Goal: Task Accomplishment & Management: Manage account settings

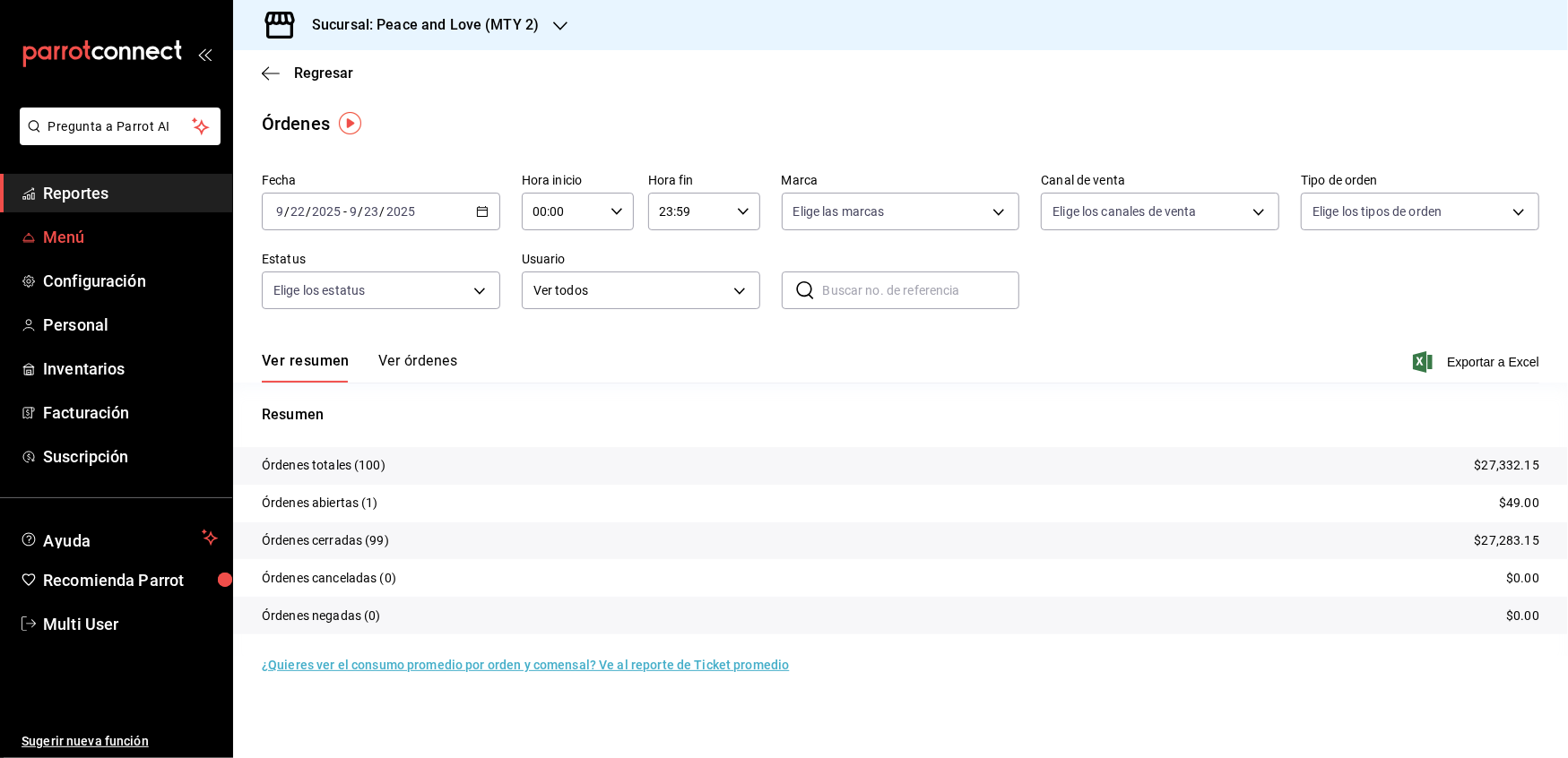
click at [61, 233] on span "Menú" at bounding box center [131, 236] width 175 height 24
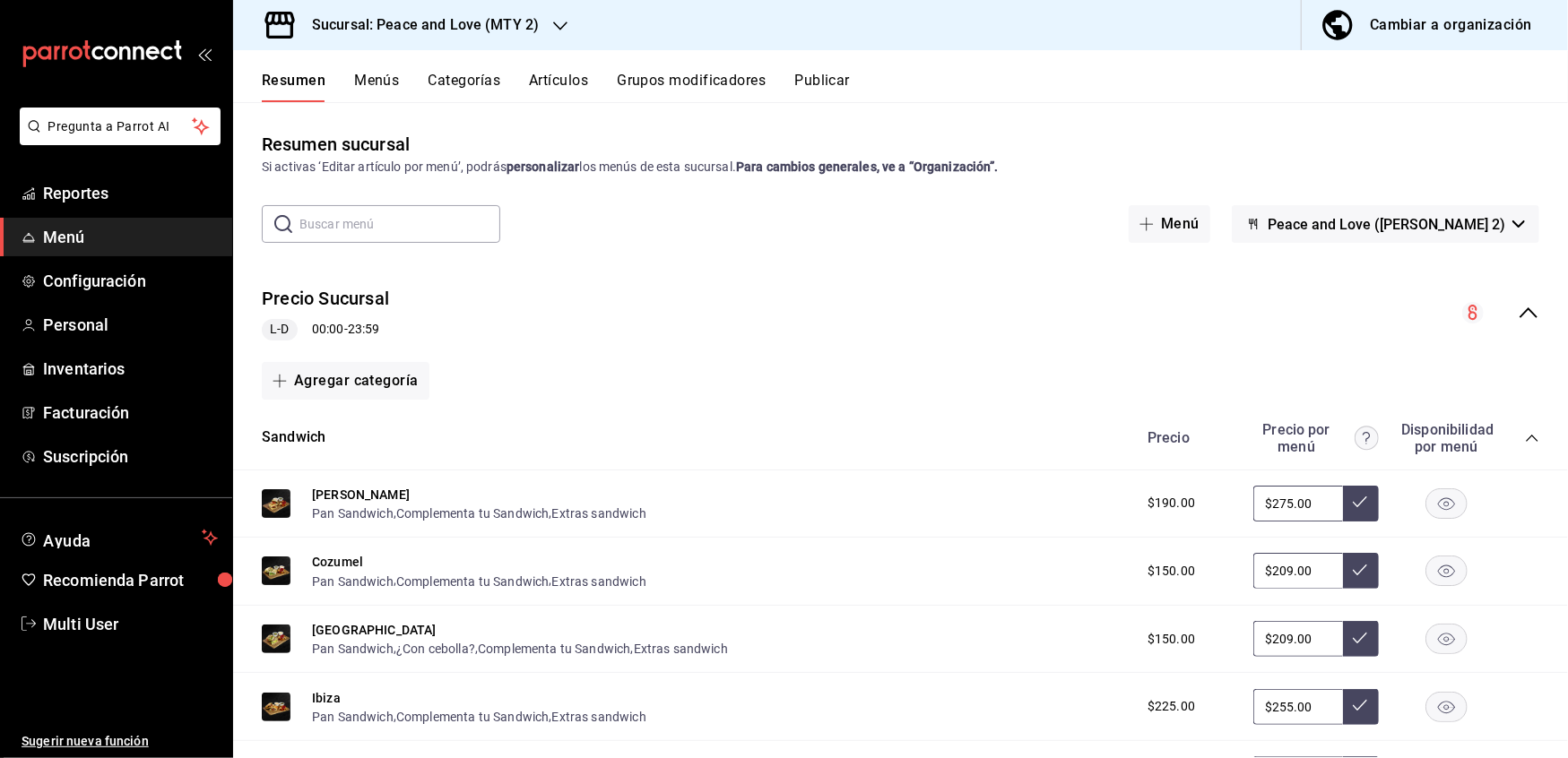
click at [559, 75] on button "Artículos" at bounding box center [558, 87] width 59 height 31
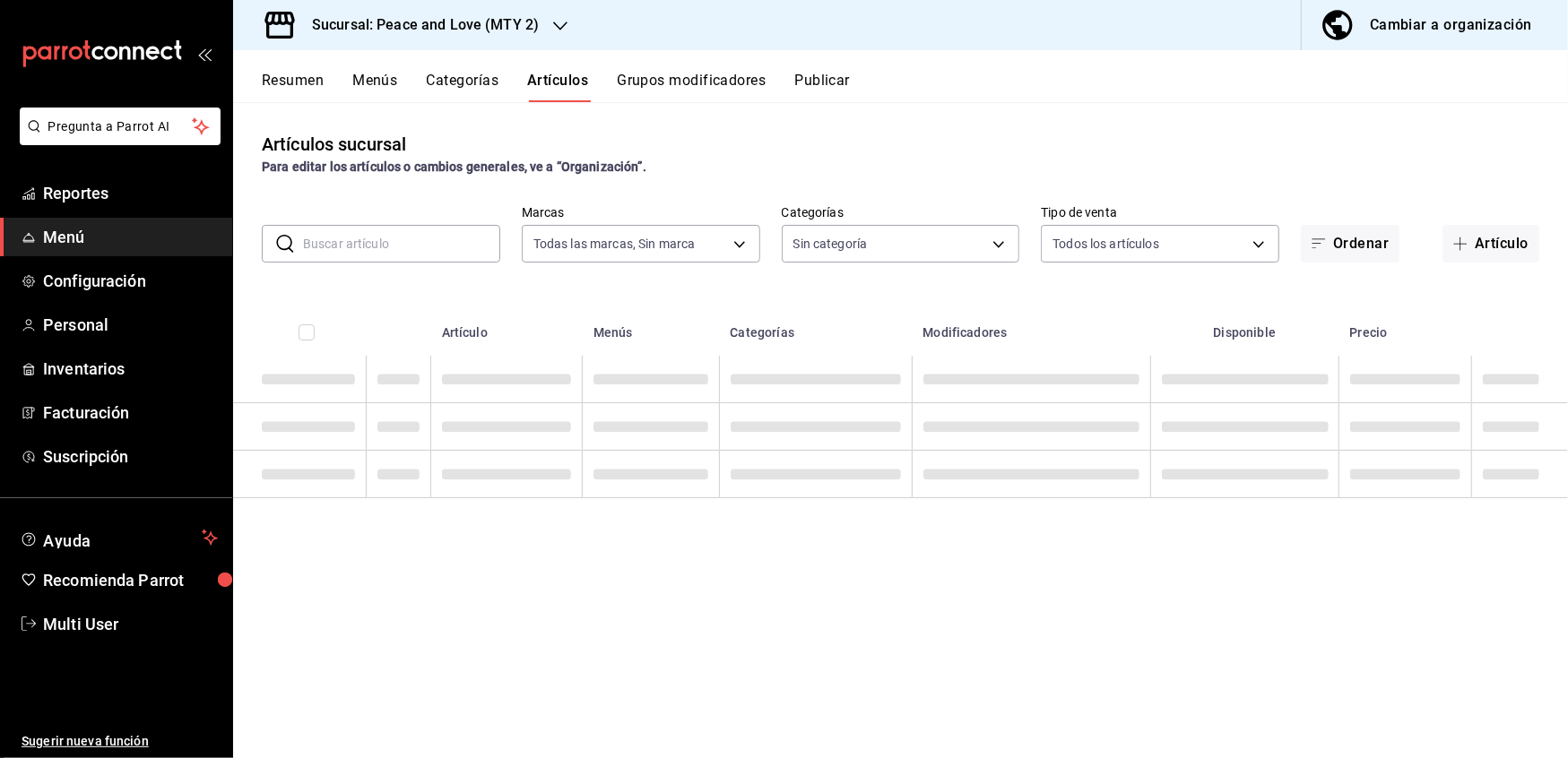
type input "6837998b-8ccc-43d5-82f4-1386e1615d3d,a8e6aca5-94b8-4ef3-83da-2ca230059d9d"
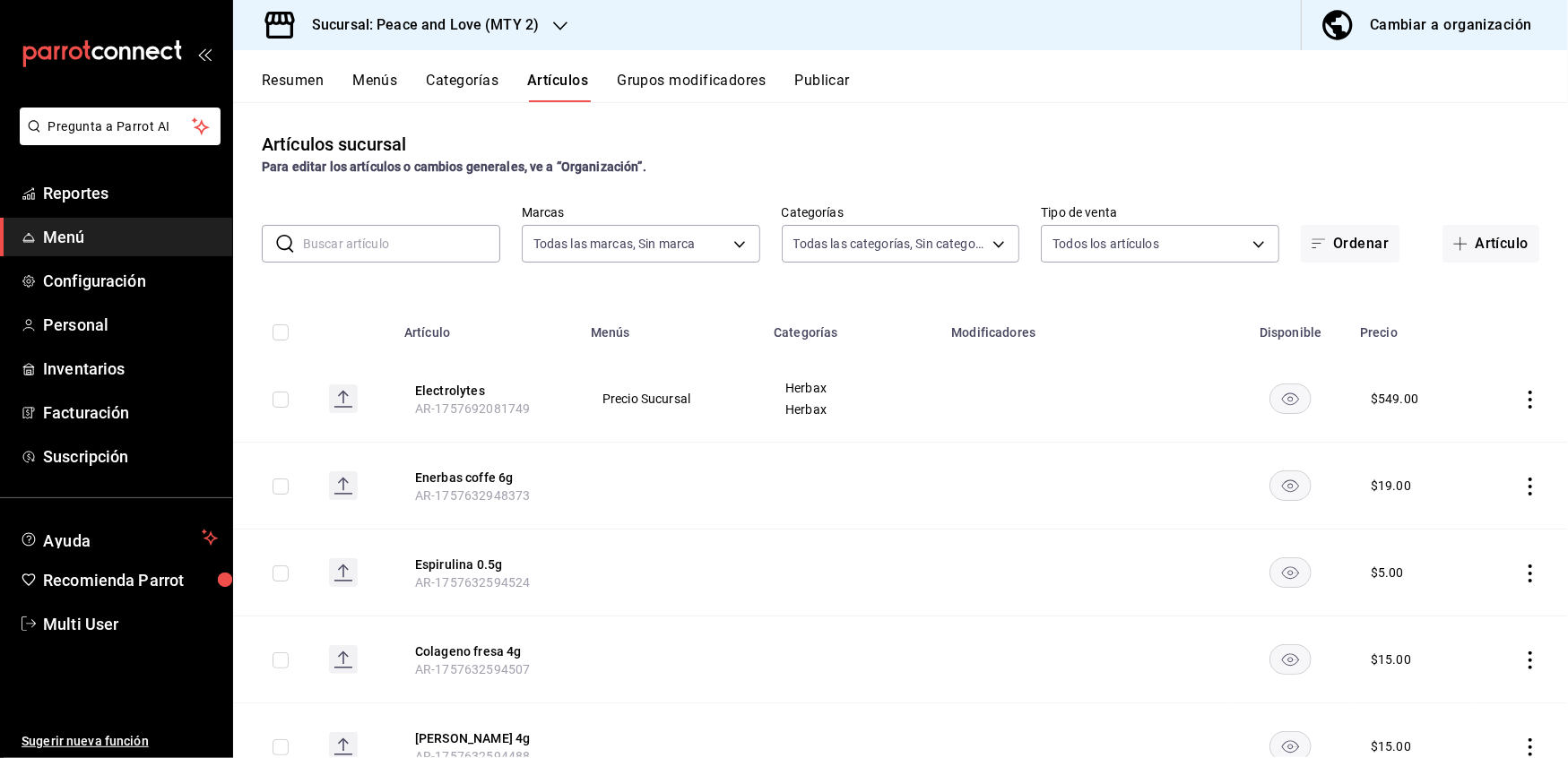
type input "559a98f6-431c-49d4-9864-ba1d0da74e50,31f855c5-a1ae-46d2-b090-02d3eaa8bd4e,ea143…"
click at [1483, 254] on button "Artículo" at bounding box center [1490, 243] width 97 height 37
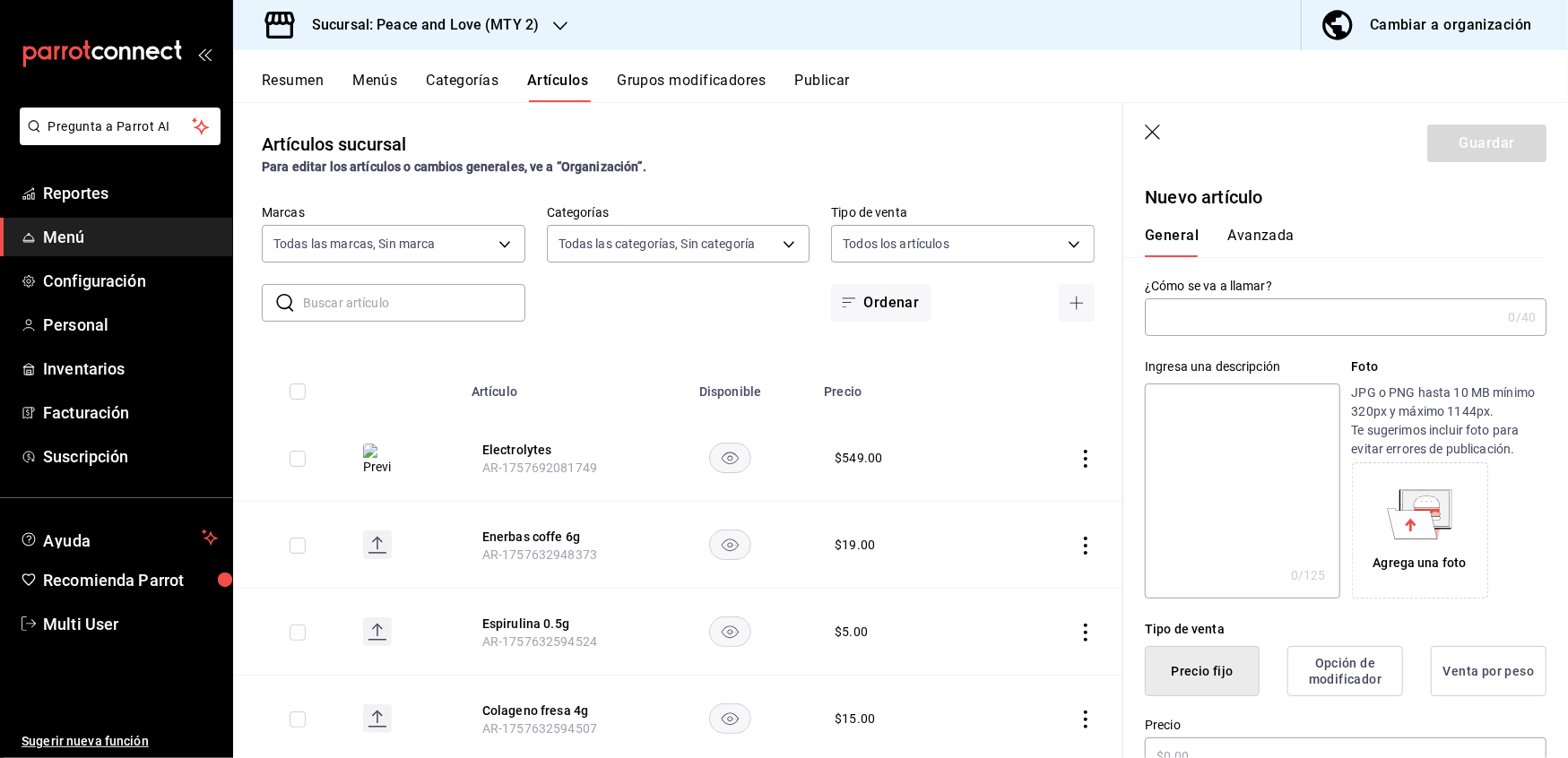
click at [1298, 339] on div "Ingresa una descripción x 0 /125 ​ Foto JPG o PNG hasta 10 MB mínimo 320px y má…" at bounding box center [1335, 467] width 423 height 263
click at [1292, 314] on input "text" at bounding box center [1322, 317] width 356 height 36
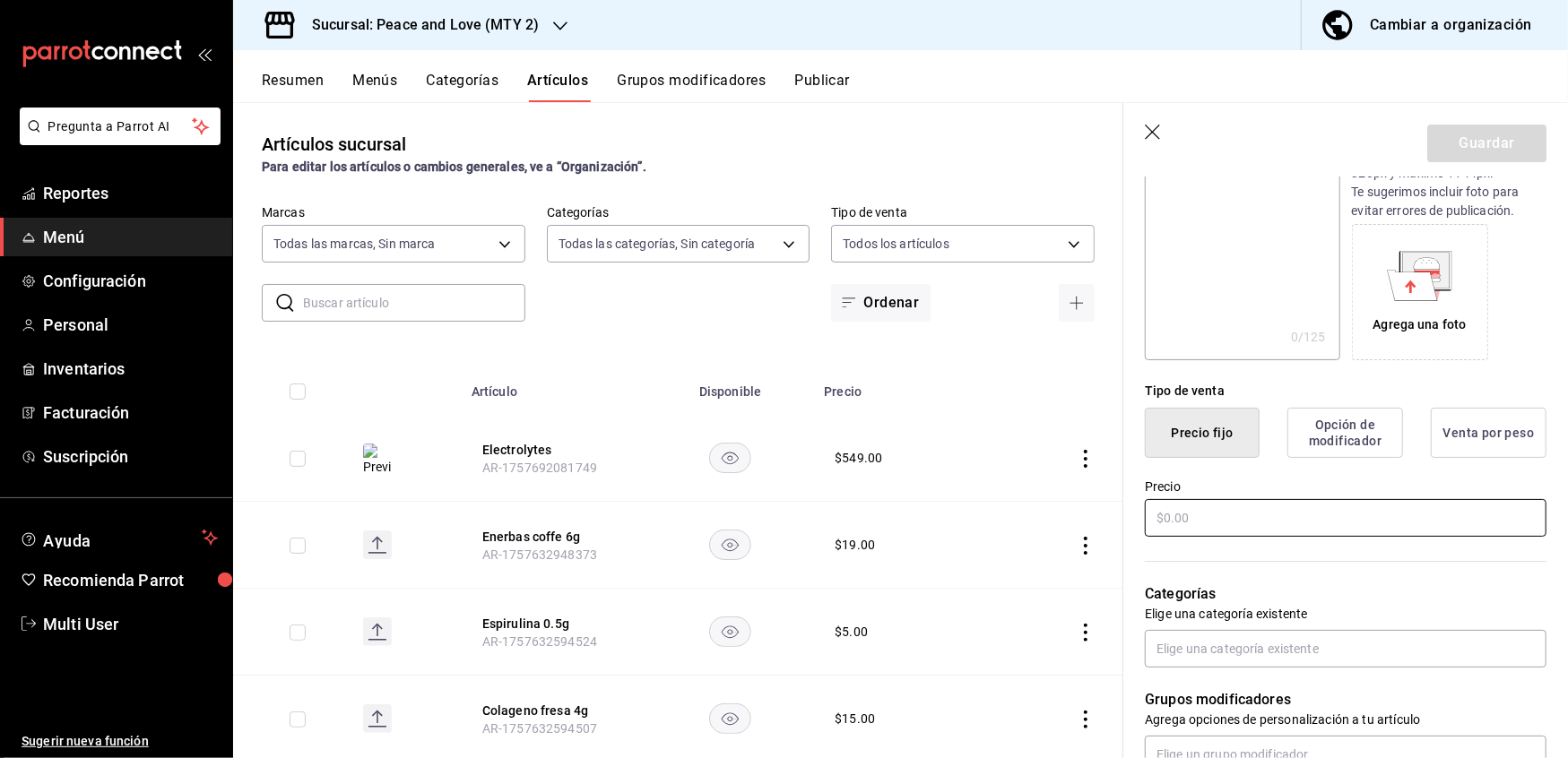
type input "Colageno extra"
drag, startPoint x: 1247, startPoint y: 525, endPoint x: 893, endPoint y: 462, distance: 359.6
click at [893, 462] on main "Artículos sucursal Para editar los artículos o cambios generales, ve a “Organiz…" at bounding box center [900, 430] width 1335 height 656
type input "$15.00"
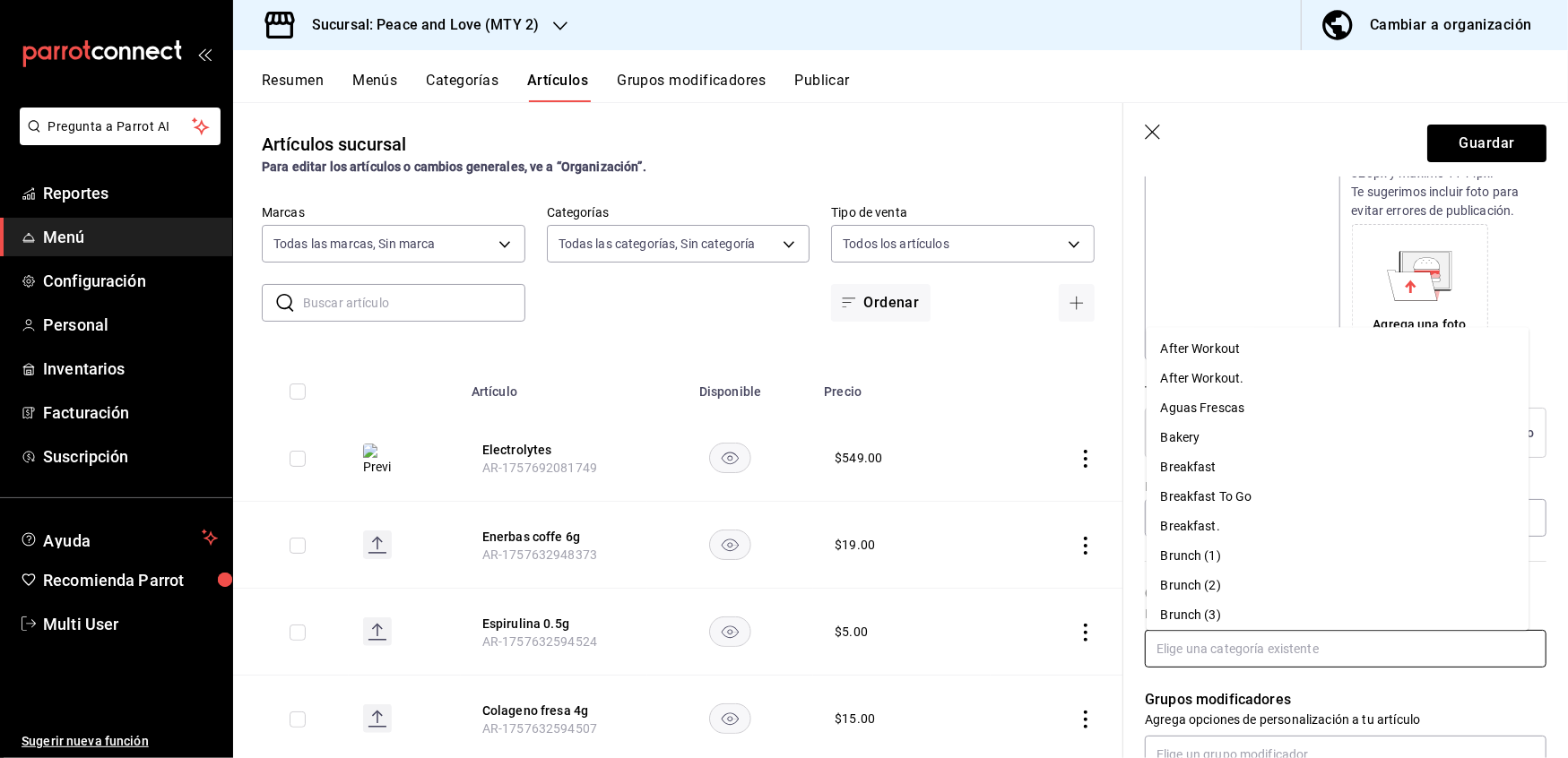
click at [1242, 653] on input "text" at bounding box center [1345, 649] width 402 height 37
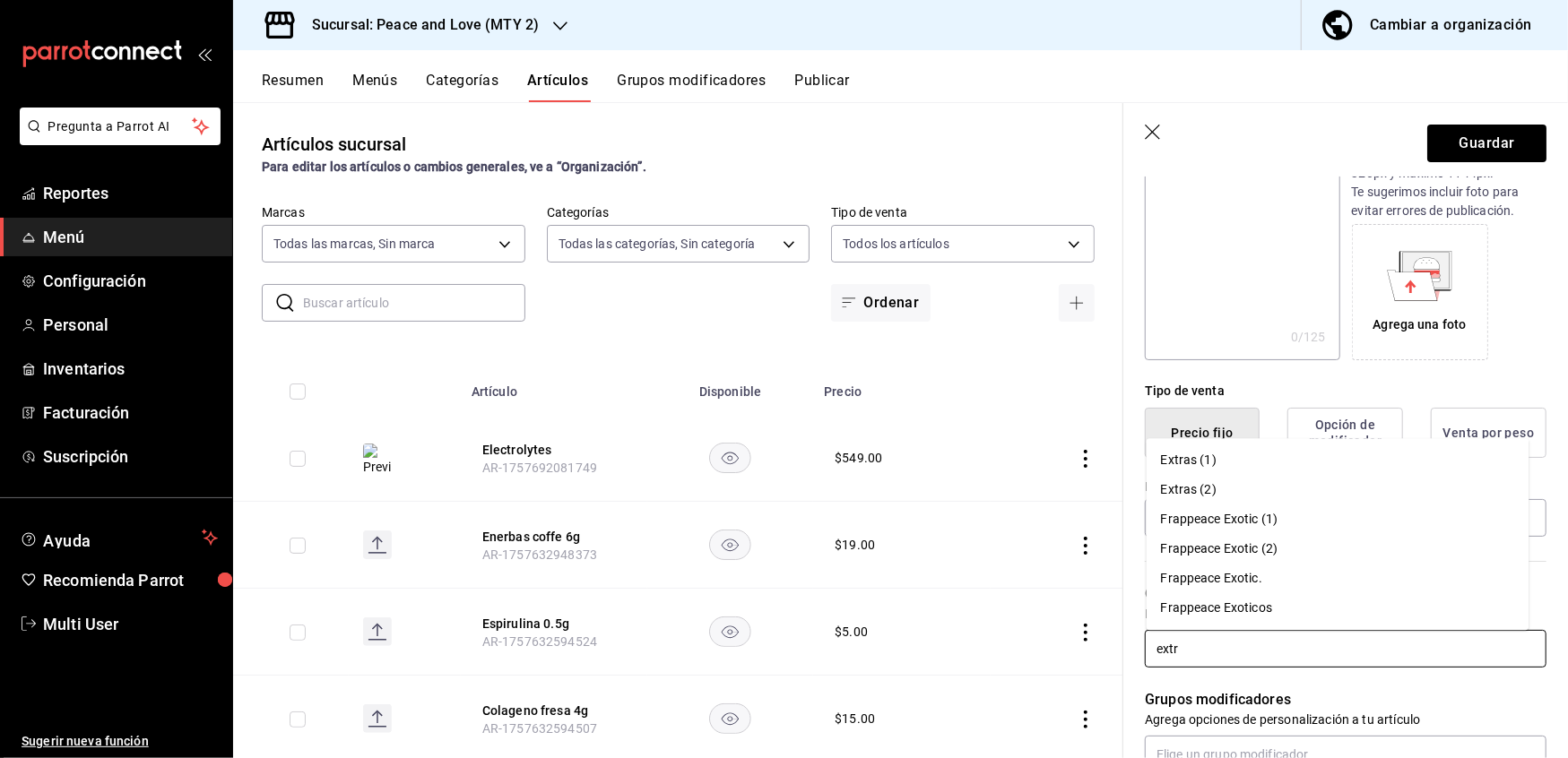
type input "extra"
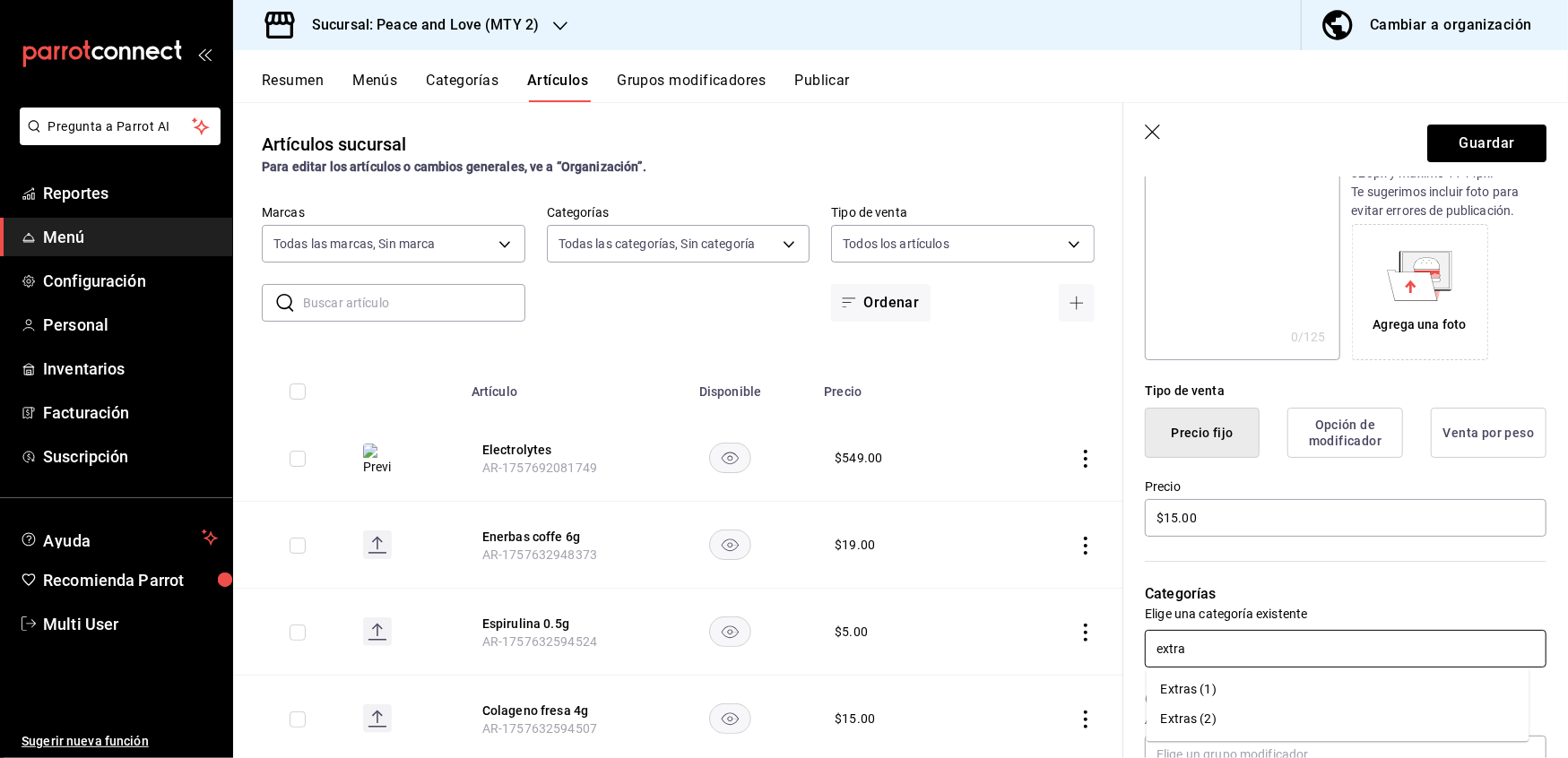
click at [1212, 688] on li "Extras (1)" at bounding box center [1338, 689] width 383 height 30
type input "extra"
click at [1213, 688] on li "Extras (2)" at bounding box center [1338, 689] width 383 height 30
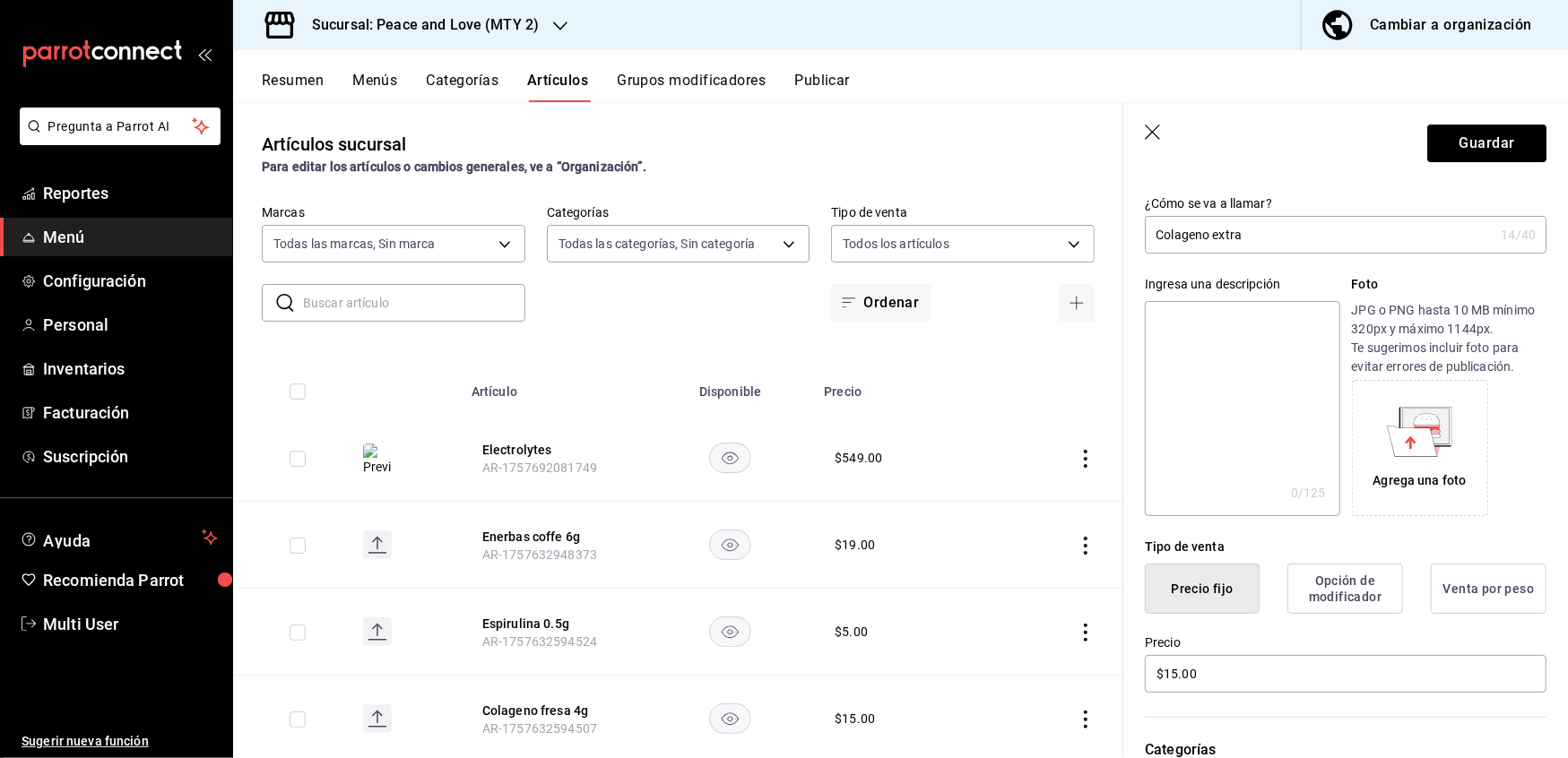
scroll to position [0, 0]
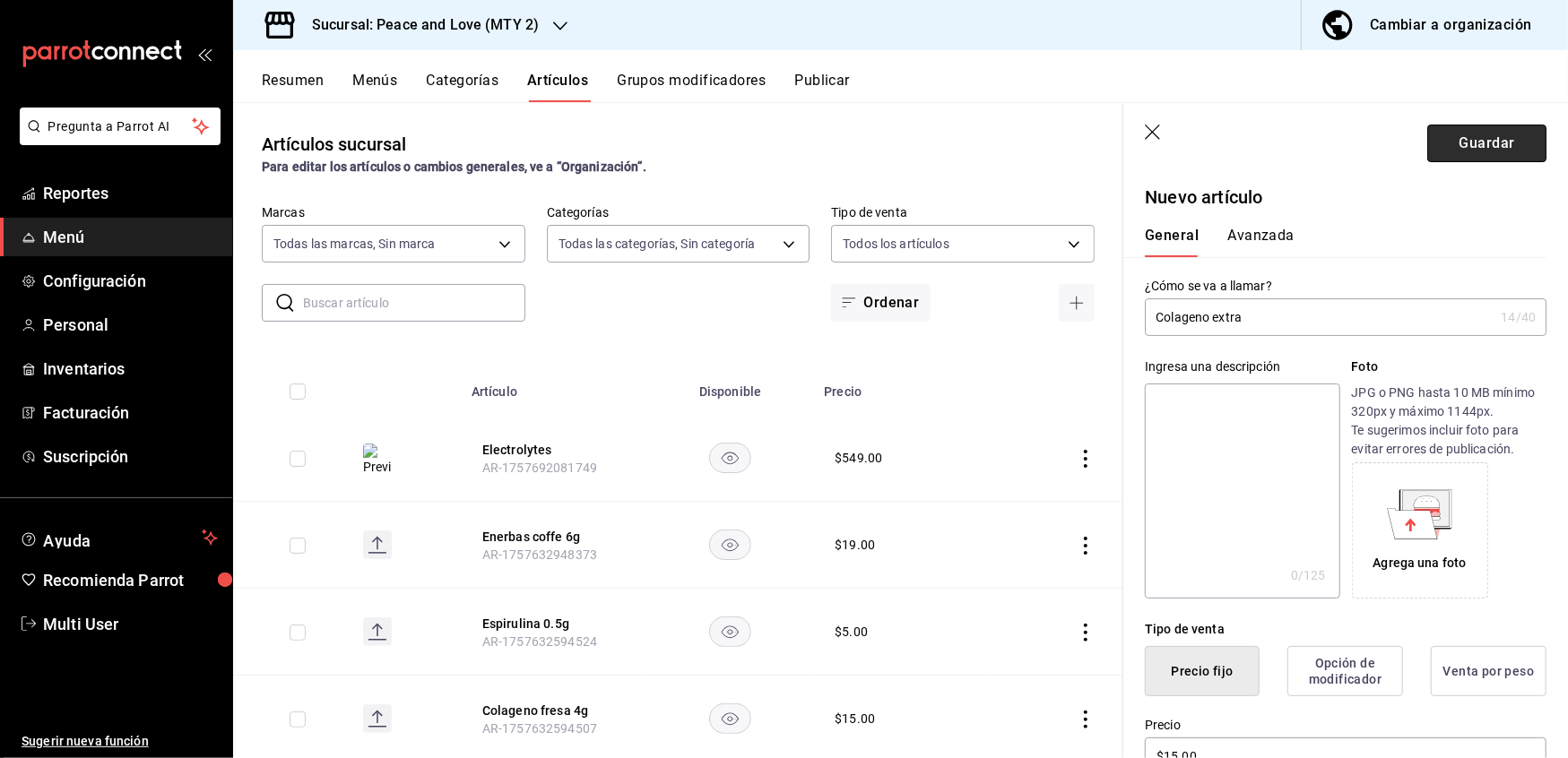
click at [1442, 140] on button "Guardar" at bounding box center [1486, 143] width 119 height 37
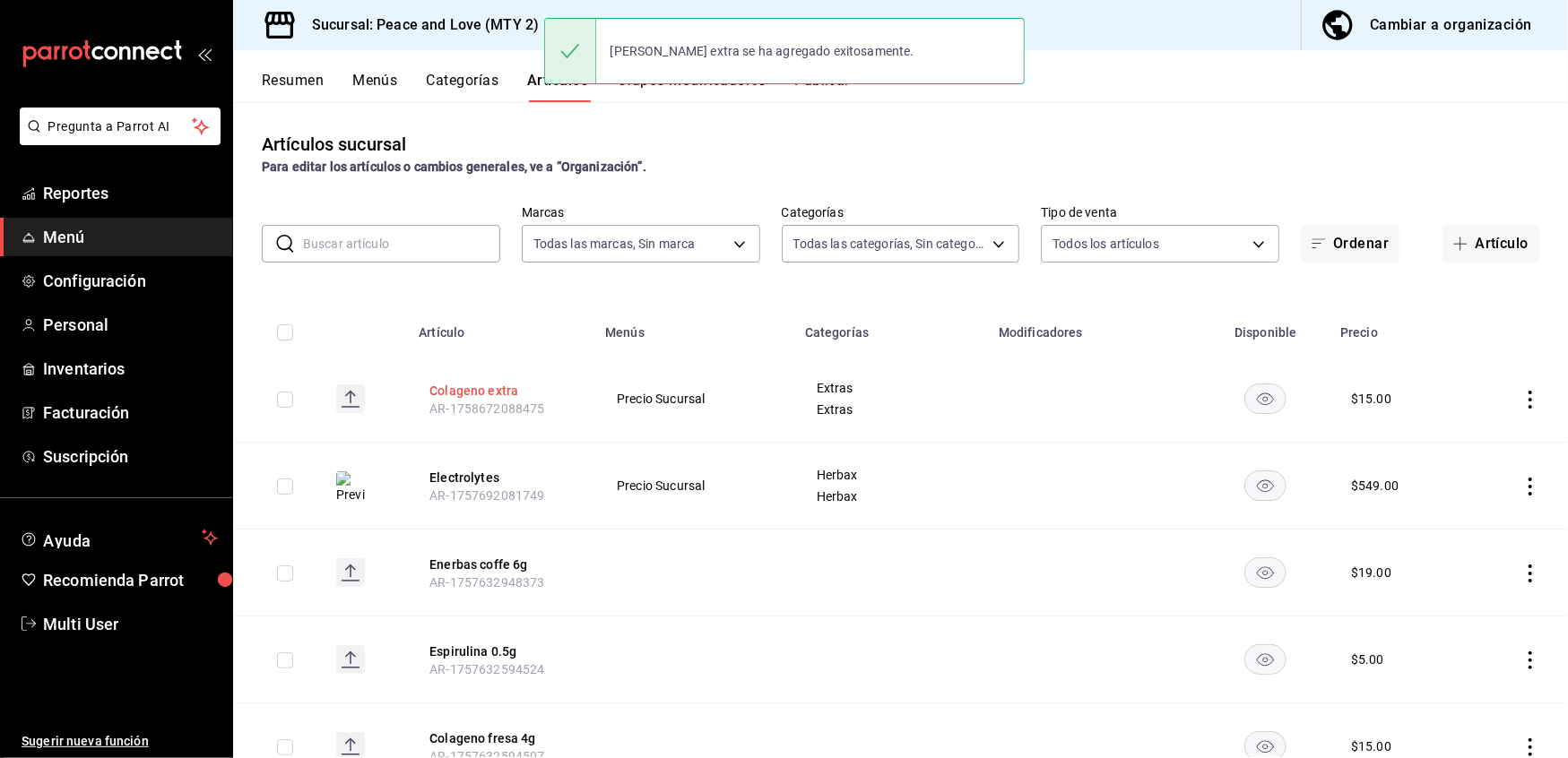
click at [506, 395] on button "Colageno extra" at bounding box center [500, 391] width 143 height 18
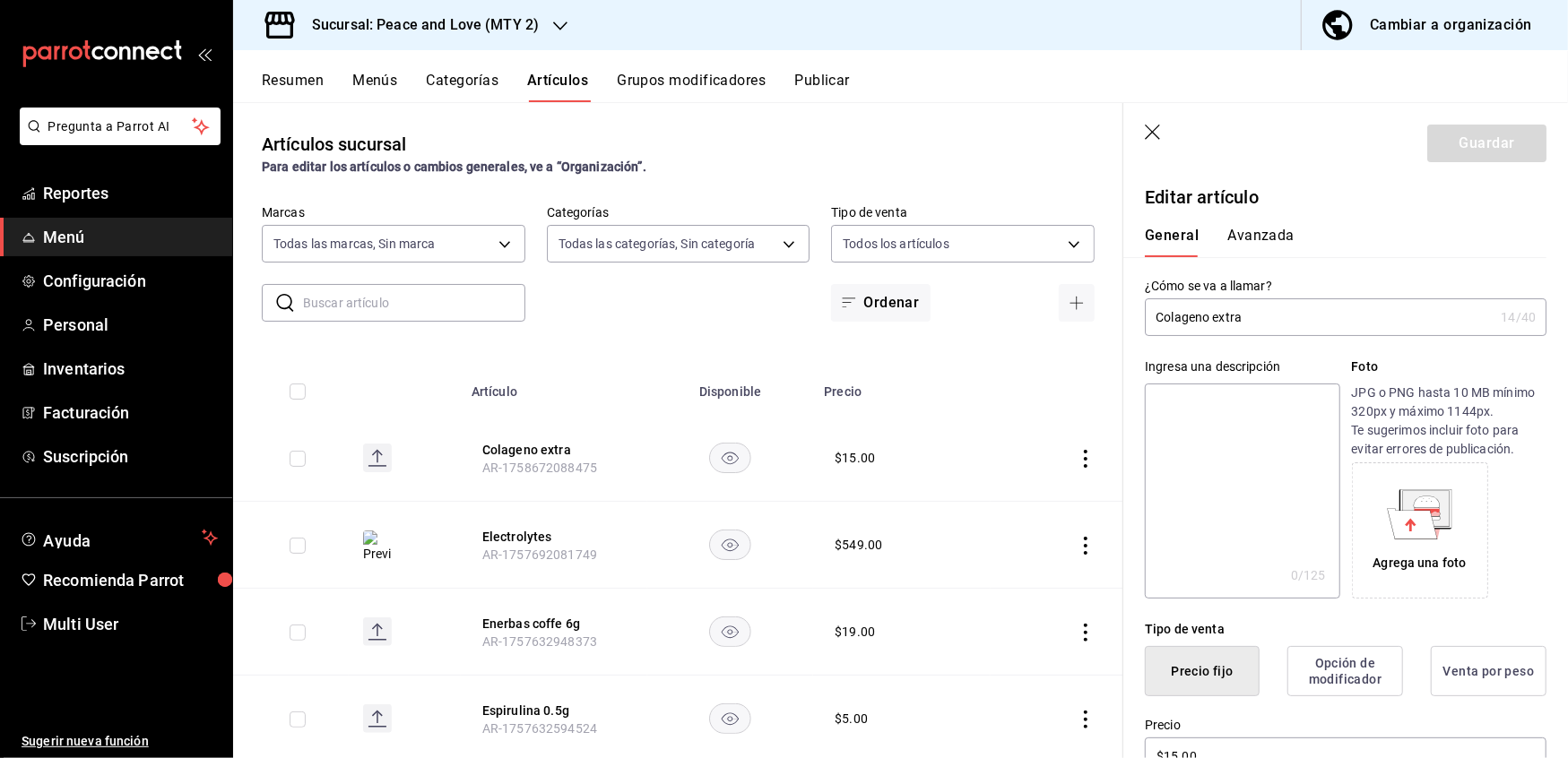
click at [1291, 308] on input "Colageno extra" at bounding box center [1319, 317] width 348 height 36
type input "Colageno extra 3.5 g"
click at [1443, 141] on button "Guardar" at bounding box center [1486, 143] width 119 height 37
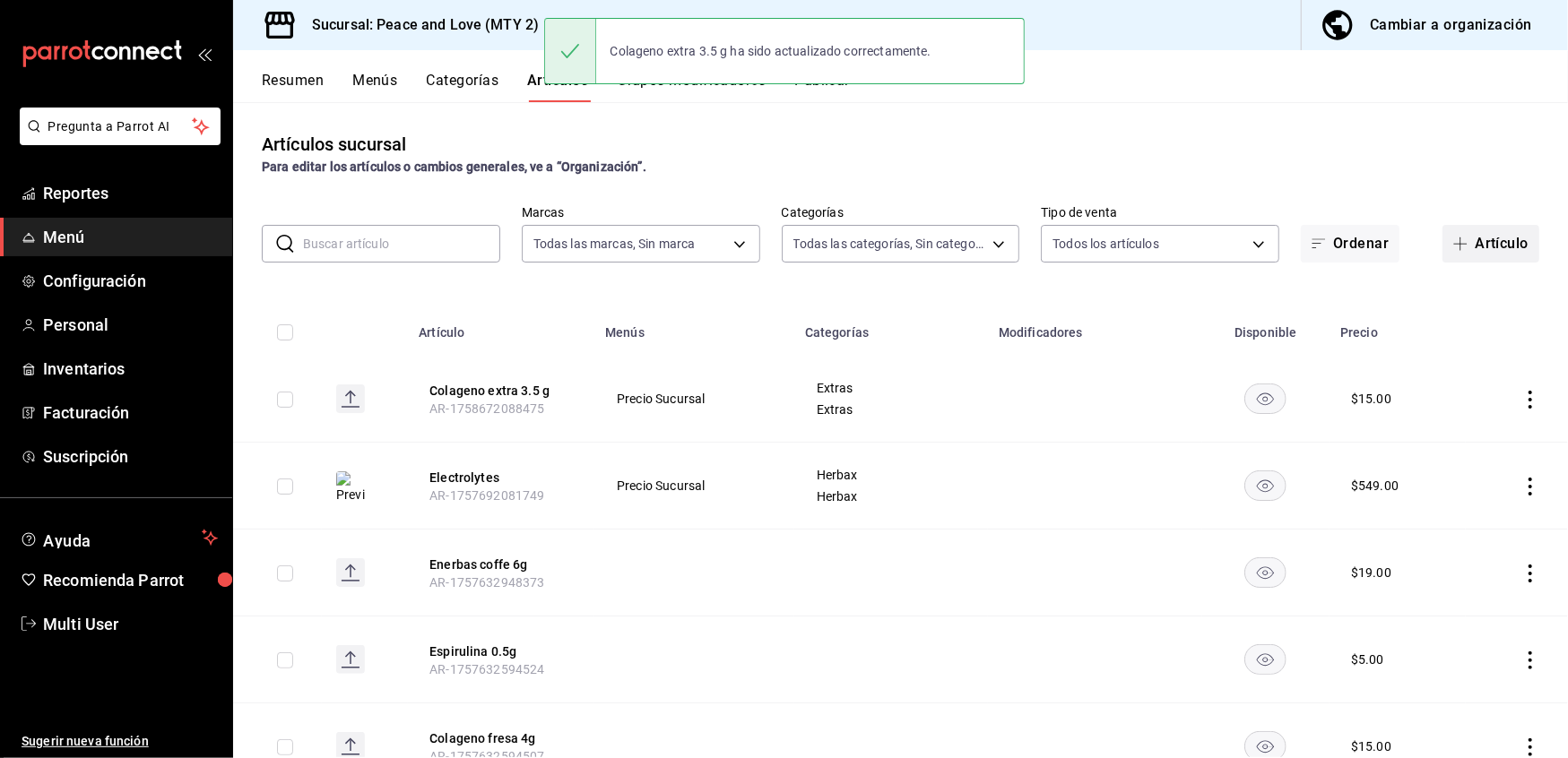
click at [1472, 242] on button "Artículo" at bounding box center [1490, 243] width 97 height 37
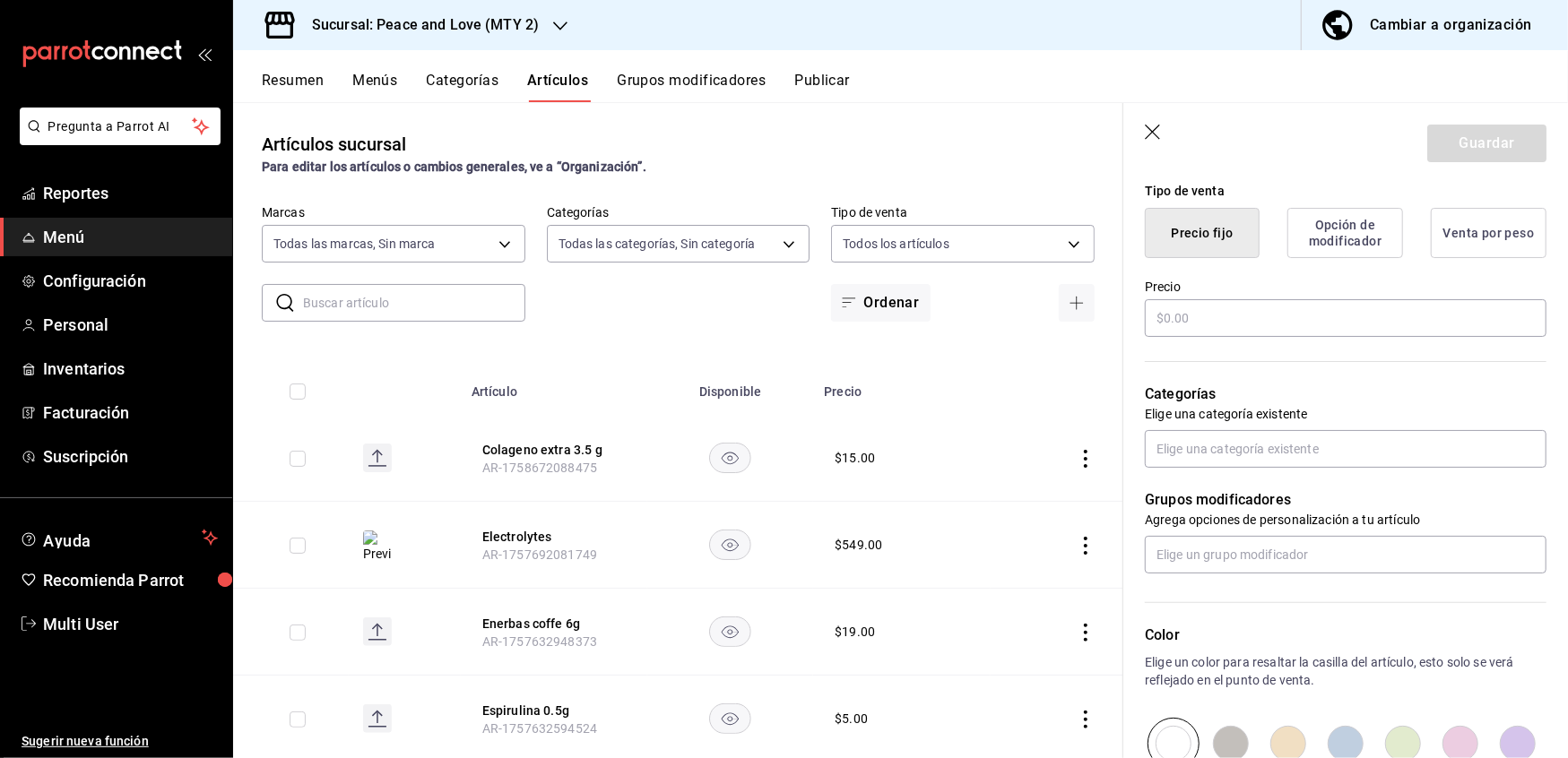
scroll to position [441, 0]
type input "Dexel extra 3.5g"
click at [1221, 317] on input "text" at bounding box center [1345, 315] width 402 height 37
type input "$15.00"
drag, startPoint x: 1449, startPoint y: 140, endPoint x: 1293, endPoint y: 248, distance: 189.7
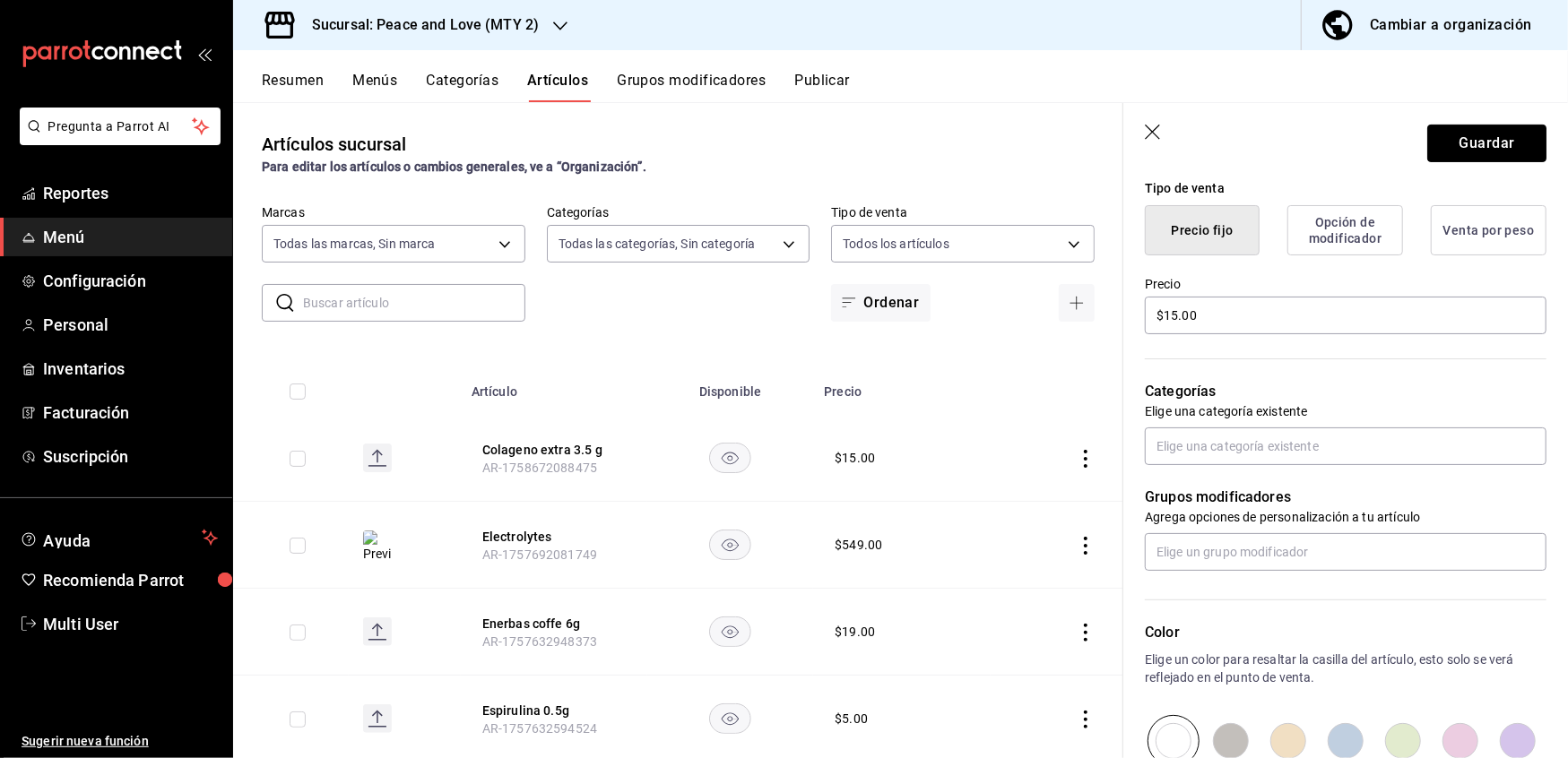
click at [1293, 248] on section "Guardar Nuevo artículo General Avanzada ¿Cómo se va a llamar? Dexel extra 3.5g …" at bounding box center [1345, 430] width 444 height 655
click at [1220, 444] on input "text" at bounding box center [1345, 446] width 402 height 37
type input "extras"
click at [1214, 487] on li "Extras (1)" at bounding box center [1338, 487] width 383 height 30
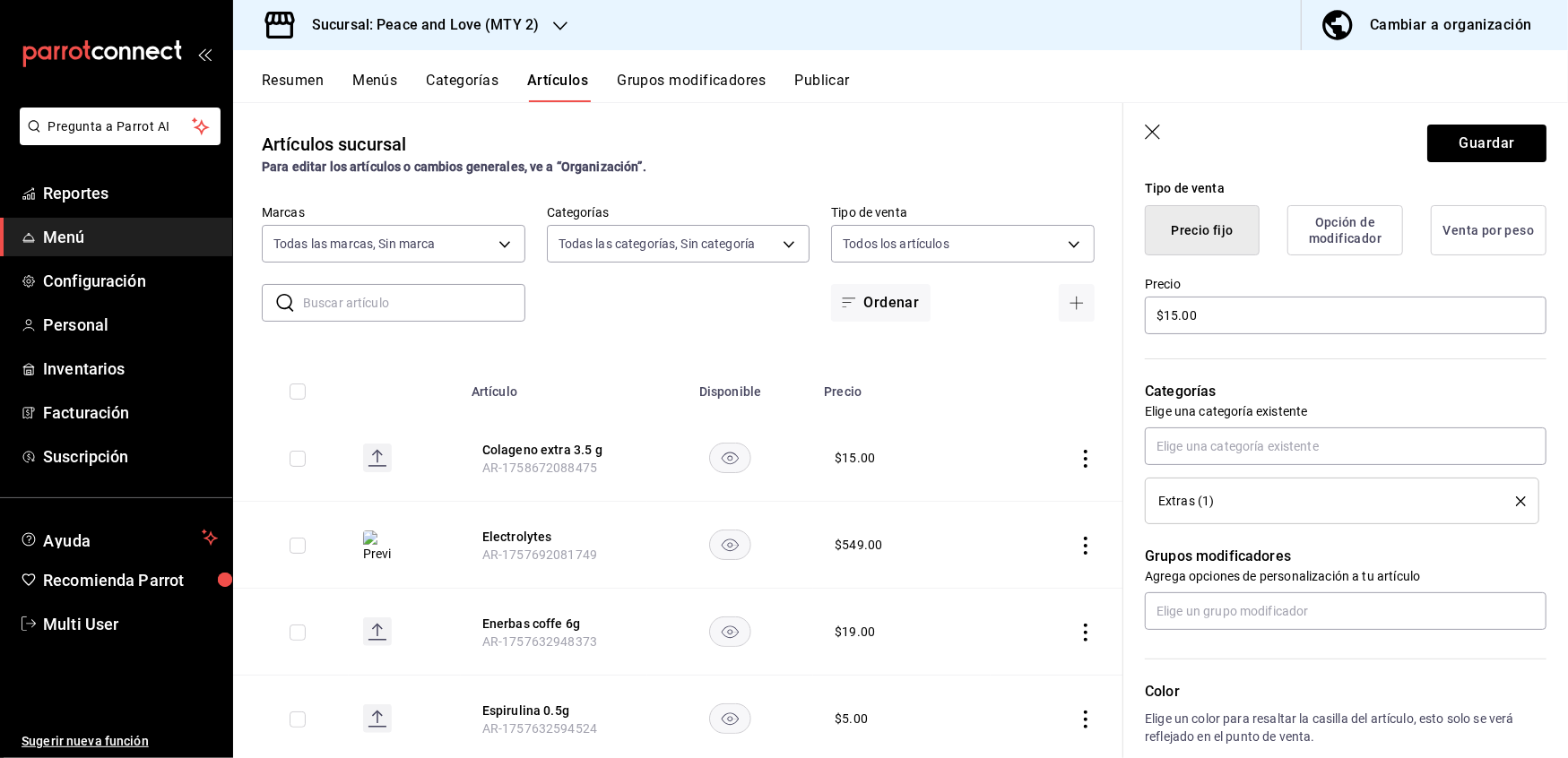
click at [1210, 507] on span "Extras (1)" at bounding box center [1186, 501] width 56 height 12
click at [1178, 502] on span "Extras (1)" at bounding box center [1186, 501] width 56 height 12
click at [1210, 445] on input "text" at bounding box center [1345, 446] width 402 height 37
type input "xtra"
click at [1202, 502] on li "Extras (2)" at bounding box center [1338, 487] width 383 height 30
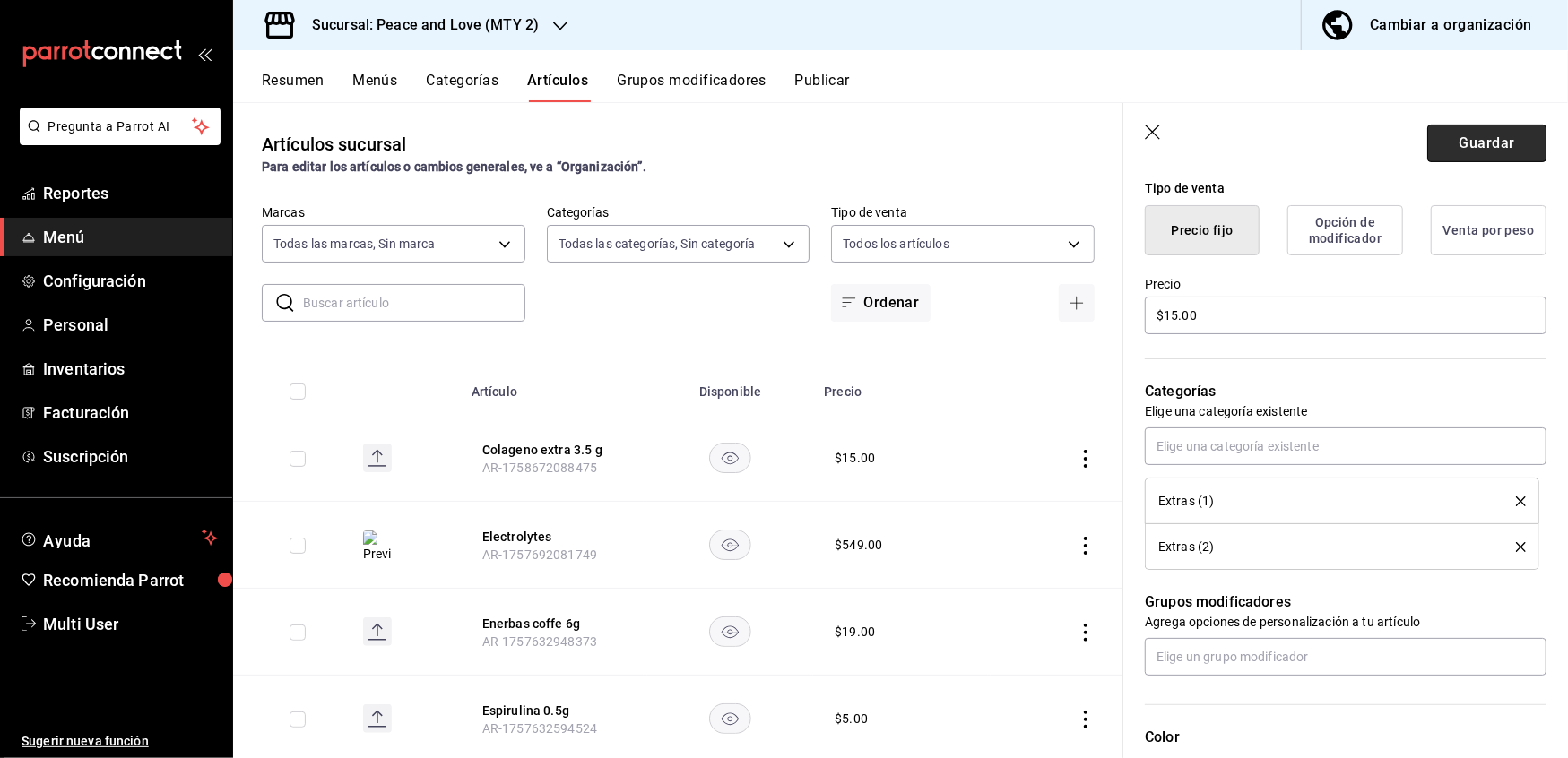
click at [1456, 134] on button "Guardar" at bounding box center [1486, 143] width 119 height 37
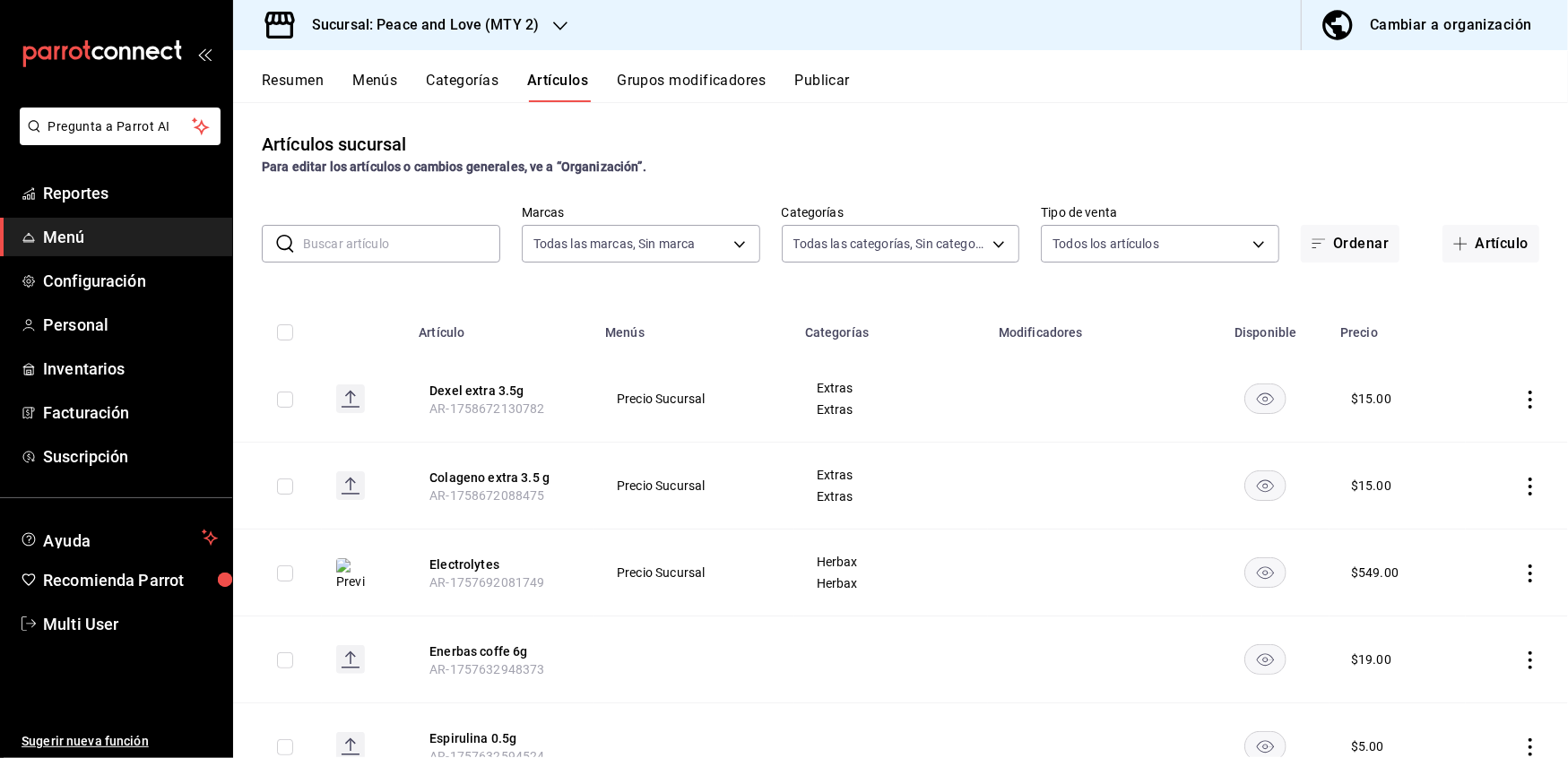
click at [766, 81] on button "Grupos modificadores" at bounding box center [691, 87] width 149 height 31
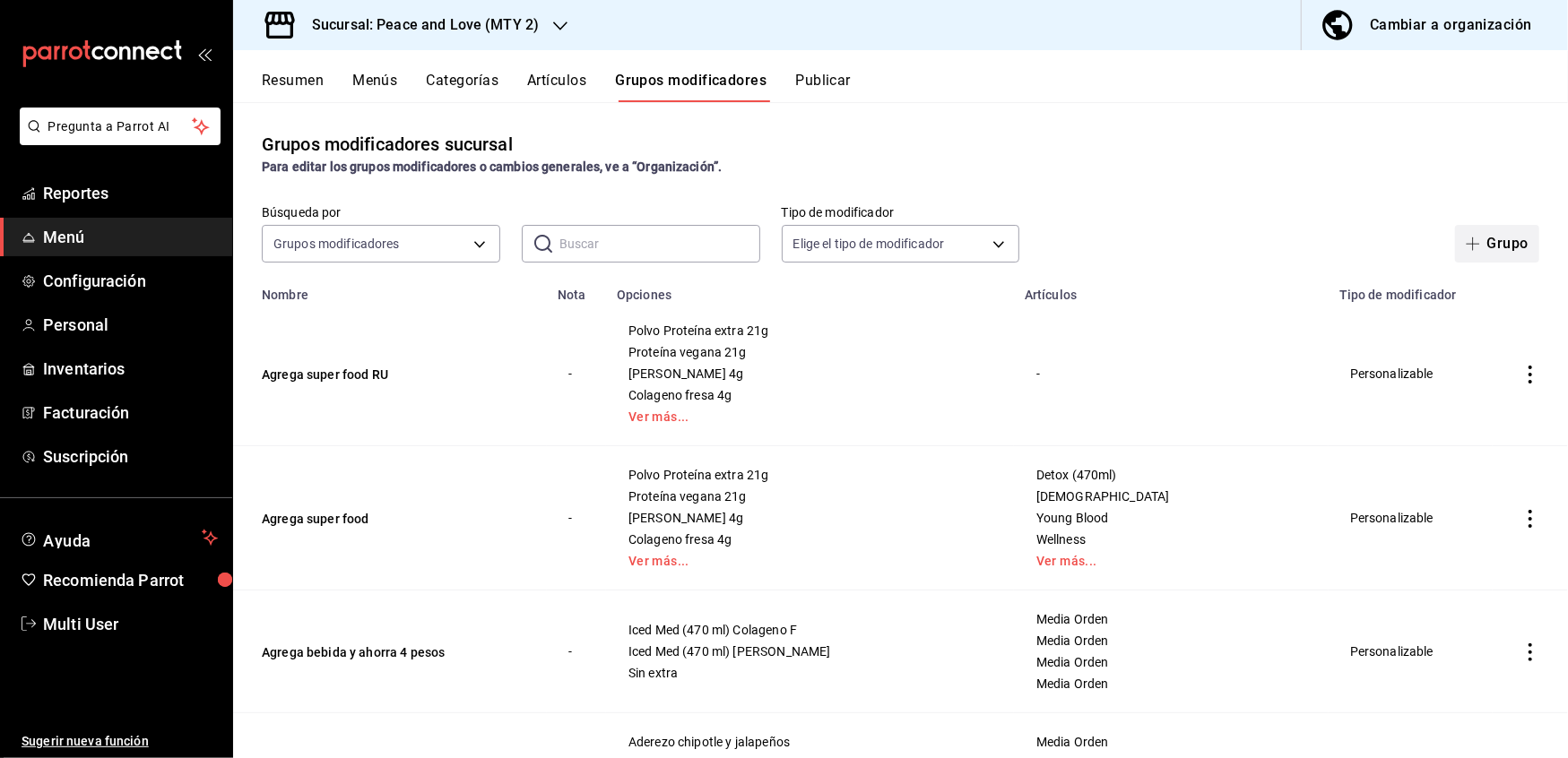
click at [1465, 237] on span "button" at bounding box center [1476, 244] width 21 height 14
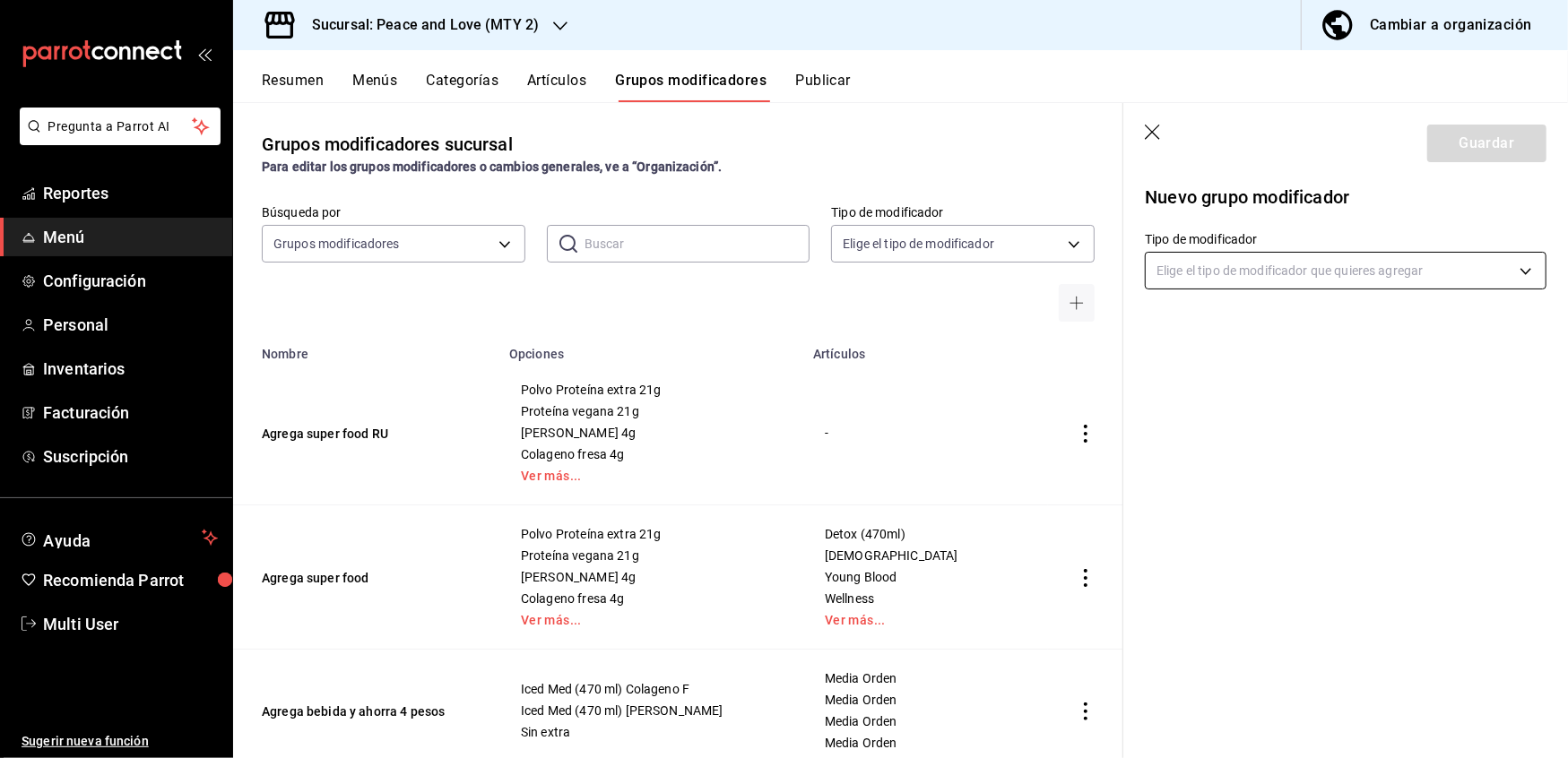
click at [1334, 271] on body "Pregunta a Parrot AI Reportes Menú Configuración Personal Inventarios Facturaci…" at bounding box center [784, 379] width 1568 height 758
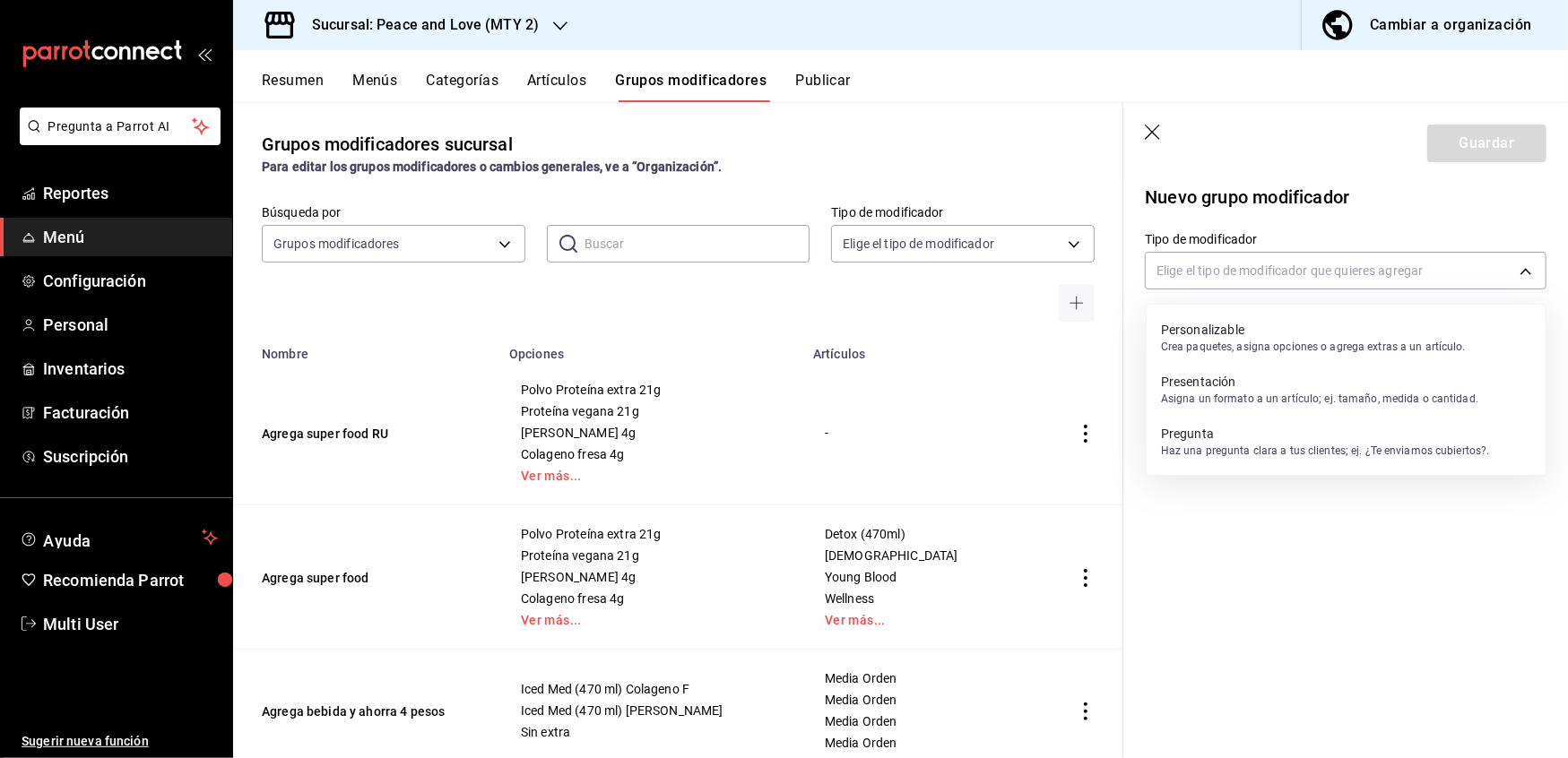
click at [1268, 346] on p "Crea paquetes, asigna opciones o agrega extras a un artículo." at bounding box center [1314, 346] width 305 height 16
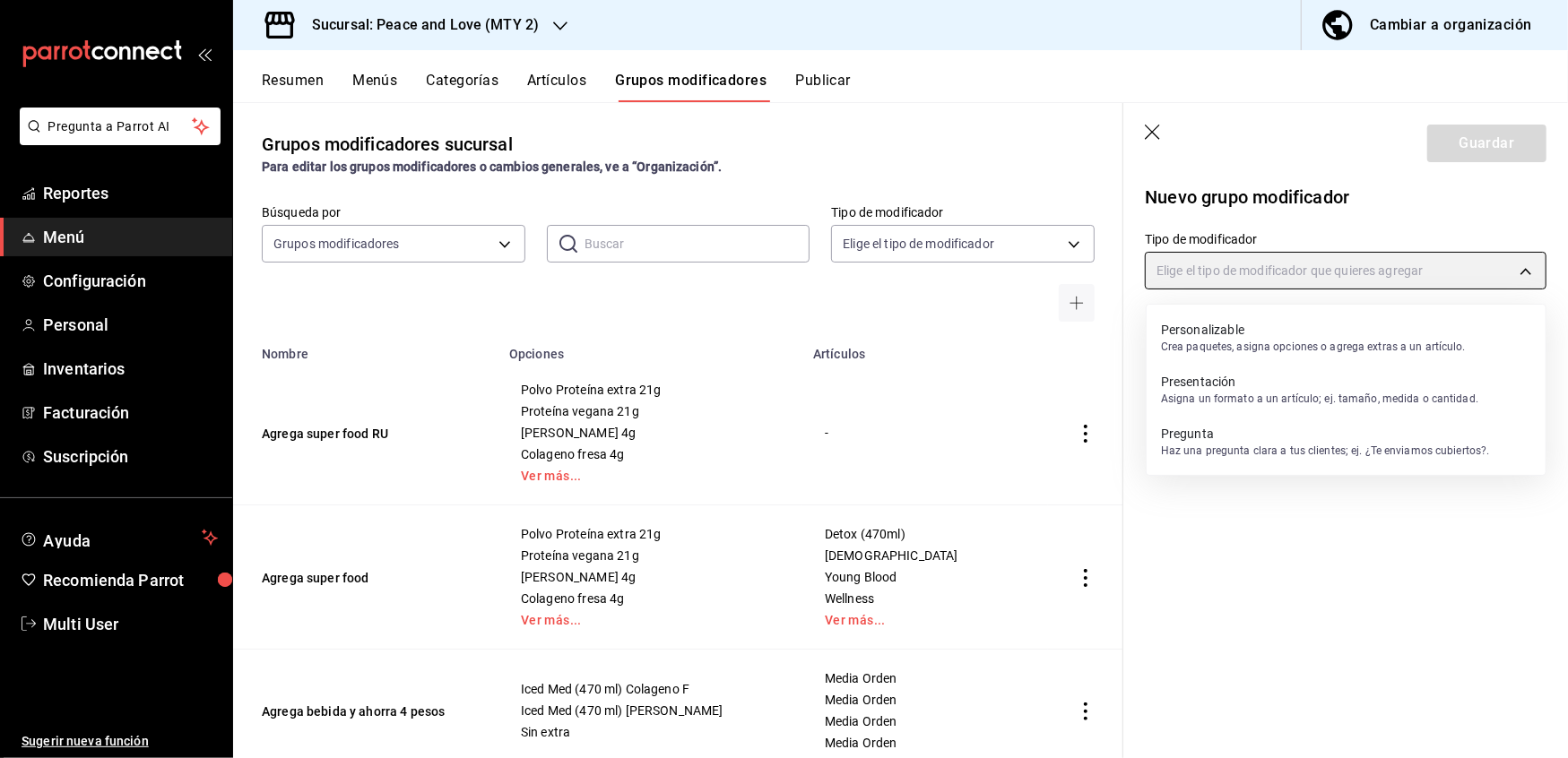
type input "CUSTOMIZABLE"
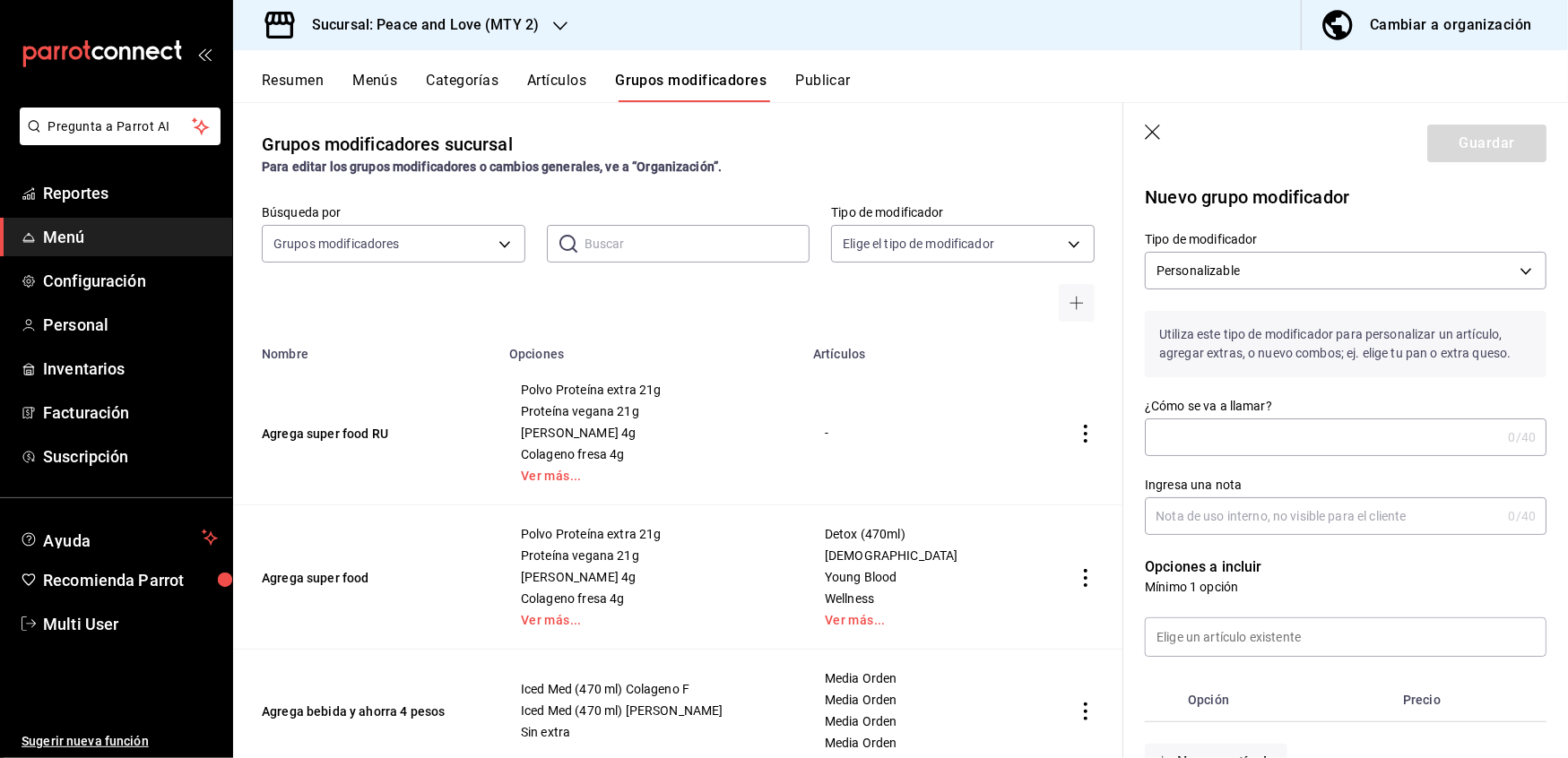
click at [1247, 431] on input "¿Cómo se va a llamar?" at bounding box center [1322, 437] width 356 height 36
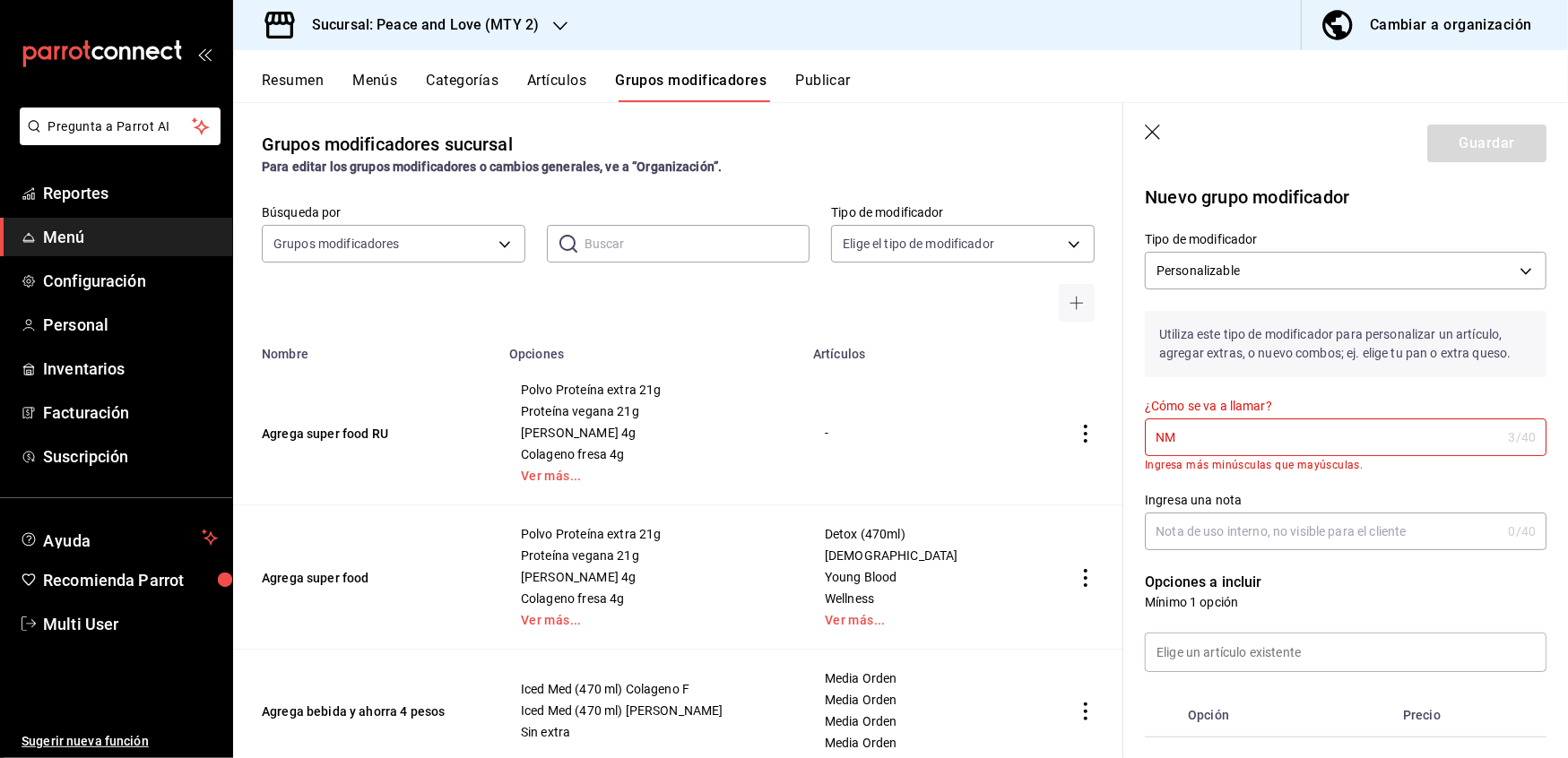
type input "N"
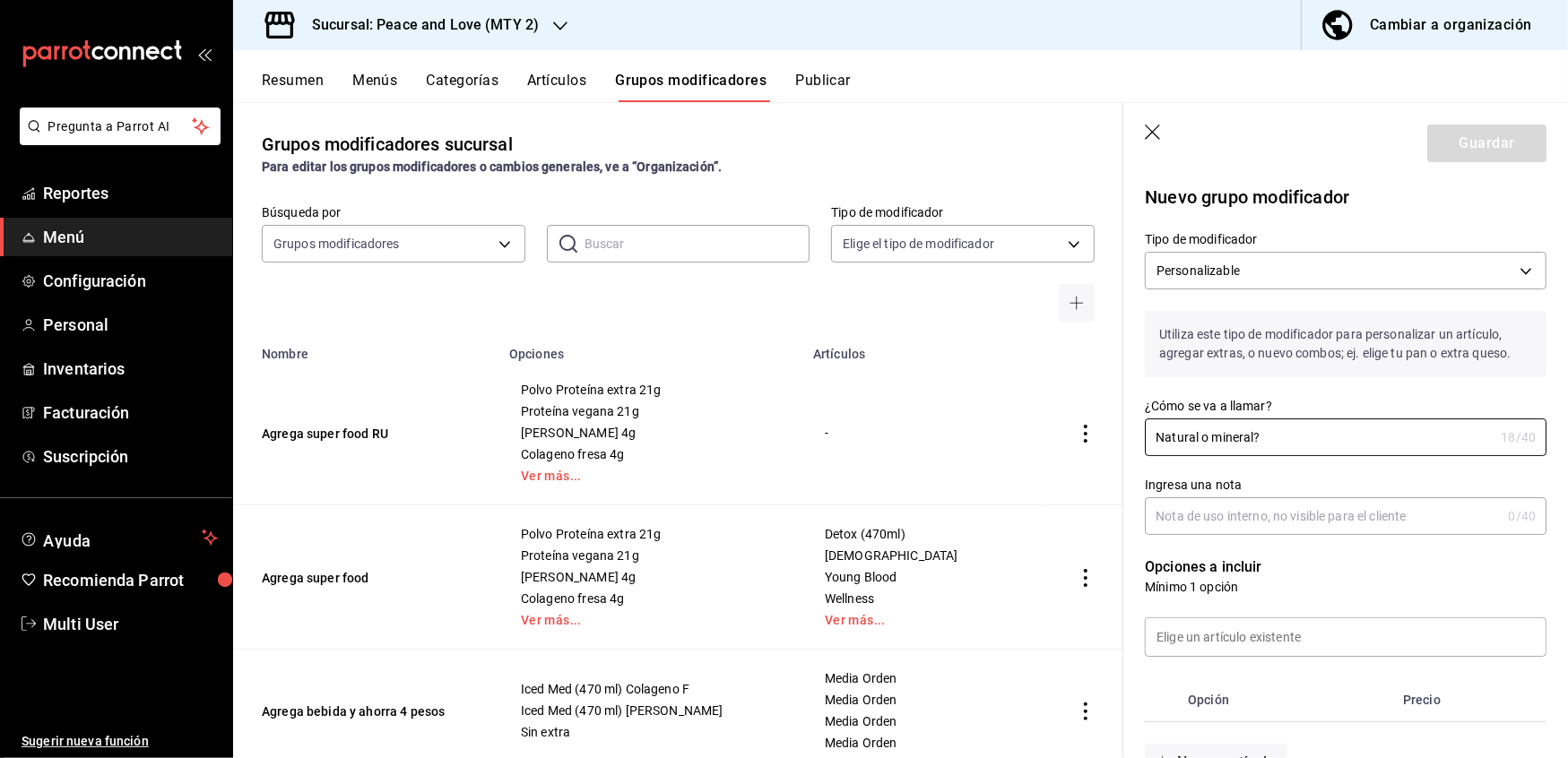
scroll to position [109, 0]
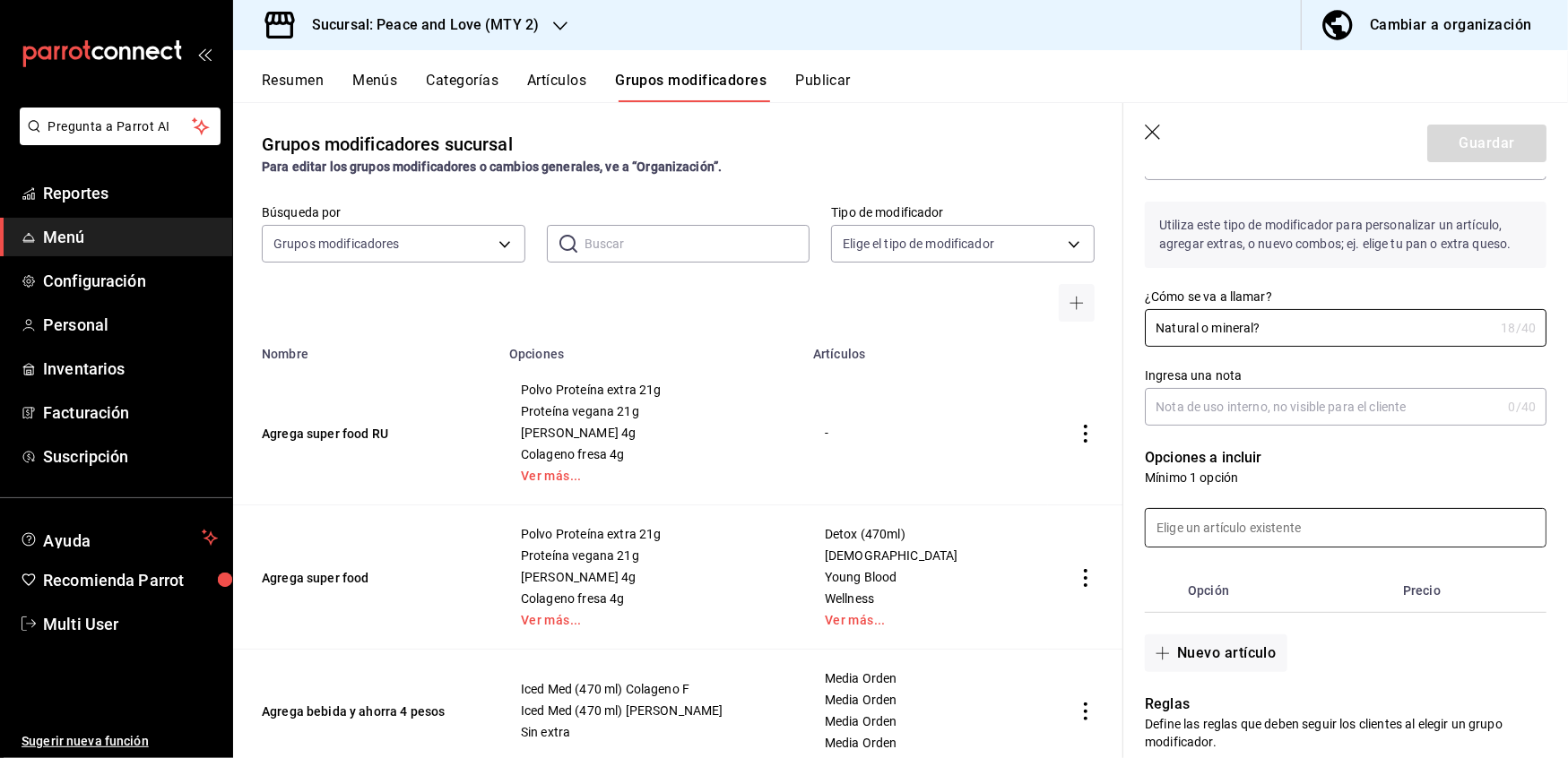
type input "Natural o mineral?"
click at [1239, 525] on input at bounding box center [1345, 528] width 400 height 37
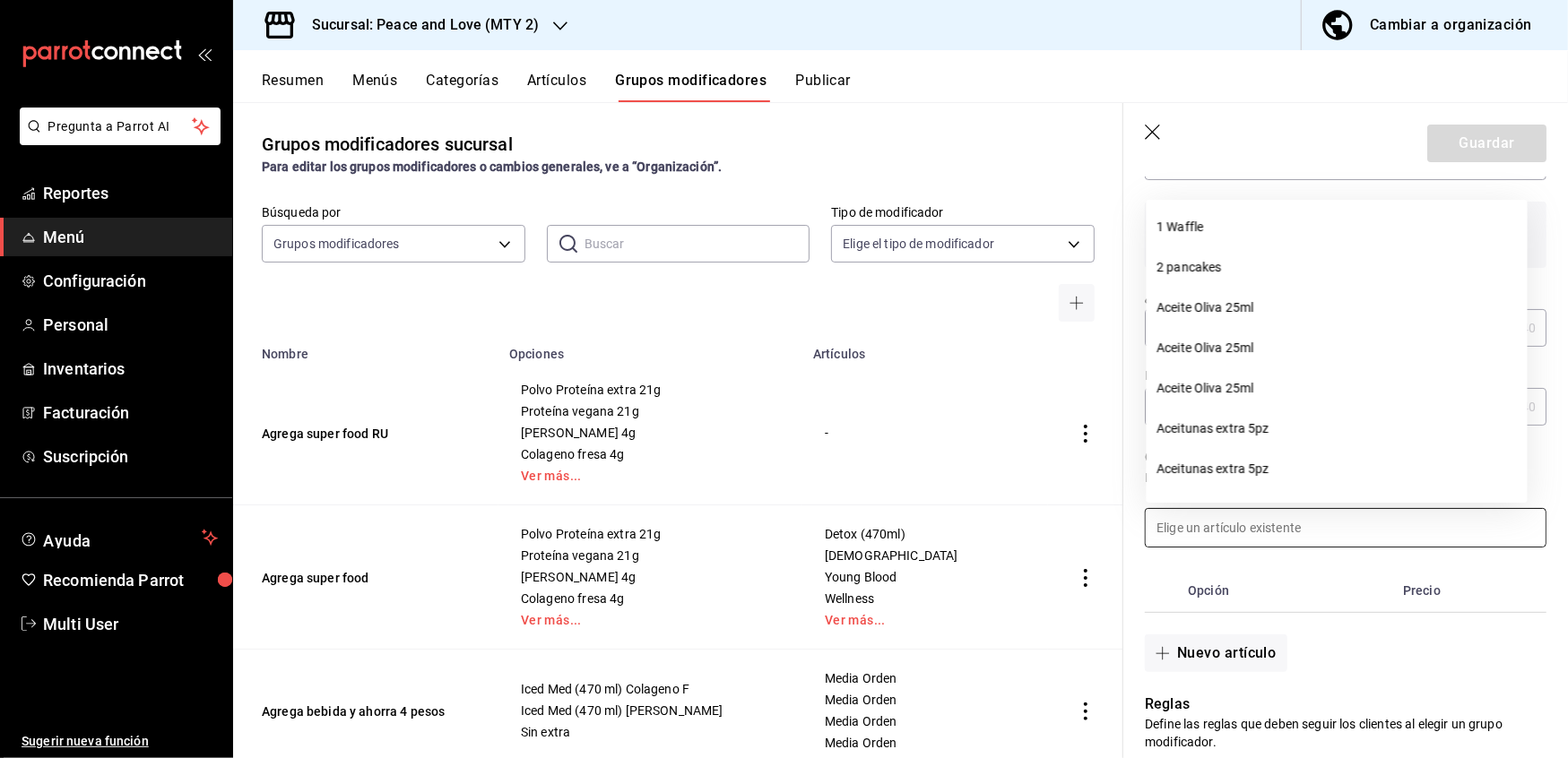
type input "N"
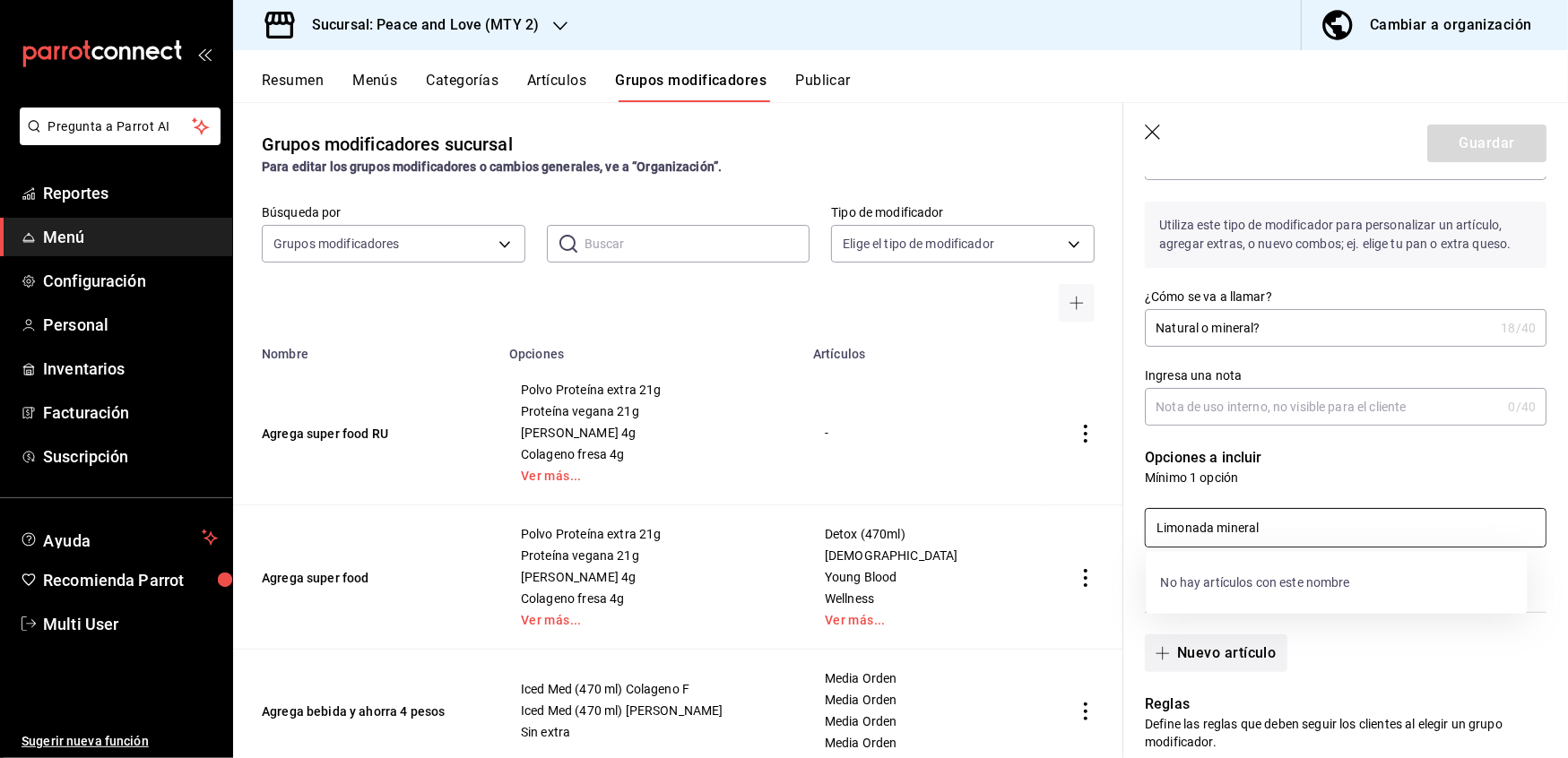
type input "Limonada mineral"
click at [1231, 640] on button "Nuevo artículo" at bounding box center [1216, 652] width 142 height 37
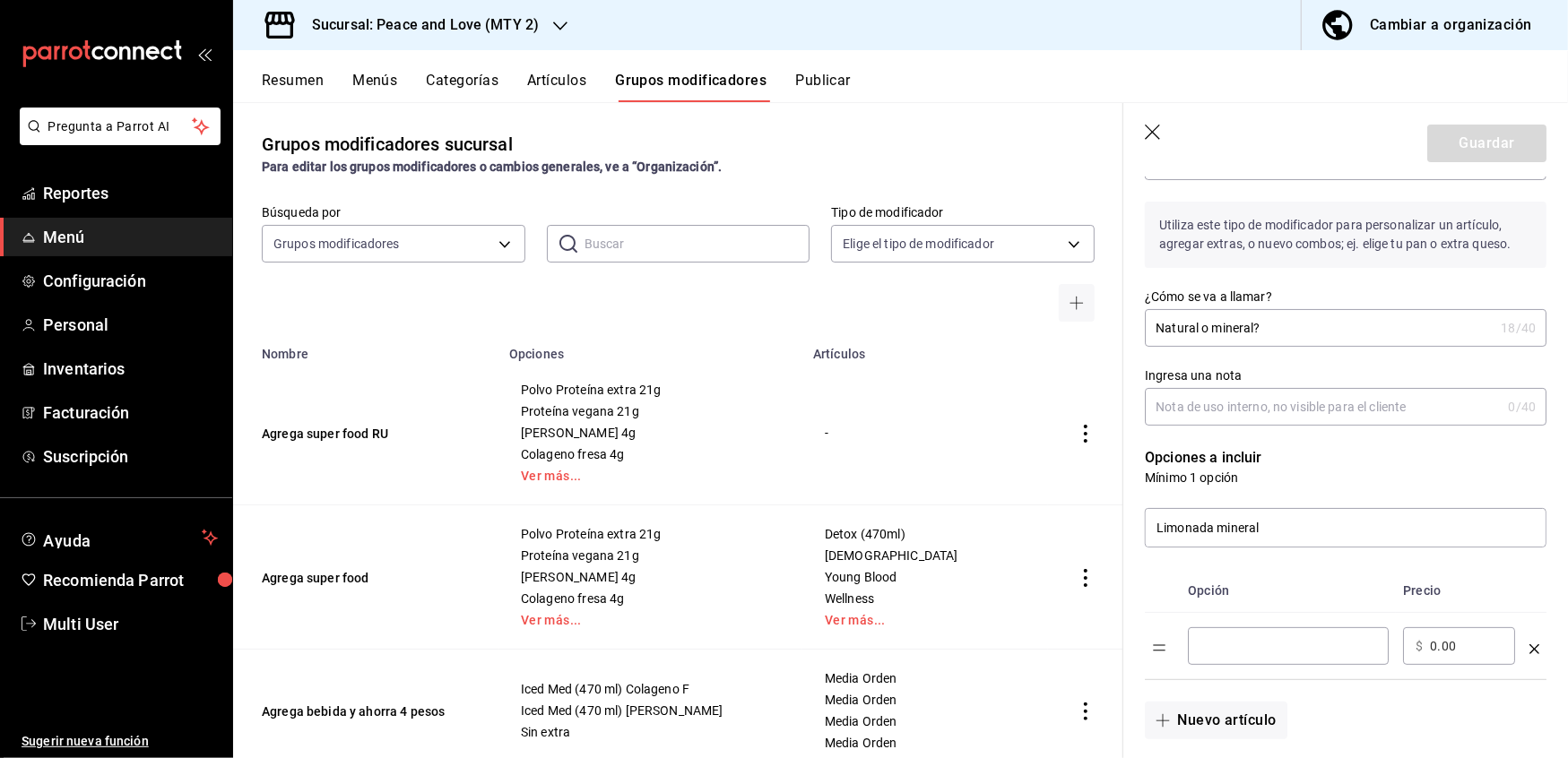
click at [1231, 640] on input "optionsTable" at bounding box center [1288, 646] width 176 height 18
type input "Limonada mineral"
click at [1456, 647] on input "0.00" at bounding box center [1466, 646] width 73 height 18
type input "0.00"
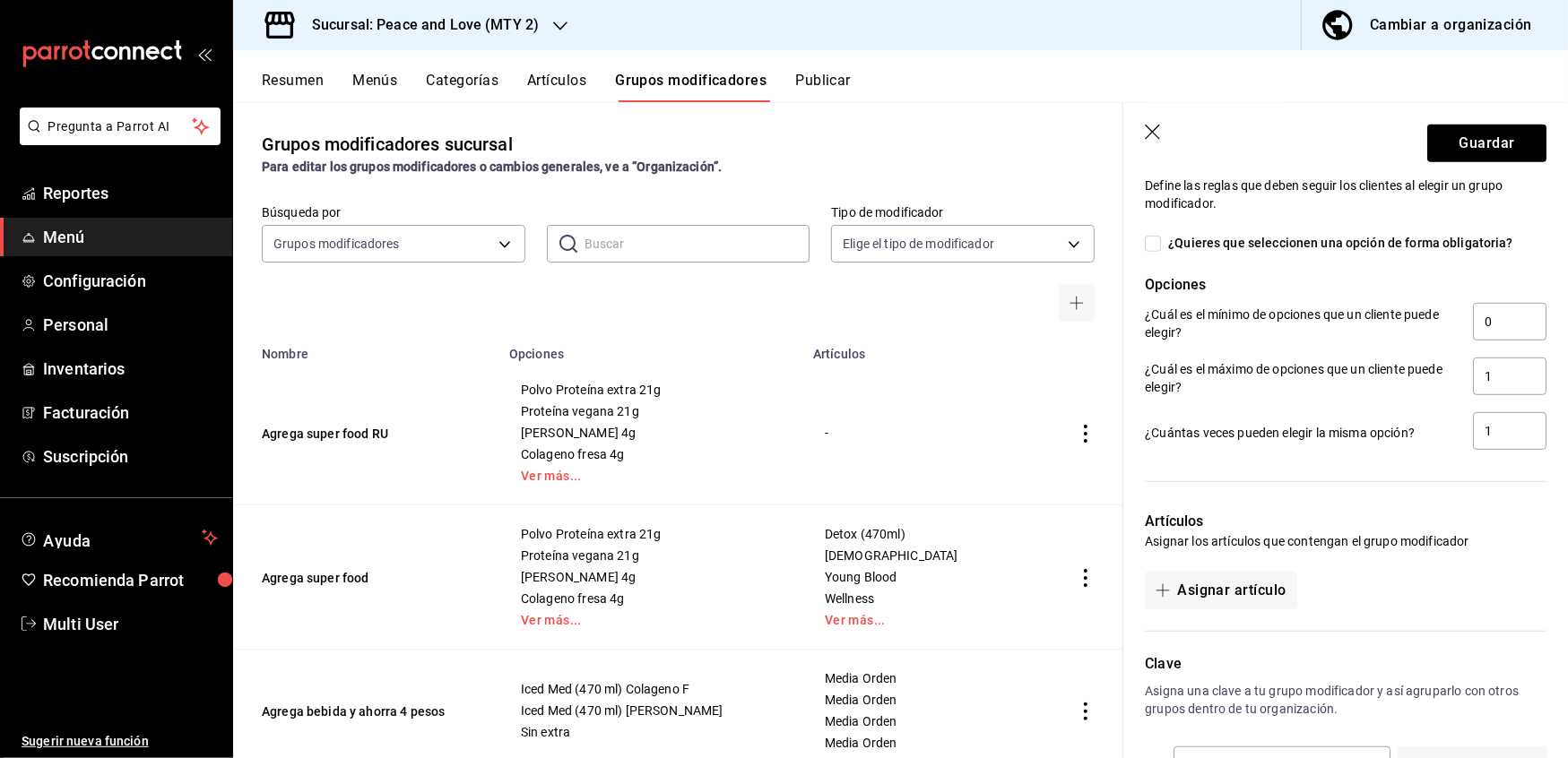
scroll to position [717, 0]
type input "25.00"
click at [1247, 581] on button "Asignar artículo" at bounding box center [1221, 588] width 152 height 37
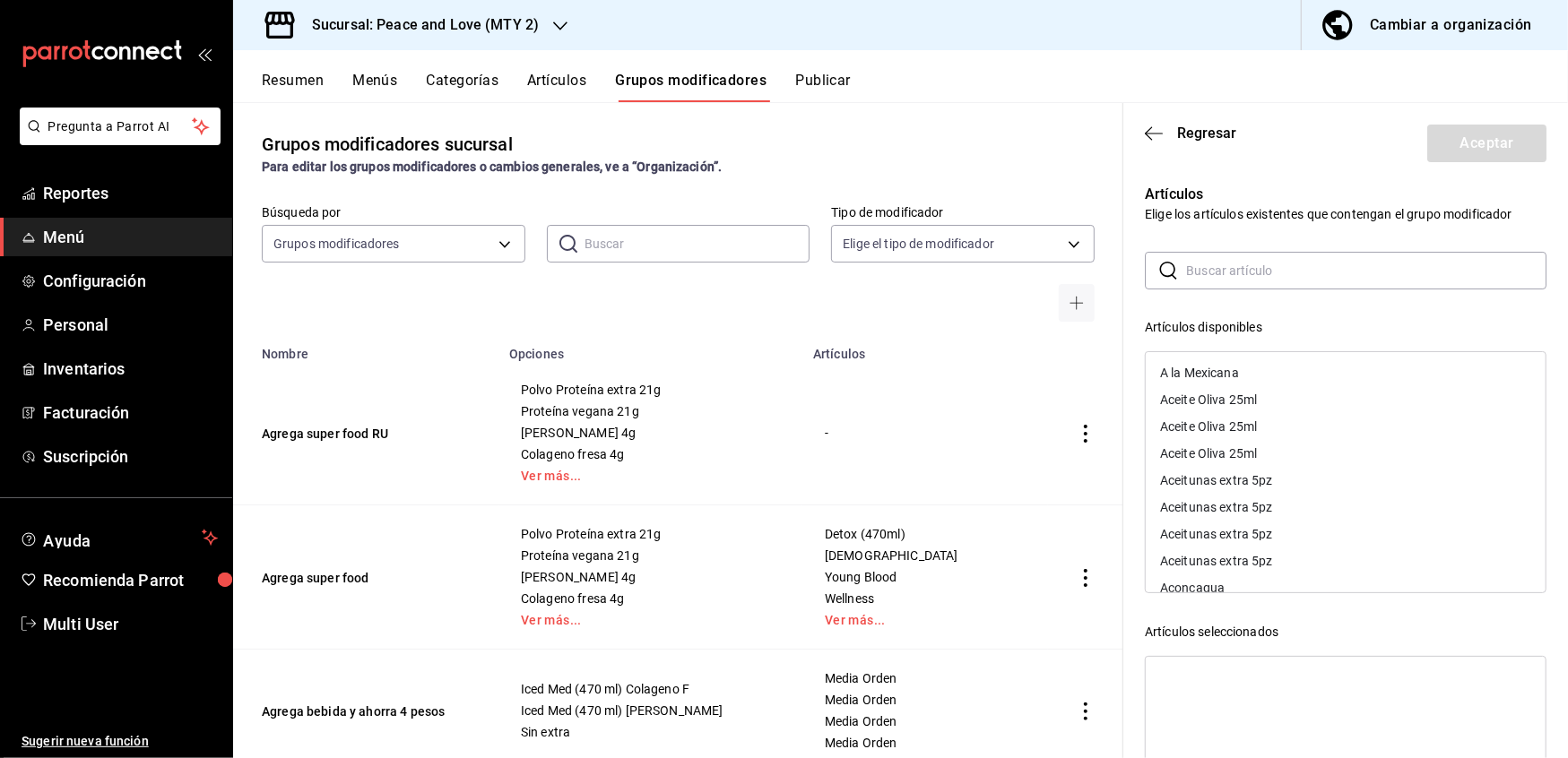
click at [1220, 274] on input "text" at bounding box center [1366, 270] width 361 height 36
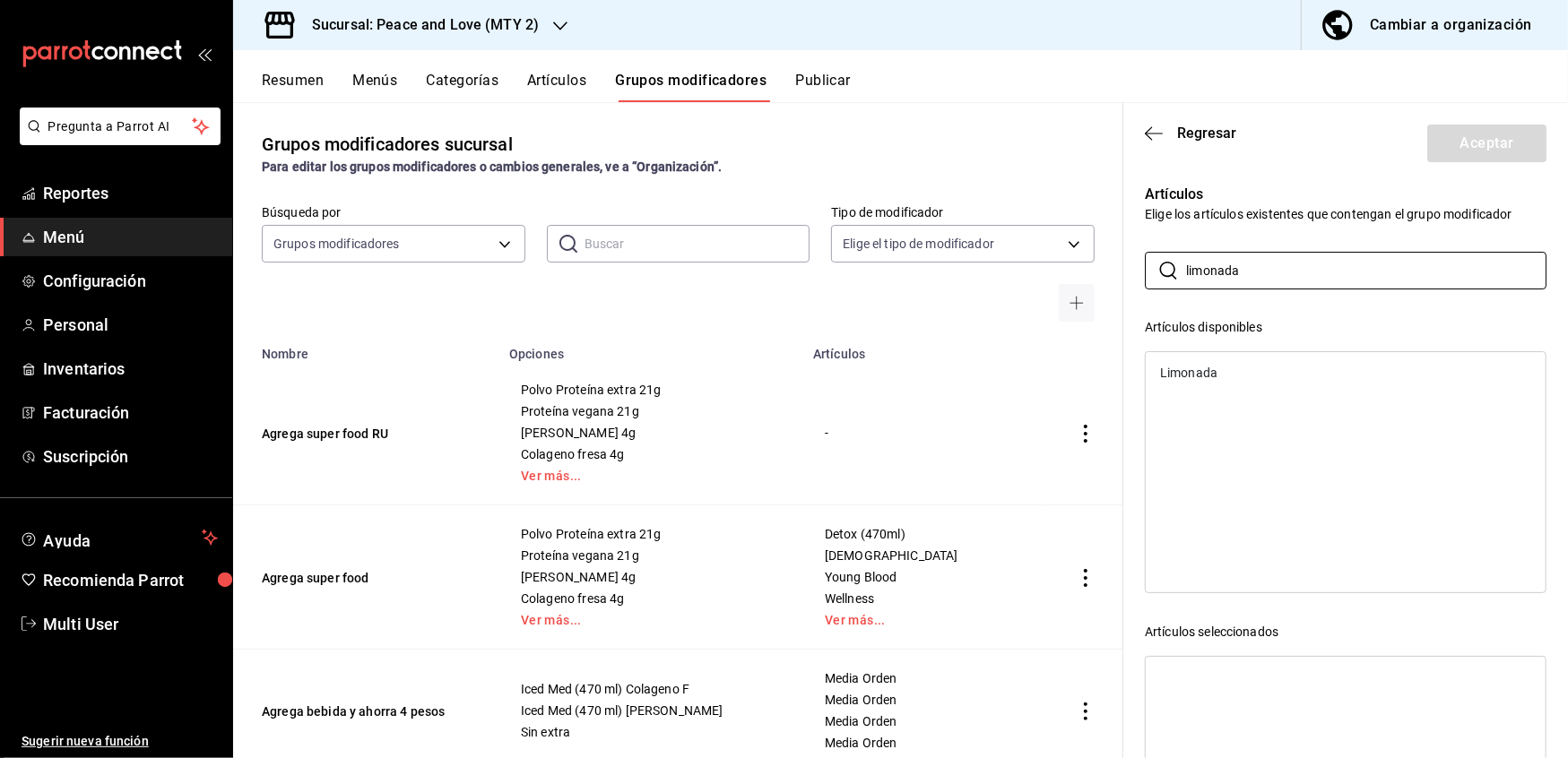
click at [1214, 370] on div "Limonada" at bounding box center [1189, 372] width 58 height 12
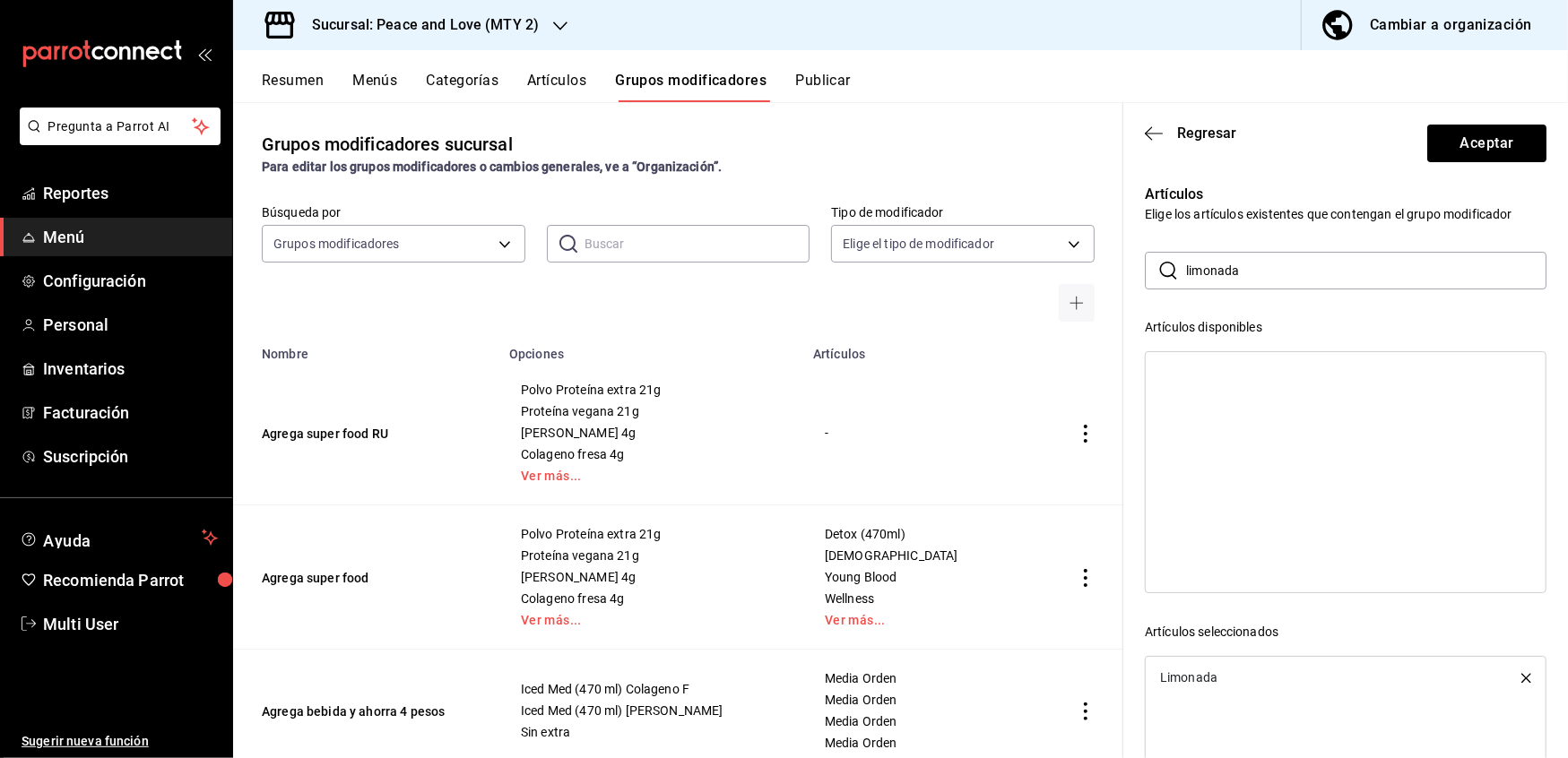
click at [1260, 274] on input "limonada" at bounding box center [1366, 270] width 361 height 36
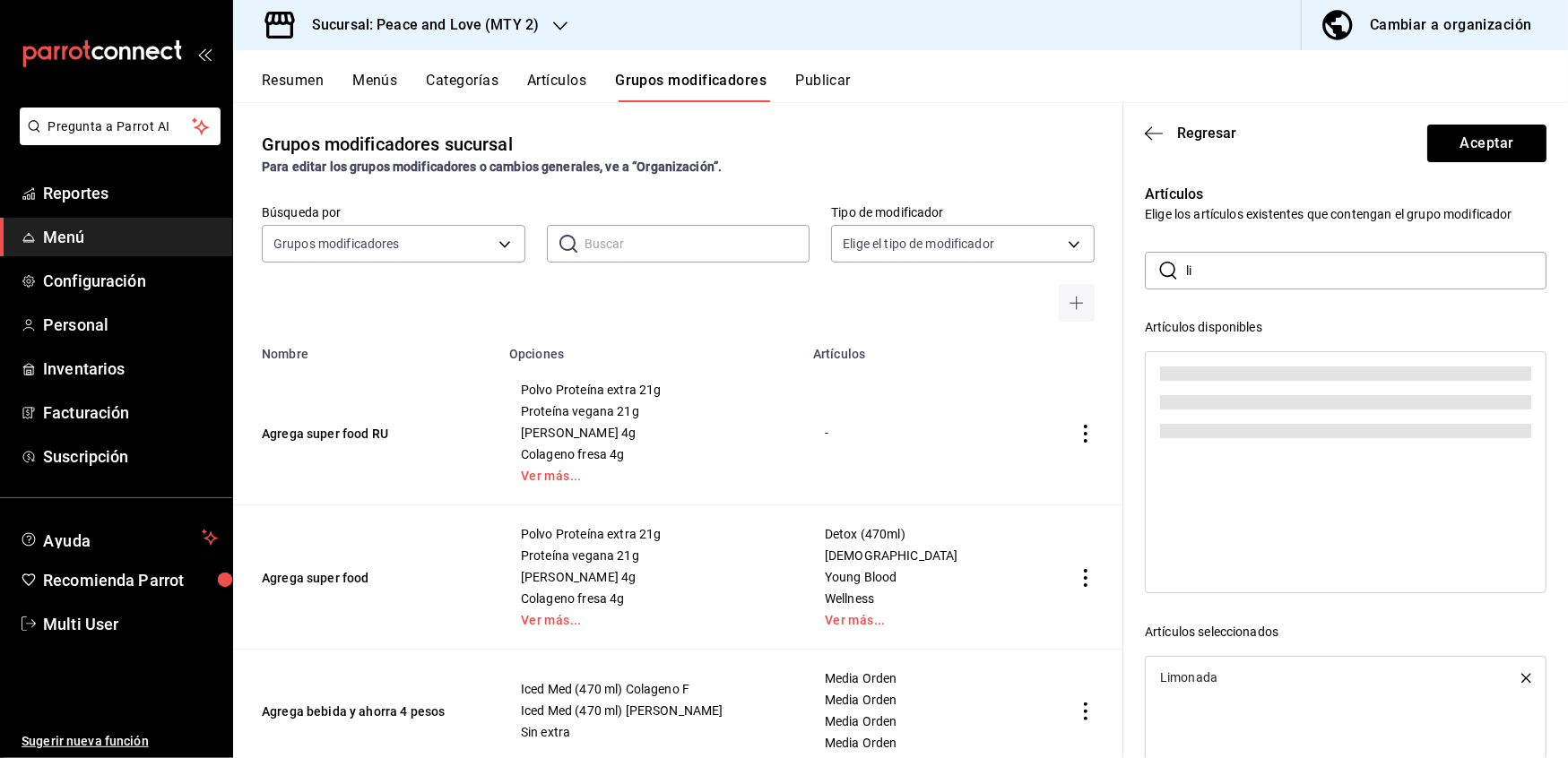
type input "l"
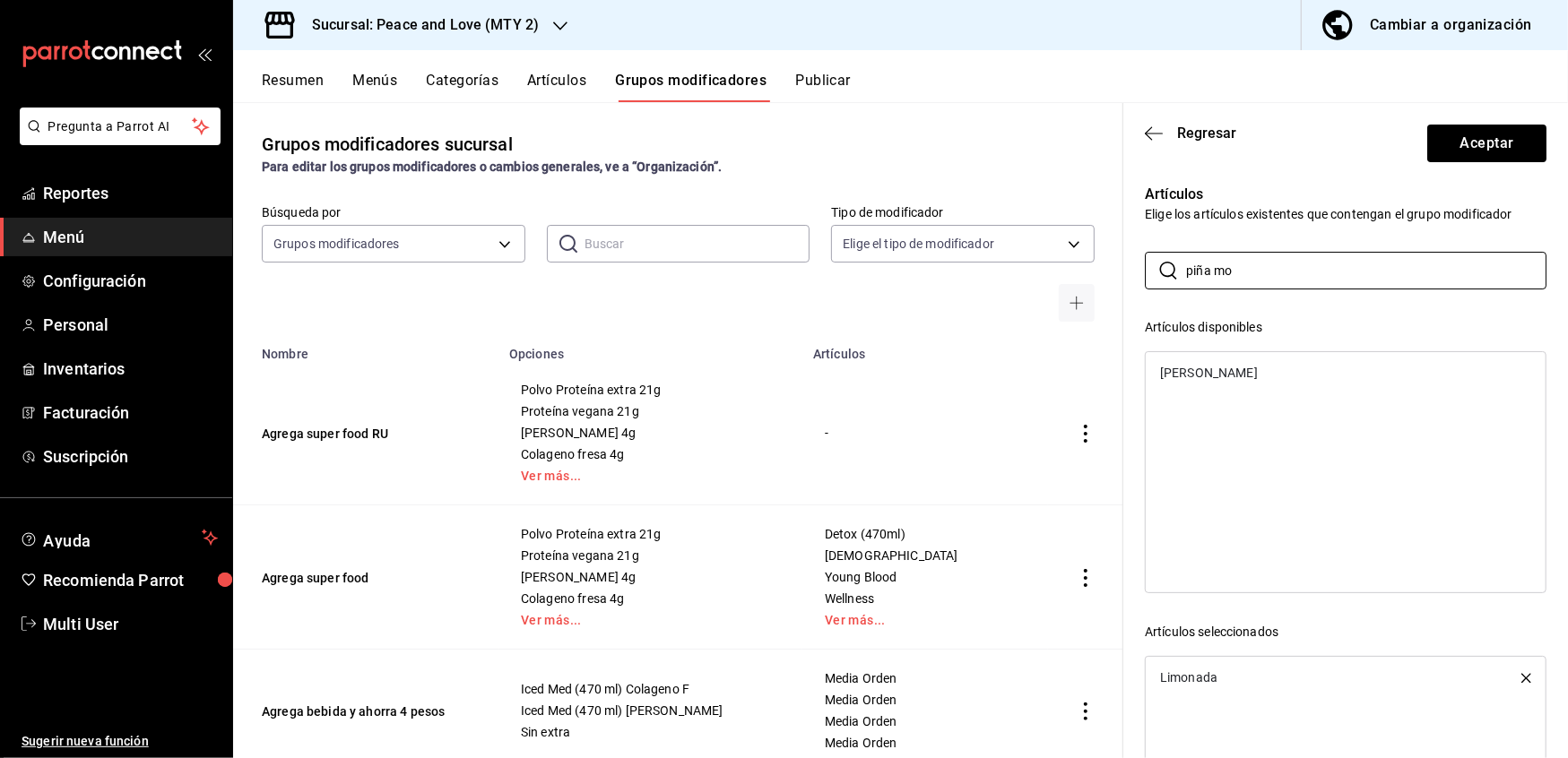
click at [1191, 373] on div "[PERSON_NAME]" at bounding box center [1209, 372] width 98 height 12
drag, startPoint x: 1271, startPoint y: 277, endPoint x: 1221, endPoint y: 262, distance: 52.2
click at [1221, 262] on input "piña mo" at bounding box center [1366, 270] width 361 height 36
click at [1213, 479] on div "[PERSON_NAME]" at bounding box center [1209, 480] width 98 height 12
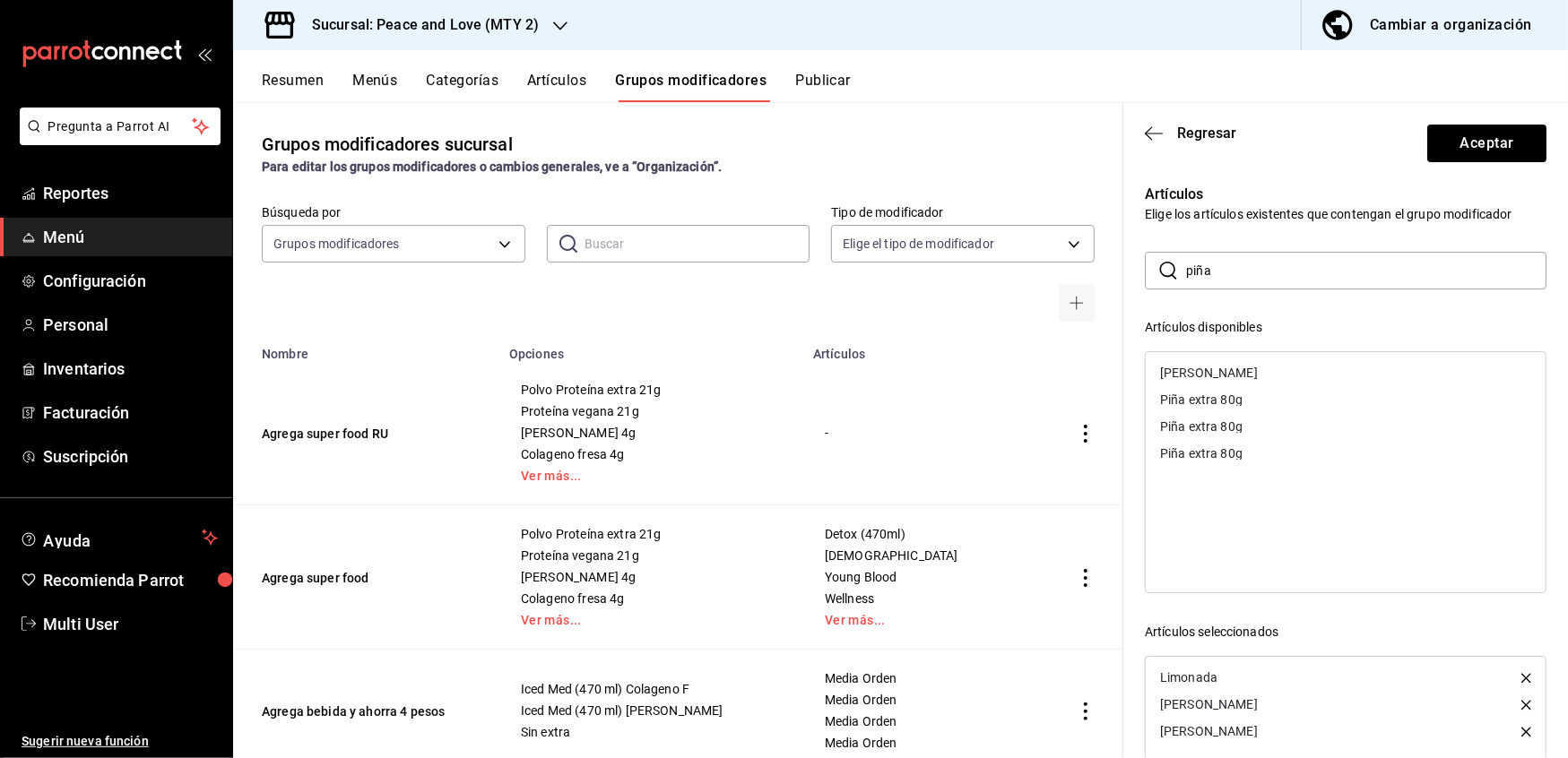
click at [1237, 267] on input "piña" at bounding box center [1366, 270] width 361 height 36
type input "p"
click at [1191, 370] on div "Pink Lemonade" at bounding box center [1204, 372] width 88 height 12
click at [1232, 274] on input "pink" at bounding box center [1366, 270] width 361 height 36
type input "p"
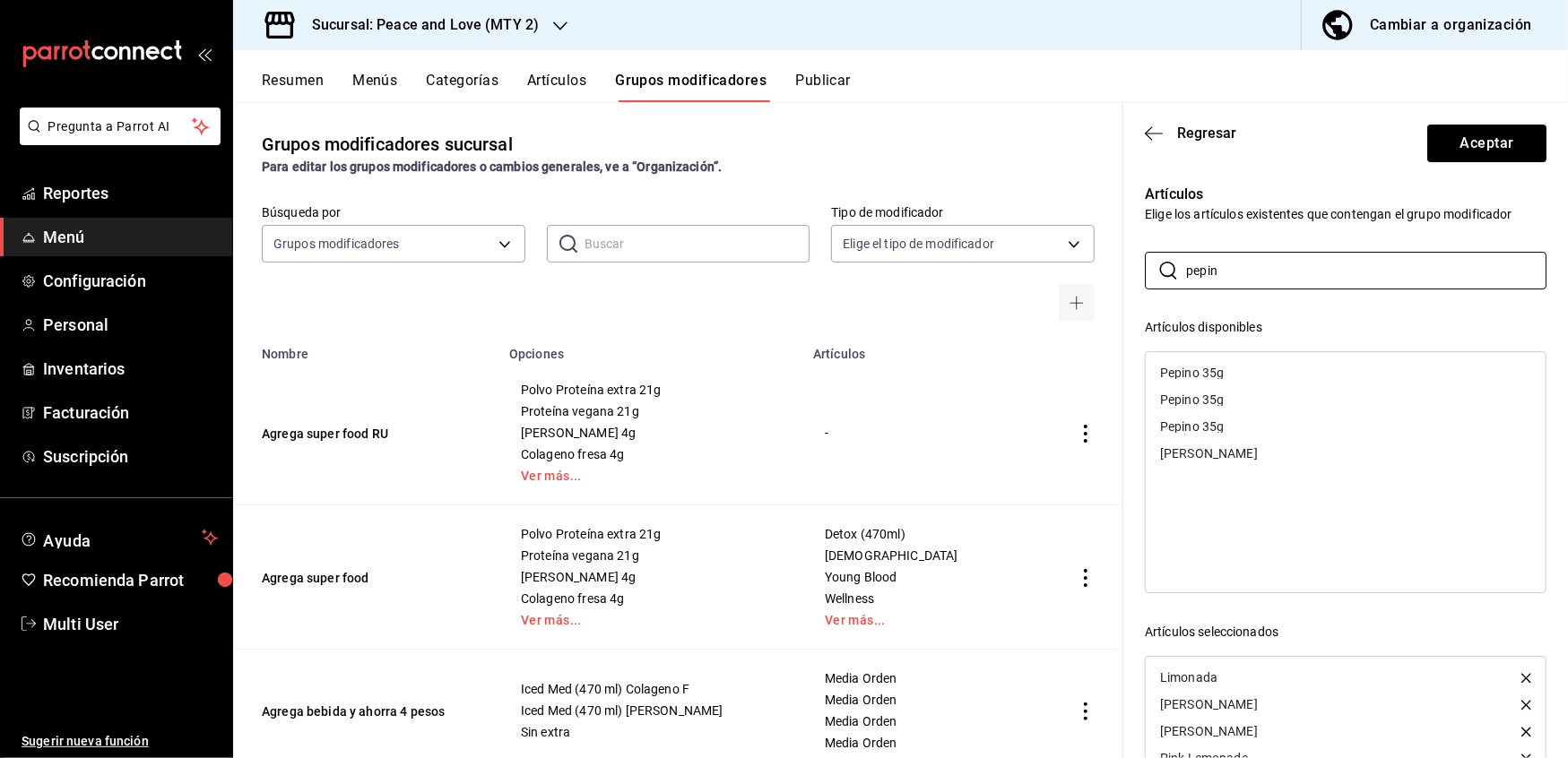
type input "pepin"
click at [1205, 454] on div "[PERSON_NAME]" at bounding box center [1209, 453] width 98 height 12
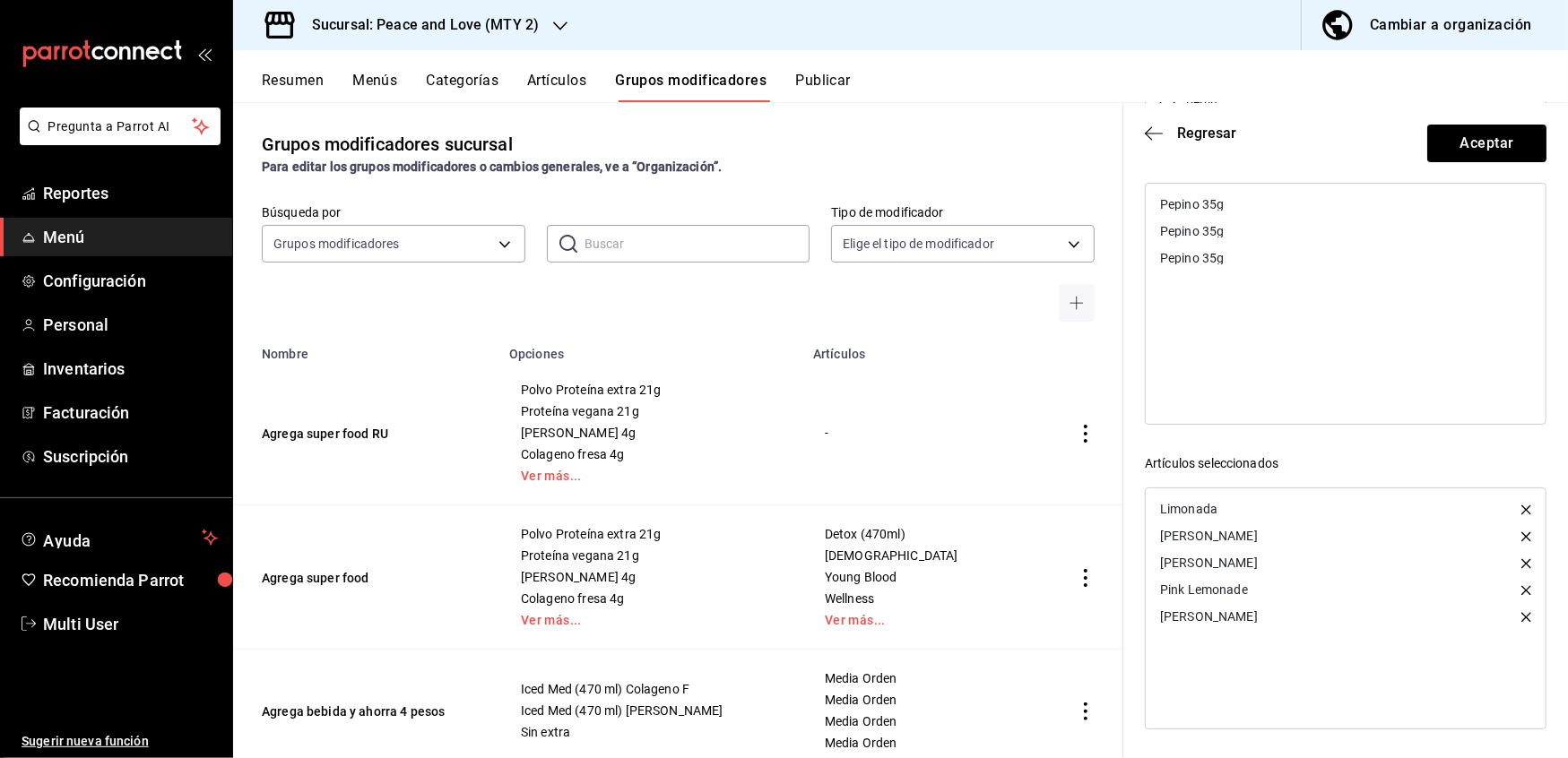
click at [1363, 460] on div "Artículos seleccionados" at bounding box center [1345, 464] width 402 height 19
click at [1483, 153] on button "Aceptar" at bounding box center [1486, 143] width 119 height 37
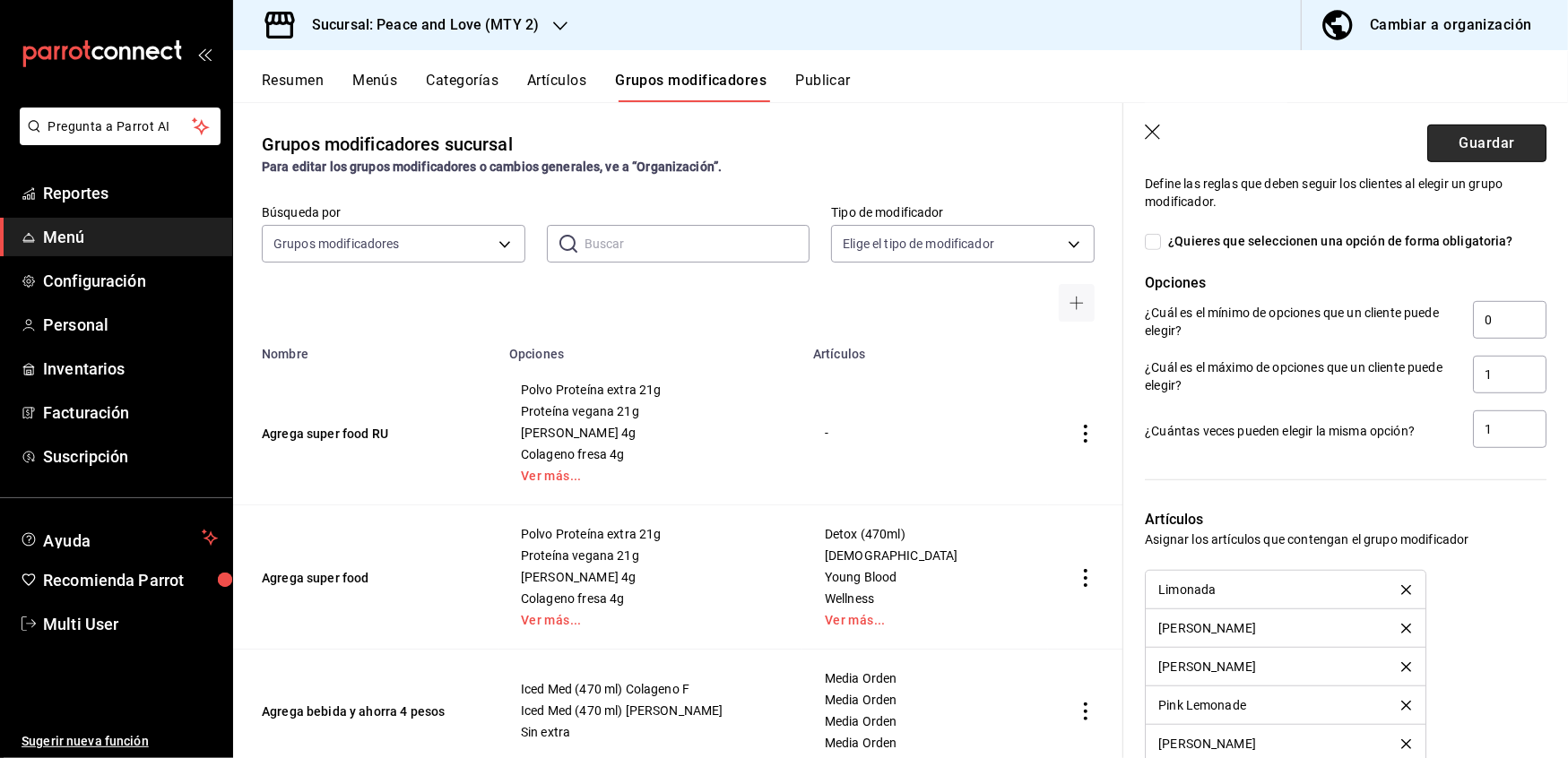
click at [1478, 137] on button "Guardar" at bounding box center [1486, 143] width 119 height 37
click at [560, 19] on icon "button" at bounding box center [559, 26] width 14 height 14
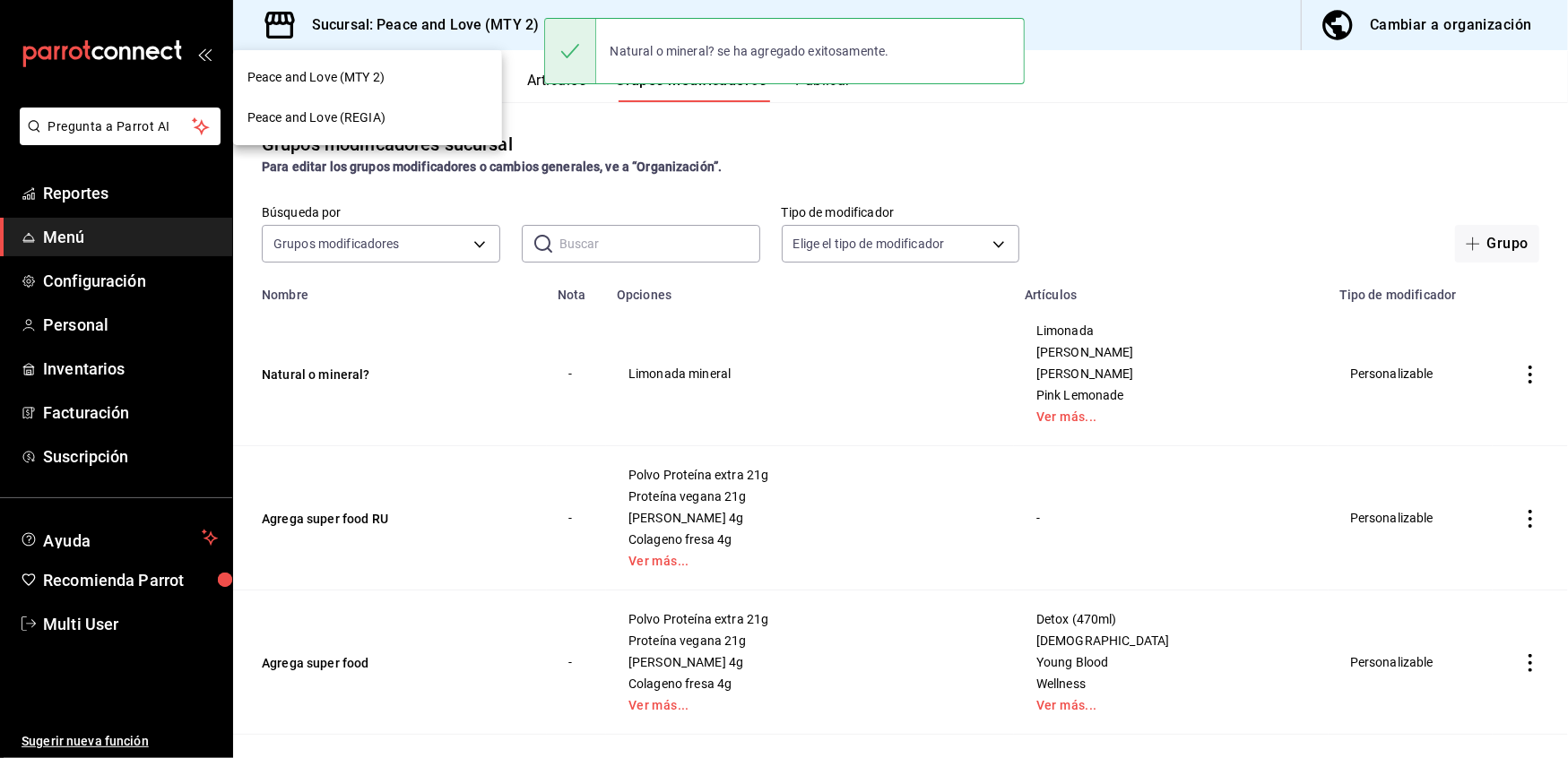
click at [535, 29] on div at bounding box center [784, 379] width 1568 height 758
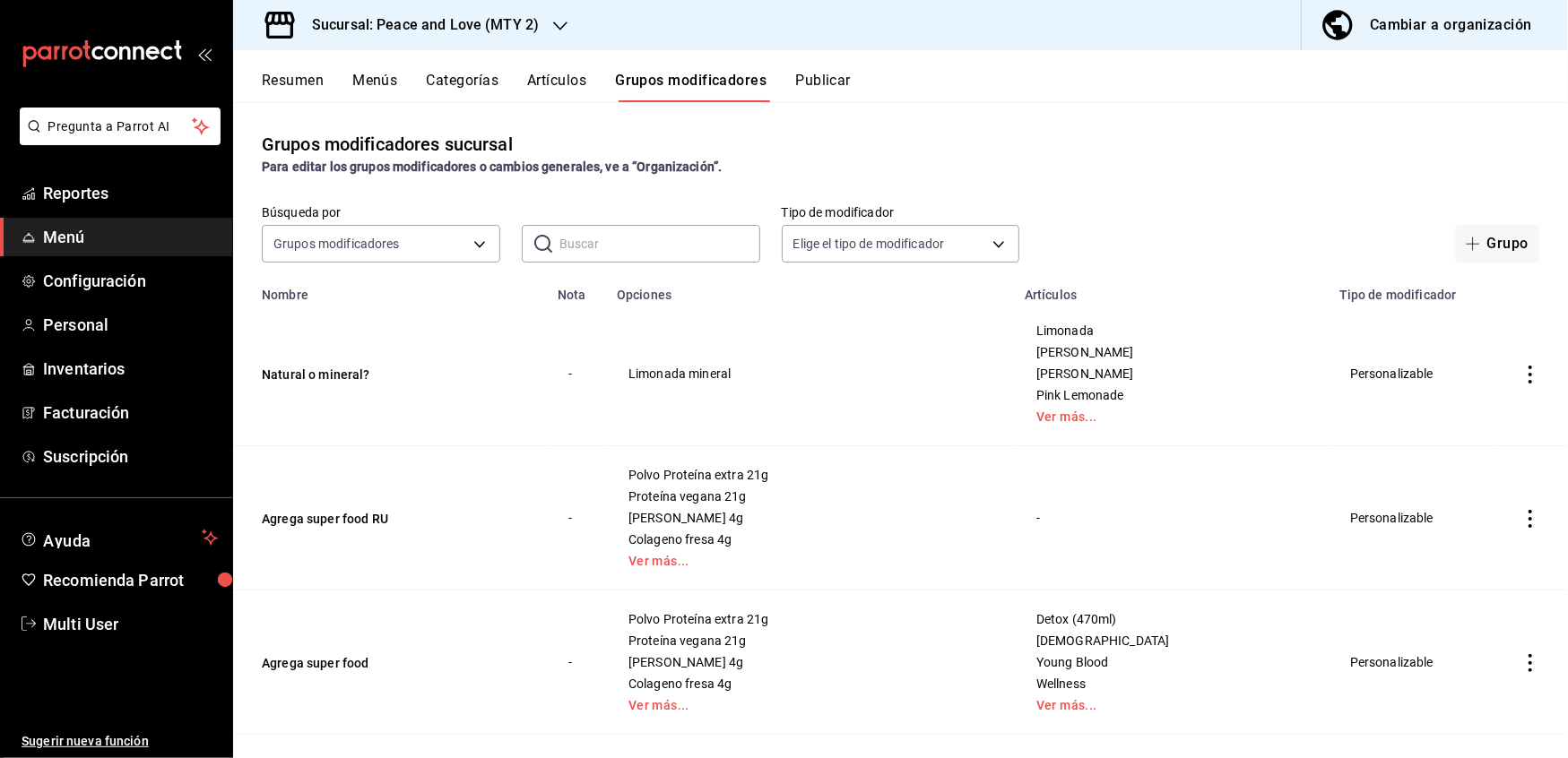
click at [557, 34] on div at bounding box center [559, 26] width 14 height 19
click at [367, 111] on span "Peace and Love (REGIA)" at bounding box center [317, 118] width 138 height 19
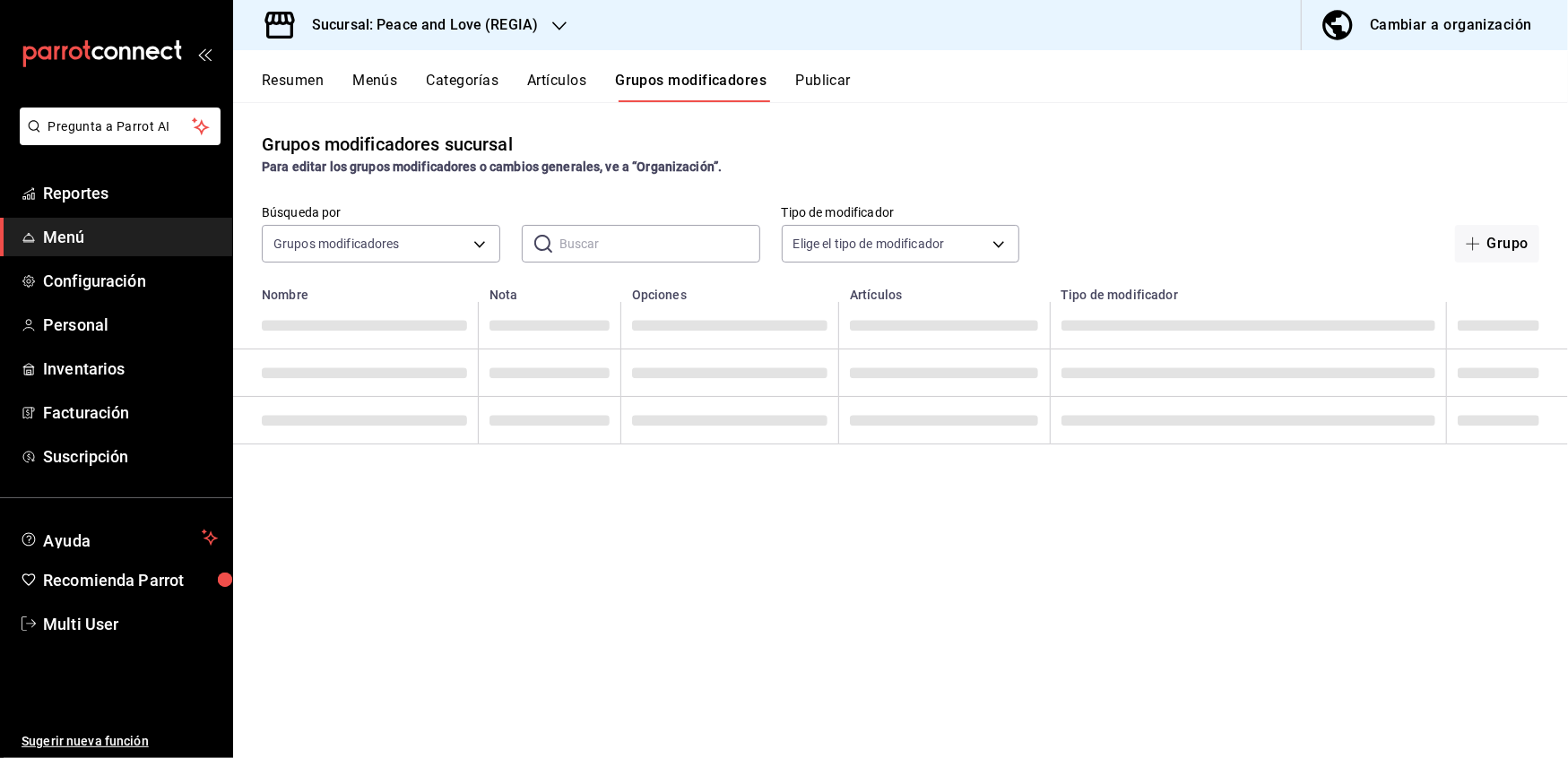
click at [578, 75] on button "Artículos" at bounding box center [557, 87] width 59 height 31
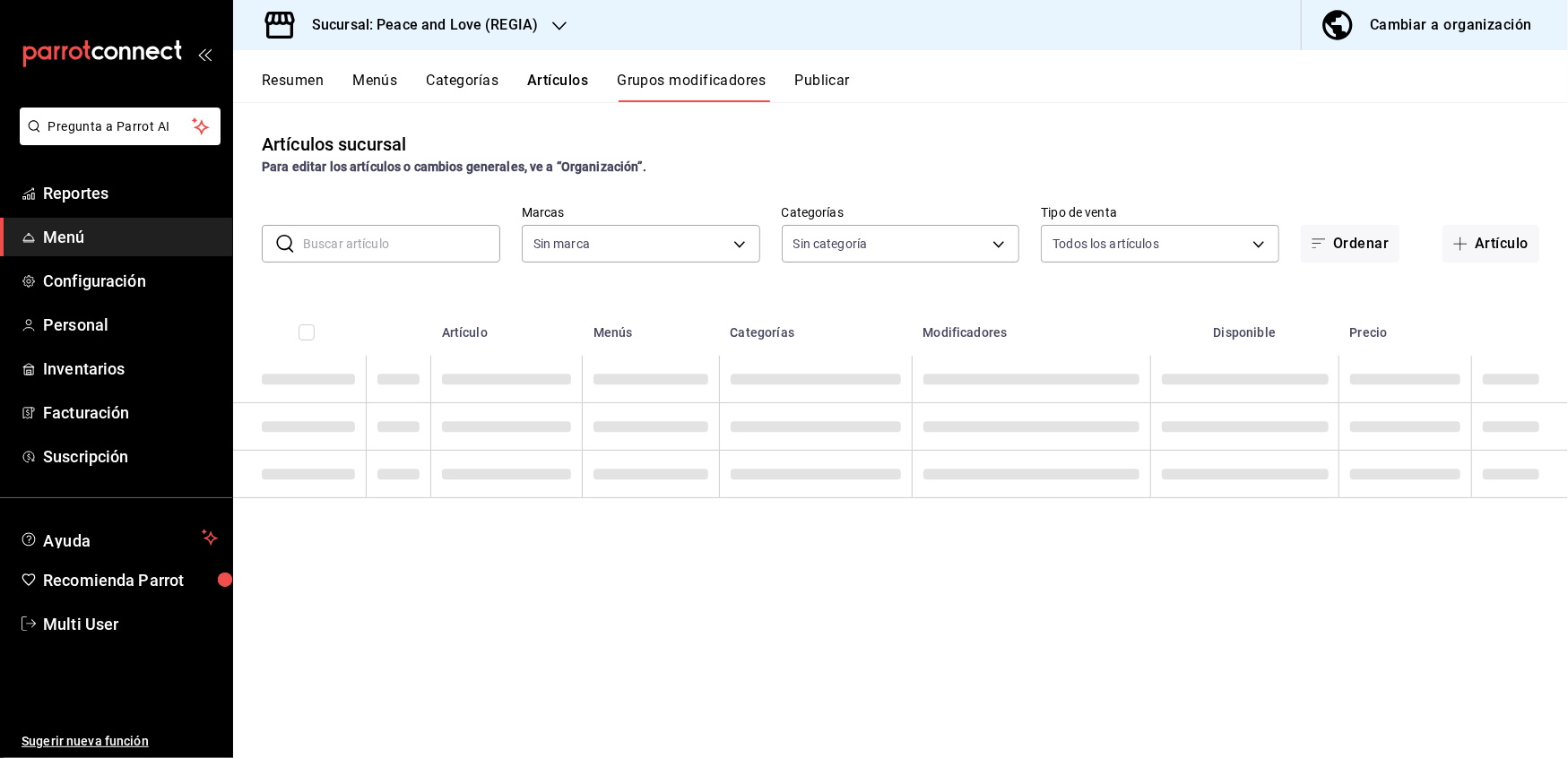
type input "780de6c3-f470-4b44-be31-c32851f7ca43,b85f7ad2-7a39-4315-ad88-8037392a3341"
type input "0e5484a3-2c5e-4b4b-bf64-902b5296a951,07c269e0-96b8-456e-ad80-cead1970f3df,86033…"
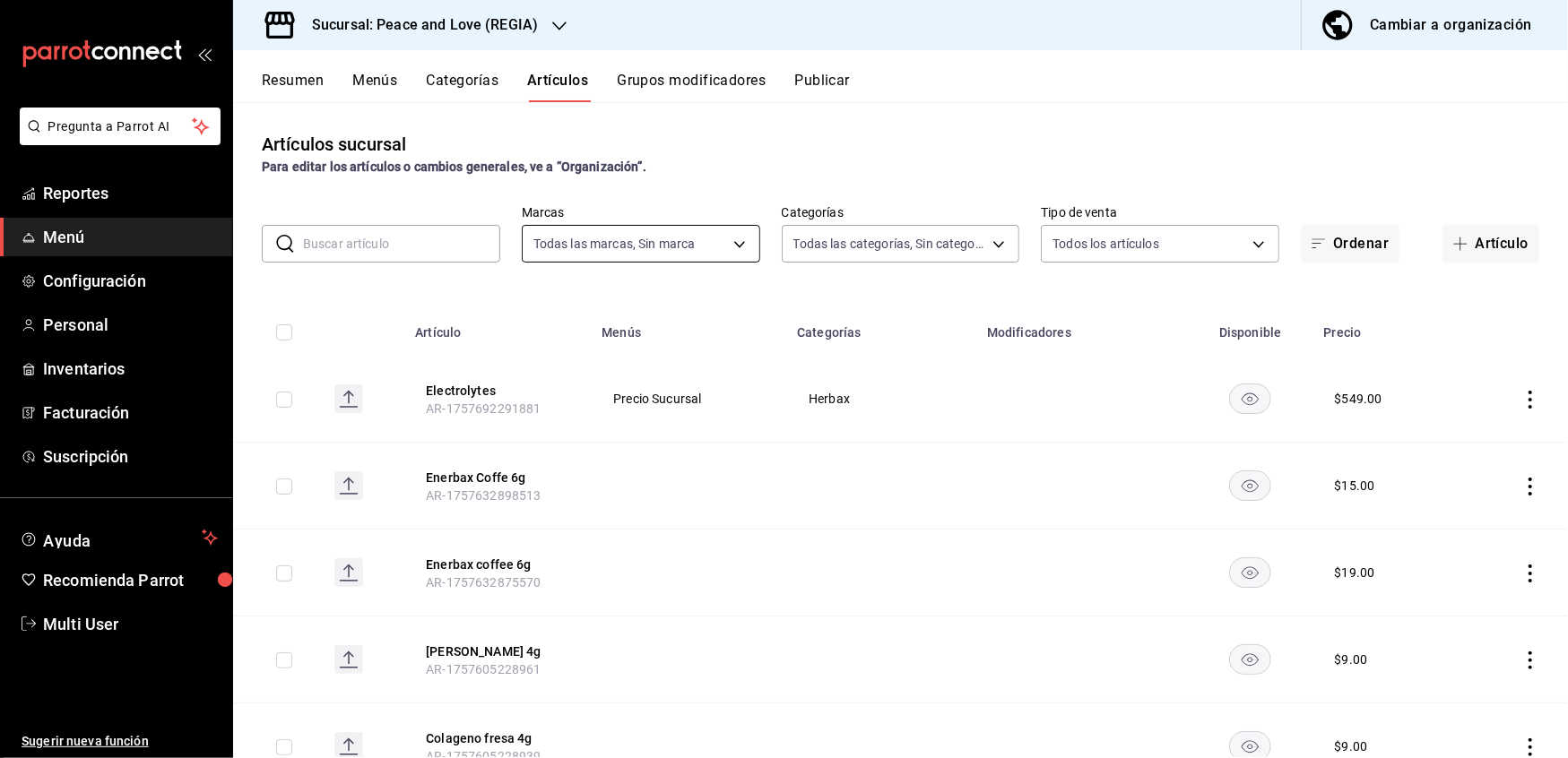
type input "780de6c3-f470-4b44-be31-c32851f7ca43,b85f7ad2-7a39-4315-ad88-8037392a3341"
click at [1461, 240] on icon "button" at bounding box center [1461, 245] width 1 height 13
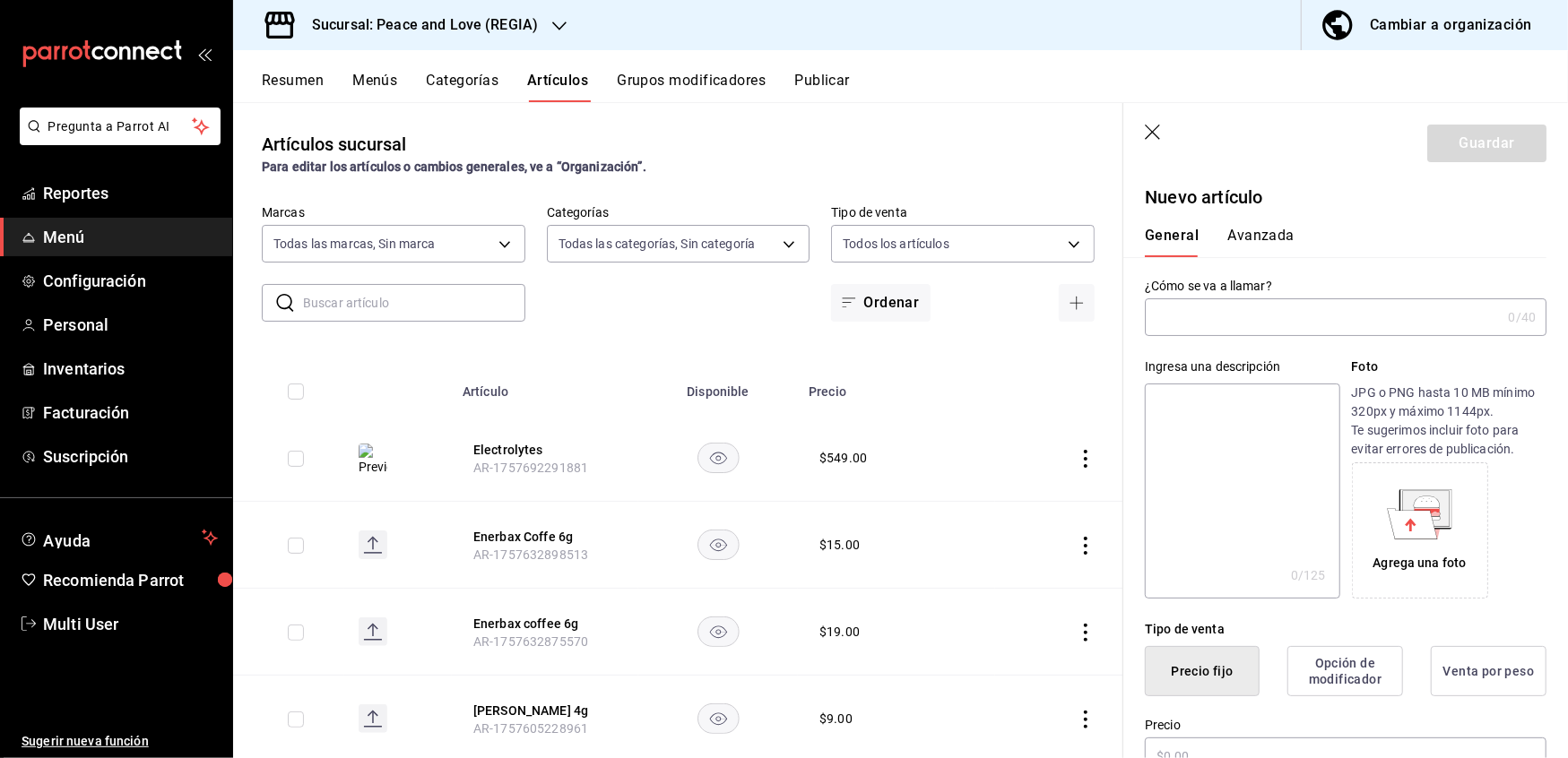
click at [1286, 320] on input "text" at bounding box center [1322, 317] width 356 height 36
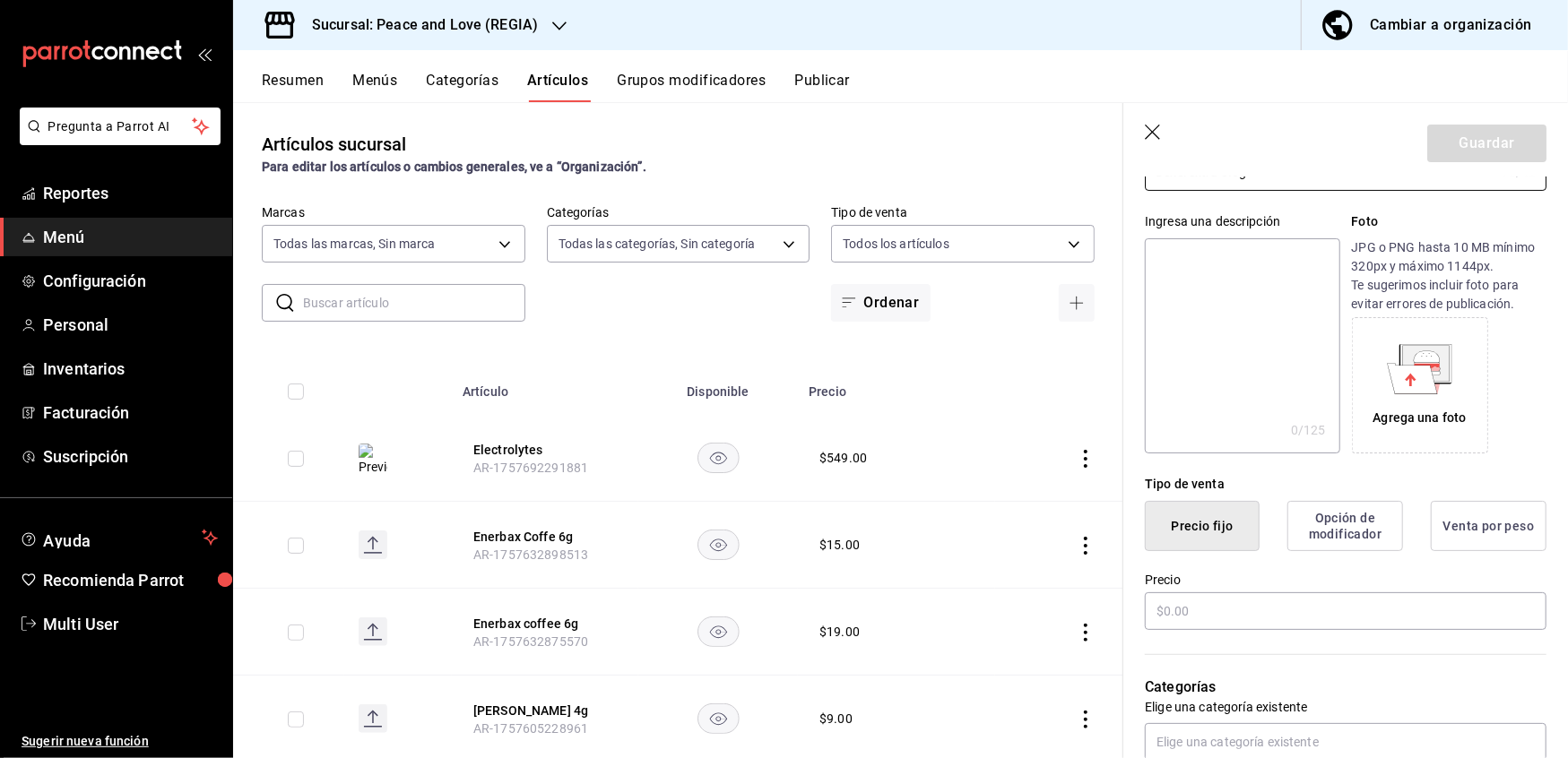
scroll to position [147, 0]
type input "Dexel extra 3.5g"
click at [1238, 609] on input "text" at bounding box center [1345, 609] width 402 height 37
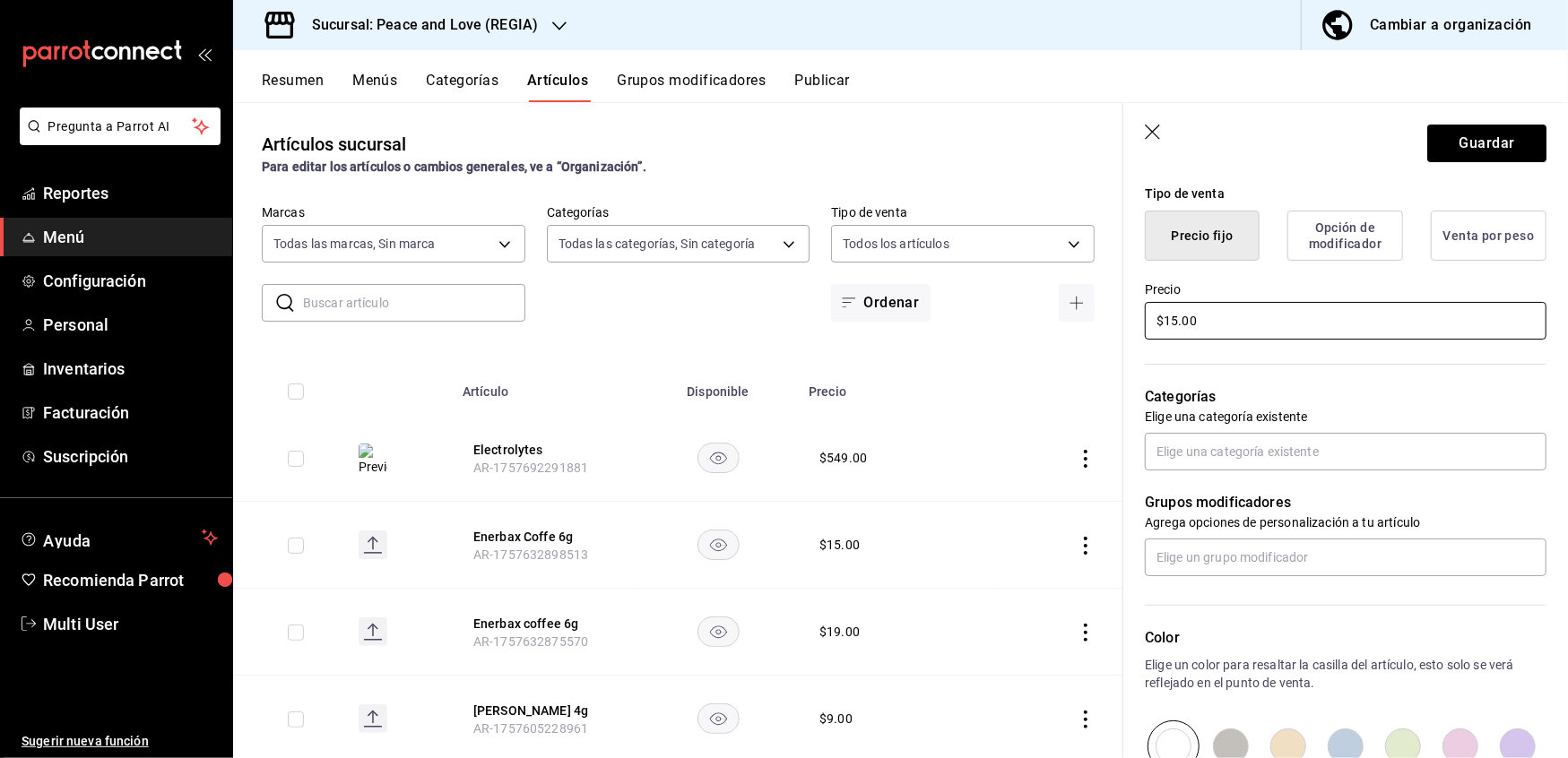
scroll to position [438, 0]
type input "$15.00"
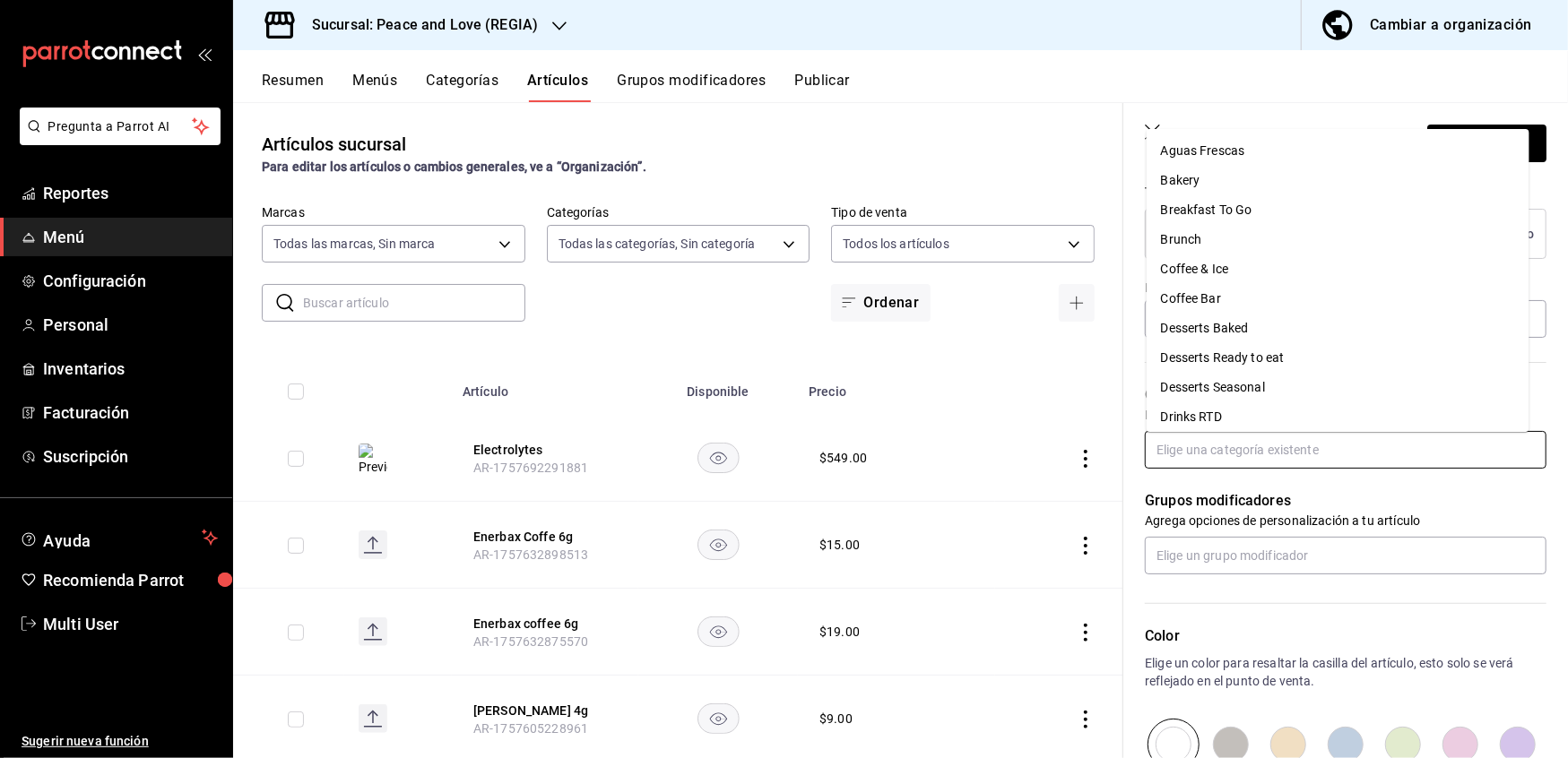
click at [1264, 462] on input "text" at bounding box center [1345, 449] width 402 height 37
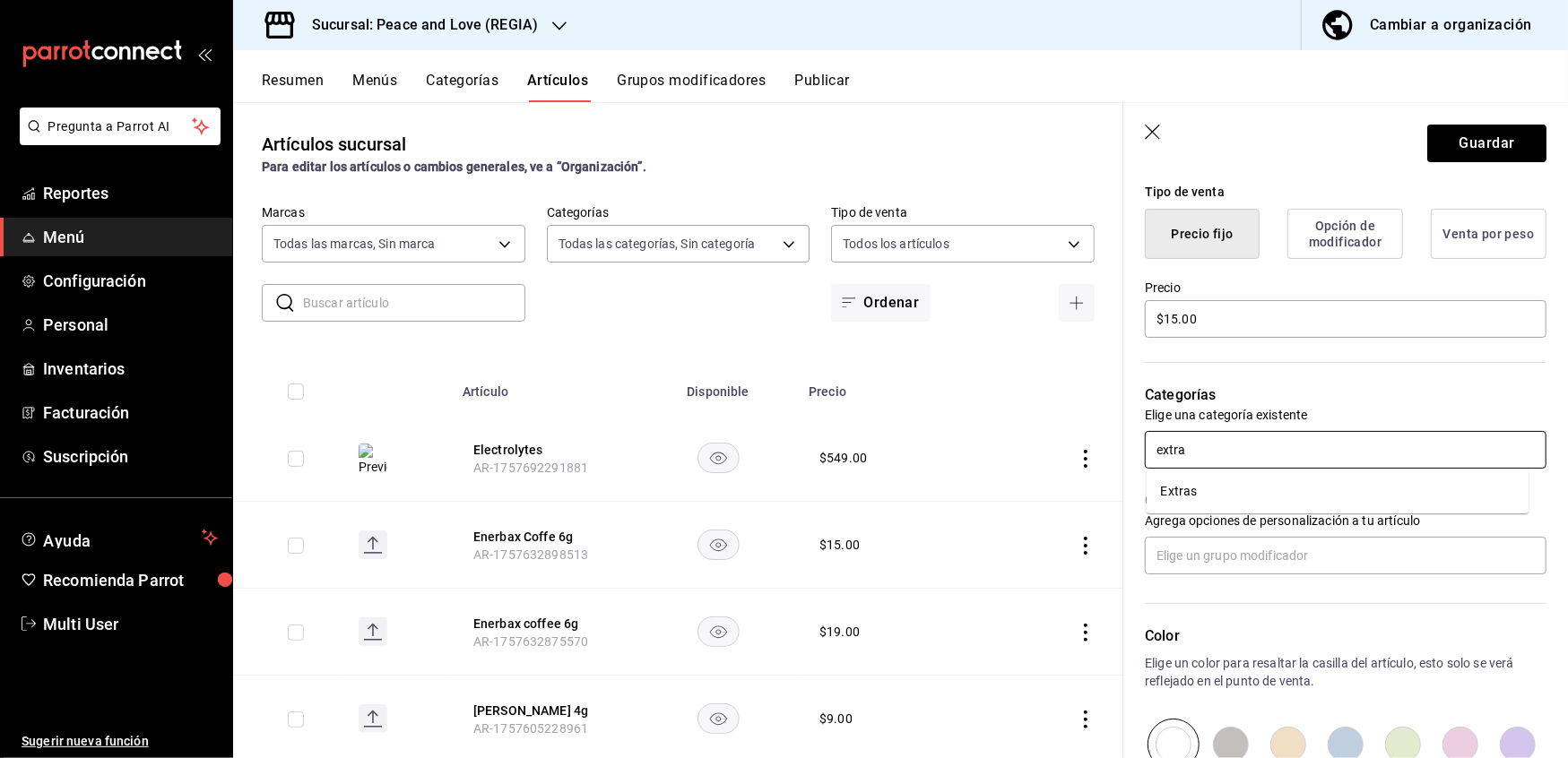
type input "extras"
click at [1237, 483] on li "Extras" at bounding box center [1338, 491] width 383 height 30
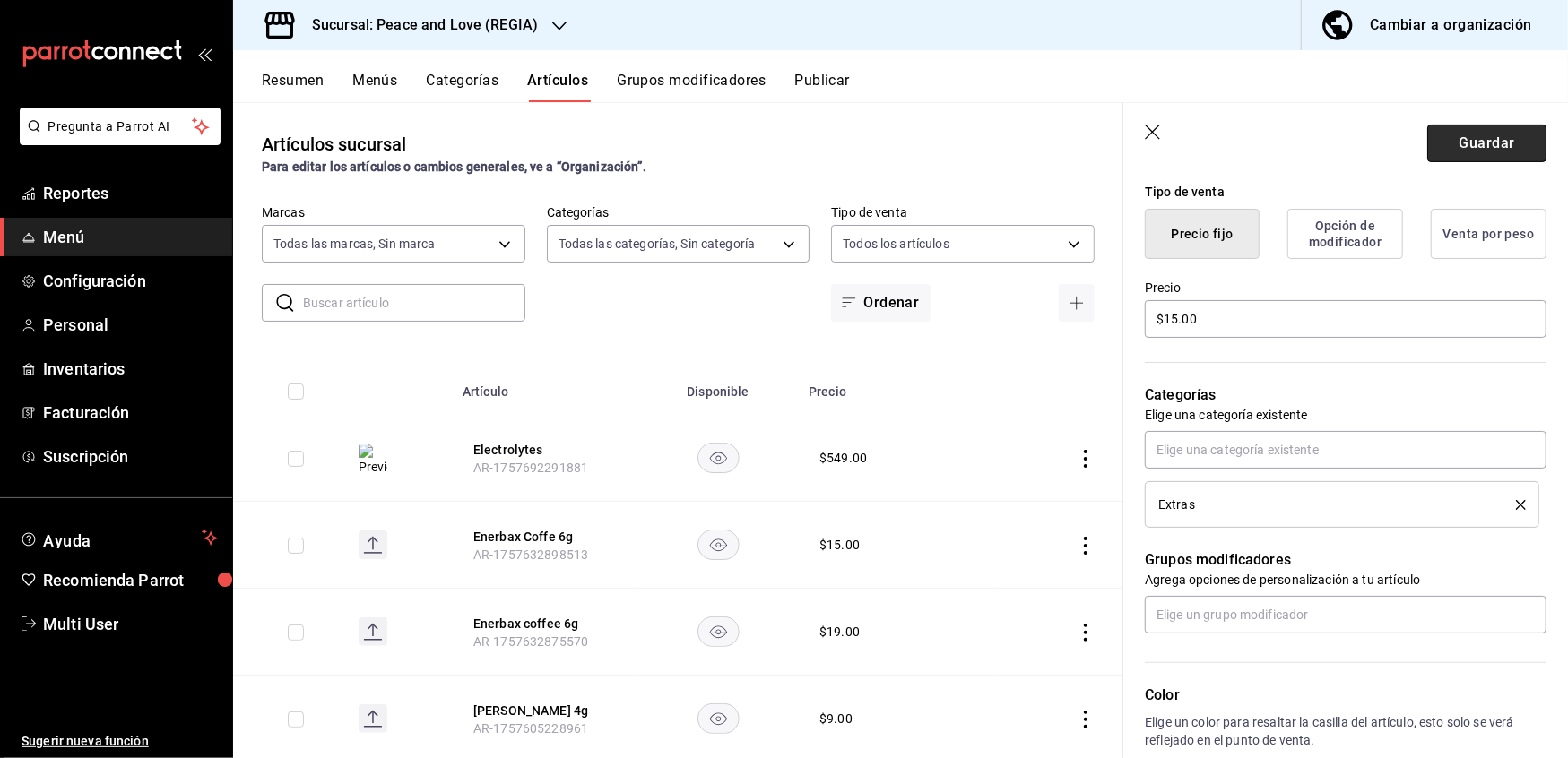
click at [1470, 144] on button "Guardar" at bounding box center [1486, 143] width 119 height 37
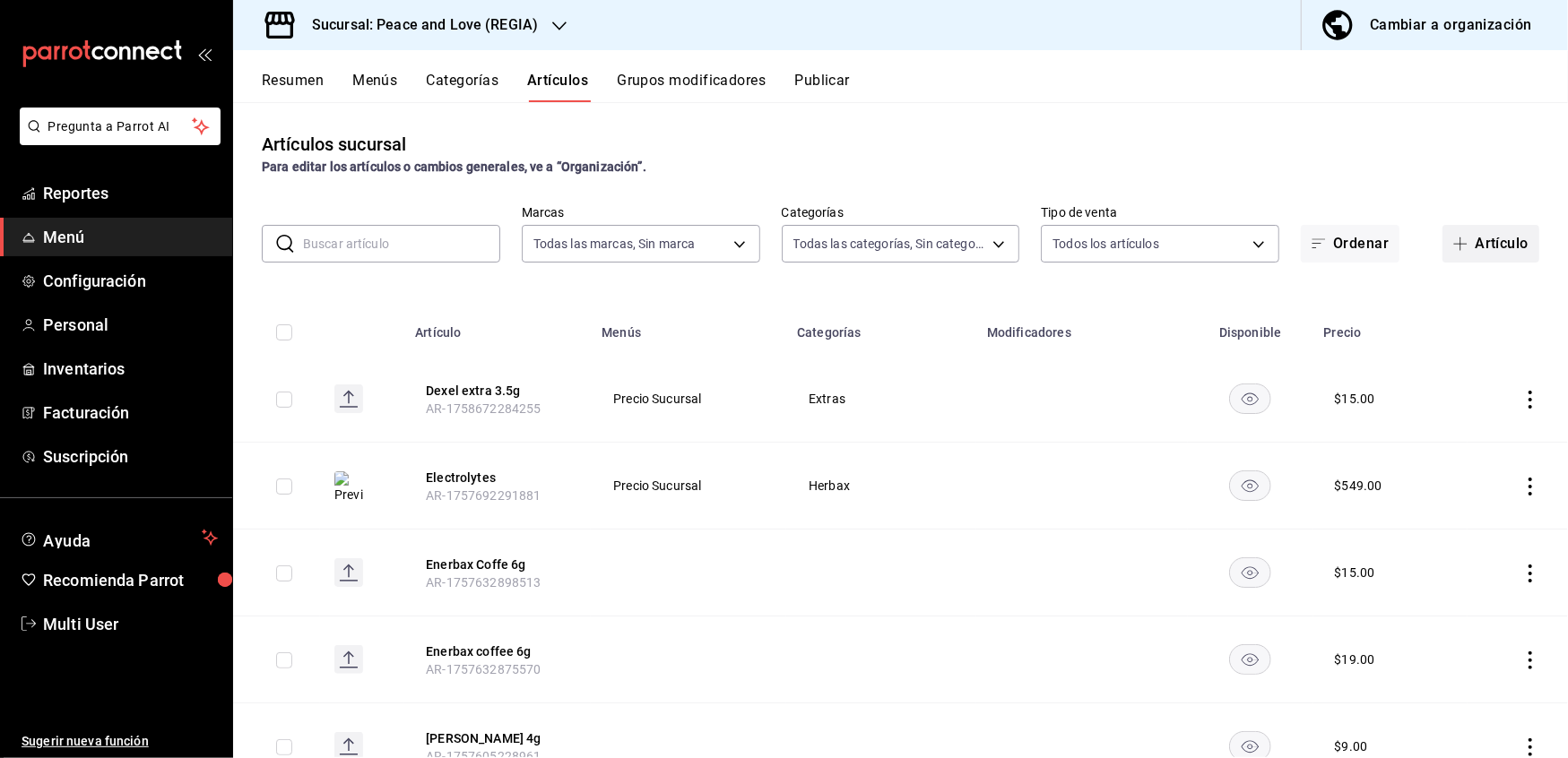
click at [1466, 252] on button "Artículo" at bounding box center [1490, 243] width 97 height 37
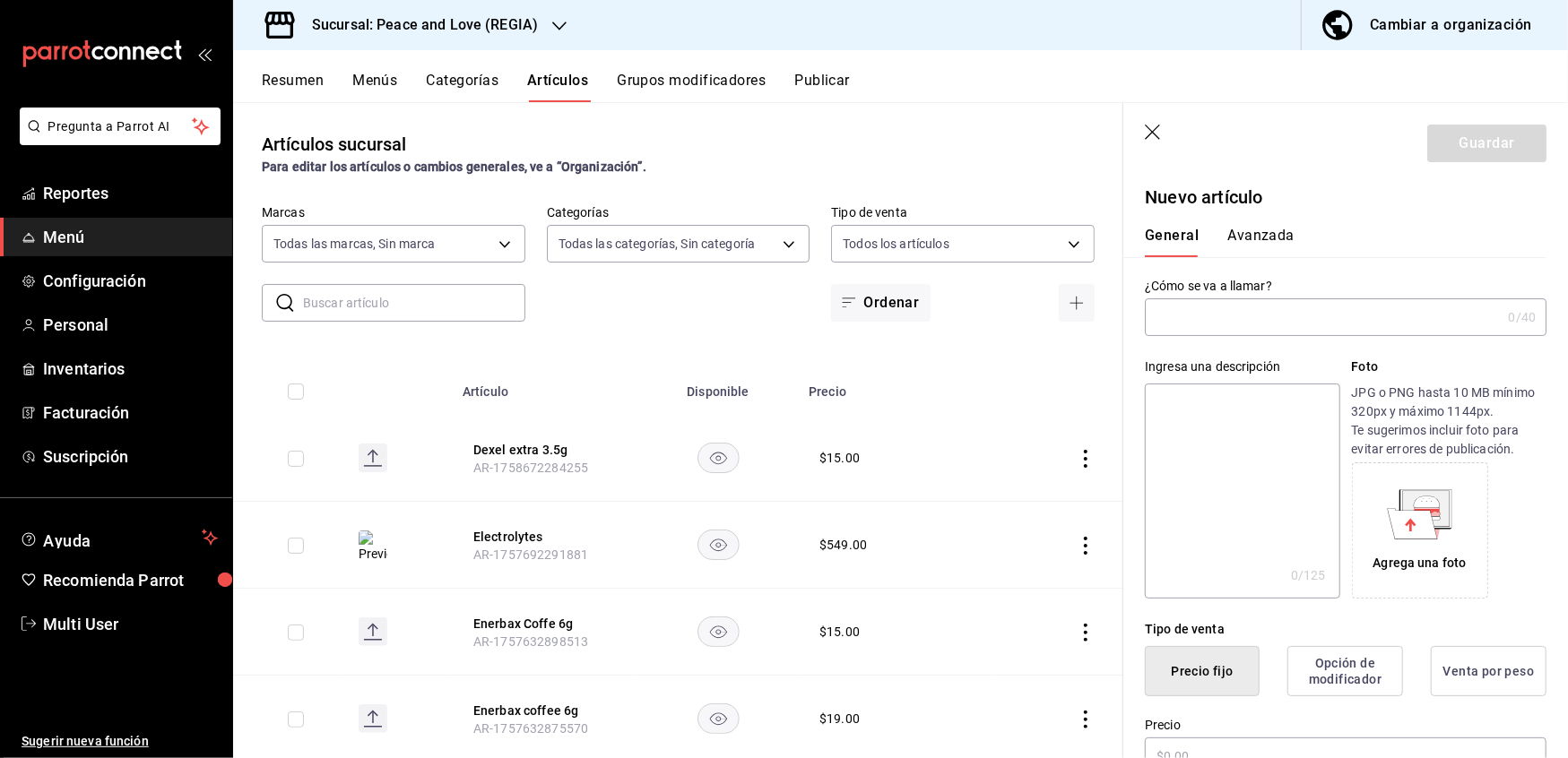
click at [1327, 326] on input "text" at bounding box center [1322, 317] width 356 height 36
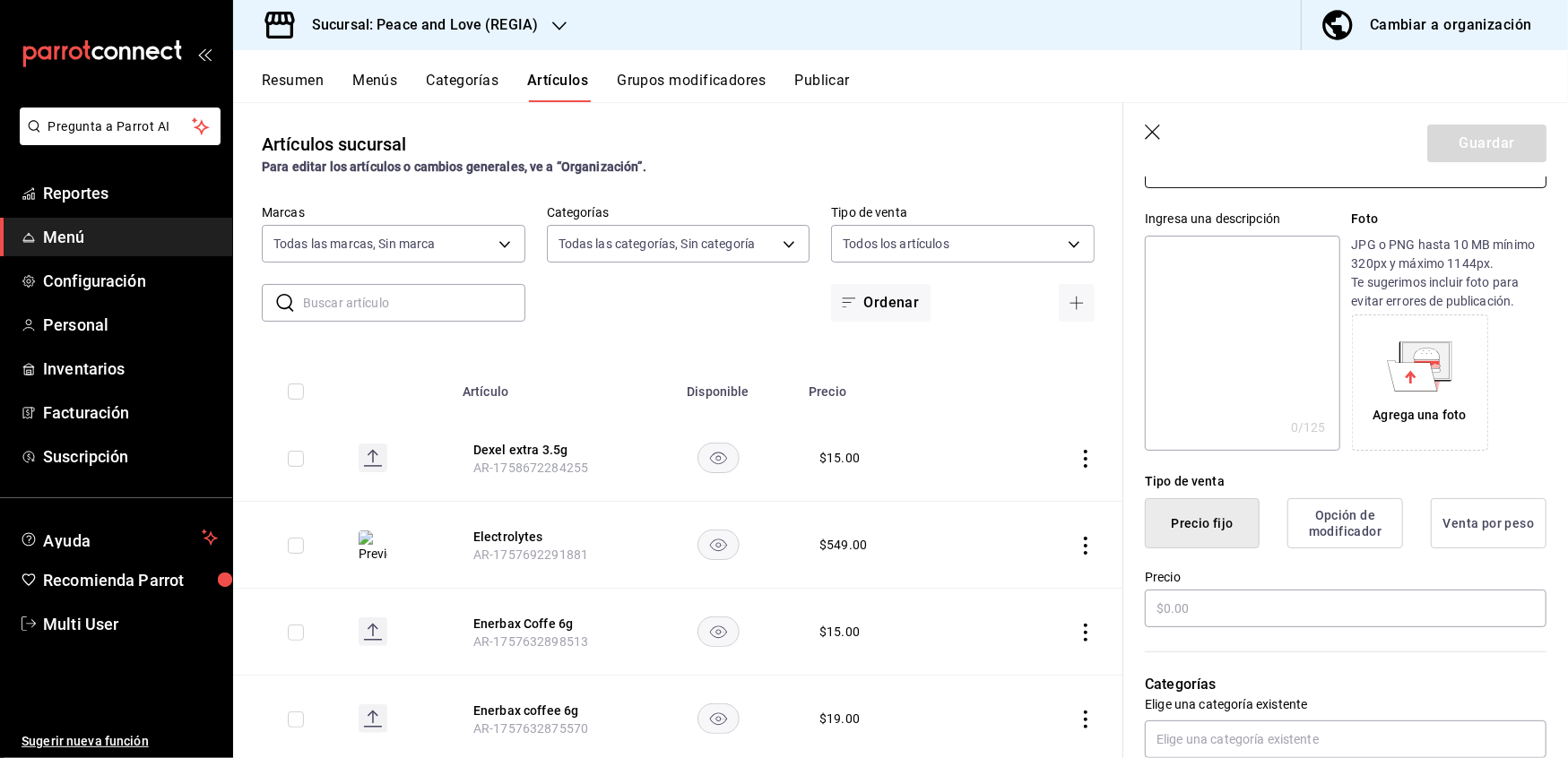
scroll to position [149, 0]
type input "Colageno extra 3.5g"
click at [1270, 604] on input "text" at bounding box center [1345, 607] width 402 height 37
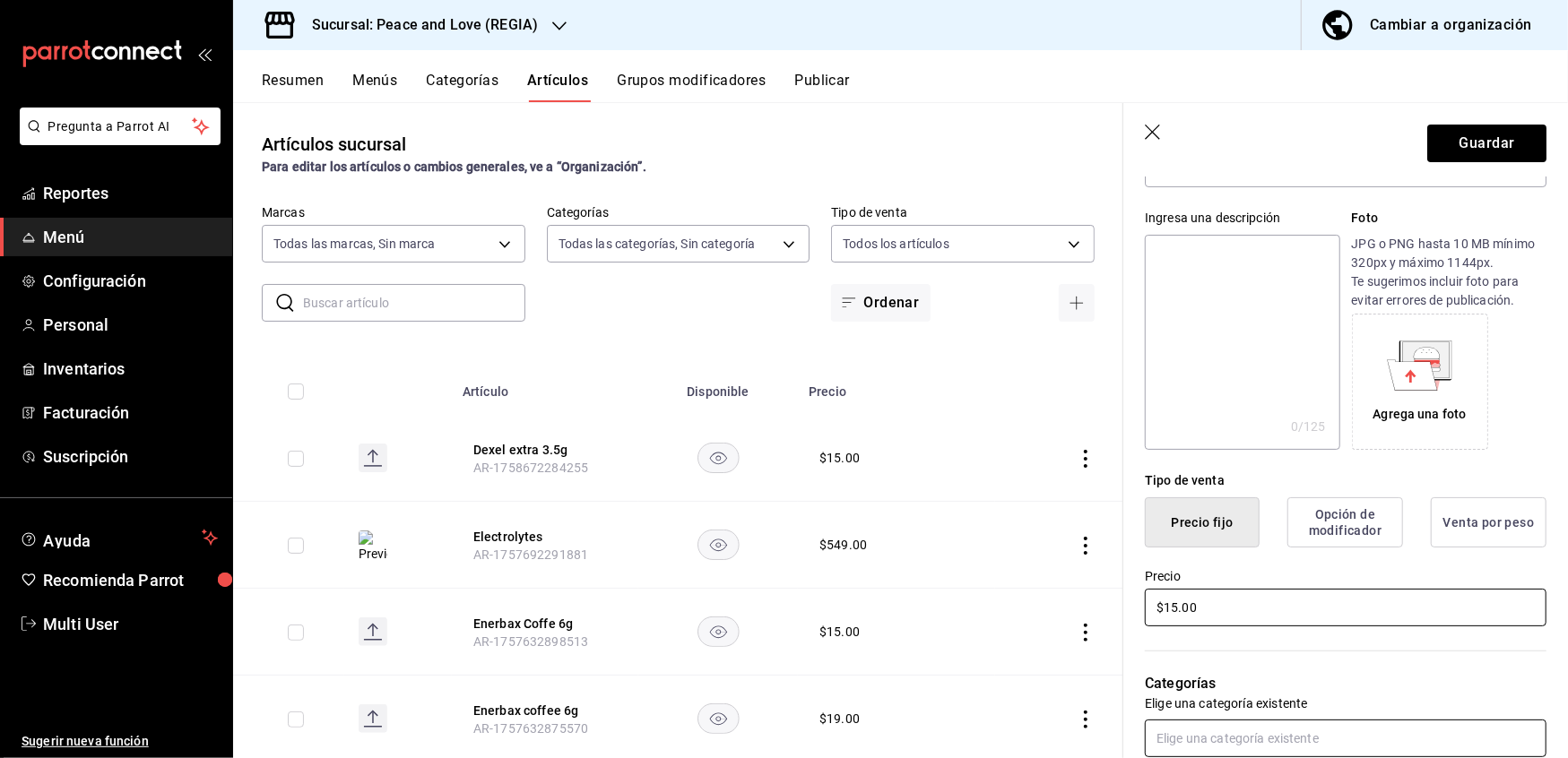
type input "$15.00"
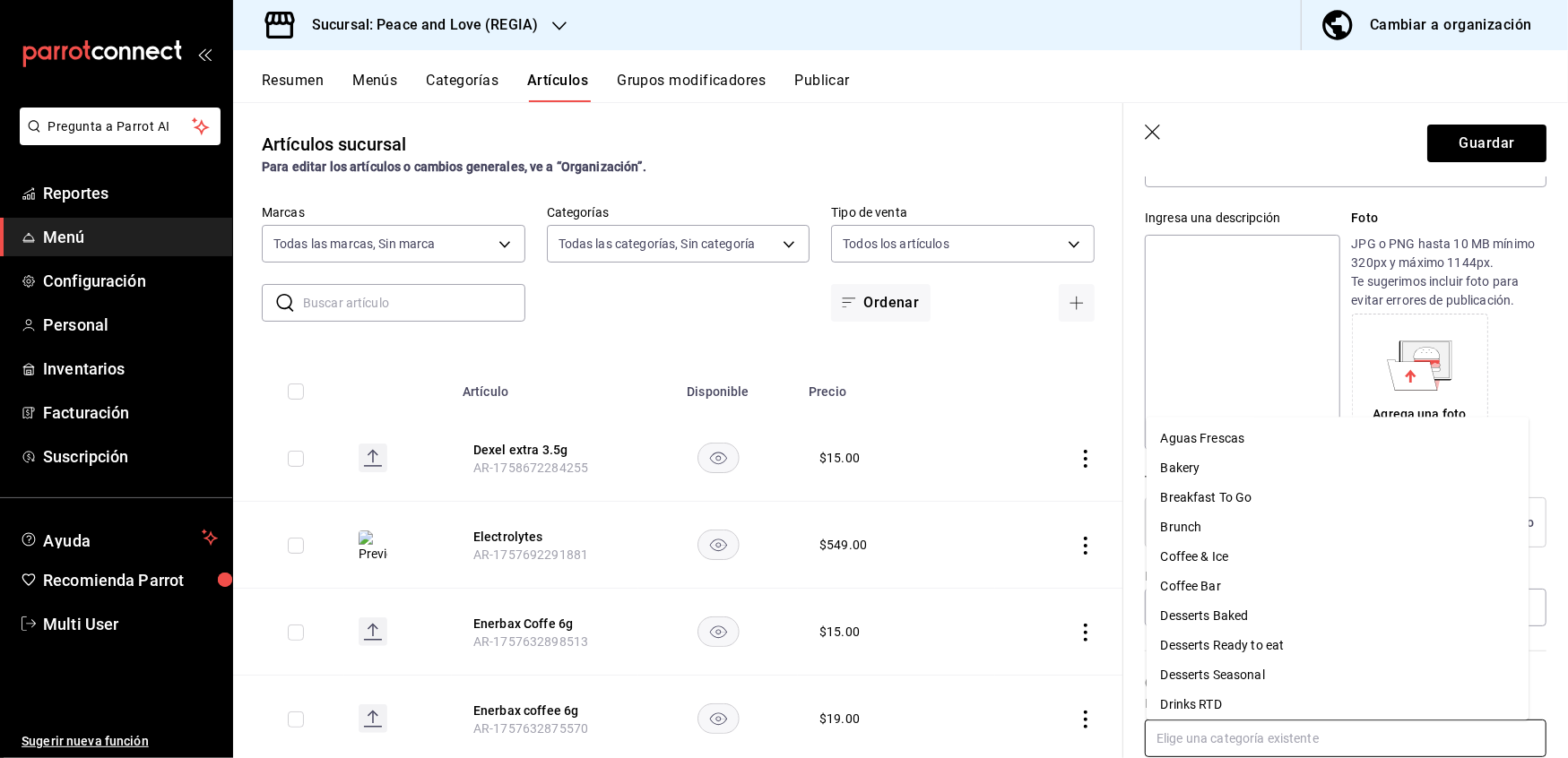
click at [1257, 746] on input "text" at bounding box center [1345, 738] width 402 height 37
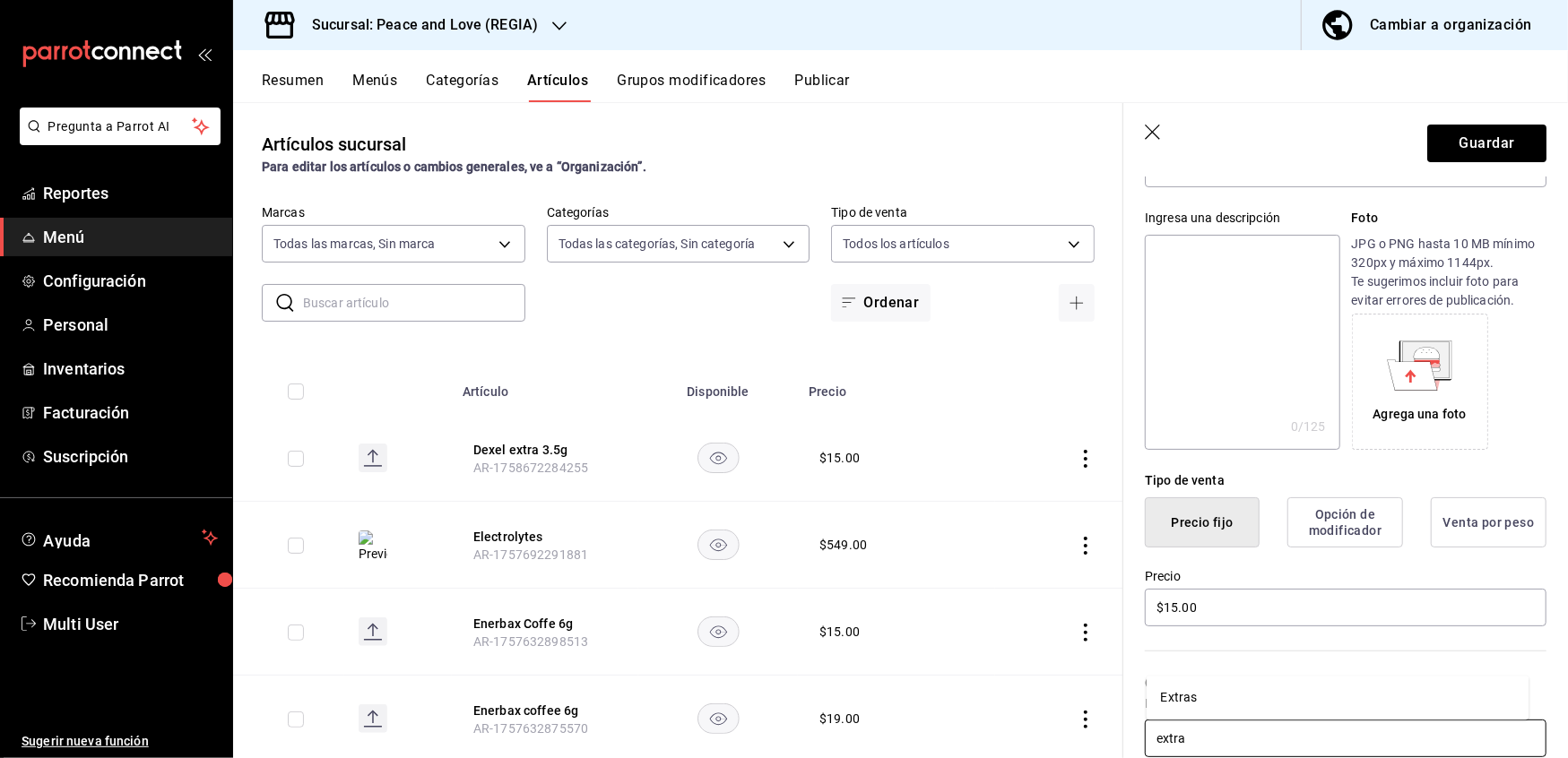
type input "extras"
click at [1174, 702] on li "Extras" at bounding box center [1338, 698] width 383 height 30
click at [1478, 153] on button "Guardar" at bounding box center [1486, 143] width 119 height 37
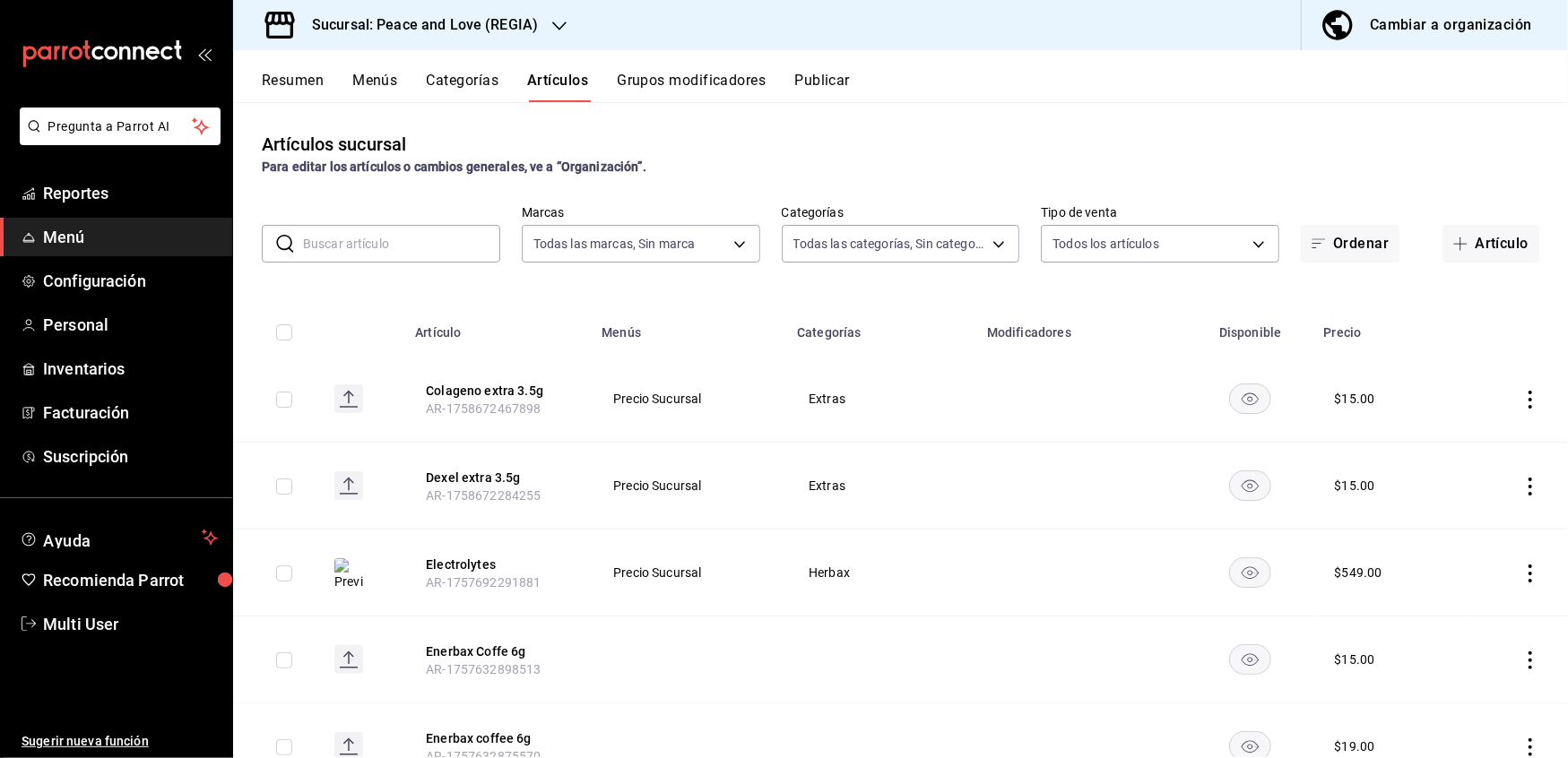
click at [688, 73] on button "Grupos modificadores" at bounding box center [691, 87] width 149 height 31
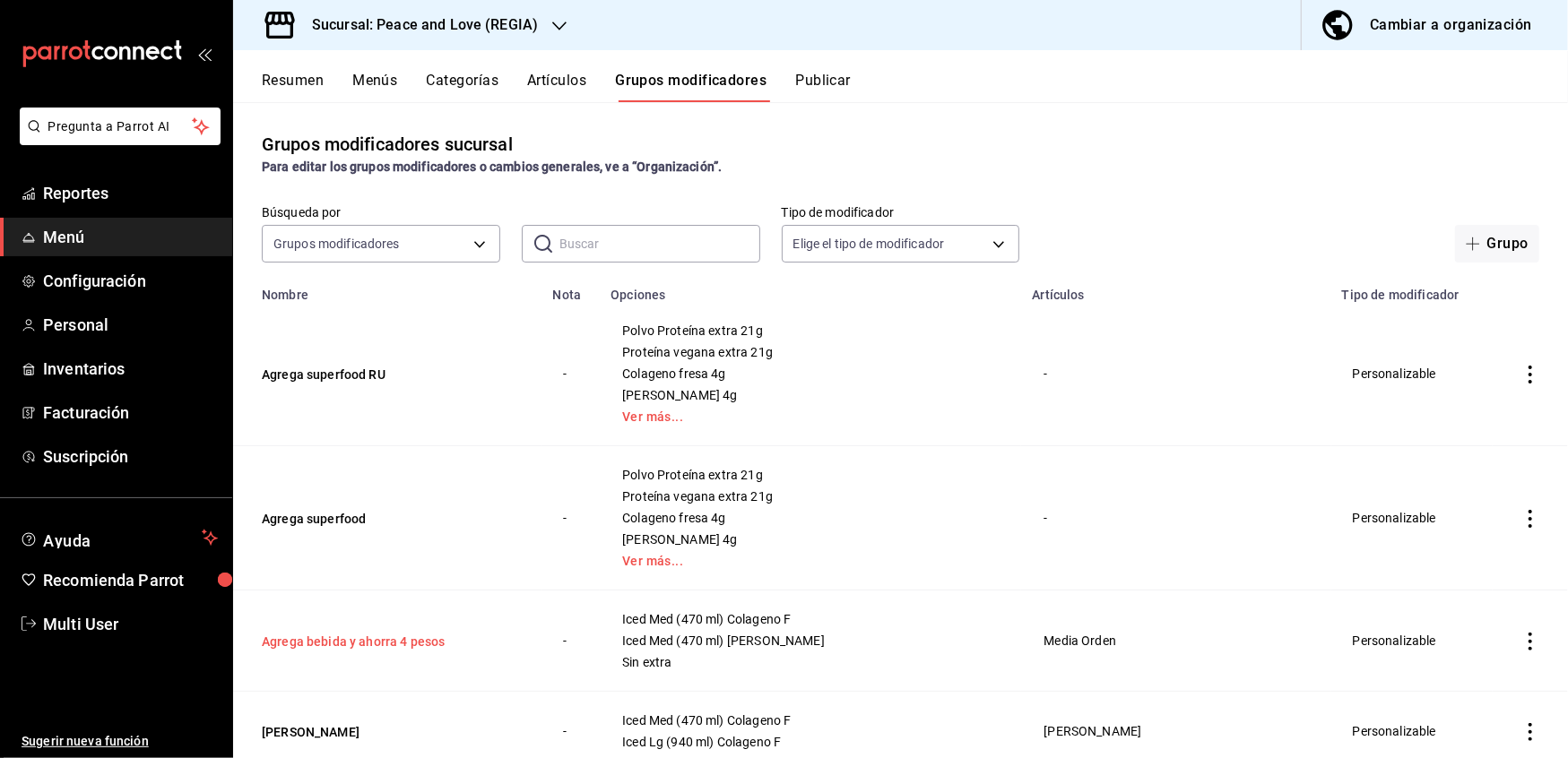
click at [403, 639] on button "Agrega bebida y ahorra 4 pesos" at bounding box center [369, 642] width 215 height 18
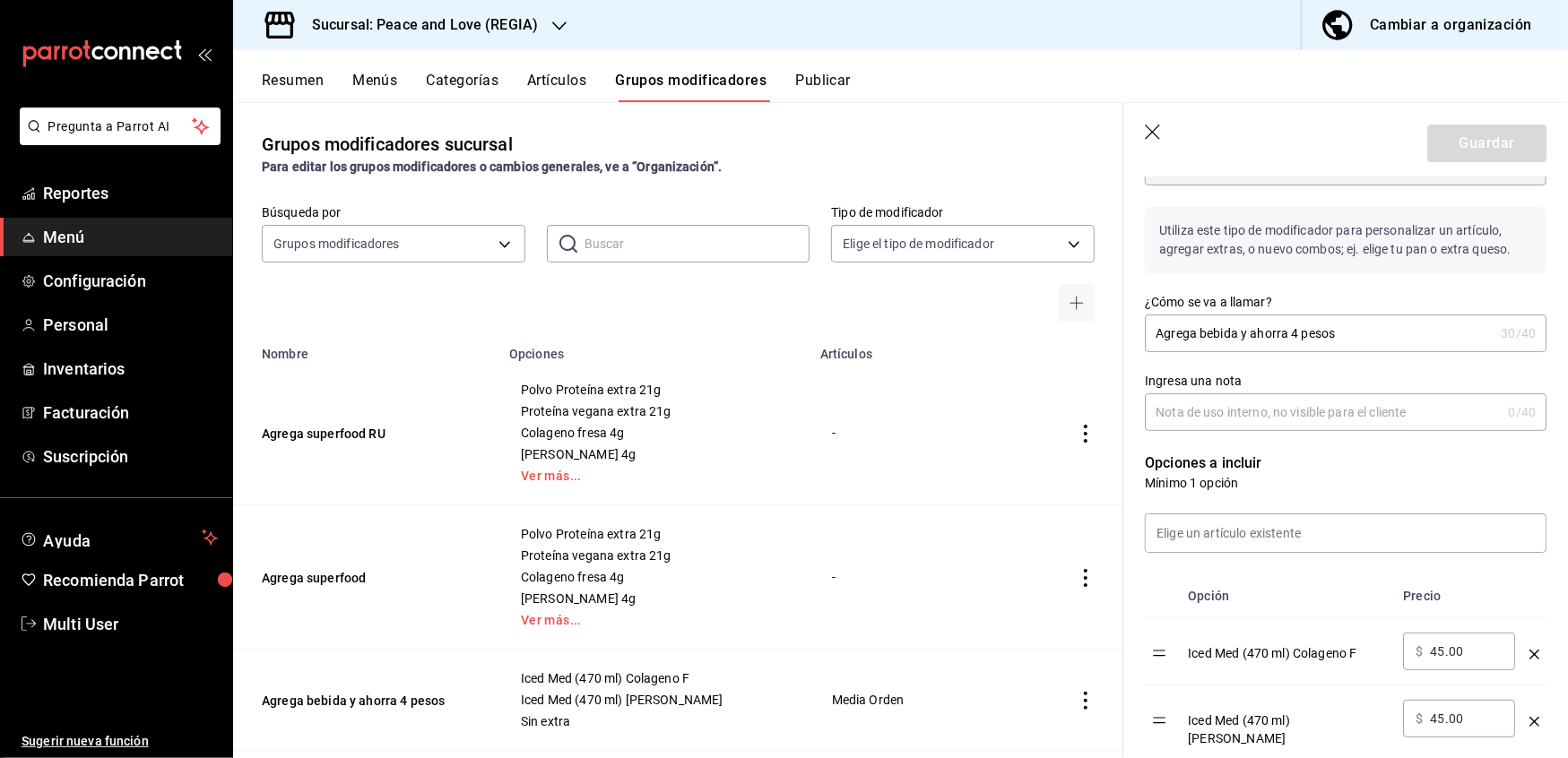
scroll to position [194, 0]
click at [1311, 538] on input at bounding box center [1345, 531] width 400 height 37
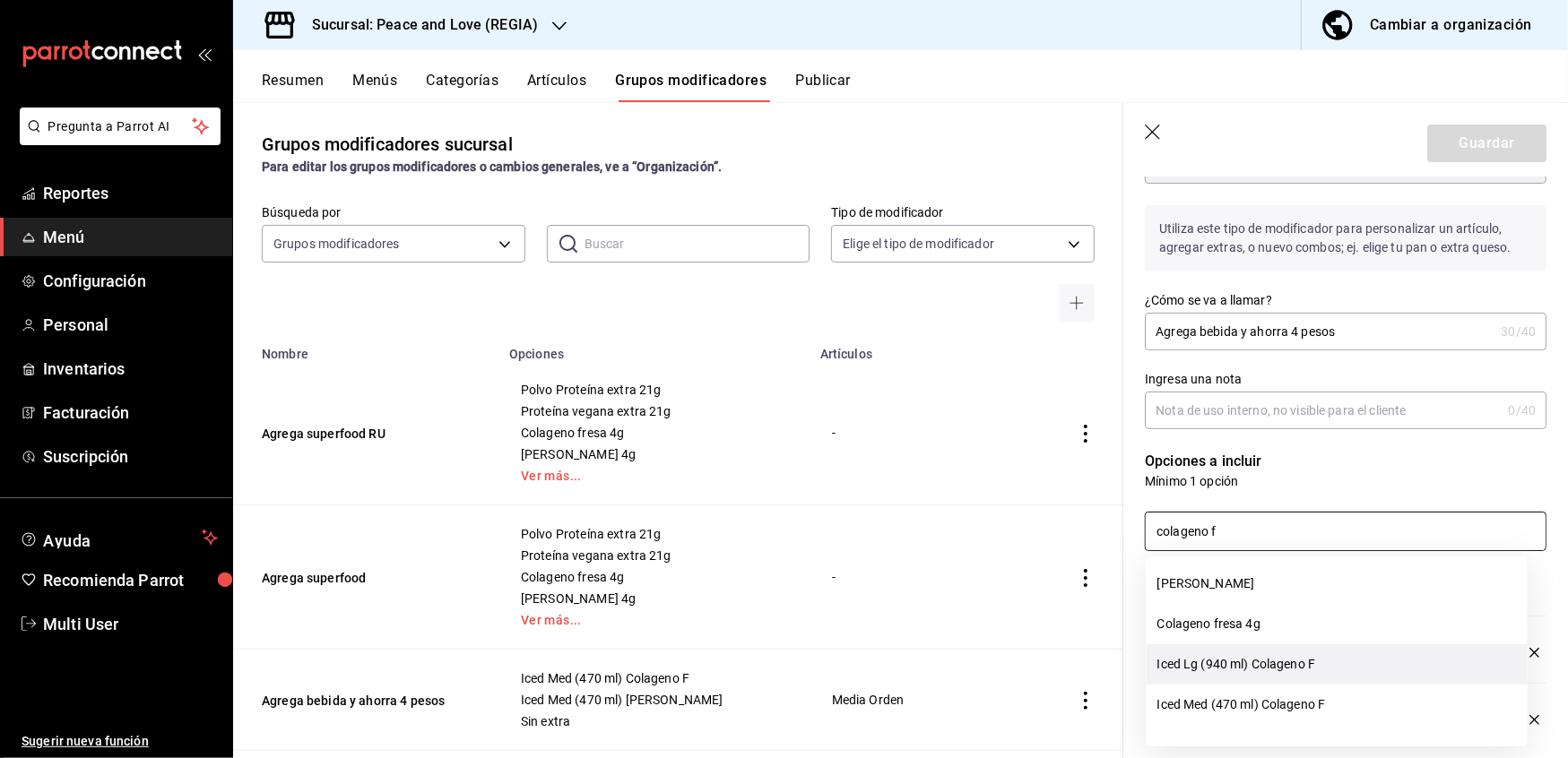
click at [1305, 660] on li "Iced Lg (940 ml) Colageno F" at bounding box center [1337, 665] width 381 height 40
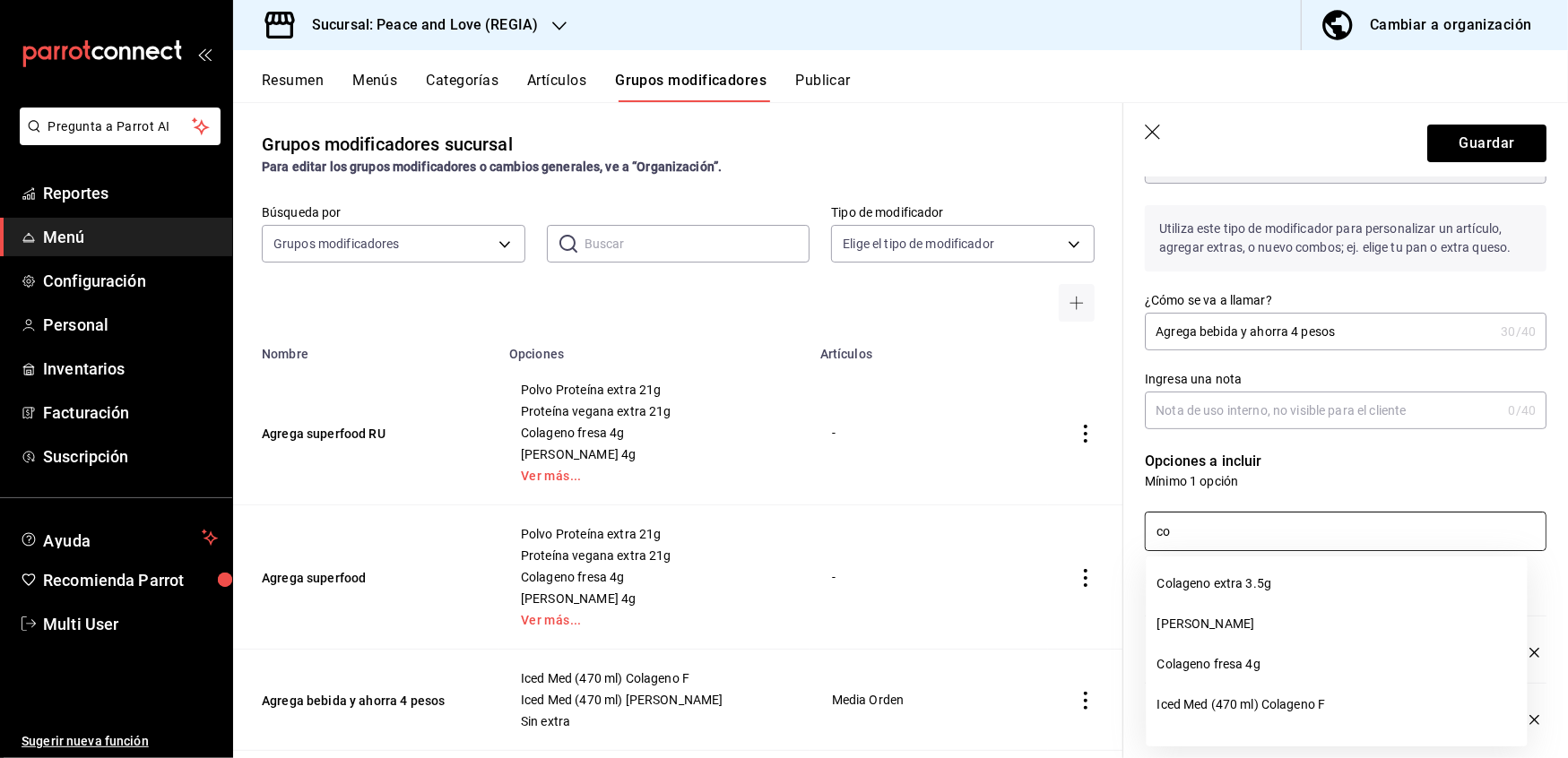
type input "c"
click at [1221, 665] on li "Iced Lg (940 ml) [PERSON_NAME]" at bounding box center [1337, 665] width 381 height 40
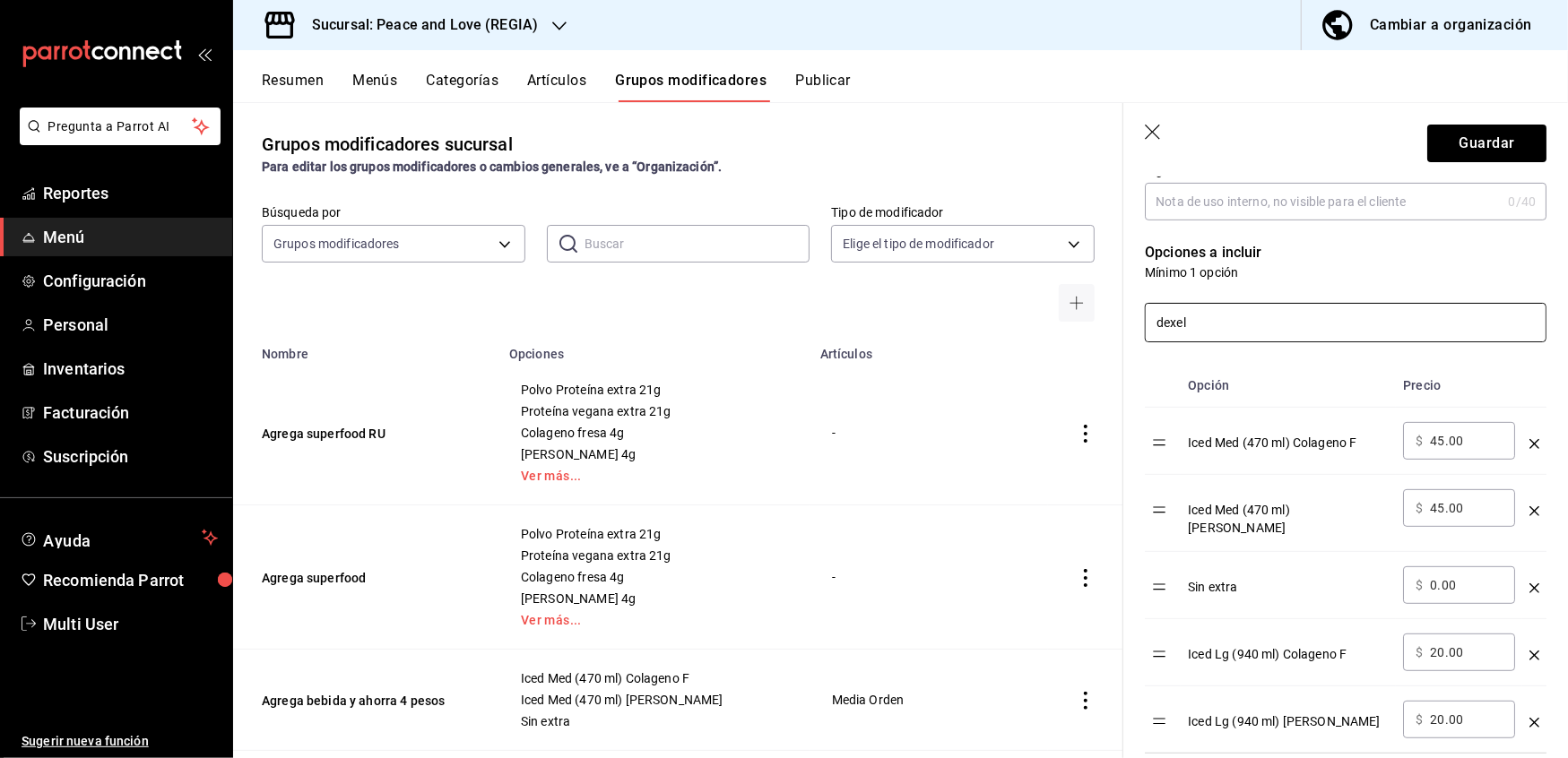
scroll to position [403, 0]
type input "dexel"
drag, startPoint x: 1158, startPoint y: 579, endPoint x: 1169, endPoint y: 715, distance: 136.4
click at [1482, 576] on input "20.00" at bounding box center [1466, 584] width 73 height 18
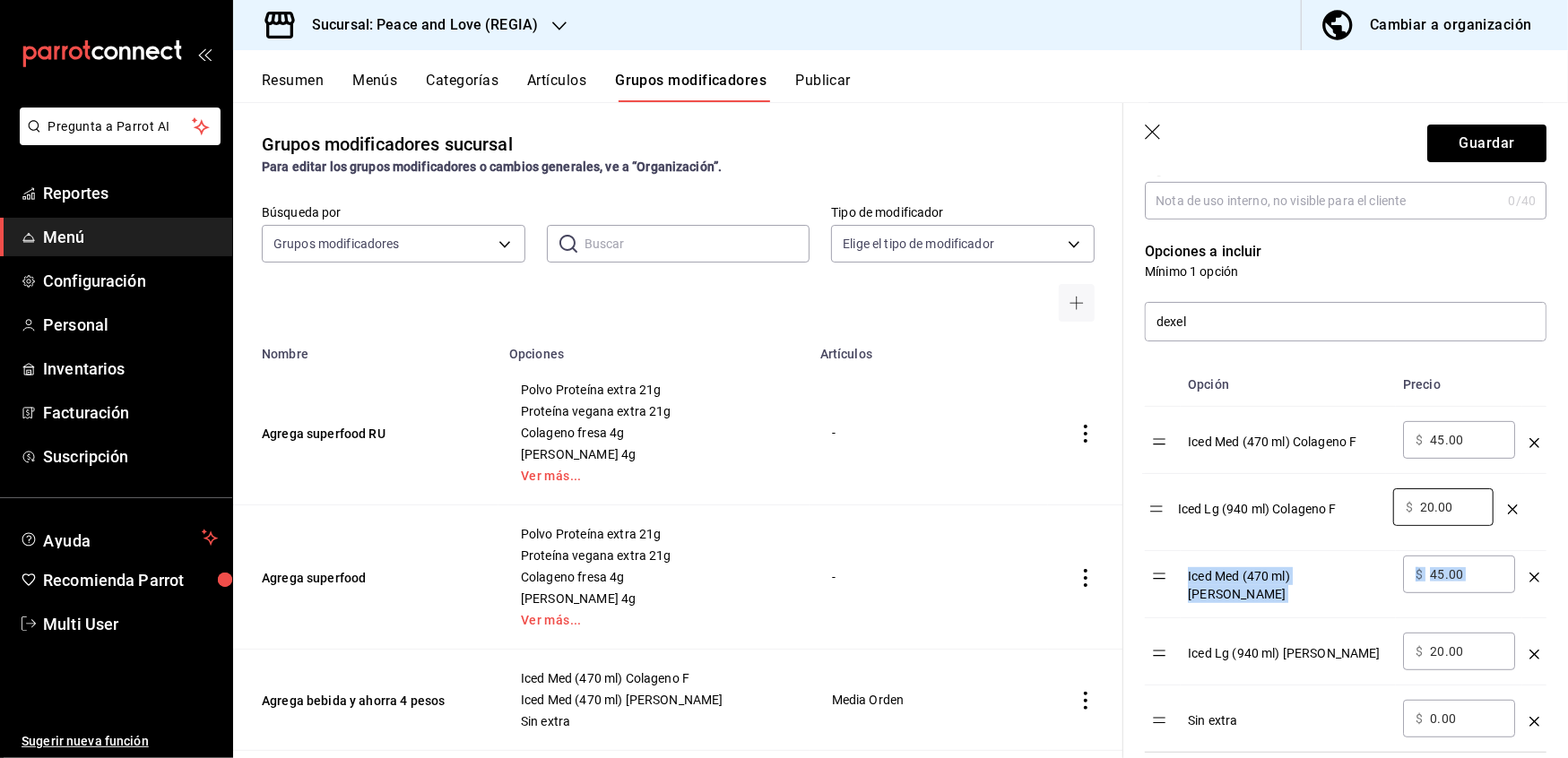
drag, startPoint x: 1158, startPoint y: 579, endPoint x: 1154, endPoint y: 509, distance: 70.1
click at [1154, 509] on table "Opción Precio Iced Med (470 ml) [PERSON_NAME] F ​ $ 45.00 ​ Iced Med (470 ml) […" at bounding box center [1345, 557] width 402 height 389
click at [1154, 512] on table "Opción Precio Iced Med (470 ml) [PERSON_NAME] F ​ $ 45.00 ​ Iced Lg (940 ml) Co…" at bounding box center [1345, 557] width 402 height 389
click at [1442, 504] on input "20.00" at bounding box center [1466, 507] width 73 height 18
click at [1441, 647] on input "20.00" at bounding box center [1466, 651] width 73 height 18
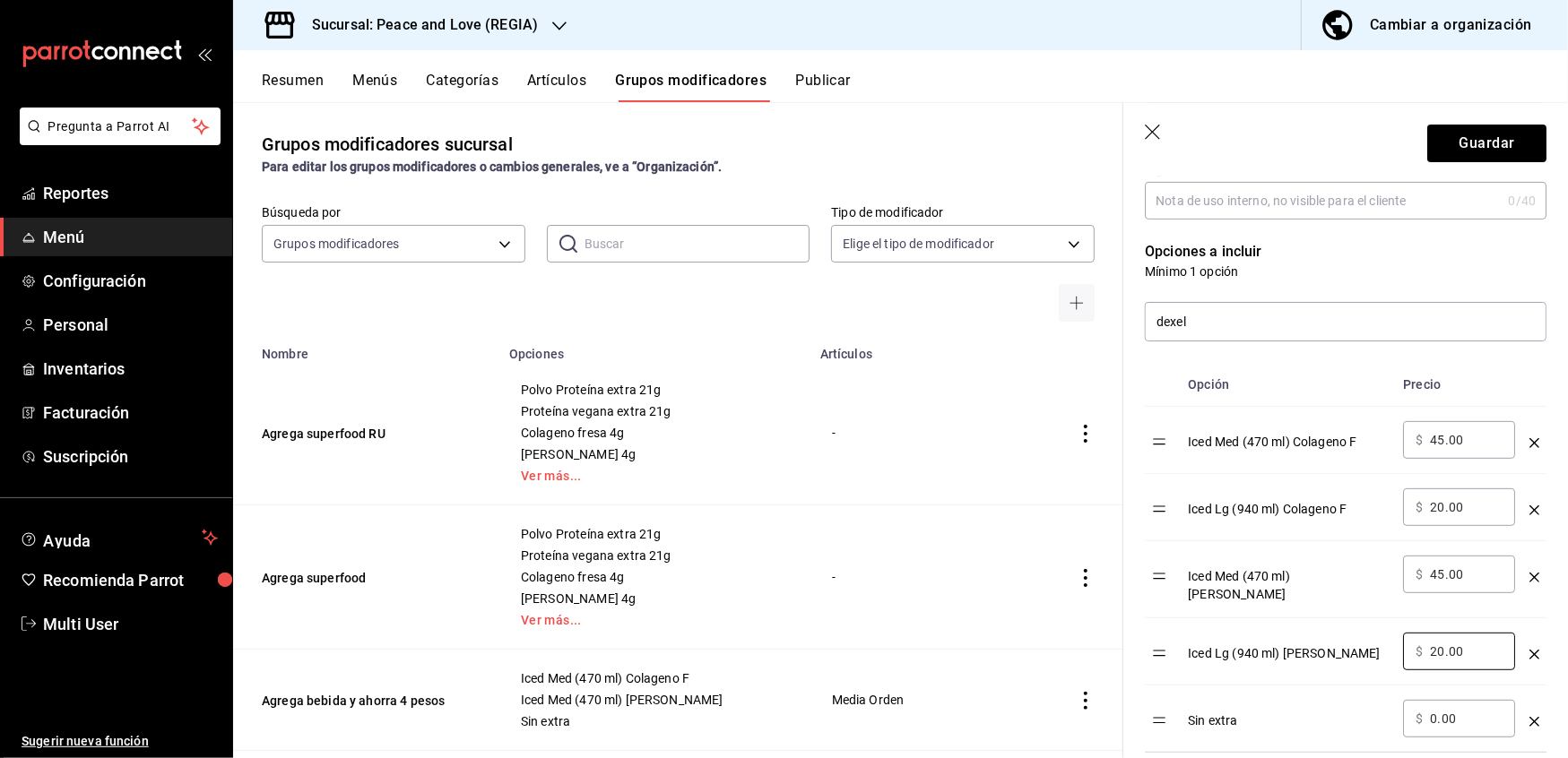
drag, startPoint x: 1446, startPoint y: 643, endPoint x: 1342, endPoint y: 628, distance: 105.1
click at [1342, 628] on tr "Iced Lg (940 ml) [PERSON_NAME] ​ $ 20.00 ​" at bounding box center [1345, 652] width 402 height 67
type input "65.00"
drag, startPoint x: 1445, startPoint y: 507, endPoint x: 1383, endPoint y: 506, distance: 62.0
click at [1383, 506] on tr "Iced Lg (940 ml) Colageno F ​ $ 20.00 ​" at bounding box center [1345, 508] width 402 height 67
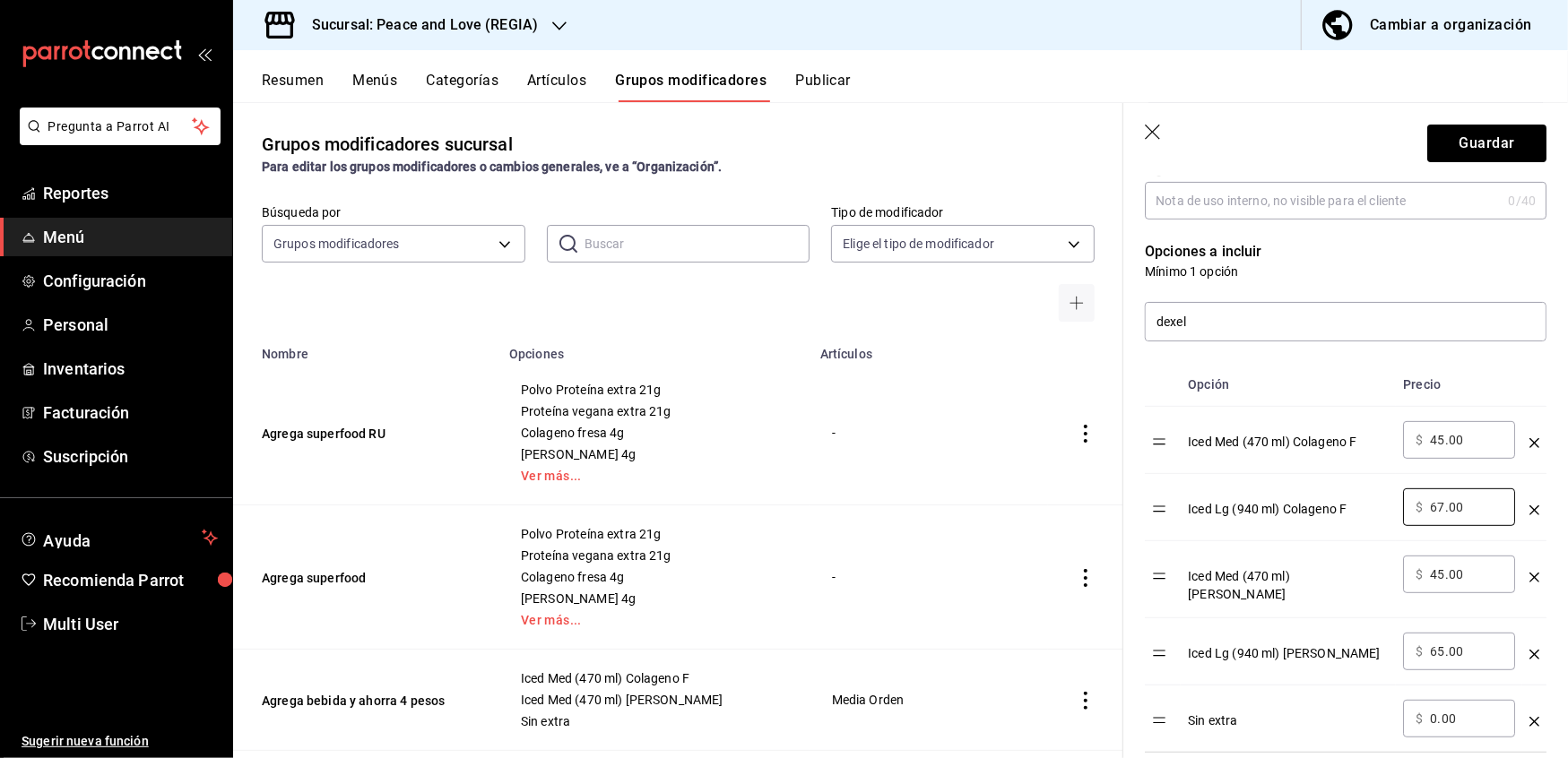
type input "67.00"
click at [1443, 441] on input "45.00" at bounding box center [1466, 439] width 73 height 18
type input "47.00"
click at [1437, 130] on button "Guardar" at bounding box center [1486, 143] width 119 height 37
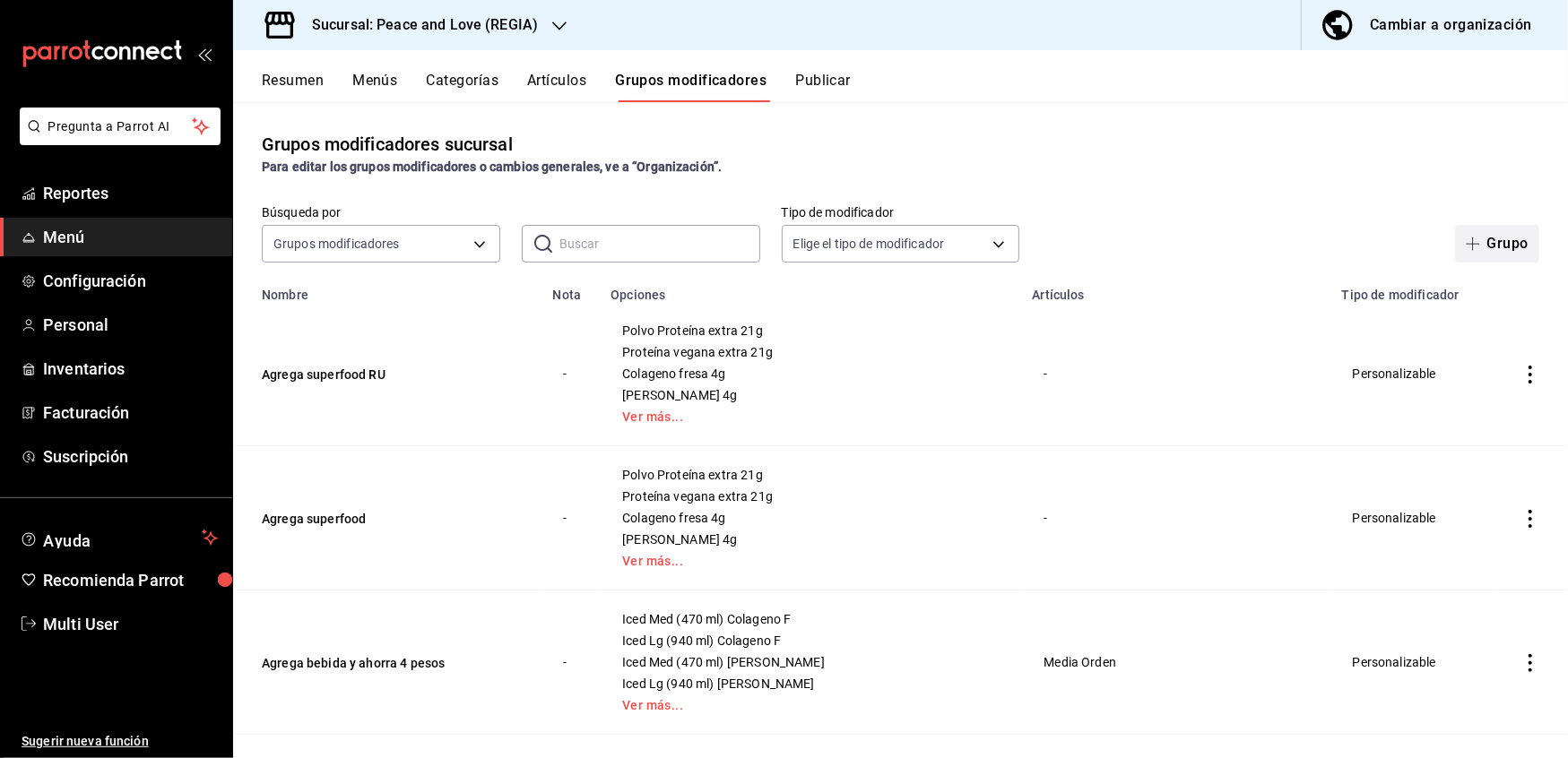
click at [1488, 242] on button "Grupo" at bounding box center [1497, 243] width 84 height 37
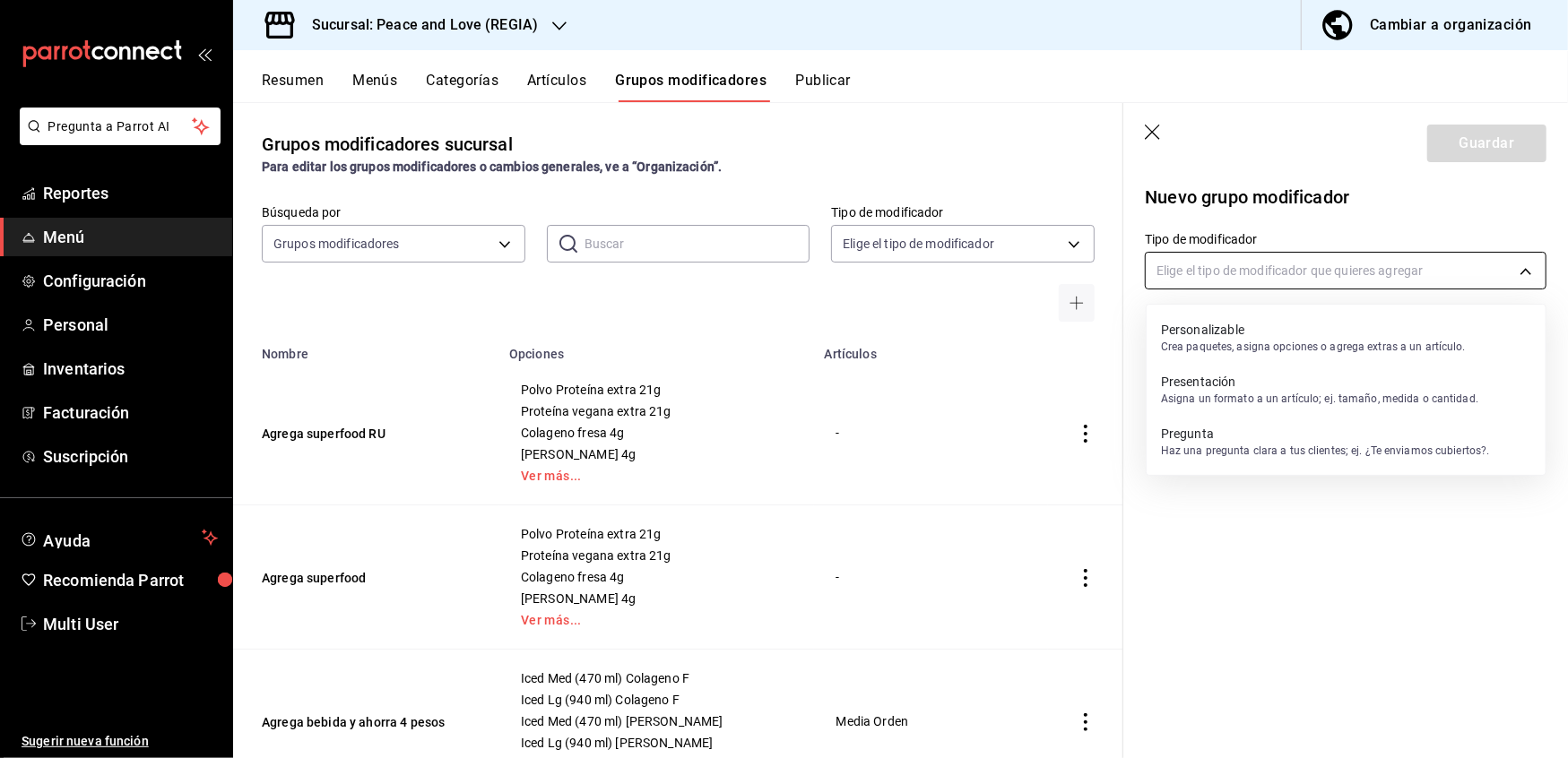
click at [1271, 274] on body "Pregunta a Parrot AI Reportes Menú Configuración Personal Inventarios Facturaci…" at bounding box center [784, 379] width 1568 height 758
click at [1259, 331] on p "Personalizable" at bounding box center [1314, 329] width 305 height 18
type input "CUSTOMIZABLE"
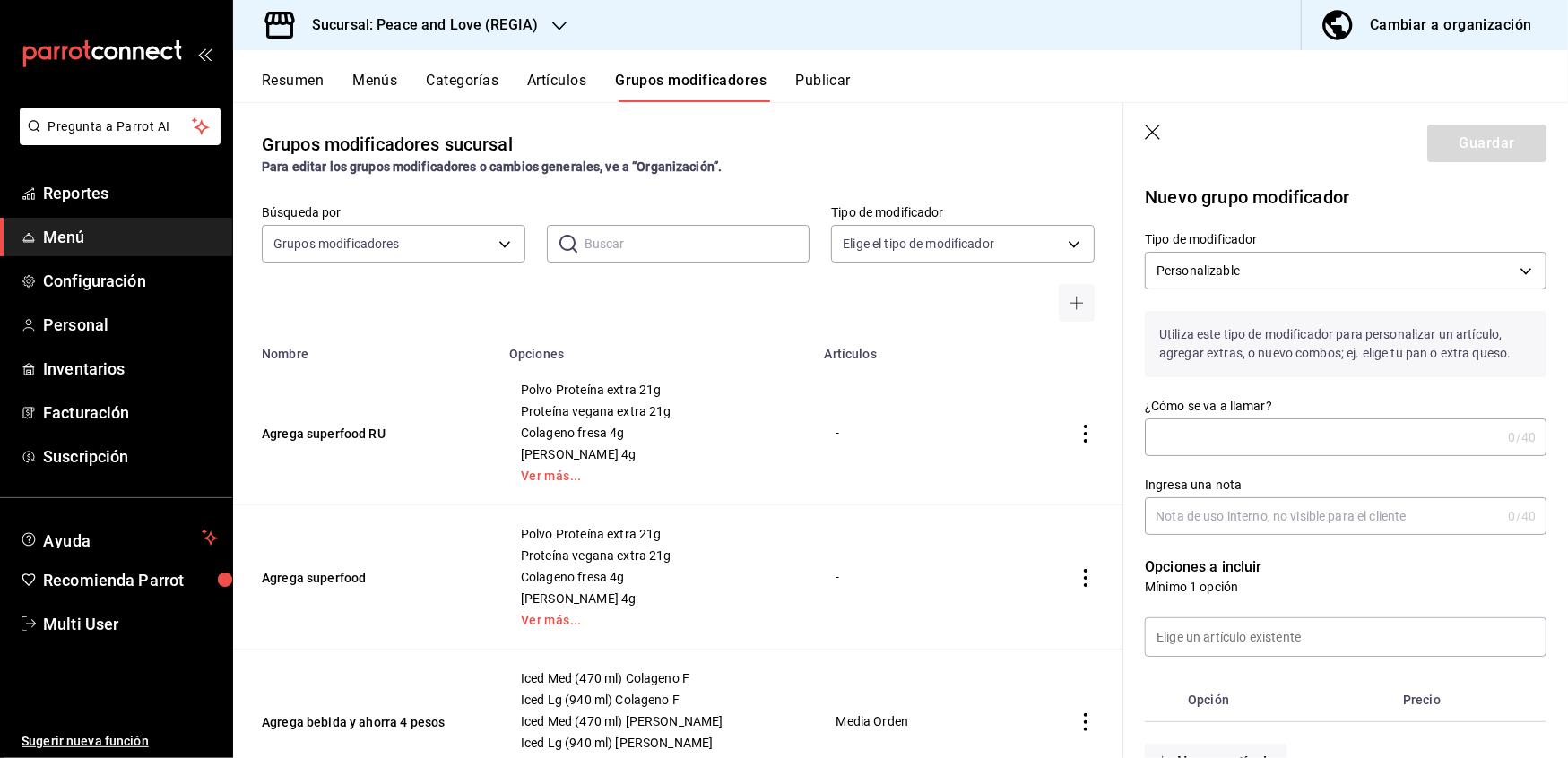
click at [1221, 439] on input "¿Cómo se va a llamar?" at bounding box center [1322, 437] width 356 height 36
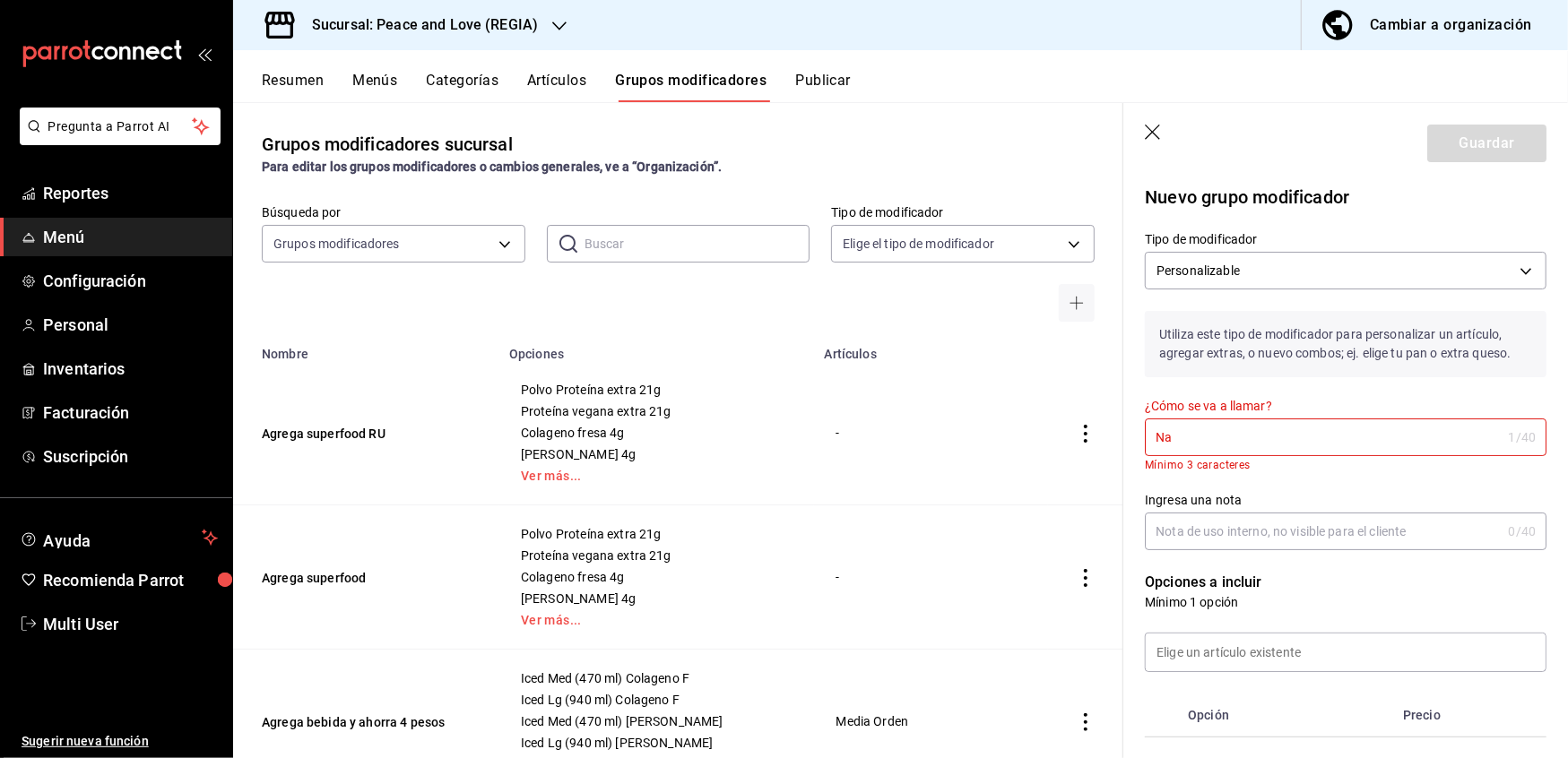
type input "N"
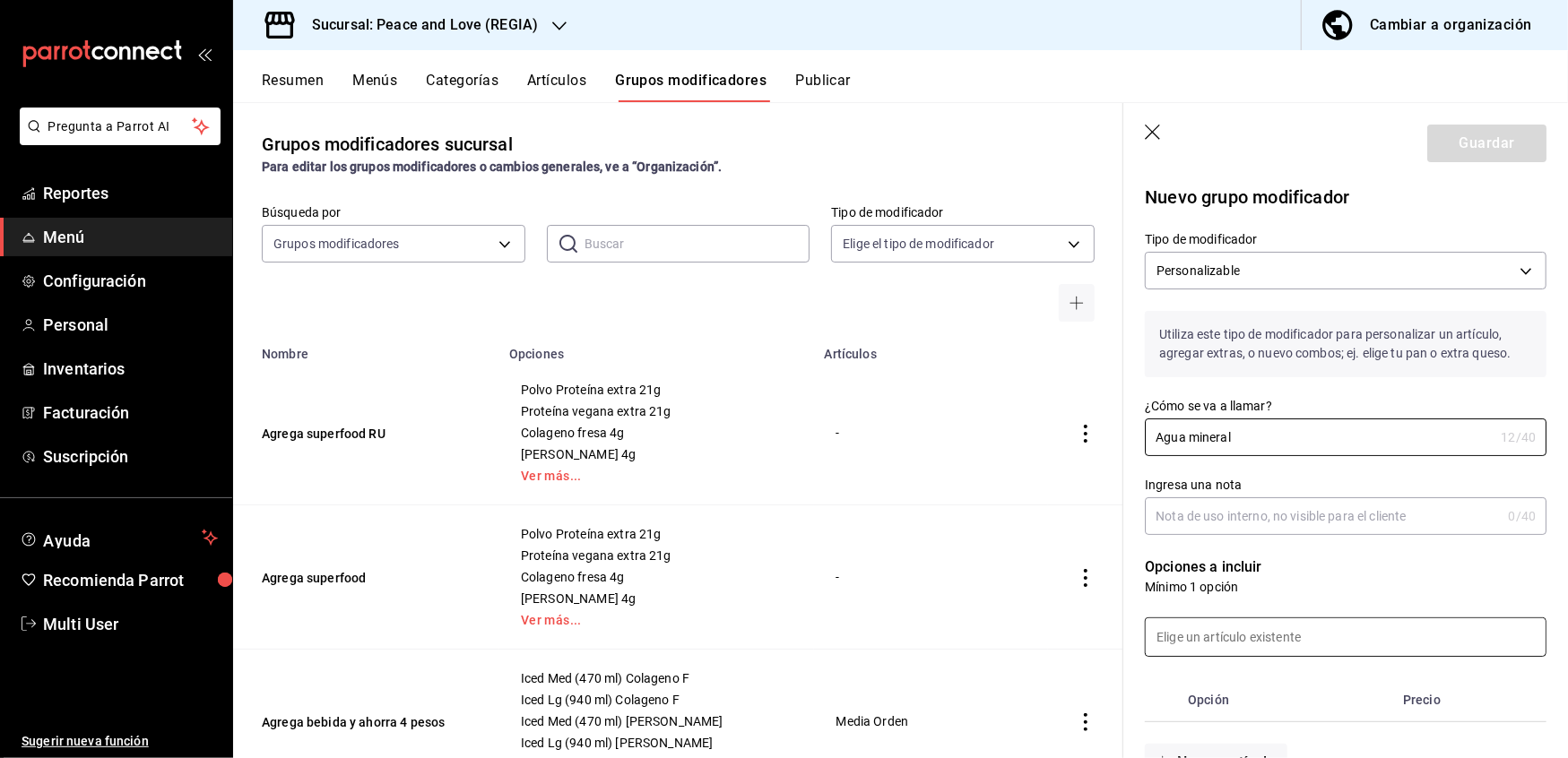
scroll to position [145, 0]
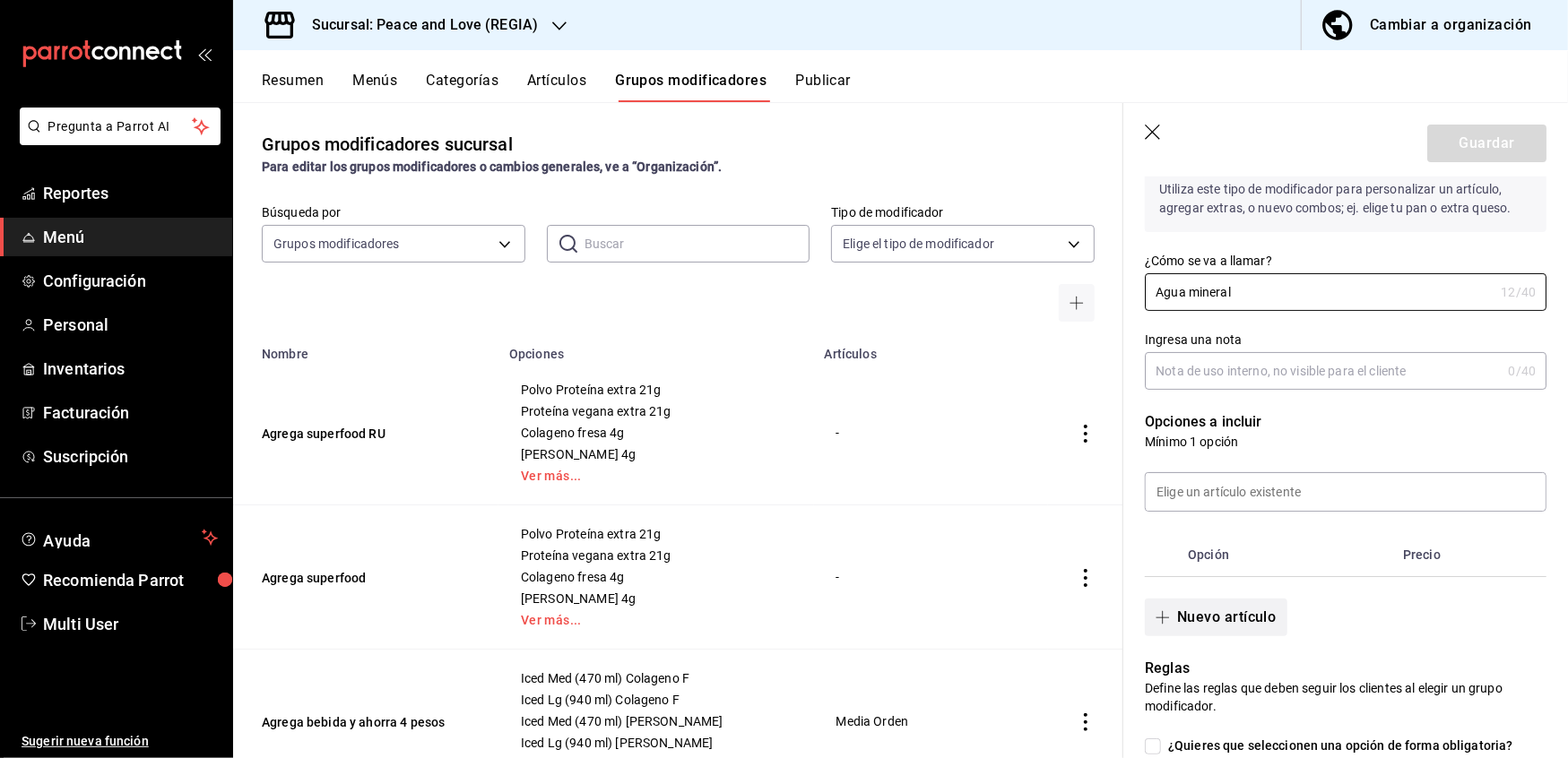
type input "Agua mineral"
click at [1217, 625] on button "Nuevo artículo" at bounding box center [1216, 617] width 142 height 37
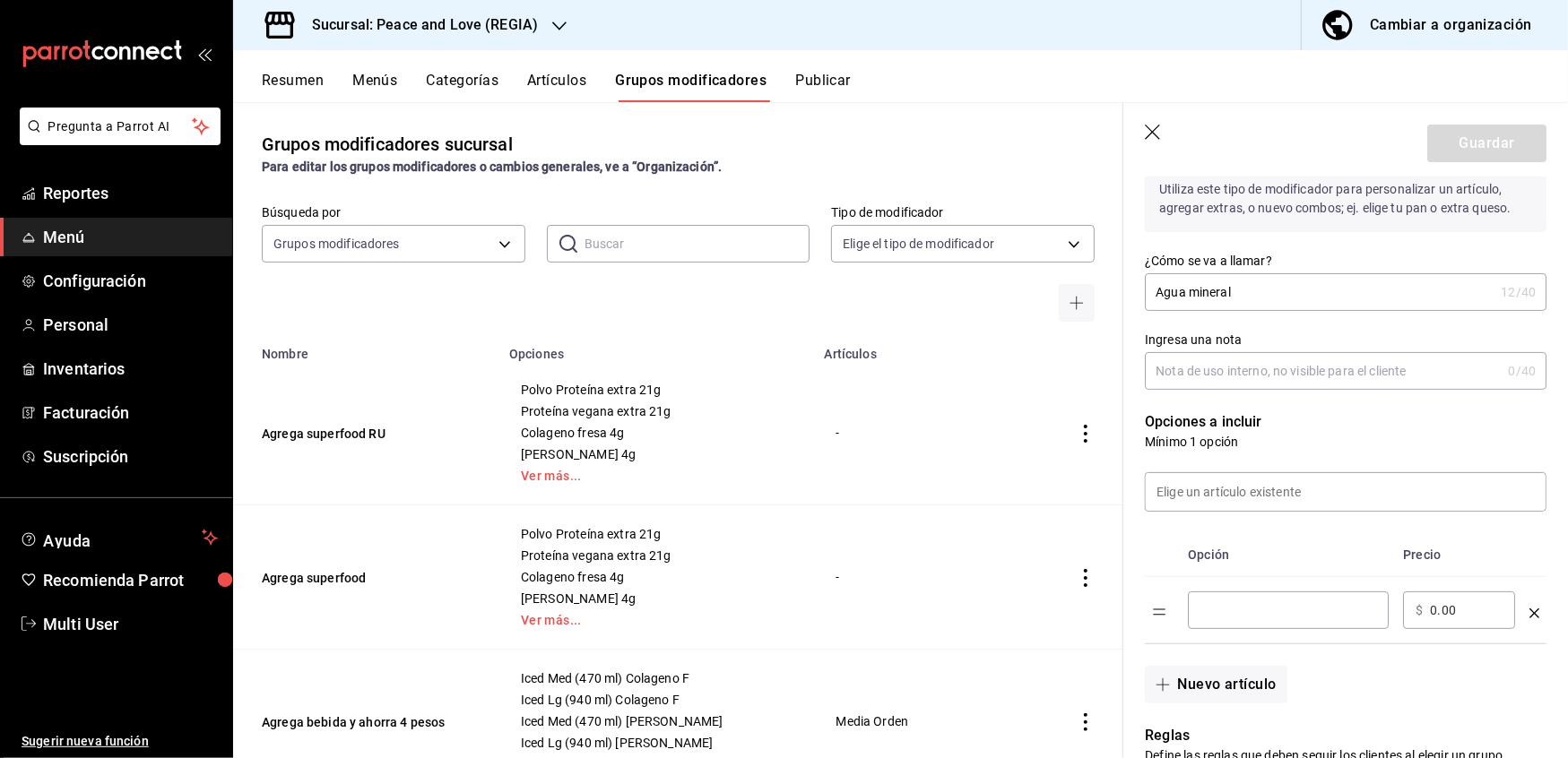
click at [1212, 611] on input "optionsTable" at bounding box center [1288, 610] width 176 height 18
type input "Limonada mineral"
drag, startPoint x: 1474, startPoint y: 619, endPoint x: 1296, endPoint y: 597, distance: 179.4
click at [1296, 597] on tr "Limonada mineral ​ ​ $ 0.00 ​" at bounding box center [1345, 611] width 402 height 67
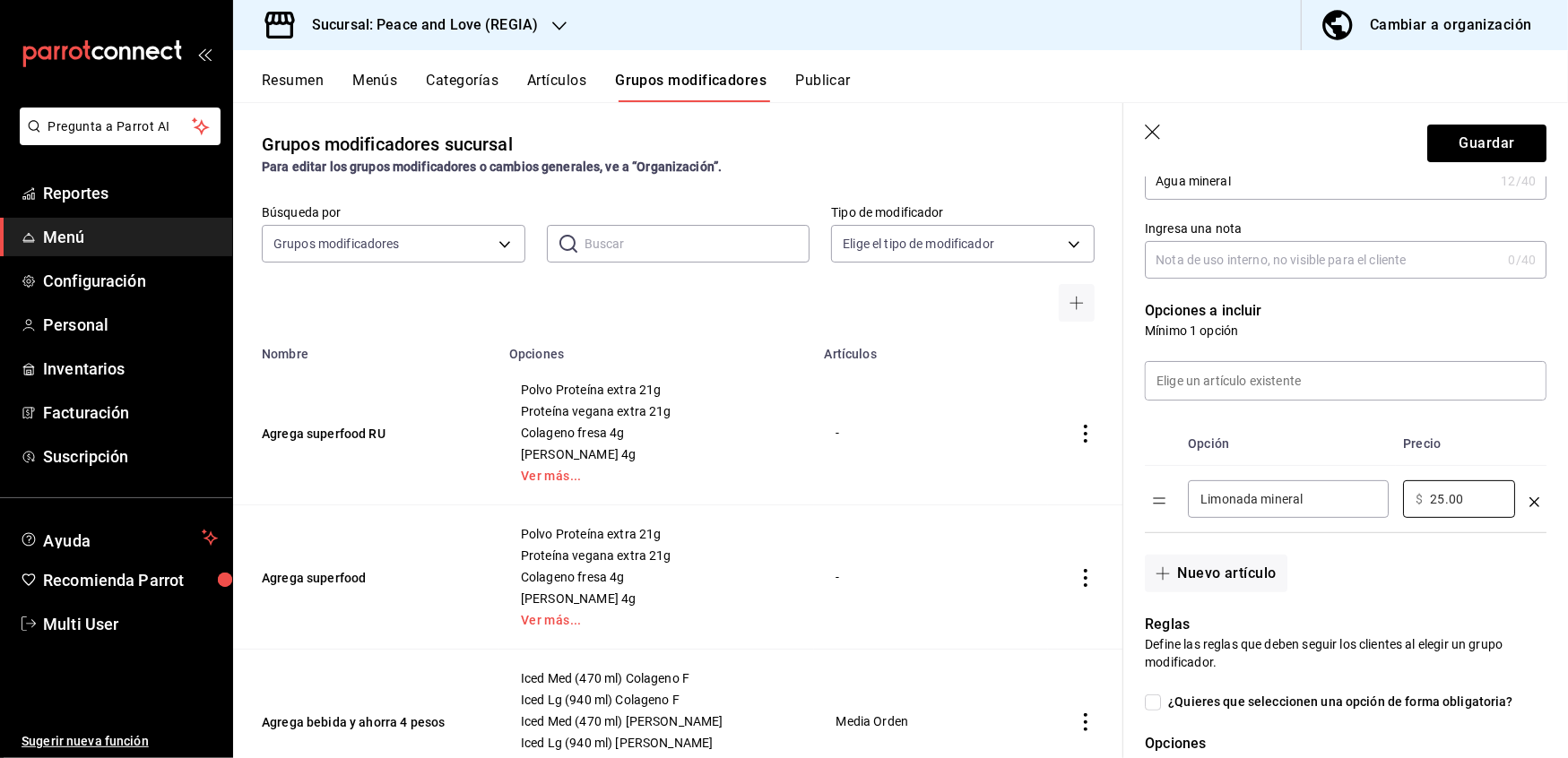
scroll to position [258, 0]
type input "25.00"
click at [1453, 152] on button "Guardar" at bounding box center [1486, 143] width 119 height 37
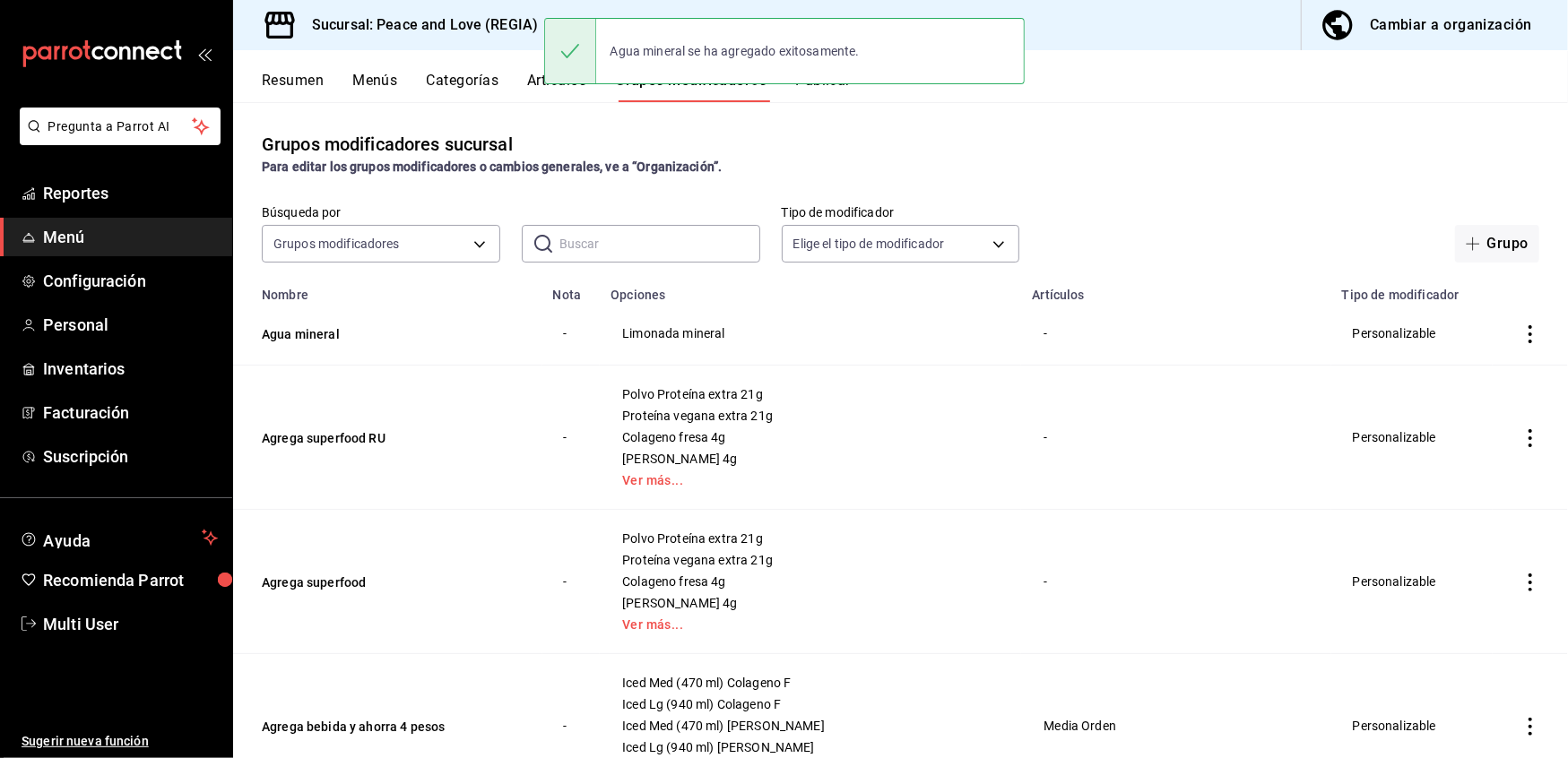
click at [710, 201] on div "Grupos modificadores sucursal Para editar los grupos modificadores o cambios ge…" at bounding box center [900, 429] width 1335 height 655
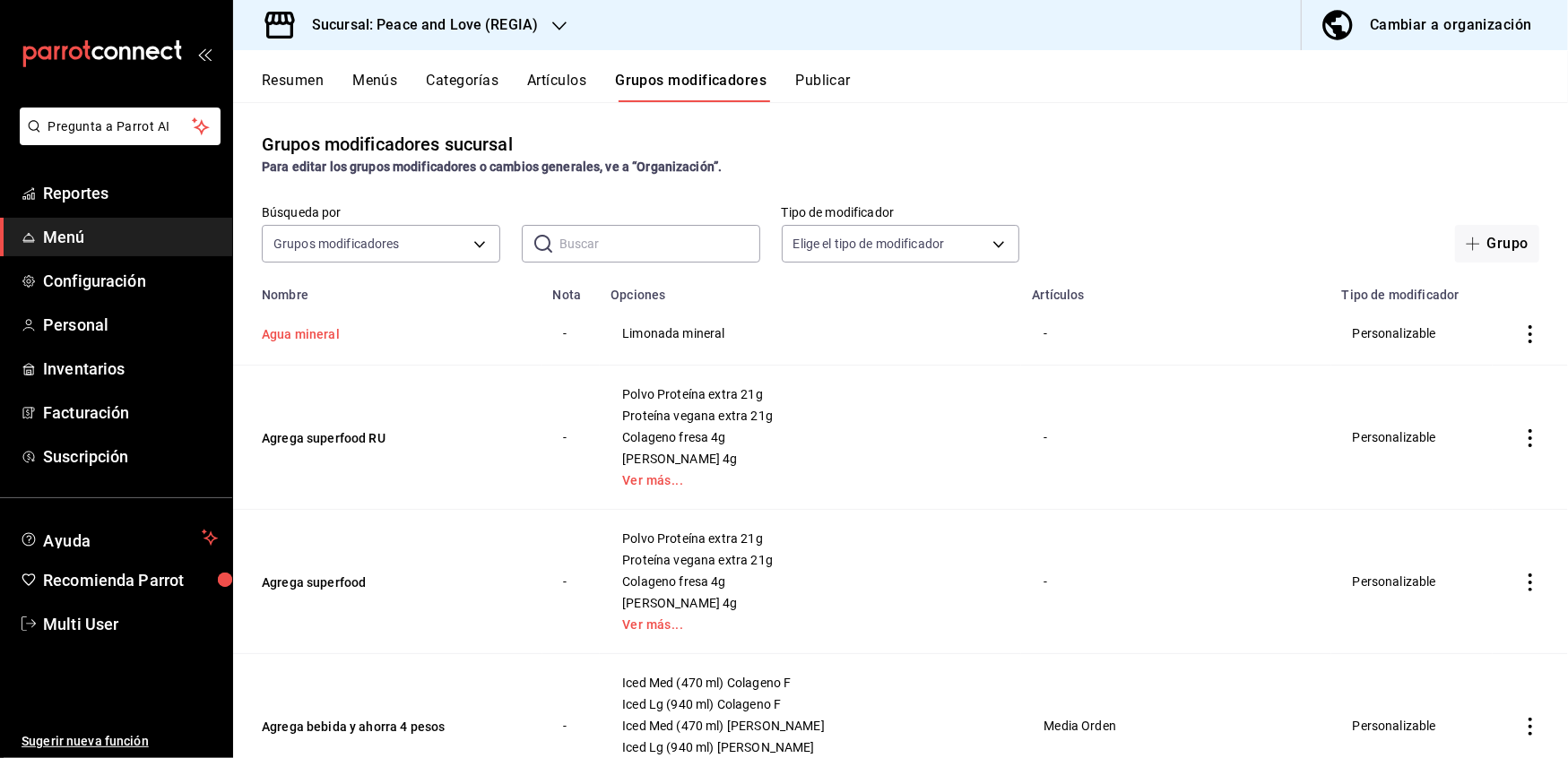
click at [330, 331] on button "Agua mineral" at bounding box center [369, 334] width 215 height 18
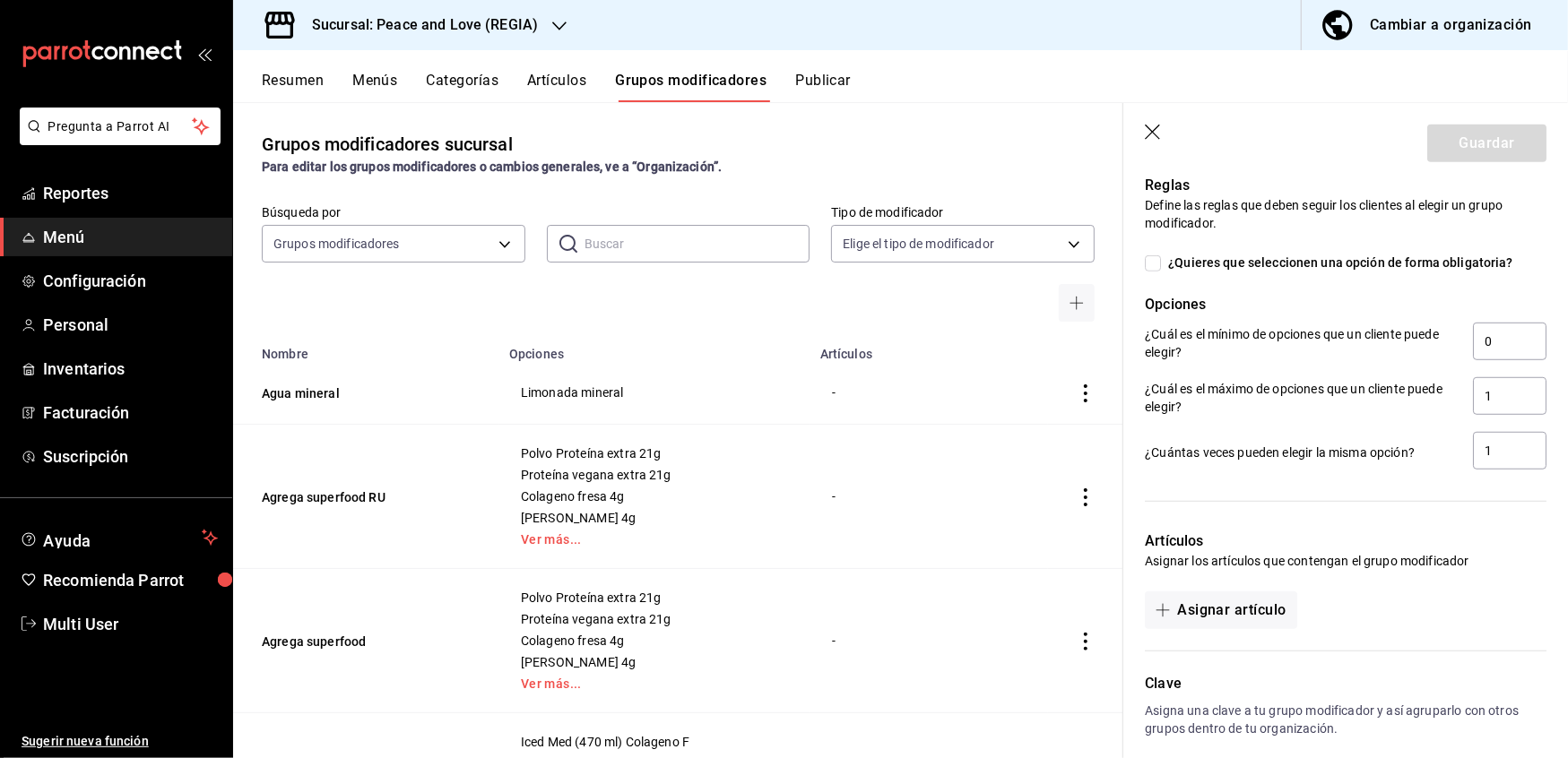
scroll to position [868, 0]
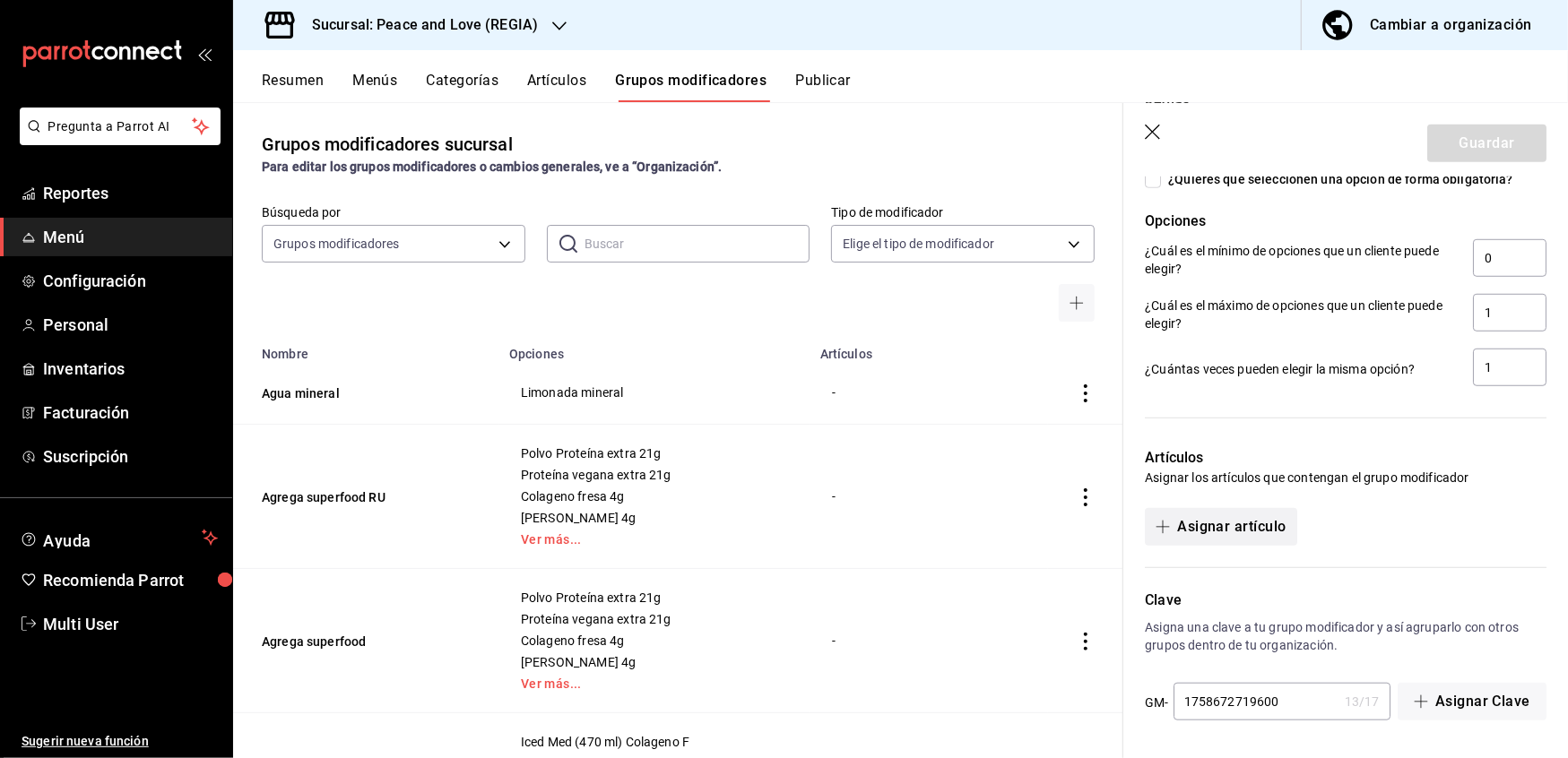
click at [1239, 527] on button "Asignar artículo" at bounding box center [1221, 527] width 152 height 37
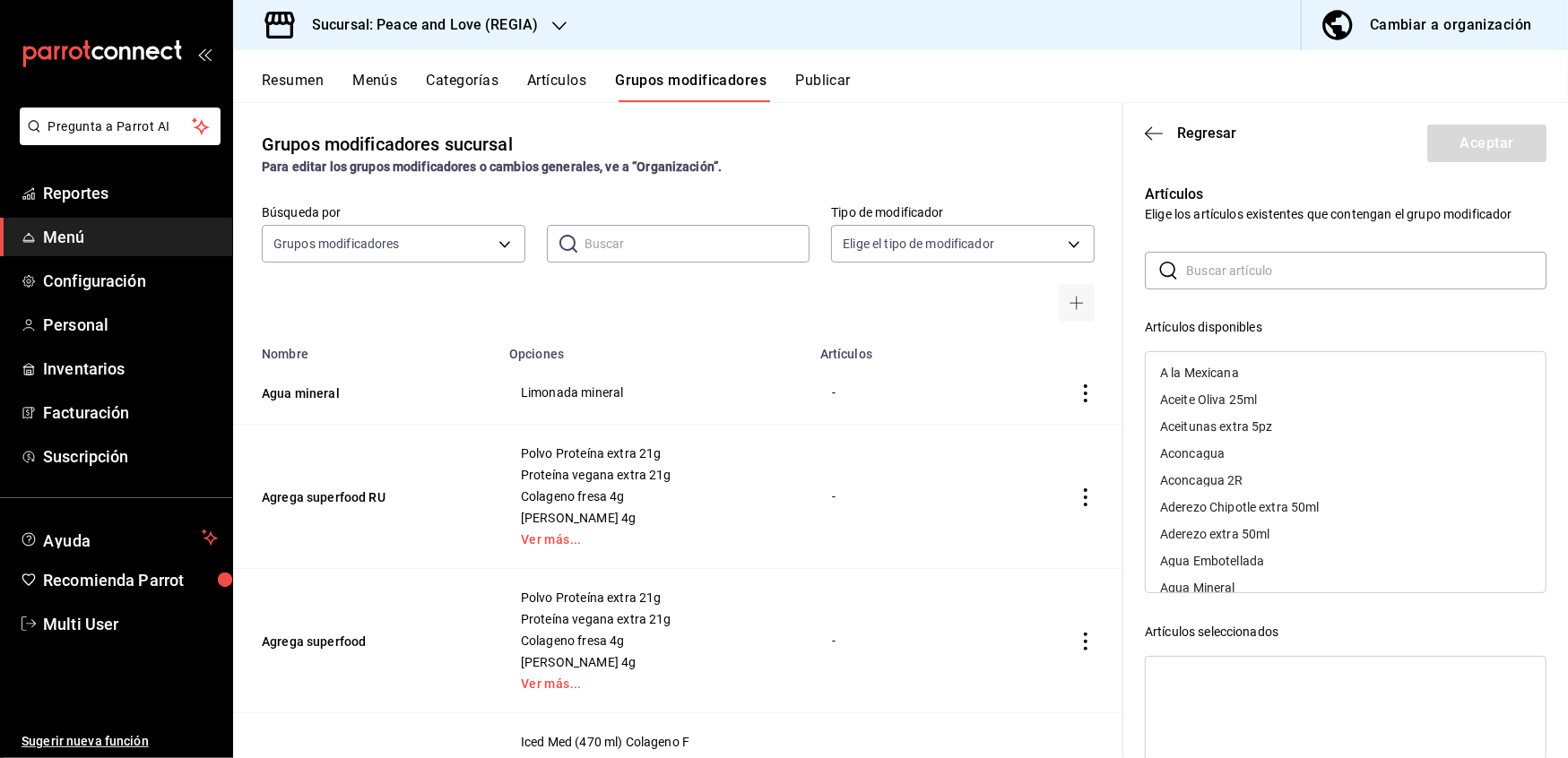
click at [1239, 267] on input "text" at bounding box center [1366, 270] width 361 height 36
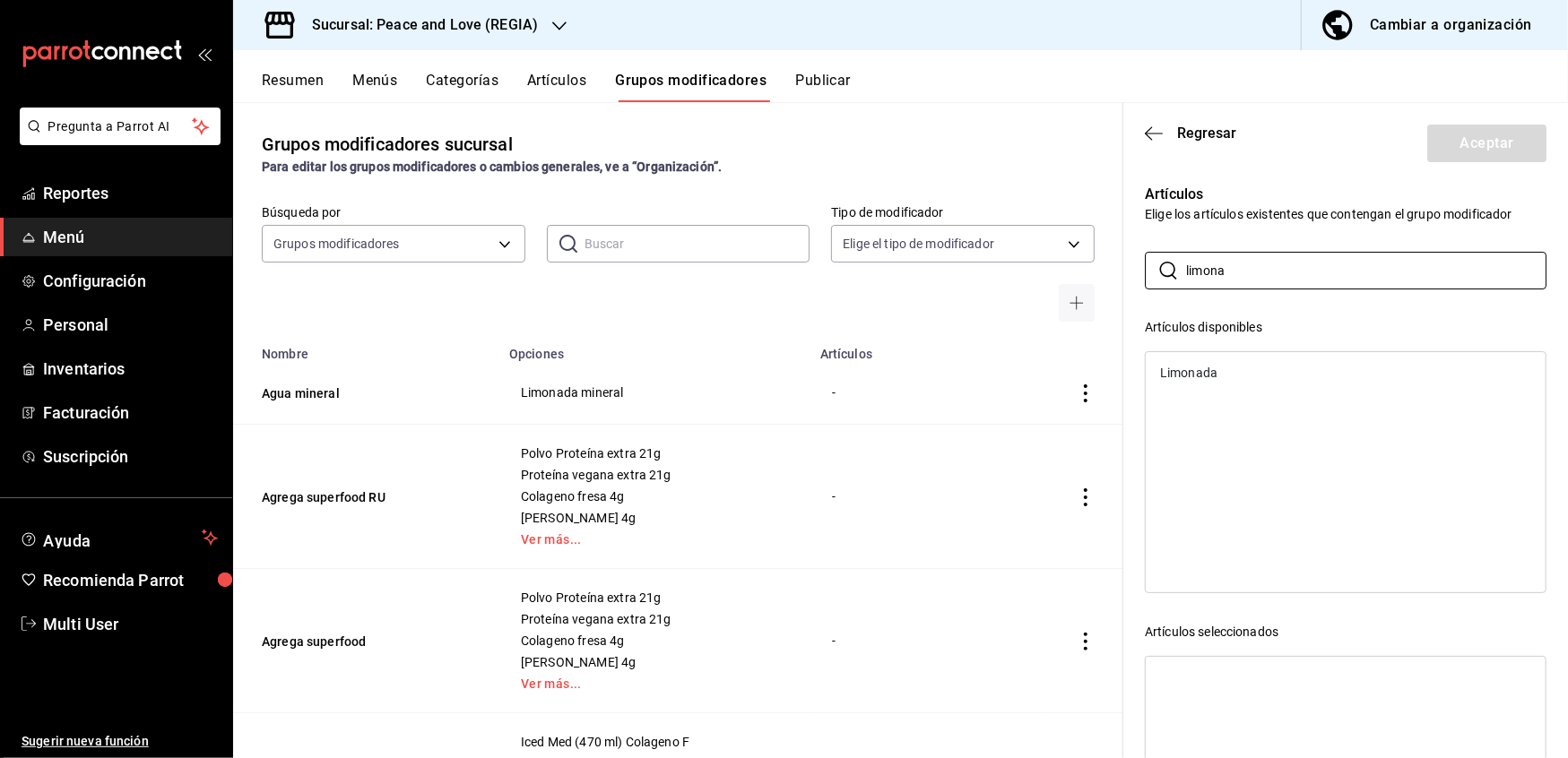
click at [1177, 376] on div "Limonada" at bounding box center [1189, 372] width 58 height 12
drag, startPoint x: 1234, startPoint y: 277, endPoint x: 1126, endPoint y: 264, distance: 108.8
click at [1126, 264] on div "Artículos Elige los artículos existentes que contengan el grupo modificador ​ l…" at bounding box center [1335, 527] width 423 height 729
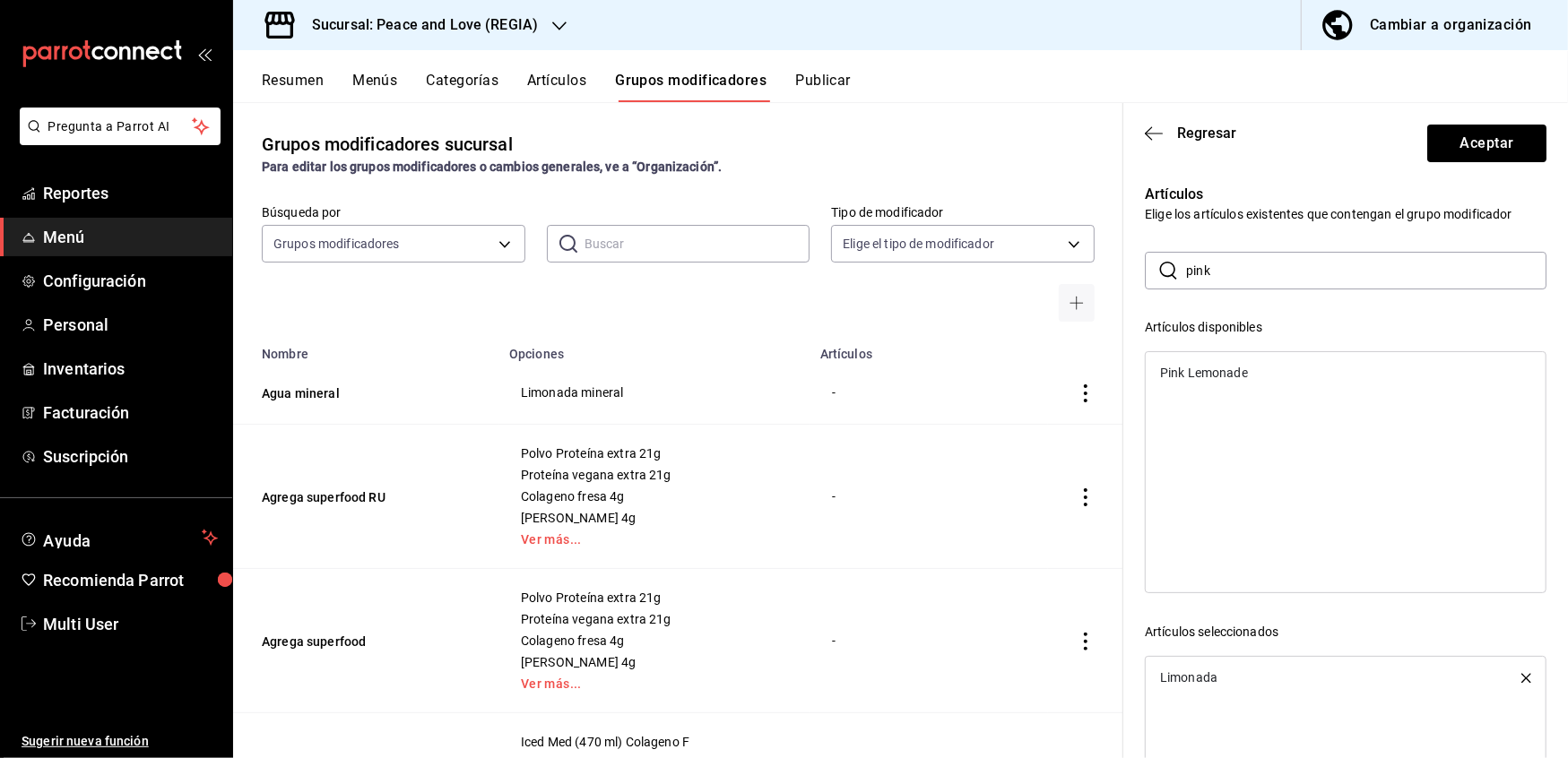
click at [1201, 363] on div "Pink Lemonade" at bounding box center [1345, 373] width 400 height 27
click at [1233, 266] on input "pink" at bounding box center [1366, 270] width 361 height 36
click at [1188, 374] on div "[PERSON_NAME]" at bounding box center [1209, 372] width 98 height 12
click at [1231, 278] on input "piña m" at bounding box center [1366, 270] width 361 height 36
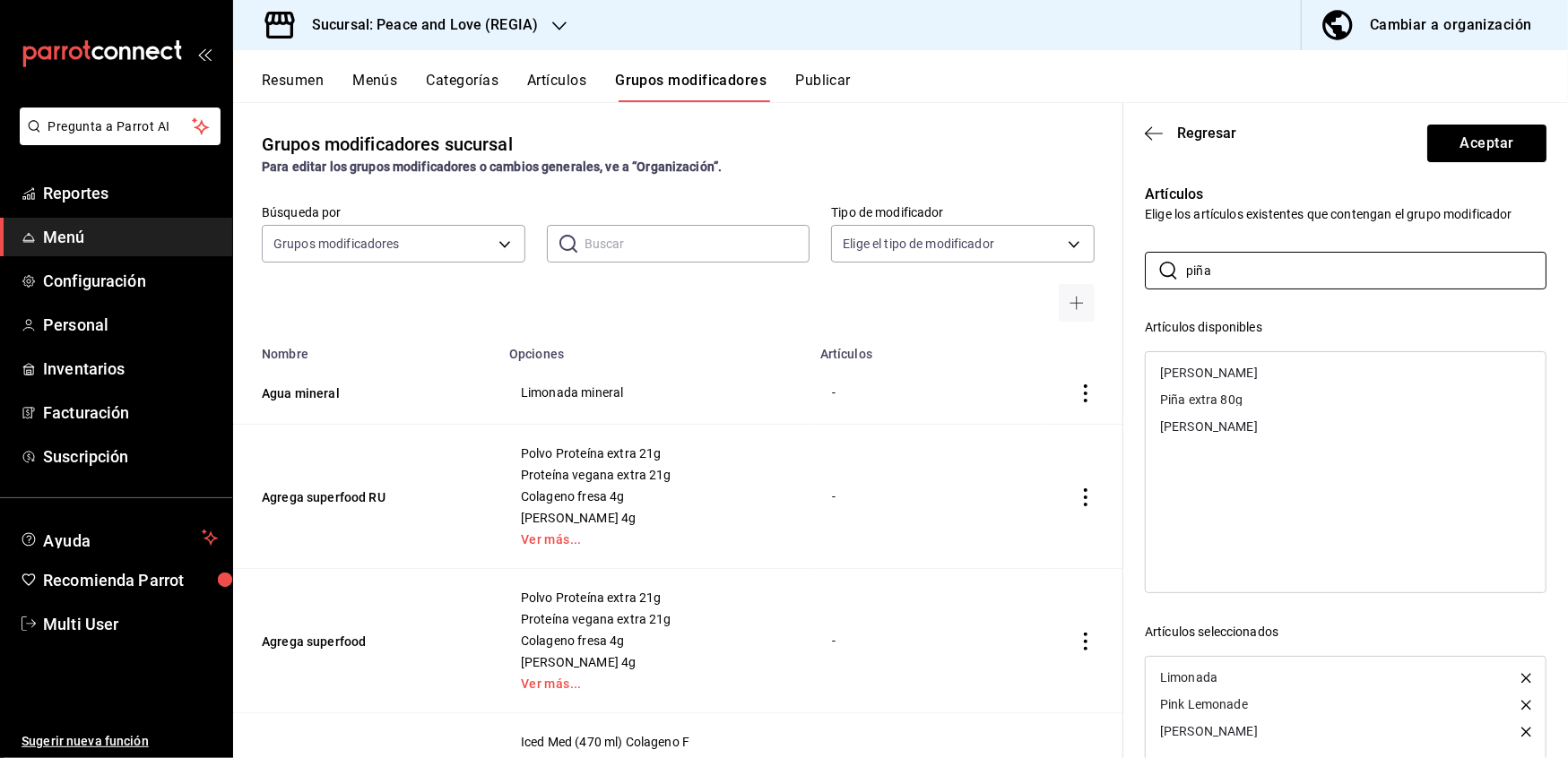
click at [1218, 431] on div "[PERSON_NAME]" at bounding box center [1209, 426] width 98 height 12
click at [1226, 266] on input "piña" at bounding box center [1366, 270] width 361 height 36
type input "p"
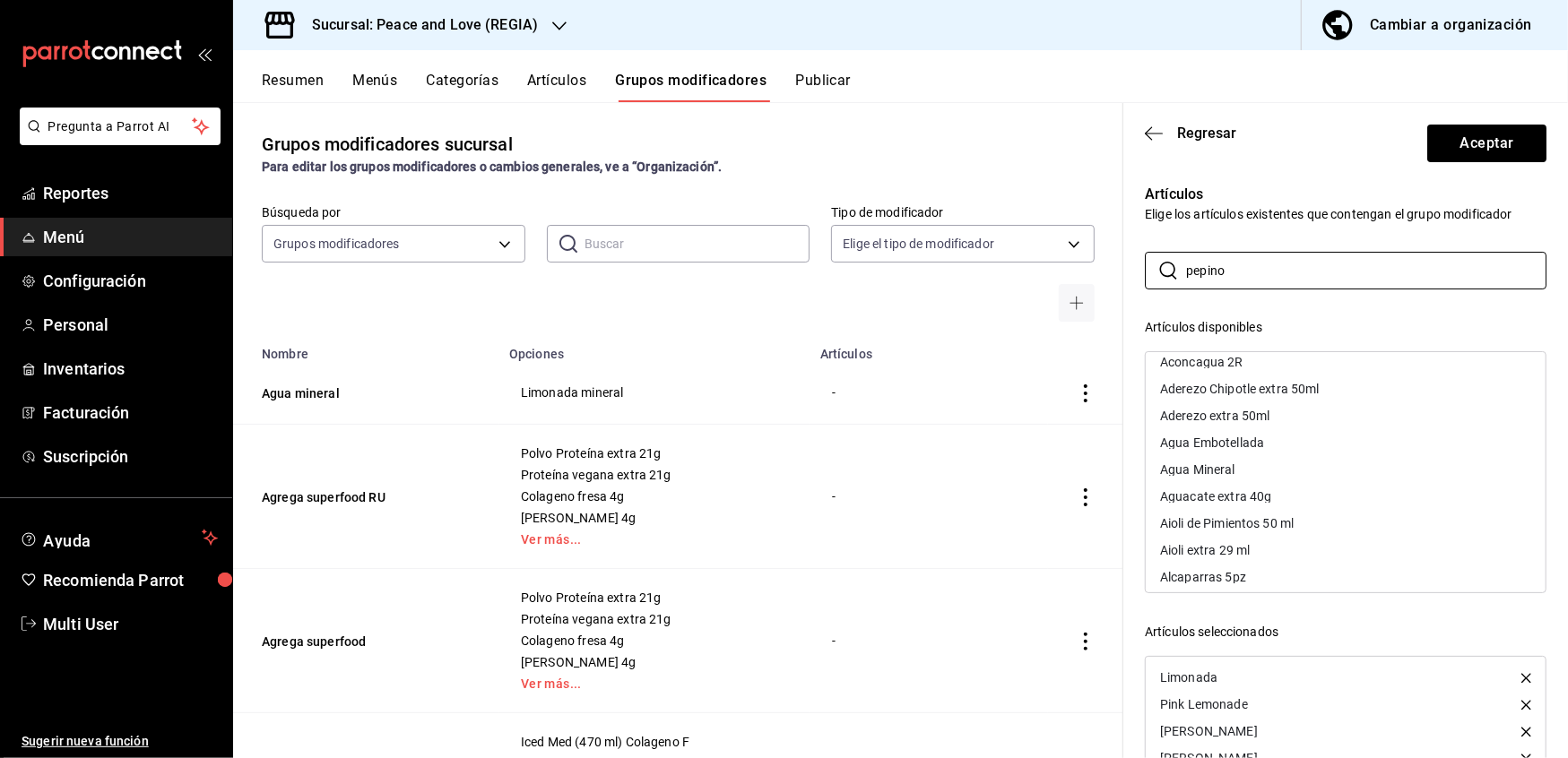
scroll to position [0, 0]
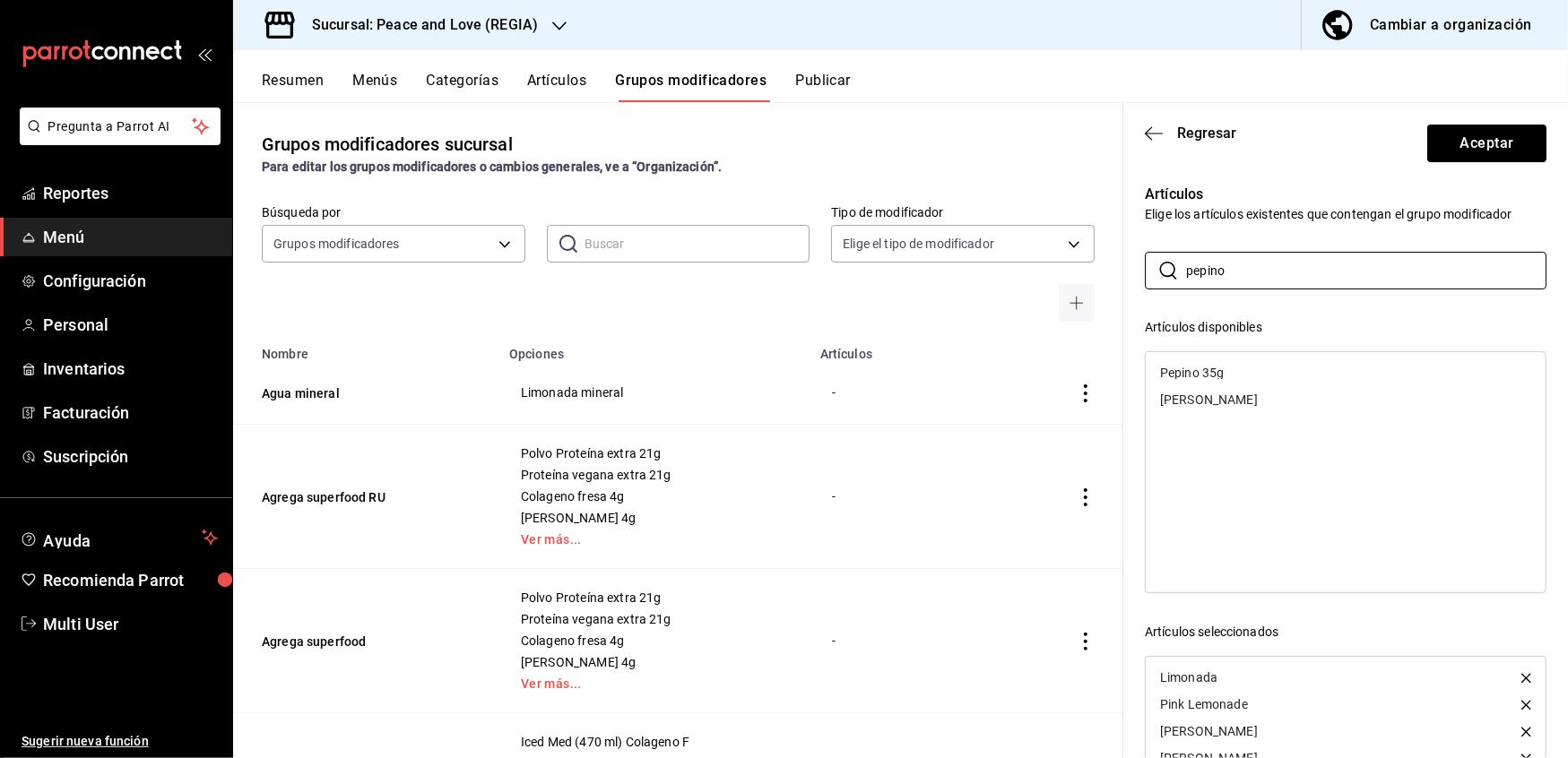
type input "pepino"
click at [1223, 407] on div "[PERSON_NAME]" at bounding box center [1345, 400] width 400 height 27
click at [1472, 136] on button "Aceptar" at bounding box center [1486, 143] width 119 height 37
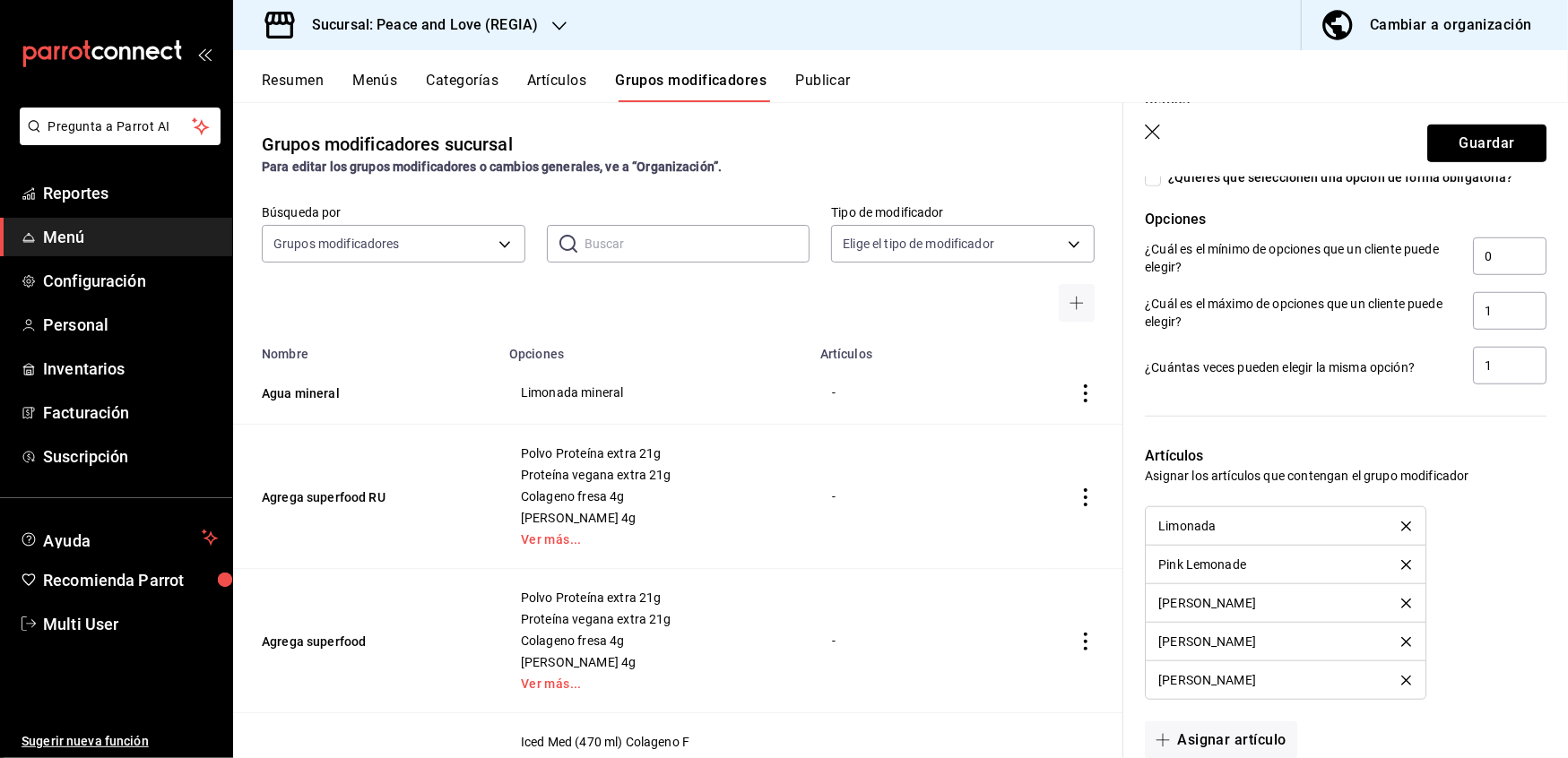
click at [1472, 136] on button "Guardar" at bounding box center [1486, 143] width 119 height 37
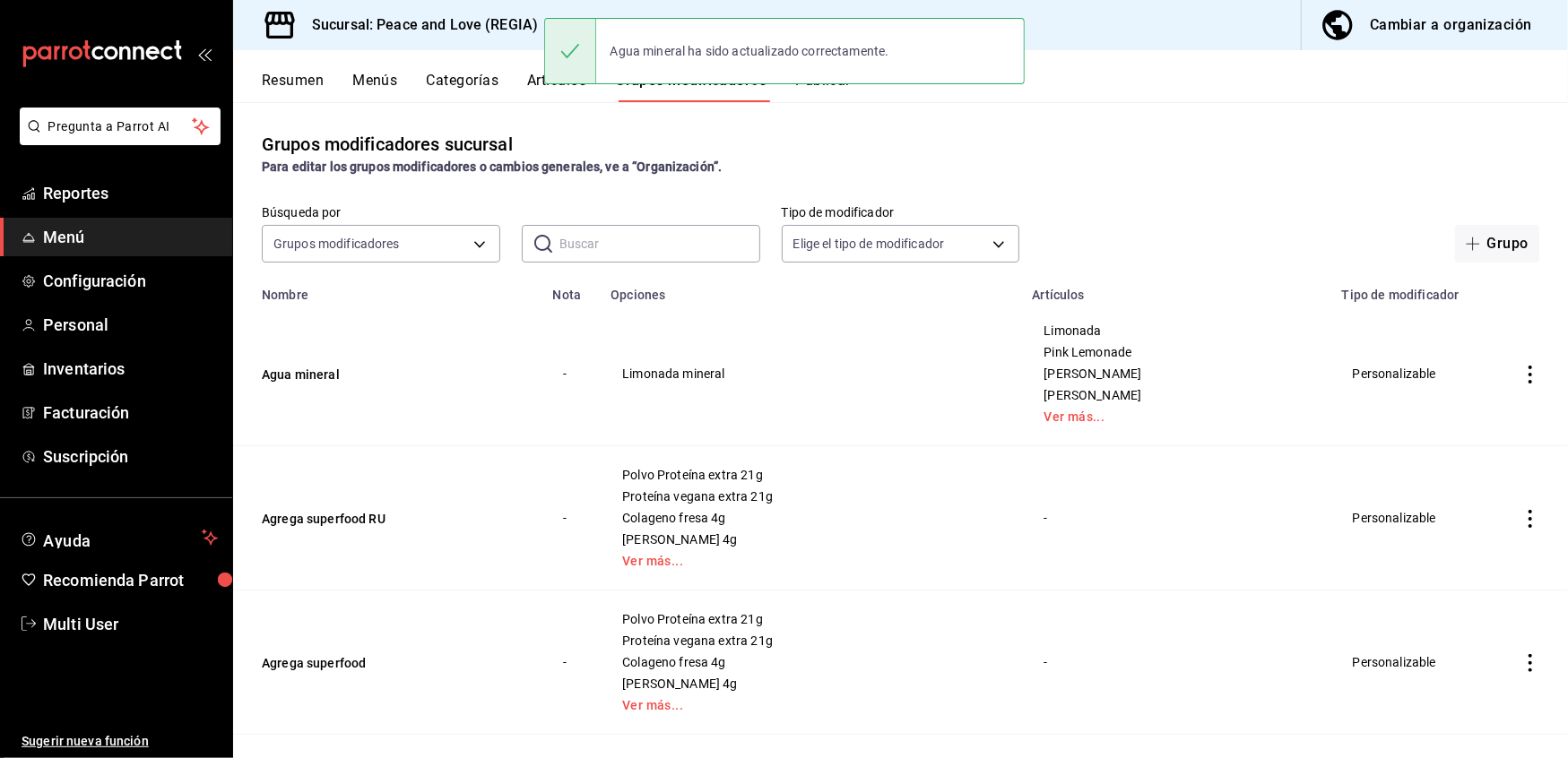
click at [538, 81] on button "Artículos" at bounding box center [557, 87] width 59 height 31
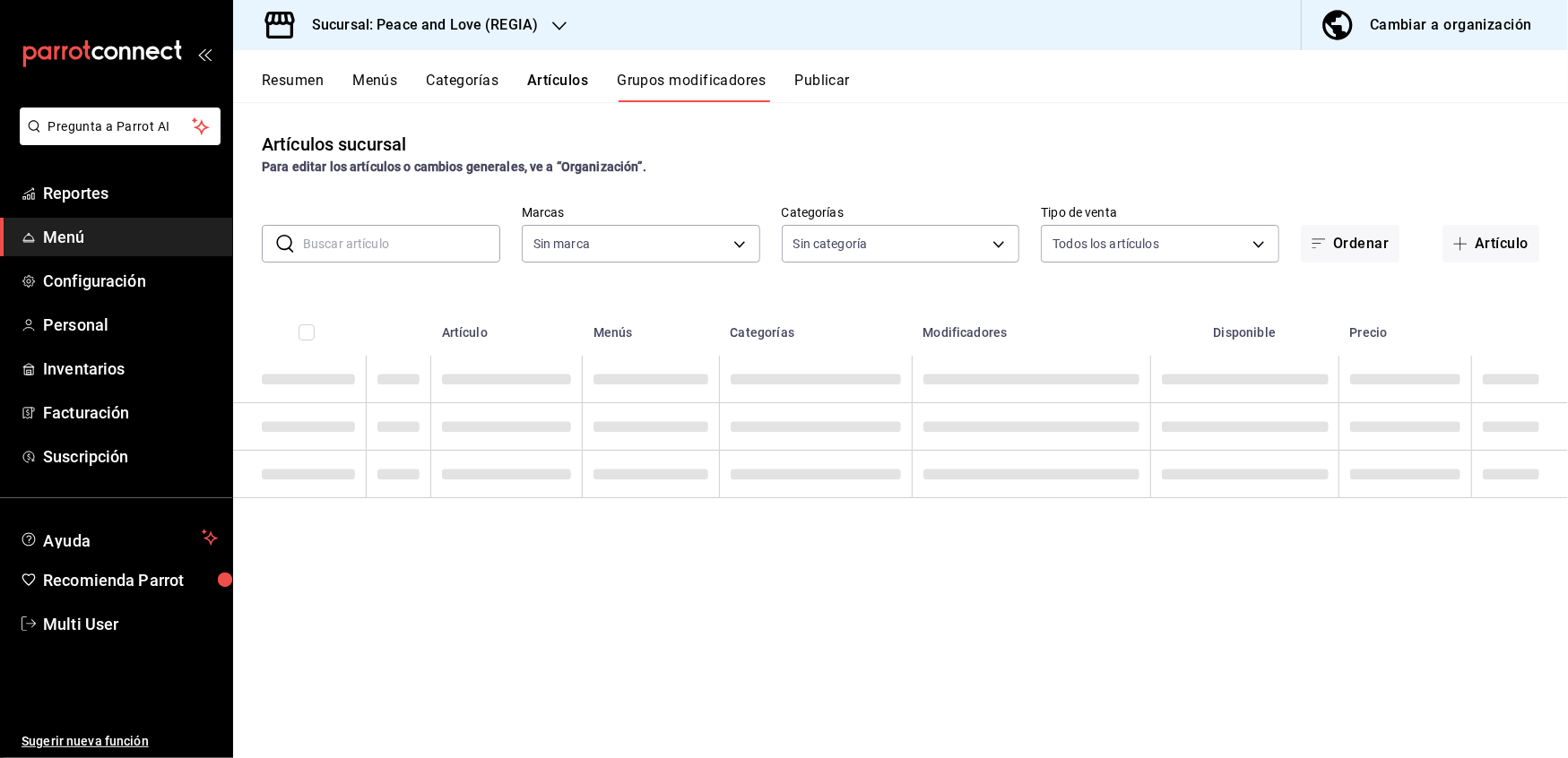
type input "780de6c3-f470-4b44-be31-c32851f7ca43,b85f7ad2-7a39-4315-ad88-8037392a3341"
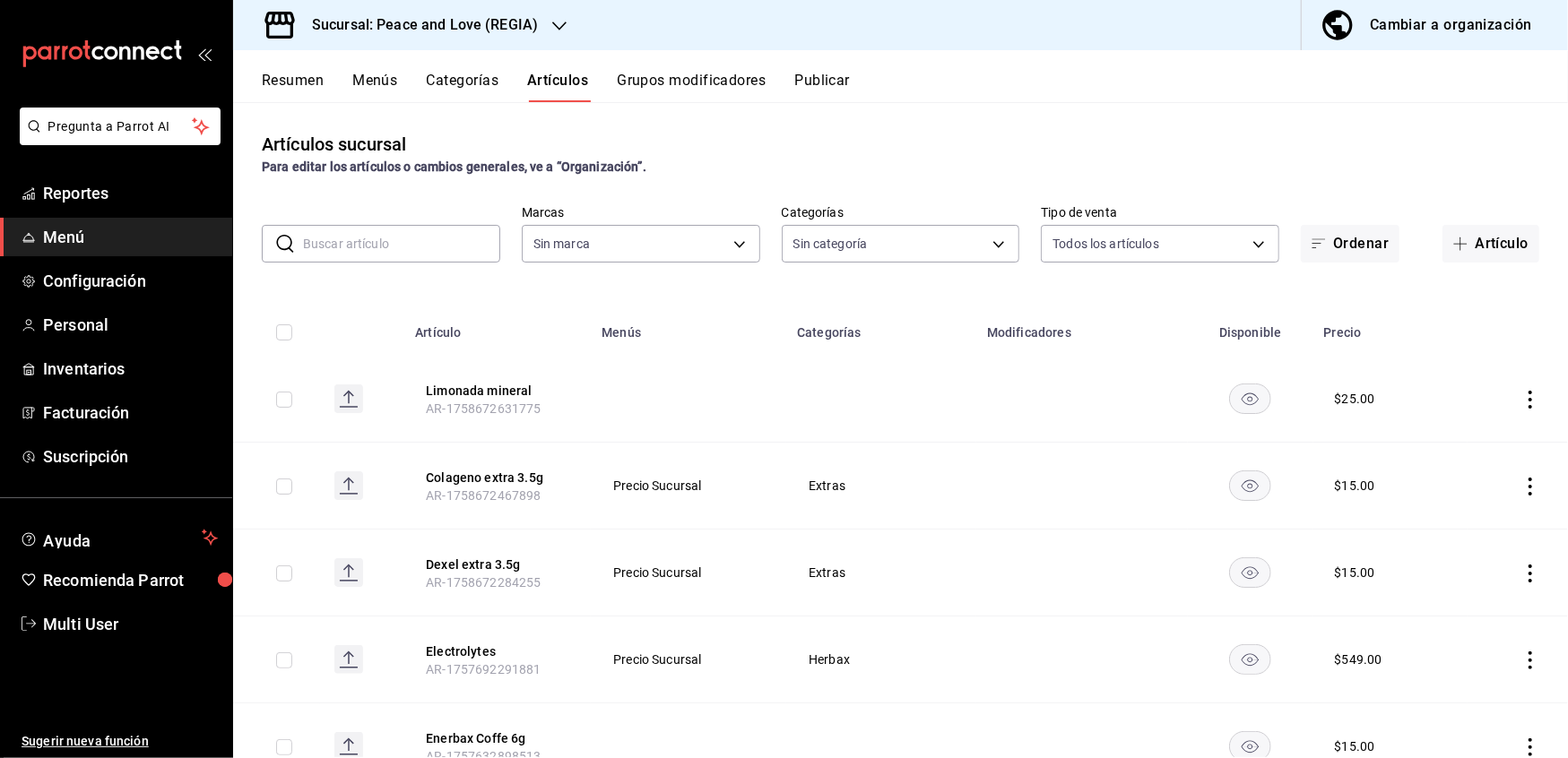
type input "780de6c3-f470-4b44-be31-c32851f7ca43,b85f7ad2-7a39-4315-ad88-8037392a3341"
type input "0e5484a3-2c5e-4b4b-bf64-902b5296a951,07c269e0-96b8-456e-ad80-cead1970f3df,86033…"
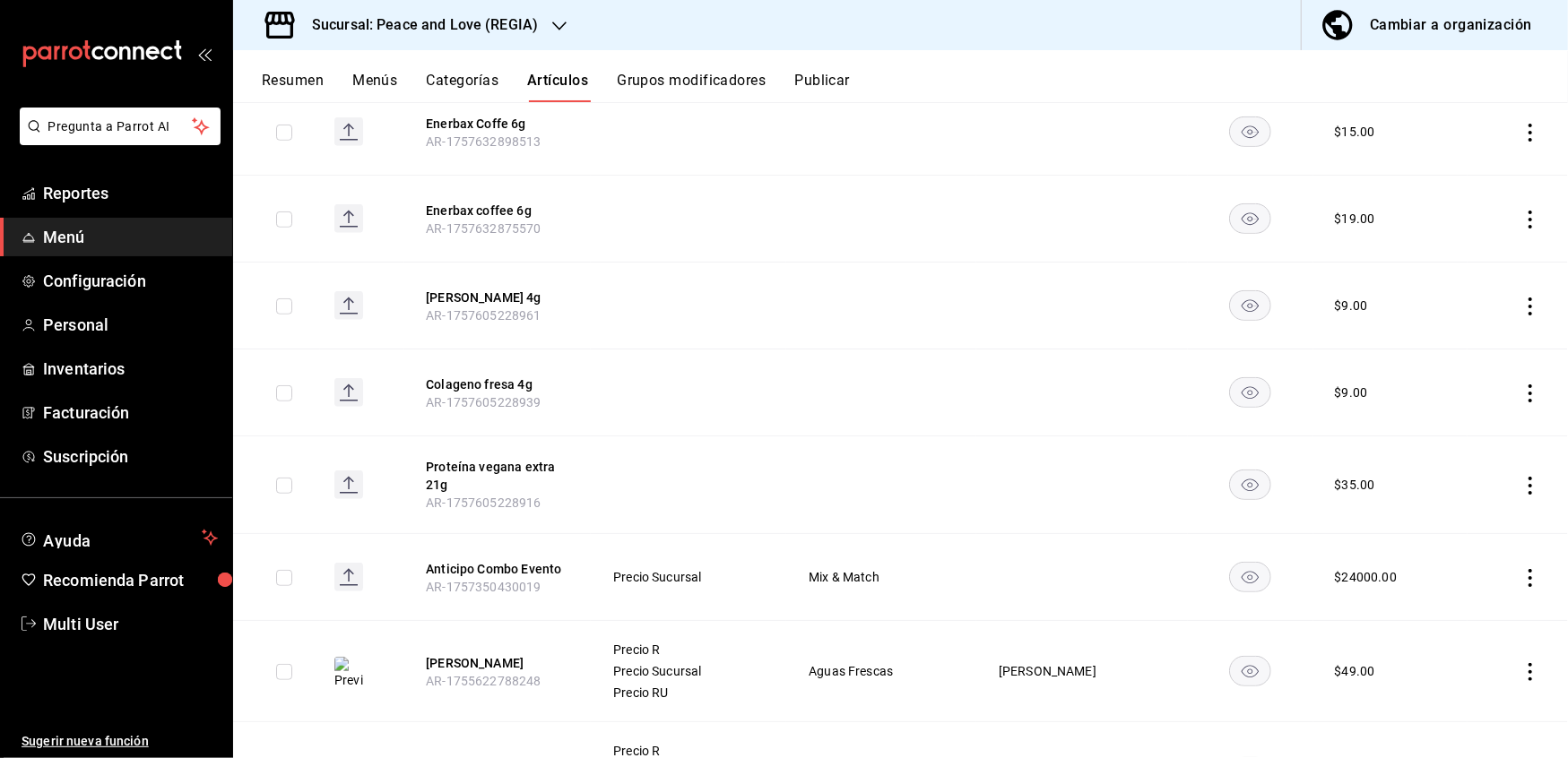
scroll to position [619, 0]
click at [441, 293] on button "[PERSON_NAME] 4g" at bounding box center [497, 294] width 143 height 18
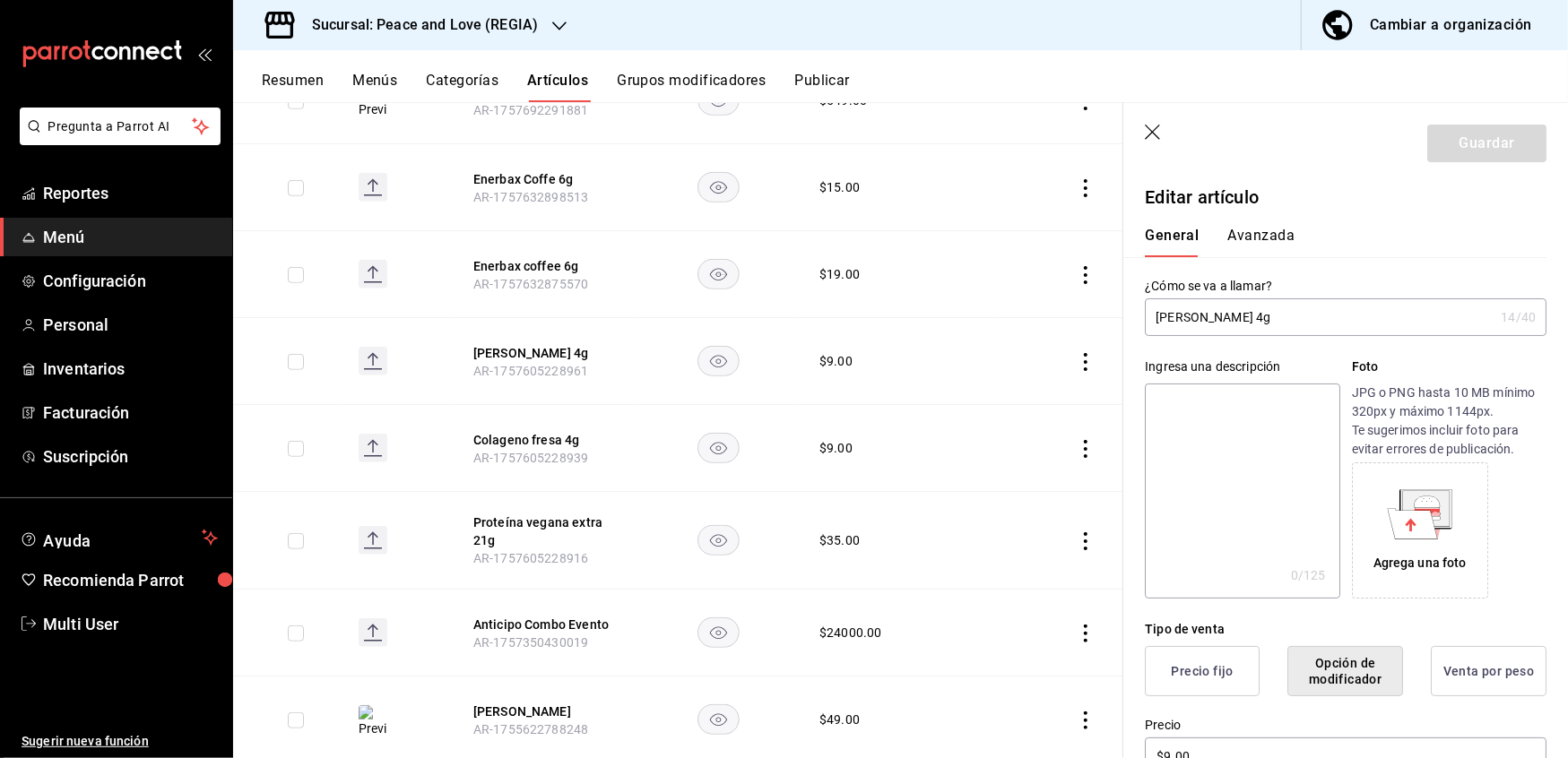
click at [1166, 313] on input "[PERSON_NAME] 4g" at bounding box center [1319, 317] width 348 height 36
click at [1226, 317] on input "[PERSON_NAME] 4g" at bounding box center [1319, 317] width 348 height 36
type input "[PERSON_NAME] 3.5g"
click at [1463, 128] on button "Guardar" at bounding box center [1486, 143] width 119 height 37
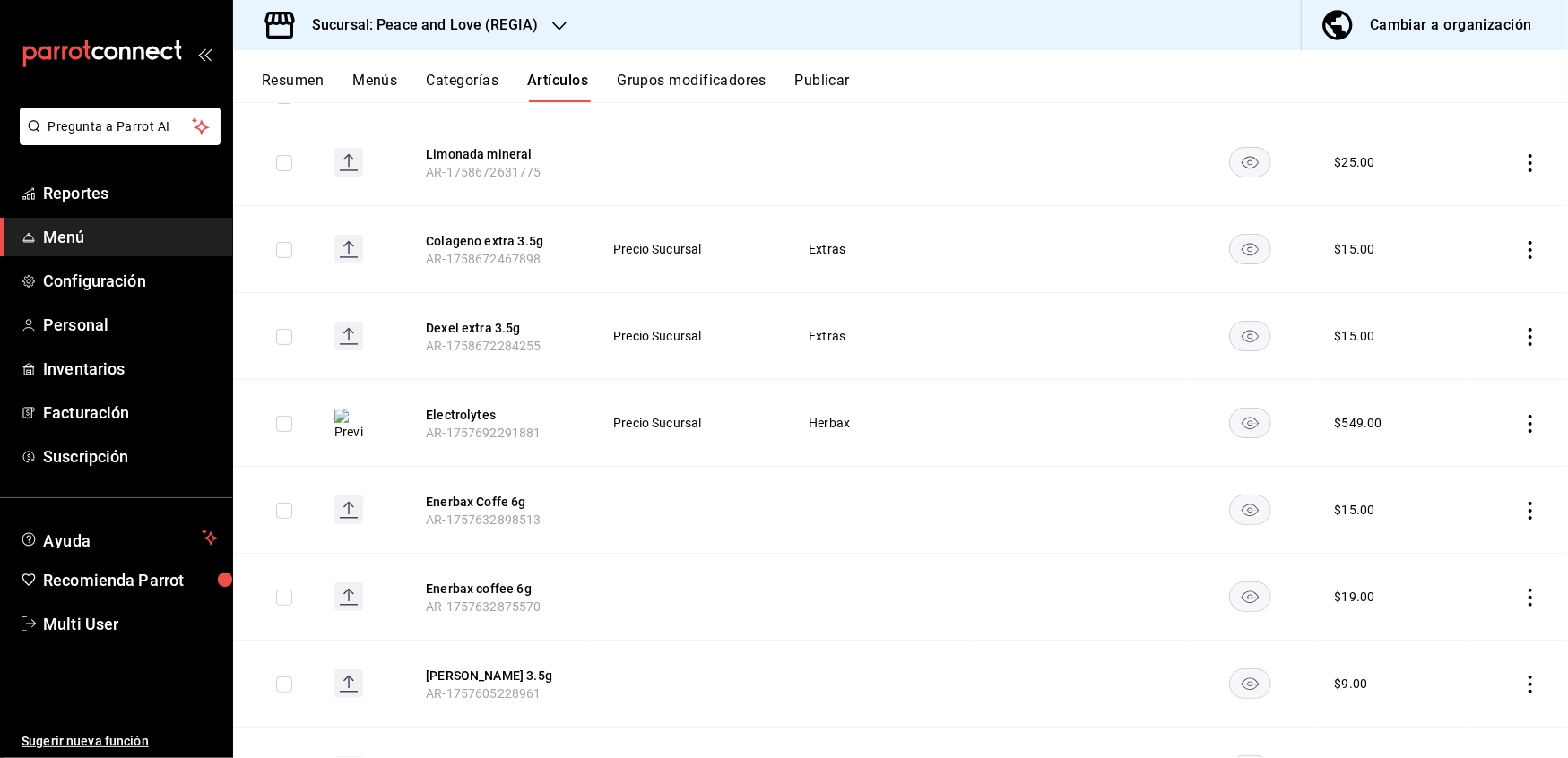
scroll to position [235, 0]
click at [468, 673] on button "[PERSON_NAME] 3.5g" at bounding box center [497, 677] width 143 height 18
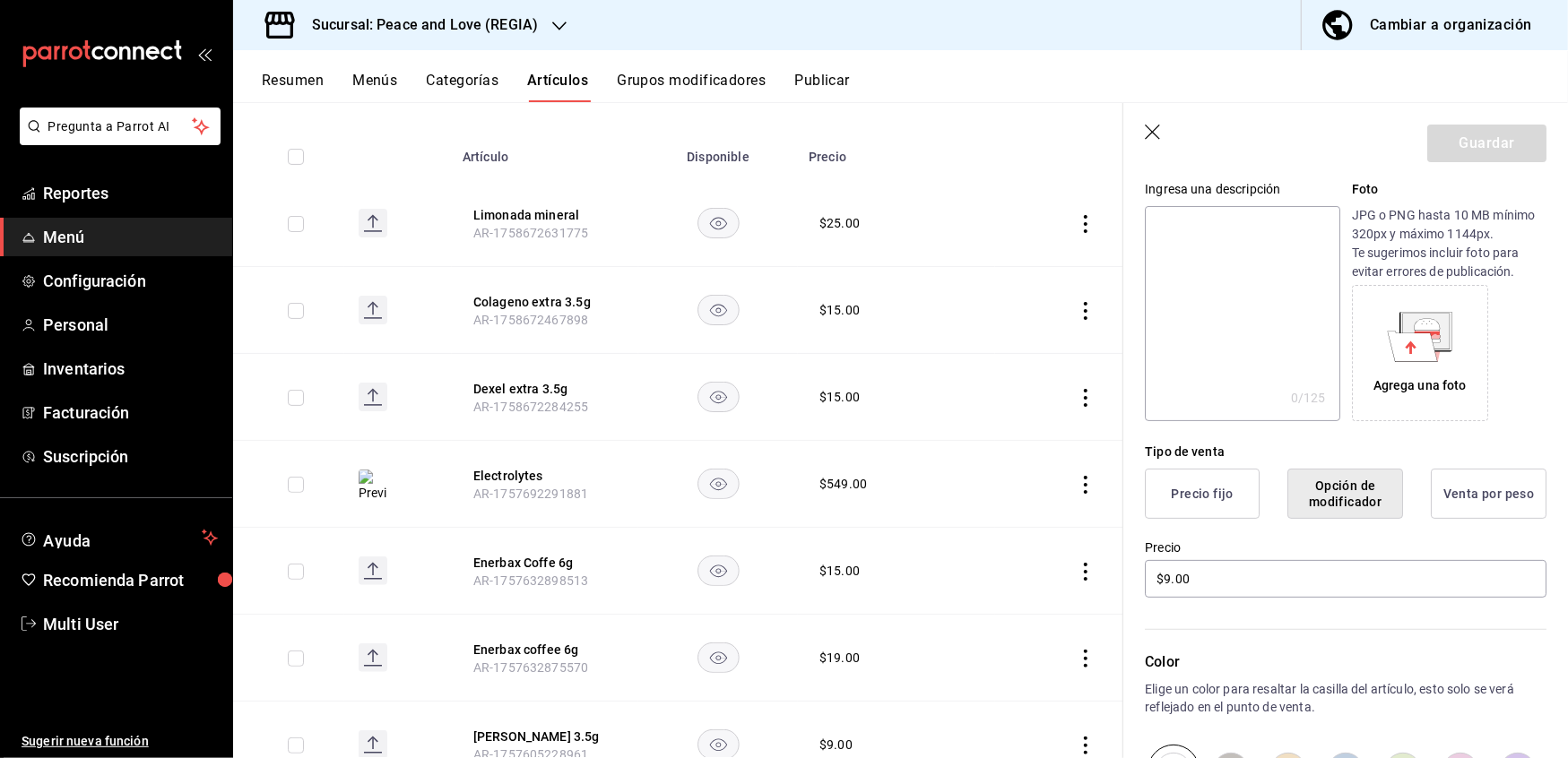
scroll to position [179, 0]
drag, startPoint x: 1201, startPoint y: 576, endPoint x: 1080, endPoint y: 557, distance: 122.5
click at [1080, 557] on main "Artículos sucursal Para editar los artículos o cambios generales, ve a “Organiz…" at bounding box center [900, 430] width 1335 height 656
type input "$15.00"
click at [1456, 145] on button "Guardar" at bounding box center [1486, 143] width 119 height 37
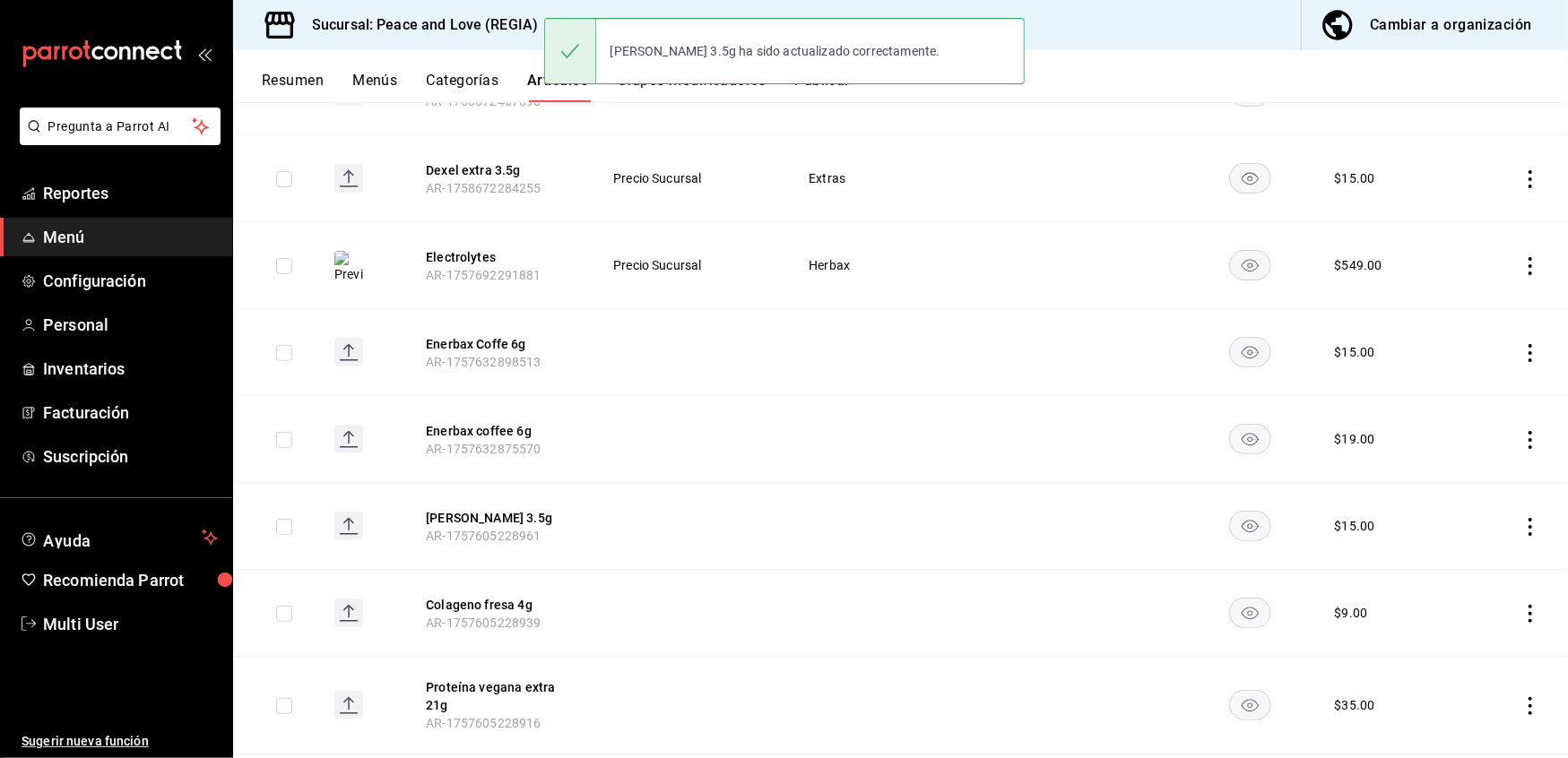
scroll to position [395, 0]
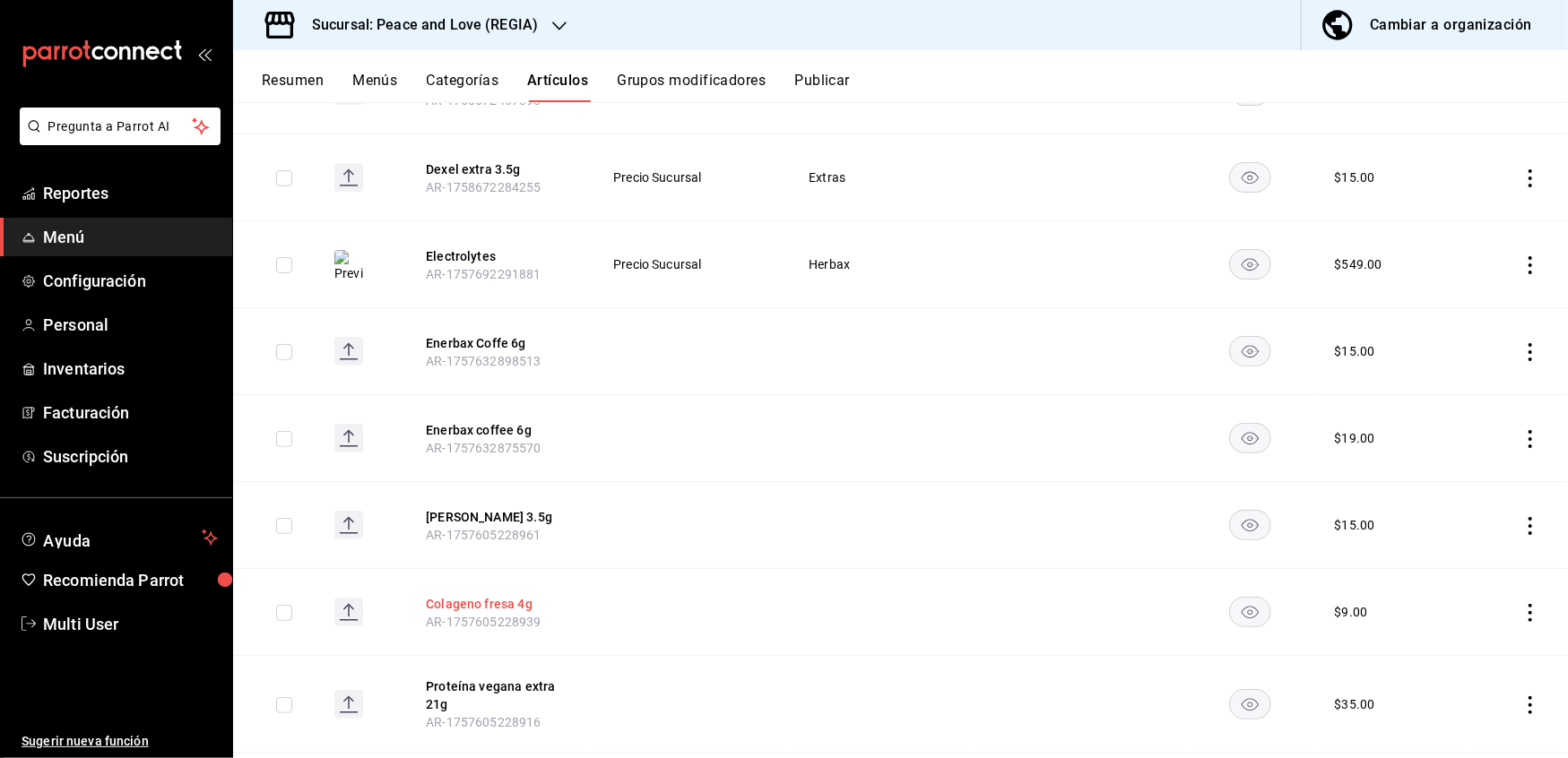
click at [459, 601] on button "Colageno fresa 4g" at bounding box center [497, 604] width 143 height 18
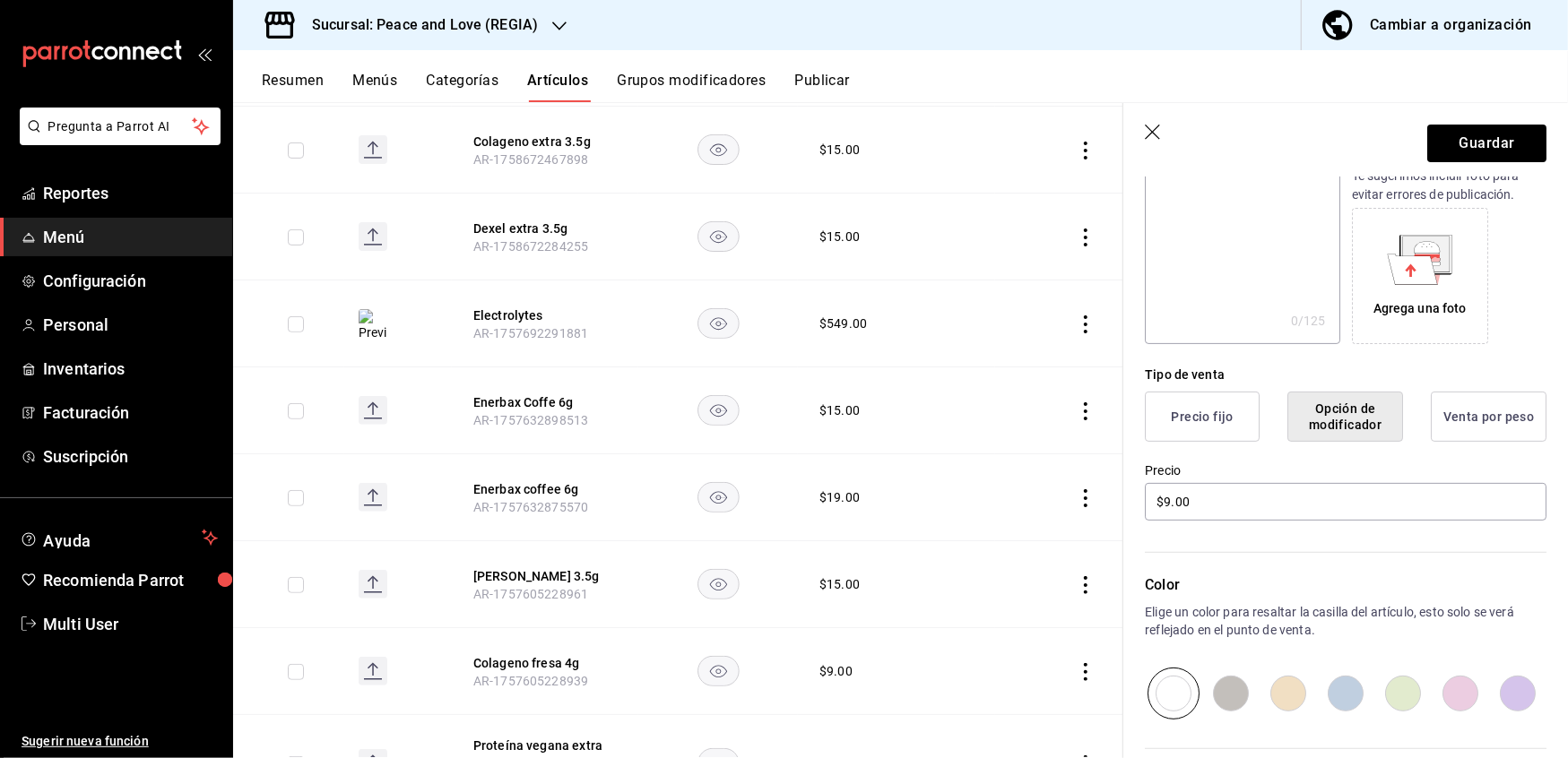
scroll to position [254, 0]
type input "Colageno fresa 3.5g"
click at [1228, 500] on input "$9.00" at bounding box center [1345, 502] width 402 height 37
type input "$9.00"
type input "$15.00"
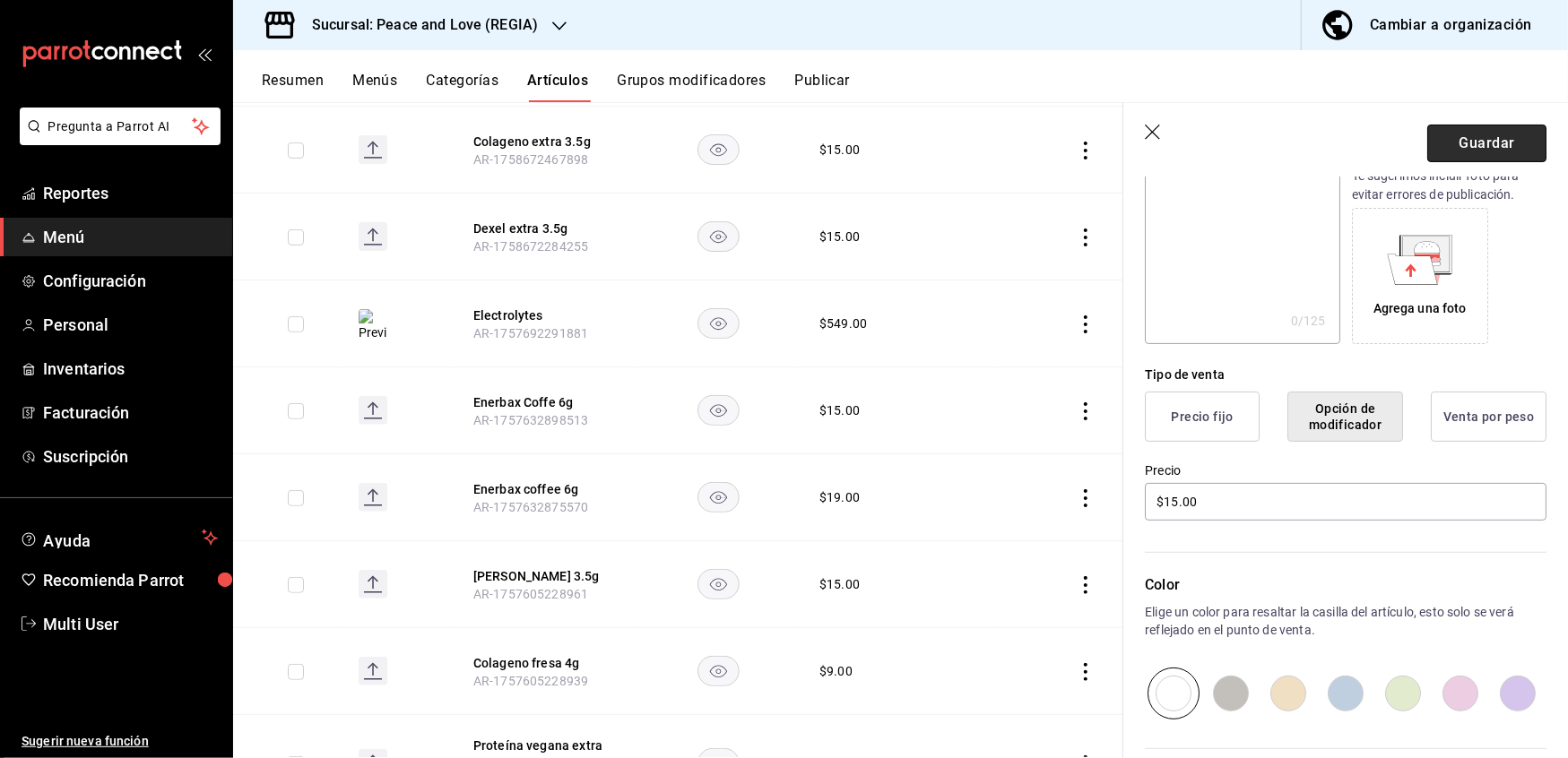
click at [1472, 153] on button "Guardar" at bounding box center [1486, 143] width 119 height 37
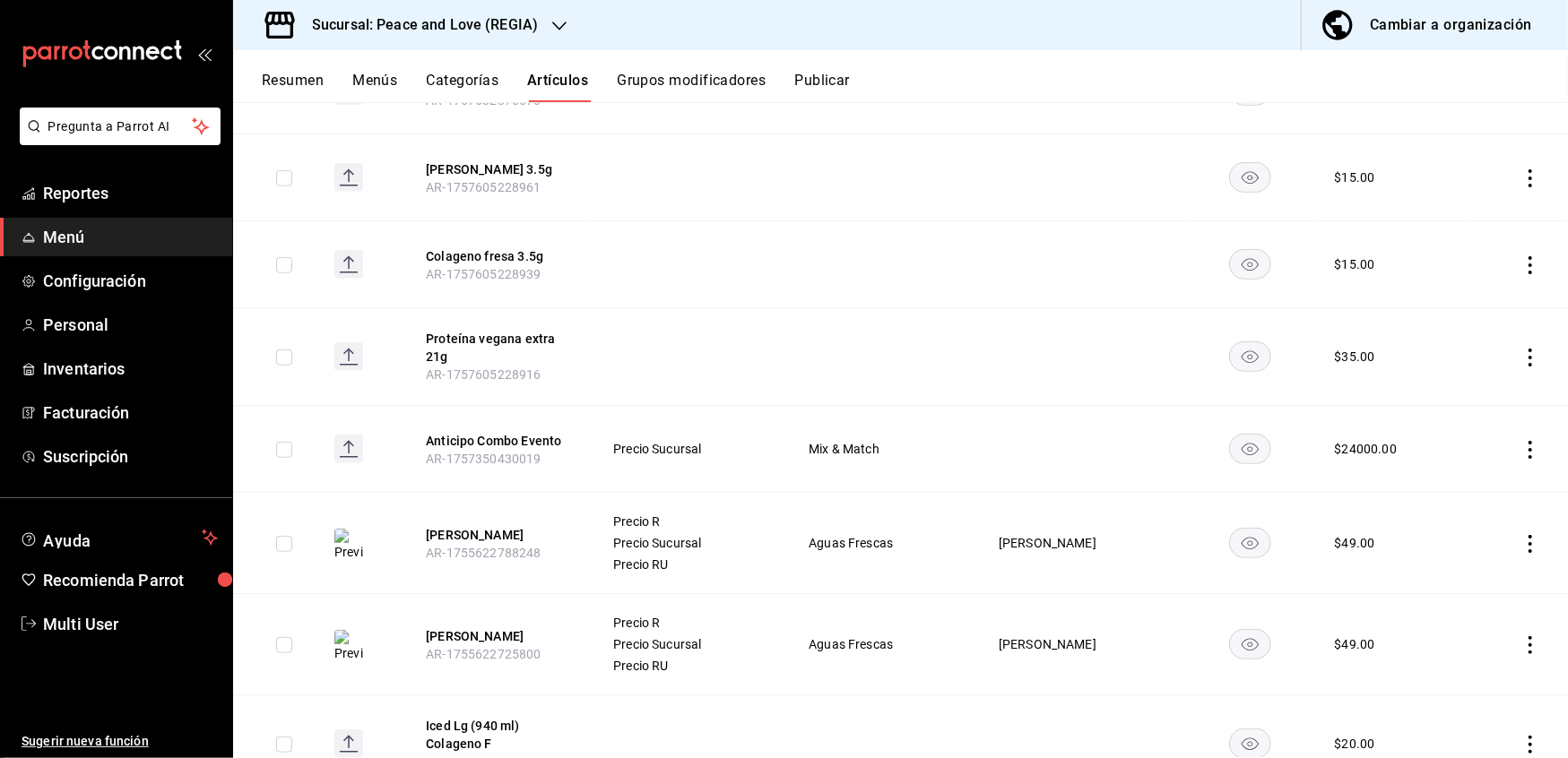
scroll to position [744, 0]
click at [1521, 547] on icon "actions" at bounding box center [1530, 543] width 18 height 18
click at [1461, 660] on span "Eliminar" at bounding box center [1459, 659] width 46 height 14
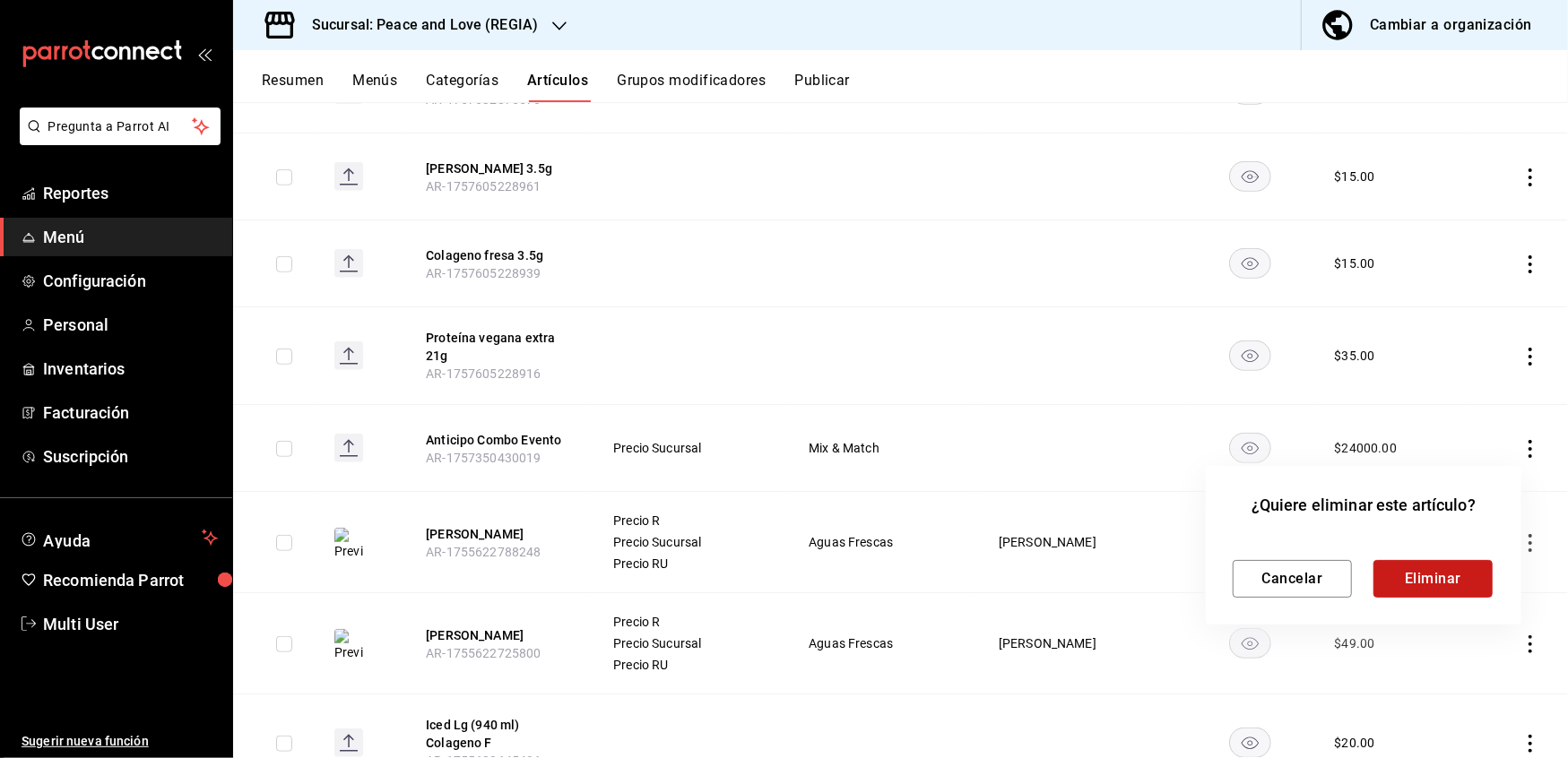
click at [1420, 581] on button "Eliminar" at bounding box center [1433, 579] width 119 height 37
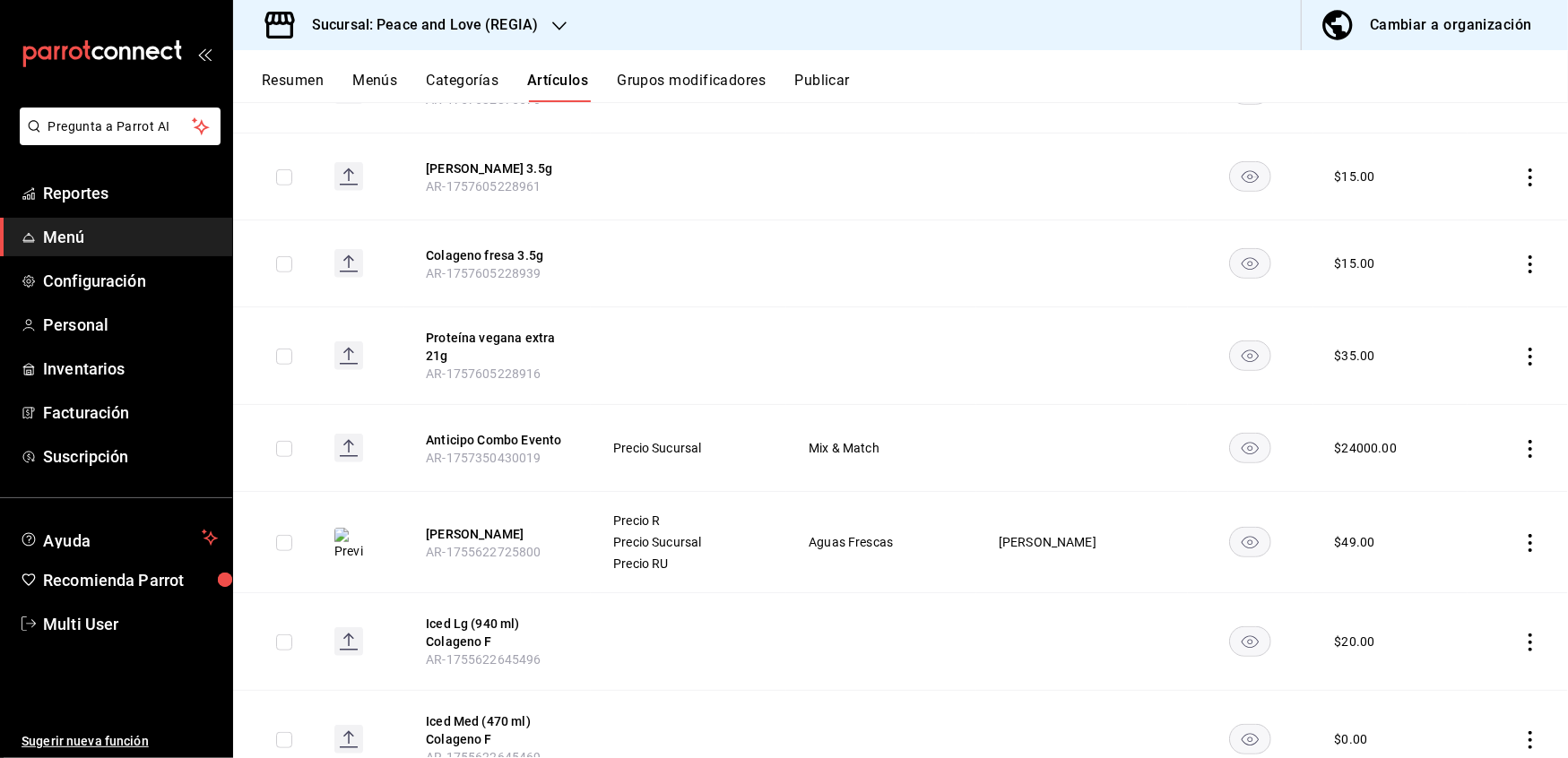
click at [1521, 549] on icon "actions" at bounding box center [1530, 543] width 18 height 18
click at [1452, 661] on span "Eliminar" at bounding box center [1459, 659] width 46 height 14
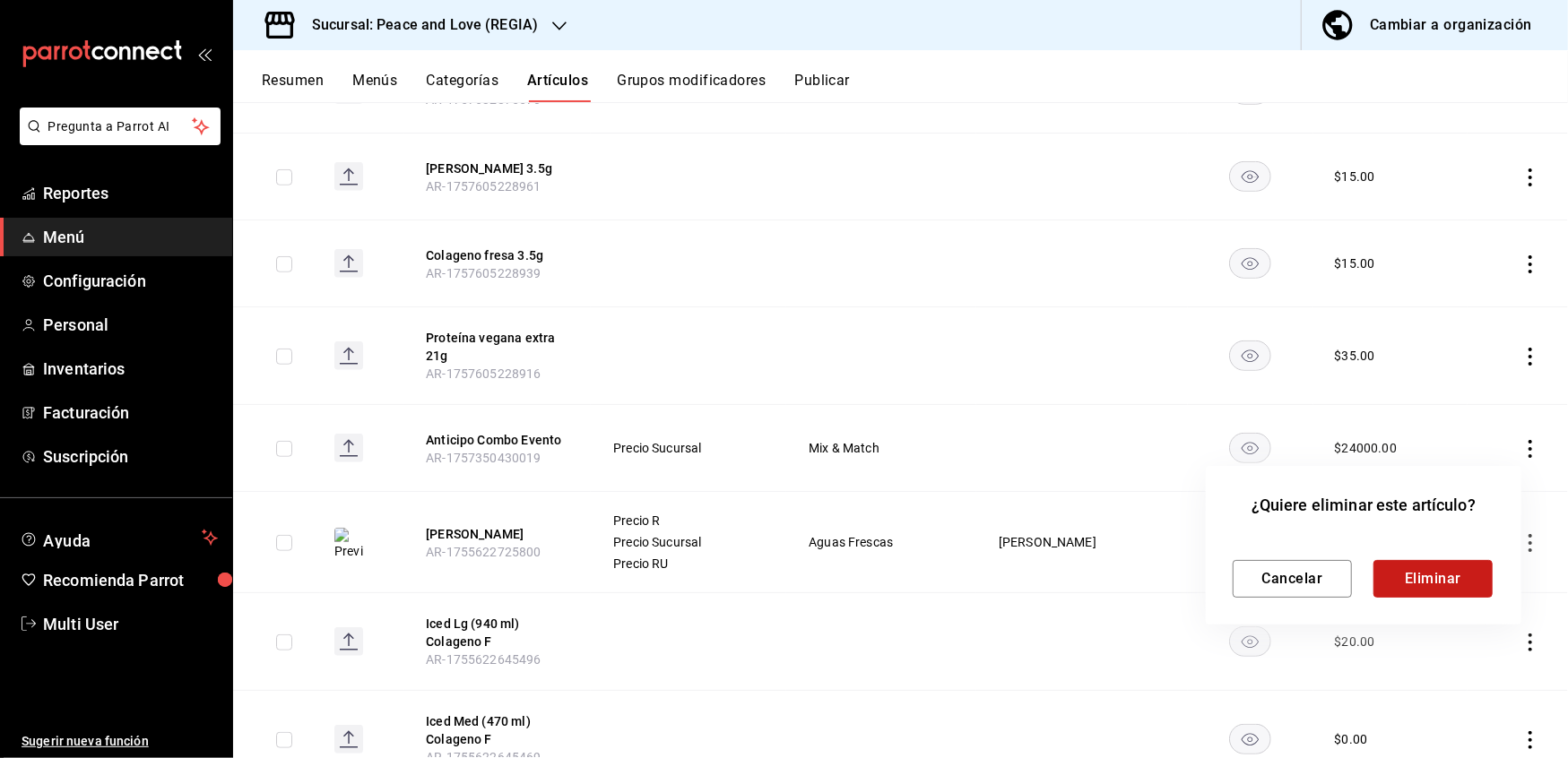
click at [1437, 582] on button "Eliminar" at bounding box center [1433, 579] width 119 height 37
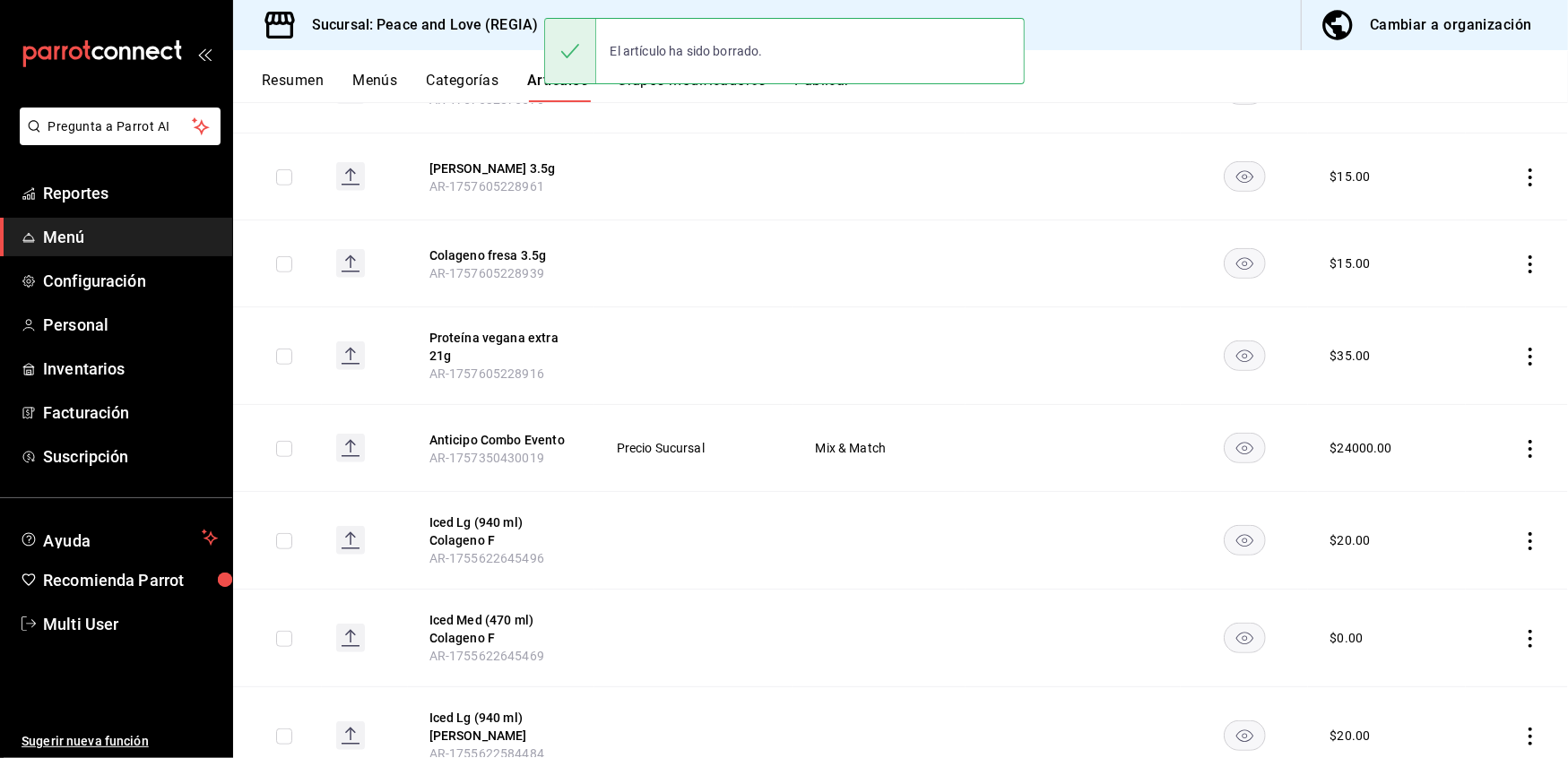
click at [495, 22] on h3 "Sucursal: Peace and Love (REGIA)" at bounding box center [417, 25] width 240 height 21
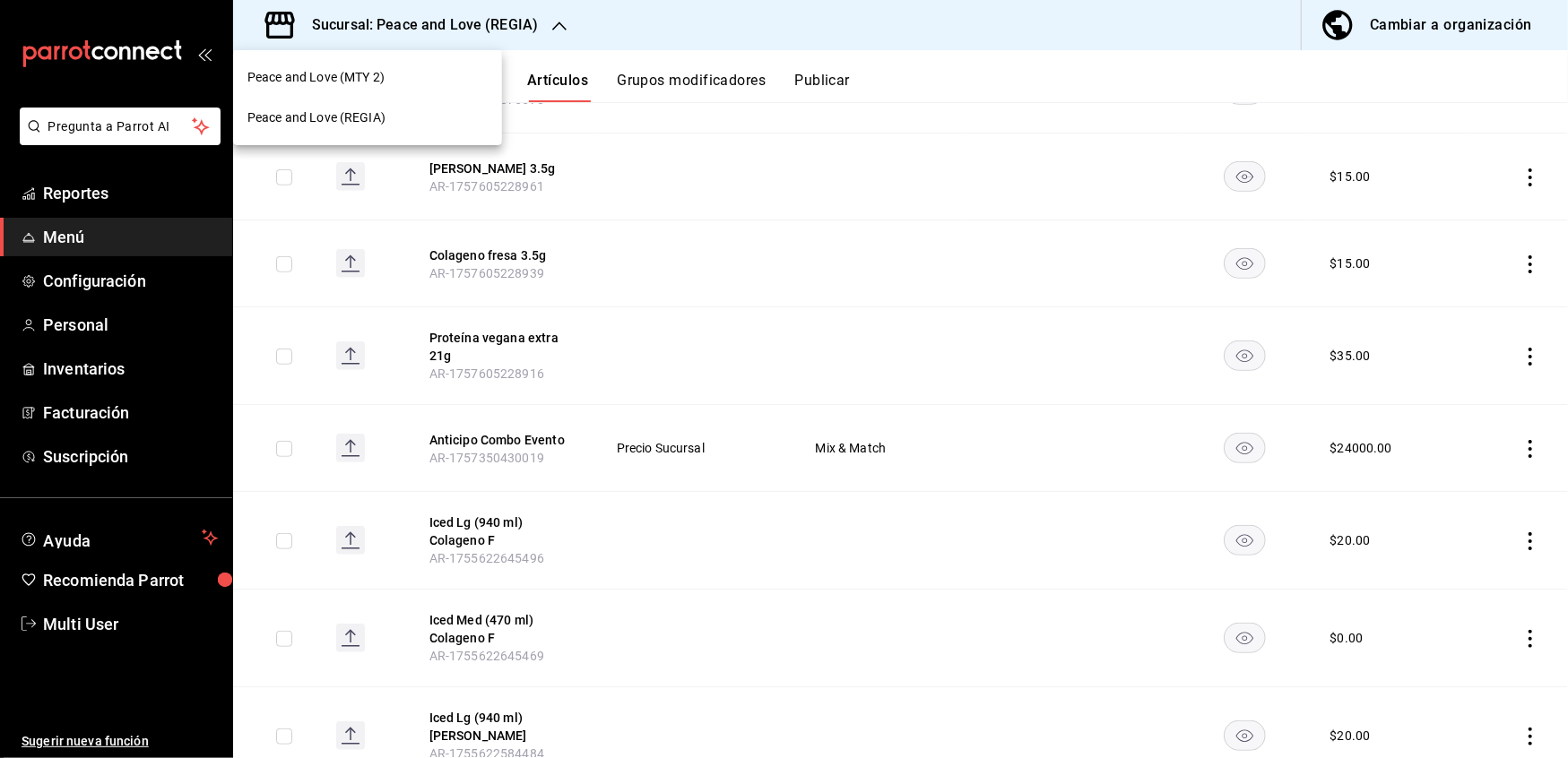
click at [409, 69] on div "Peace and Love (MTY 2)" at bounding box center [368, 78] width 240 height 19
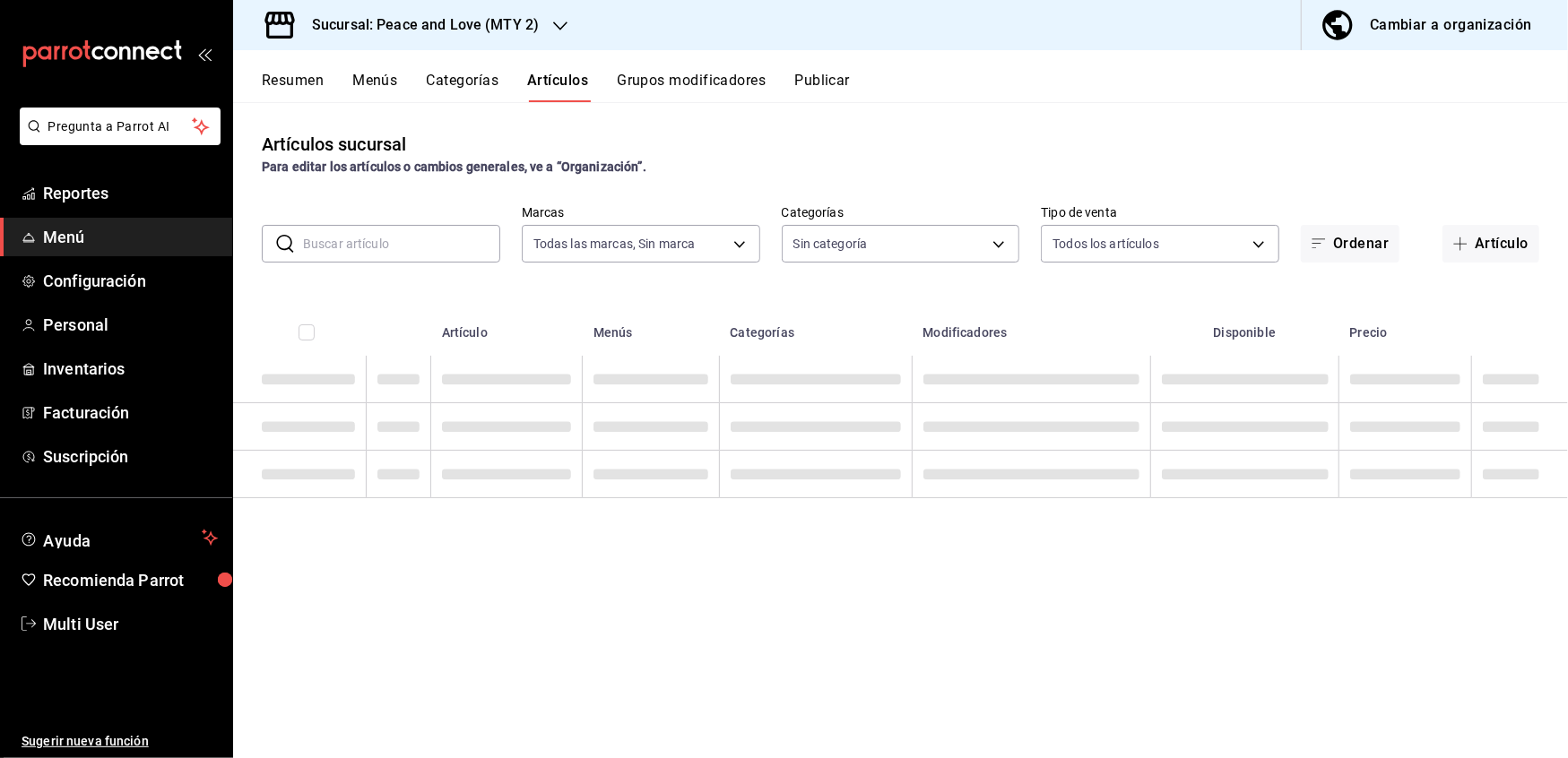
type input "6837998b-8ccc-43d5-82f4-1386e1615d3d,a8e6aca5-94b8-4ef3-83da-2ca230059d9d"
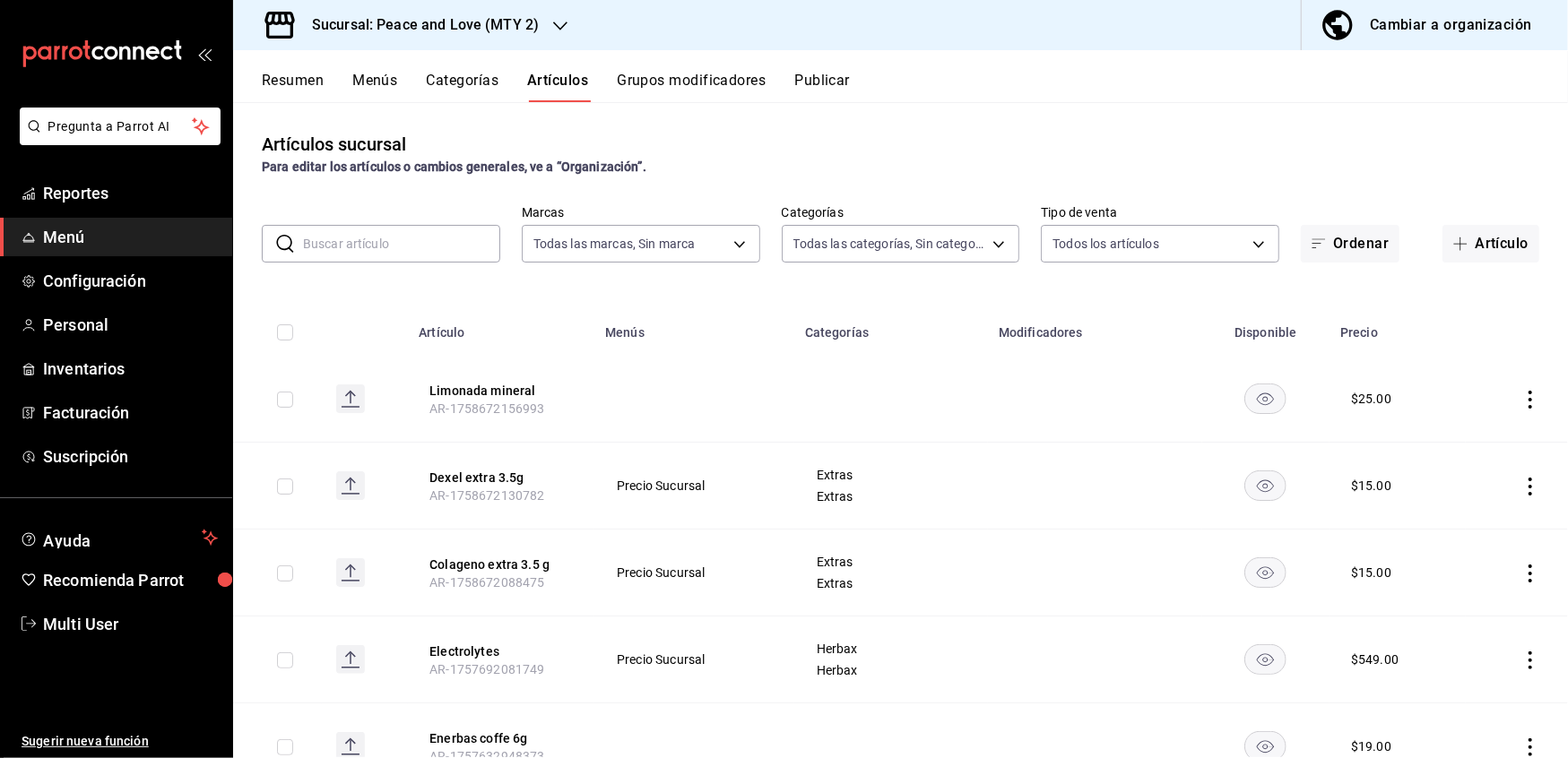
type input "559a98f6-431c-49d4-9864-ba1d0da74e50,31f855c5-a1ae-46d2-b090-02d3eaa8bd4e,ea143…"
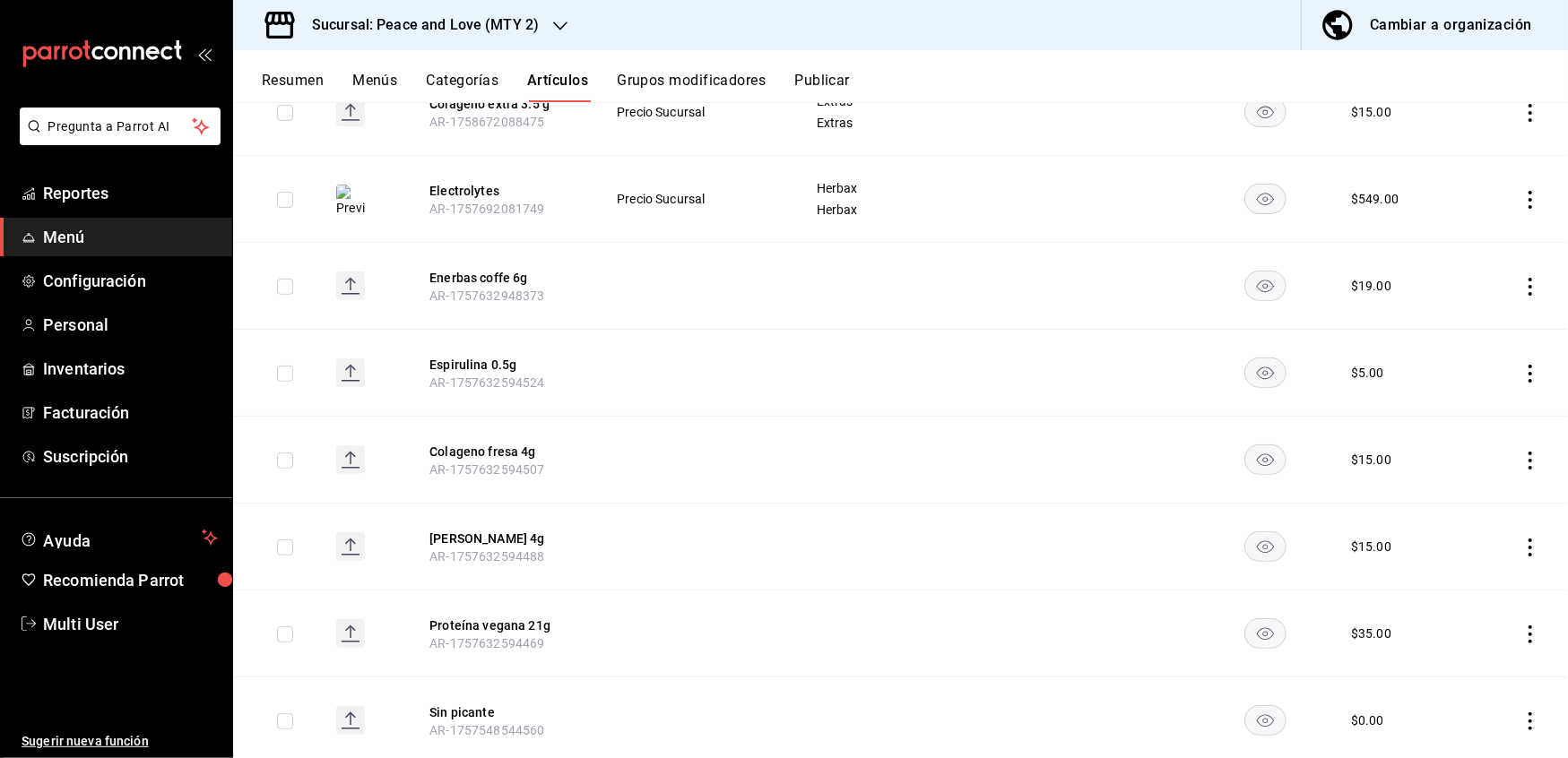
scroll to position [462, 0]
click at [489, 538] on button "[PERSON_NAME] 4g" at bounding box center [500, 536] width 143 height 18
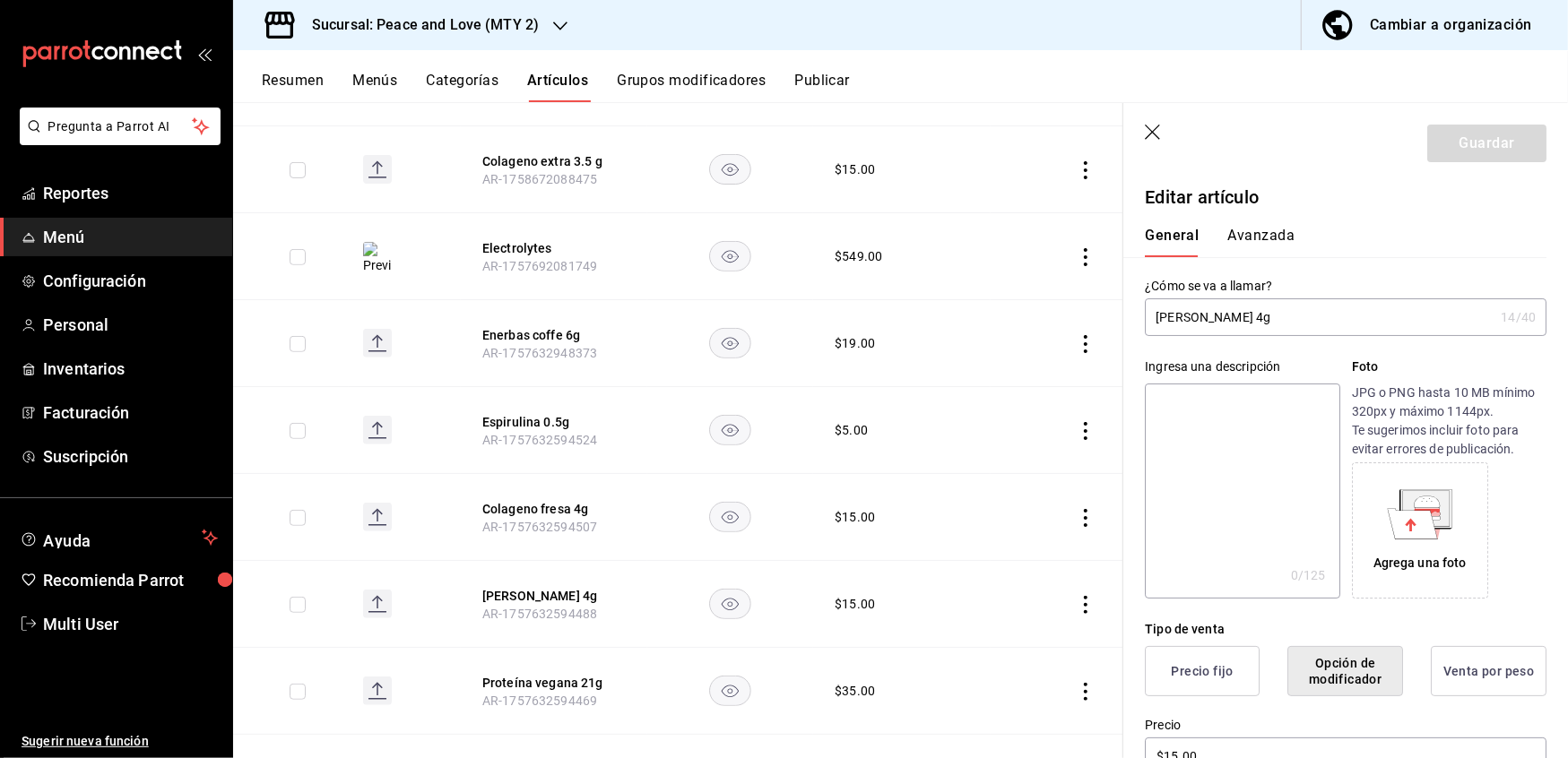
click at [1232, 322] on input "[PERSON_NAME] 4g" at bounding box center [1319, 317] width 348 height 36
type input "[PERSON_NAME] 3.5g"
click at [1474, 133] on button "Guardar" at bounding box center [1486, 143] width 119 height 37
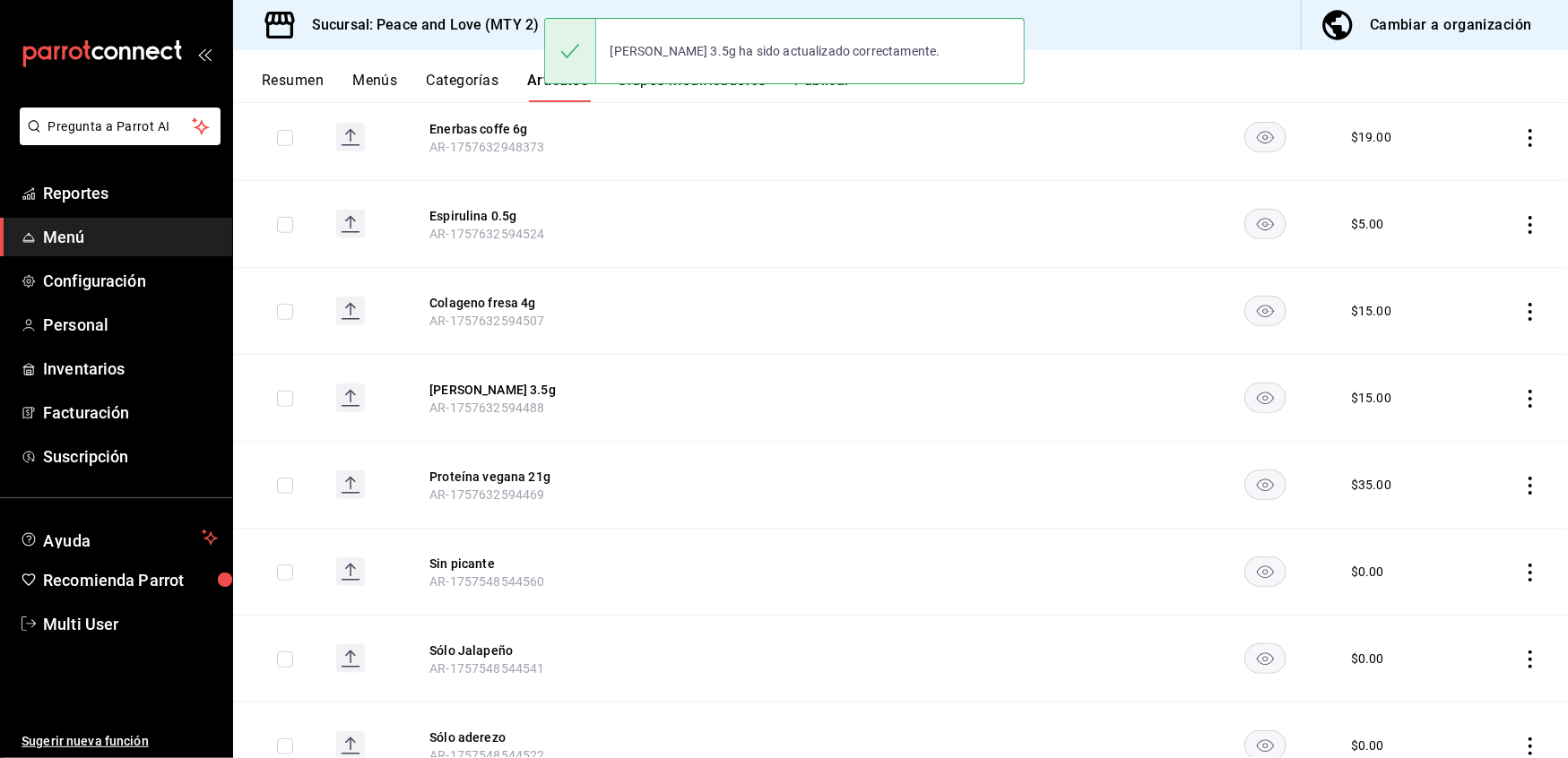
scroll to position [610, 0]
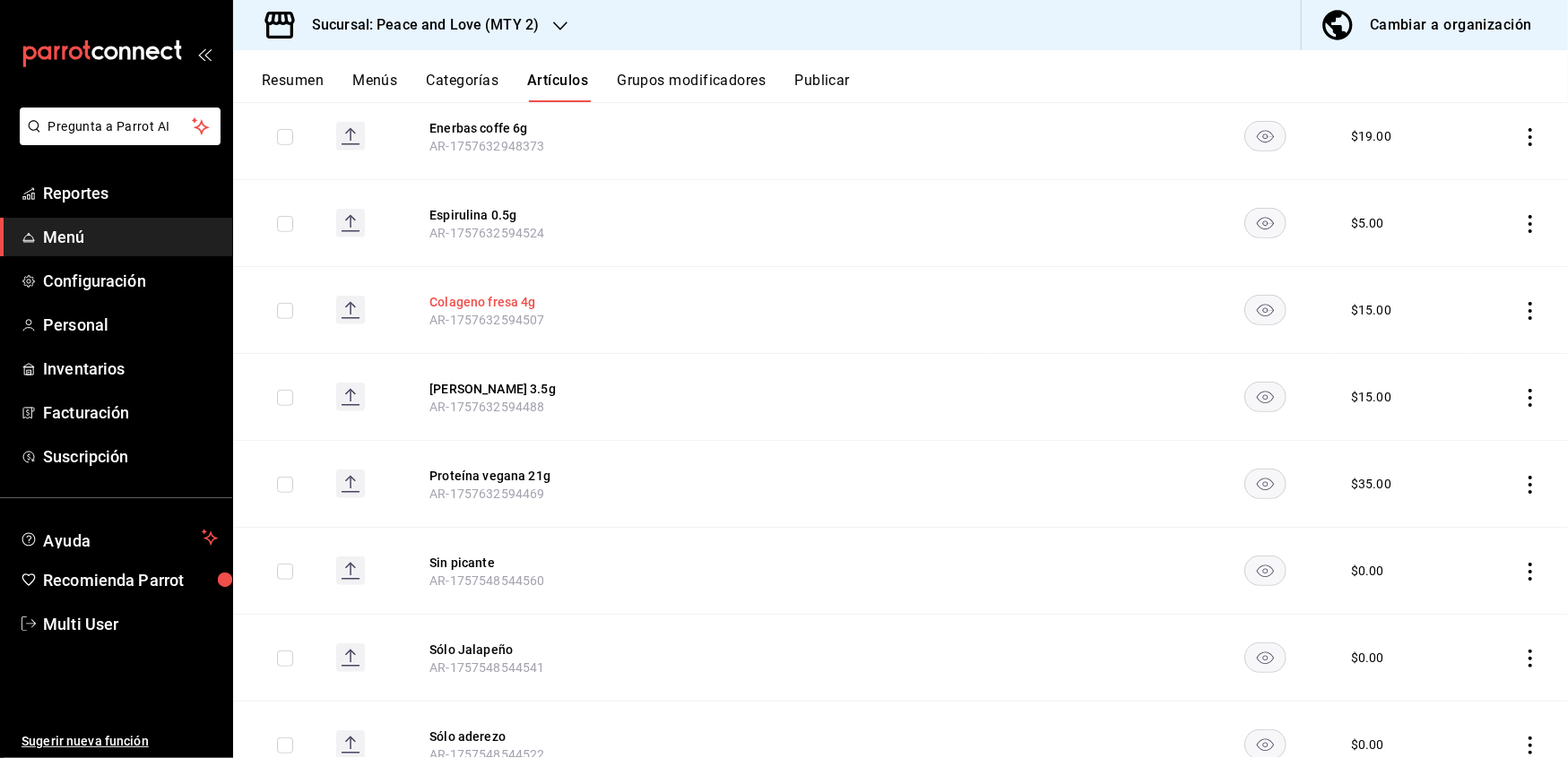
click at [512, 305] on button "Colageno fresa 4g" at bounding box center [500, 301] width 143 height 18
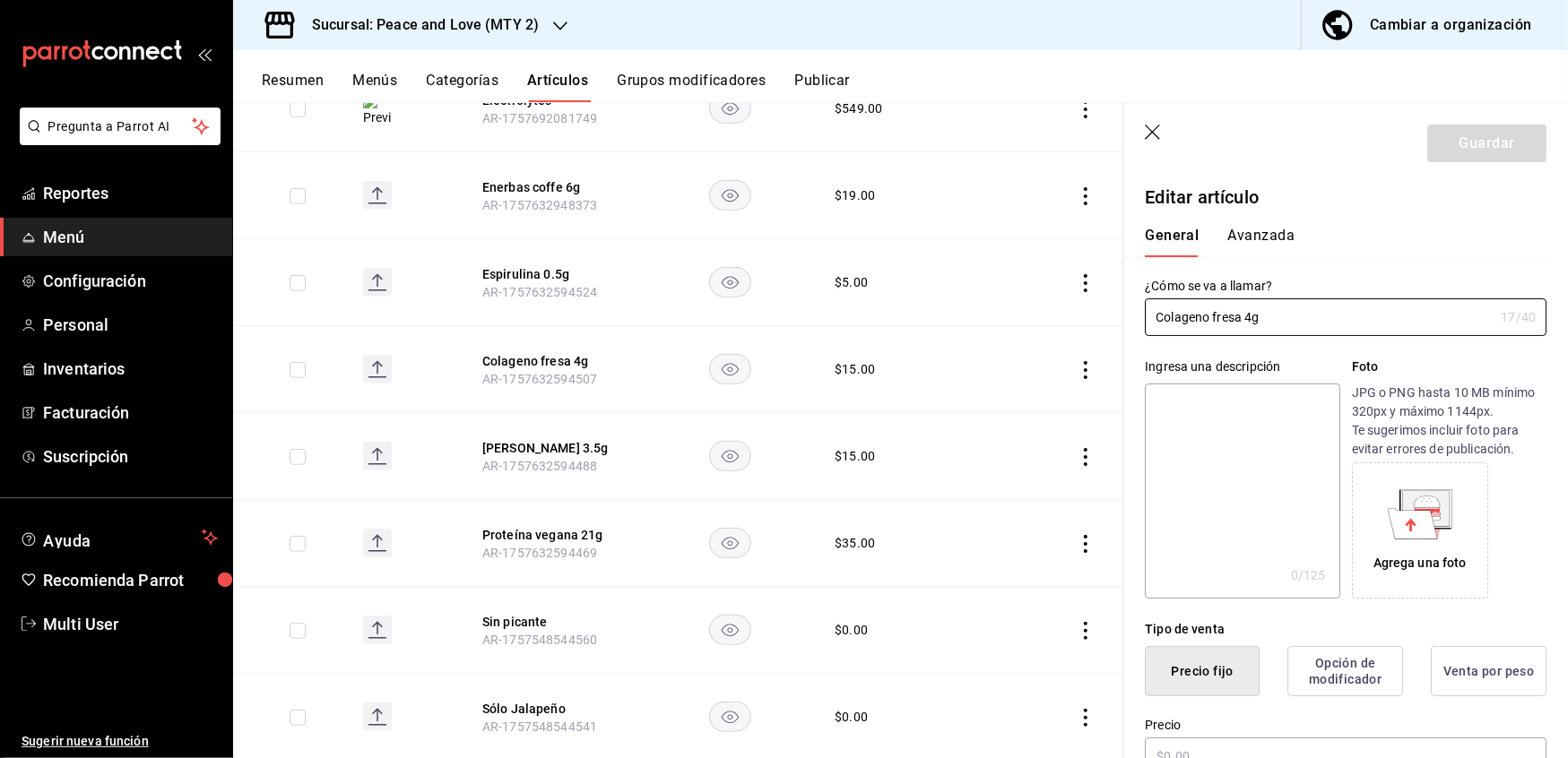
type input "$15.00"
click at [1255, 322] on input "Colageno fresa 4g" at bounding box center [1319, 317] width 348 height 36
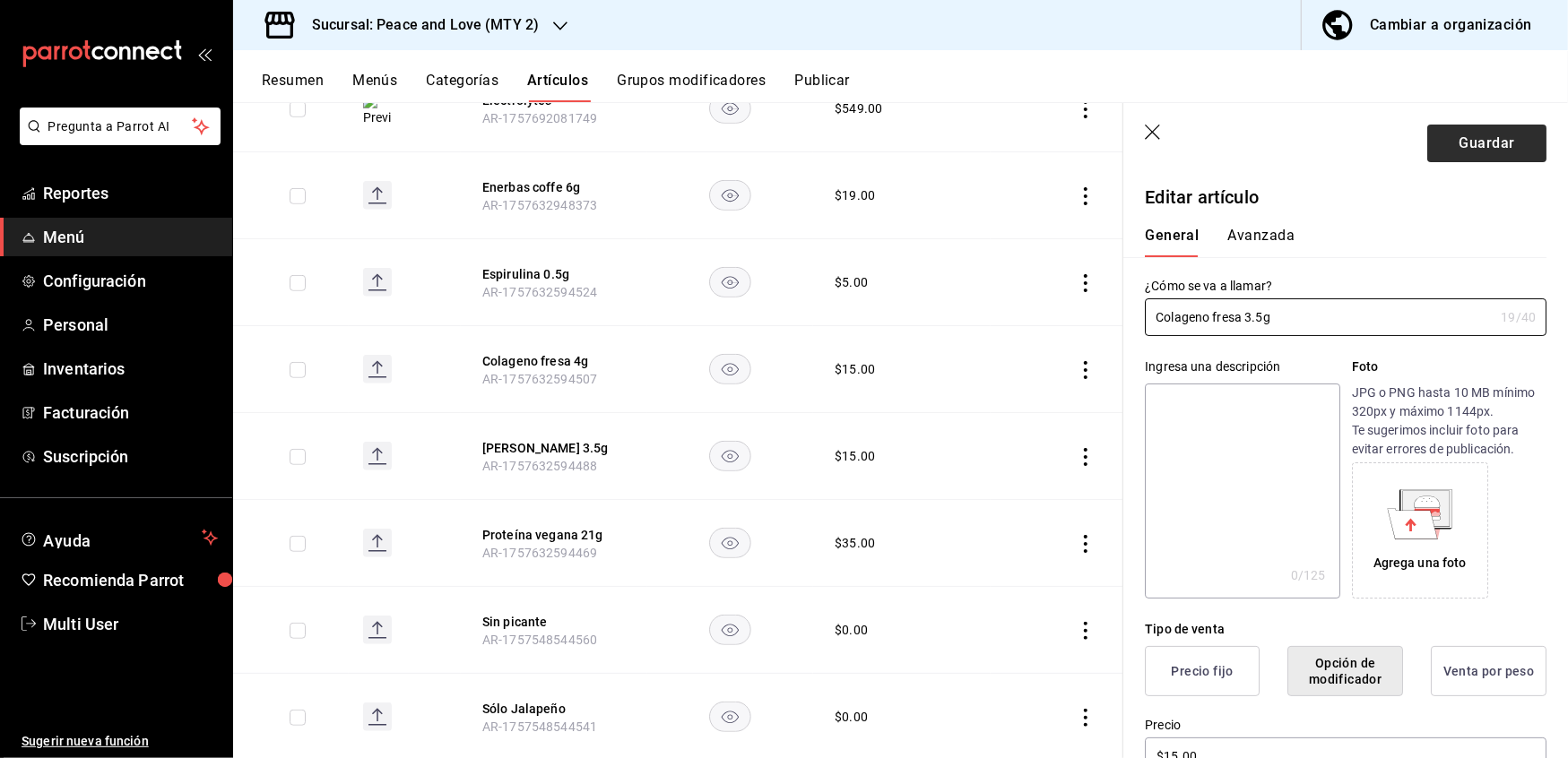
type input "Colageno fresa 3.5g"
click at [1492, 145] on button "Guardar" at bounding box center [1486, 143] width 119 height 37
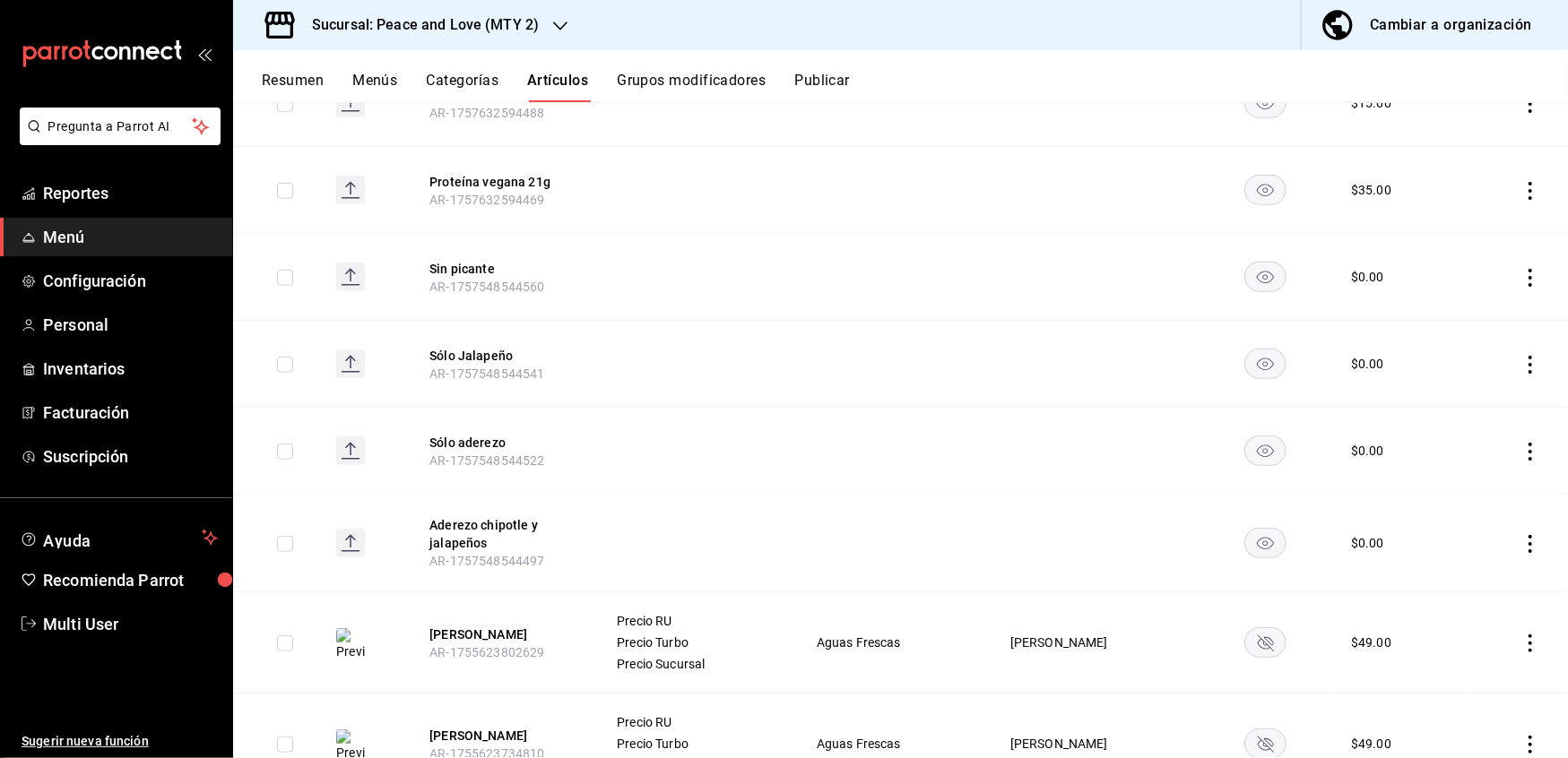
scroll to position [904, 0]
click at [1521, 647] on icon "actions" at bounding box center [1530, 644] width 18 height 18
click at [1447, 700] on li "Eliminar" at bounding box center [1442, 711] width 107 height 36
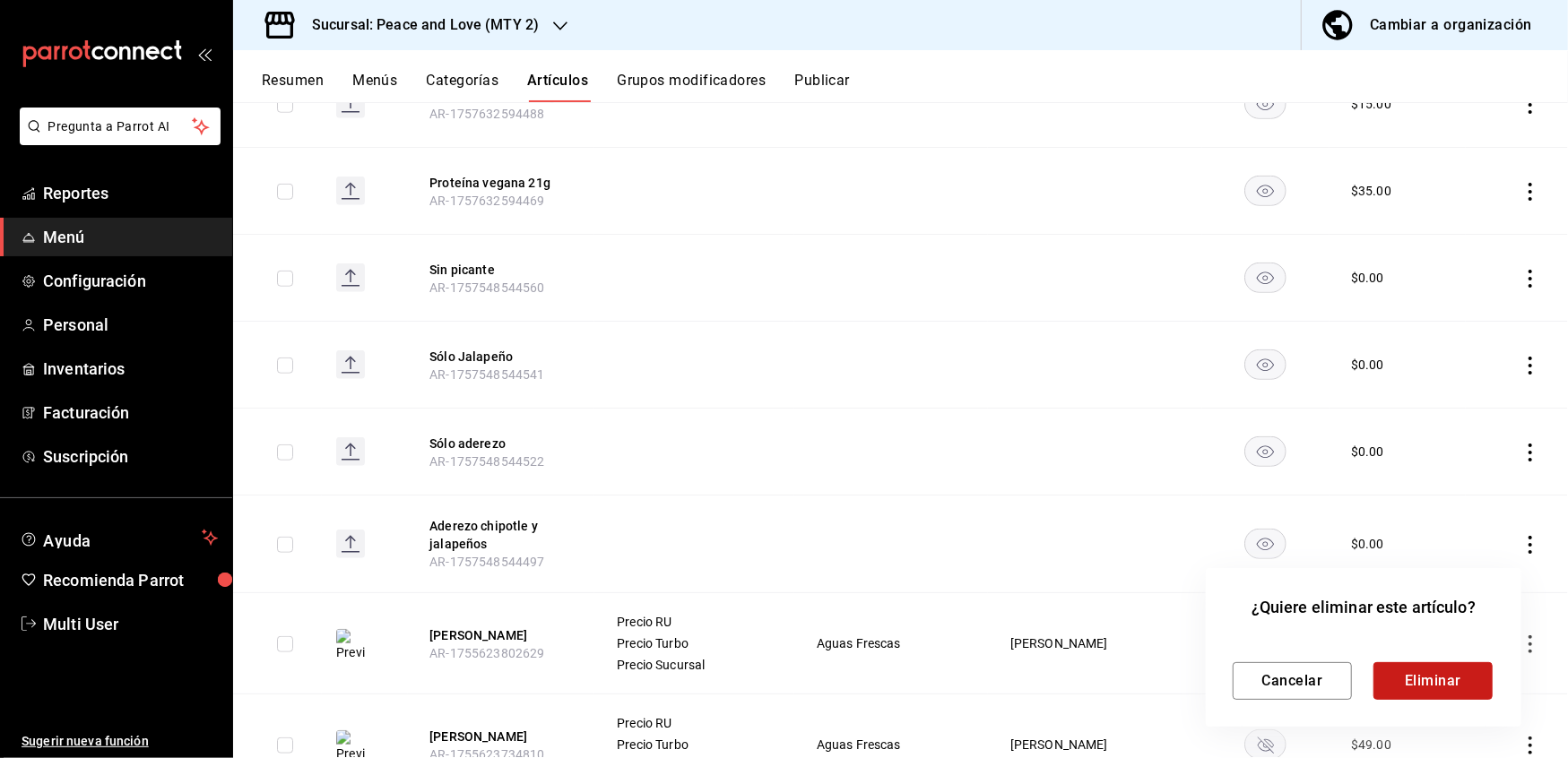
click at [1431, 689] on button "Eliminar" at bounding box center [1433, 680] width 119 height 37
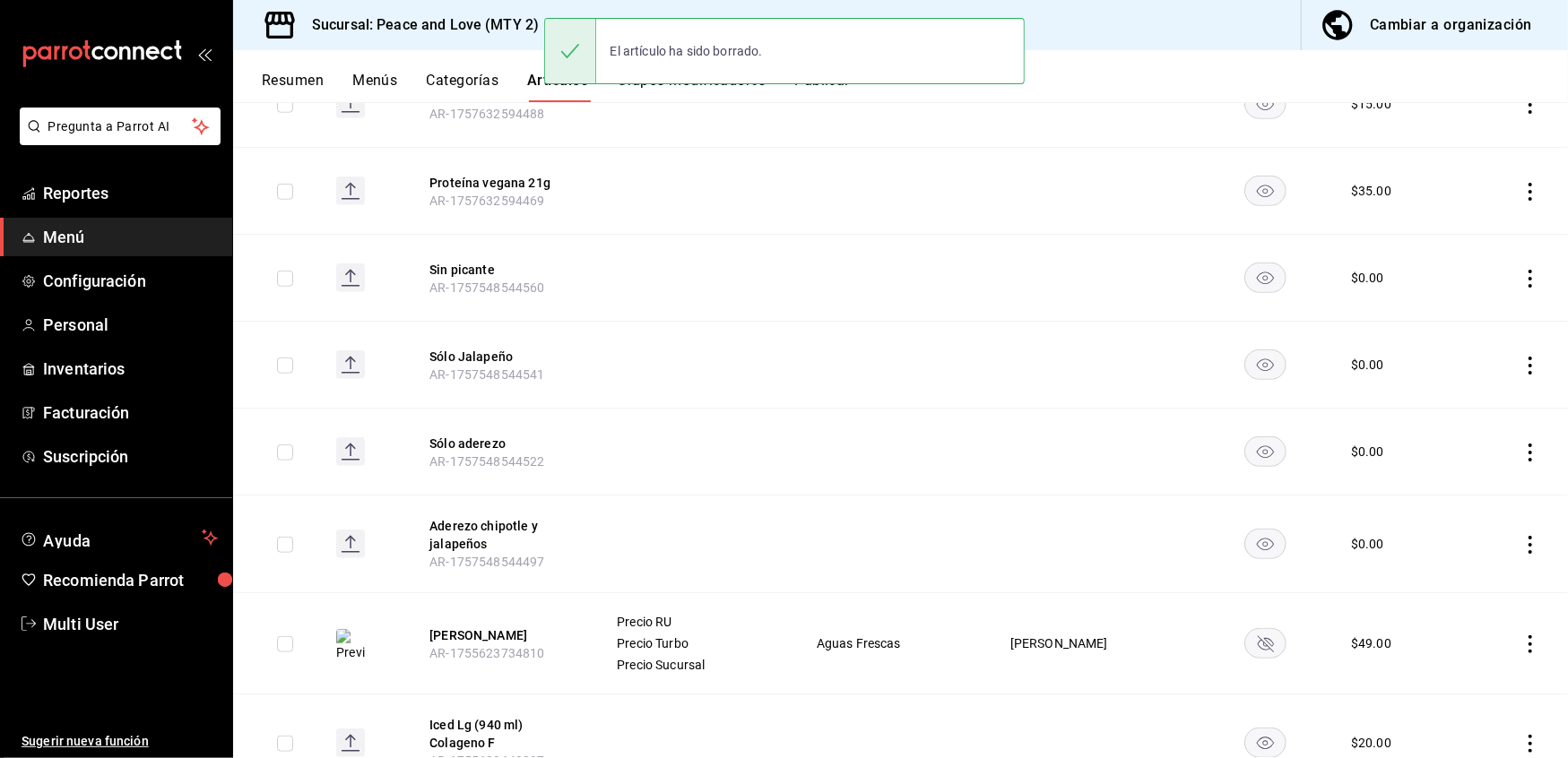
click at [1521, 656] on td at bounding box center [1516, 644] width 102 height 102
click at [1521, 651] on icon "actions" at bounding box center [1530, 644] width 18 height 18
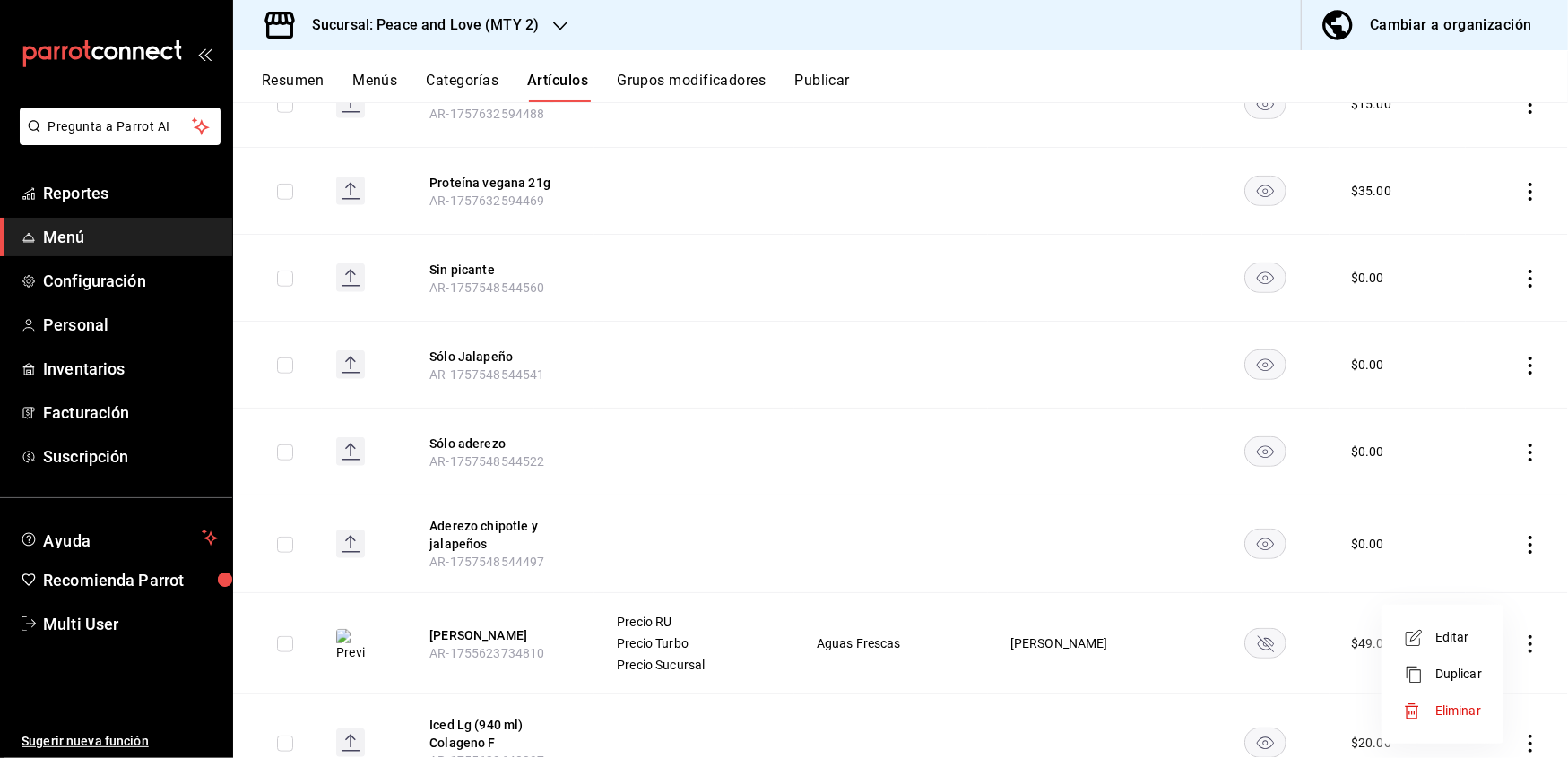
click at [1437, 708] on span "Eliminar" at bounding box center [1459, 710] width 46 height 14
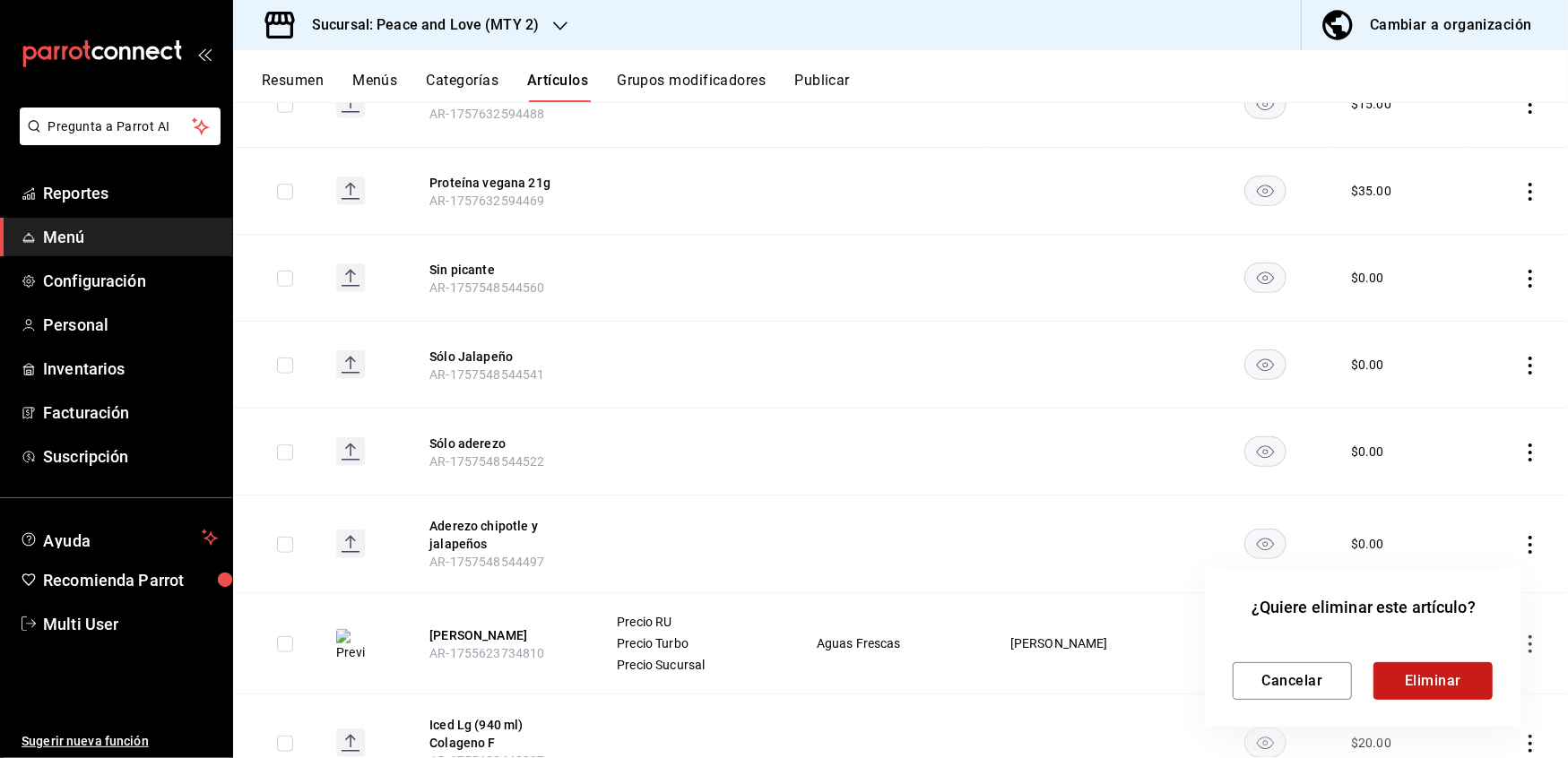
click at [1463, 678] on button "Eliminar" at bounding box center [1433, 680] width 119 height 37
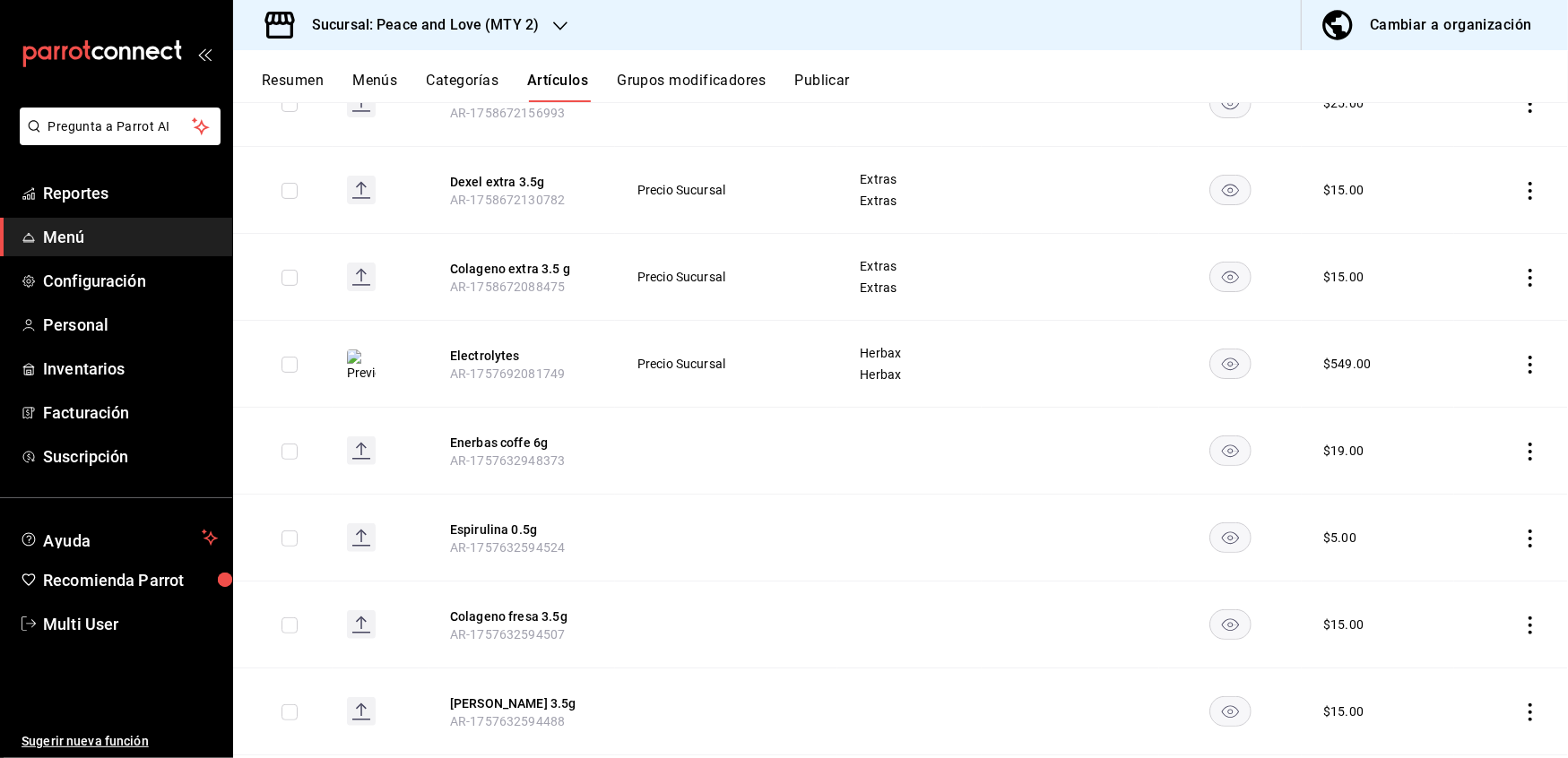
scroll to position [292, 0]
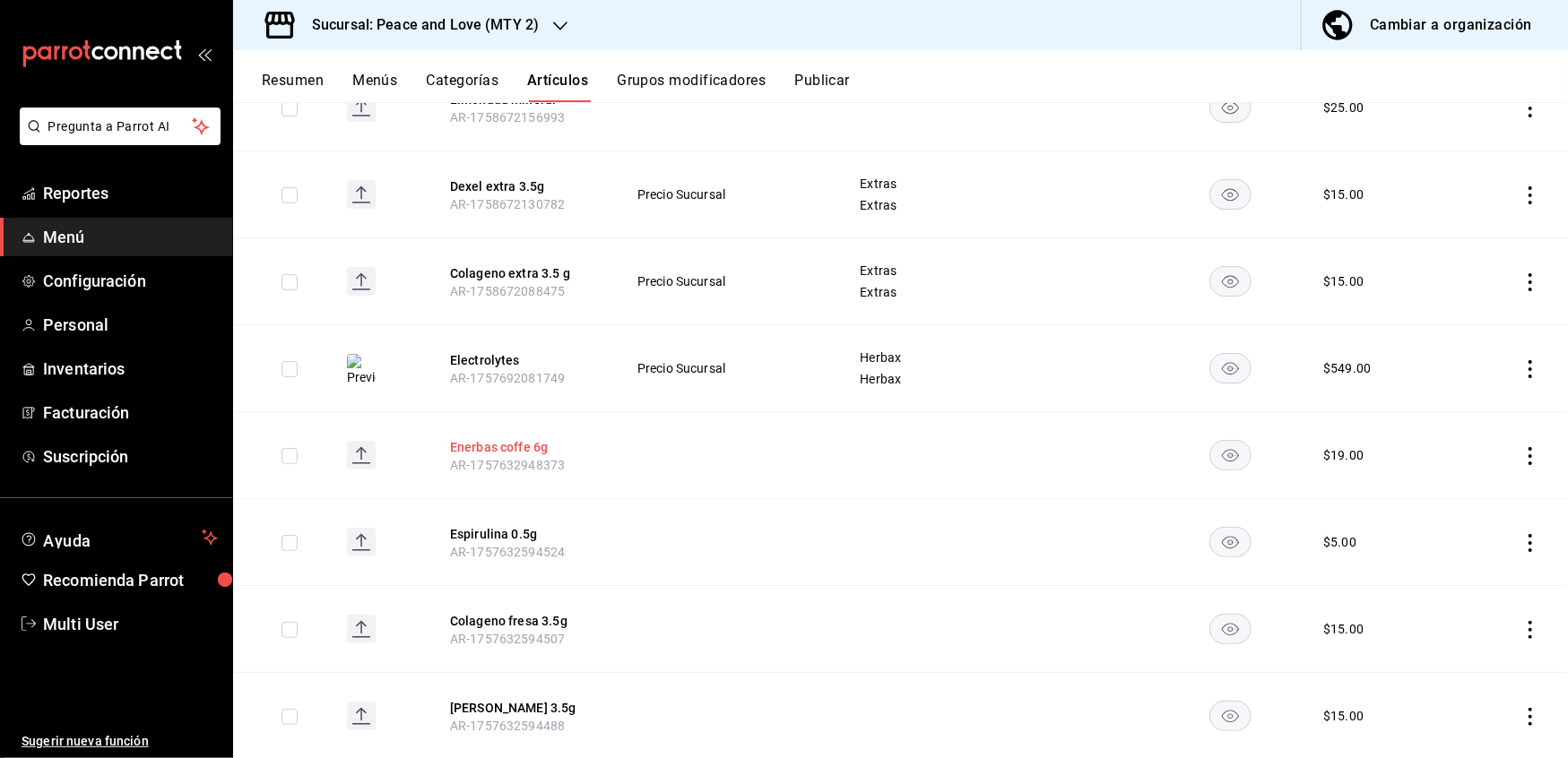
click at [532, 445] on button "Enerbas coffe 6g" at bounding box center [521, 447] width 143 height 18
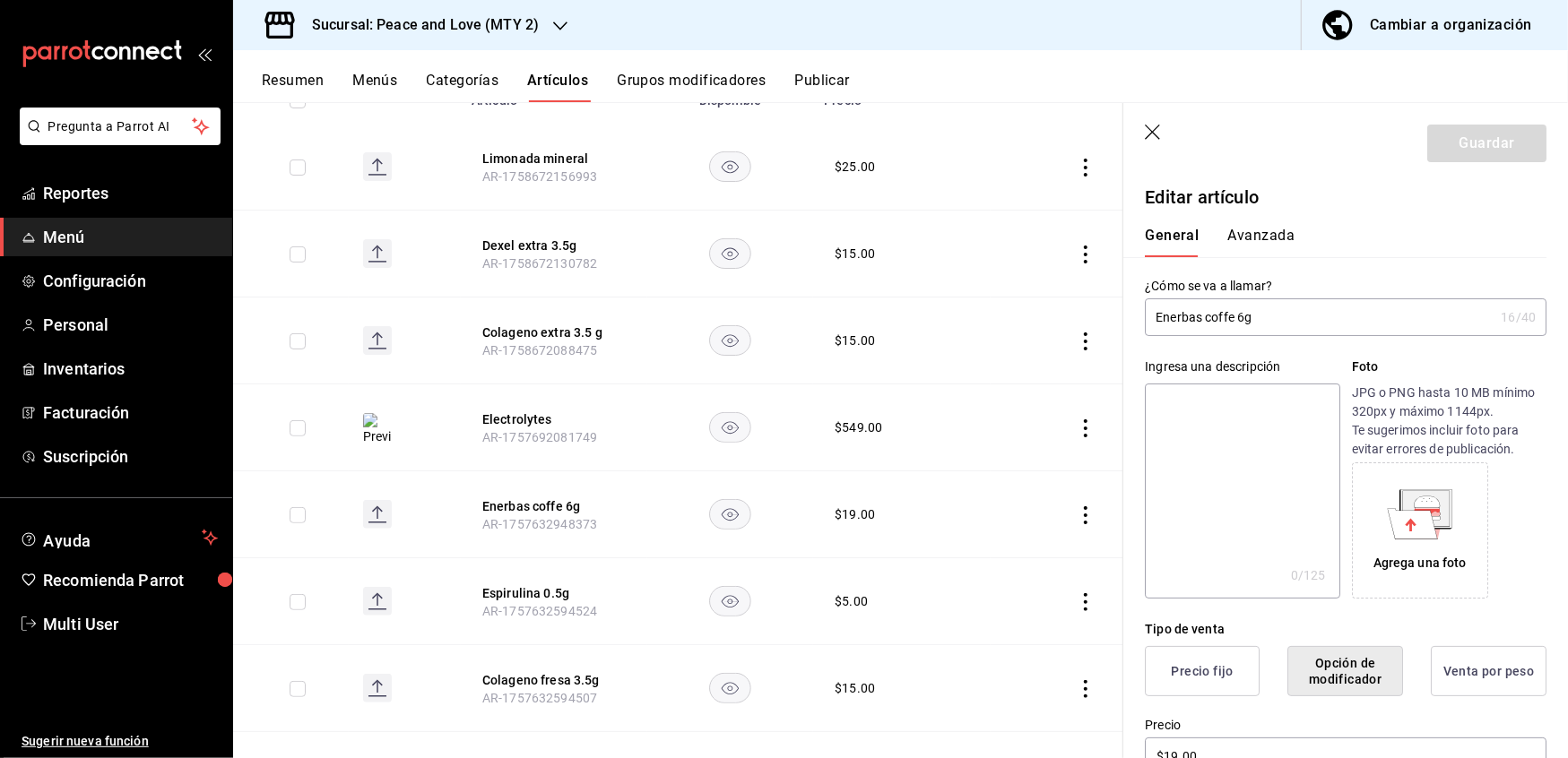
click at [1201, 320] on input "Enerbas coffe 6g" at bounding box center [1319, 317] width 348 height 36
type input "Enerbax coffee 6g"
click at [1464, 136] on button "Guardar" at bounding box center [1486, 143] width 119 height 37
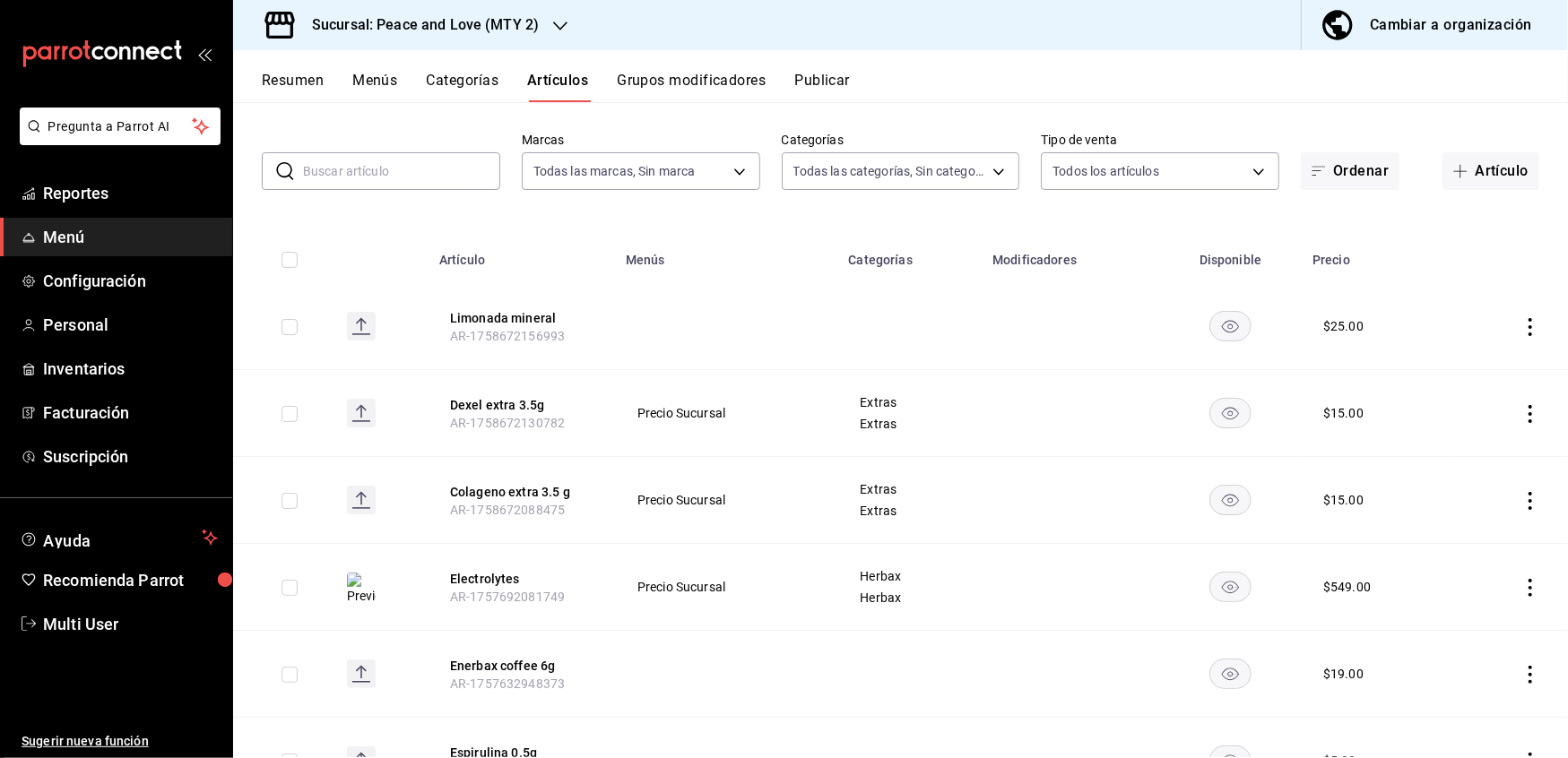
scroll to position [74, 0]
click at [700, 80] on button "Grupos modificadores" at bounding box center [691, 87] width 149 height 31
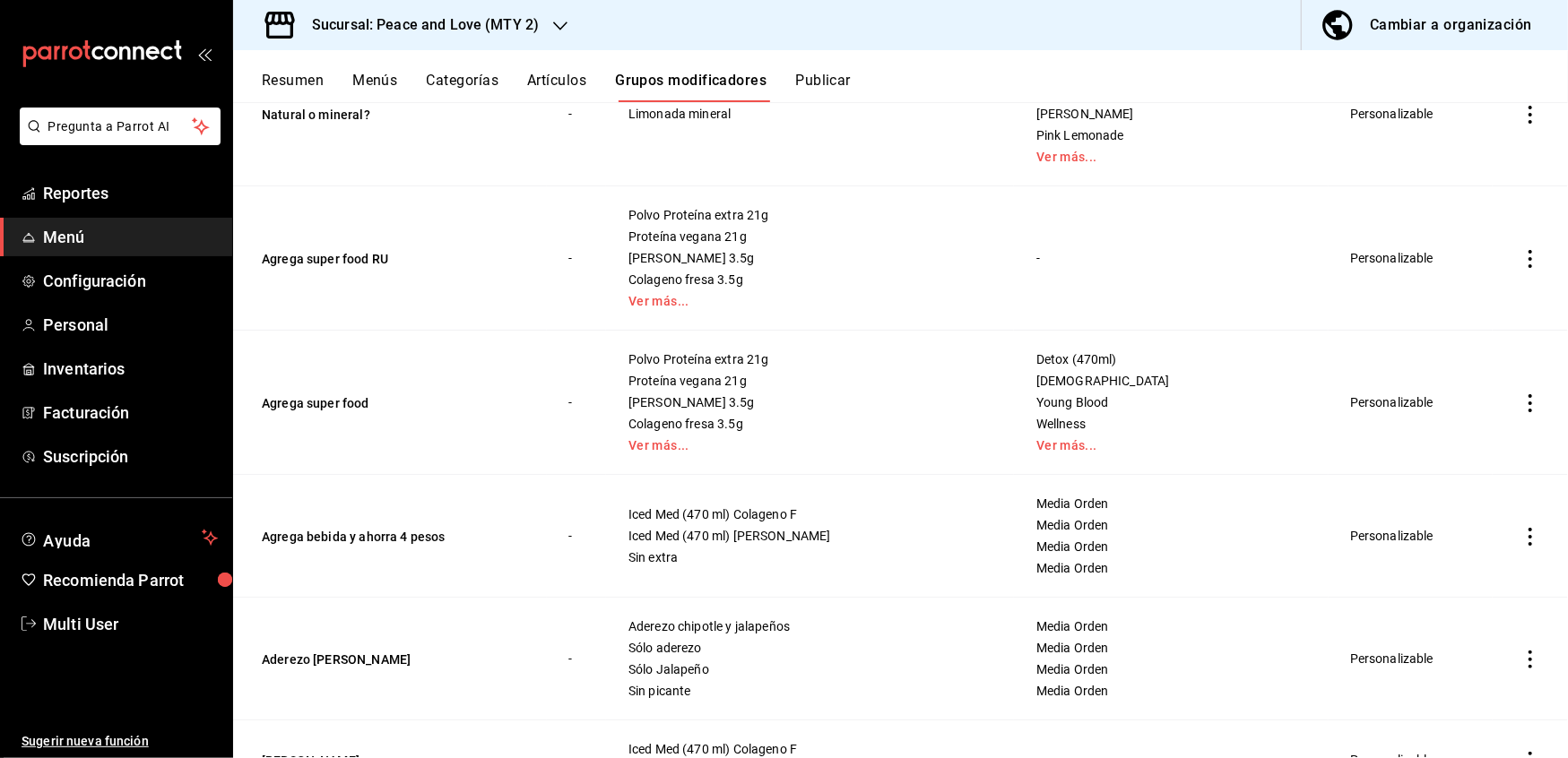
scroll to position [264, 0]
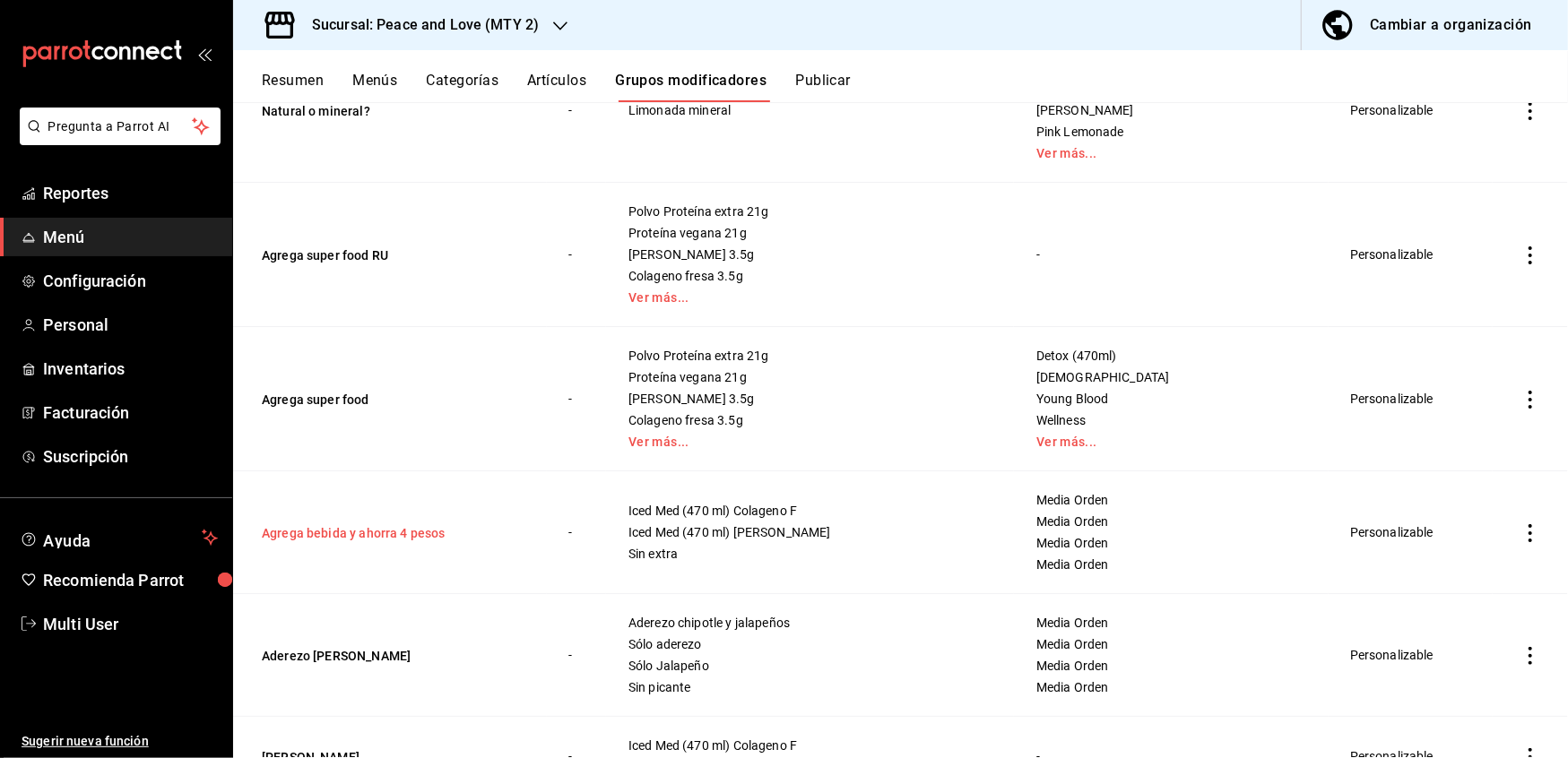
click at [419, 534] on button "Agrega bebida y ahorra 4 pesos" at bounding box center [369, 533] width 215 height 18
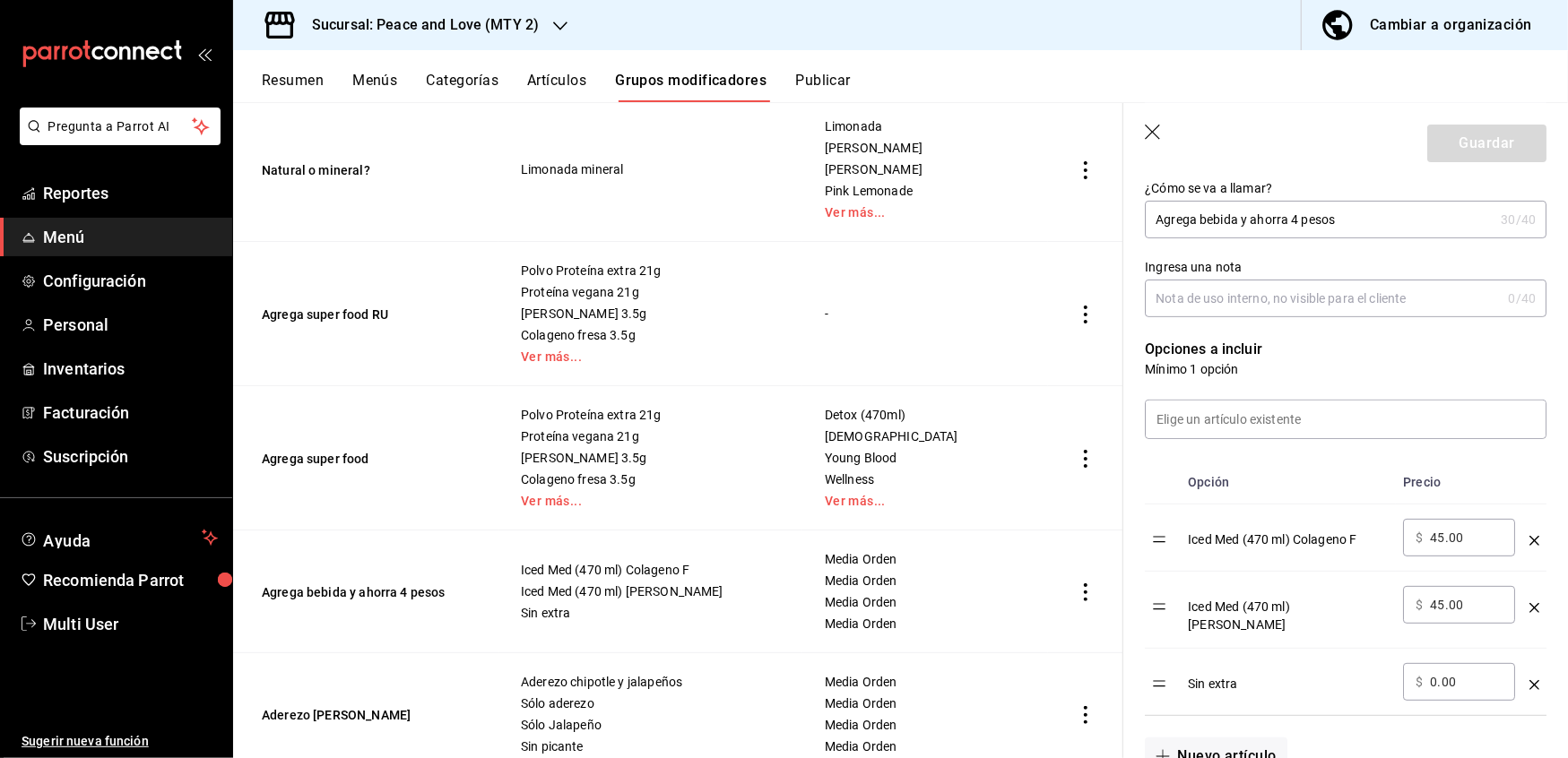
scroll to position [389, 0]
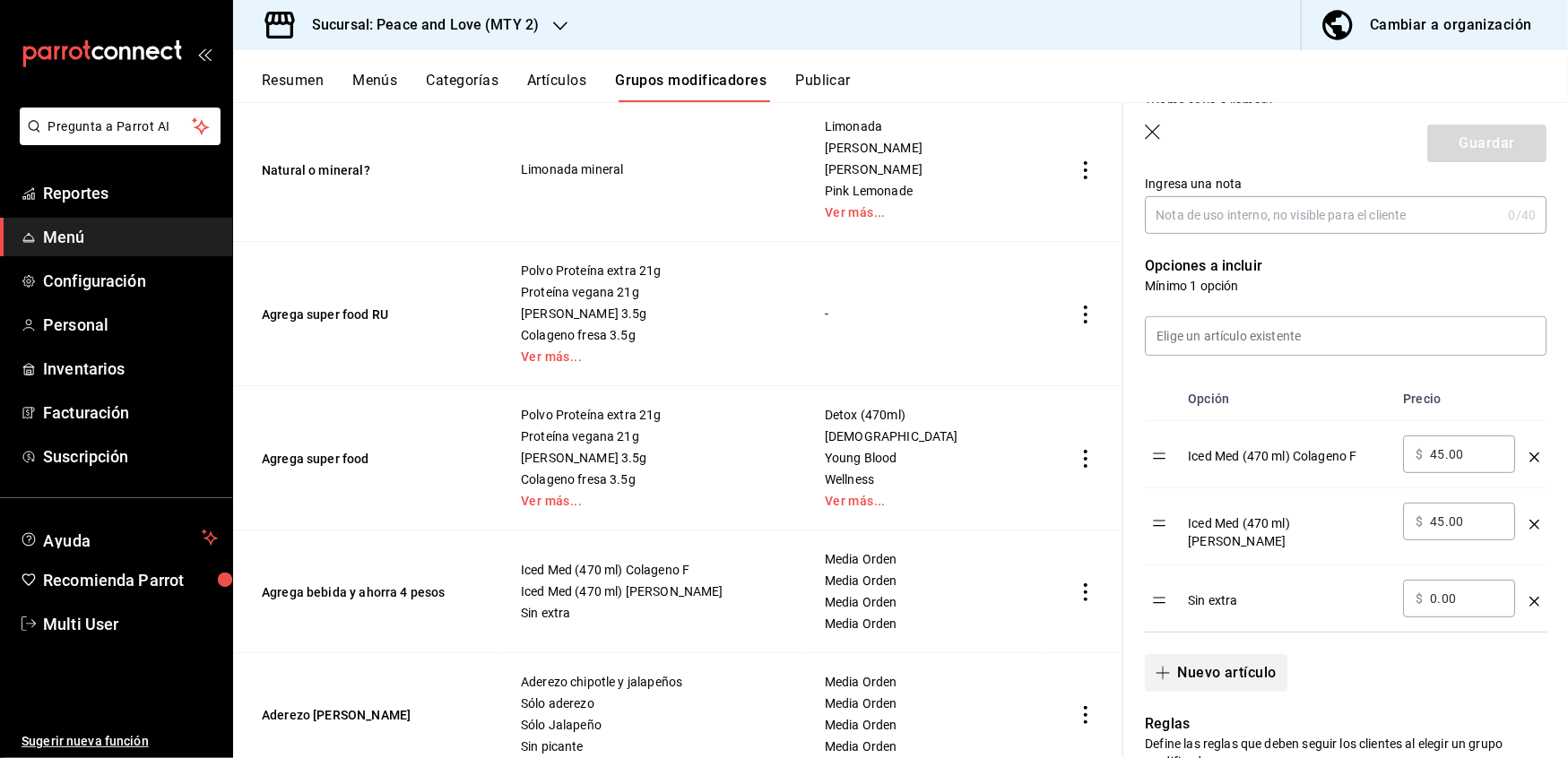
click at [1249, 657] on button "Nuevo artículo" at bounding box center [1216, 673] width 142 height 37
click at [1530, 665] on icon "optionsTable" at bounding box center [1534, 669] width 10 height 10
click at [1237, 344] on input at bounding box center [1345, 336] width 400 height 37
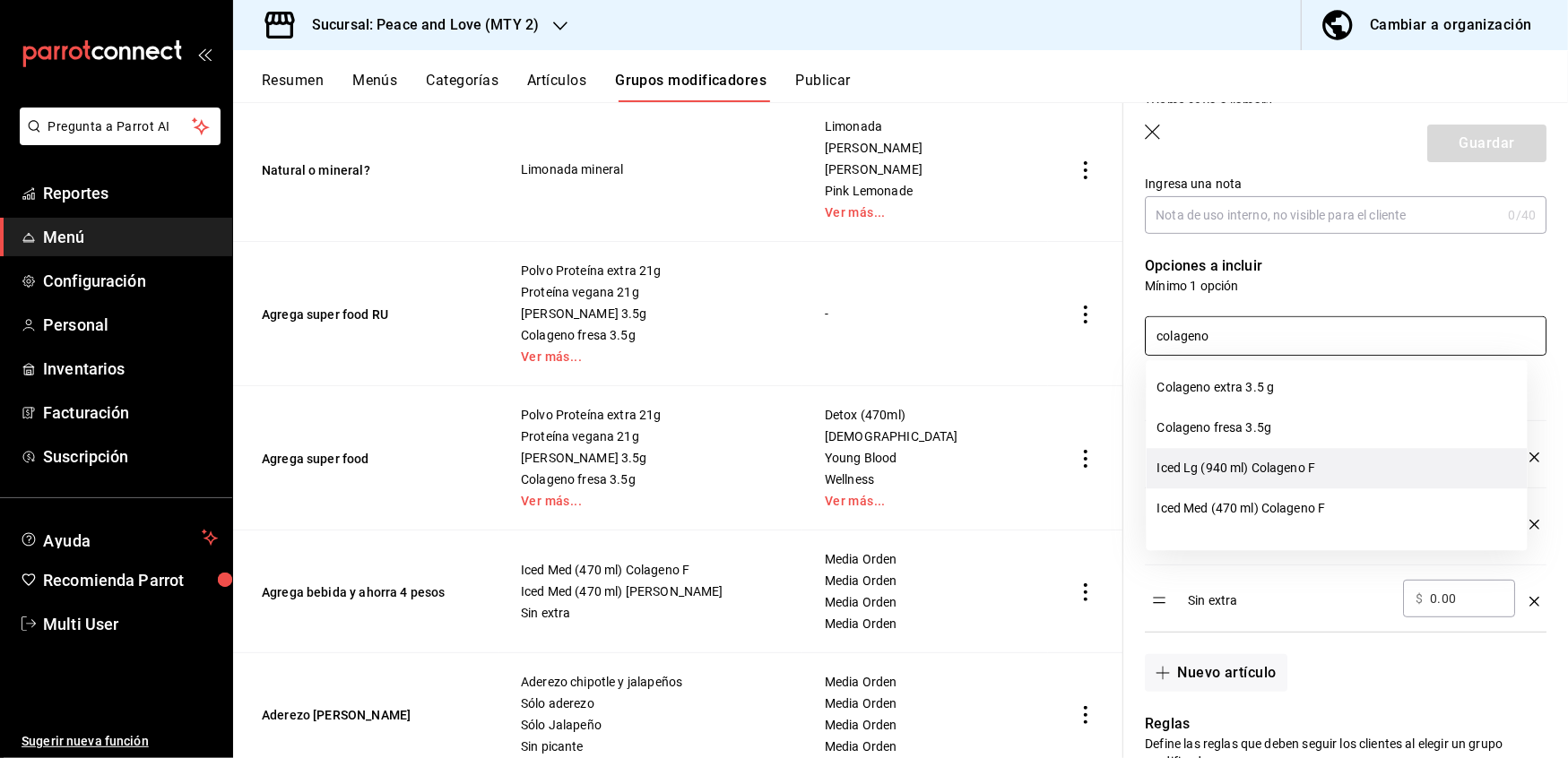
click at [1260, 468] on li "Iced Lg (940 ml) Colageno F" at bounding box center [1337, 468] width 381 height 40
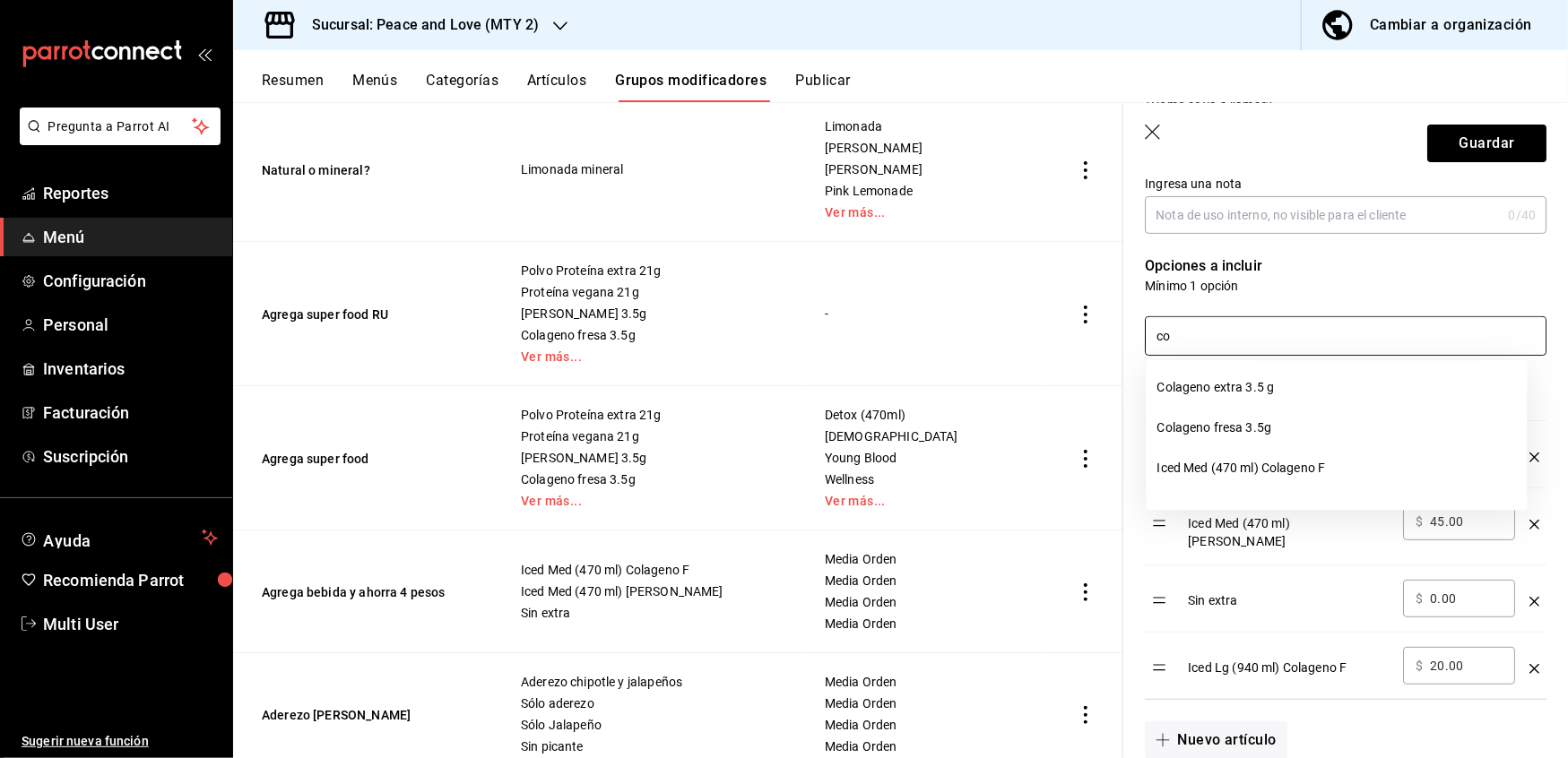
type input "c"
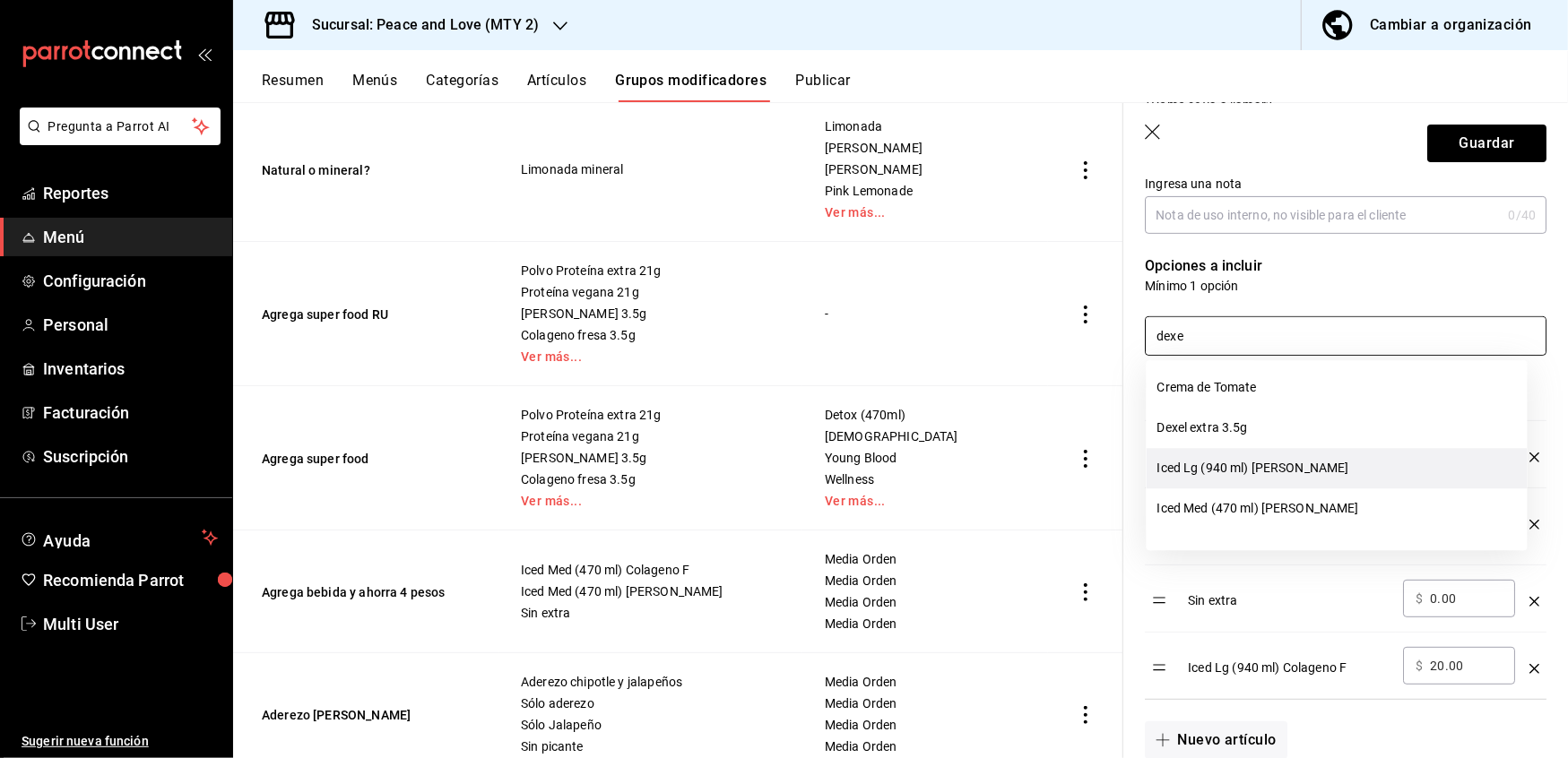
click at [1266, 475] on li "Iced Lg (940 ml) [PERSON_NAME]" at bounding box center [1337, 468] width 381 height 40
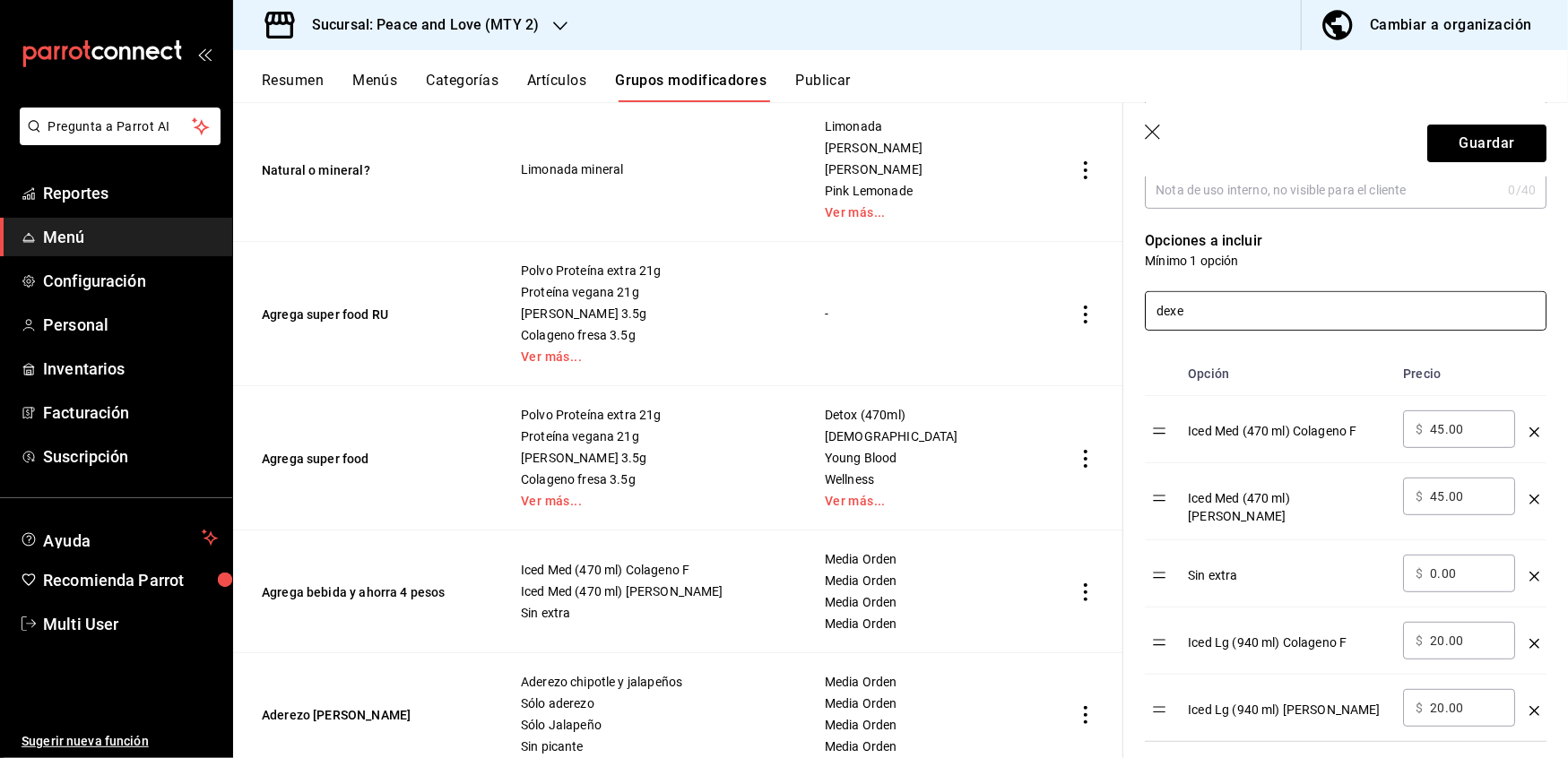
scroll to position [415, 0]
type input "dexe"
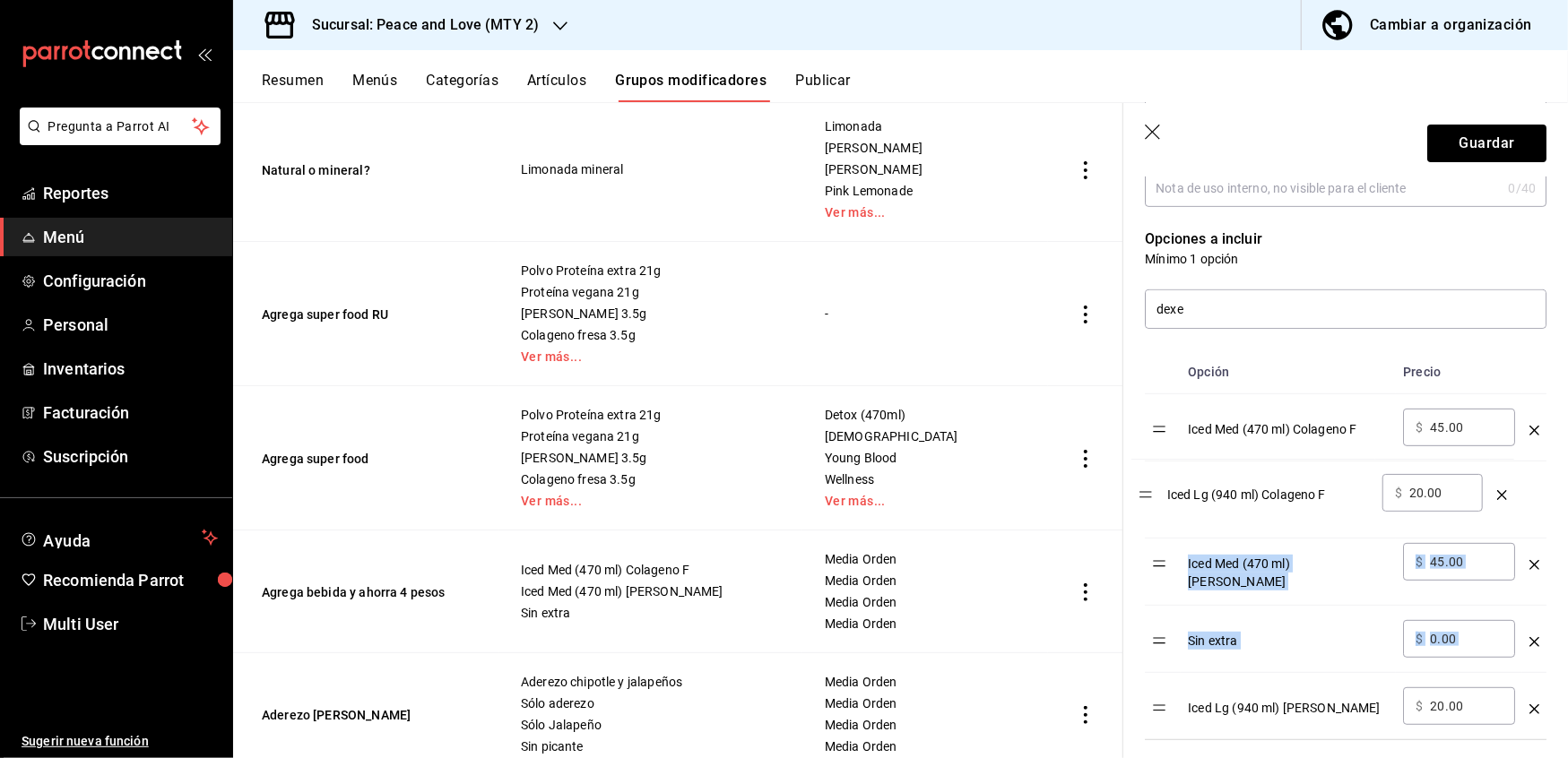
drag, startPoint x: 1169, startPoint y: 639, endPoint x: 1154, endPoint y: 499, distance: 140.8
click at [1154, 499] on table "Opción Precio Iced Med (470 ml) Colageno F ​ $ 45.00 ​ Iced Med (470 ml) [PERSO…" at bounding box center [1345, 544] width 402 height 389
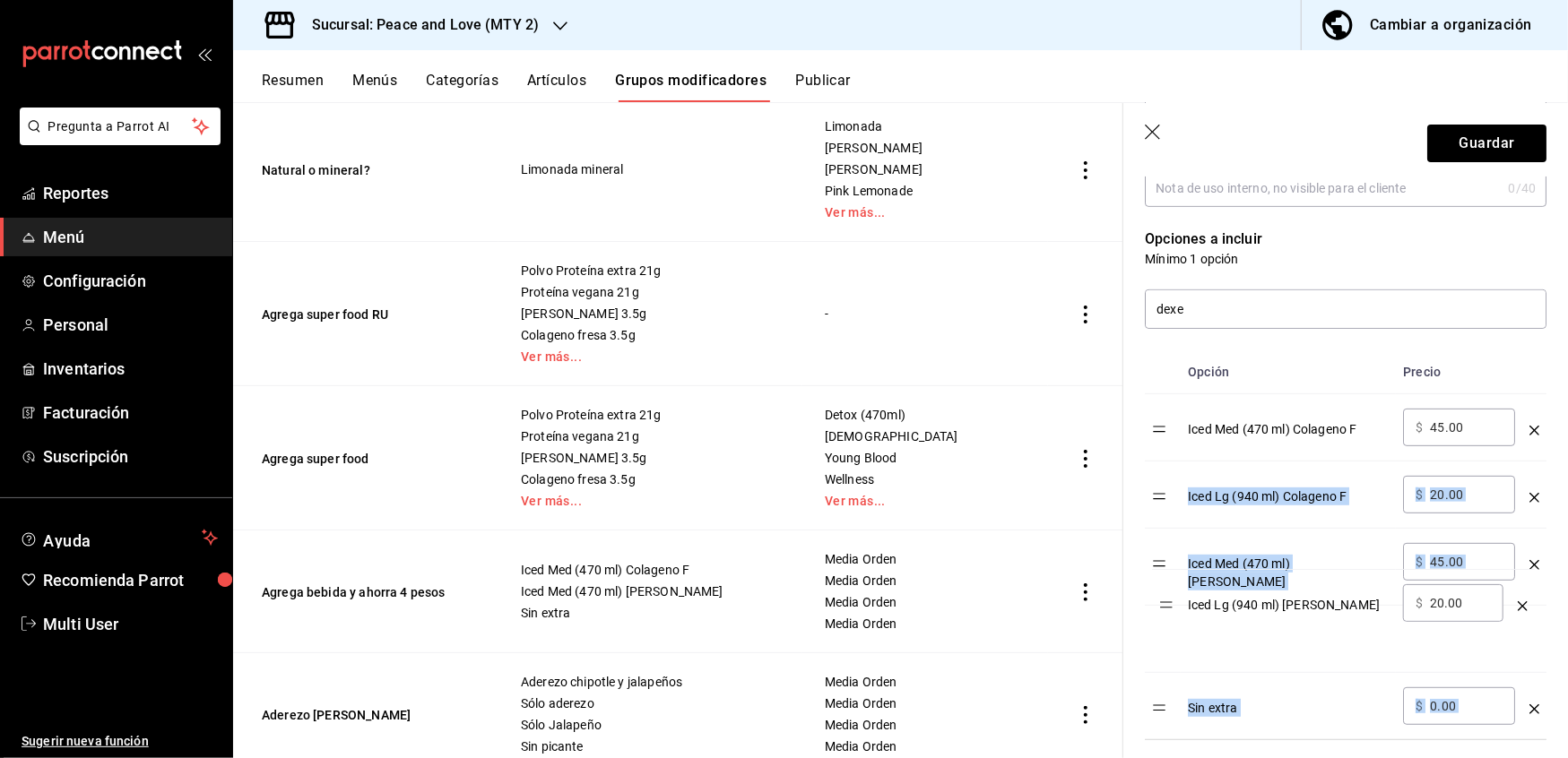
click at [1176, 611] on table "Opción Precio Iced Med (470 ml) Colageno F ​ $ 45.00 ​ Iced Lg (940 ml) Colagen…" at bounding box center [1345, 544] width 402 height 389
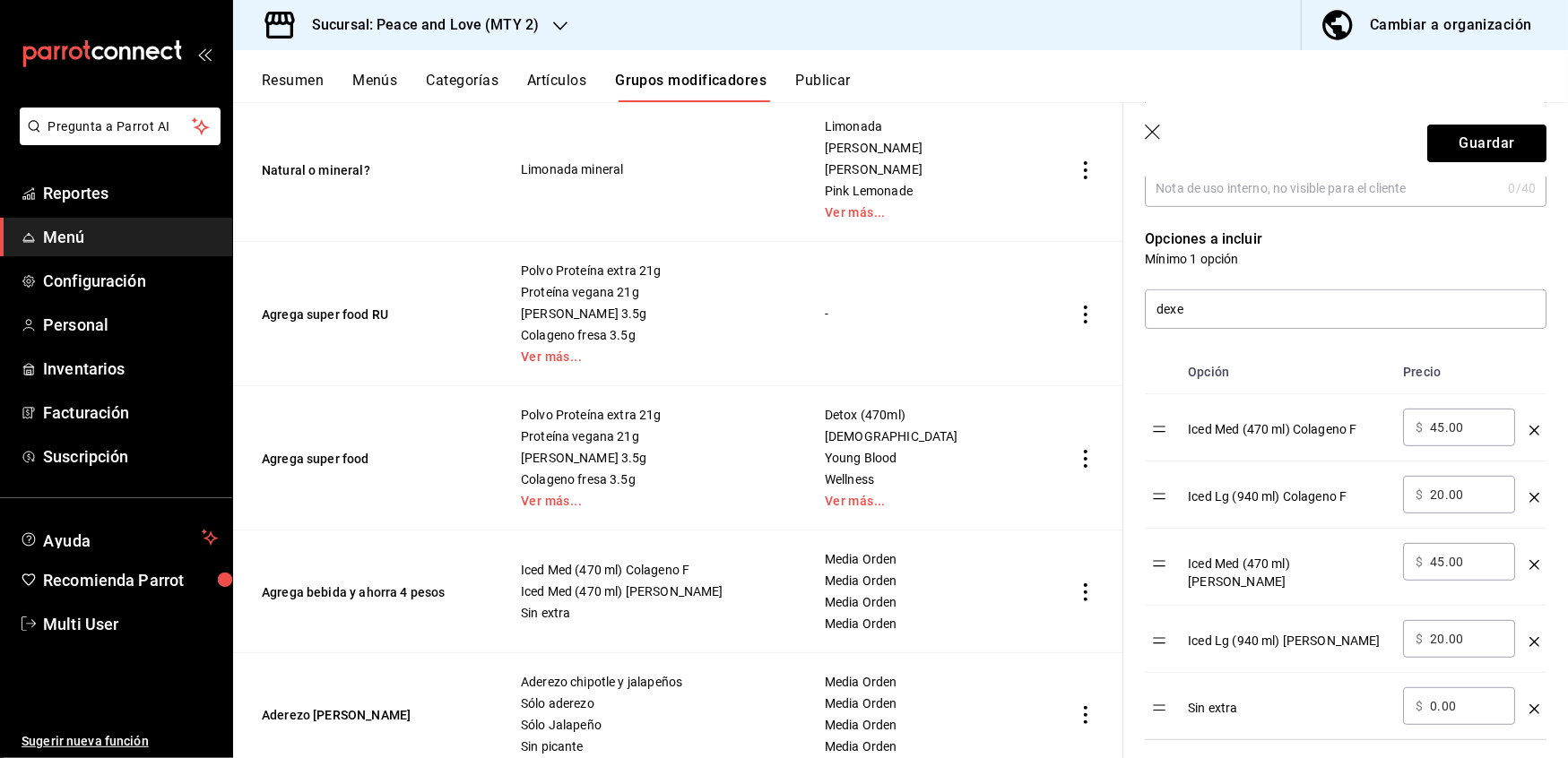
click at [1442, 435] on input "45.00" at bounding box center [1466, 427] width 73 height 18
type input "47.00"
drag, startPoint x: 1446, startPoint y: 498, endPoint x: 1404, endPoint y: 498, distance: 42.0
click at [1404, 498] on div "​ $ 20.00 ​" at bounding box center [1459, 494] width 112 height 37
type input "67.00"
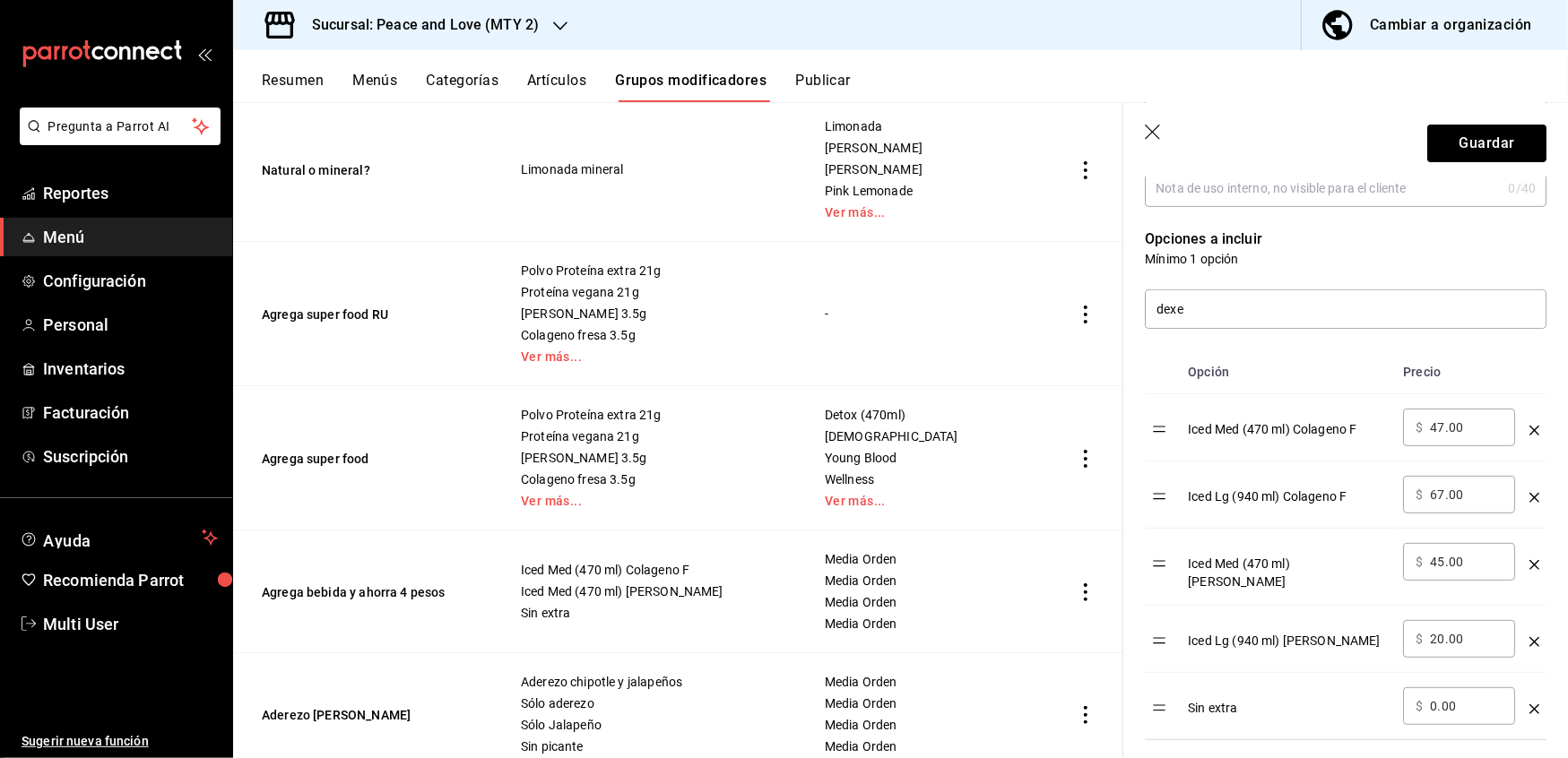
click at [1443, 630] on input "20.00" at bounding box center [1466, 639] width 73 height 18
type input "2.00"
type input "65.00"
click at [1457, 149] on button "Guardar" at bounding box center [1486, 143] width 119 height 37
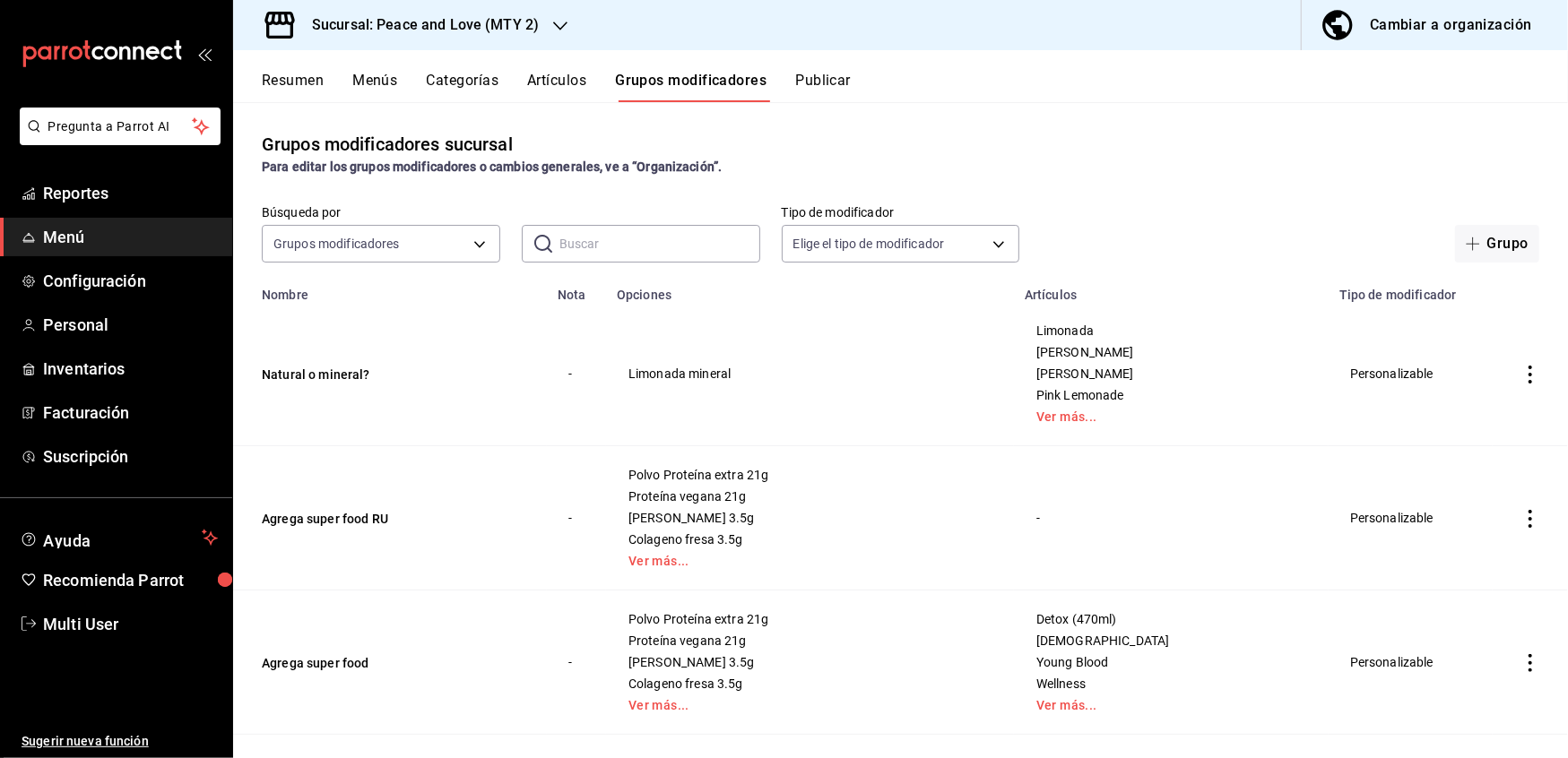
click at [1116, 81] on div "Resumen Menús Categorías Artículos Grupos modificadores Publicar" at bounding box center [915, 87] width 1306 height 31
click at [821, 77] on button "Publicar" at bounding box center [823, 87] width 56 height 31
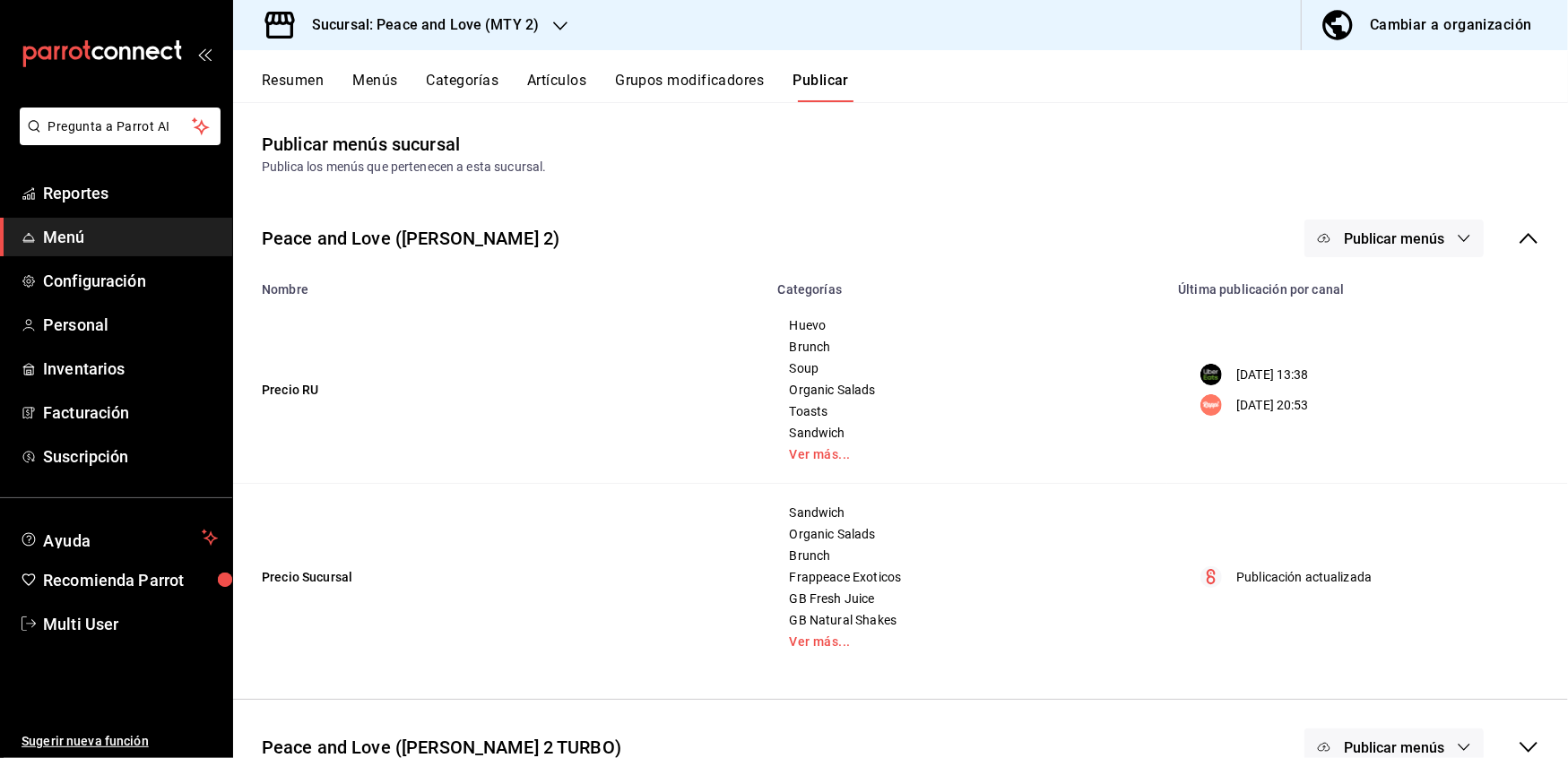
click at [1457, 238] on icon "button" at bounding box center [1463, 238] width 14 height 14
click at [1374, 398] on span "Punto de venta" at bounding box center [1402, 398] width 86 height 19
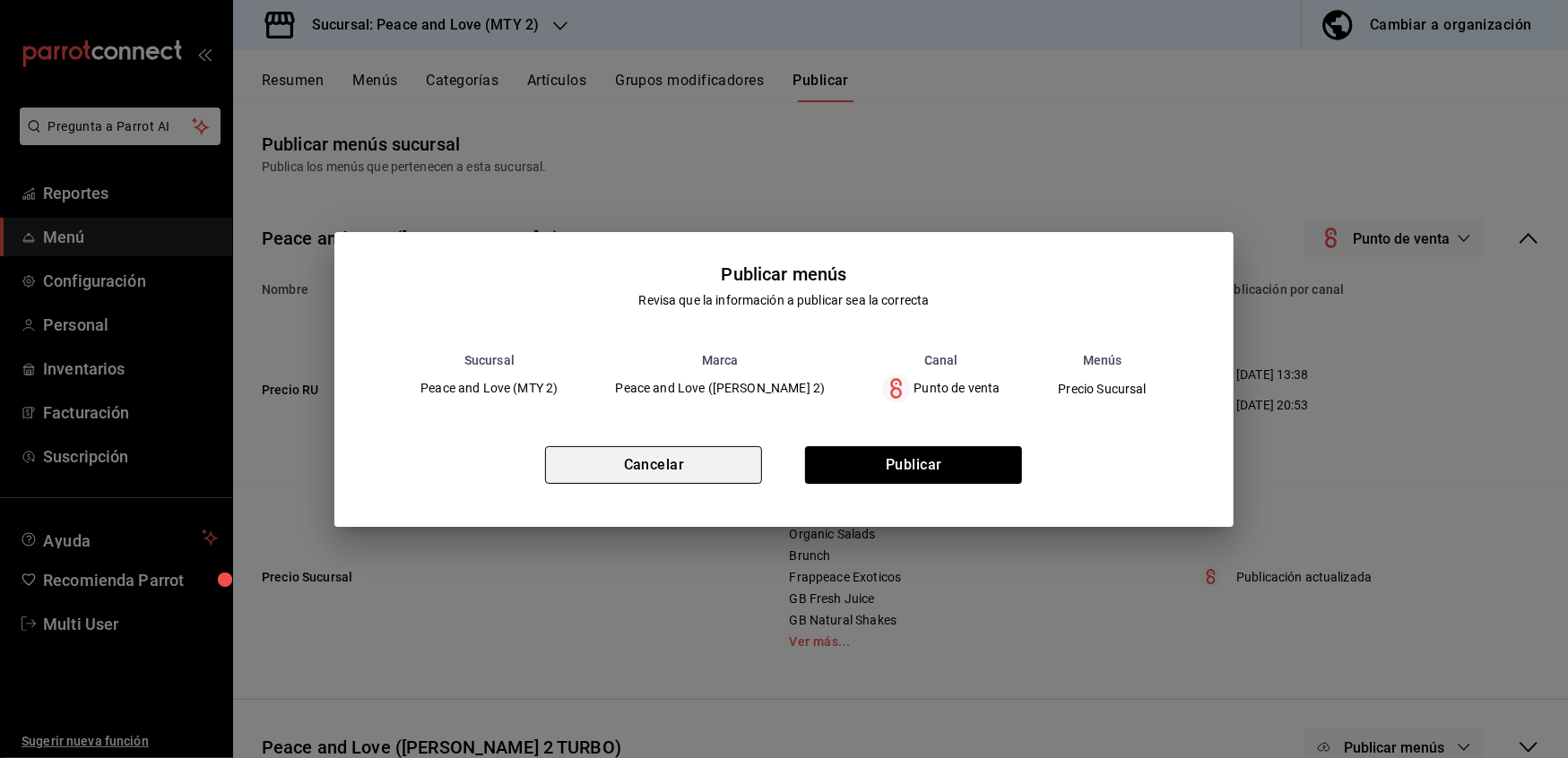
click at [675, 470] on button "Cancelar" at bounding box center [653, 464] width 217 height 37
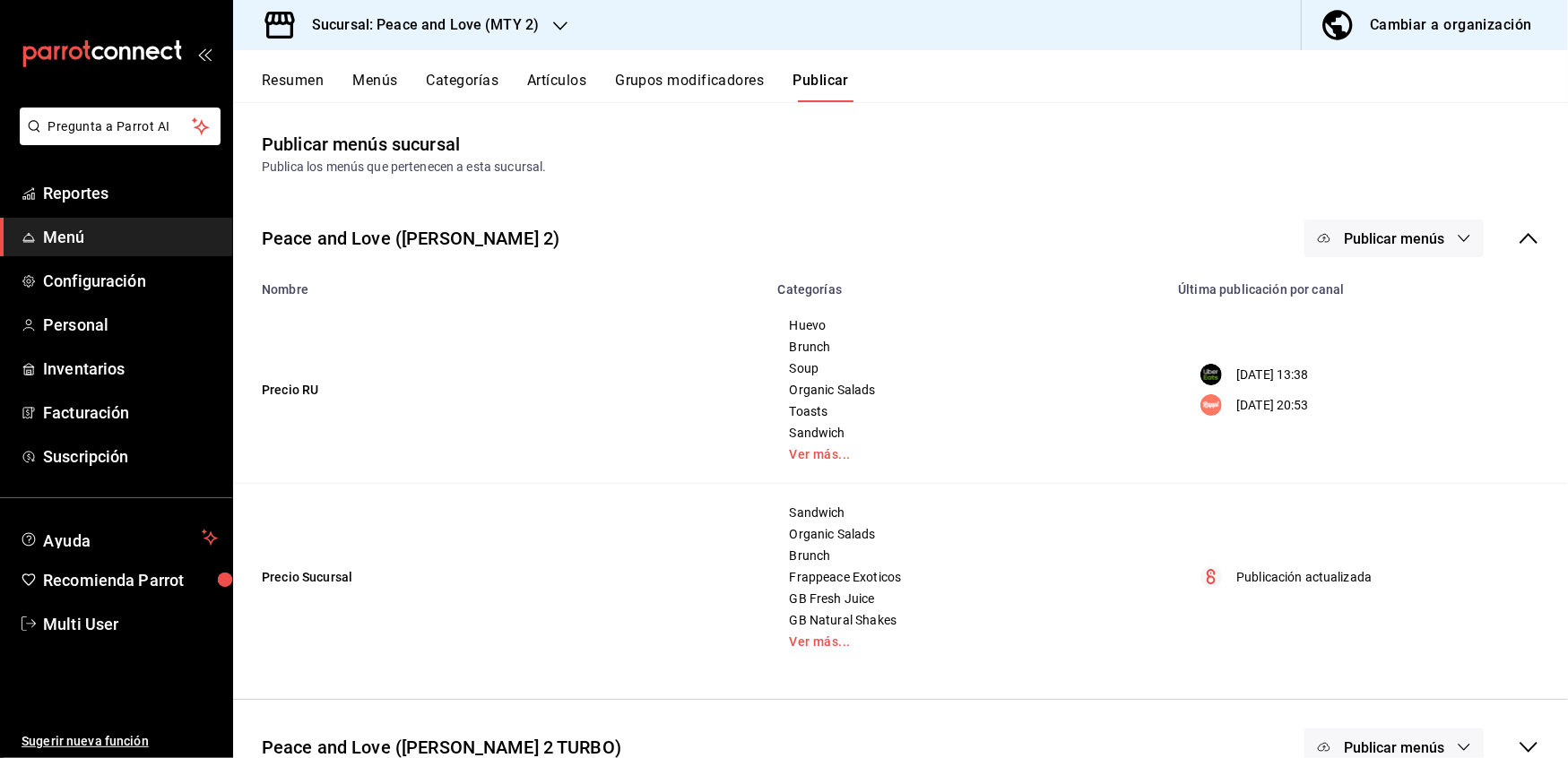
click at [561, 72] on button "Artículos" at bounding box center [557, 87] width 59 height 31
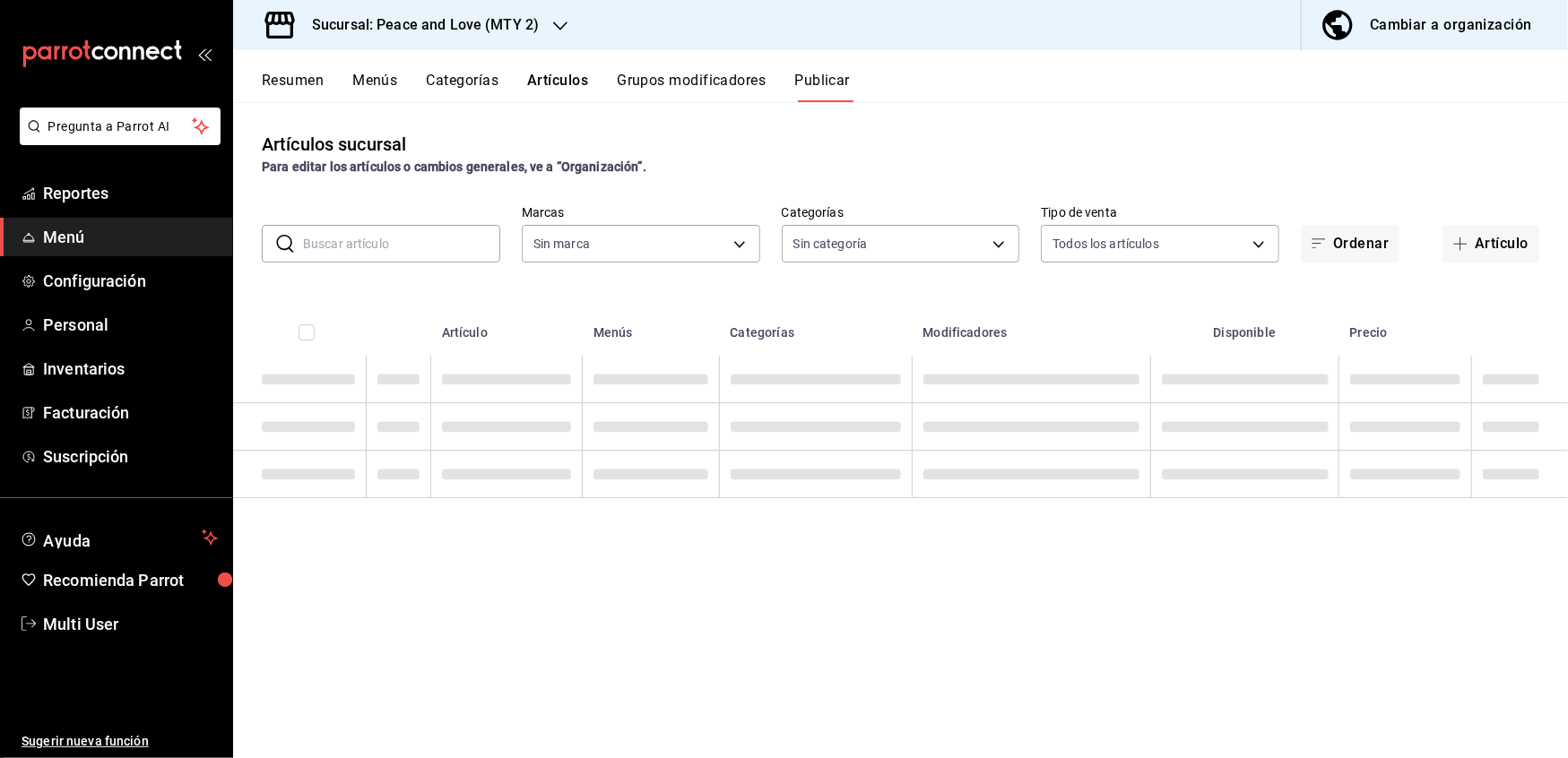
type input "6837998b-8ccc-43d5-82f4-1386e1615d3d,a8e6aca5-94b8-4ef3-83da-2ca230059d9d"
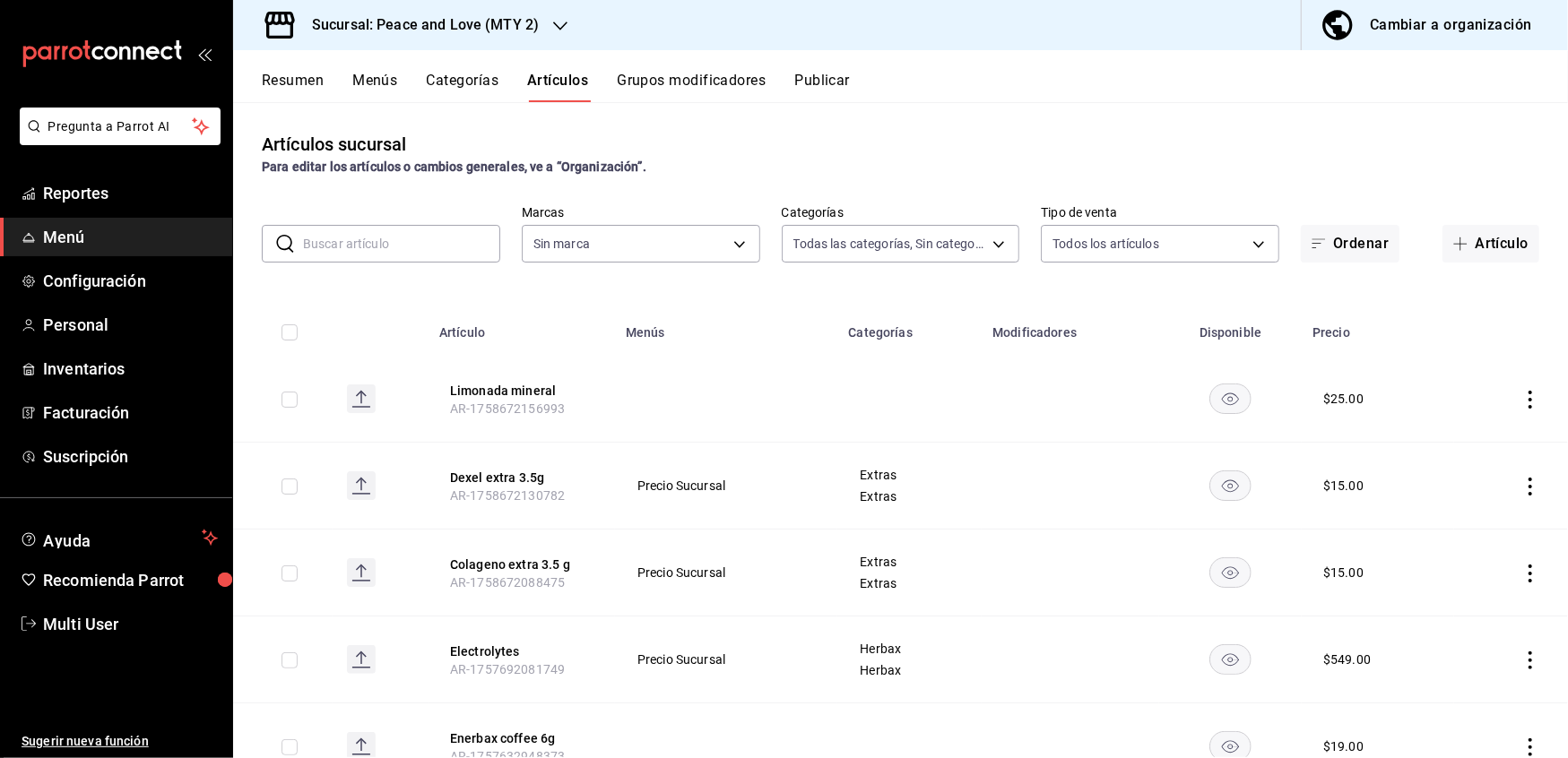
type input "559a98f6-431c-49d4-9864-ba1d0da74e50,31f855c5-a1ae-46d2-b090-02d3eaa8bd4e,ea143…"
type input "6837998b-8ccc-43d5-82f4-1386e1615d3d,a8e6aca5-94b8-4ef3-83da-2ca230059d9d"
click at [846, 238] on body "Pregunta a Parrot AI Reportes Menú Configuración Personal Inventarios Facturaci…" at bounding box center [784, 379] width 1568 height 758
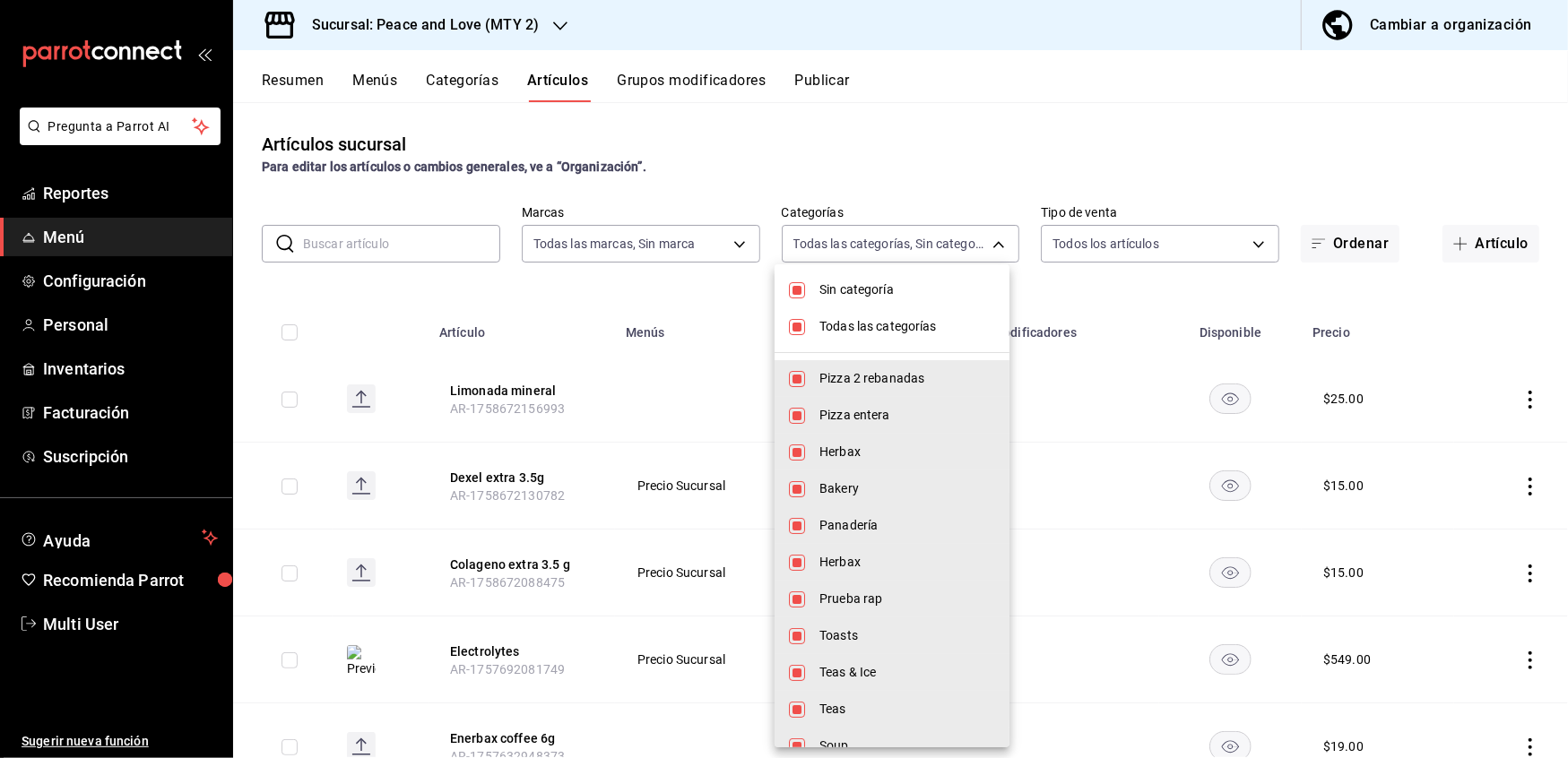
click at [796, 287] on input "checkbox" at bounding box center [796, 290] width 16 height 16
checkbox input "false"
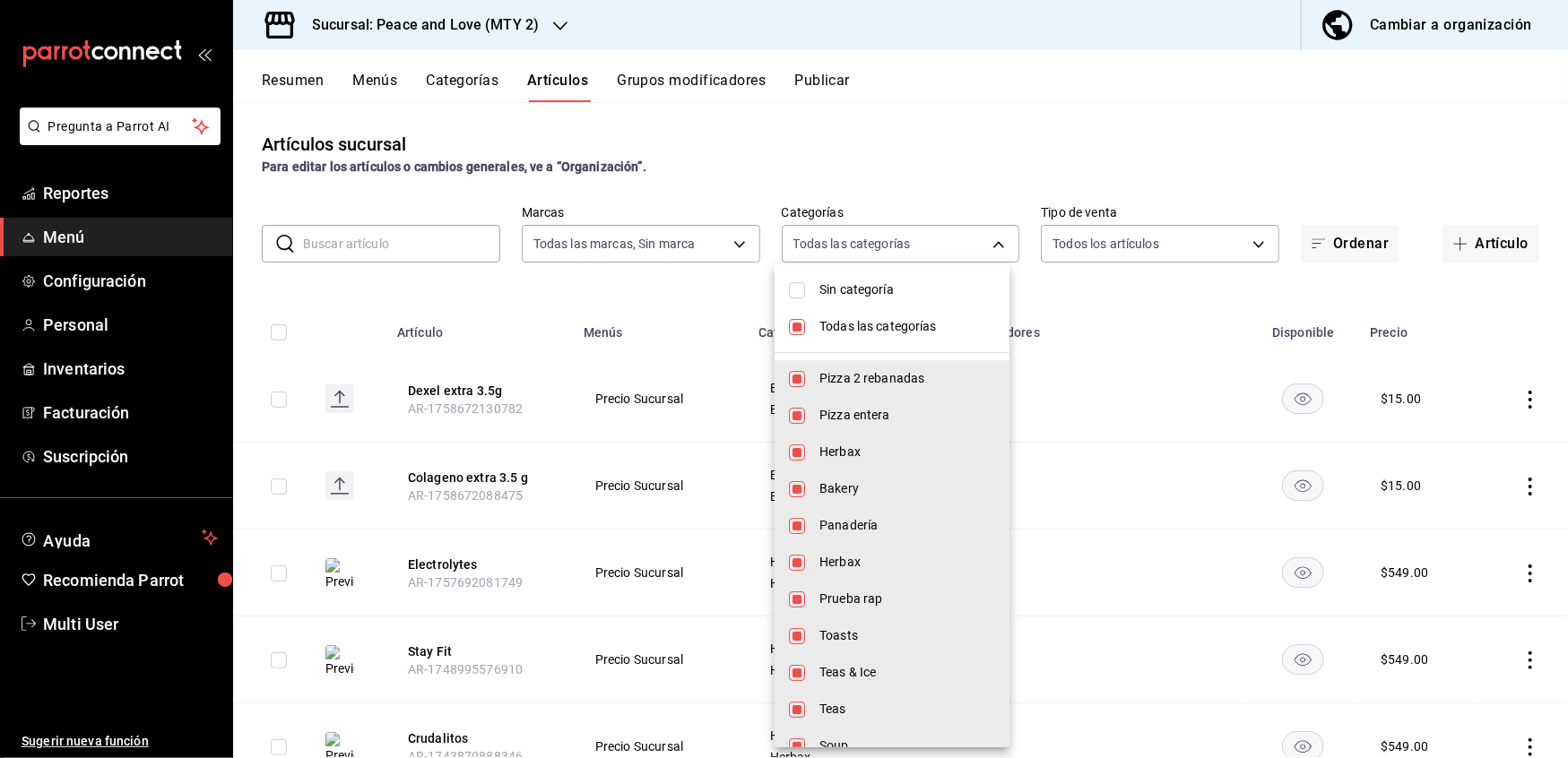
click at [811, 320] on li "Todas las categorías" at bounding box center [891, 326] width 235 height 36
checkbox input "false"
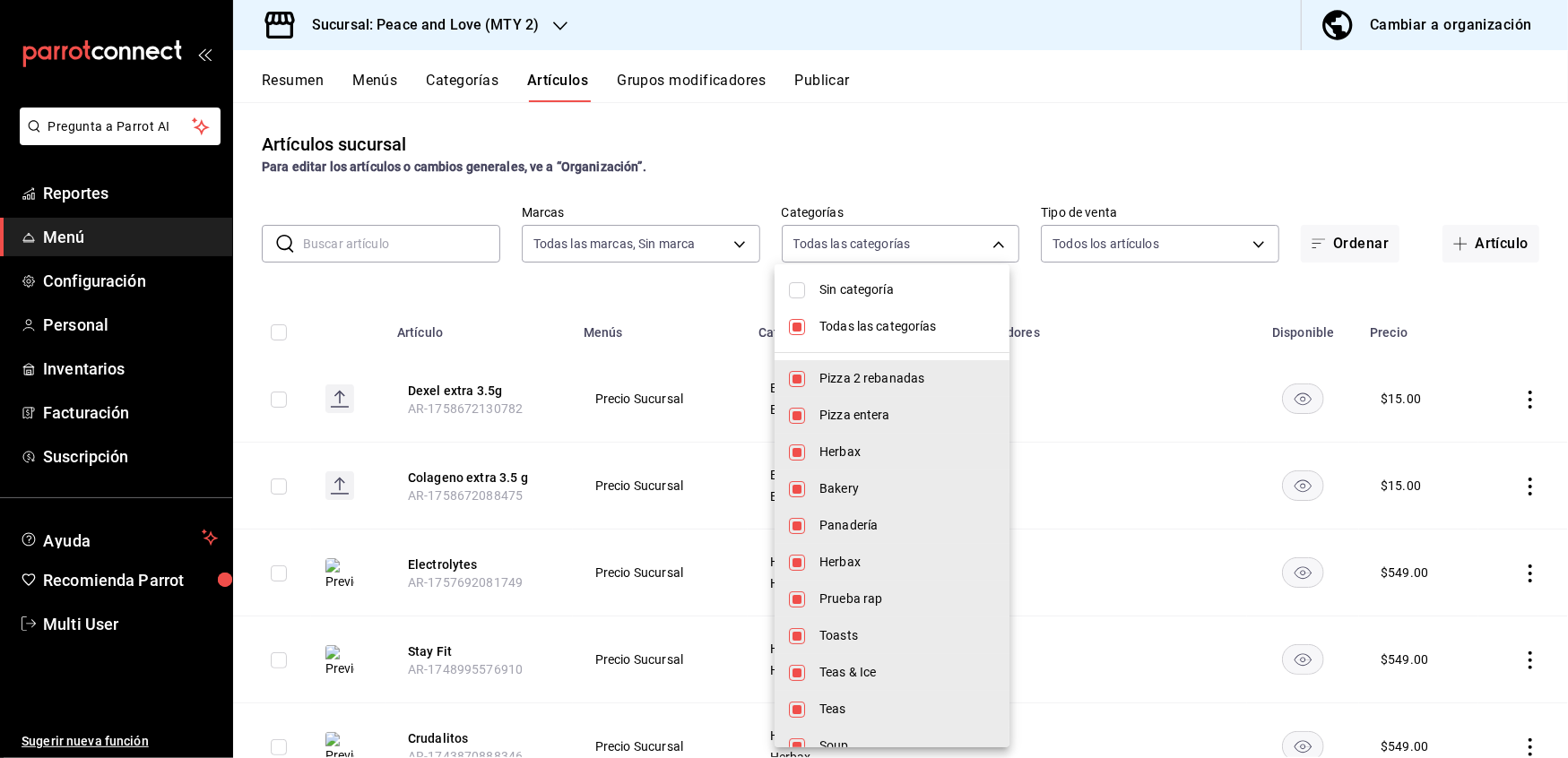
checkbox input "false"
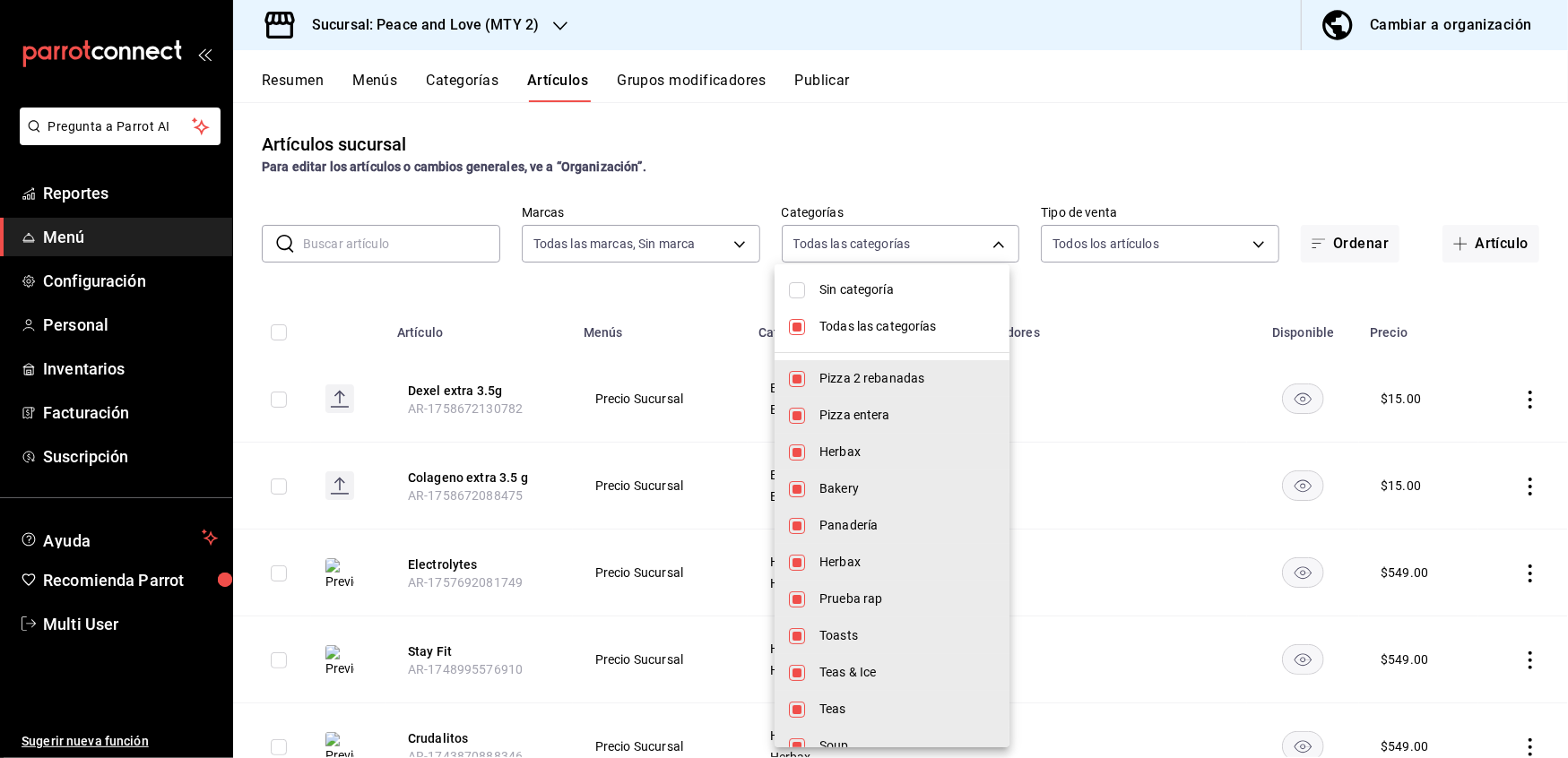
checkbox input "false"
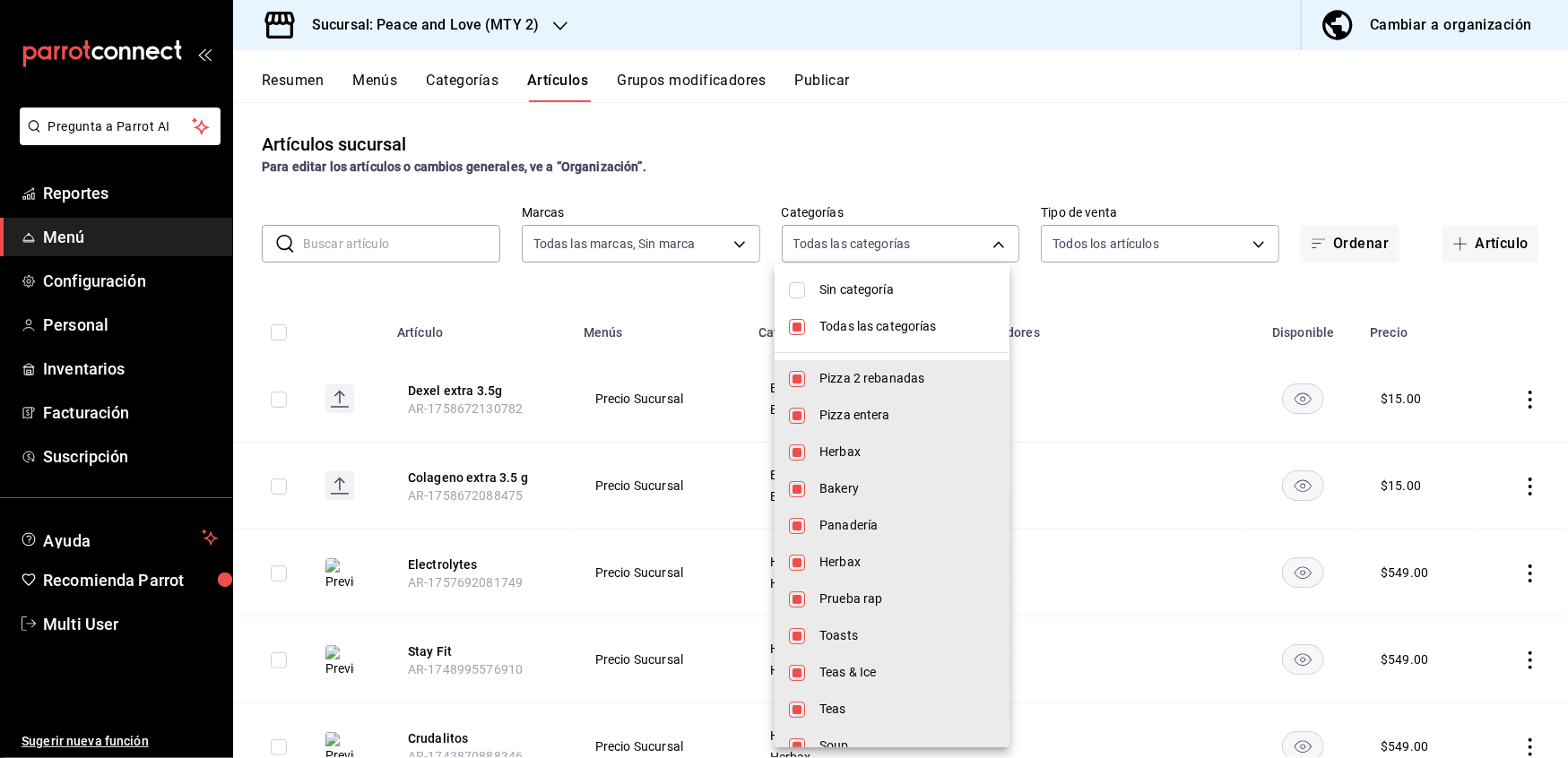
checkbox input "false"
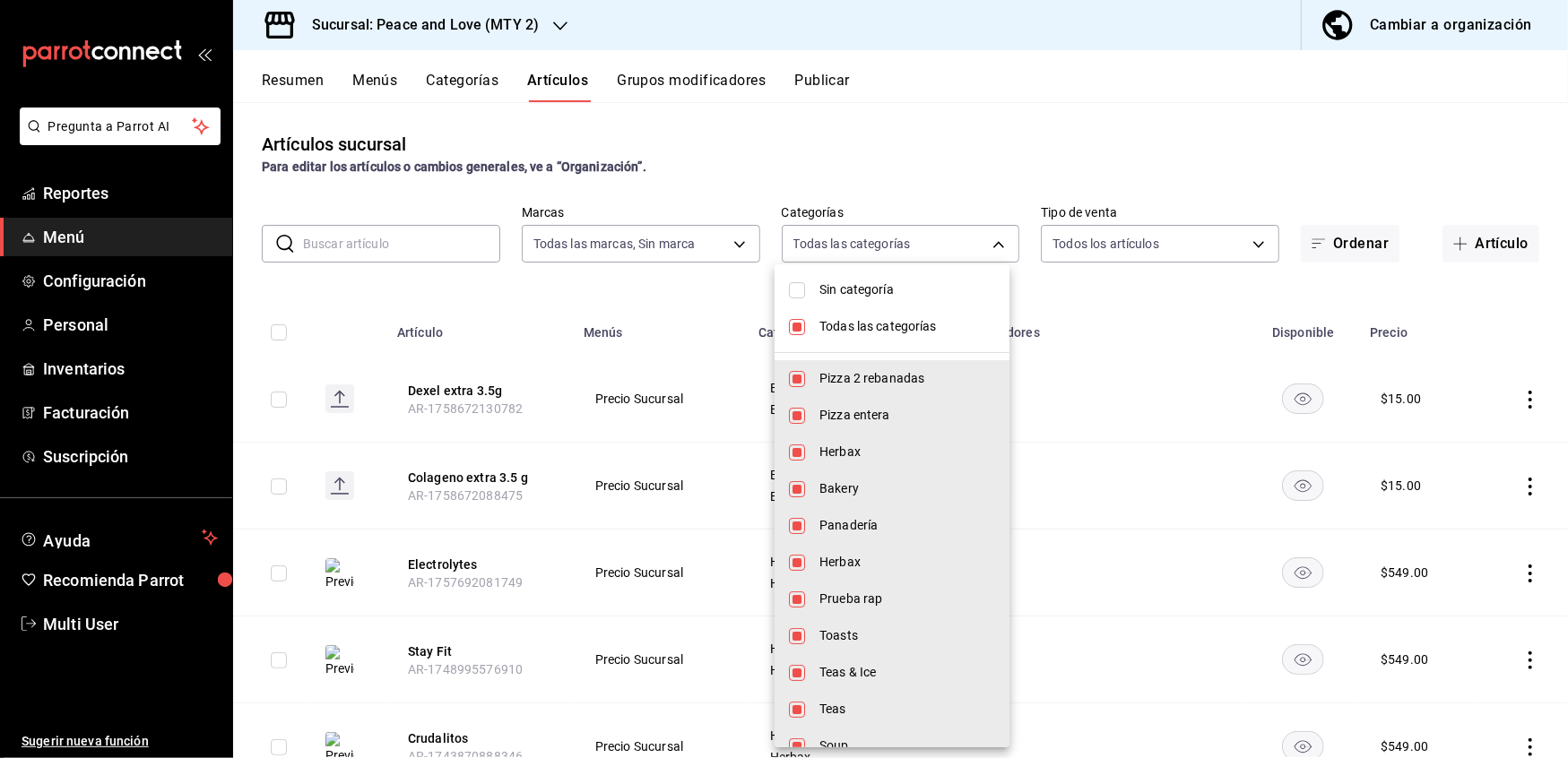
checkbox input "false"
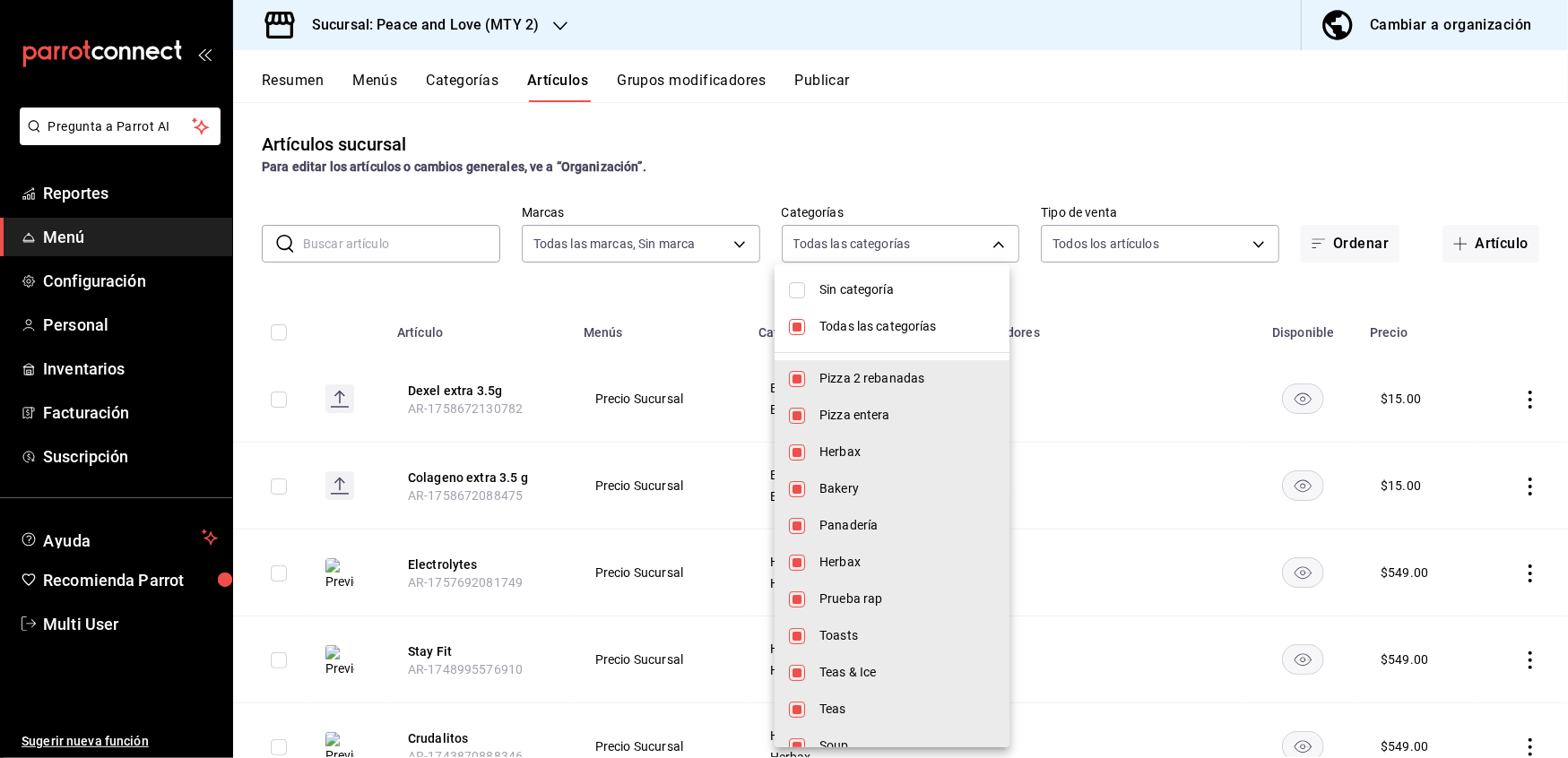
checkbox input "false"
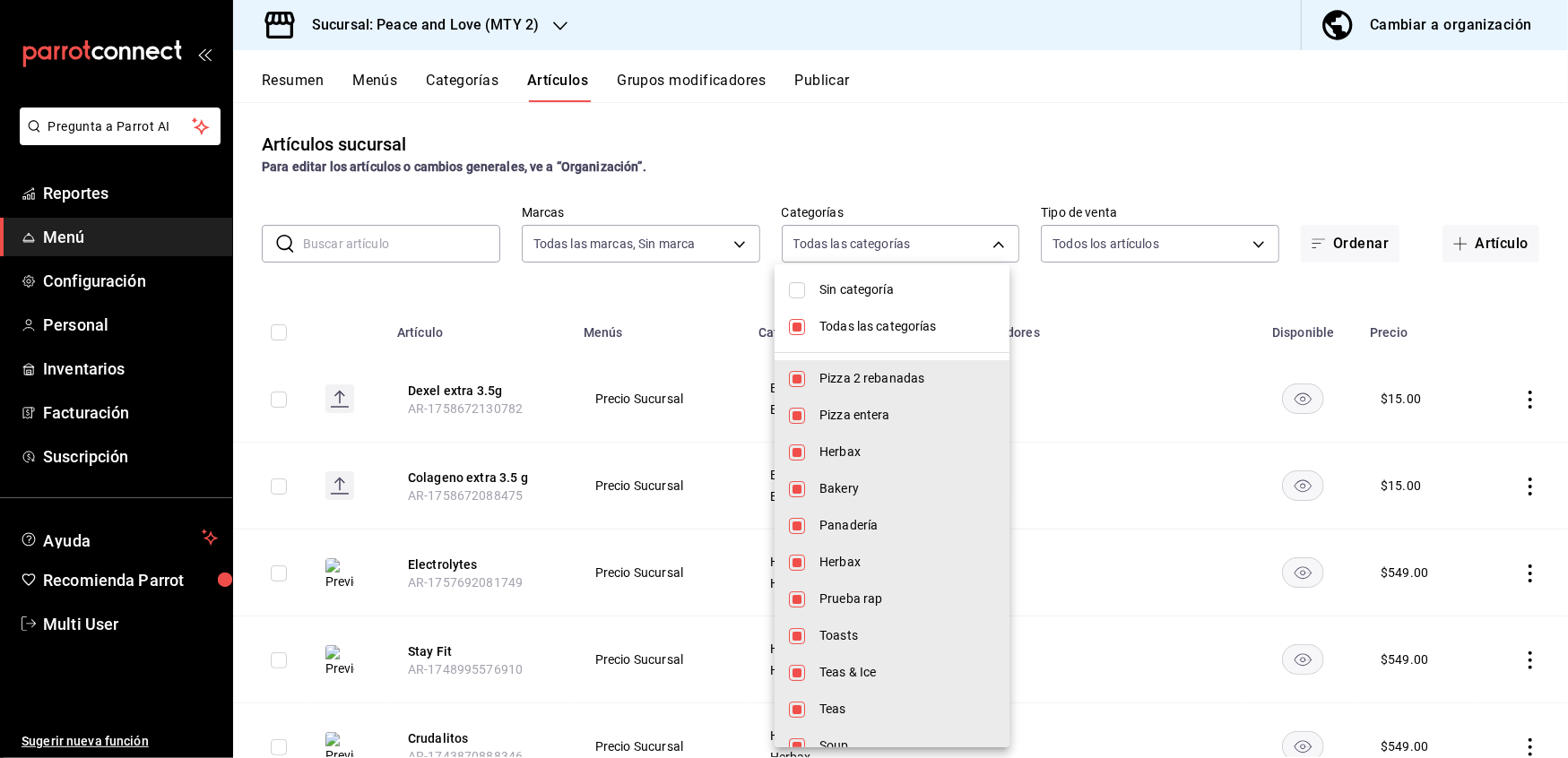
checkbox input "false"
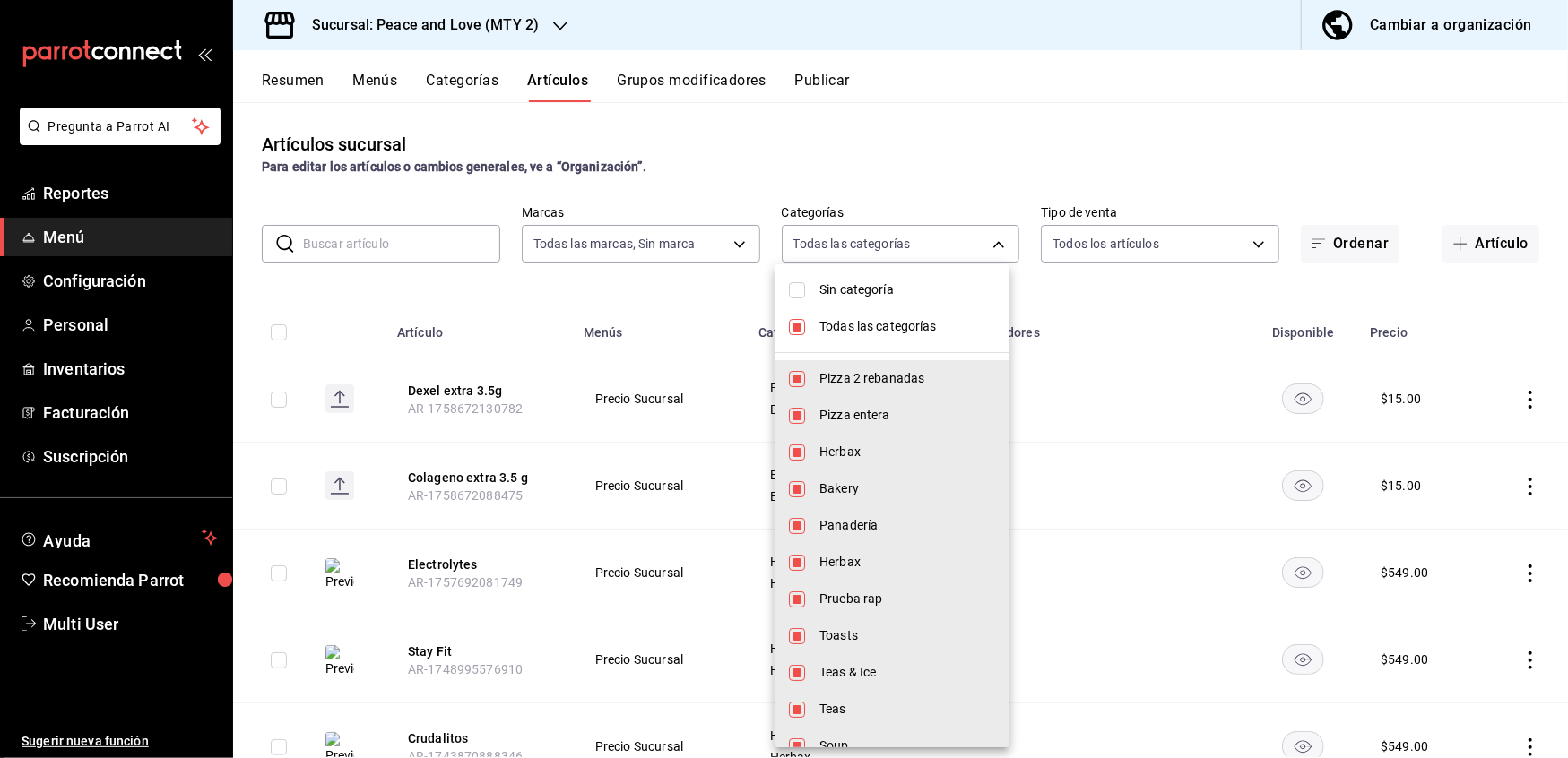
checkbox input "false"
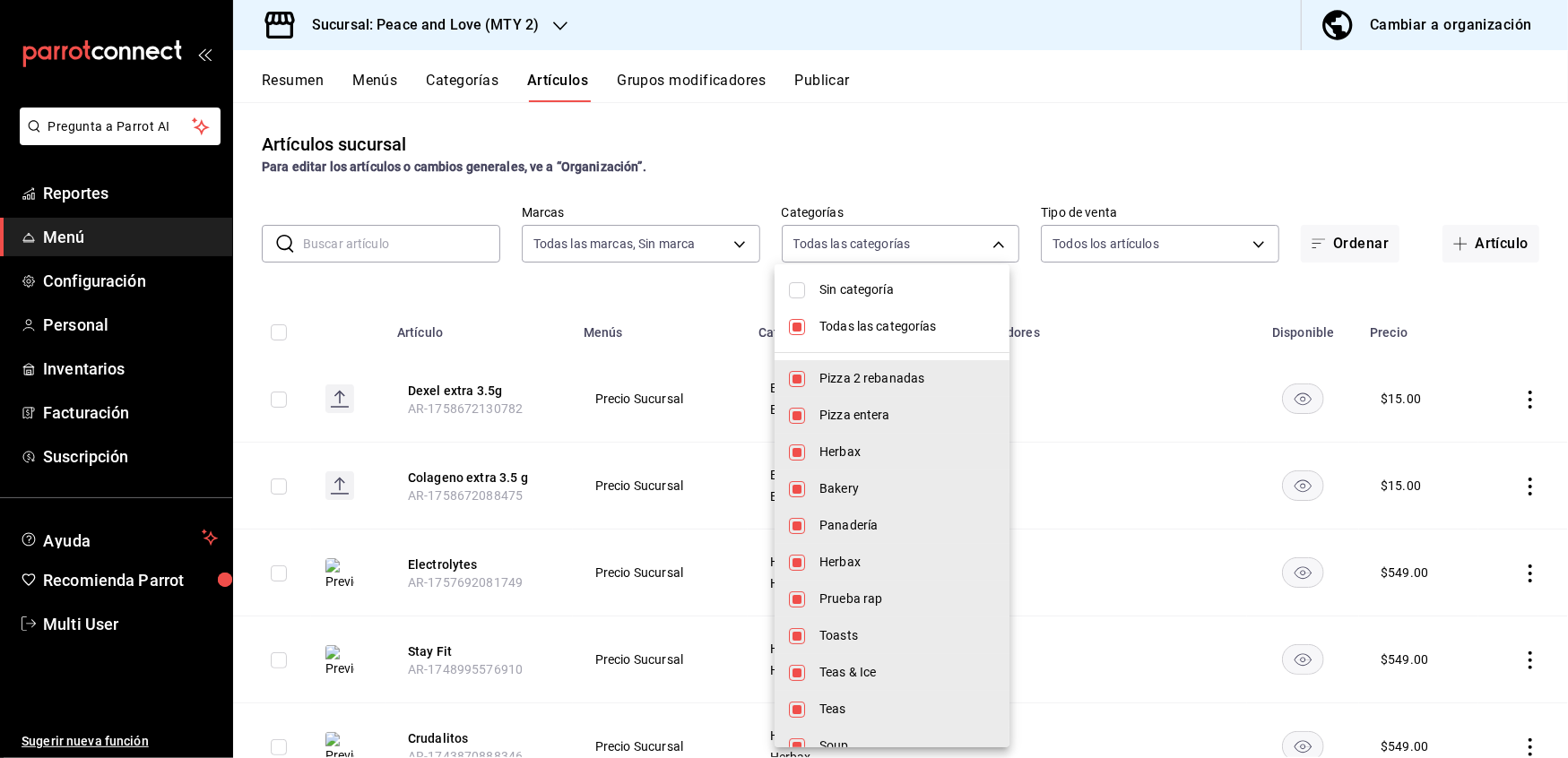
checkbox input "false"
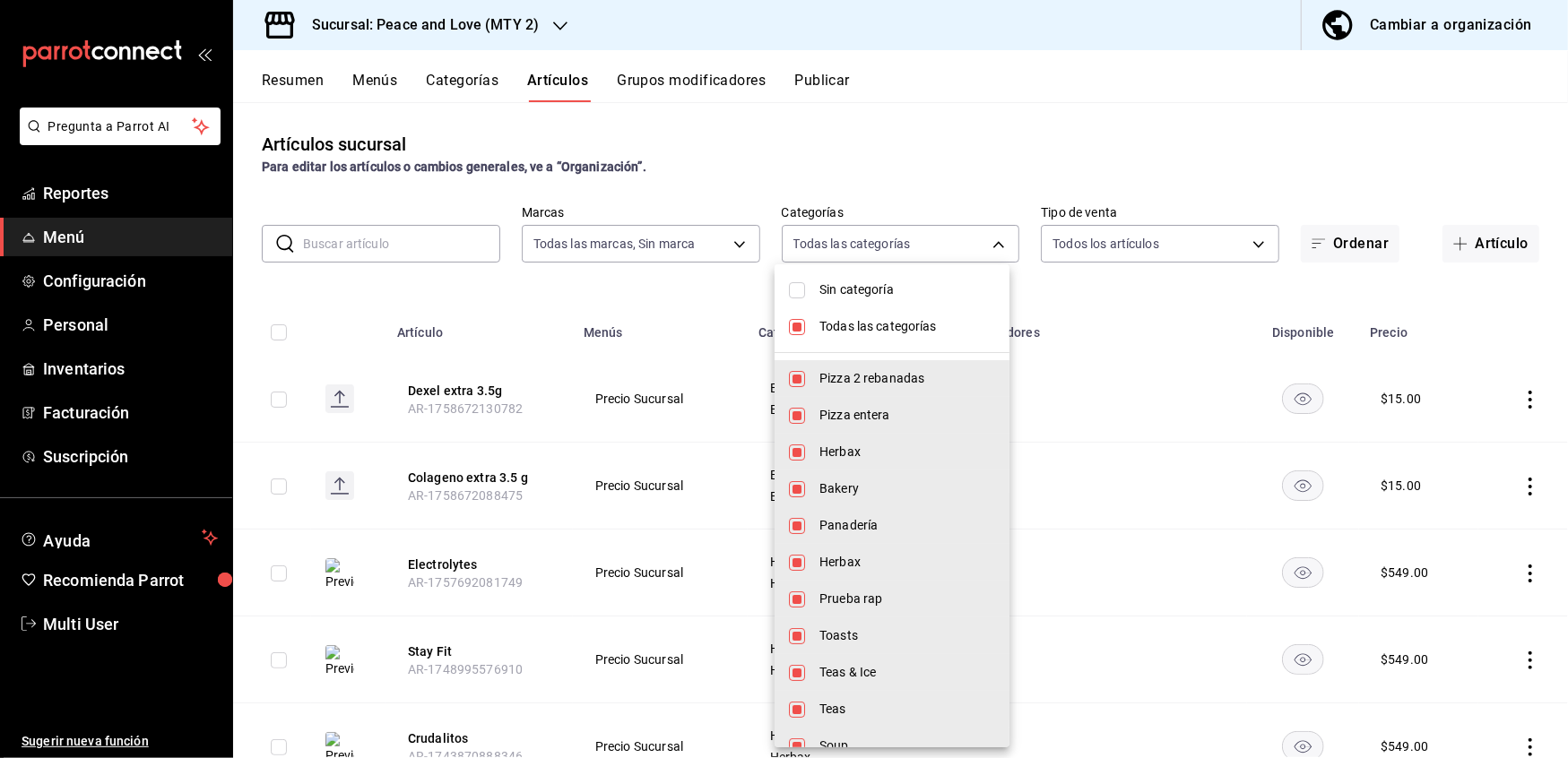
checkbox input "false"
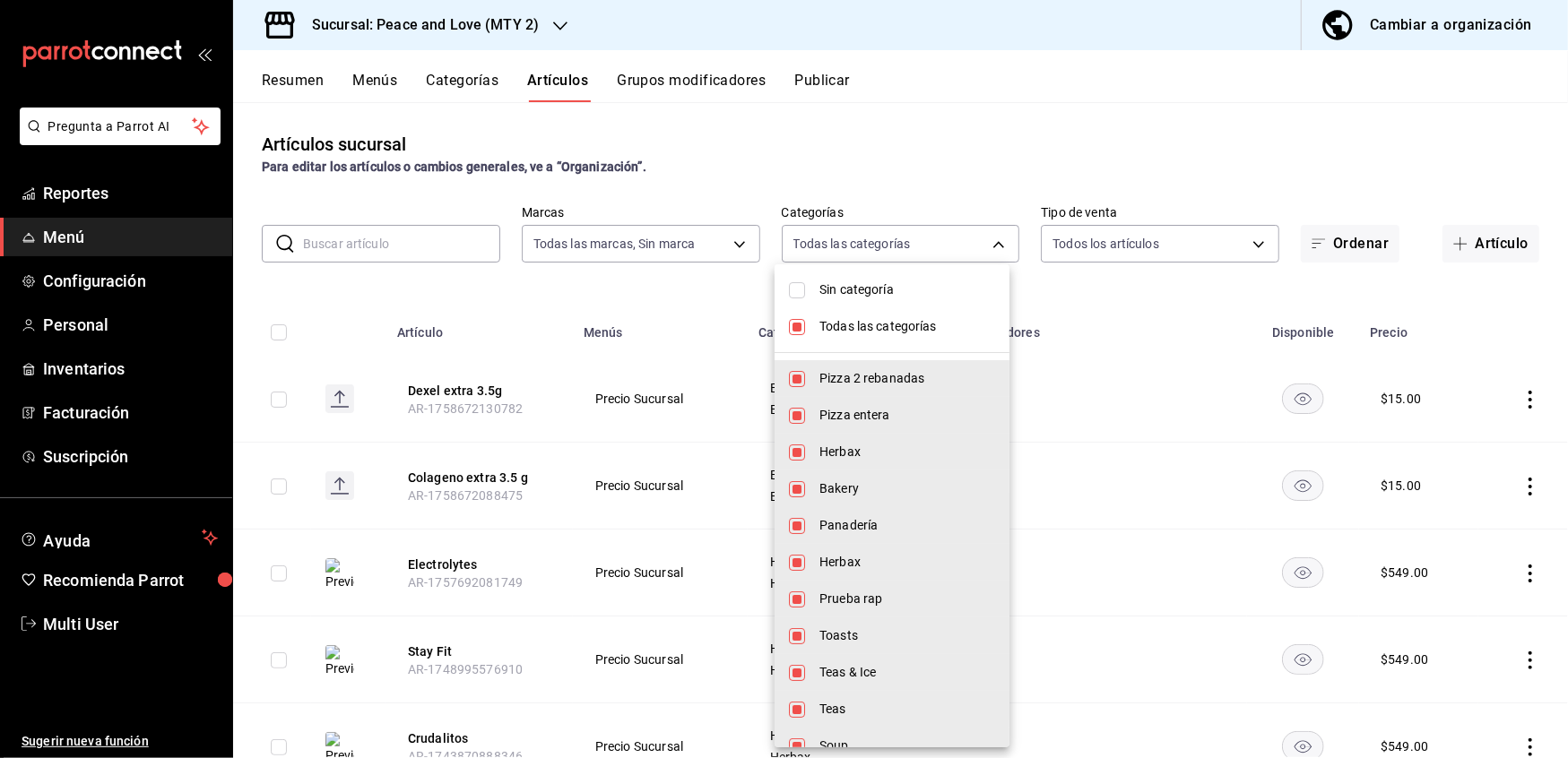
checkbox input "false"
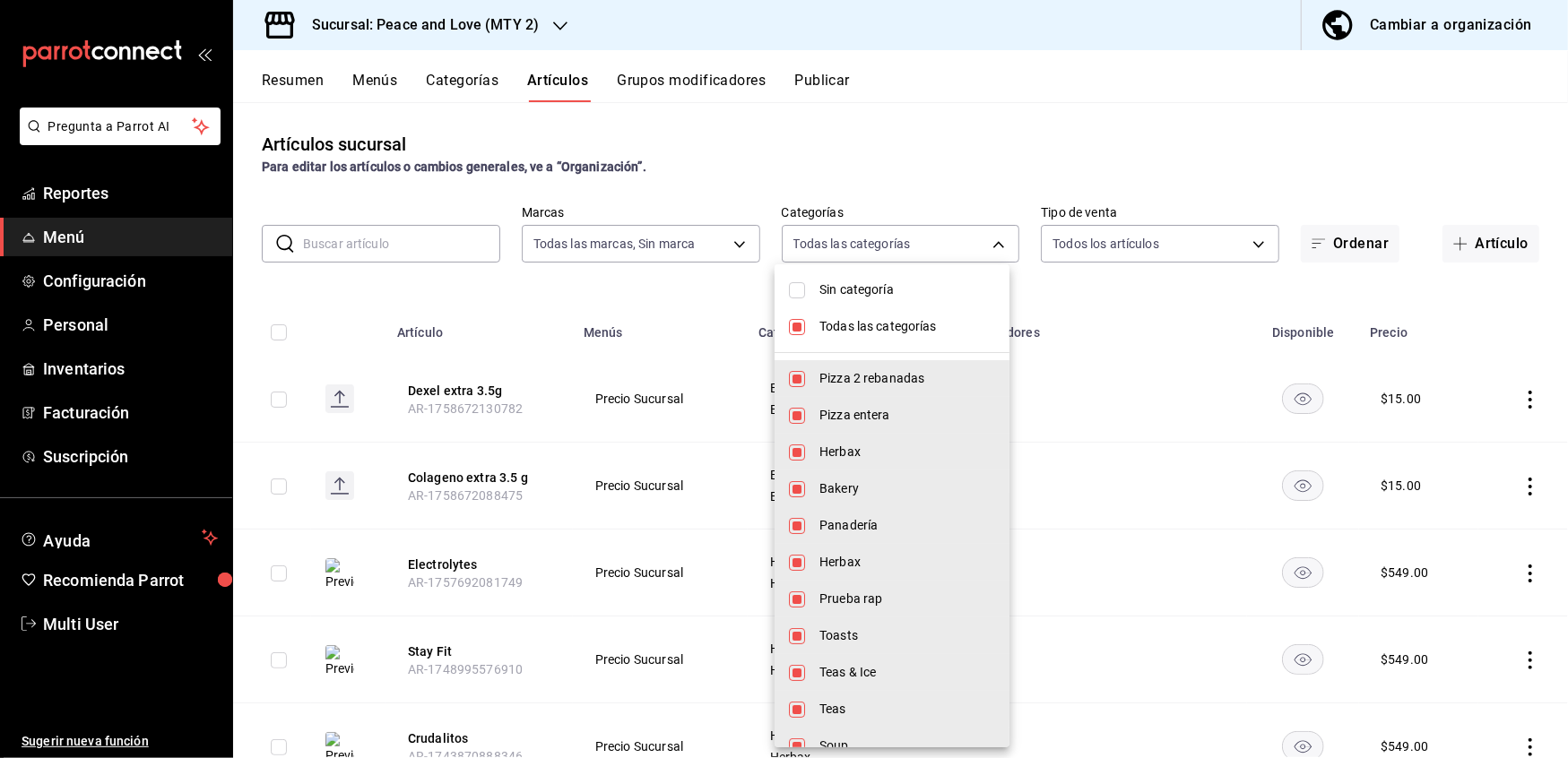
checkbox input "false"
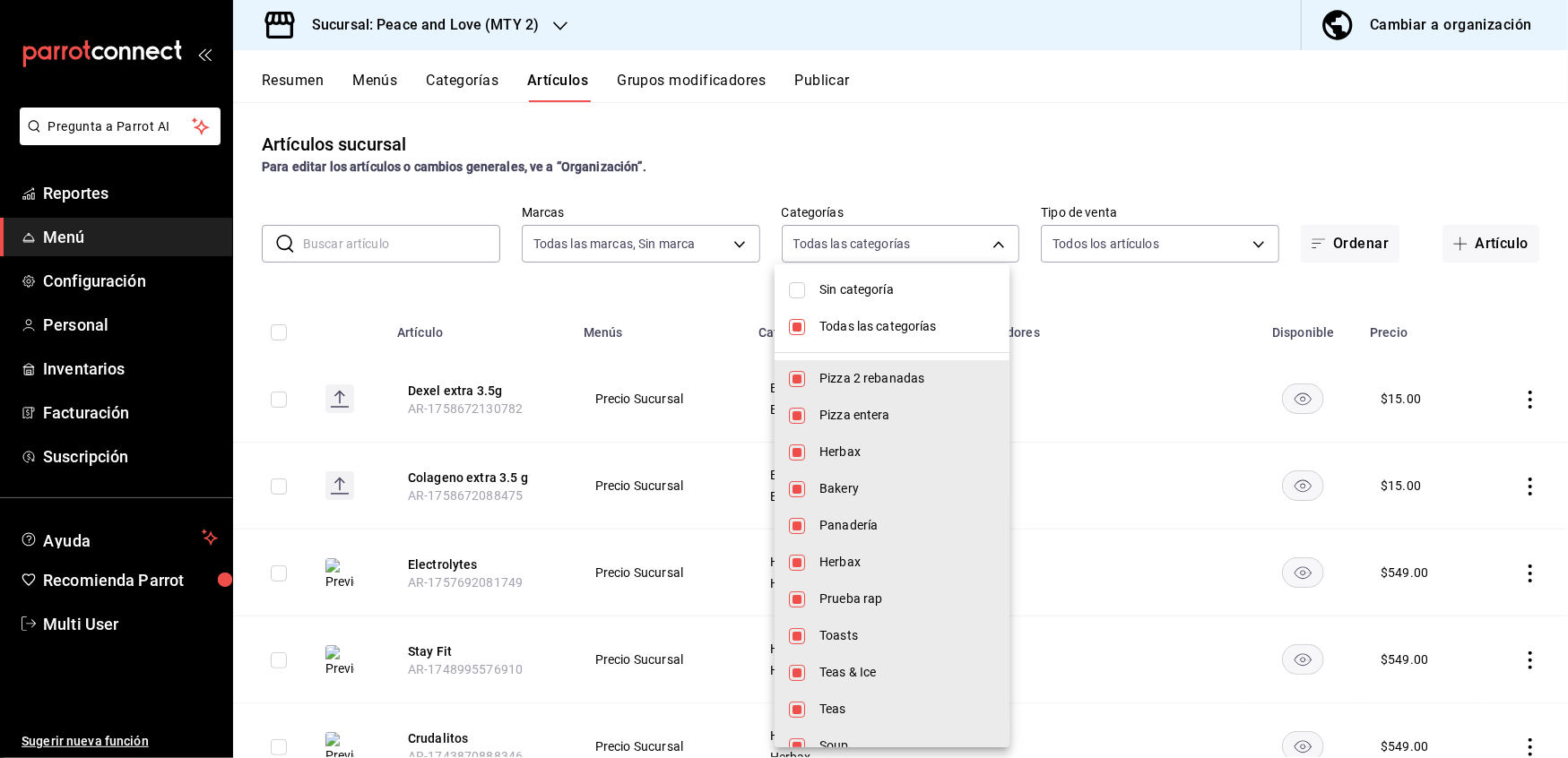
checkbox input "false"
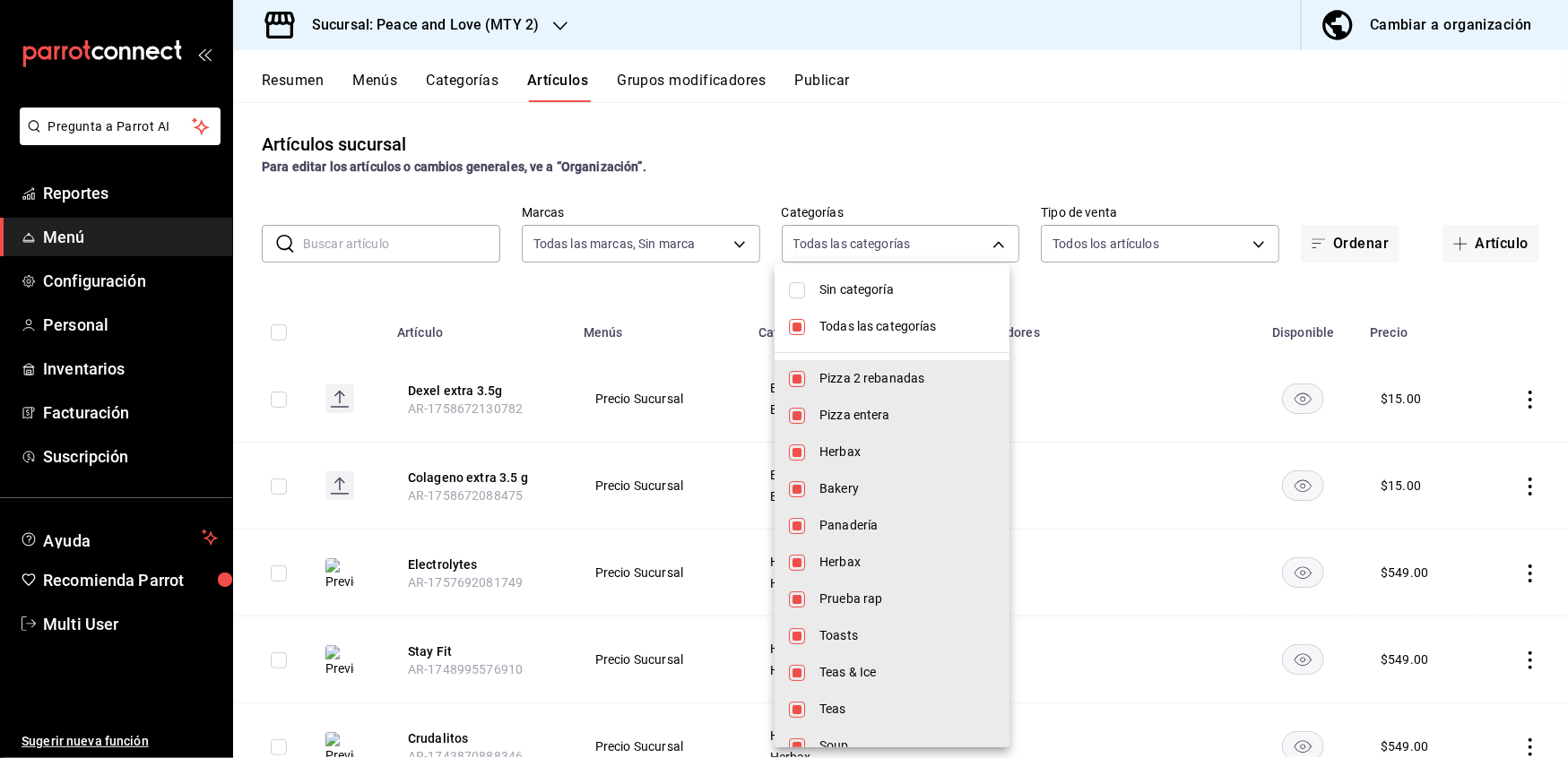
checkbox input "false"
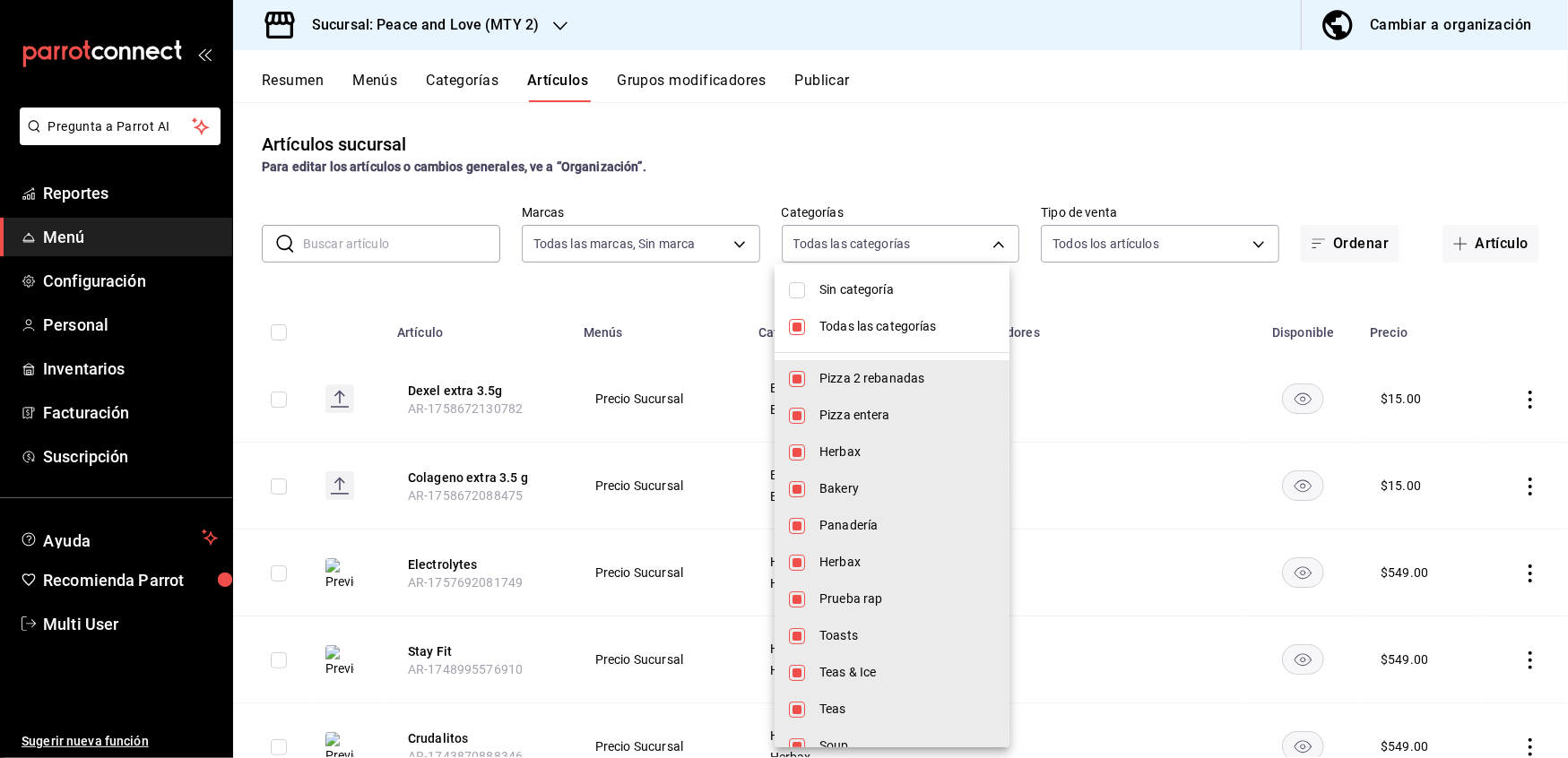
checkbox input "false"
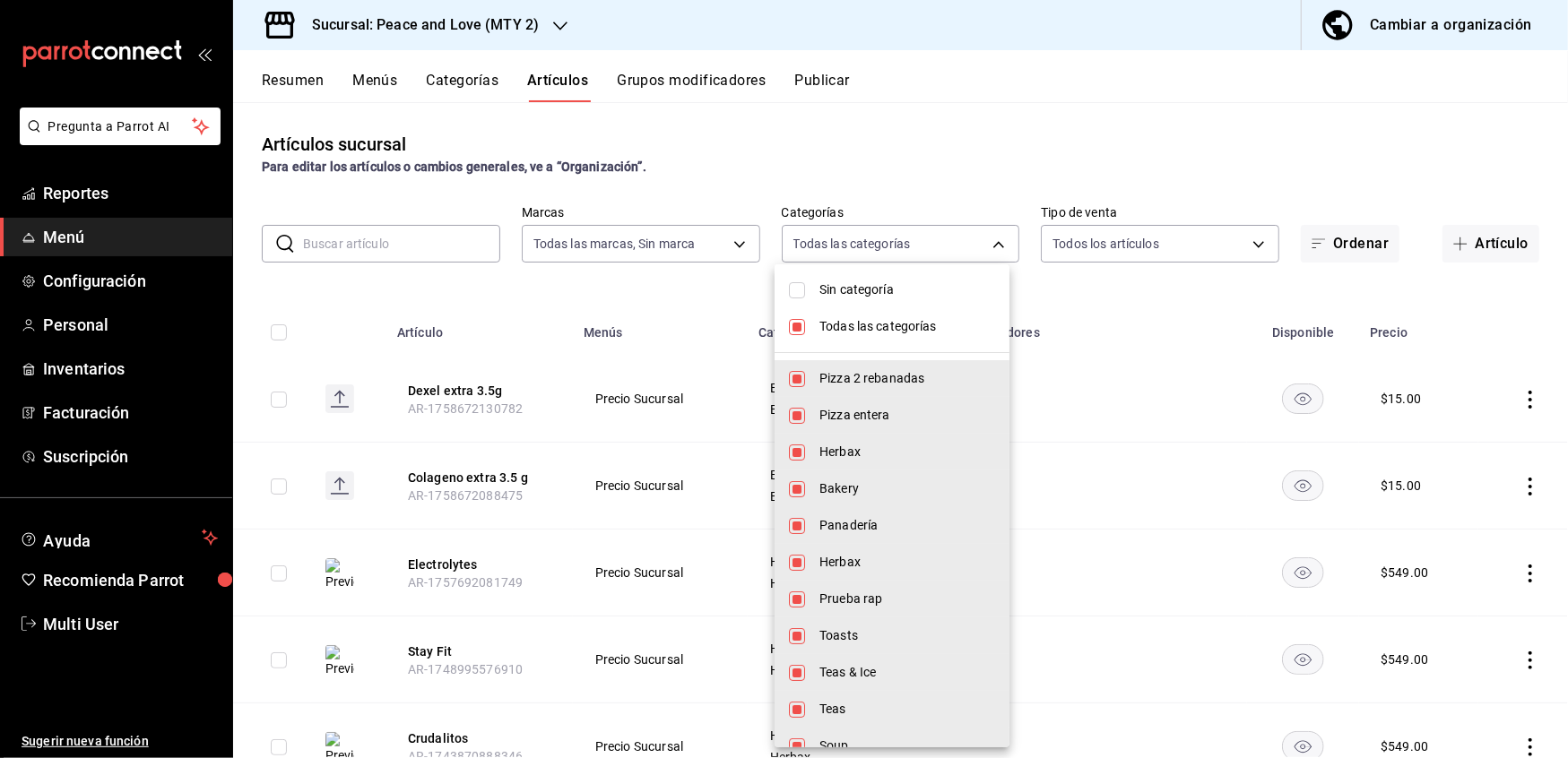
checkbox input "false"
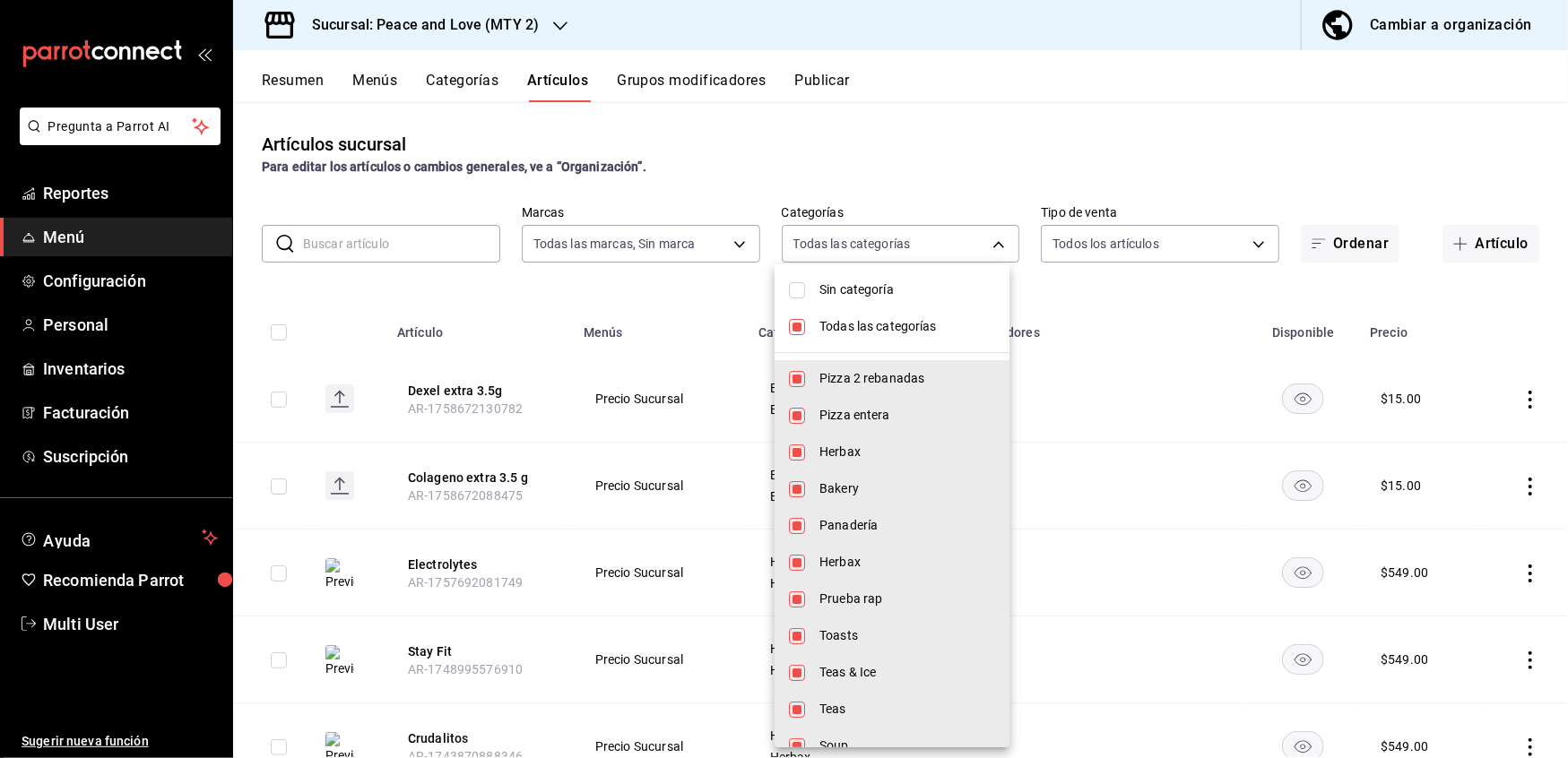
checkbox input "false"
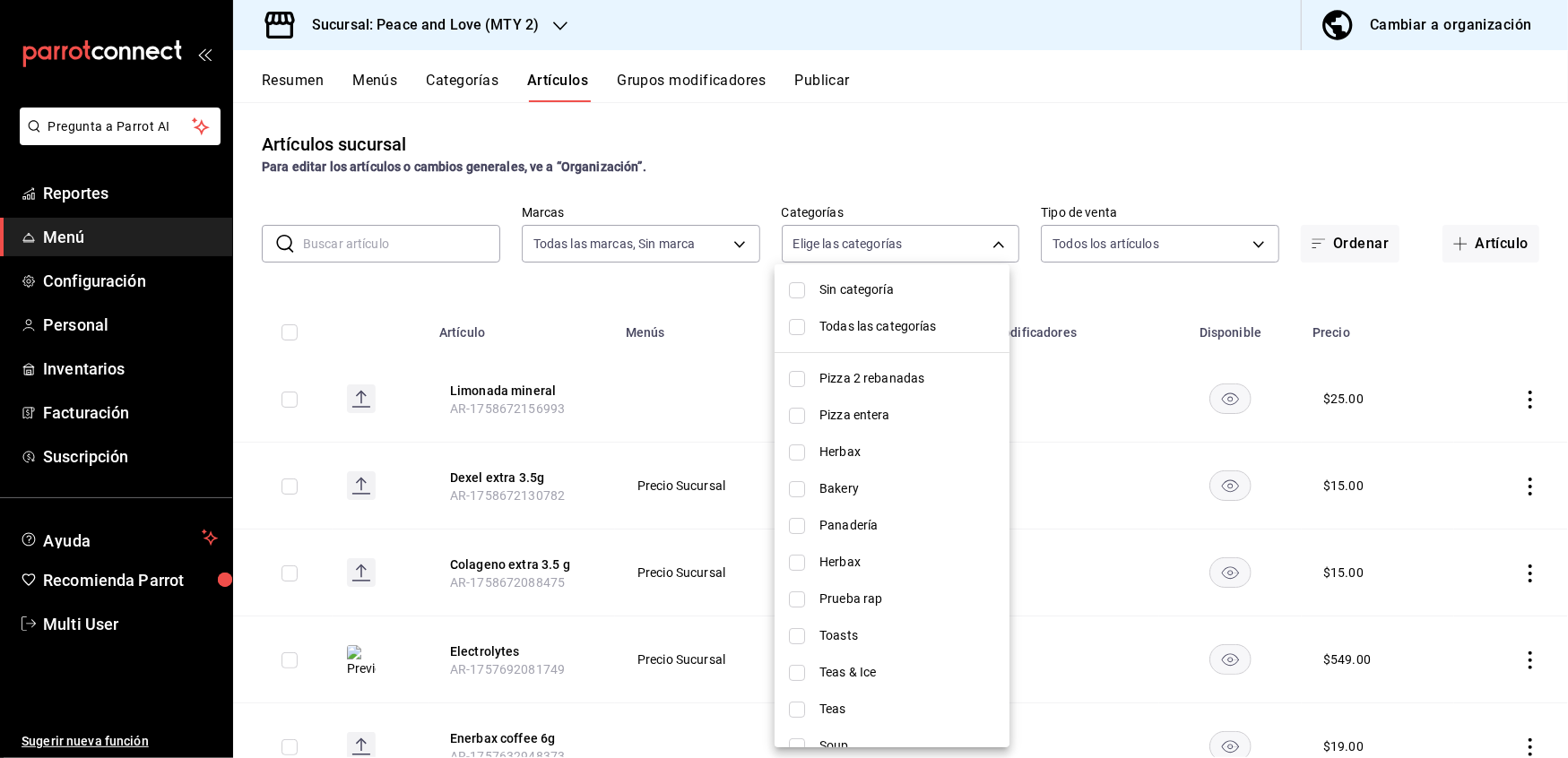
scroll to position [865, 0]
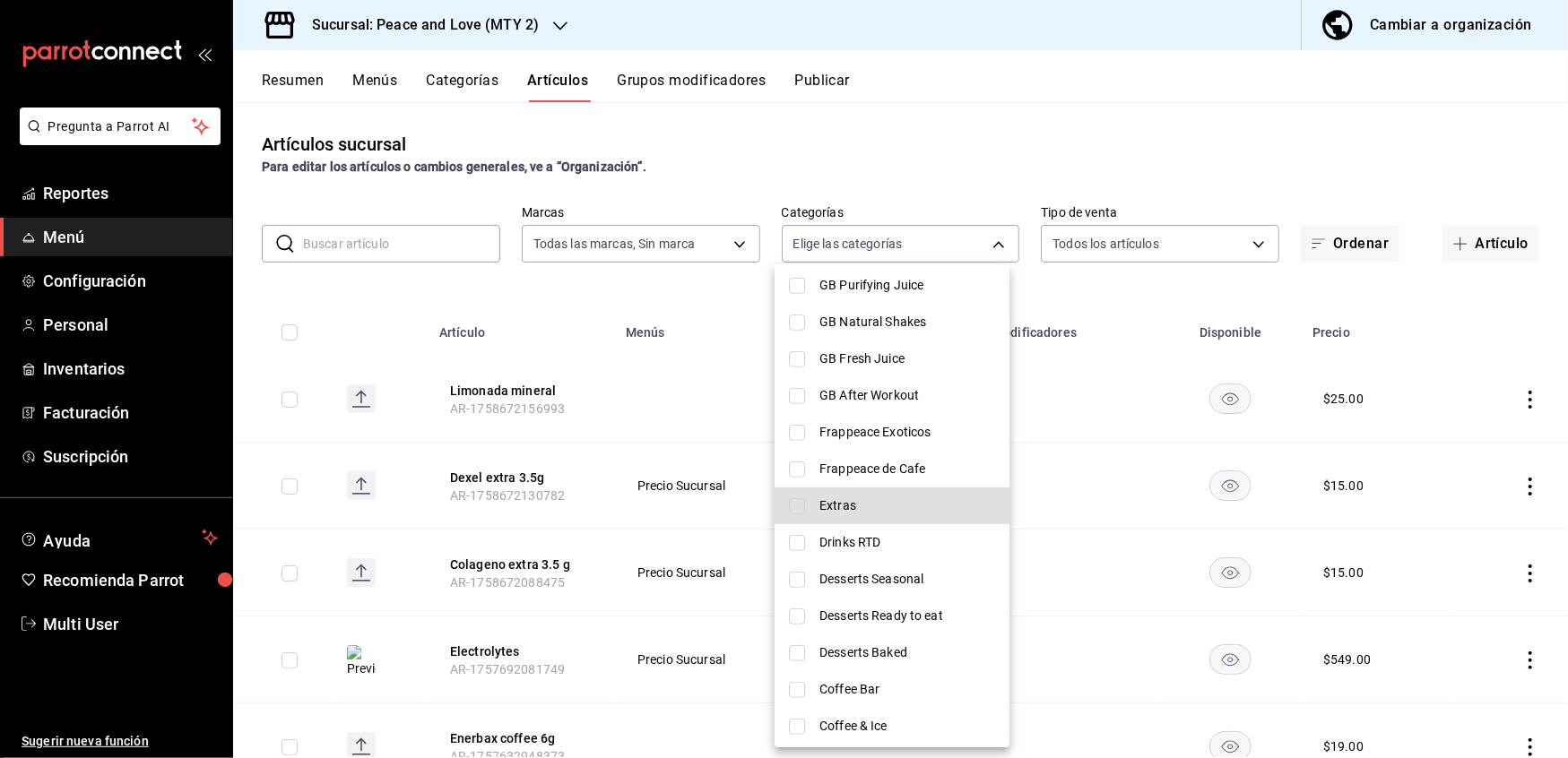
click at [789, 503] on input "checkbox" at bounding box center [796, 506] width 16 height 16
checkbox input "true"
type input "a4de9ee7-48e8-451f-8ba6-bfed32c5e66d"
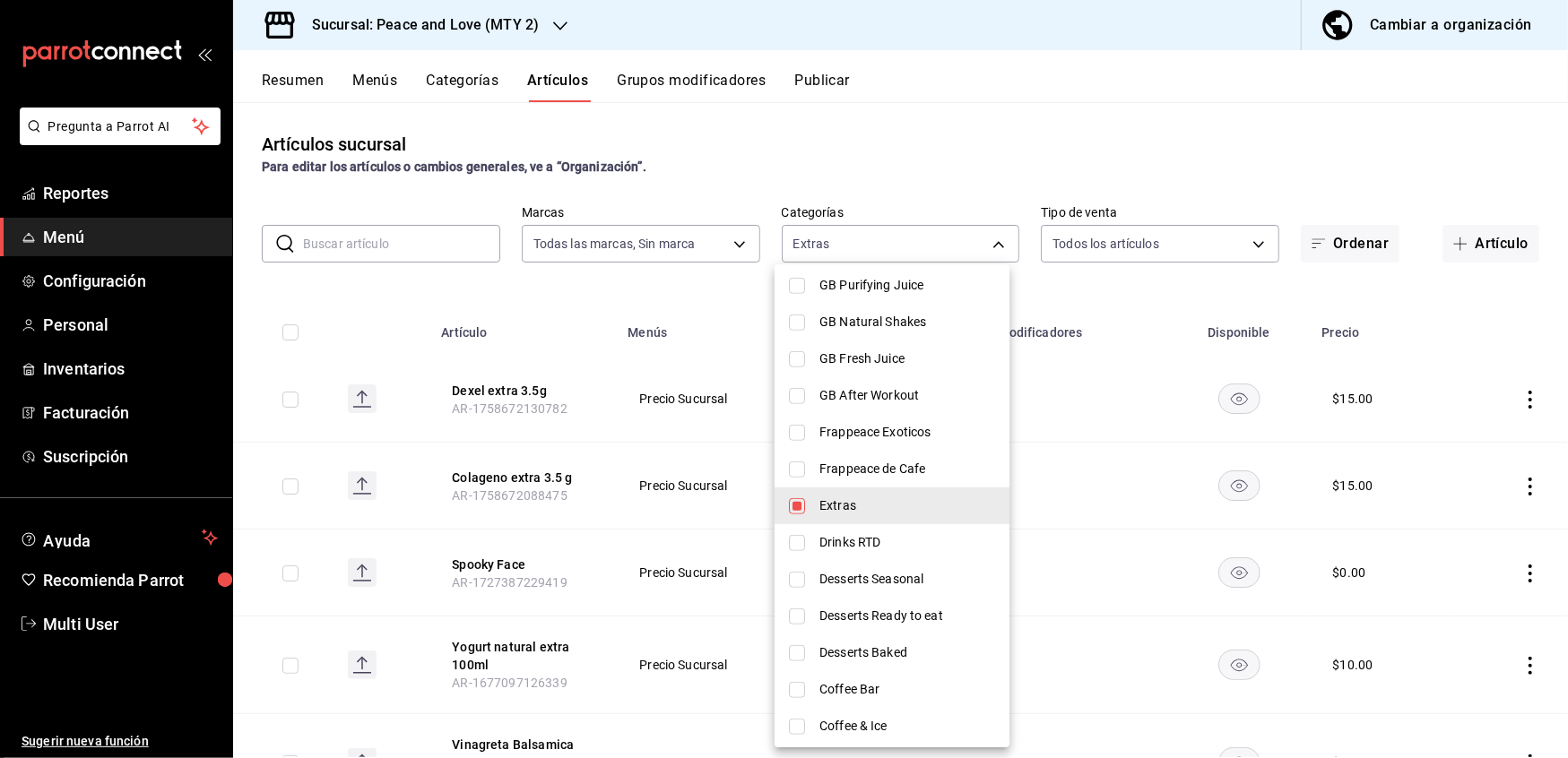
click at [511, 320] on div at bounding box center [784, 379] width 1568 height 758
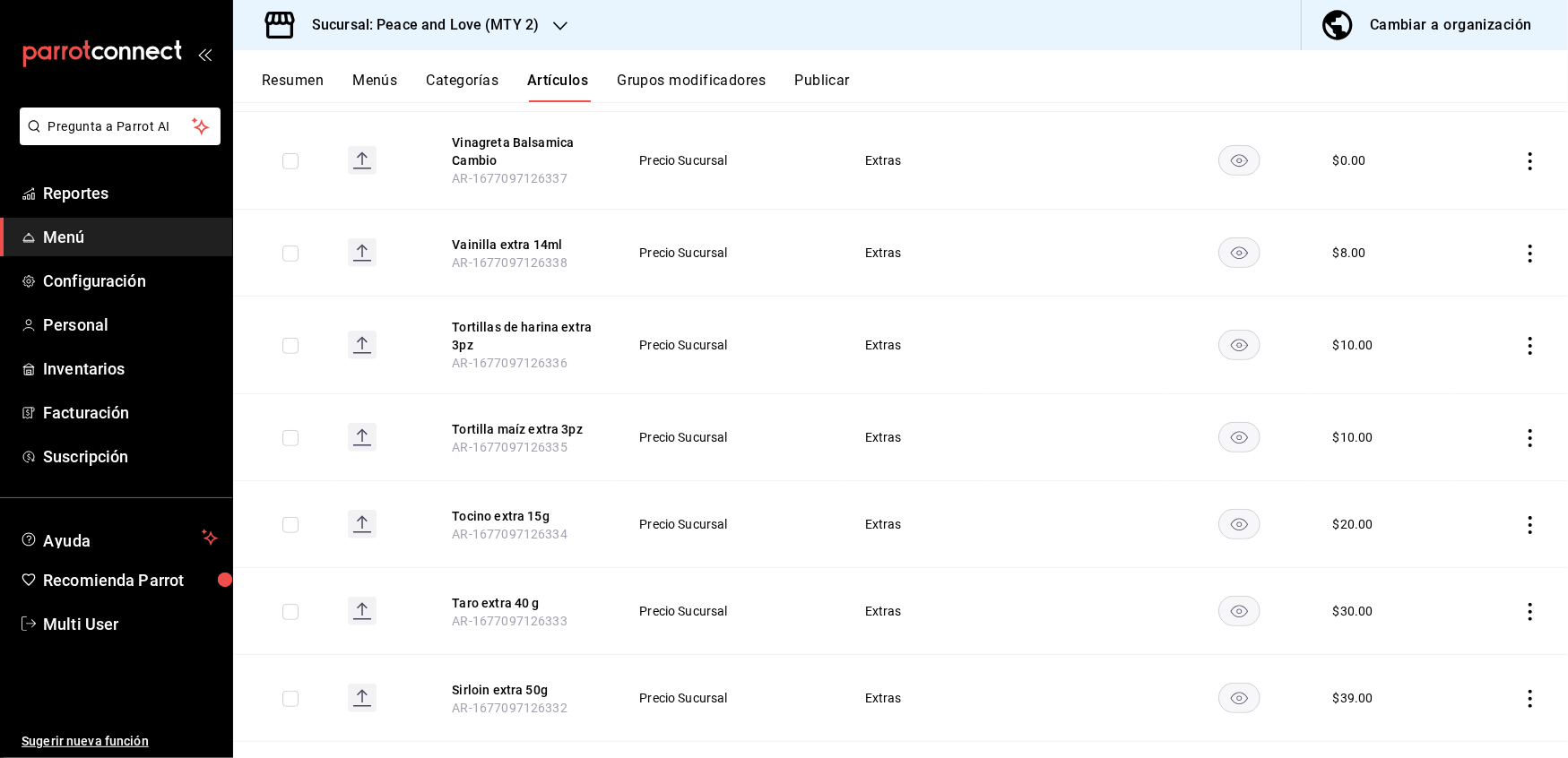
scroll to position [604, 0]
click at [512, 601] on button "Taro extra 40 g" at bounding box center [523, 602] width 143 height 18
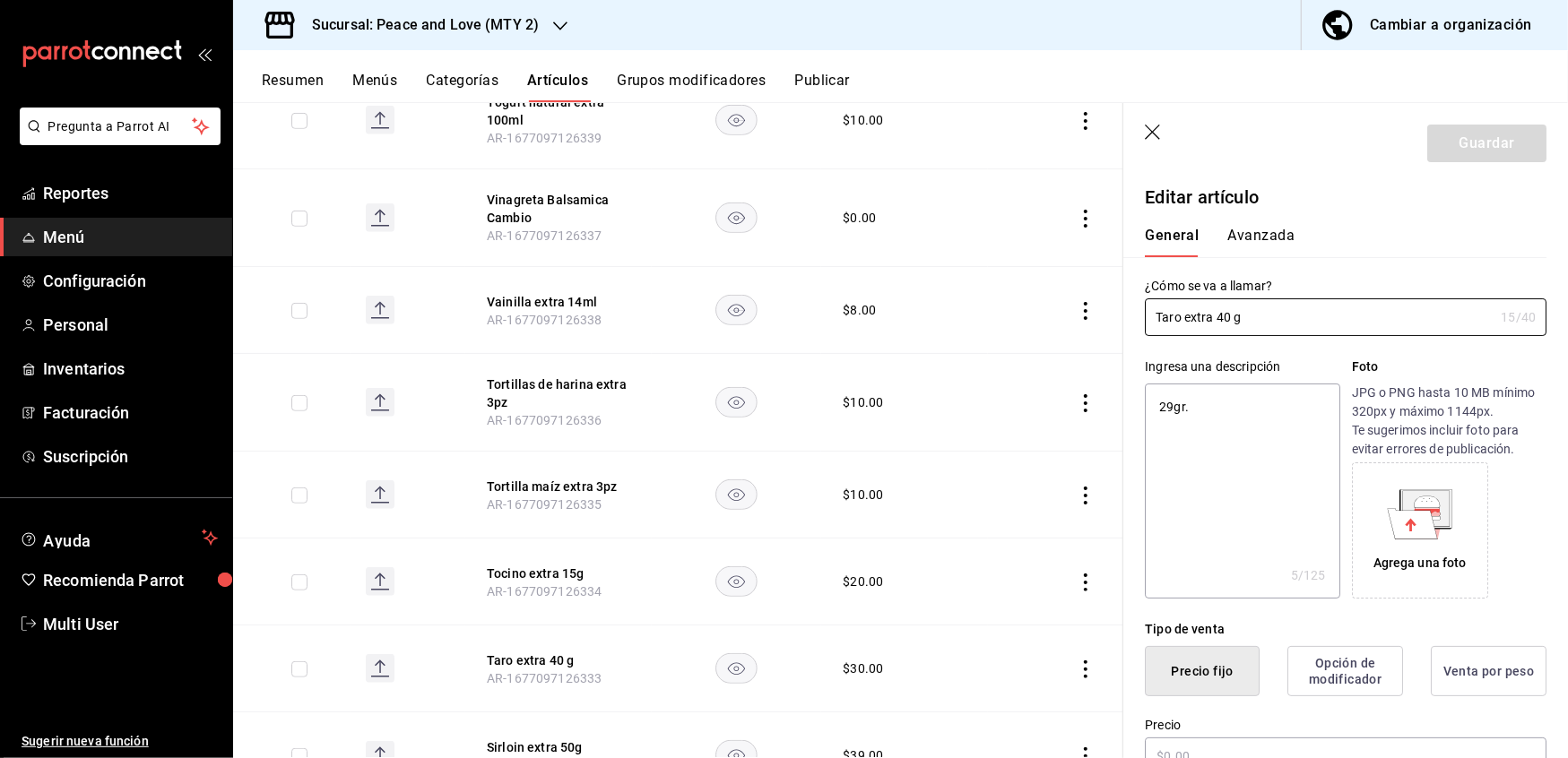
type textarea "x"
type input "$30.00"
click at [1230, 320] on input "Taro extra 40 g" at bounding box center [1319, 317] width 348 height 36
type input "Taro extra 4 g"
type textarea "x"
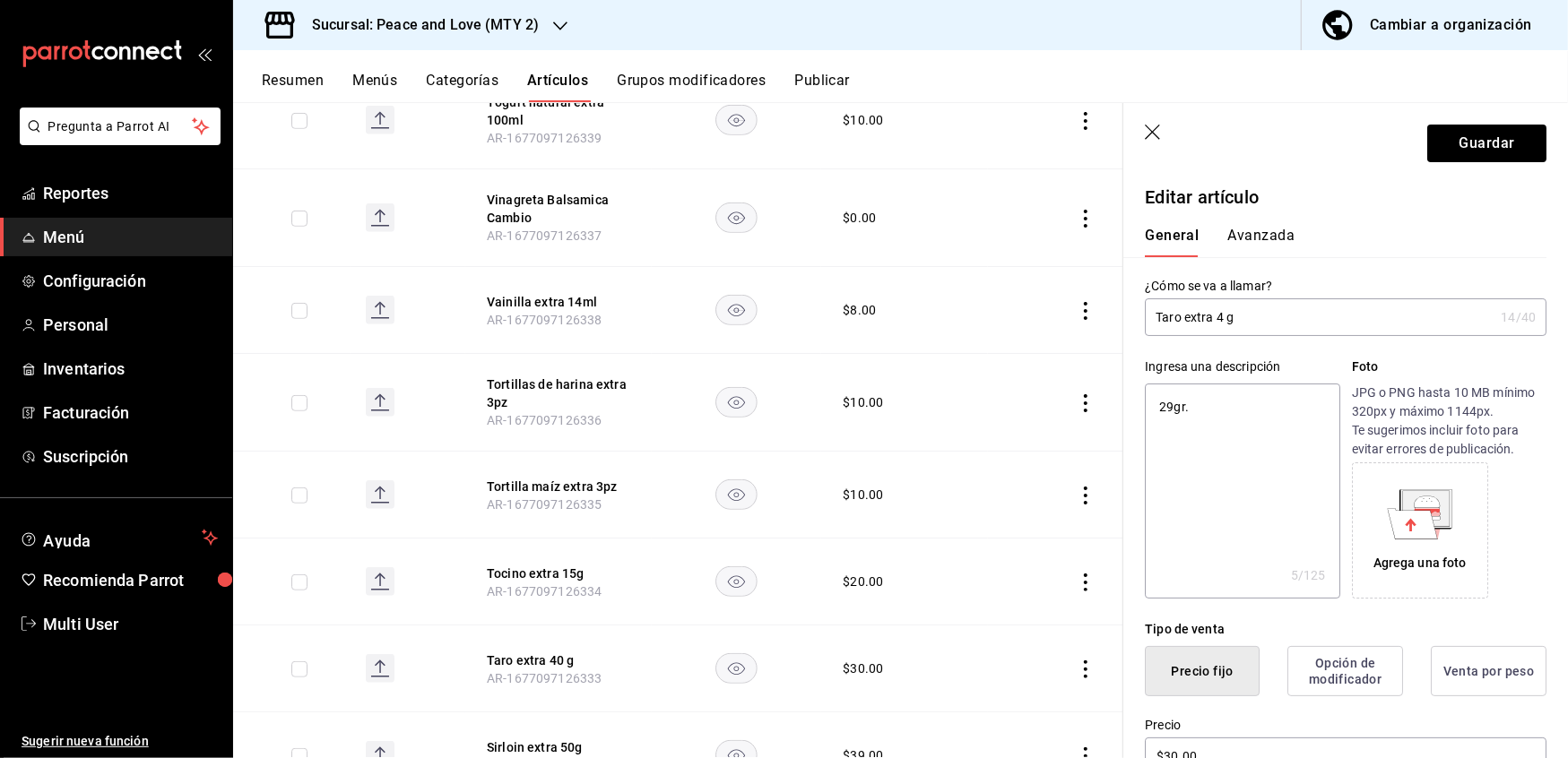
type input "Taro extra g"
type textarea "x"
type input "Taro extra 1 g"
type textarea "x"
type input "Taro extra 10 g"
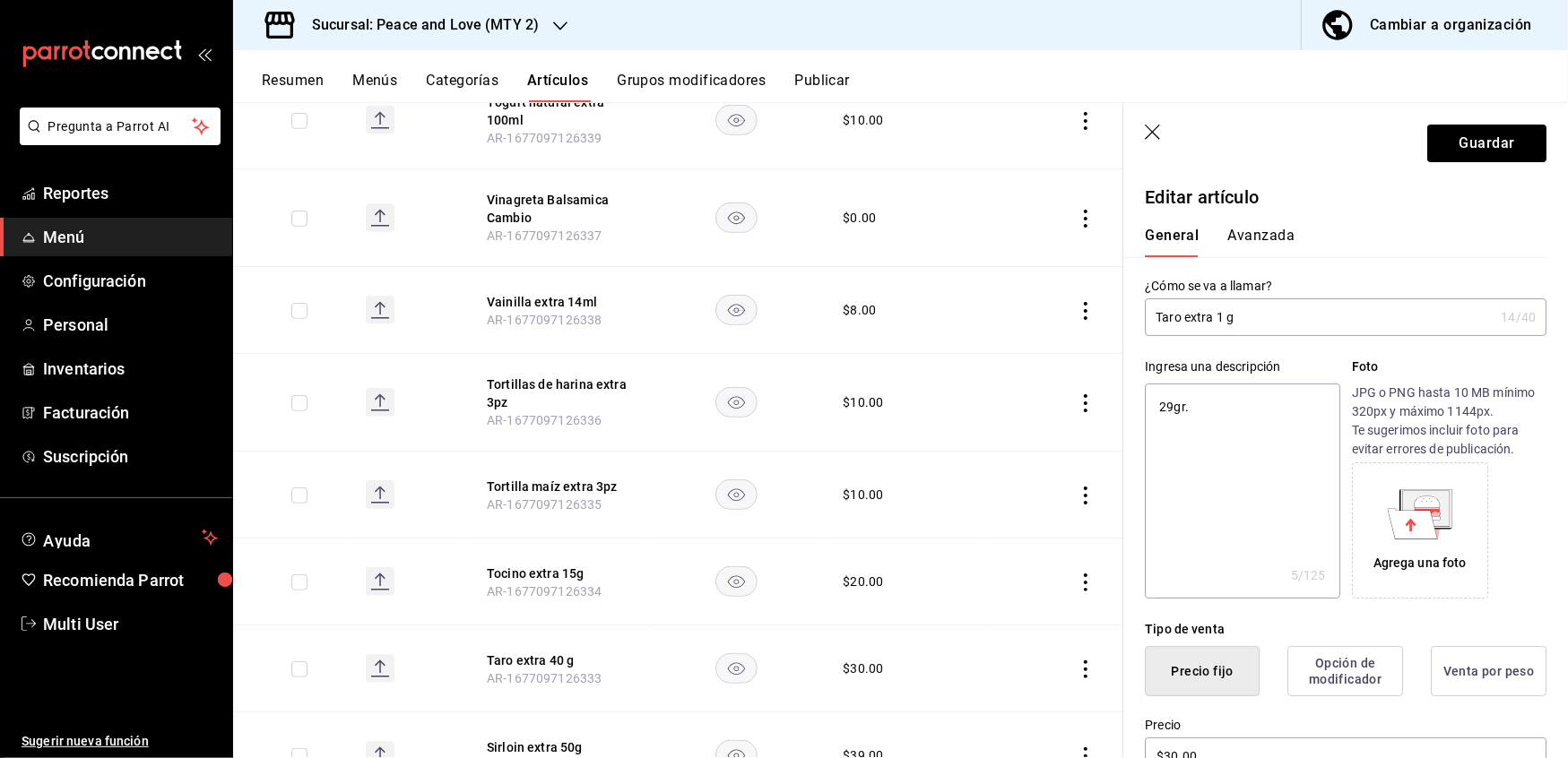
type textarea "x"
type input "Taro extra 10 g"
type textarea "x"
drag, startPoint x: 1214, startPoint y: 420, endPoint x: 1076, endPoint y: 399, distance: 139.6
click at [1076, 399] on main "Artículos sucursal Para editar los artículos o cambios generales, ve a “Organiz…" at bounding box center [900, 430] width 1335 height 656
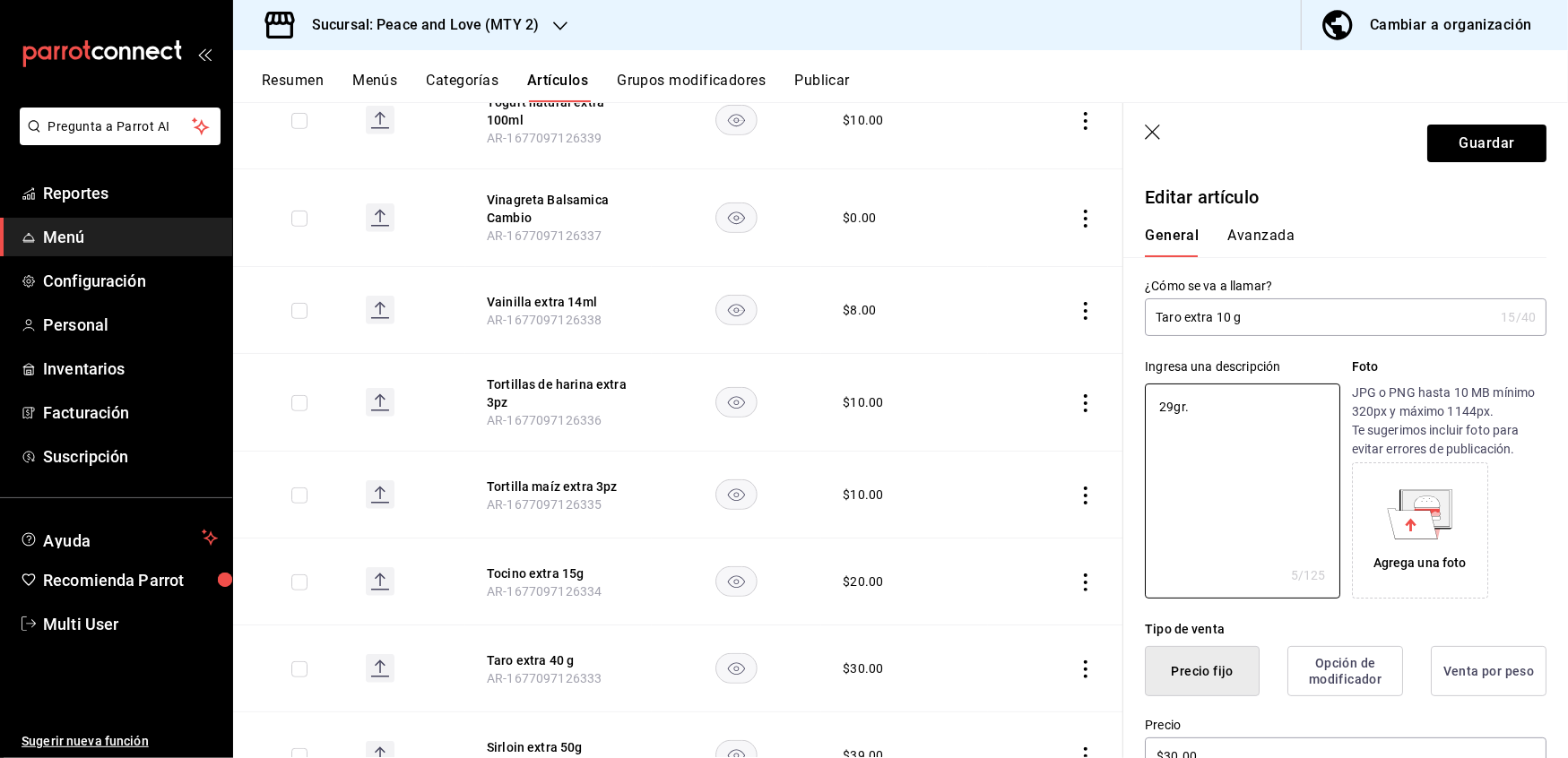
type textarea "1"
type textarea "x"
type textarea "10"
type textarea "x"
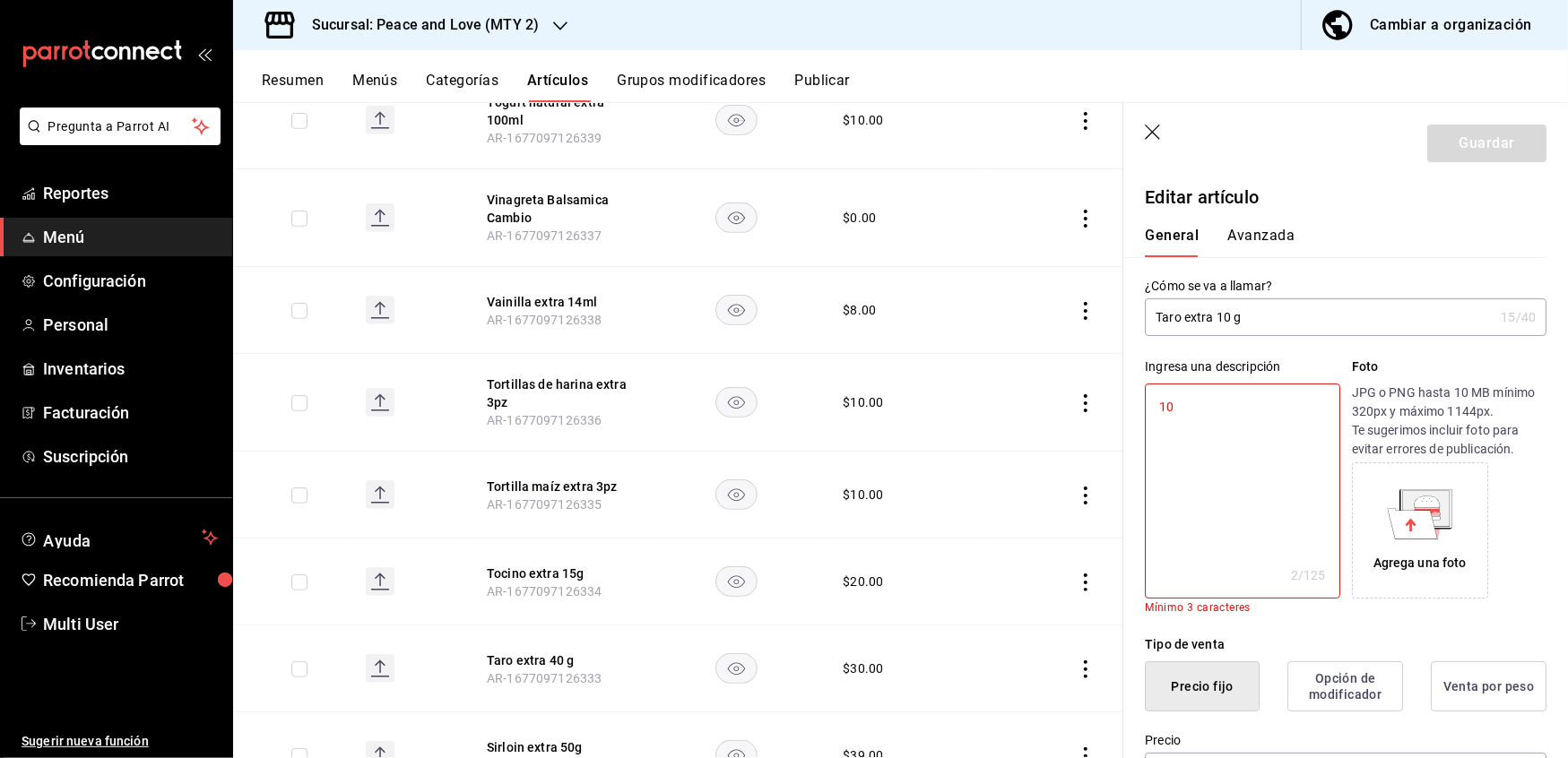
type textarea "10g"
type textarea "x"
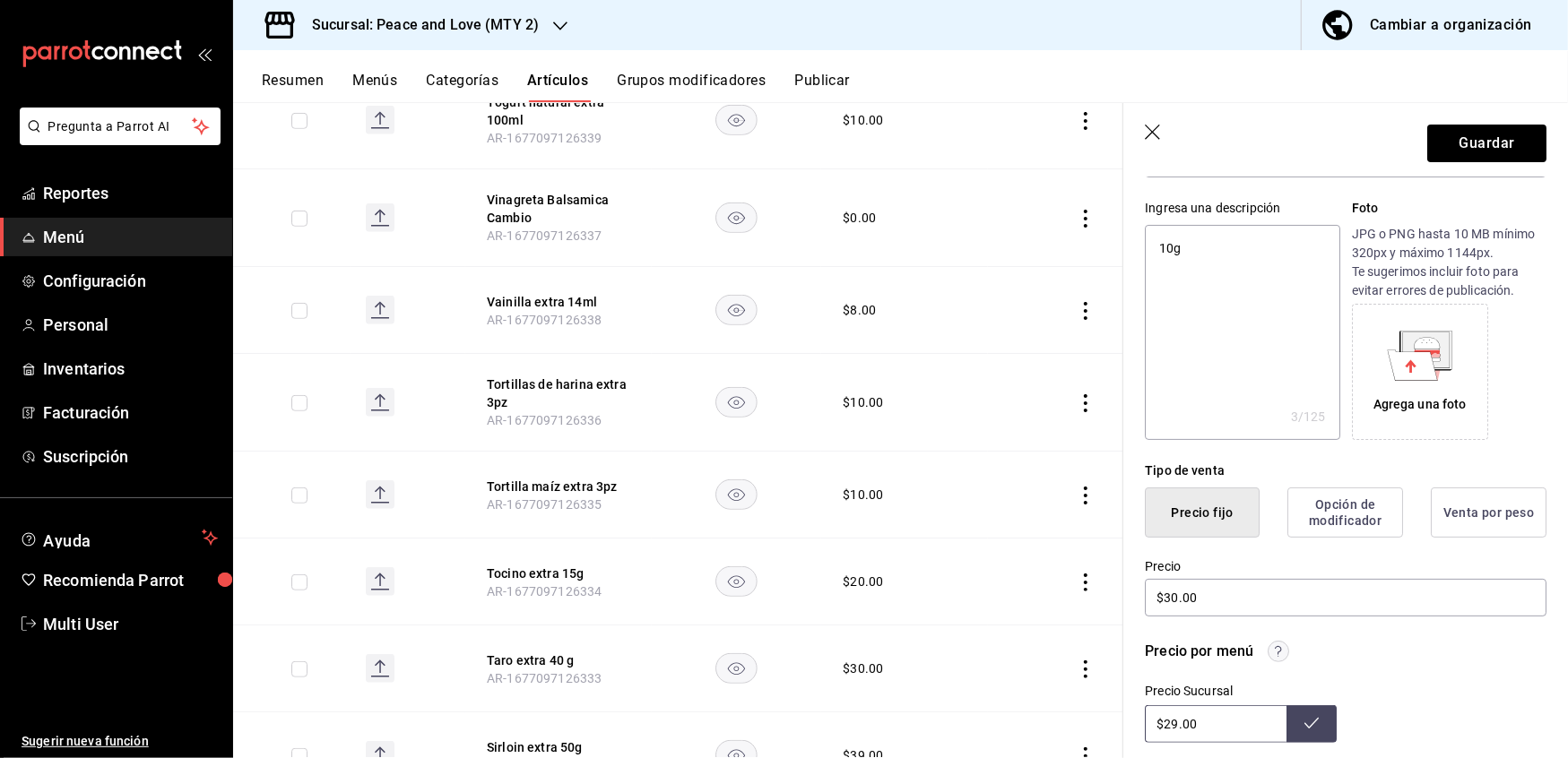
scroll to position [161, 0]
type textarea "10g"
click at [1224, 593] on input "$30.00" at bounding box center [1345, 595] width 402 height 37
type textarea "x"
type input "$30.00"
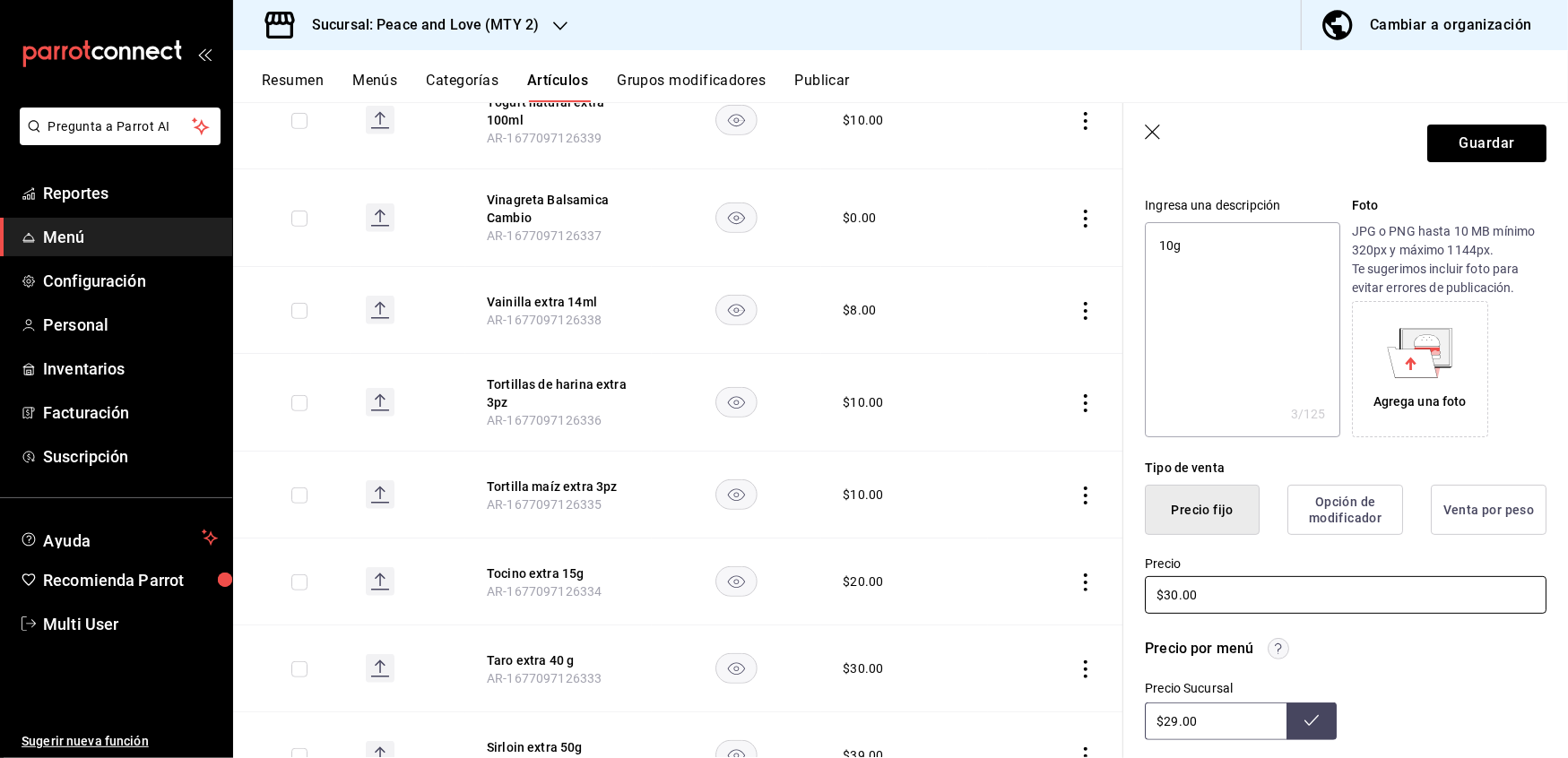
type textarea "x"
type input "$30.00"
type textarea "x"
type input "$30.00"
type textarea "x"
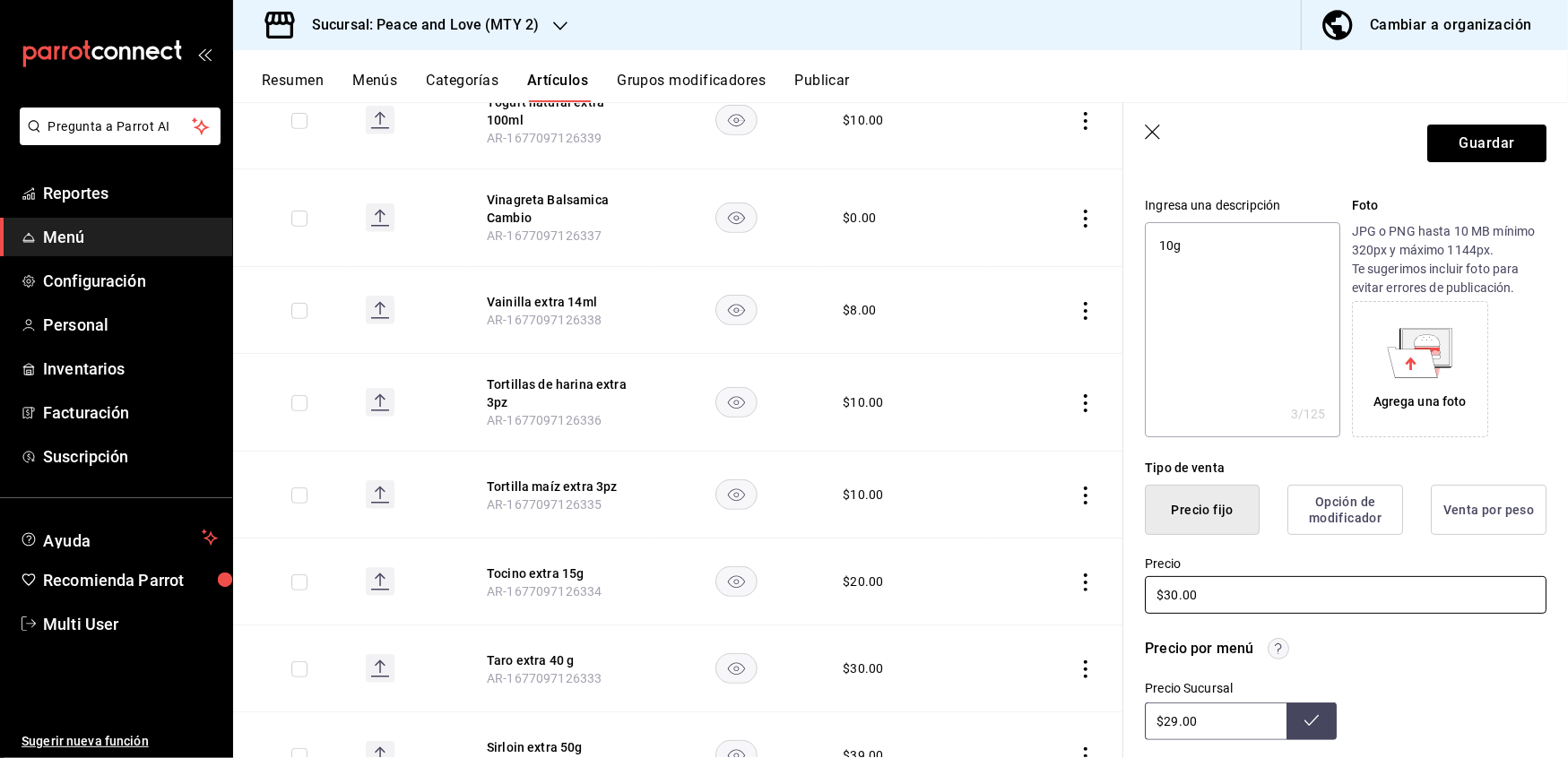
type input "$3.00"
type textarea "x"
type input "$1.00"
type textarea "x"
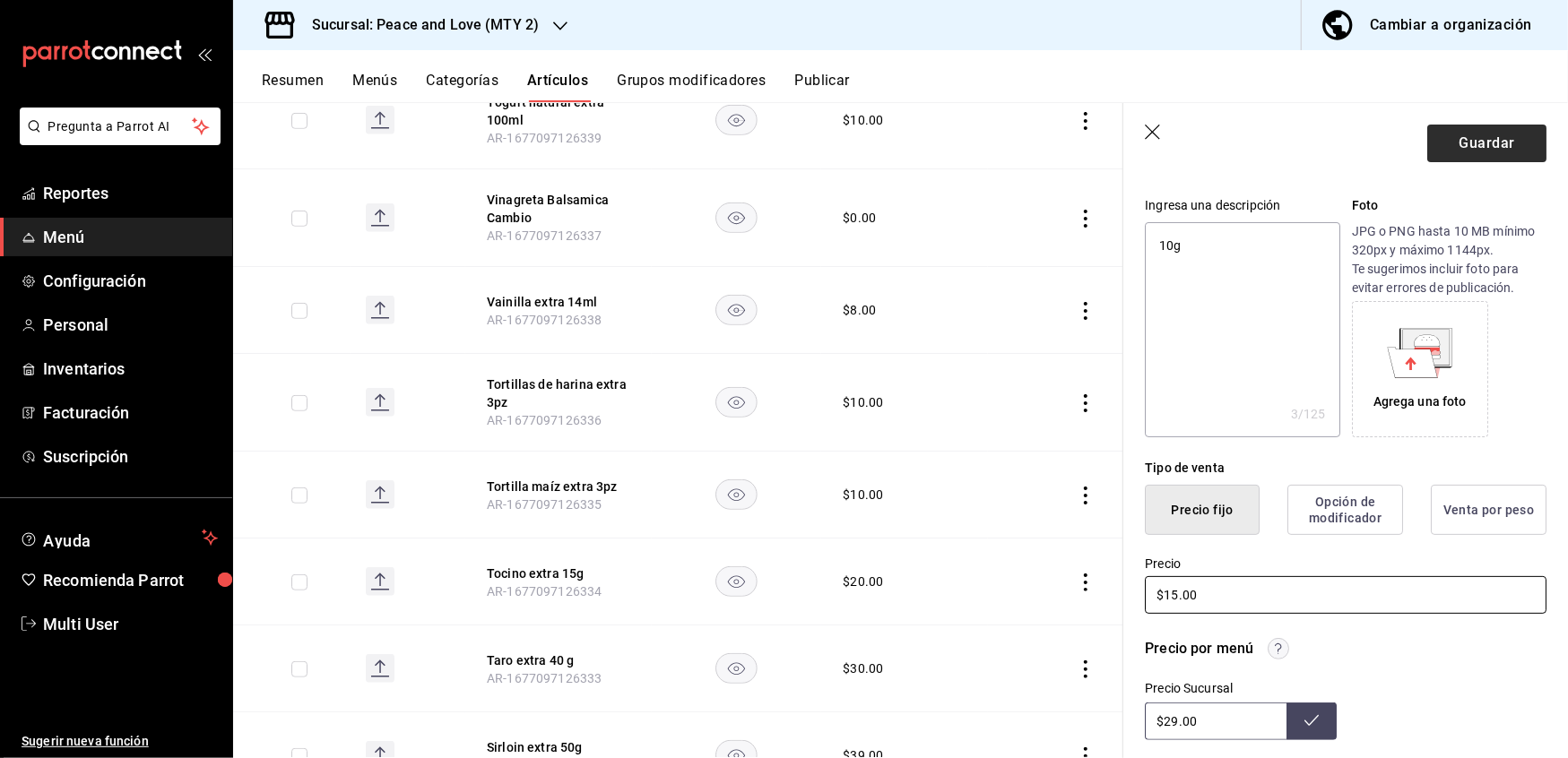
type input "$15.00"
click at [1451, 141] on button "Guardar" at bounding box center [1486, 143] width 119 height 37
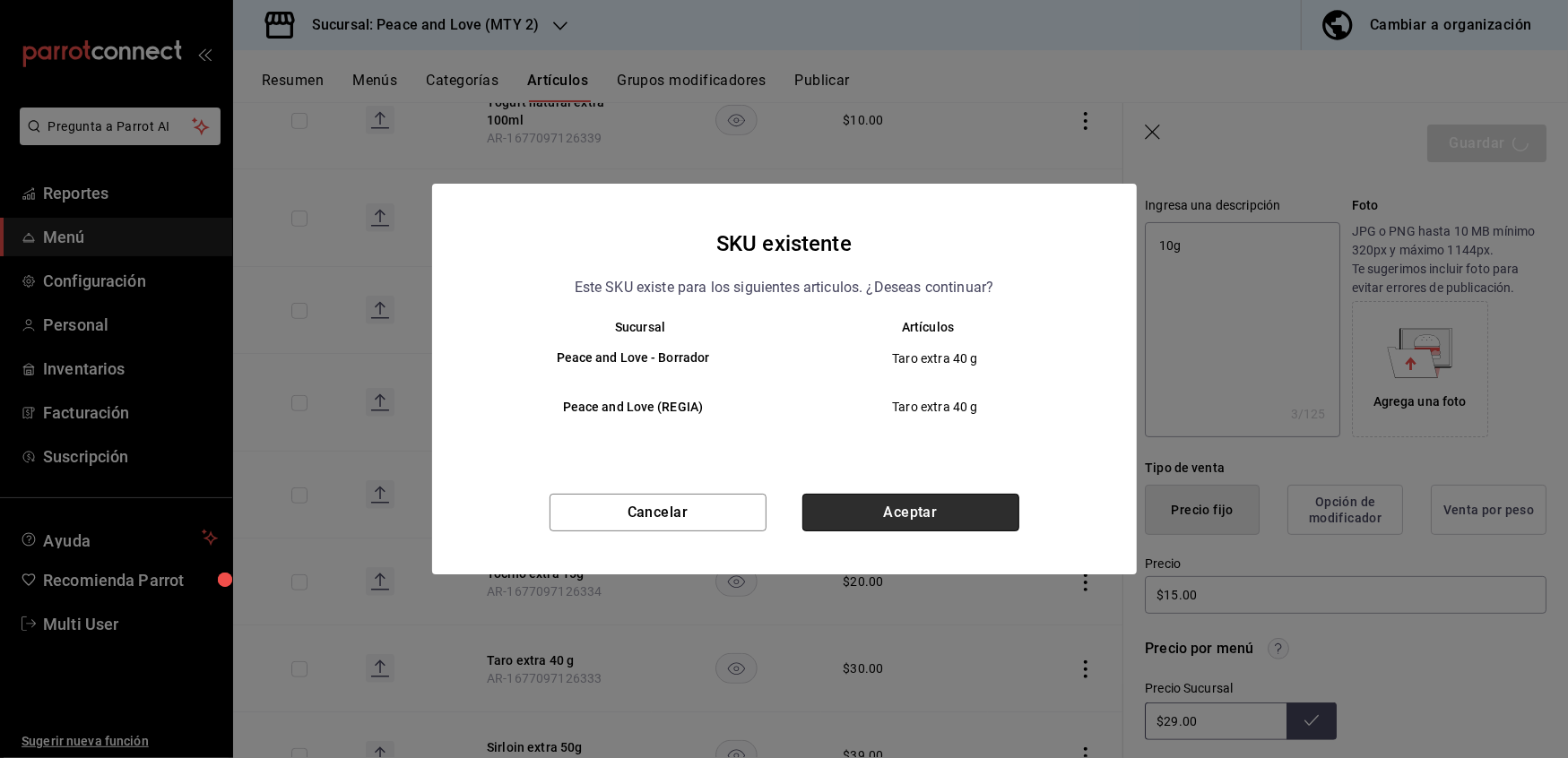
click at [931, 509] on button "Aceptar" at bounding box center [911, 512] width 217 height 37
type textarea "x"
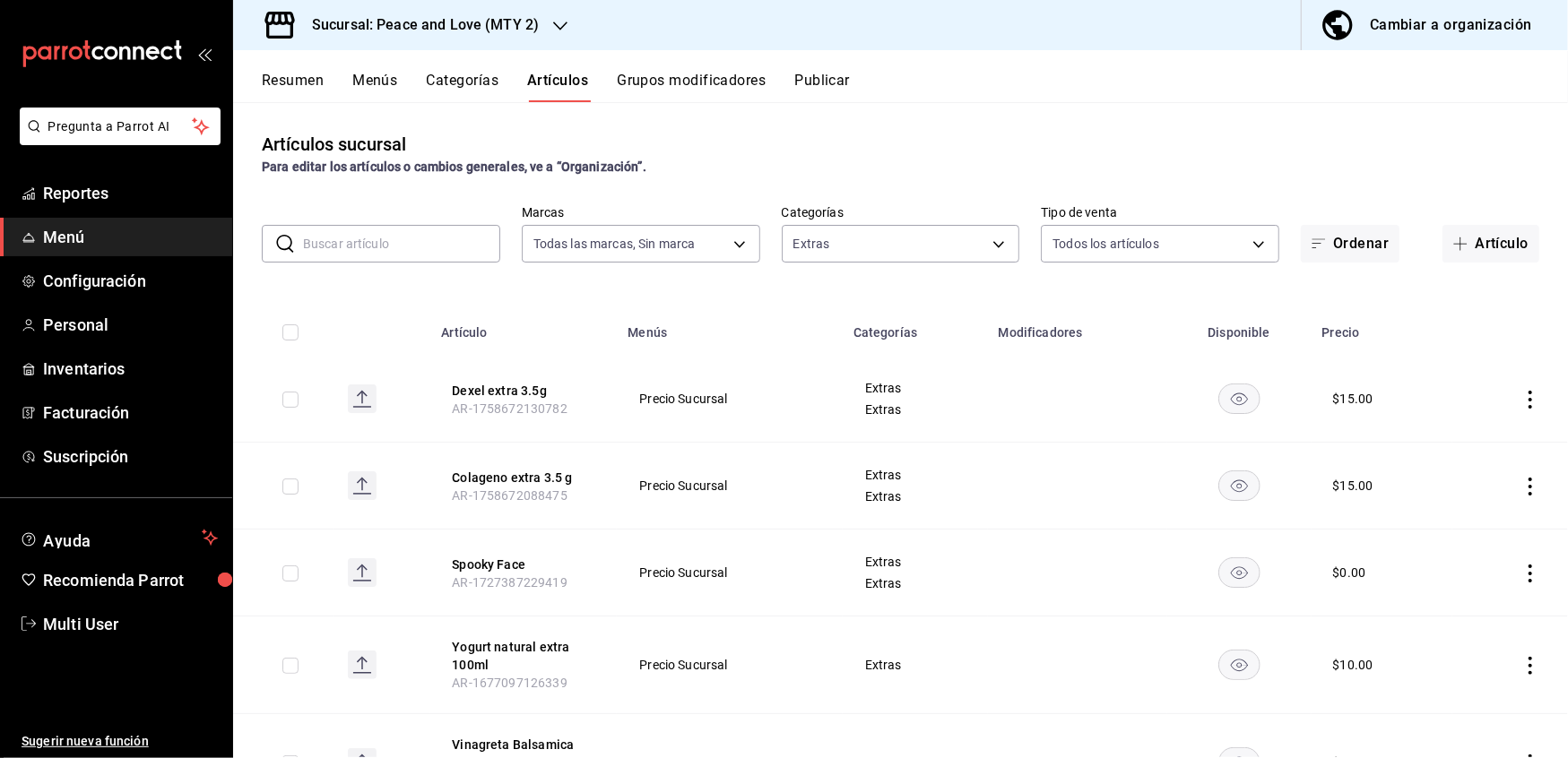
click at [400, 251] on input "text" at bounding box center [402, 243] width 198 height 36
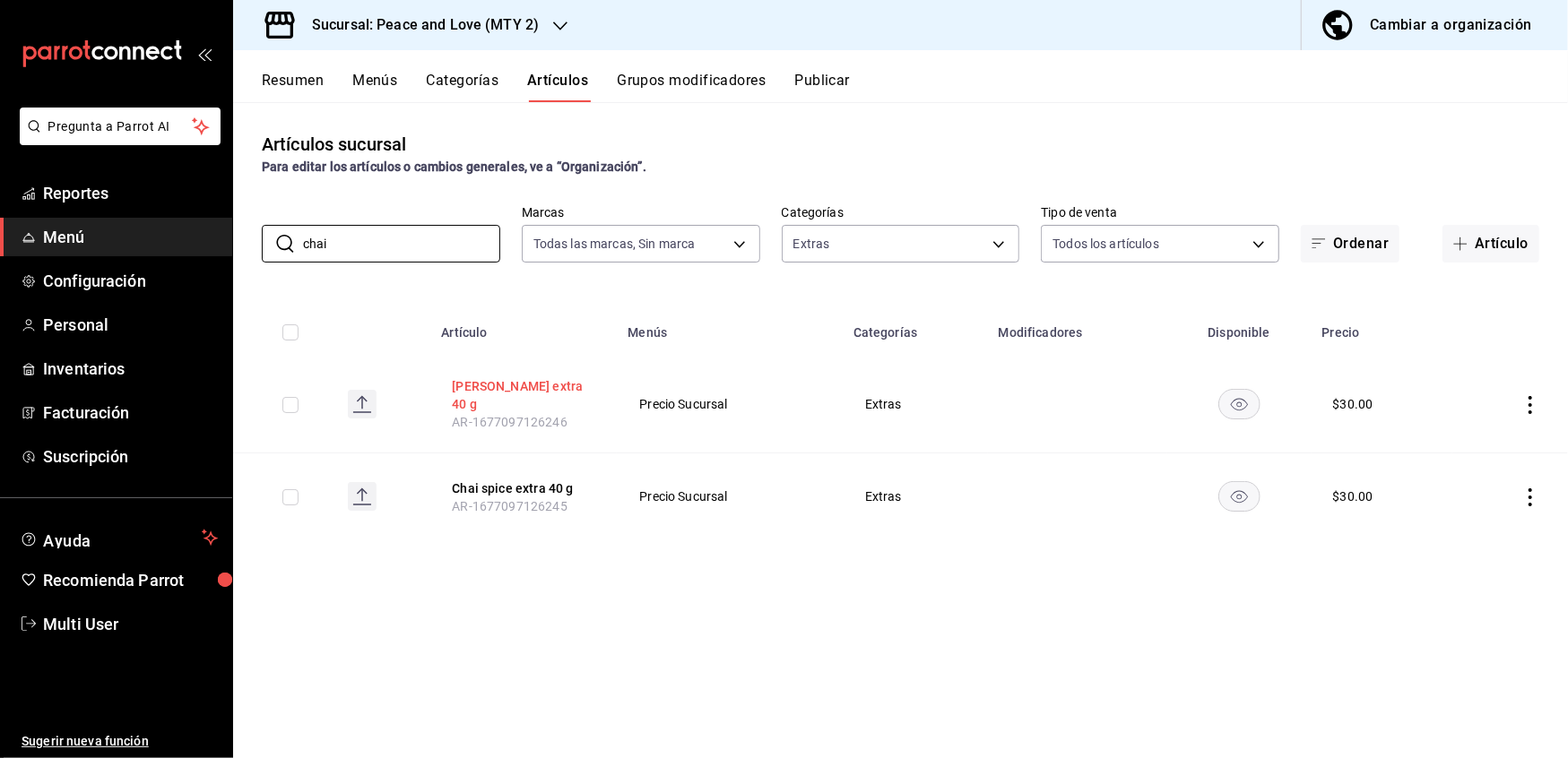
type input "chai"
click at [500, 391] on button "[PERSON_NAME] extra 40 g" at bounding box center [523, 394] width 143 height 36
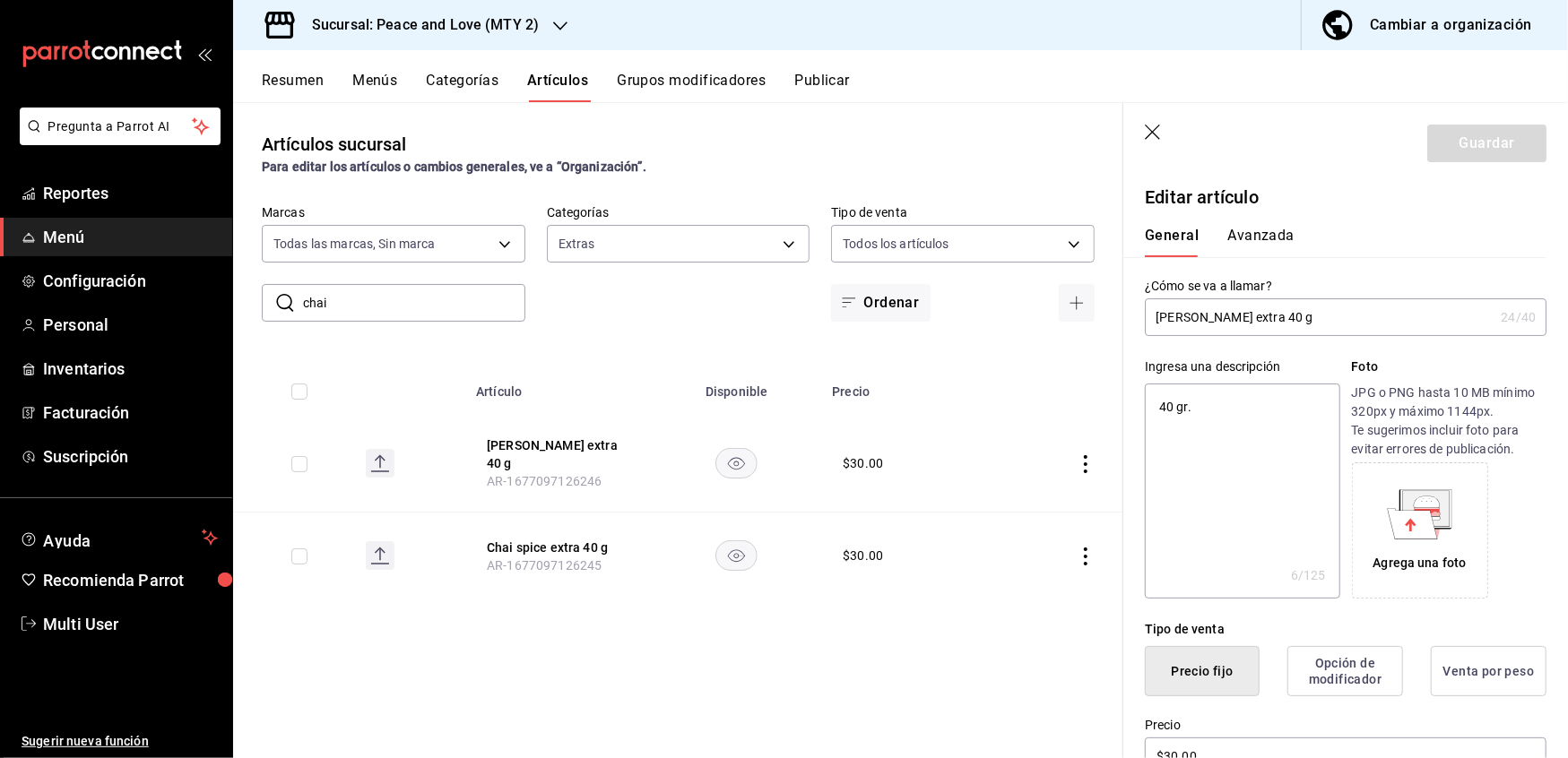
click at [1169, 407] on textarea "40 gr." at bounding box center [1242, 491] width 195 height 215
click at [1270, 318] on input "[PERSON_NAME] extra 40 g" at bounding box center [1319, 317] width 348 height 36
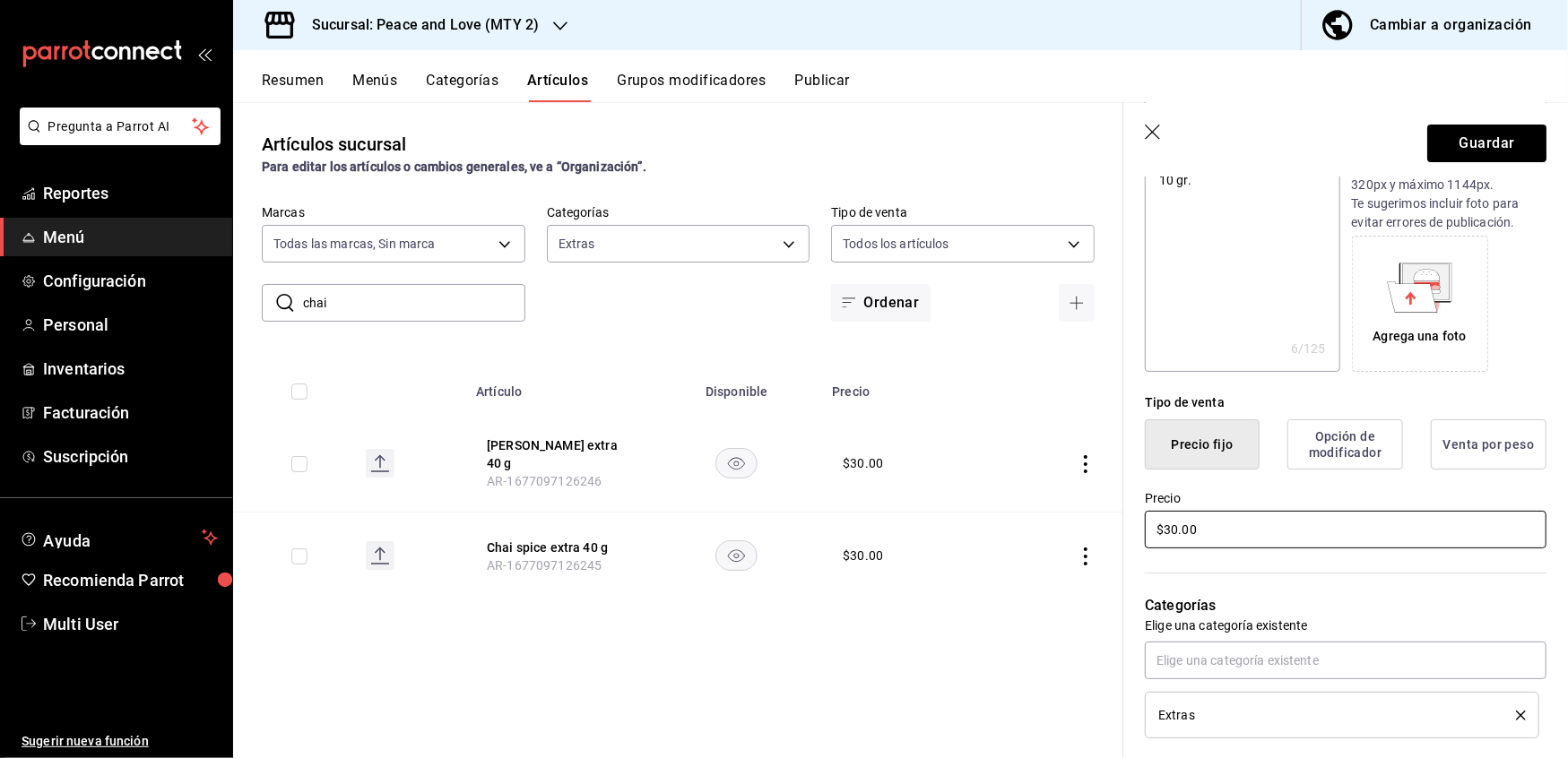
drag, startPoint x: 1246, startPoint y: 528, endPoint x: 908, endPoint y: 488, distance: 340.4
click at [908, 488] on main "Artículos sucursal Para editar los artículos o cambios generales, ve a “Organiz…" at bounding box center [900, 430] width 1335 height 656
click at [1466, 141] on button "Guardar" at bounding box center [1486, 143] width 119 height 37
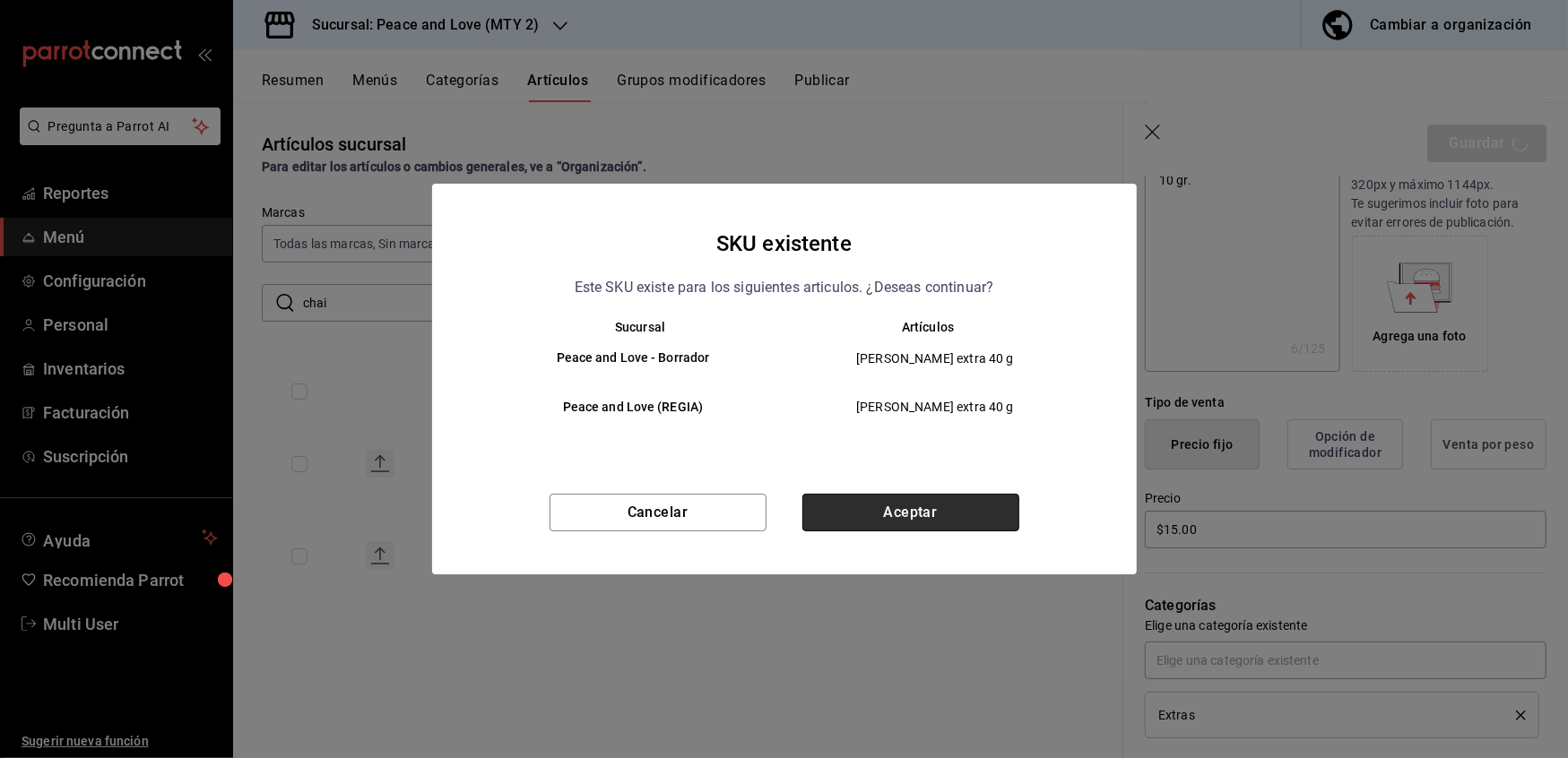
click at [897, 508] on button "Aceptar" at bounding box center [911, 512] width 217 height 37
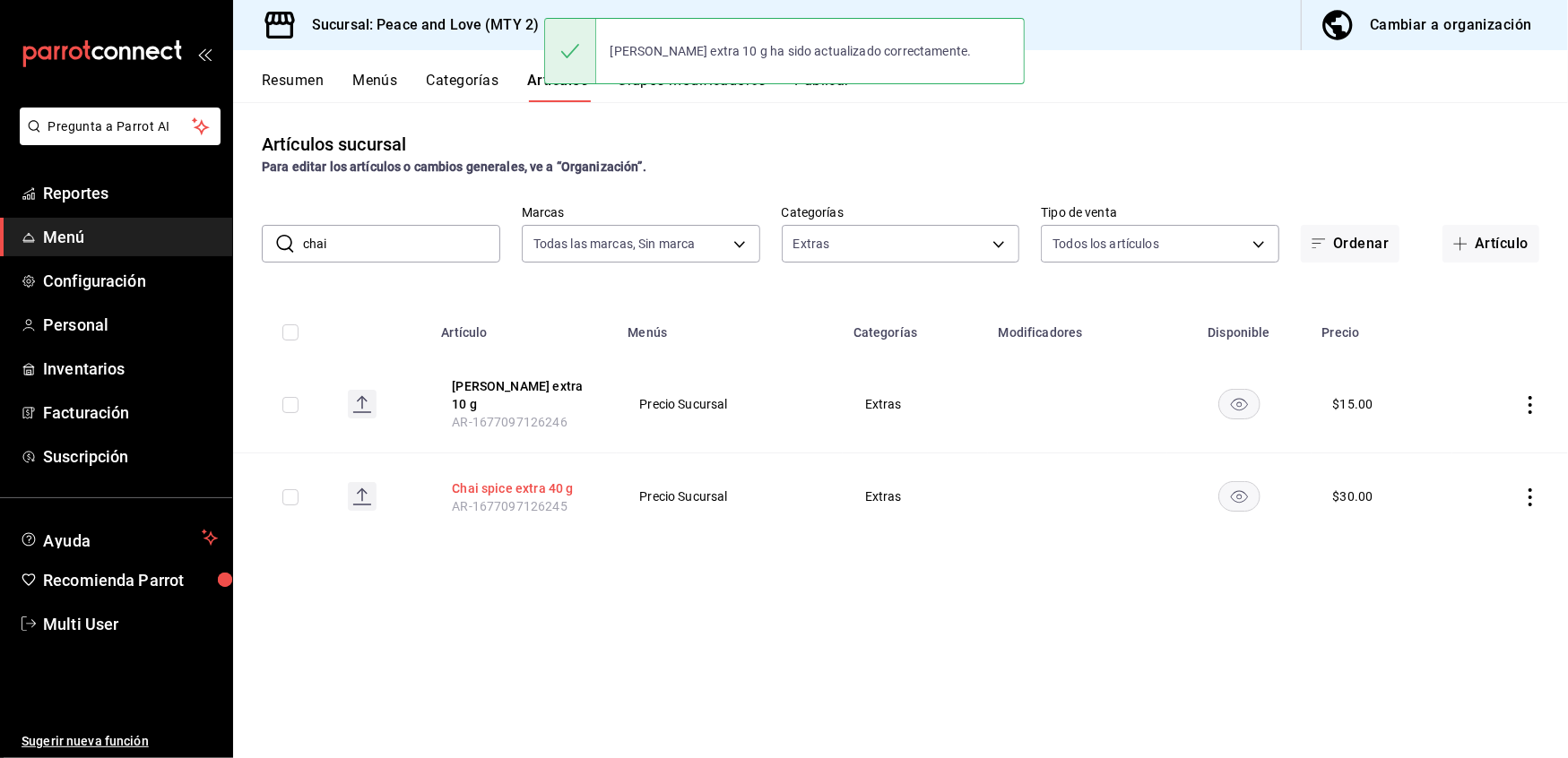
click at [565, 480] on button "Chai spice extra 40 g" at bounding box center [523, 488] width 143 height 18
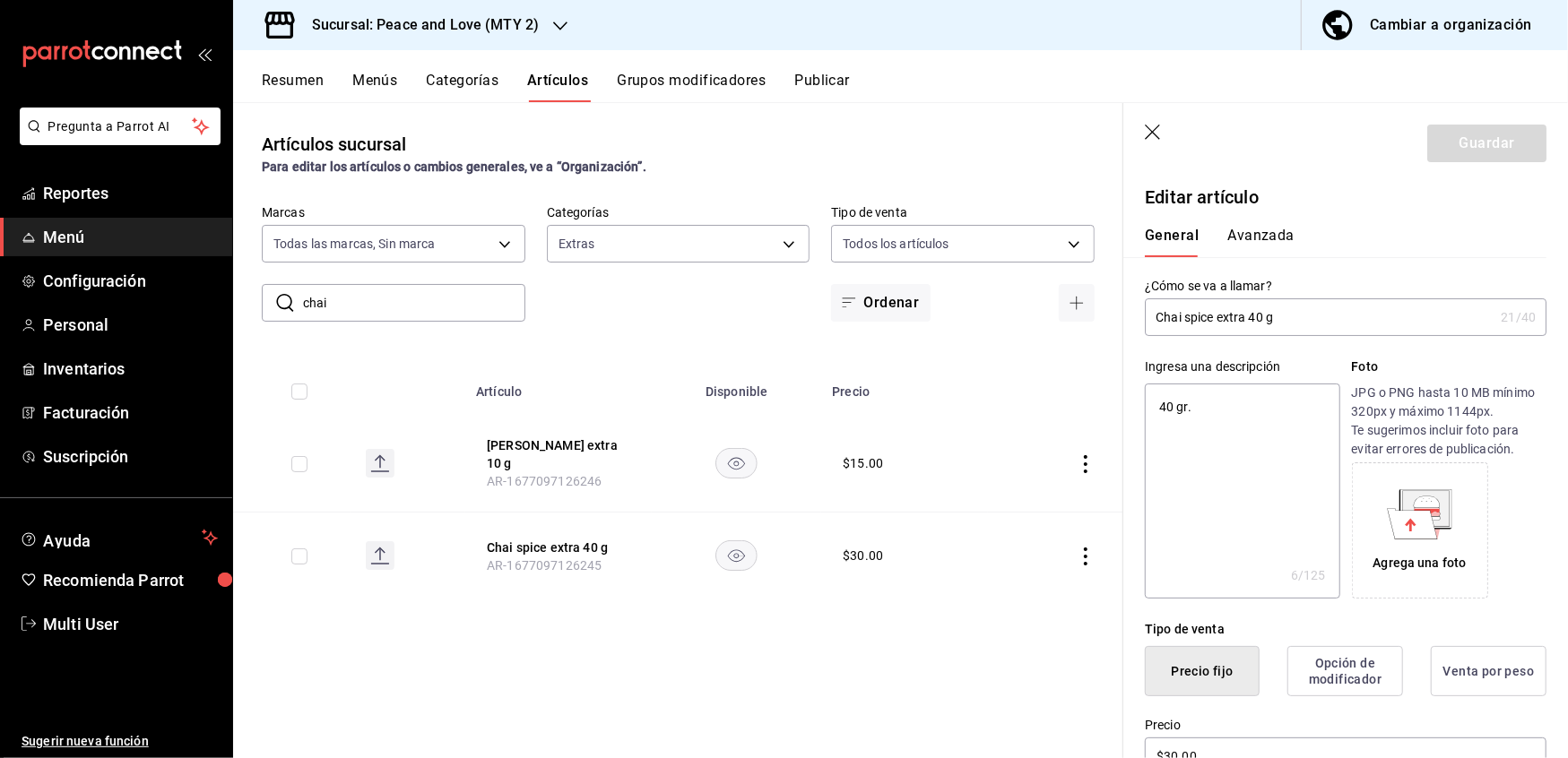
click at [1260, 324] on input "Chai spice extra 40 g" at bounding box center [1319, 317] width 348 height 36
click at [1166, 403] on textarea "40 gr." at bounding box center [1242, 491] width 195 height 215
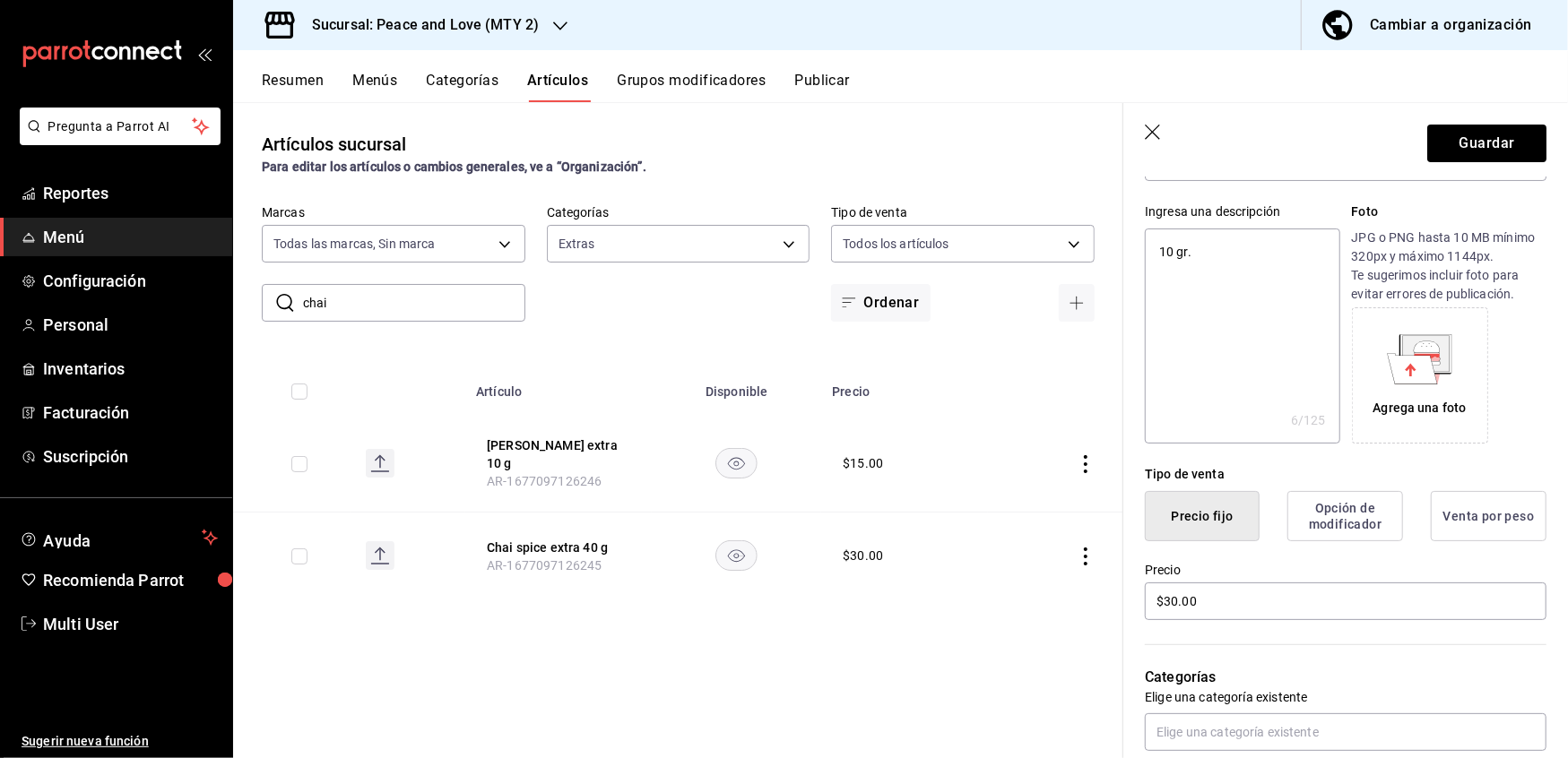
scroll to position [156, 0]
drag, startPoint x: 1251, startPoint y: 603, endPoint x: 861, endPoint y: 542, distance: 394.7
click at [861, 542] on main "Artículos sucursal Para editar los artículos o cambios generales, ve a “Organiz…" at bounding box center [900, 430] width 1335 height 656
click at [1461, 140] on button "Guardar" at bounding box center [1486, 143] width 119 height 37
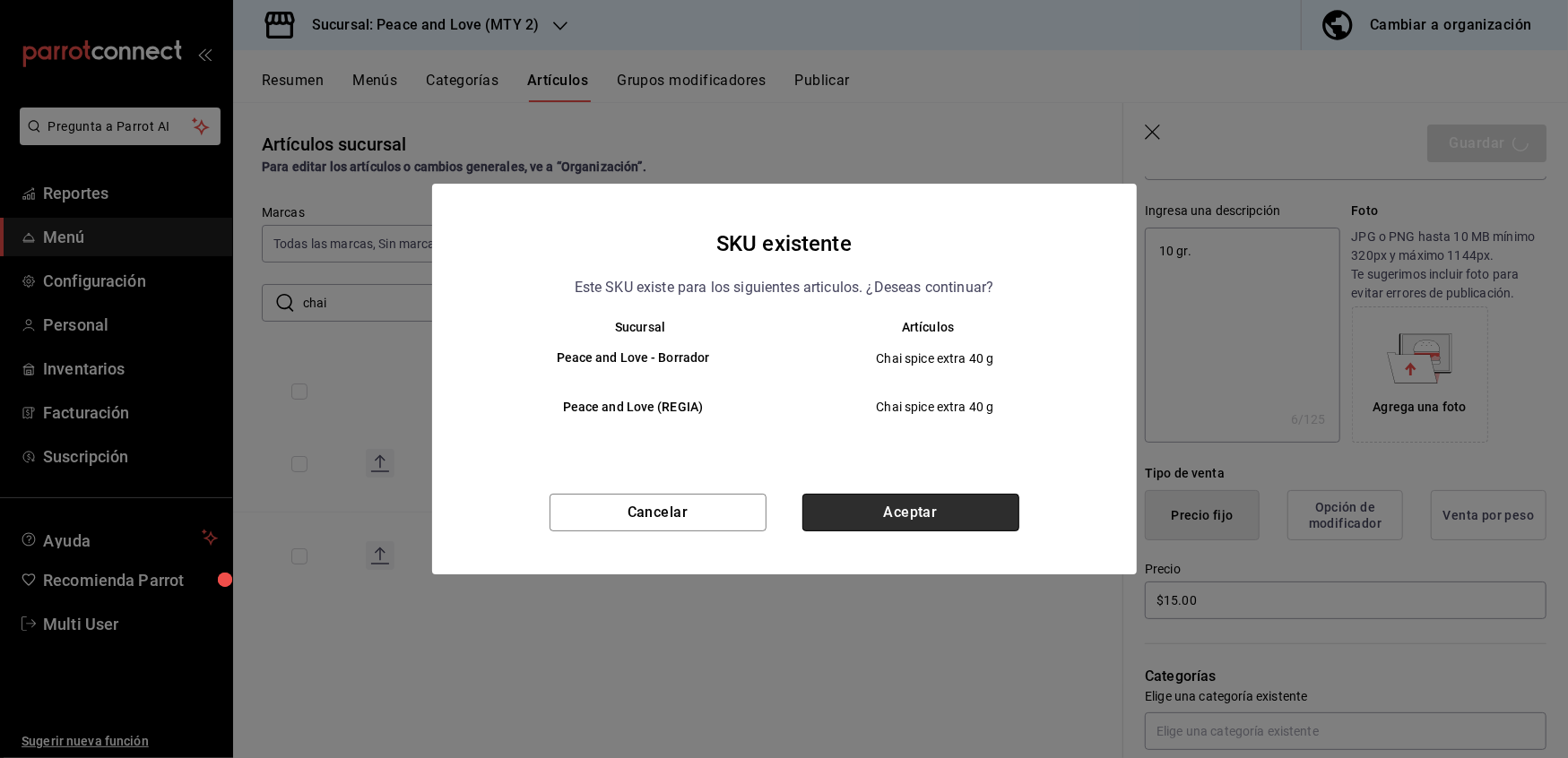
click at [970, 497] on button "Aceptar" at bounding box center [911, 512] width 217 height 37
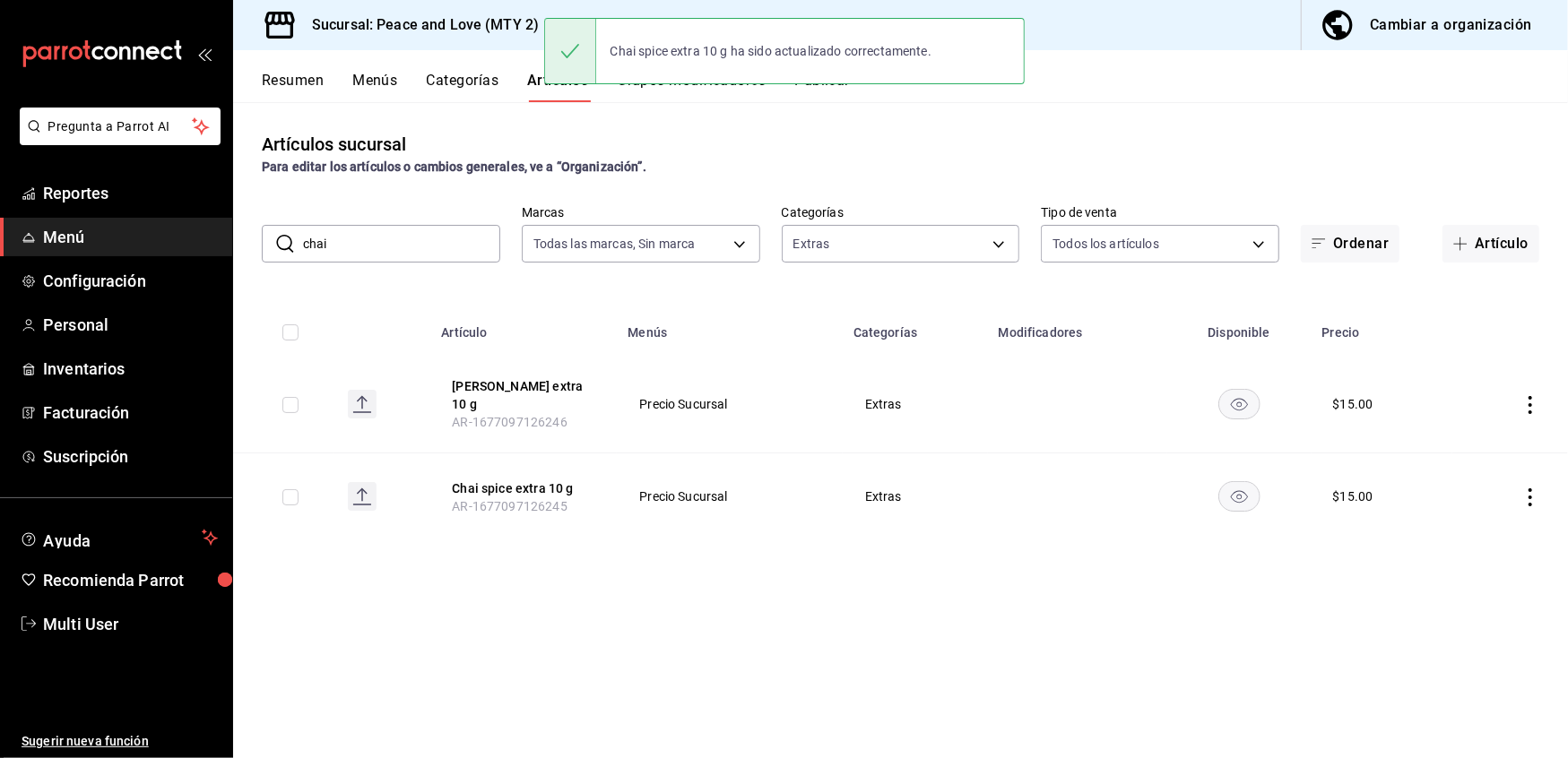
click at [428, 256] on input "chai" at bounding box center [402, 243] width 198 height 36
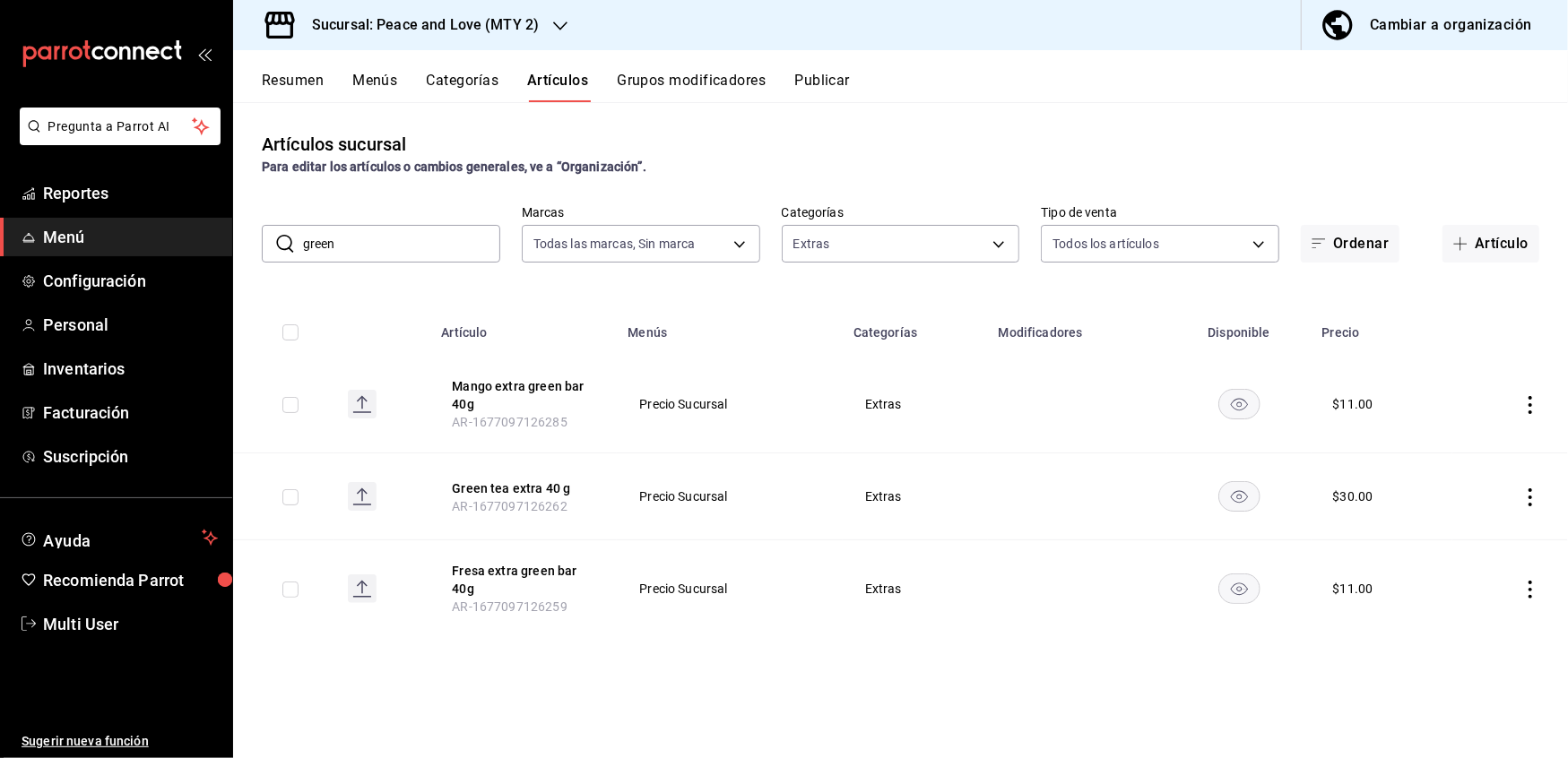
click at [504, 473] on th "[PERSON_NAME] tea extra 40 g AR-1677097126262" at bounding box center [523, 497] width 186 height 87
click at [504, 484] on button "Green tea extra 40 g" at bounding box center [523, 488] width 143 height 18
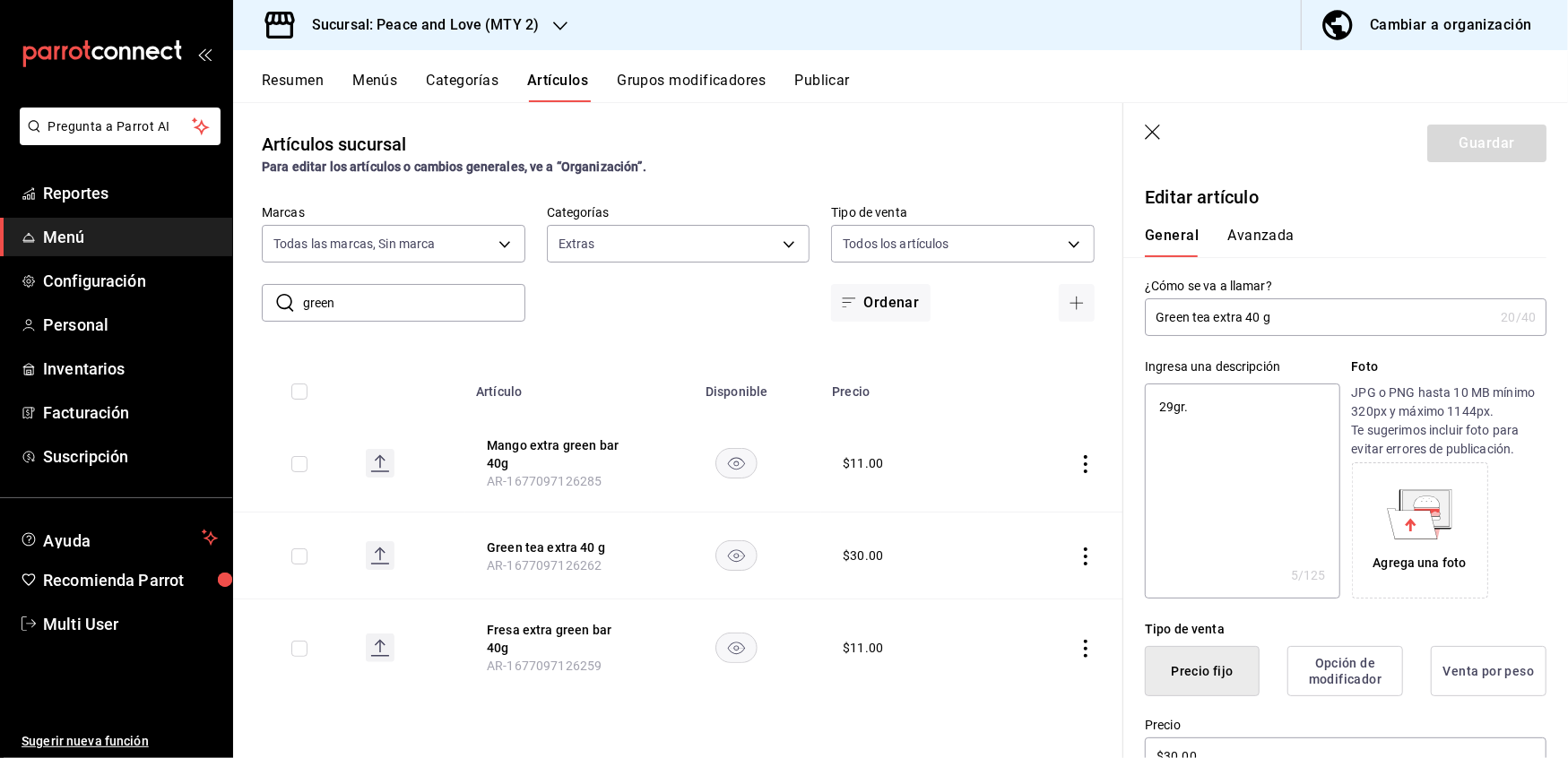
click at [1175, 406] on textarea "29gr." at bounding box center [1242, 491] width 195 height 215
click at [1253, 306] on input "Green tea extra 40 g" at bounding box center [1319, 317] width 348 height 36
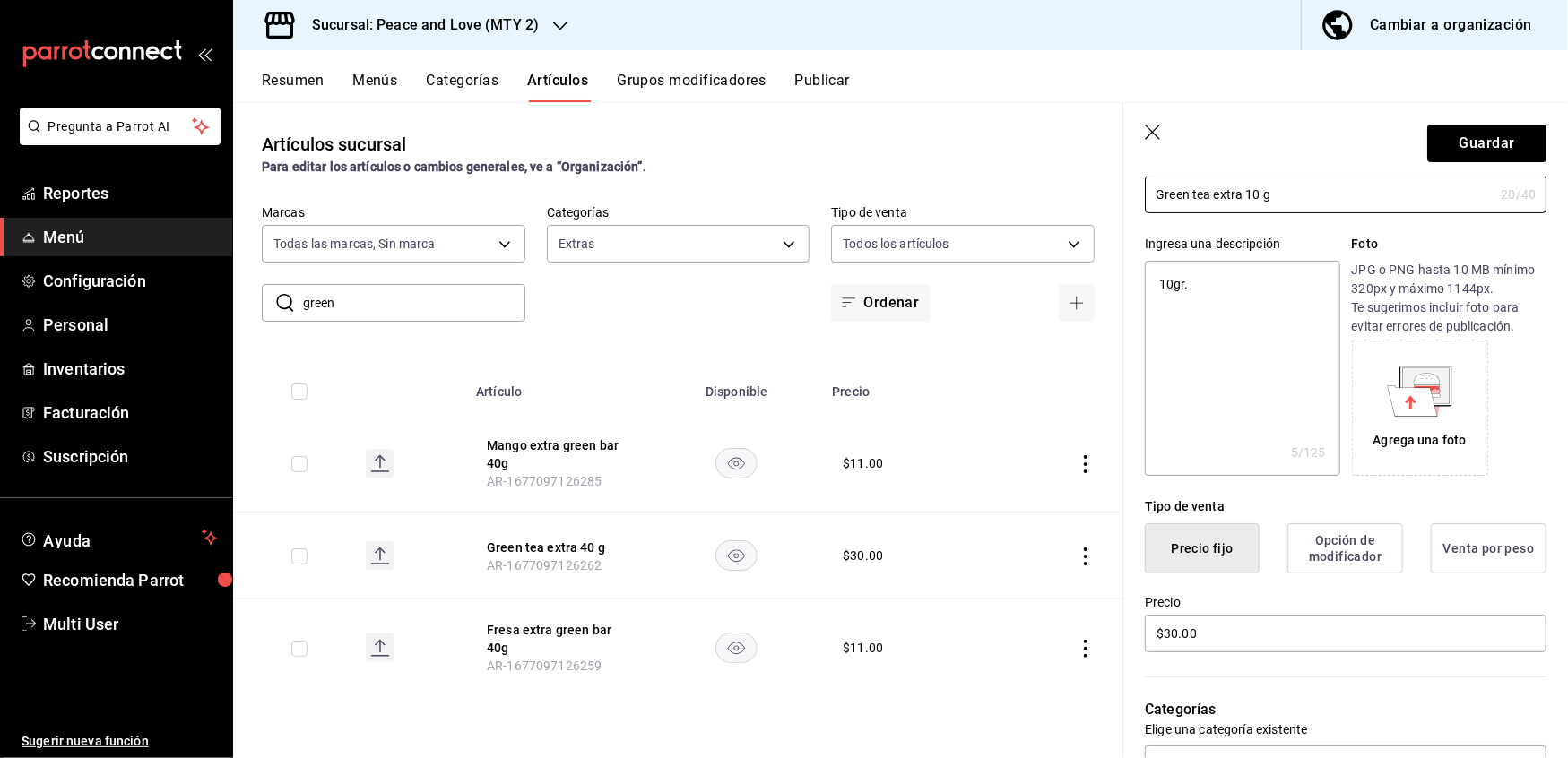
scroll to position [122, 0]
drag, startPoint x: 1234, startPoint y: 640, endPoint x: 854, endPoint y: 582, distance: 384.4
click at [854, 582] on main "Artículos sucursal Para editar los artículos o cambios generales, ve a “Organiz…" at bounding box center [900, 430] width 1335 height 656
click at [1453, 130] on button "Guardar" at bounding box center [1486, 143] width 119 height 37
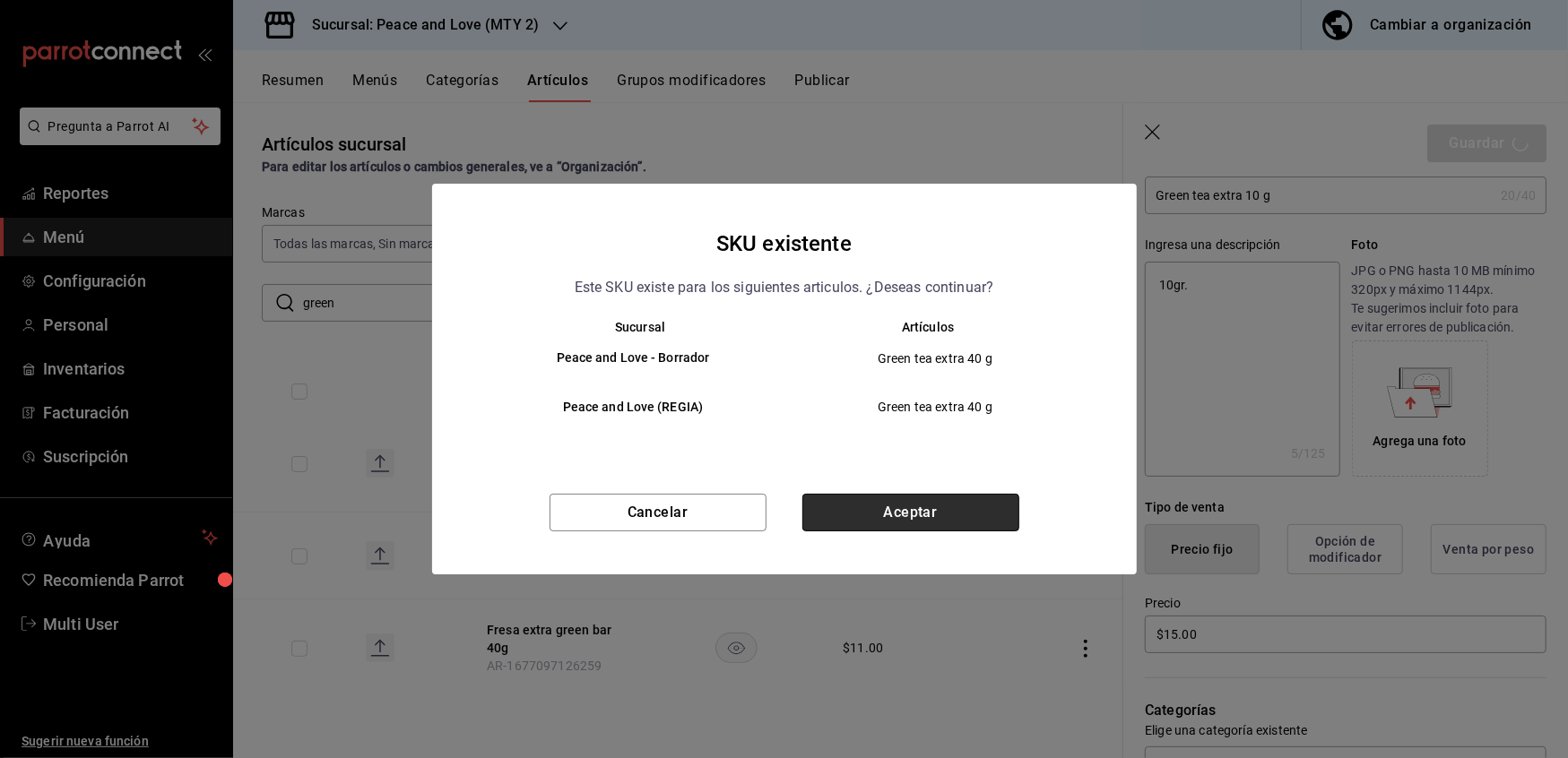
click at [900, 521] on button "Aceptar" at bounding box center [911, 512] width 217 height 37
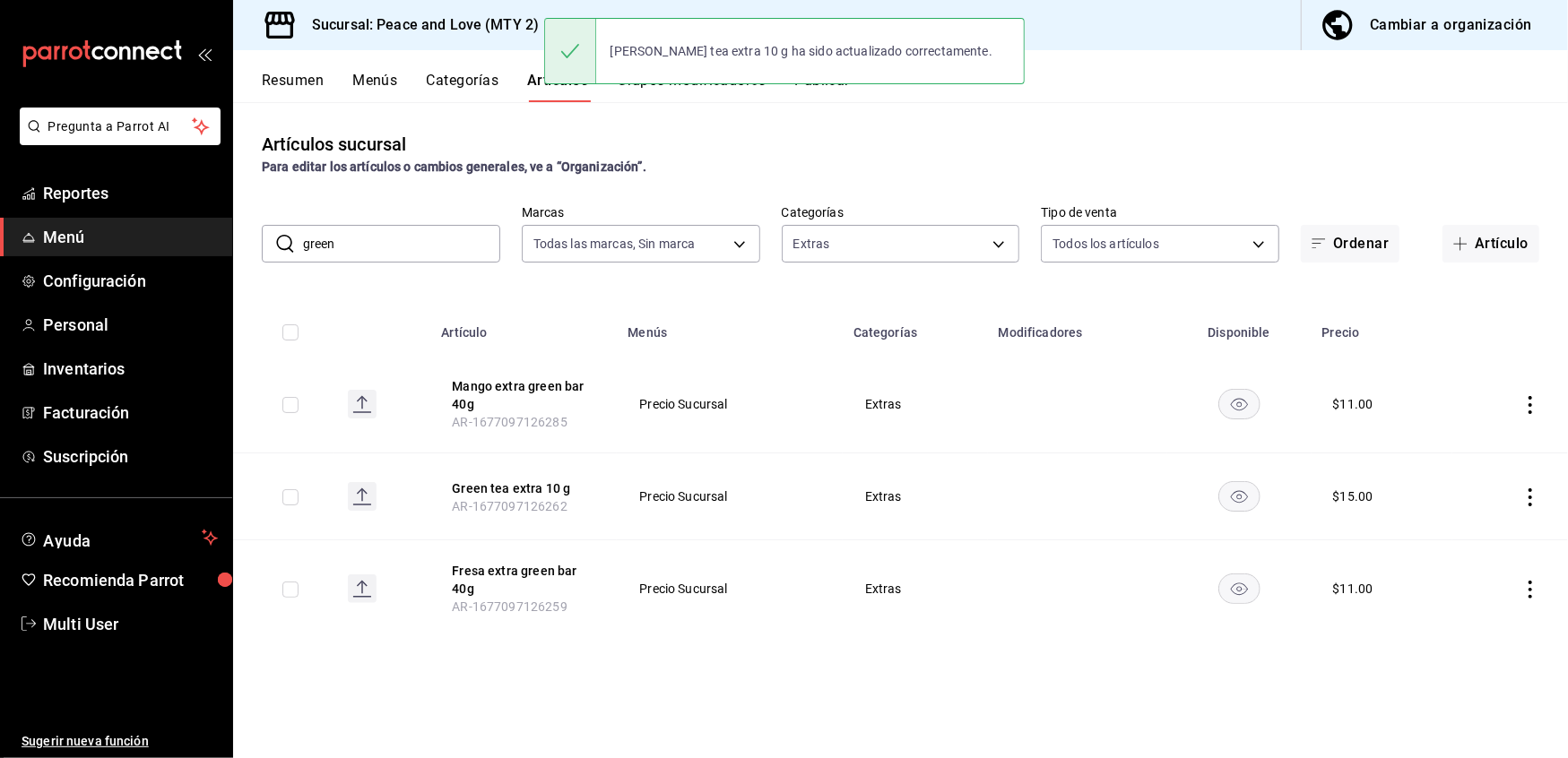
click at [726, 181] on div "Artículos sucursal Para editar los artículos o cambios generales, ve a “Organiz…" at bounding box center [900, 429] width 1335 height 655
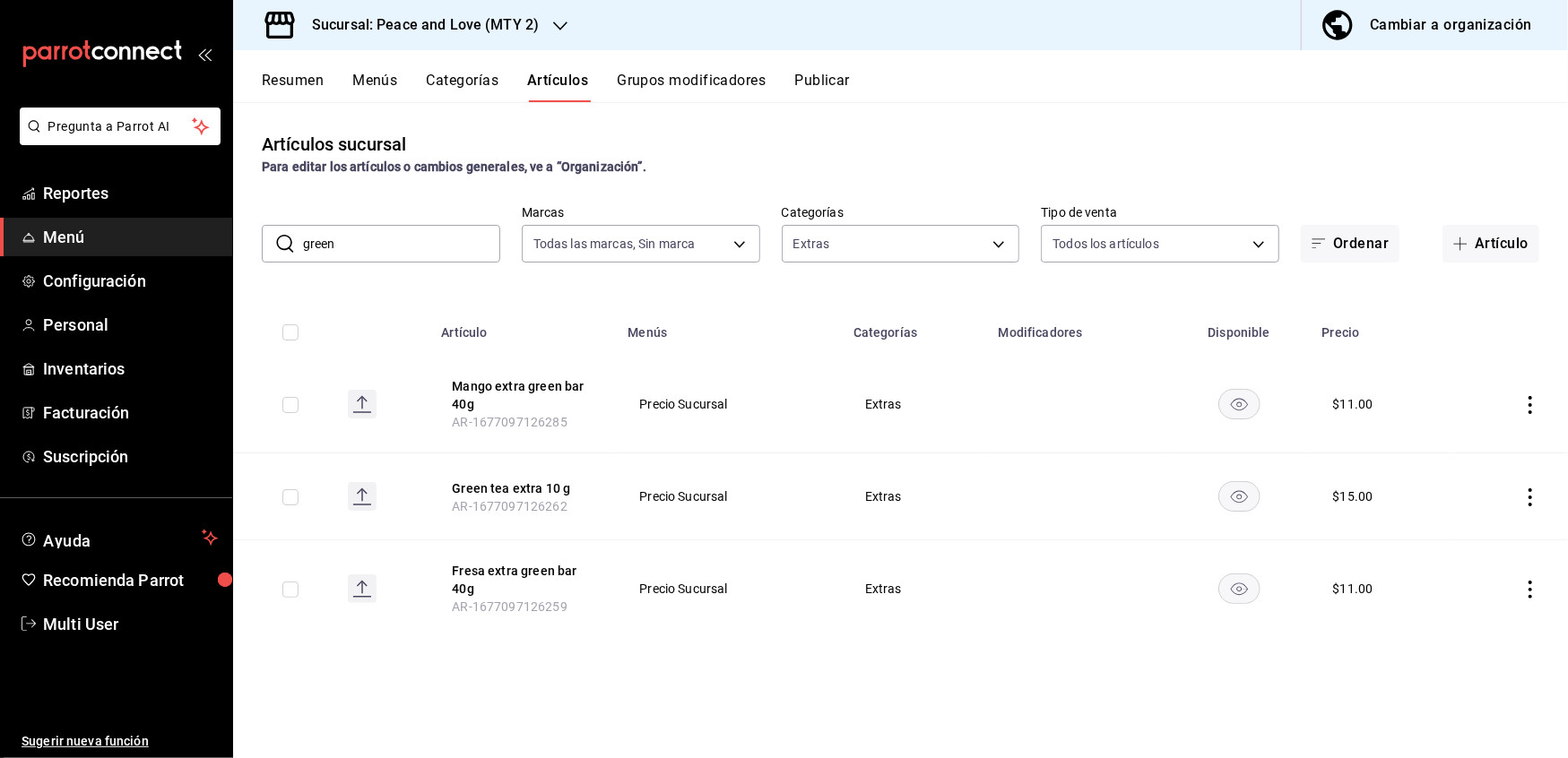
click at [697, 88] on button "Grupos modificadores" at bounding box center [691, 87] width 149 height 31
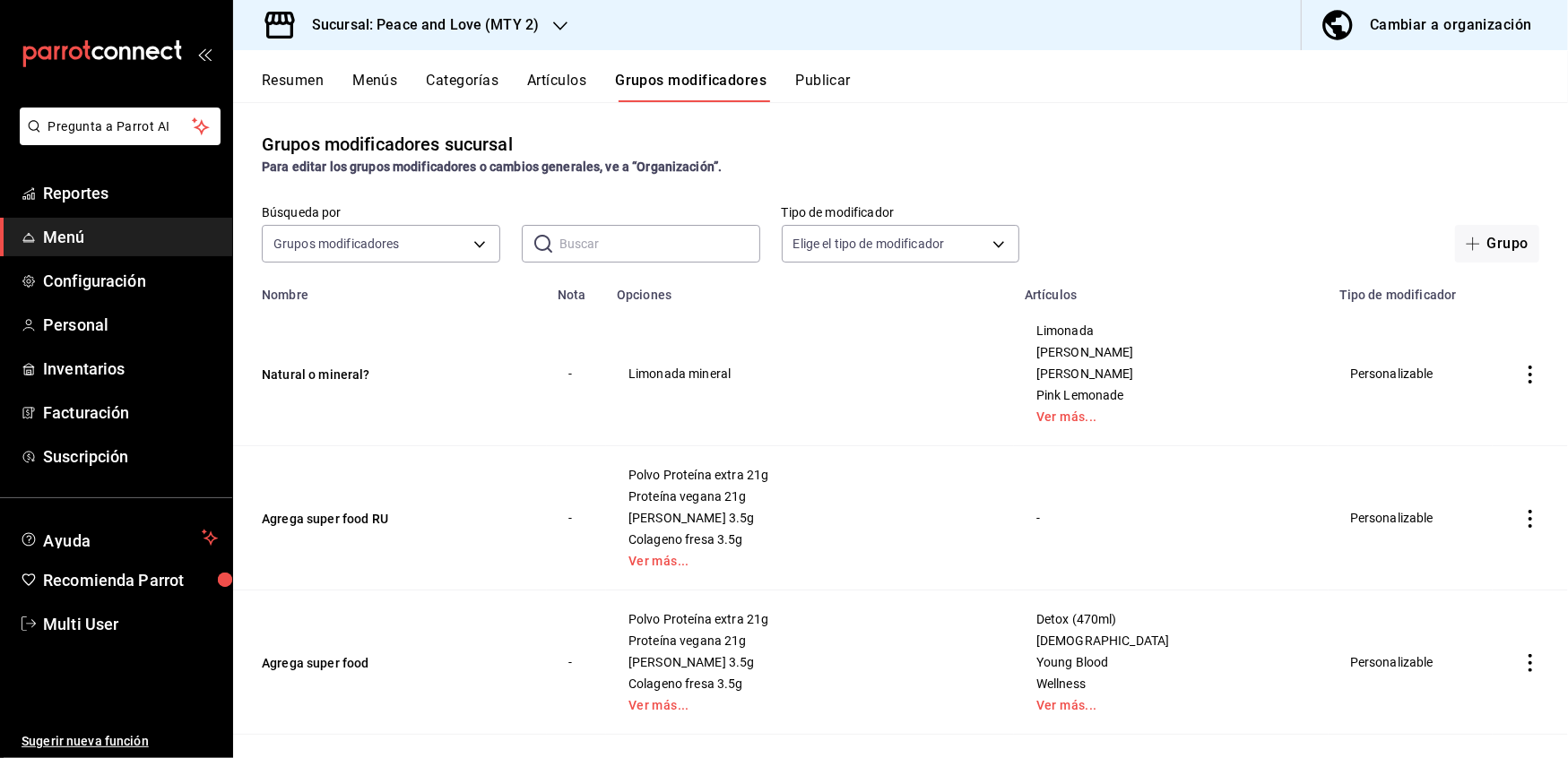
click at [600, 249] on input "text" at bounding box center [659, 243] width 201 height 36
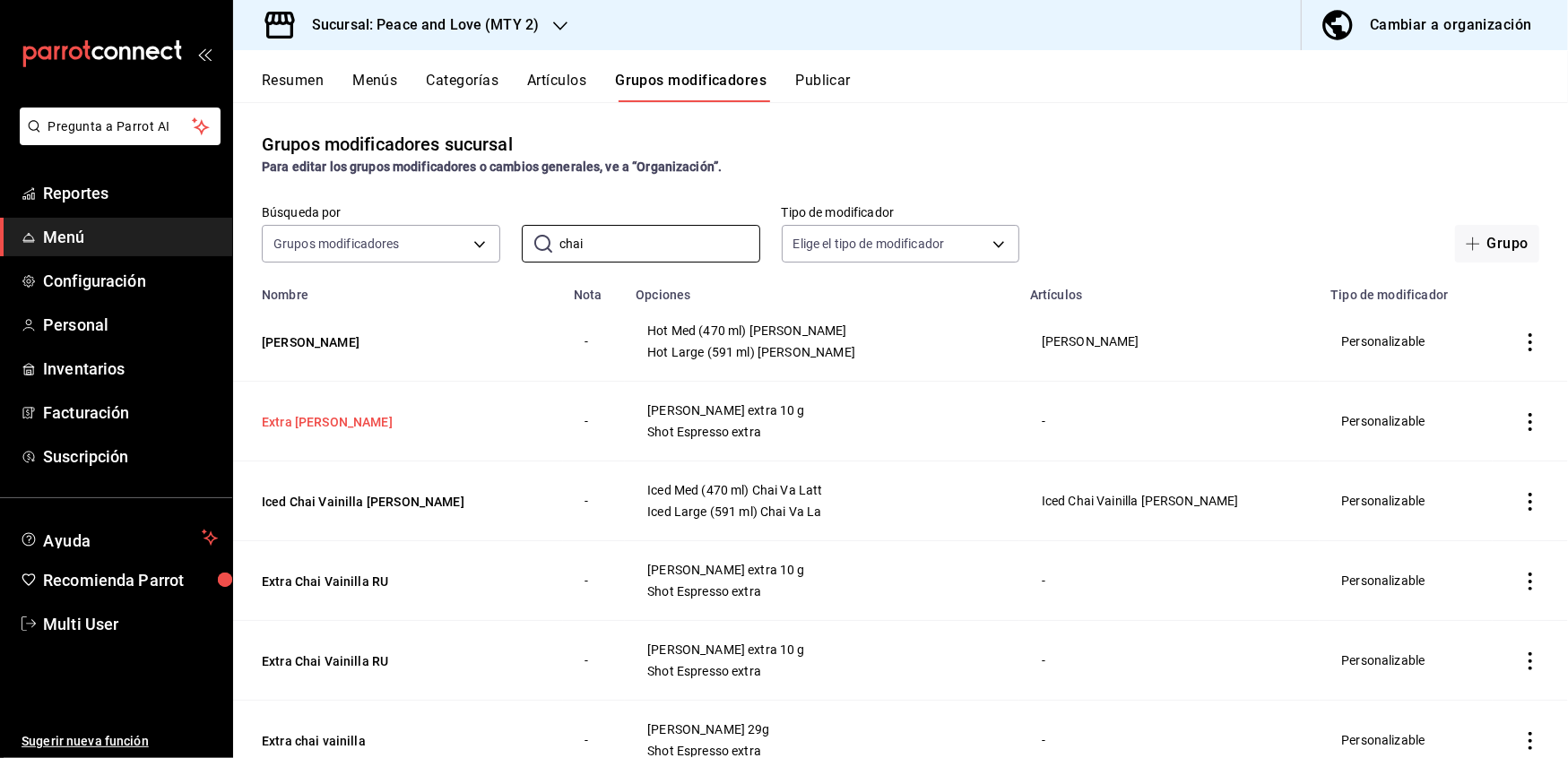
click at [352, 430] on button "Extra [PERSON_NAME]" at bounding box center [369, 422] width 215 height 18
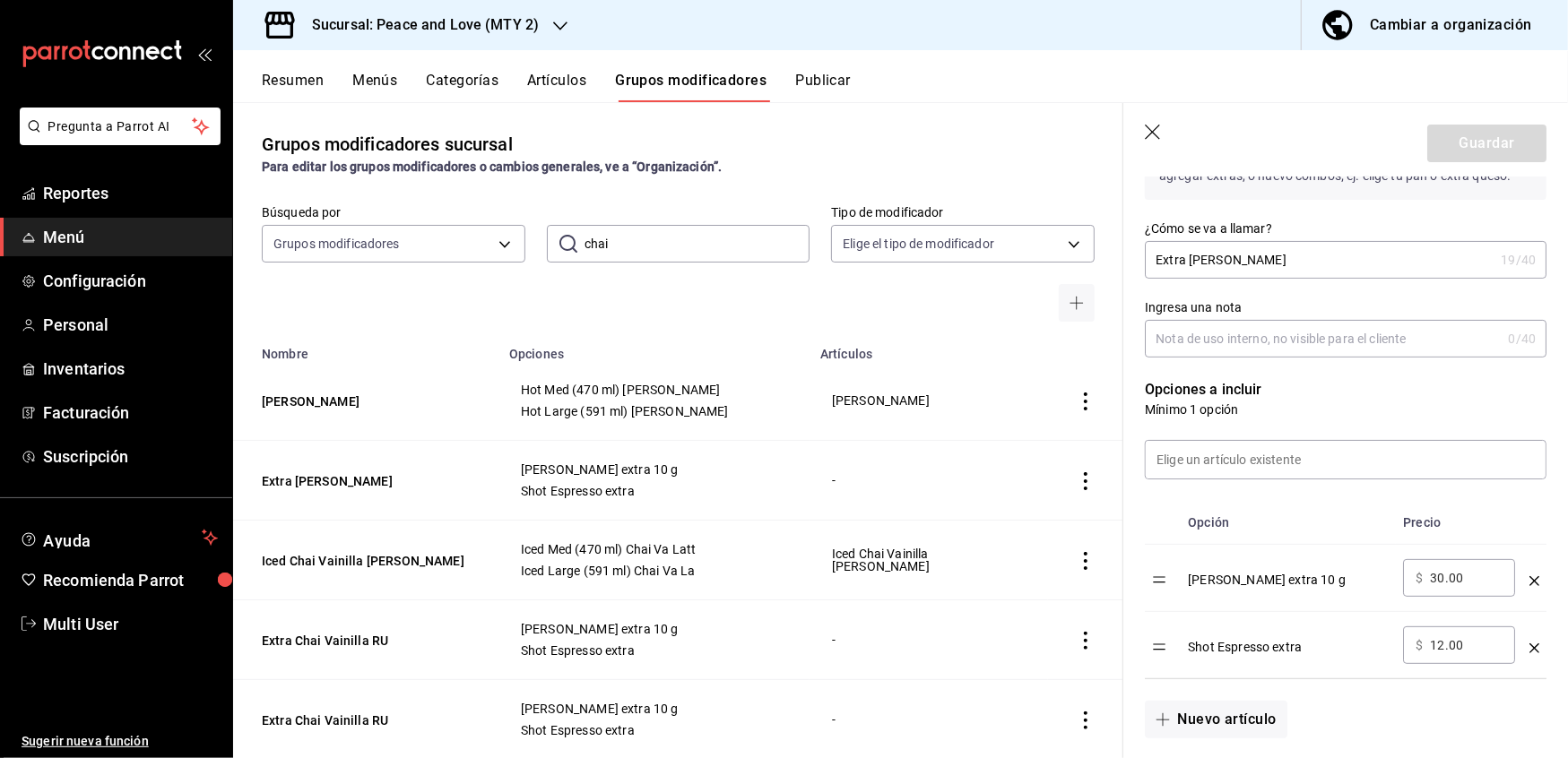
scroll to position [269, 0]
drag, startPoint x: 1463, startPoint y: 571, endPoint x: 1315, endPoint y: 568, distance: 148.0
click at [1315, 568] on tr "[PERSON_NAME] extra 10 g ​ $ 30.00 ​" at bounding box center [1345, 575] width 402 height 67
drag, startPoint x: 1470, startPoint y: 651, endPoint x: 1342, endPoint y: 644, distance: 128.2
click at [1342, 644] on tr "Shot Espresso extra ​ $ 12.00 ​" at bounding box center [1345, 642] width 402 height 67
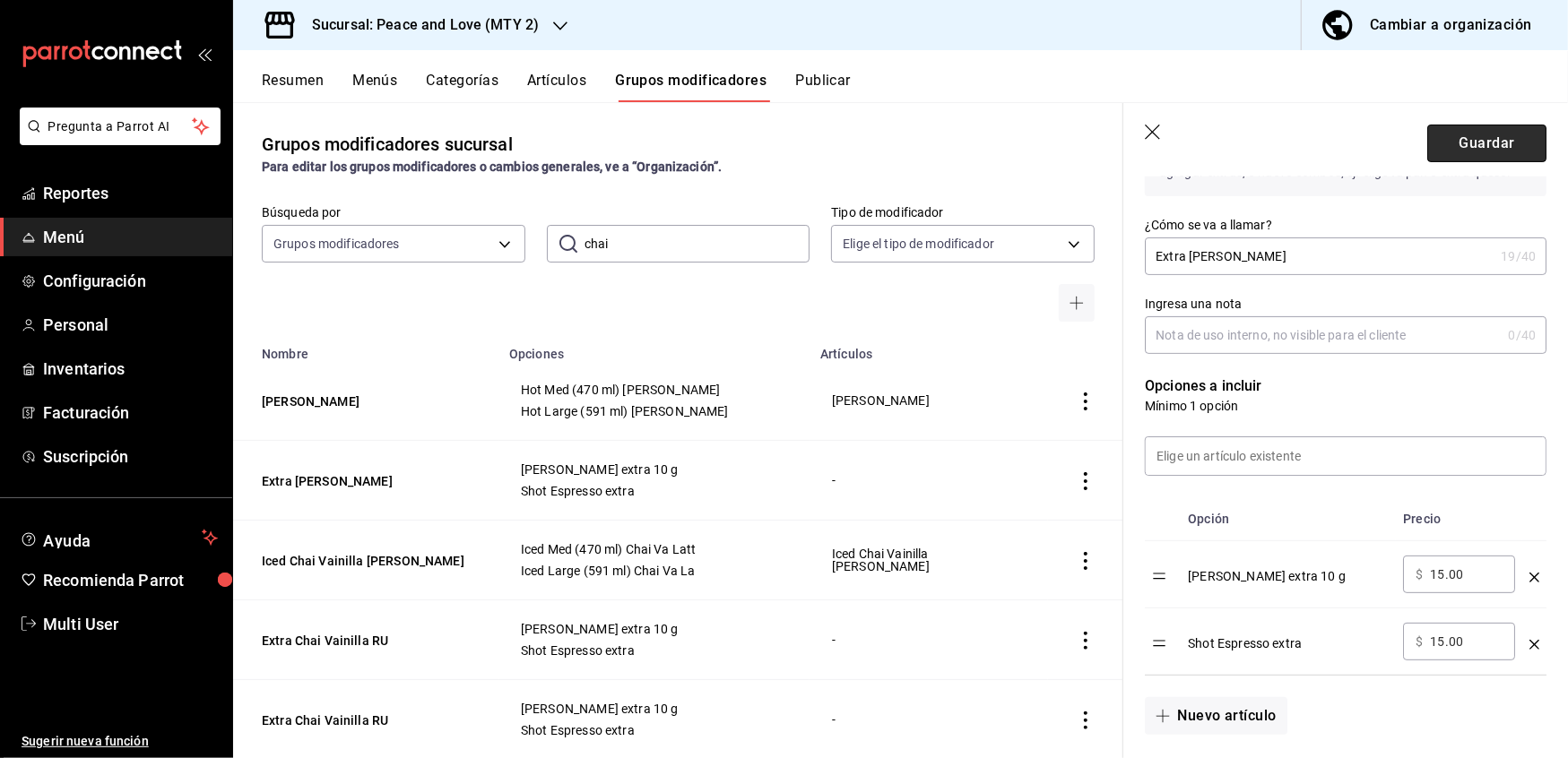
click at [1481, 141] on button "Guardar" at bounding box center [1486, 143] width 119 height 37
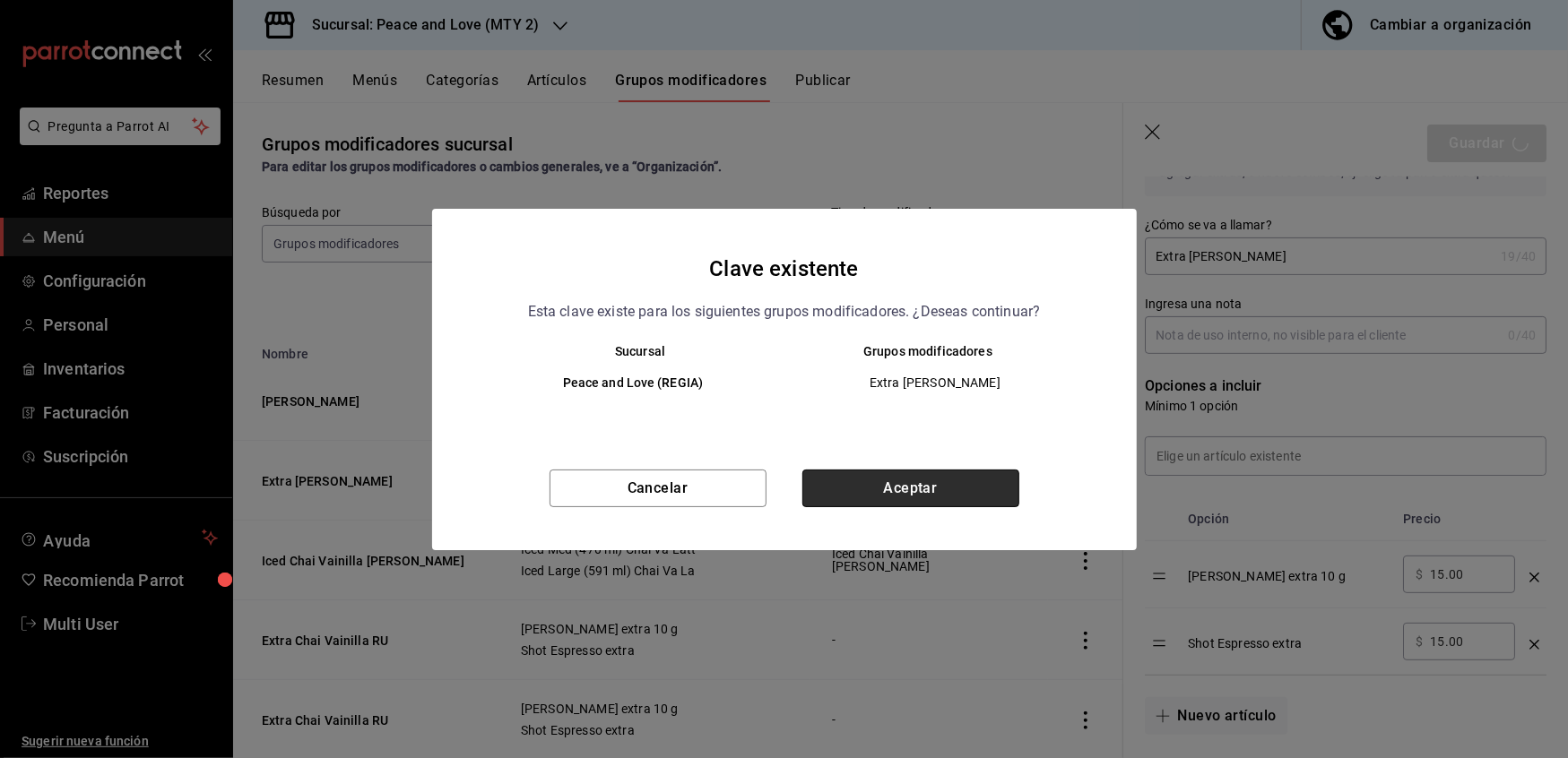
click at [909, 485] on button "Aceptar" at bounding box center [911, 488] width 217 height 37
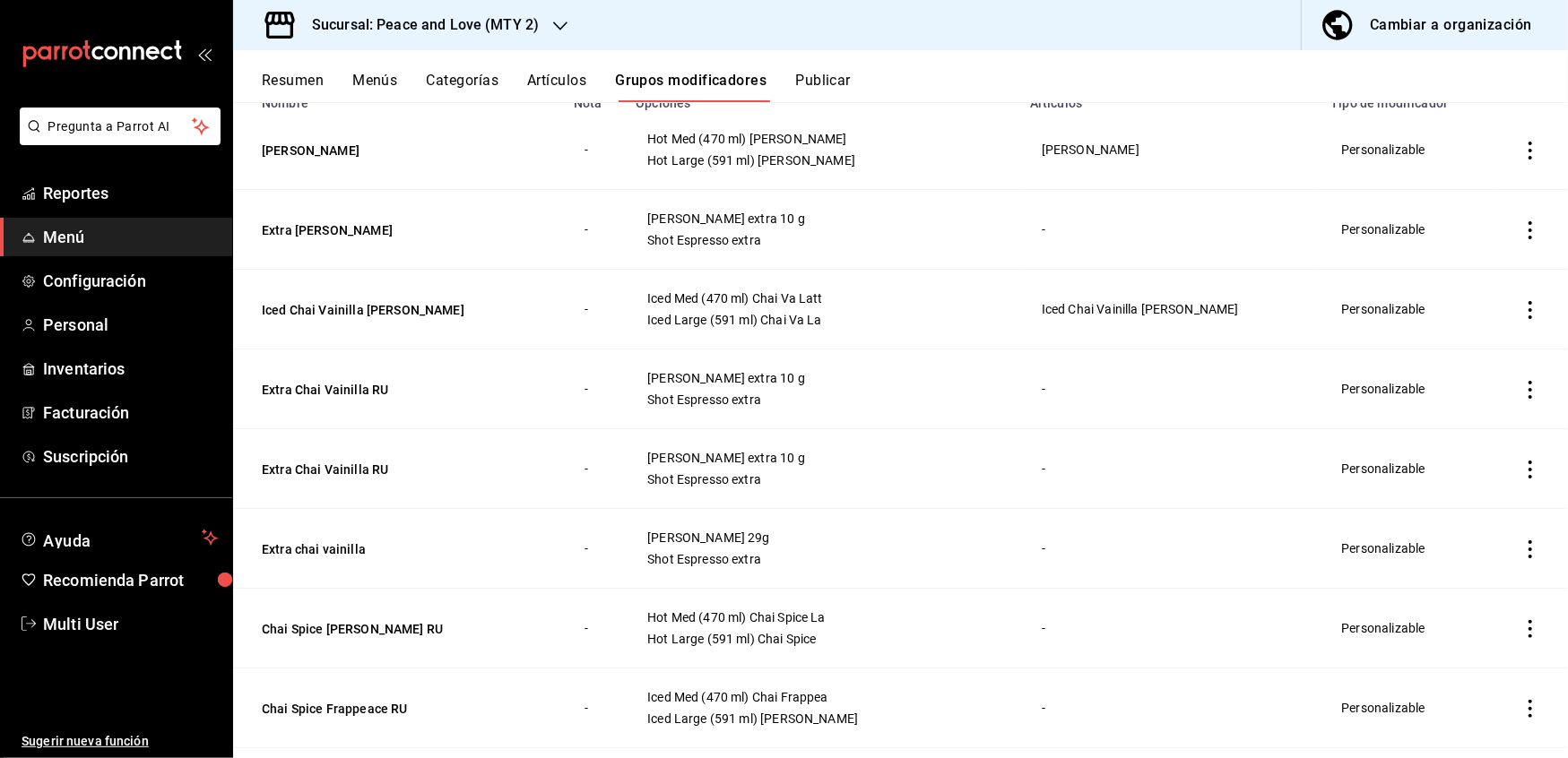
scroll to position [194, 0]
click at [320, 551] on button "Extra chai vainilla" at bounding box center [369, 547] width 215 height 18
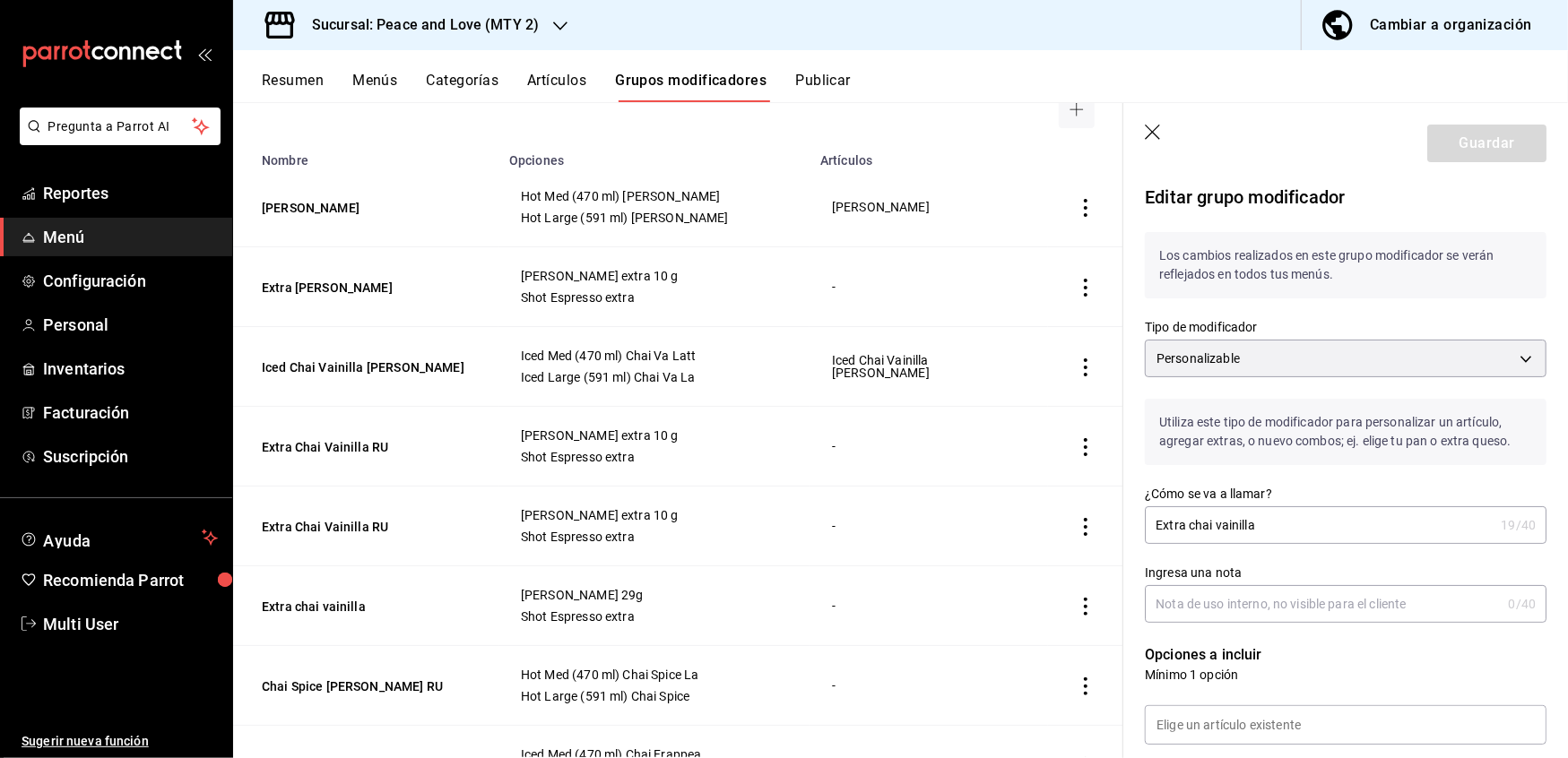
click at [1150, 132] on icon "button" at bounding box center [1153, 133] width 18 height 18
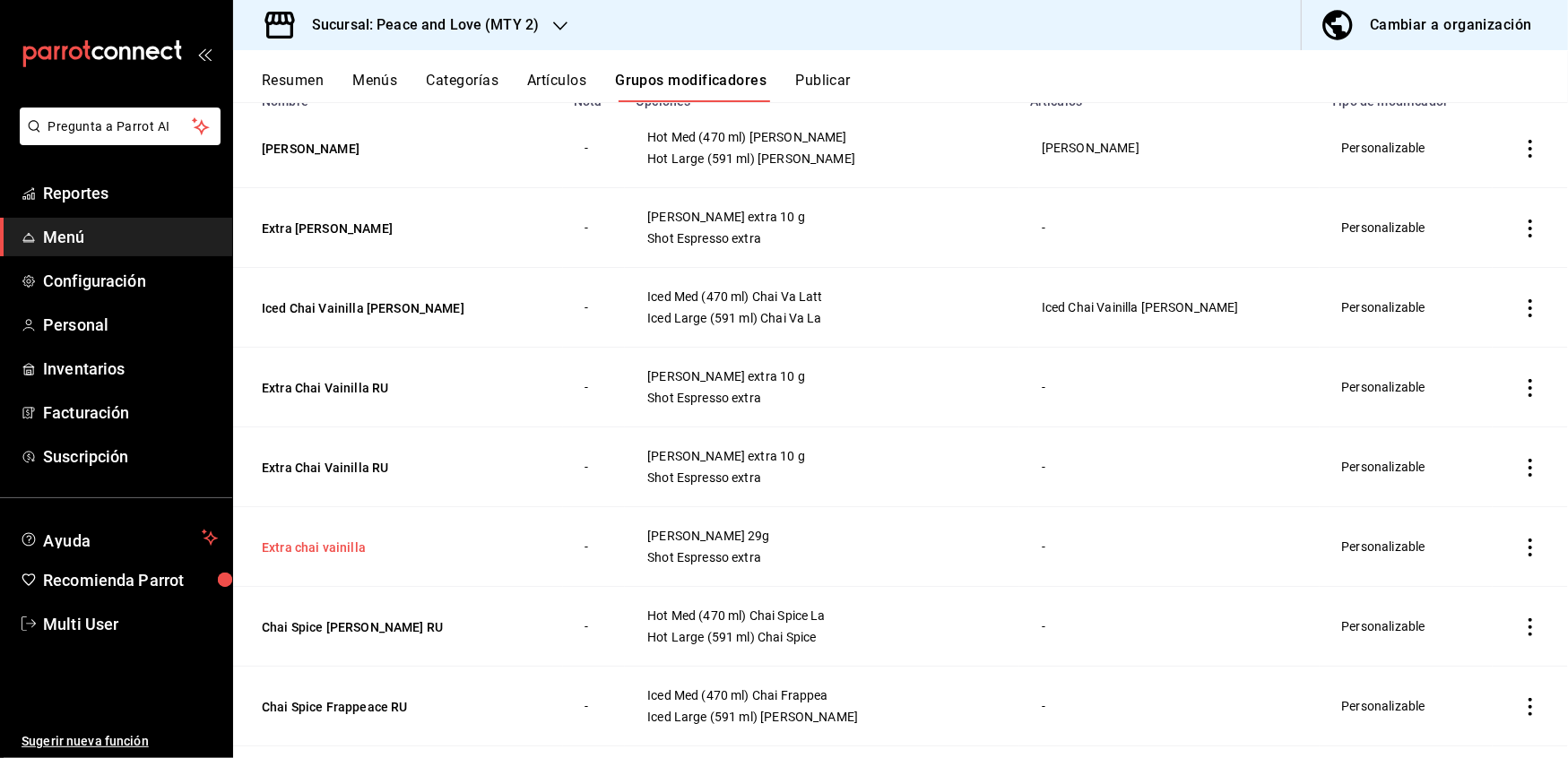
click at [335, 552] on button "Extra chai vainilla" at bounding box center [369, 547] width 215 height 18
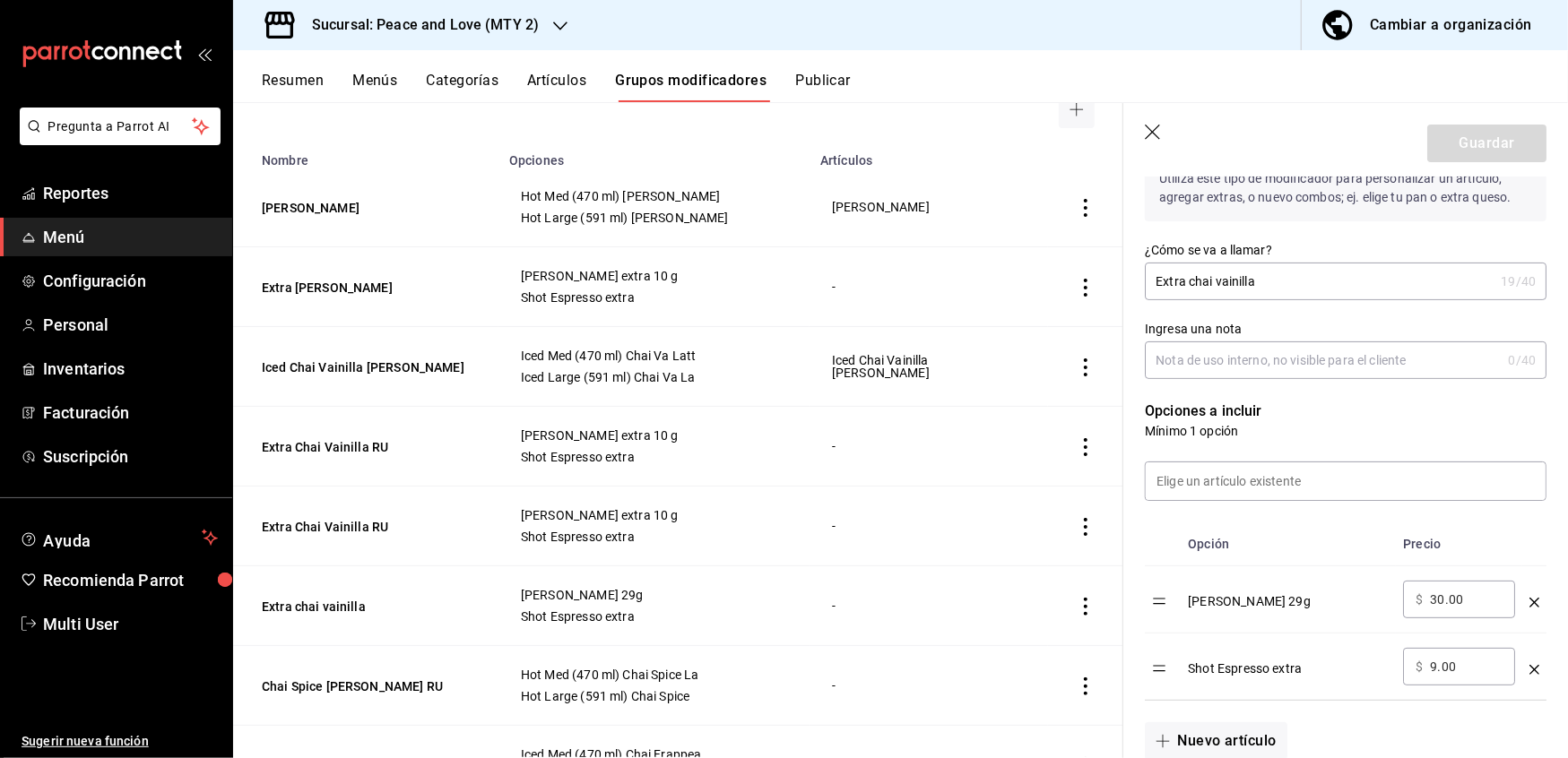
scroll to position [244, 0]
click at [1464, 604] on input "30.00" at bounding box center [1466, 600] width 73 height 18
drag, startPoint x: 1478, startPoint y: 596, endPoint x: 1311, endPoint y: 580, distance: 167.8
click at [1311, 580] on tr "[PERSON_NAME] 29g ​ $ 30.00 ​" at bounding box center [1345, 600] width 402 height 67
click at [1268, 604] on div "[PERSON_NAME] 29g" at bounding box center [1288, 595] width 201 height 30
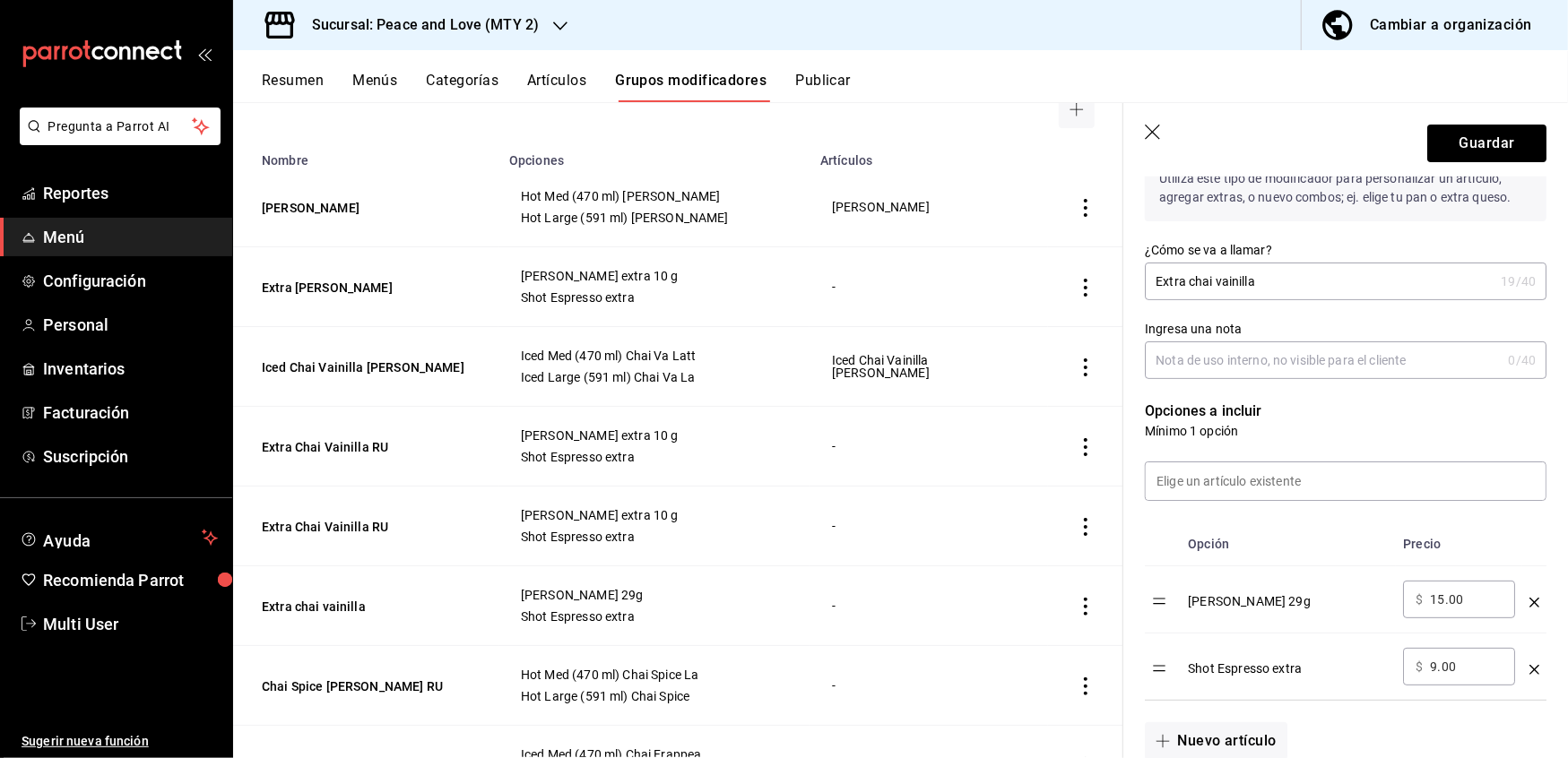
scroll to position [298, 0]
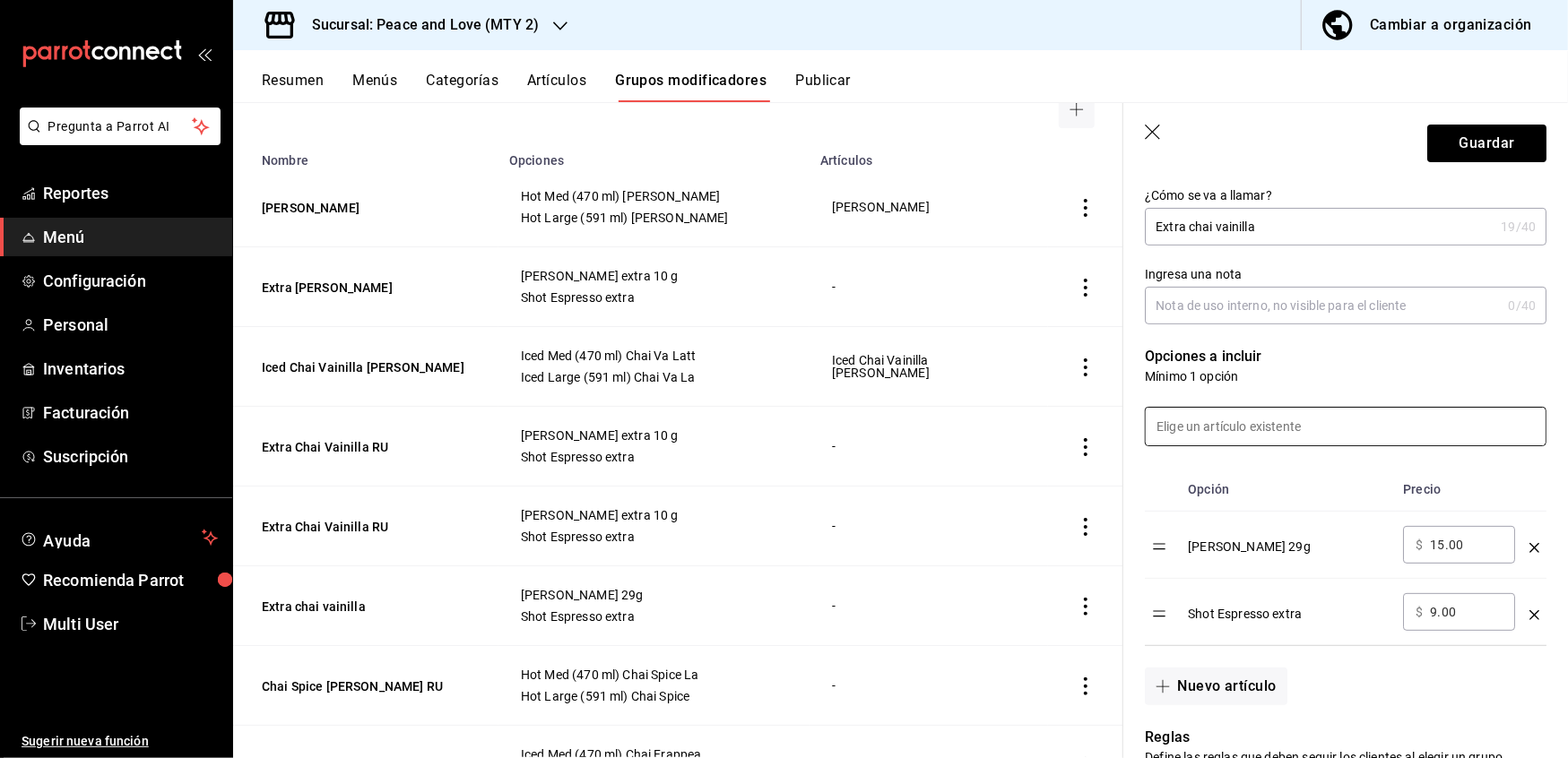
click at [1253, 436] on input at bounding box center [1345, 426] width 400 height 37
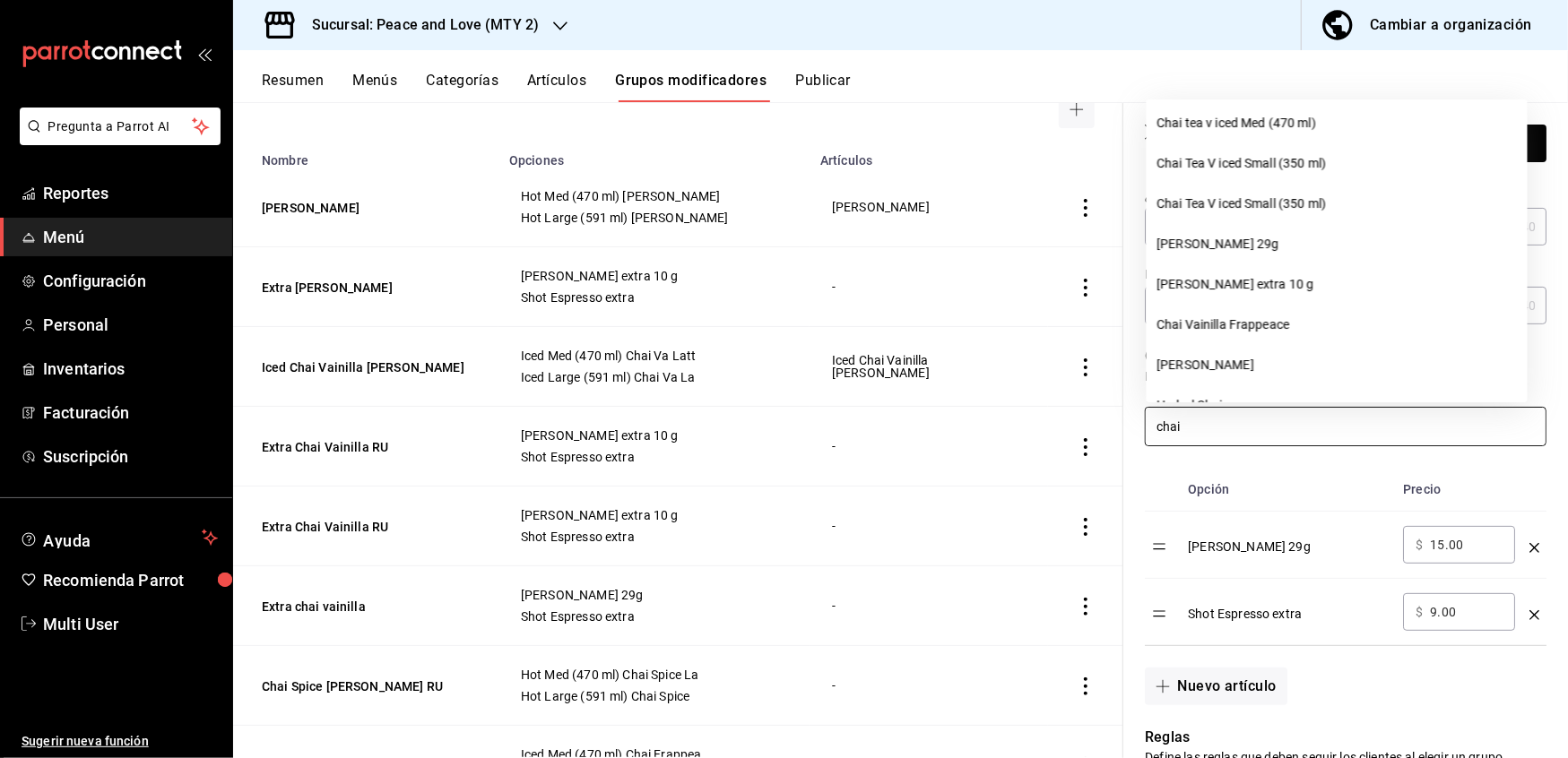
scroll to position [732, 0]
click at [1263, 276] on li "[PERSON_NAME] extra 10 g" at bounding box center [1337, 282] width 381 height 40
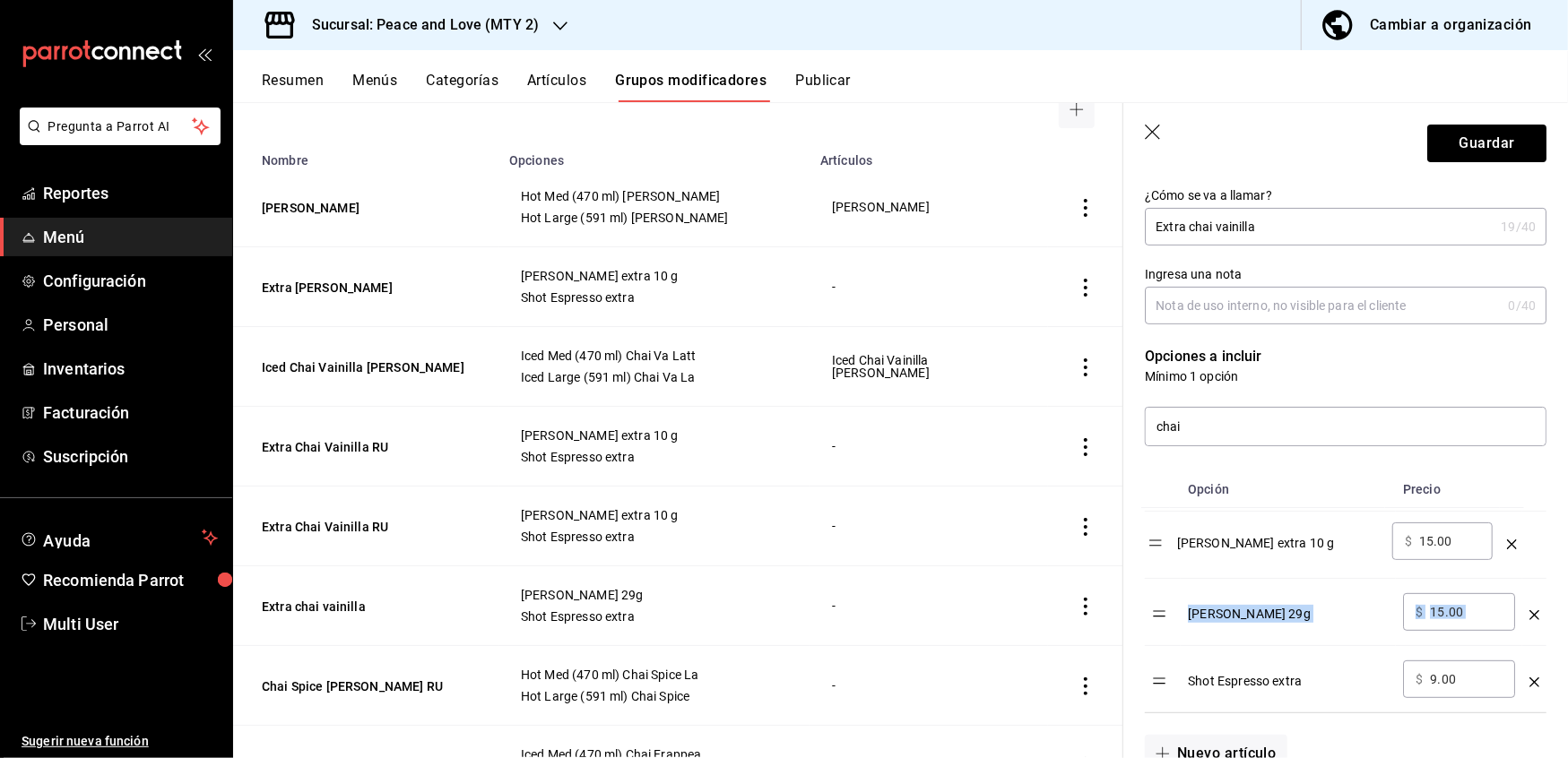
drag, startPoint x: 1166, startPoint y: 693, endPoint x: 1160, endPoint y: 550, distance: 143.1
click at [1160, 550] on table "Opción Precio [PERSON_NAME] 29g ​ $ 15.00 ​ Shot Espresso extra ​ $ 9.00 ​ Chai…" at bounding box center [1345, 590] width 402 height 245
click at [1530, 615] on icon "optionsTable" at bounding box center [1534, 615] width 10 height 10
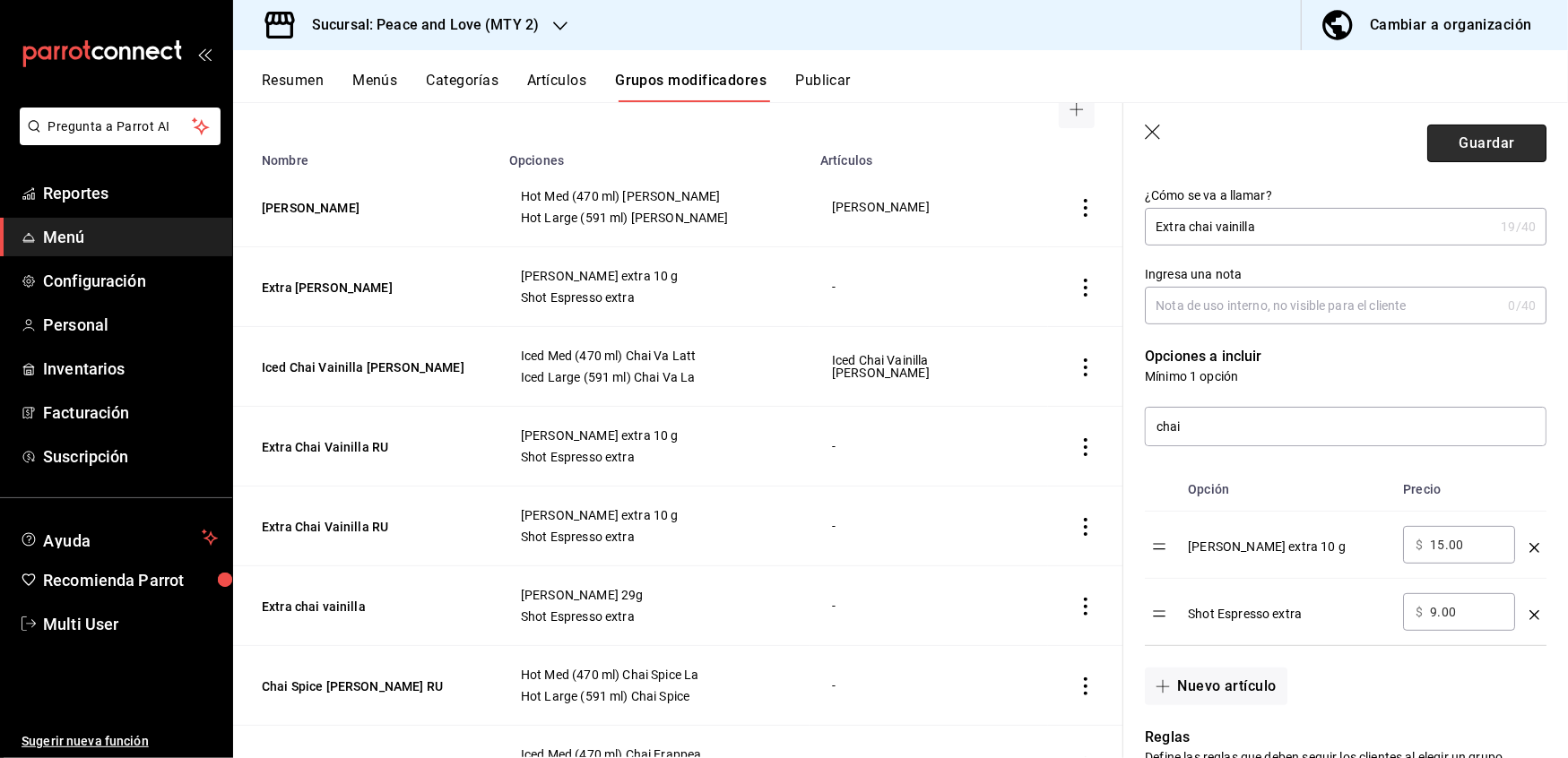
click at [1464, 145] on button "Guardar" at bounding box center [1486, 143] width 119 height 37
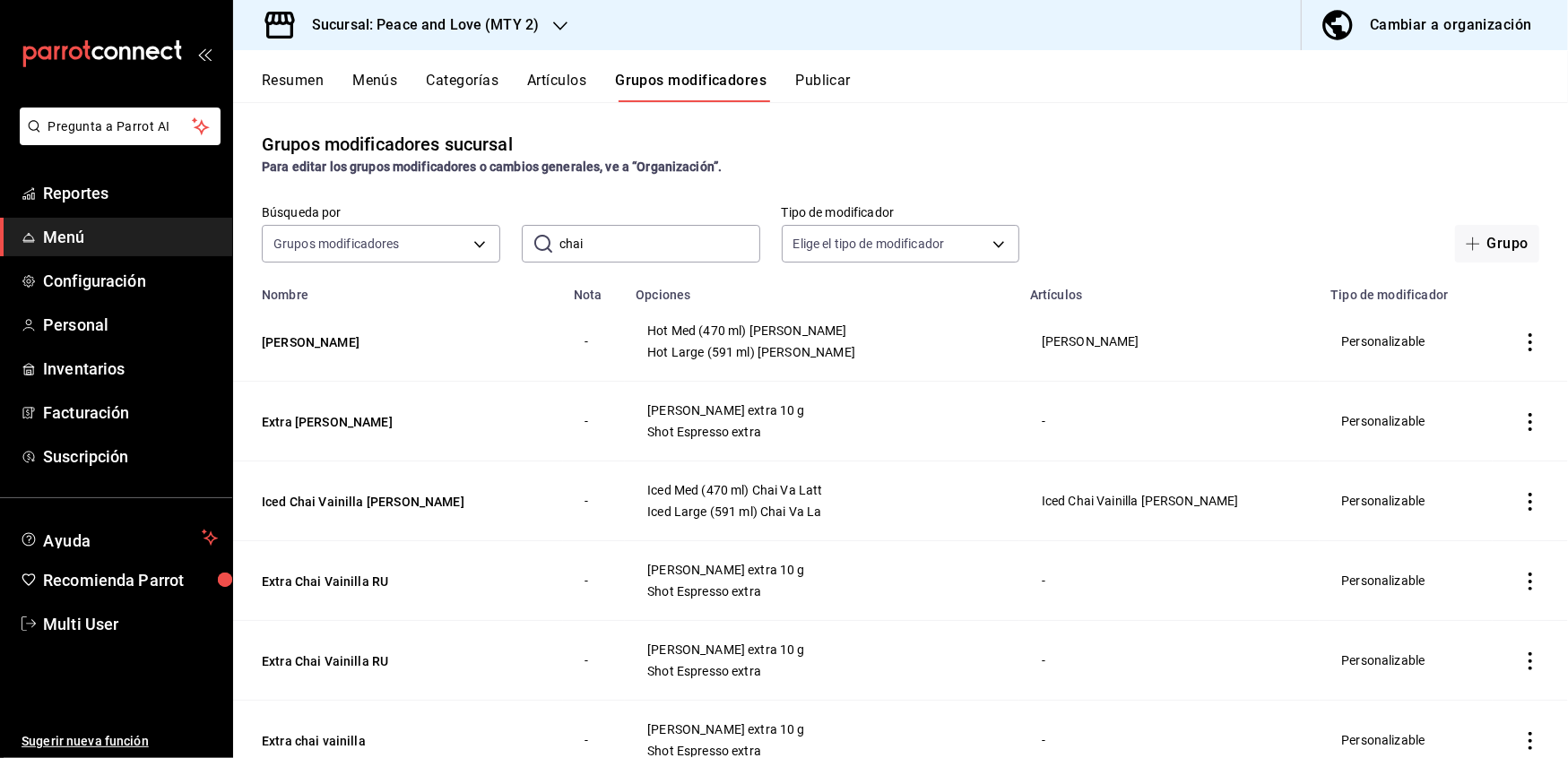
drag, startPoint x: 0, startPoint y: 0, endPoint x: 601, endPoint y: 242, distance: 647.9
click at [601, 242] on input "chai" at bounding box center [659, 243] width 201 height 36
click at [343, 582] on button "Extra Chai Vainilla RU" at bounding box center [369, 581] width 215 height 18
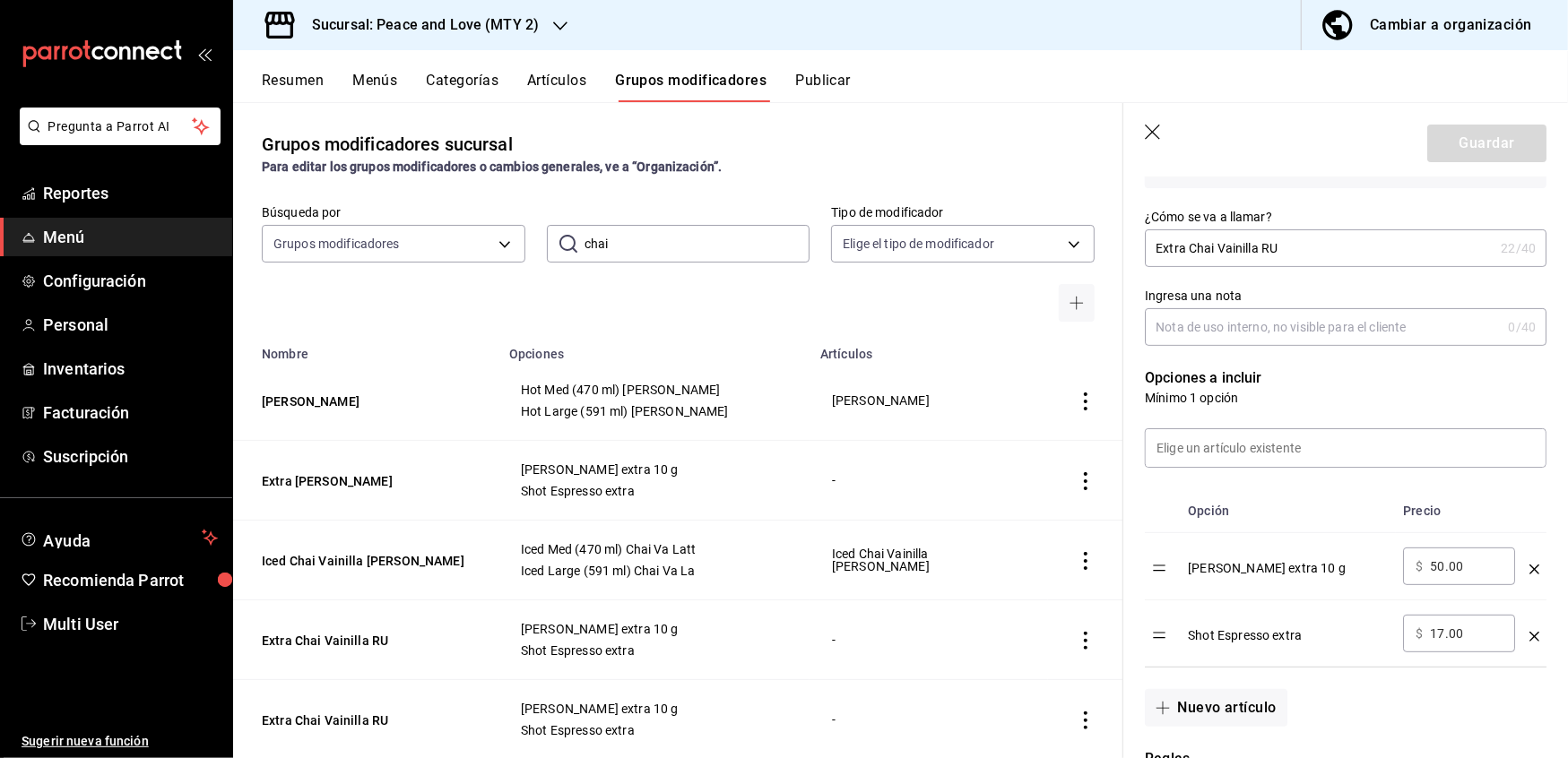
scroll to position [278, 0]
drag, startPoint x: 1463, startPoint y: 566, endPoint x: 1231, endPoint y: 508, distance: 239.1
click at [1231, 508] on table "Opción Precio Chai Vainilla extra 10 g ​ $ 50.00 ​ Shot Espresso extra ​ $ 17.0…" at bounding box center [1345, 577] width 402 height 178
type input "20.00"
click at [1466, 142] on button "Guardar" at bounding box center [1486, 143] width 119 height 37
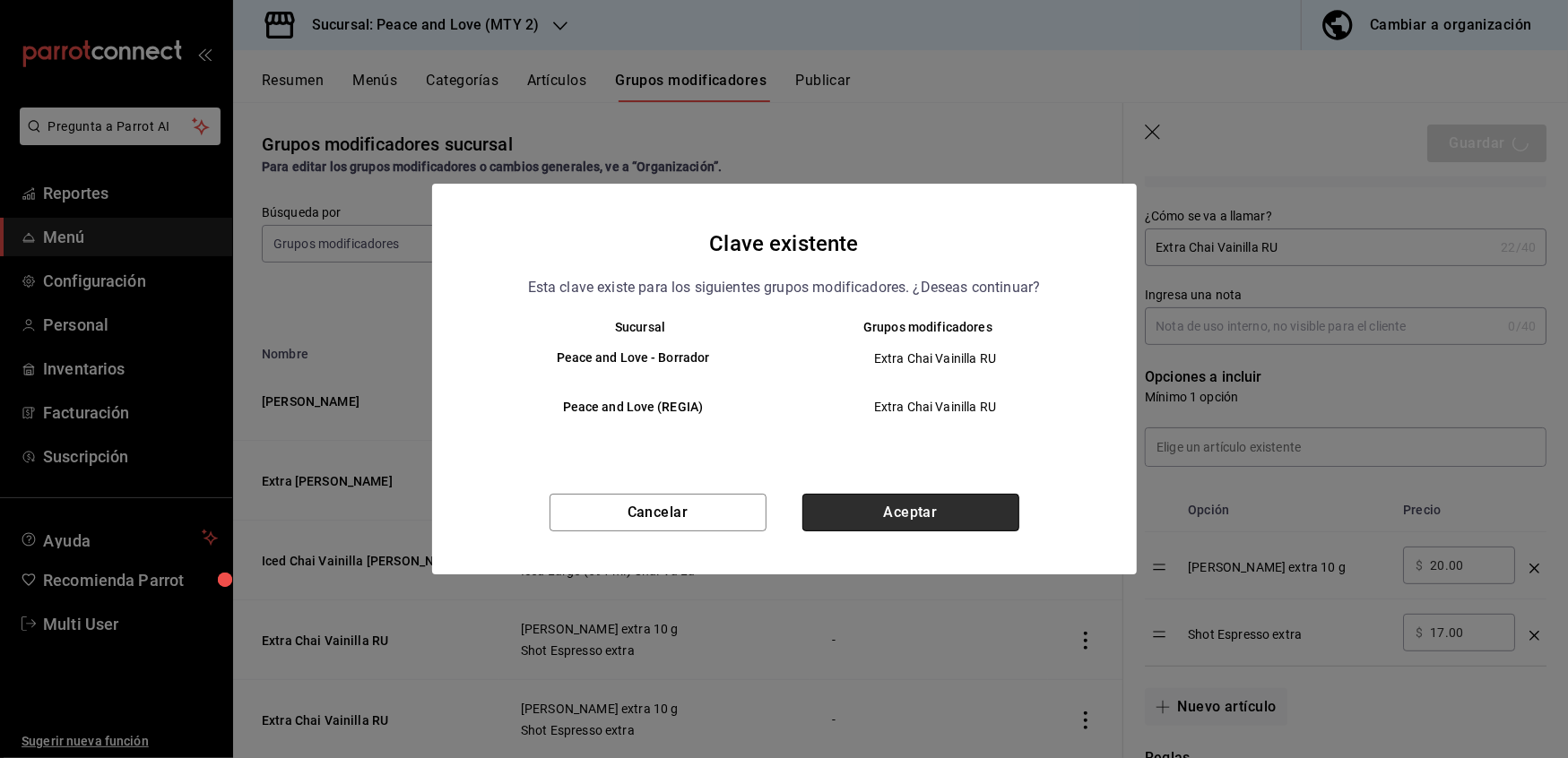
click at [882, 508] on button "Aceptar" at bounding box center [911, 512] width 217 height 37
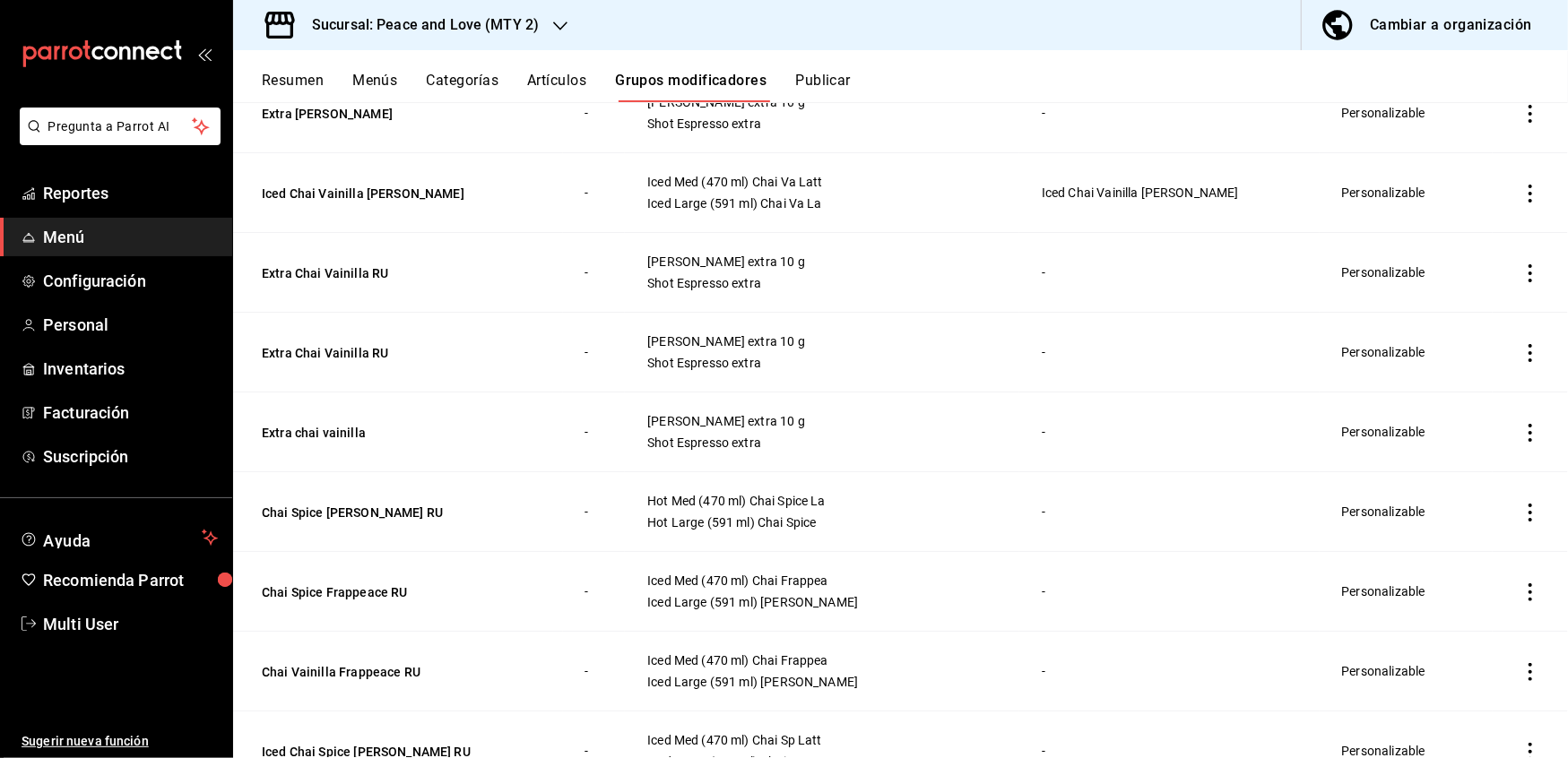
scroll to position [306, 0]
click at [349, 360] on button "Extra Chai Vainilla RU" at bounding box center [369, 355] width 215 height 18
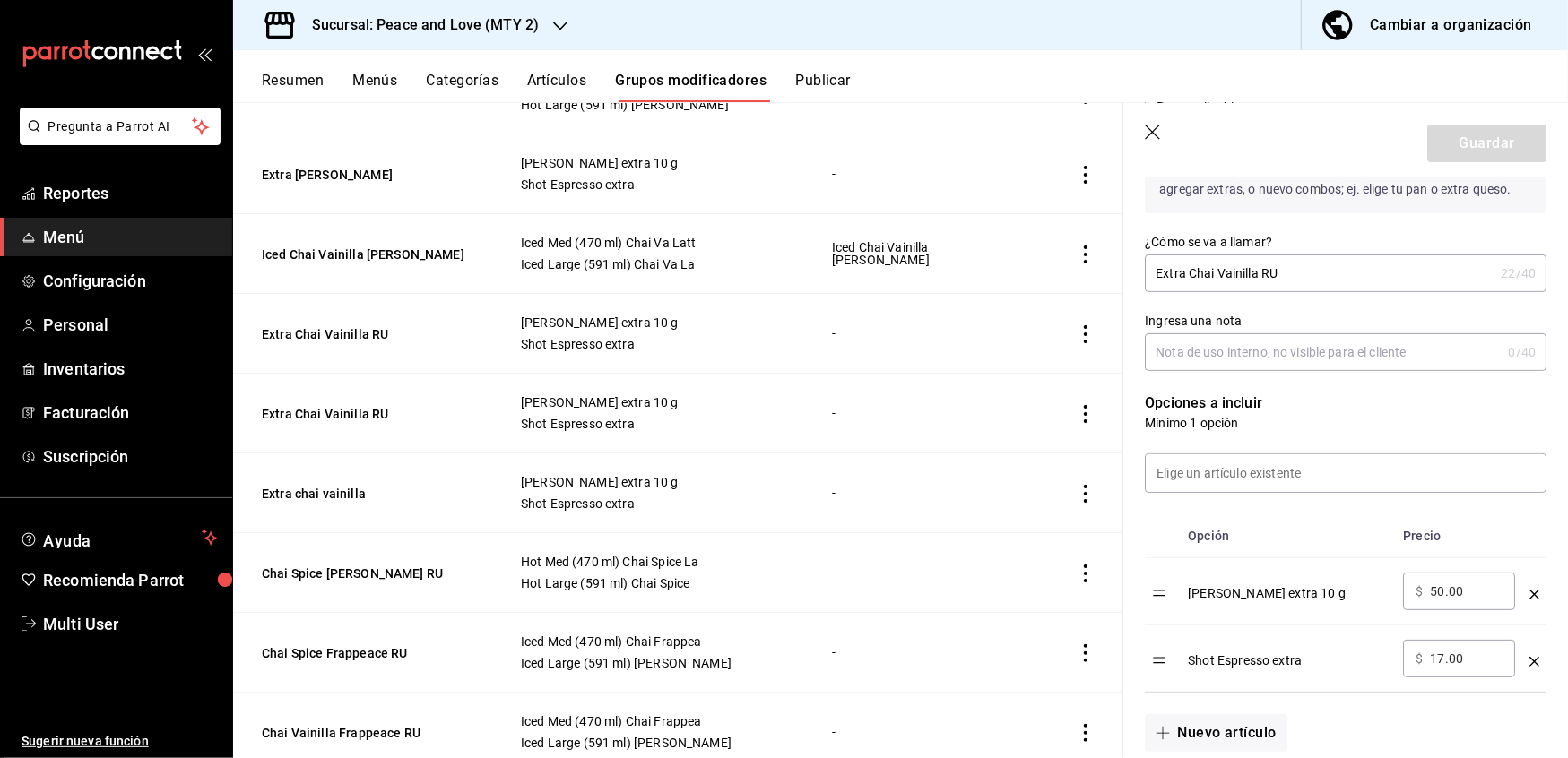
scroll to position [285, 0]
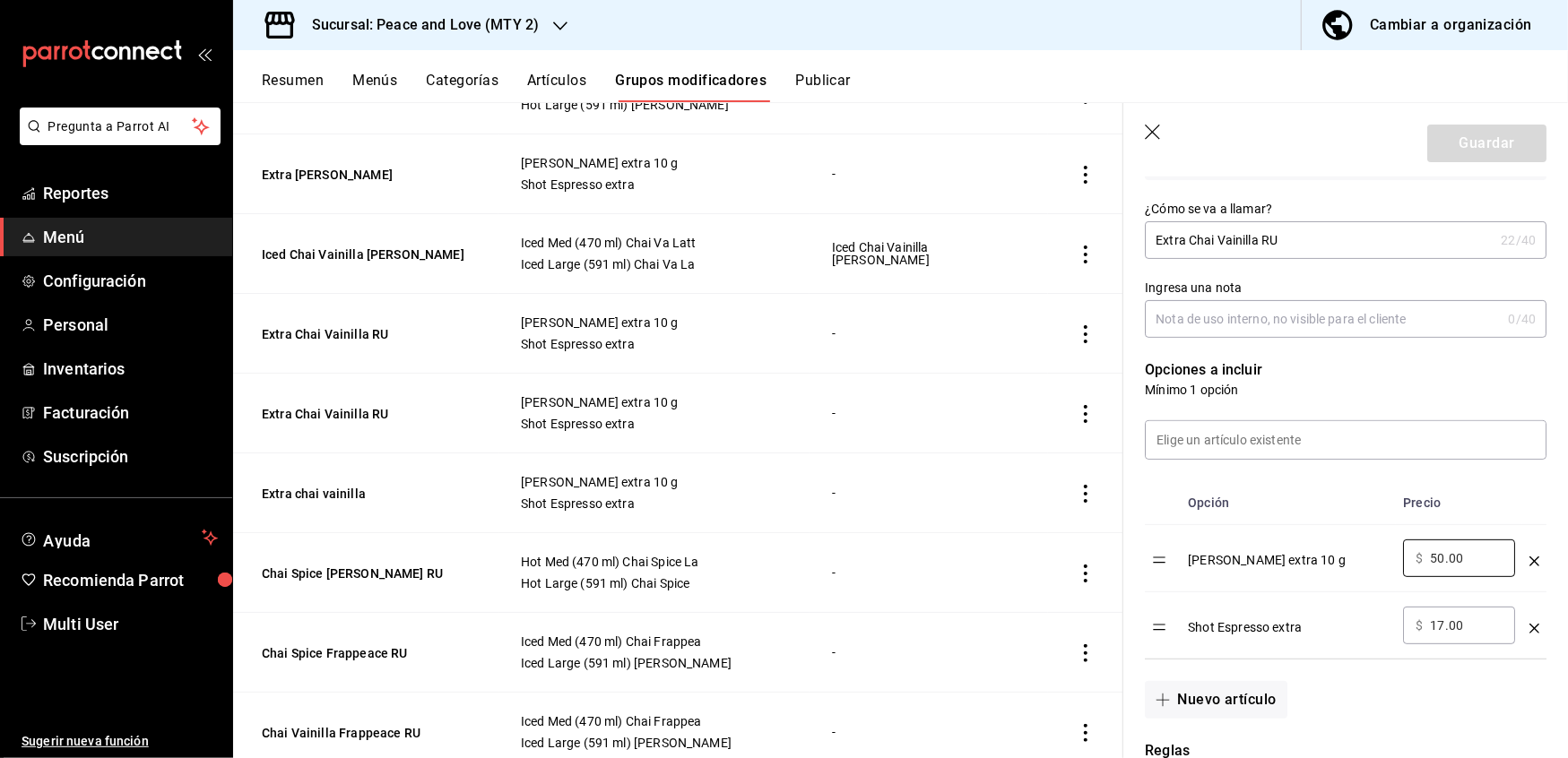
drag, startPoint x: 1471, startPoint y: 551, endPoint x: 1239, endPoint y: 504, distance: 236.7
click at [1239, 504] on table "Opción Precio Chai Vainilla extra 10 g ​ $ 50.00 ​ Shot Espresso extra ​ $ 17.0…" at bounding box center [1345, 570] width 402 height 178
type input "20.00"
click at [1454, 143] on button "Guardar" at bounding box center [1486, 143] width 119 height 37
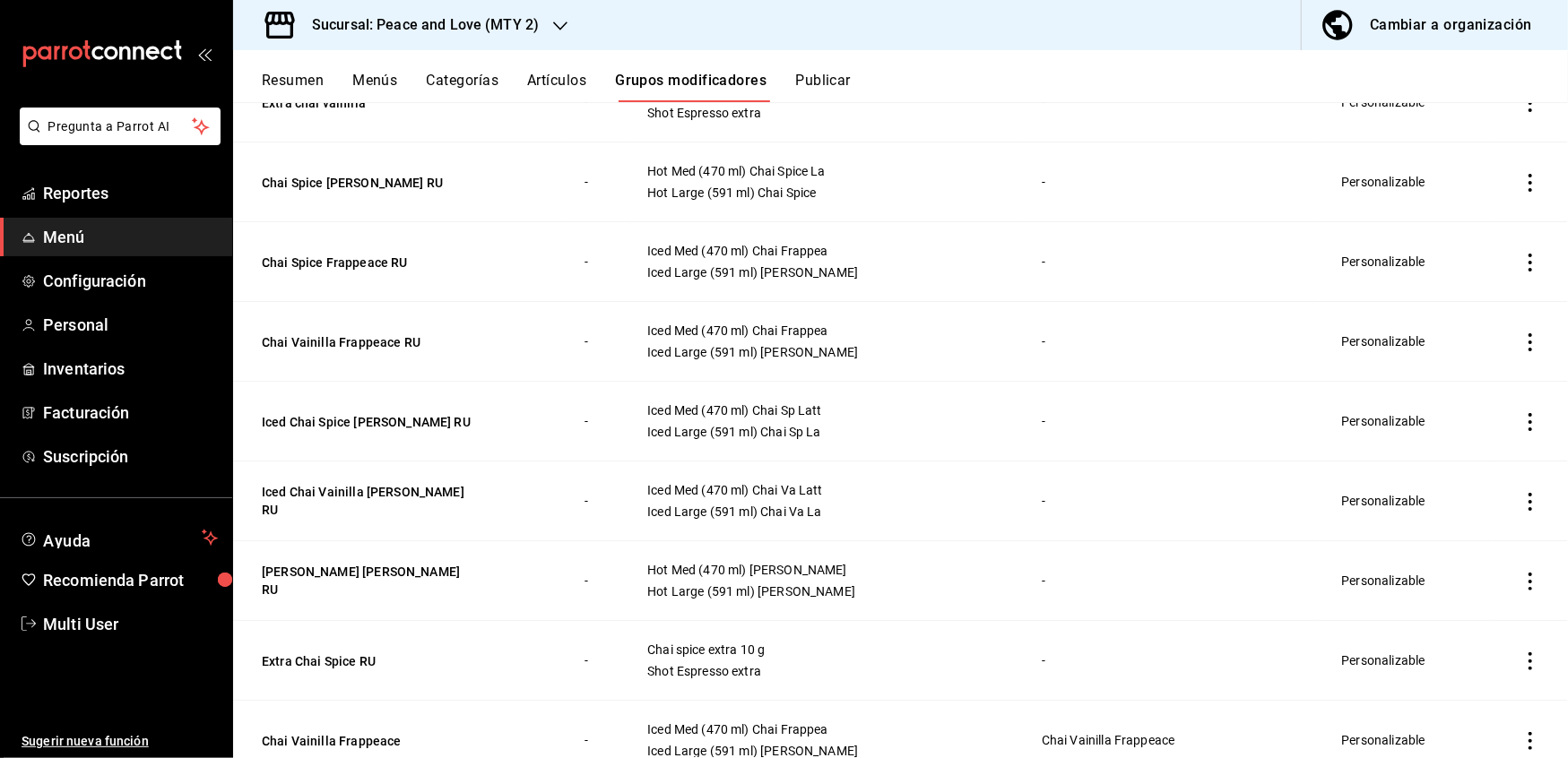
scroll to position [639, 0]
click at [338, 664] on button "Extra Chai Spice RU" at bounding box center [369, 660] width 215 height 18
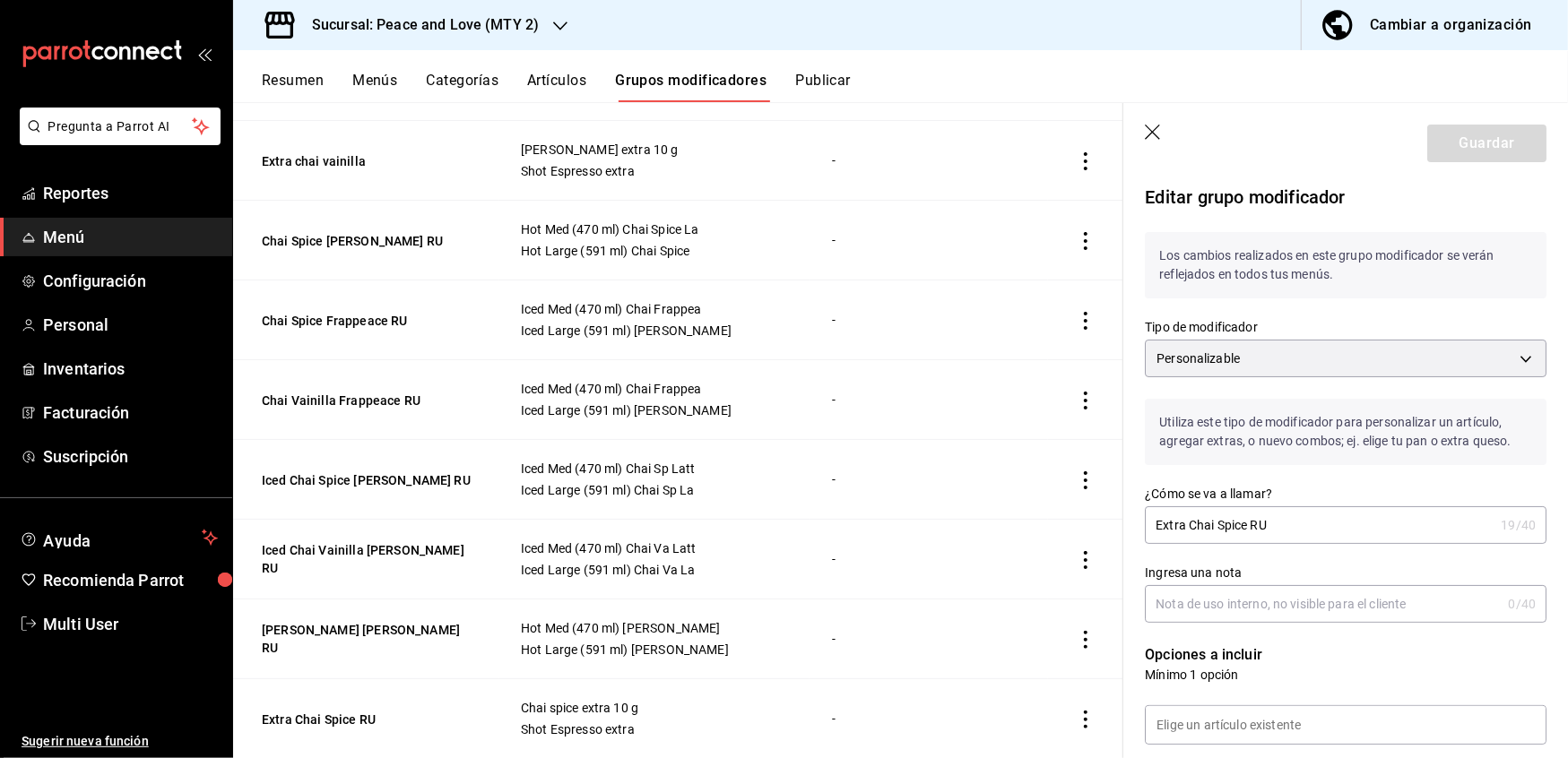
scroll to position [345, 0]
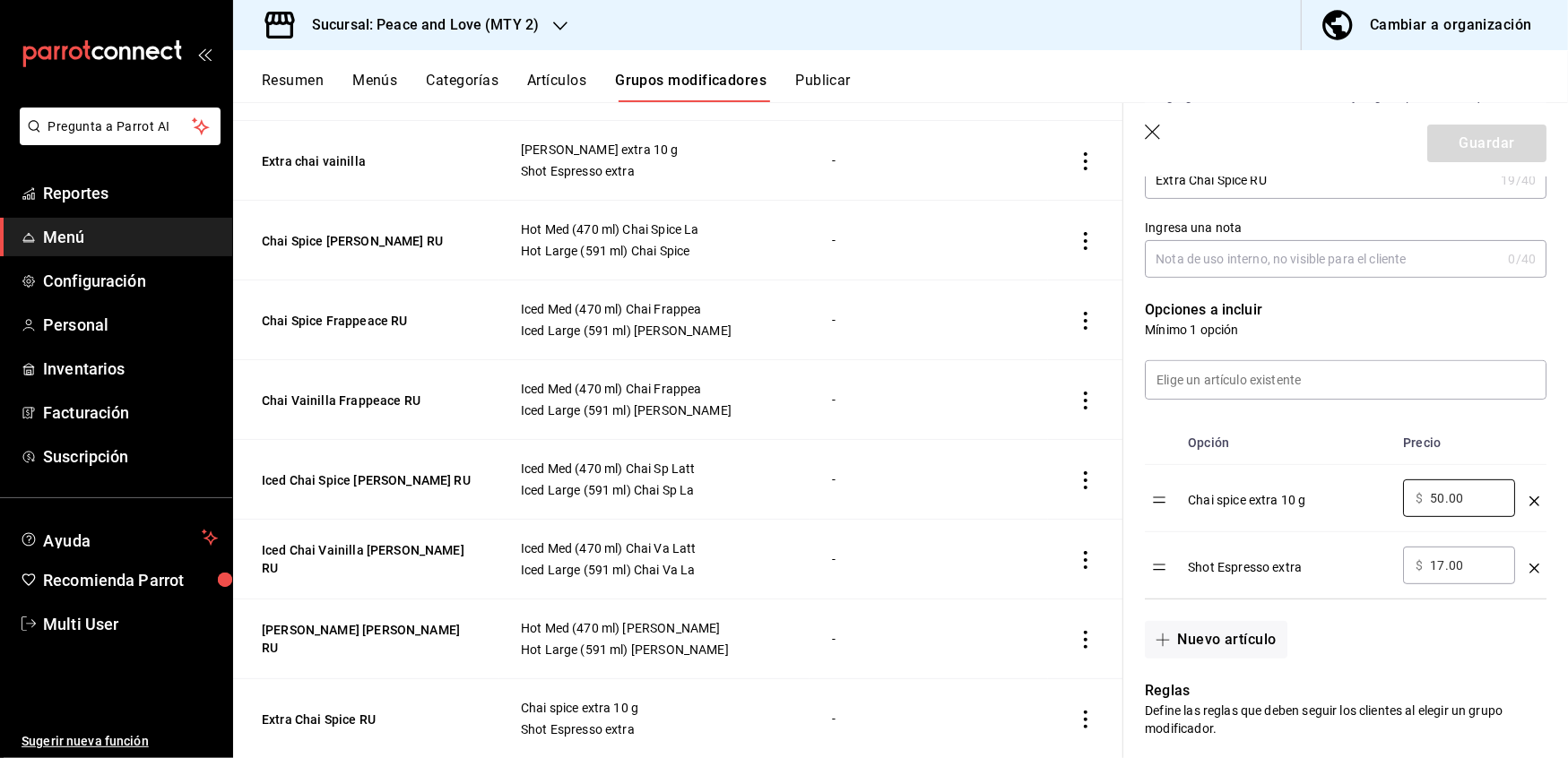
drag, startPoint x: 1470, startPoint y: 493, endPoint x: 1141, endPoint y: 452, distance: 331.5
click at [1141, 452] on div "Opción Precio Chai spice extra 10 g ​ $ 50.00 ​ Shot Espresso extra ​ $ 17.00 ​" at bounding box center [1335, 500] width 423 height 200
type input "20.00"
click at [1492, 134] on button "Guardar" at bounding box center [1486, 143] width 119 height 37
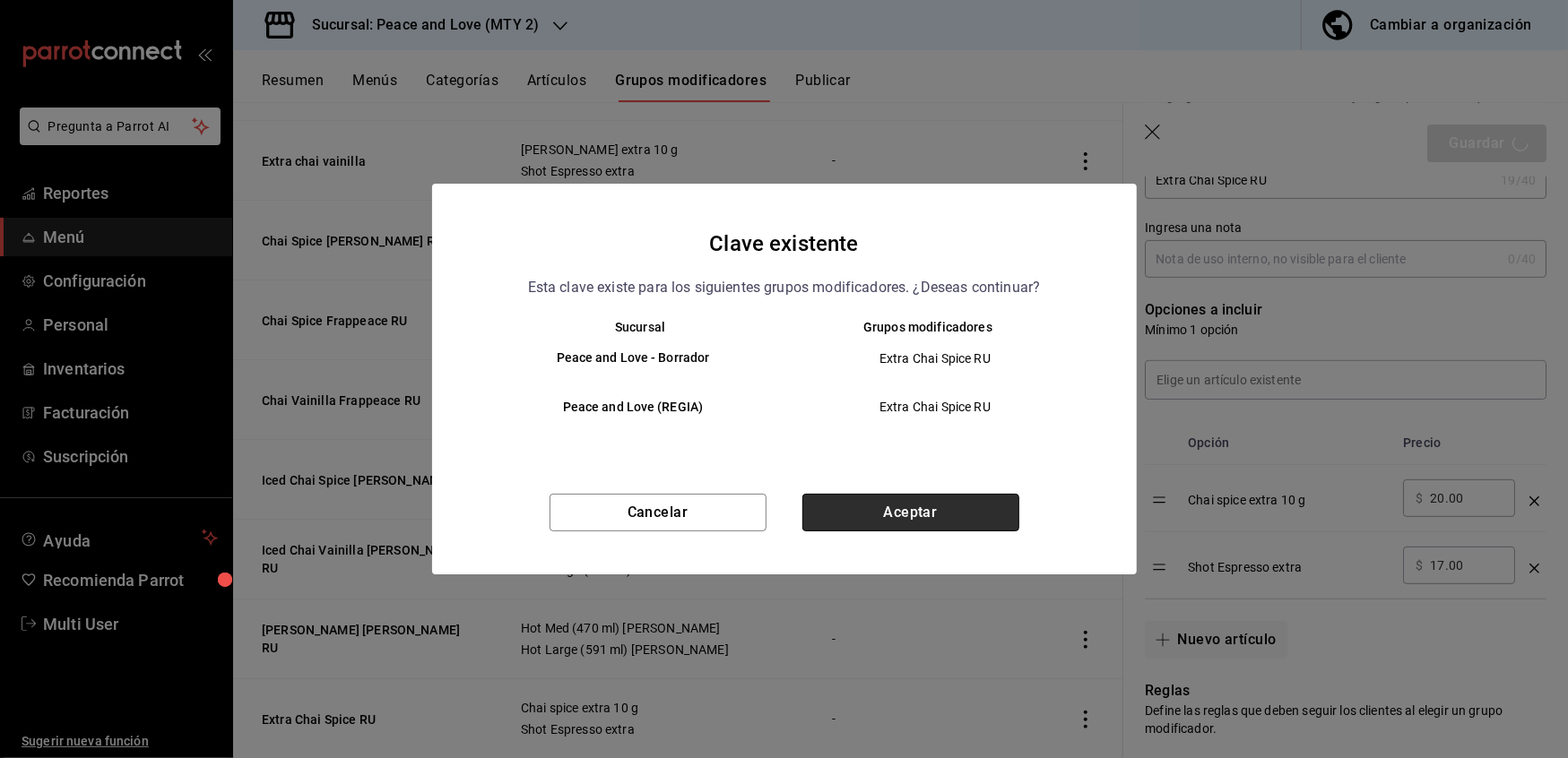
click at [873, 527] on button "Aceptar" at bounding box center [911, 512] width 217 height 37
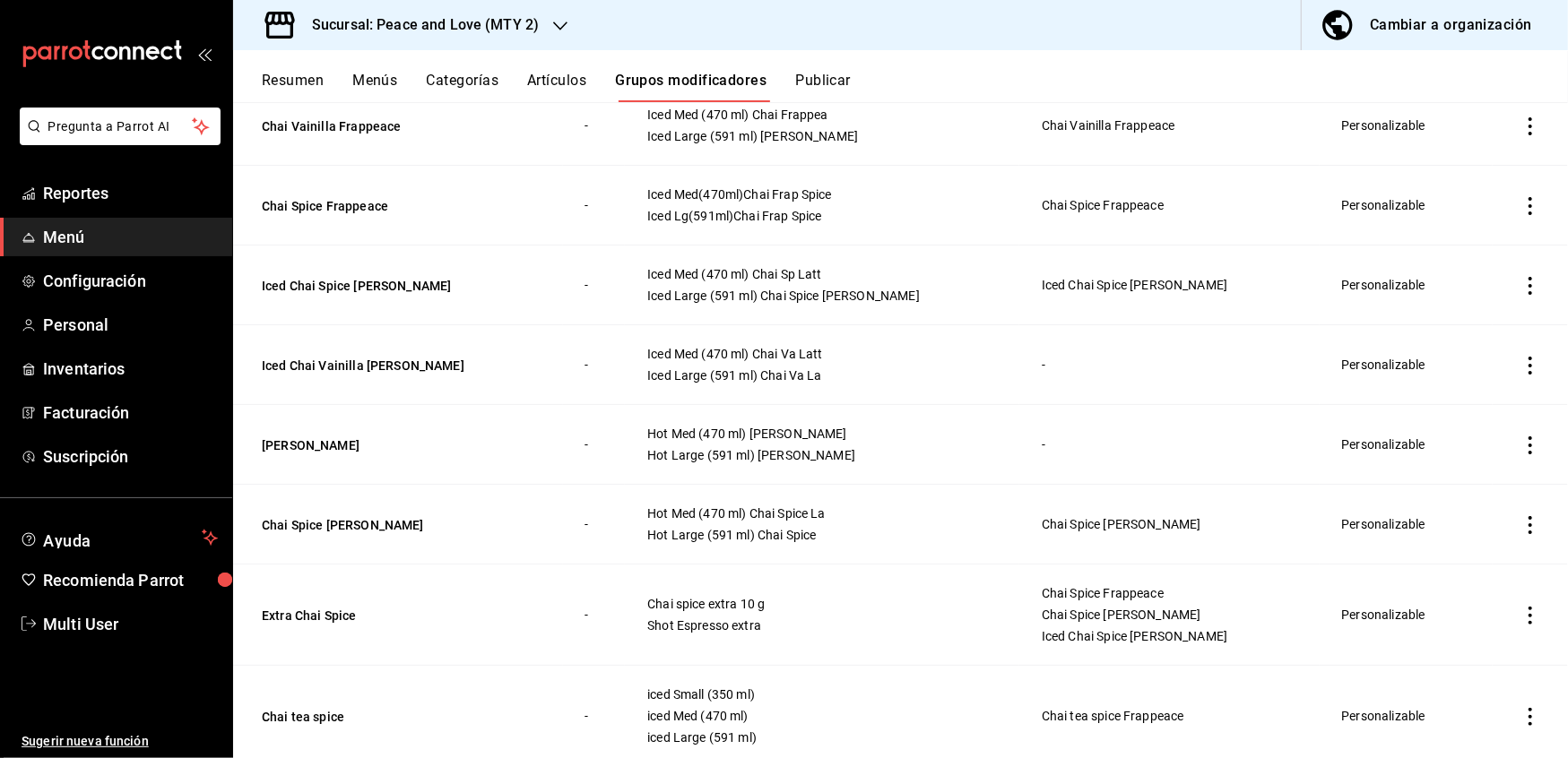
scroll to position [1255, 0]
click at [321, 619] on button "Extra Chai Spice" at bounding box center [369, 614] width 215 height 18
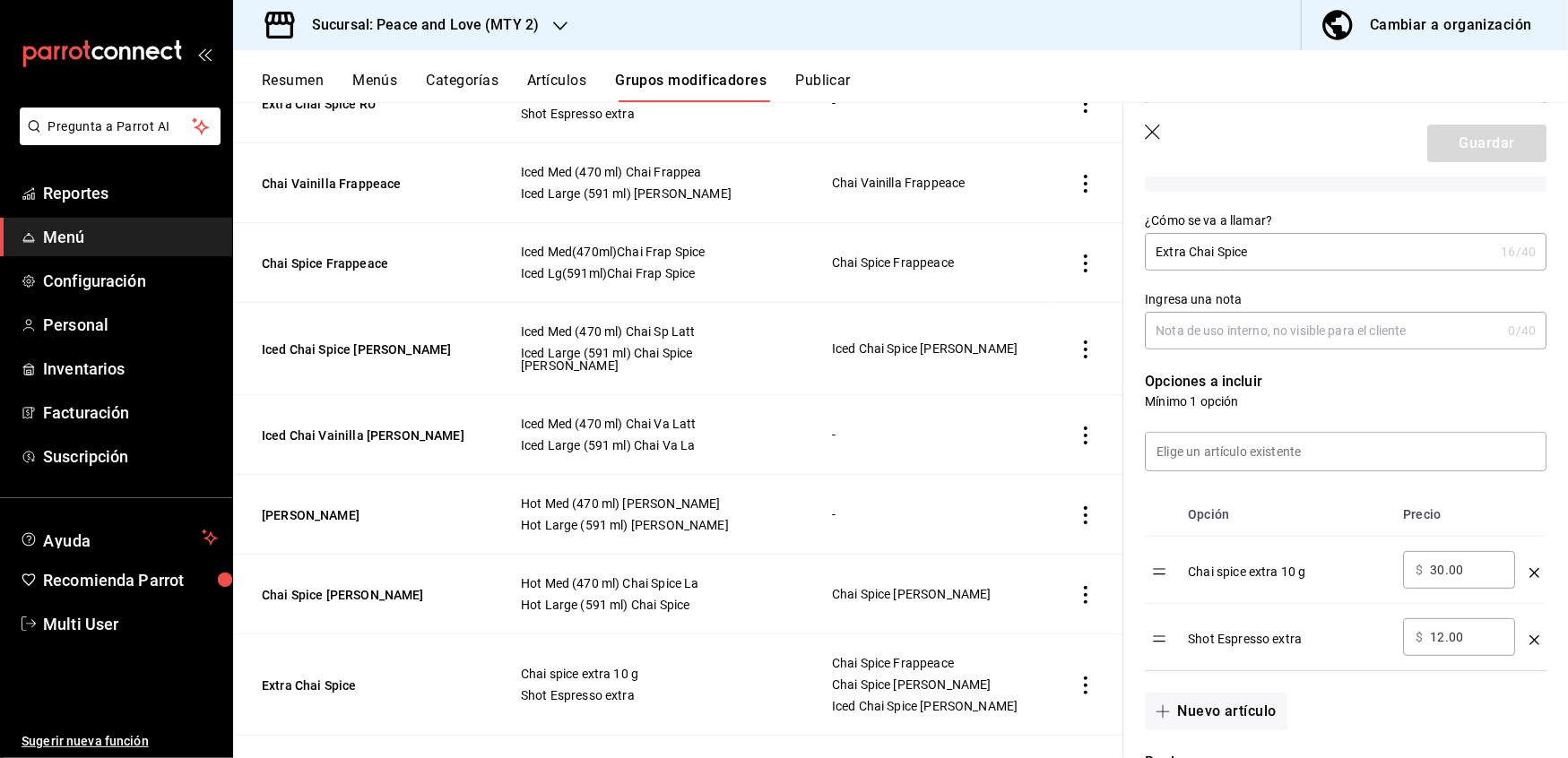
scroll to position [274, 0]
drag, startPoint x: 1467, startPoint y: 566, endPoint x: 1228, endPoint y: 538, distance: 240.6
click at [1228, 538] on tr "Chai spice extra 10 g ​ $ 30.00 ​" at bounding box center [1345, 570] width 402 height 67
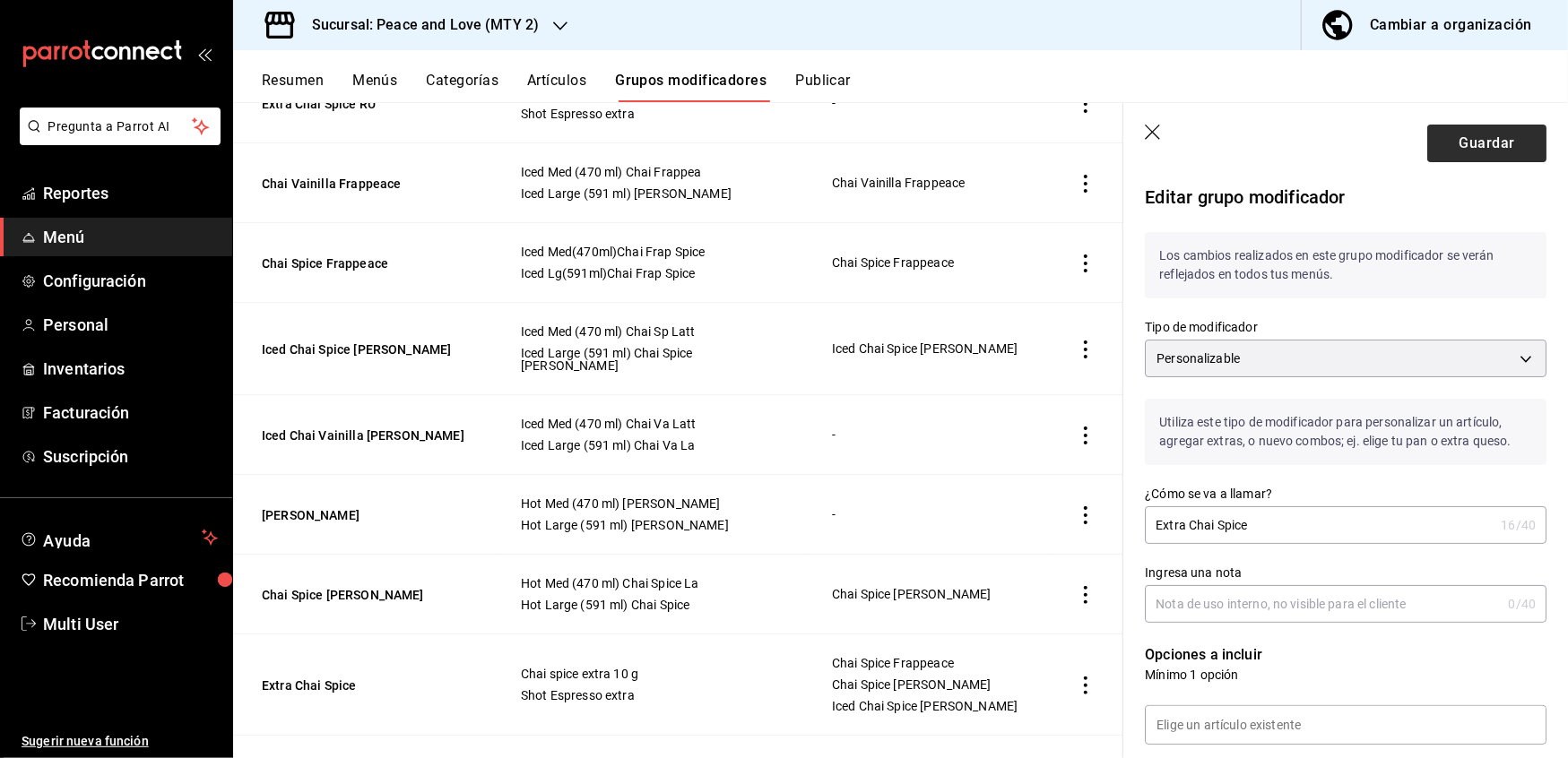
type input "15.00"
click at [1461, 137] on button "Guardar" at bounding box center [1486, 143] width 119 height 37
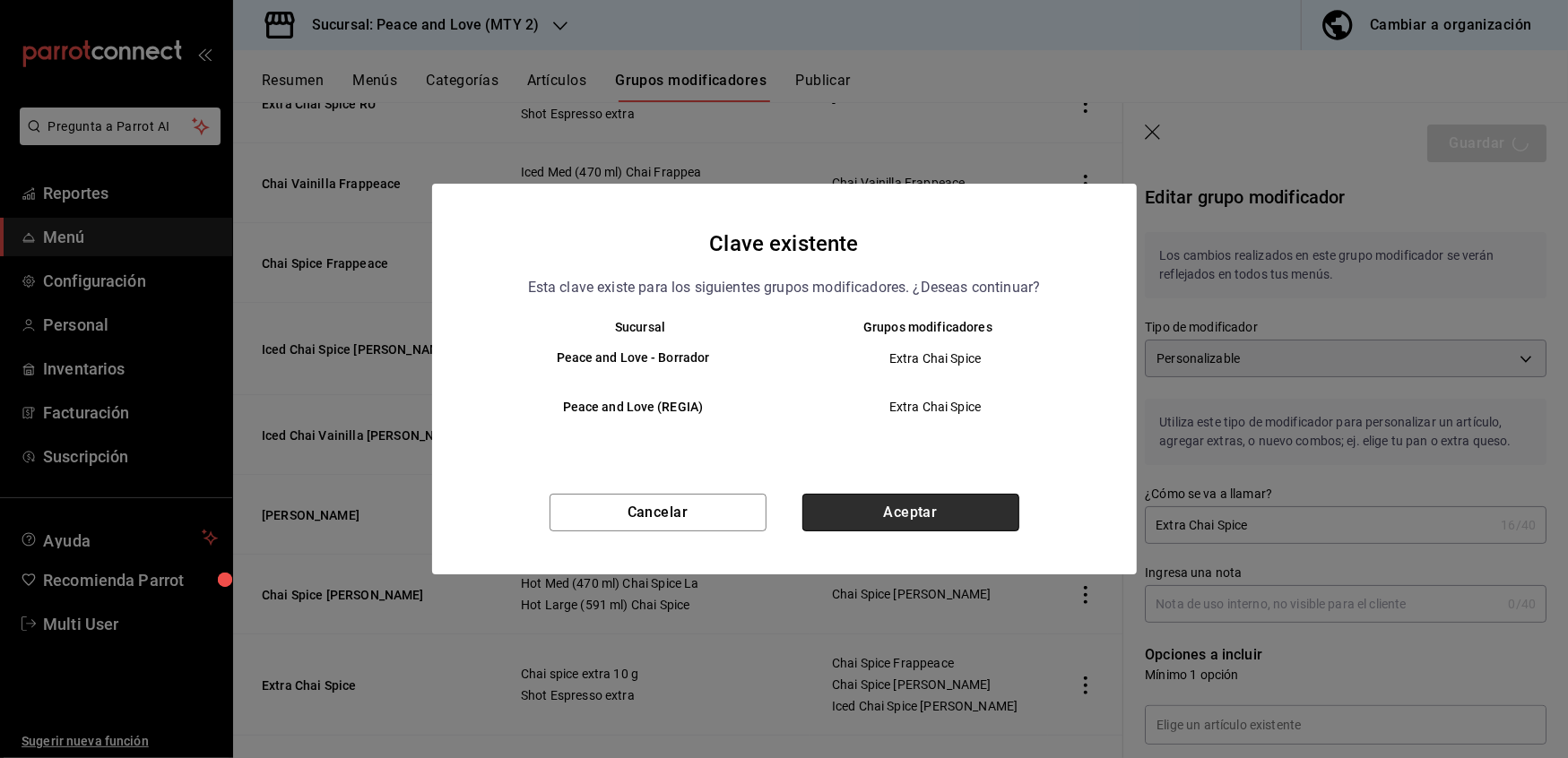
click at [956, 510] on button "Aceptar" at bounding box center [911, 512] width 217 height 37
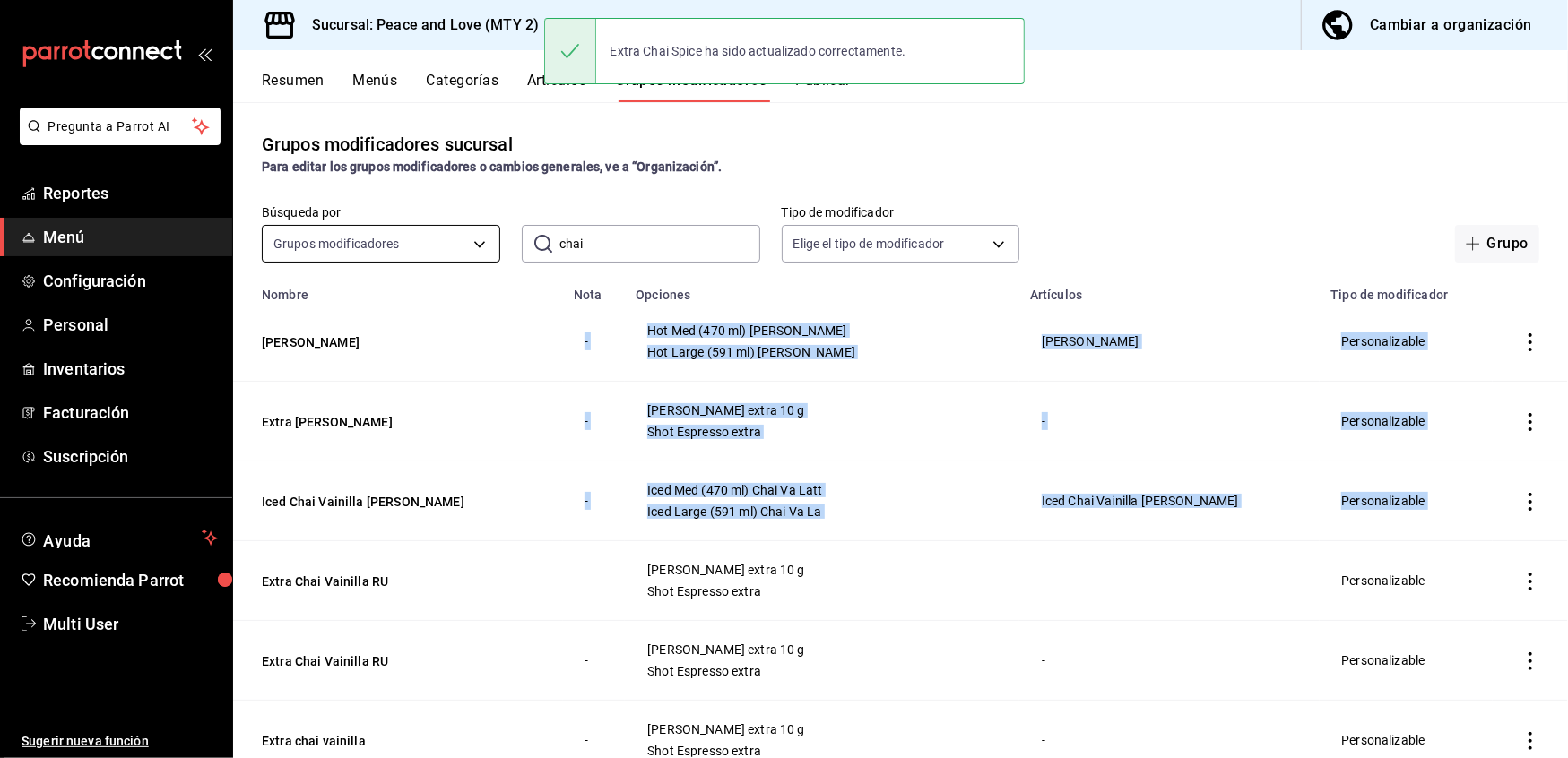
drag, startPoint x: 461, startPoint y: 606, endPoint x: 411, endPoint y: 244, distance: 365.4
click at [411, 244] on div "Grupos modificadores sucursal Para editar los grupos modificadores o cambios ge…" at bounding box center [900, 429] width 1335 height 655
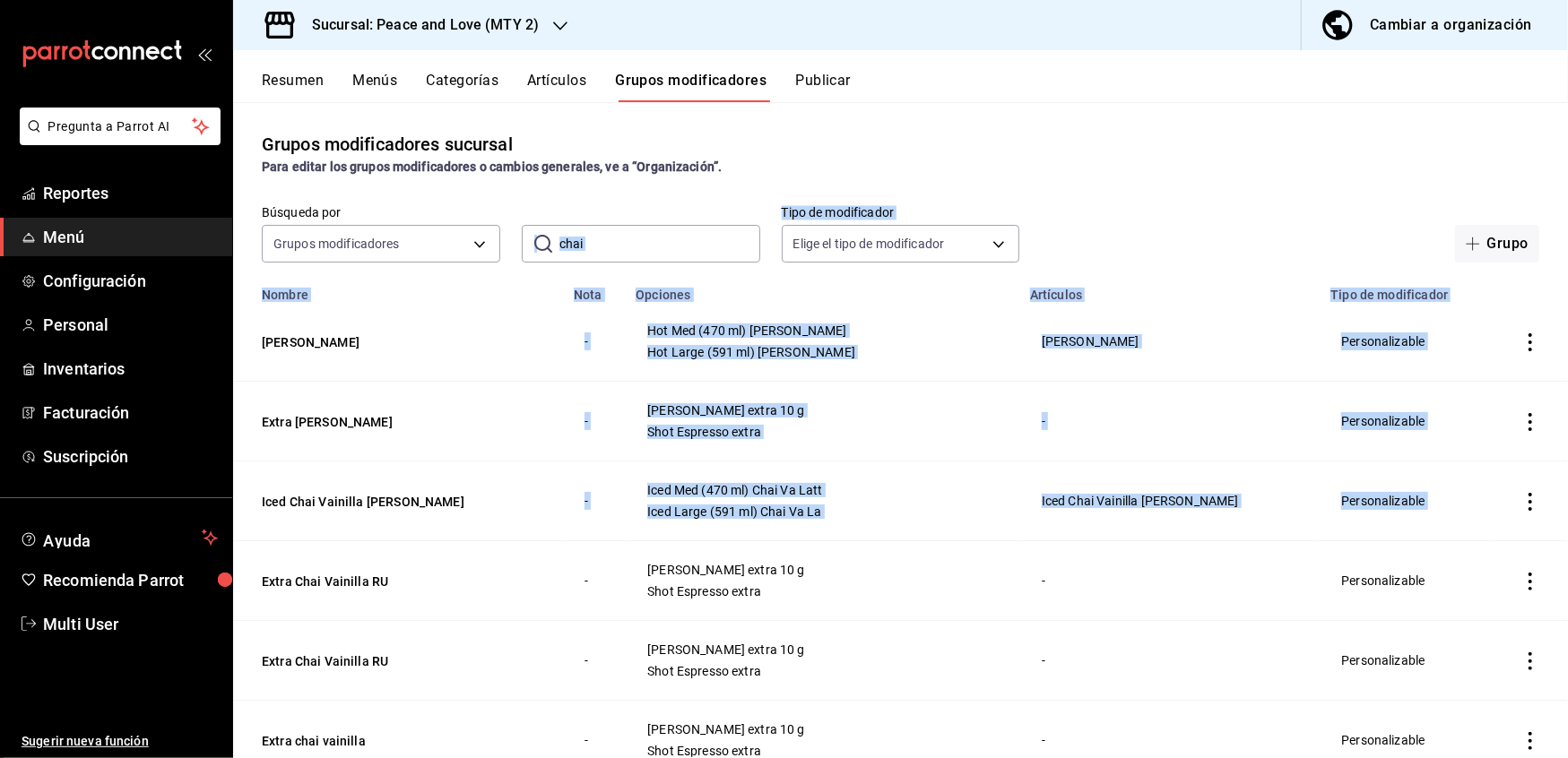
click at [620, 237] on input "chai" at bounding box center [659, 243] width 201 height 36
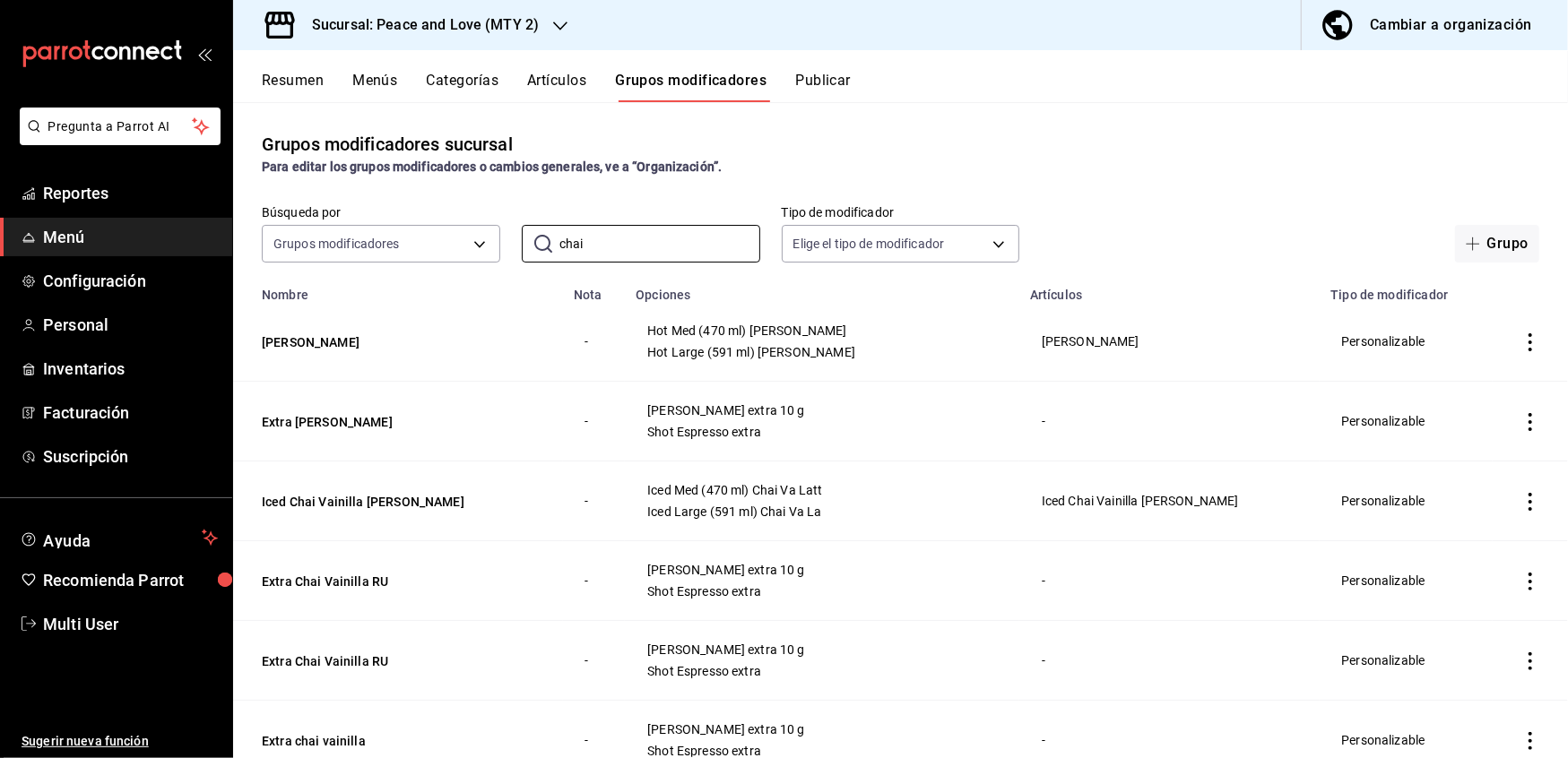
drag, startPoint x: 620, startPoint y: 237, endPoint x: 487, endPoint y: 204, distance: 137.0
click at [487, 205] on div "Búsqueda por Grupos modificadores GROUP ​ chai ​ Tipo de modificador Elige el t…" at bounding box center [900, 234] width 1335 height 58
type input "taro"
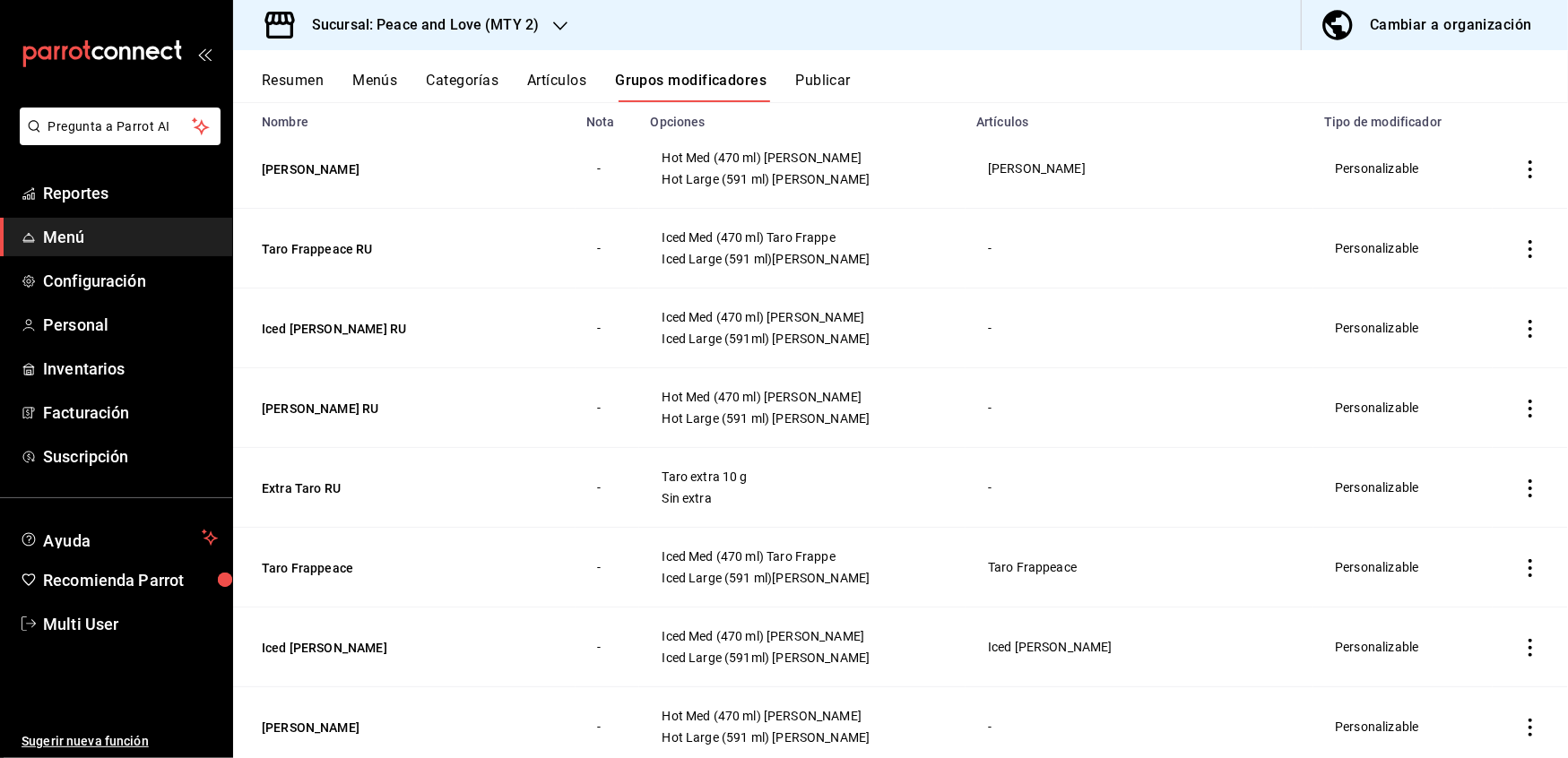
scroll to position [174, 0]
click at [314, 495] on button "Extra Taro RU" at bounding box center [369, 487] width 215 height 18
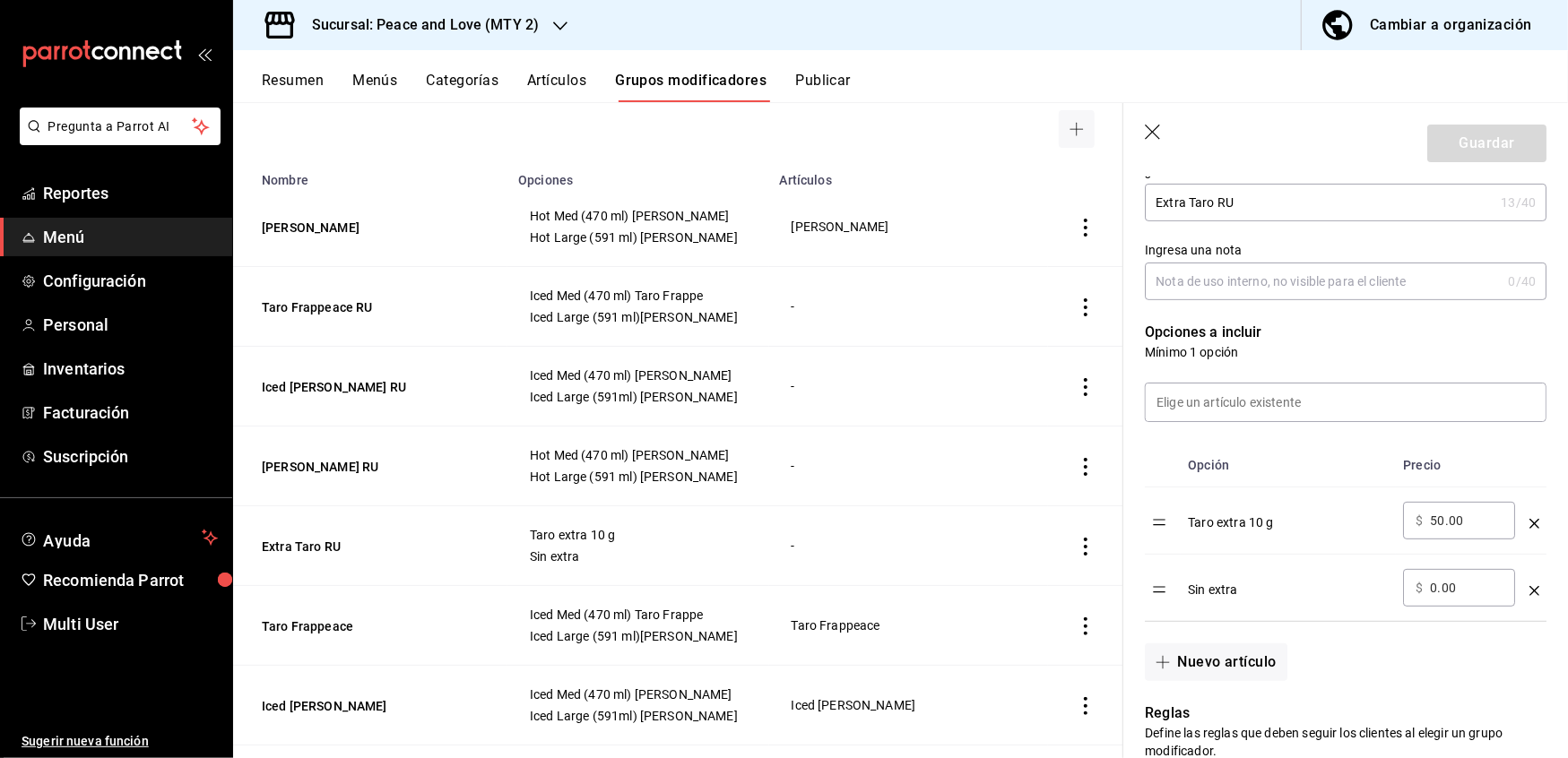
scroll to position [323, 0]
drag, startPoint x: 1476, startPoint y: 525, endPoint x: 1256, endPoint y: 485, distance: 223.6
click at [1256, 485] on table "Opción Precio Taro extra 10 g ​ $ 50.00 ​ Sin extra ​ $ 0.00 ​" at bounding box center [1345, 531] width 402 height 178
type input "20.00"
click at [1449, 148] on button "Guardar" at bounding box center [1486, 143] width 119 height 37
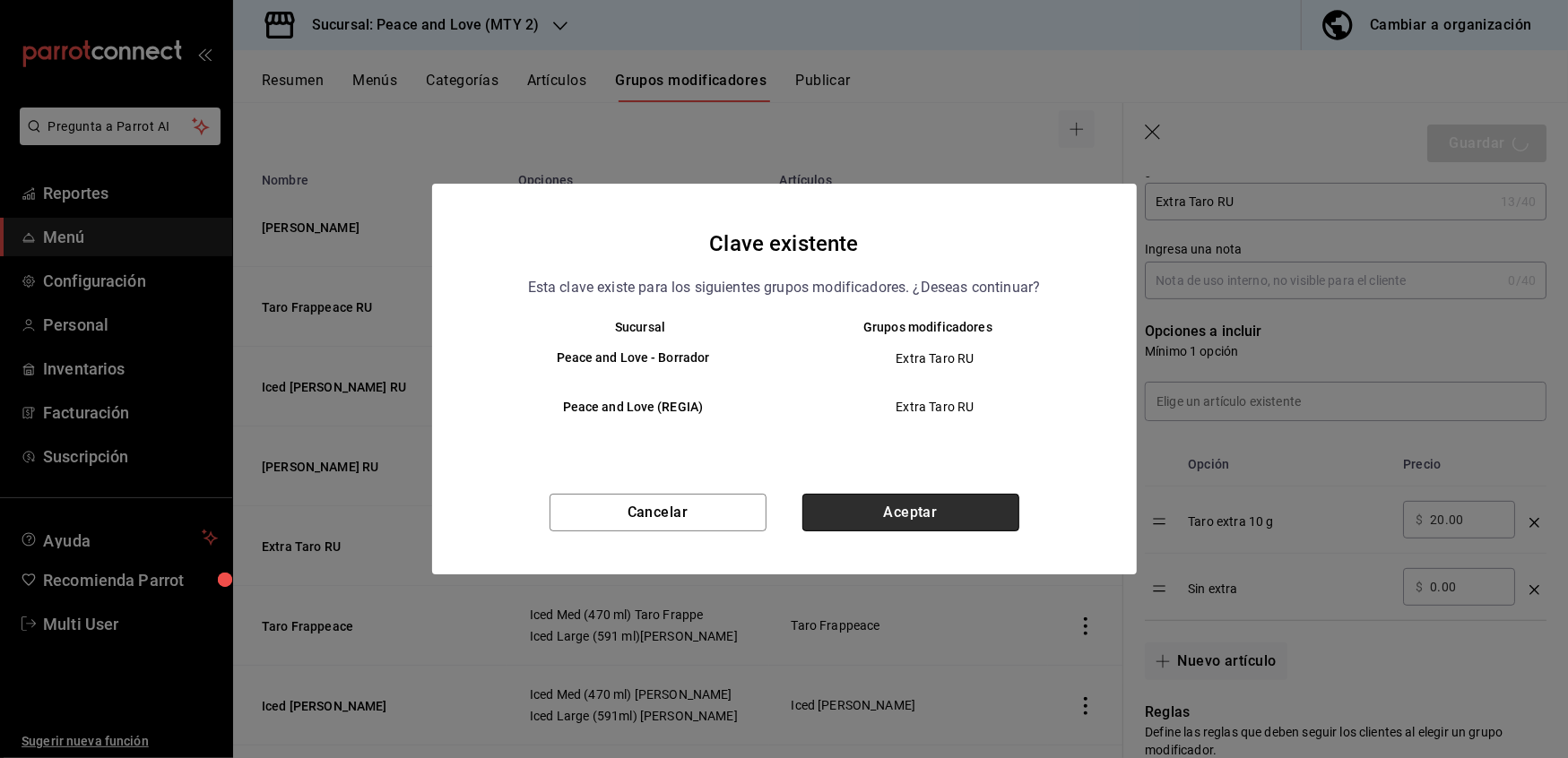
click at [909, 510] on button "Aceptar" at bounding box center [911, 512] width 217 height 37
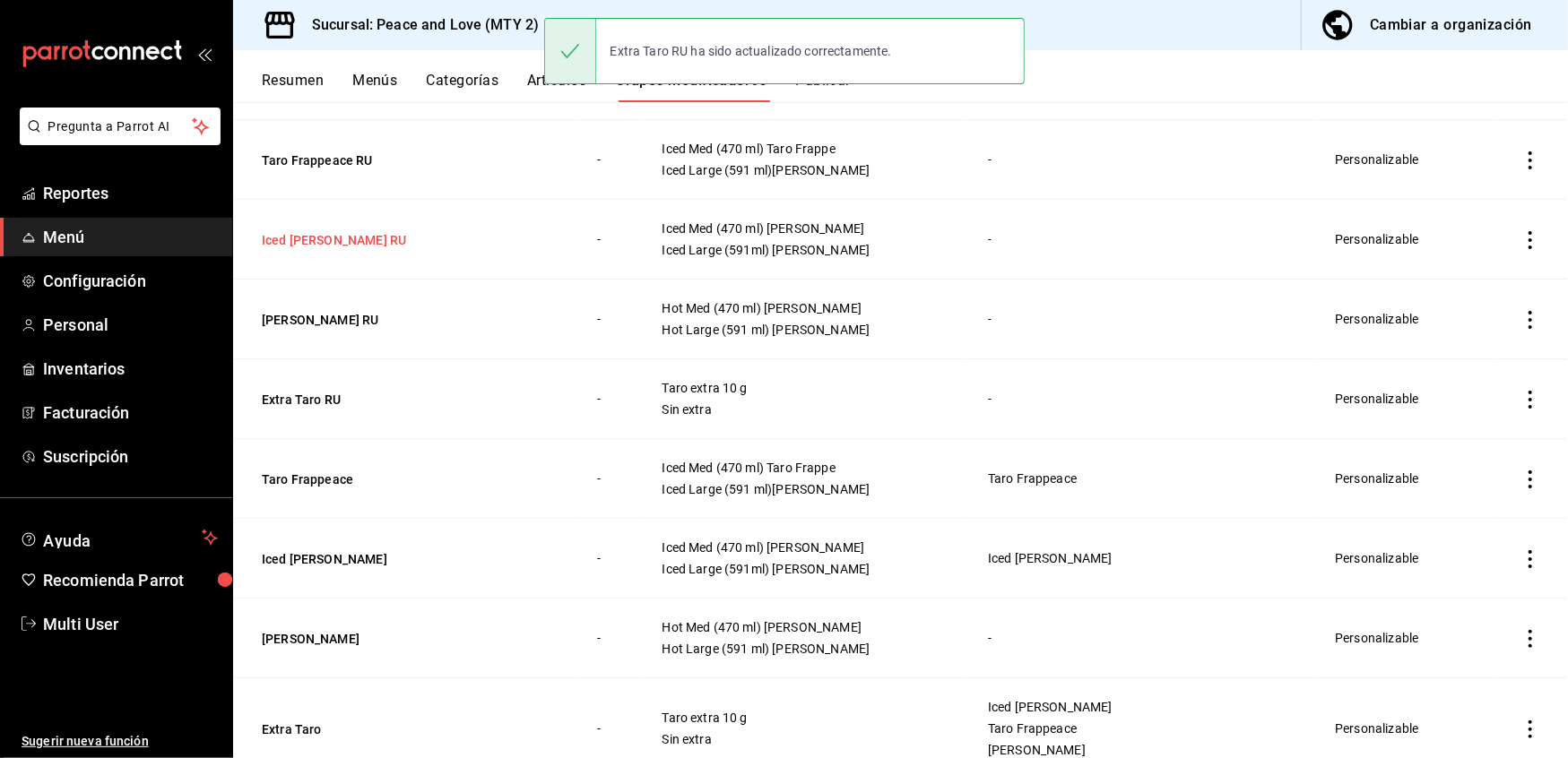
scroll to position [262, 0]
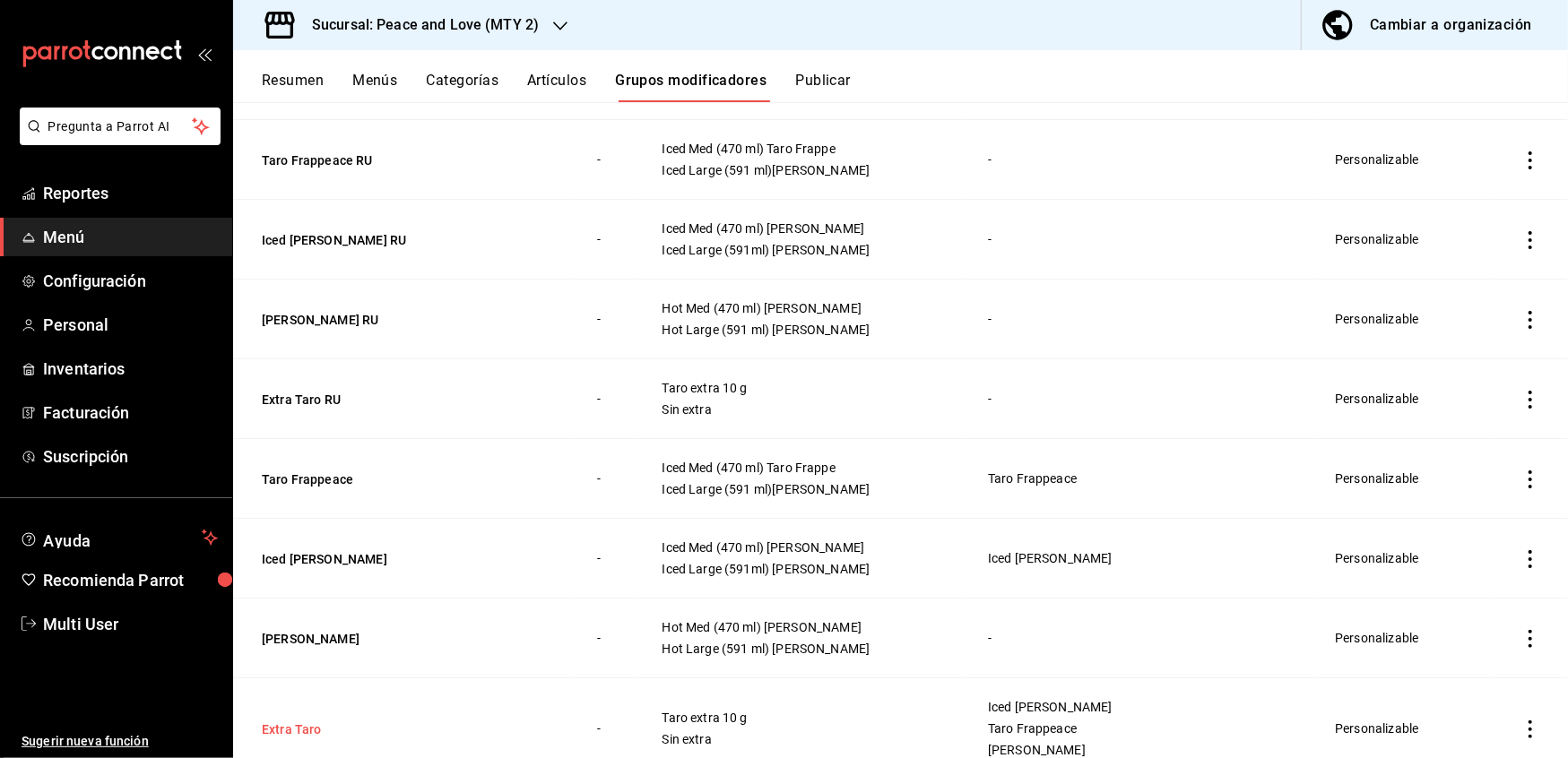
click at [295, 732] on button "Extra Taro" at bounding box center [369, 729] width 215 height 18
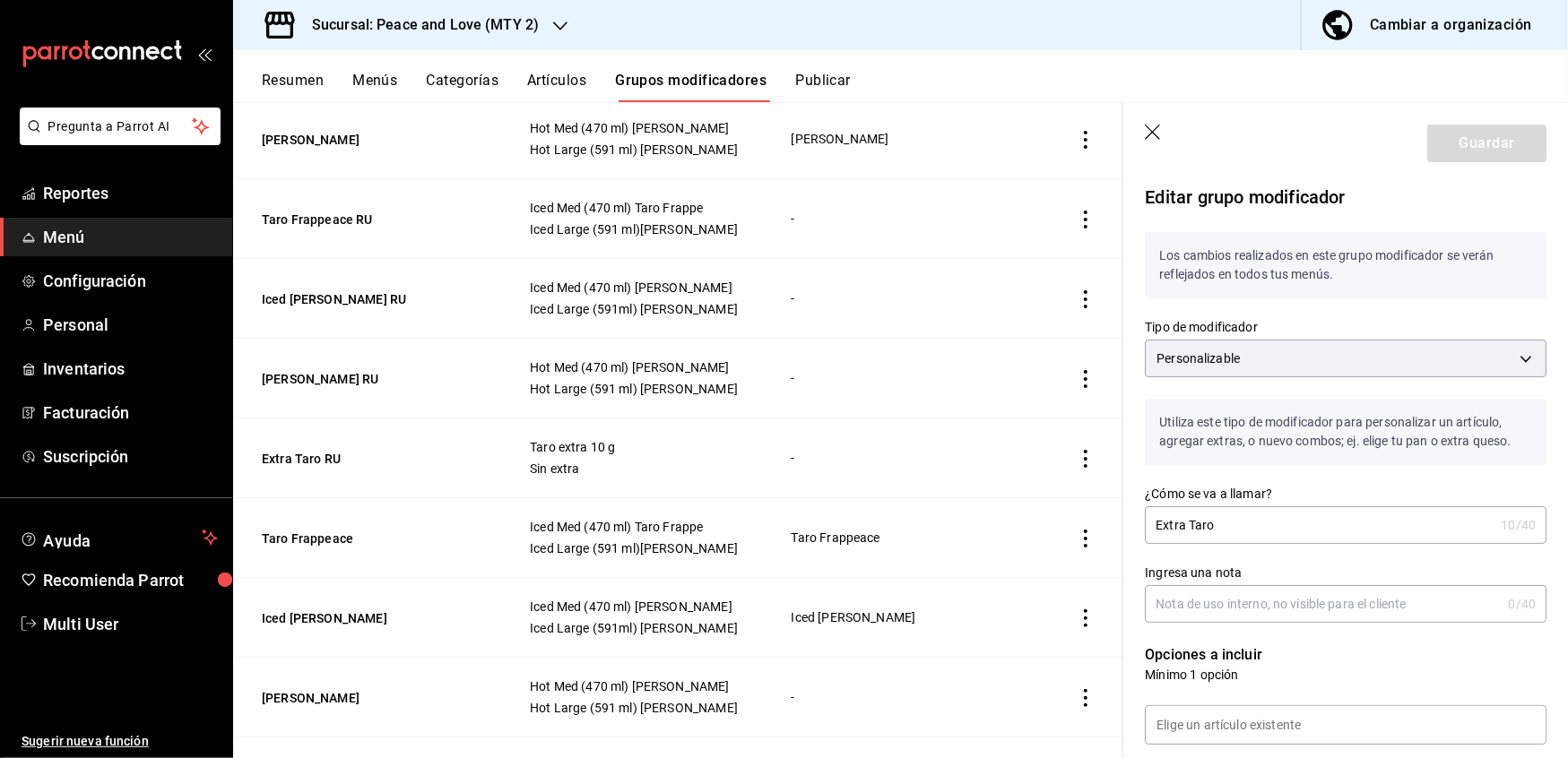
scroll to position [284, 0]
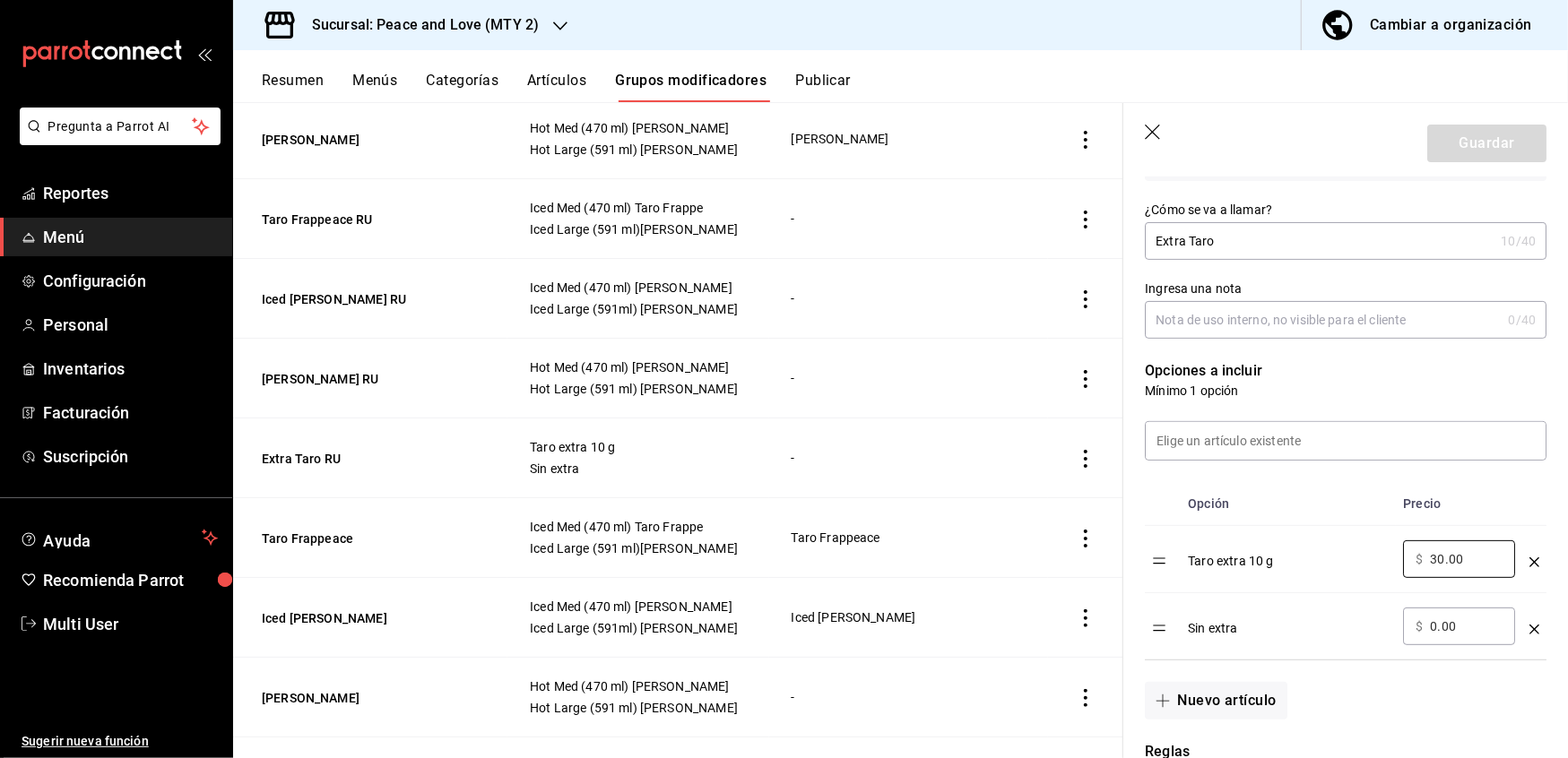
drag, startPoint x: 1471, startPoint y: 557, endPoint x: 1301, endPoint y: 536, distance: 171.3
click at [1301, 536] on tr "Taro extra 10 g ​ $ 30.00 ​" at bounding box center [1345, 559] width 402 height 67
type input "15.00"
click at [1475, 635] on input "0.00" at bounding box center [1466, 627] width 73 height 18
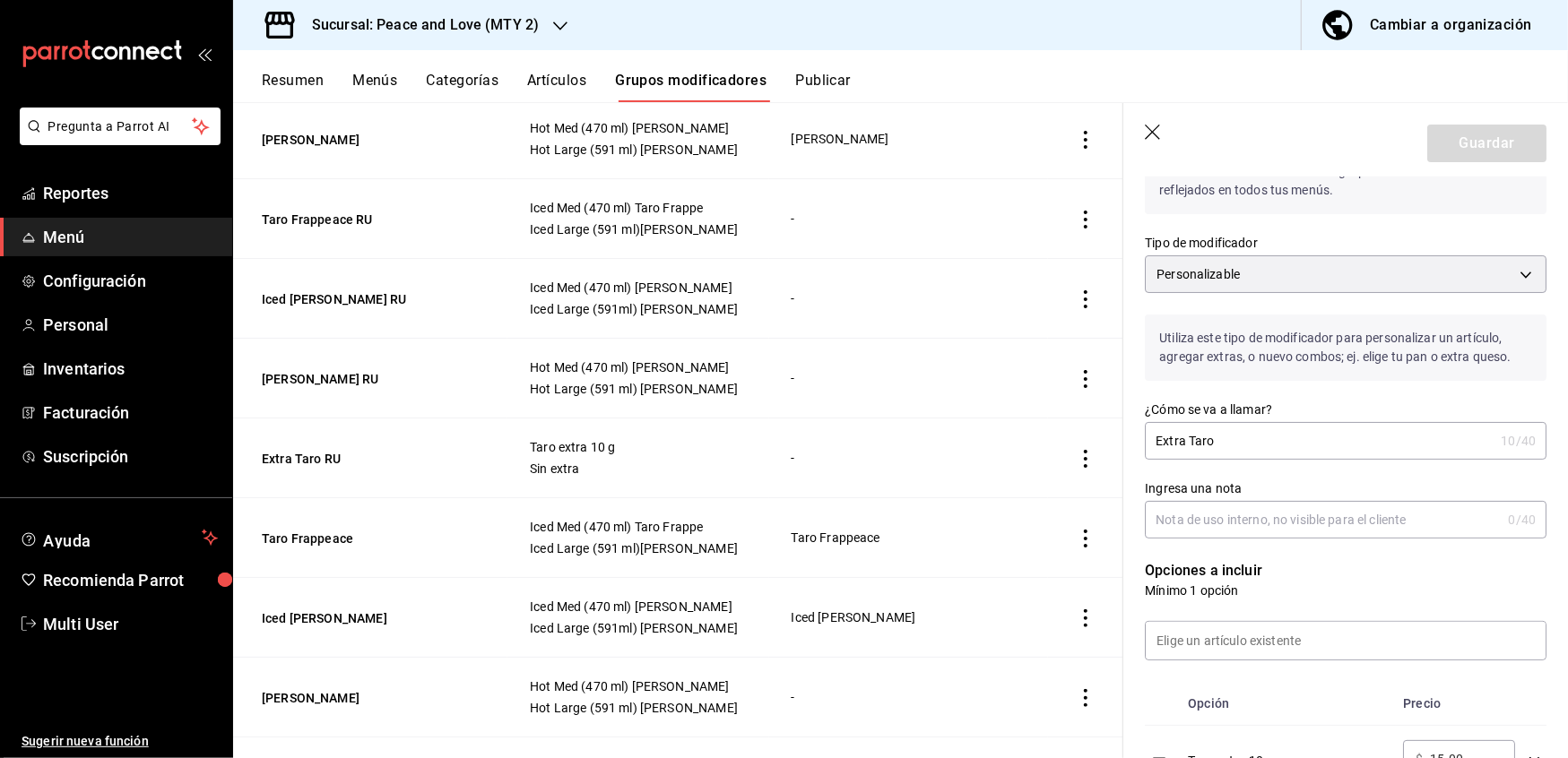
scroll to position [352, 0]
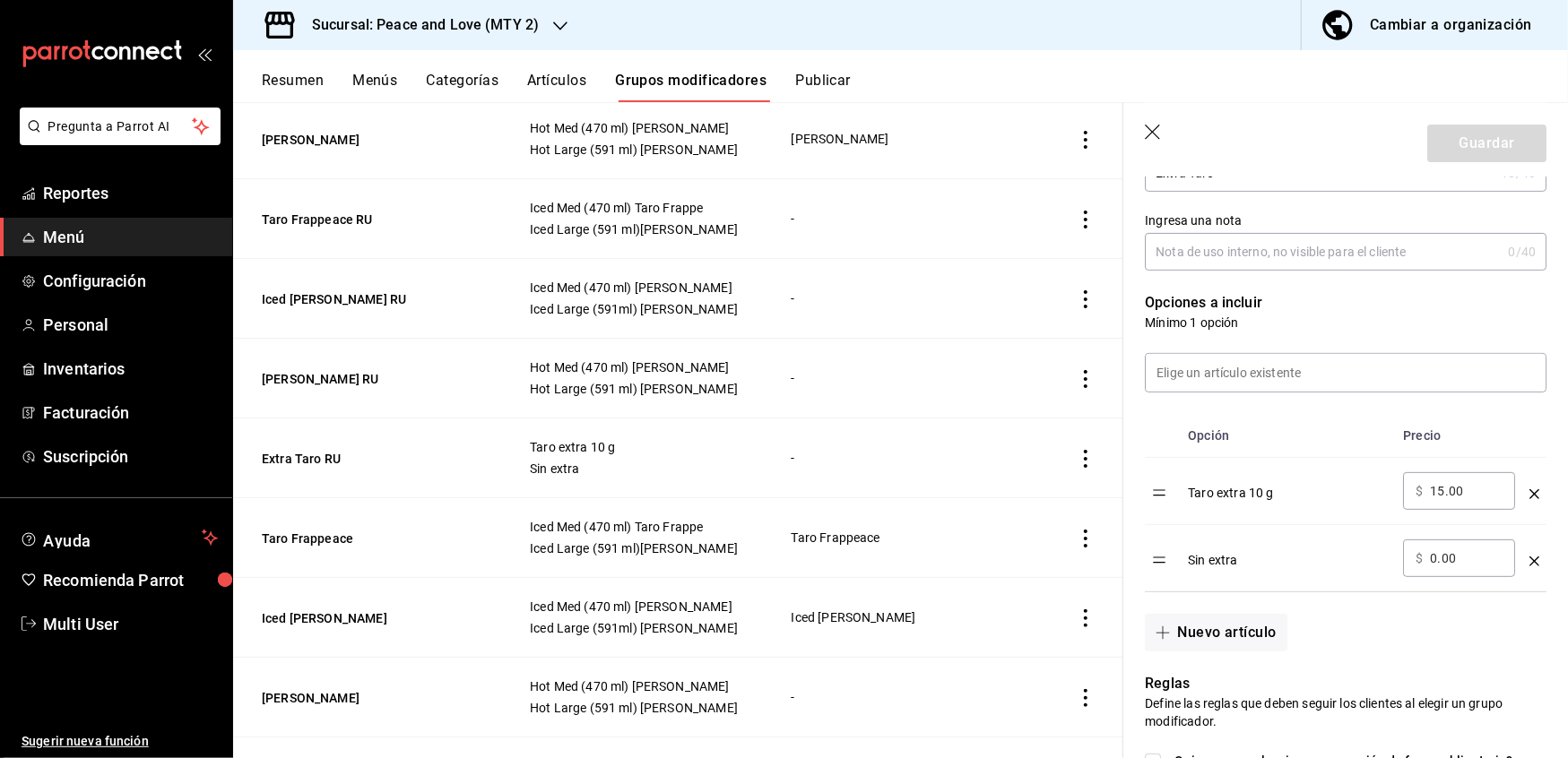
click at [1439, 142] on div "Guardar" at bounding box center [1486, 143] width 119 height 37
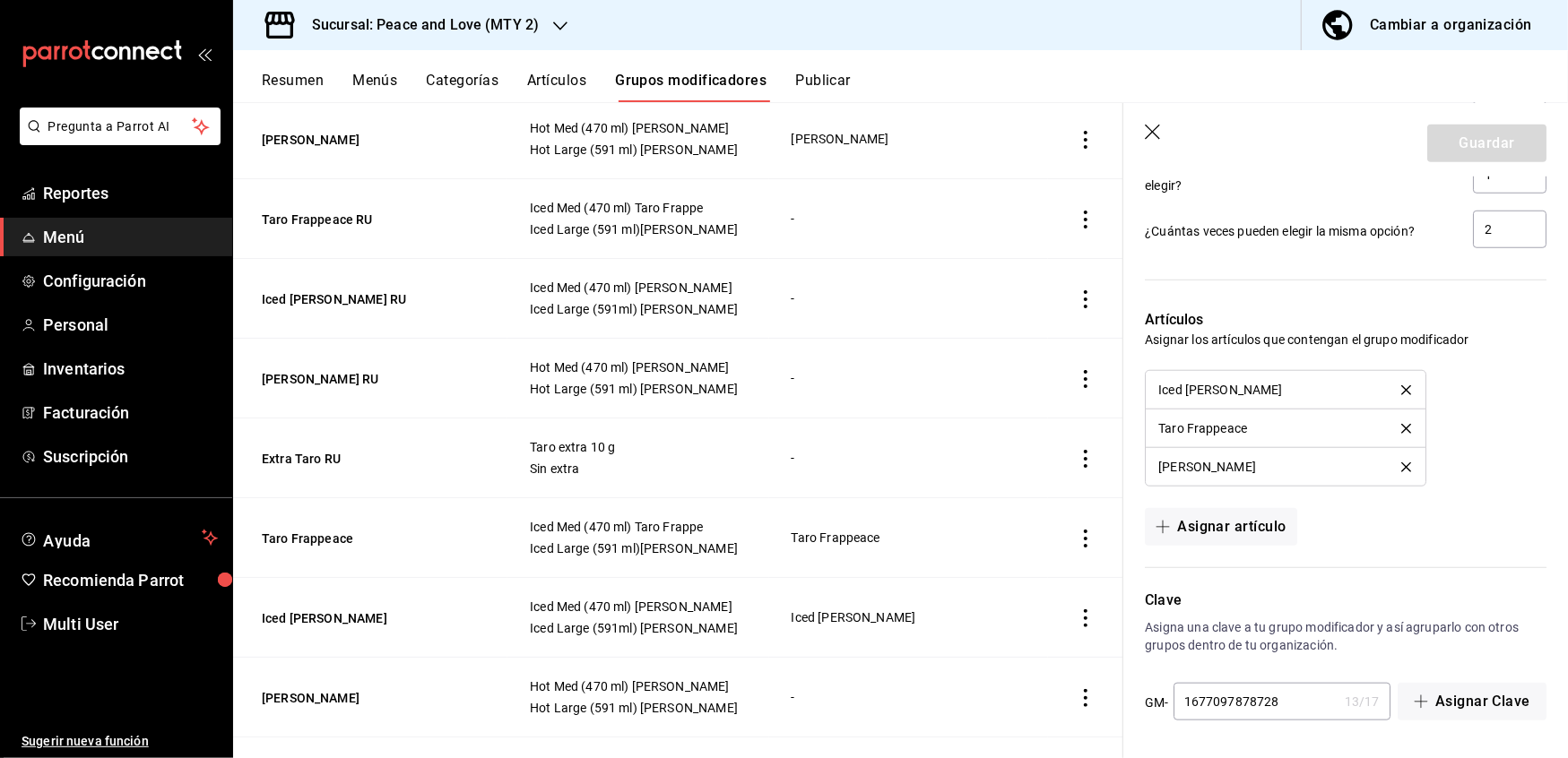
scroll to position [1074, 0]
click at [1401, 466] on icon "delete" at bounding box center [1406, 467] width 10 height 10
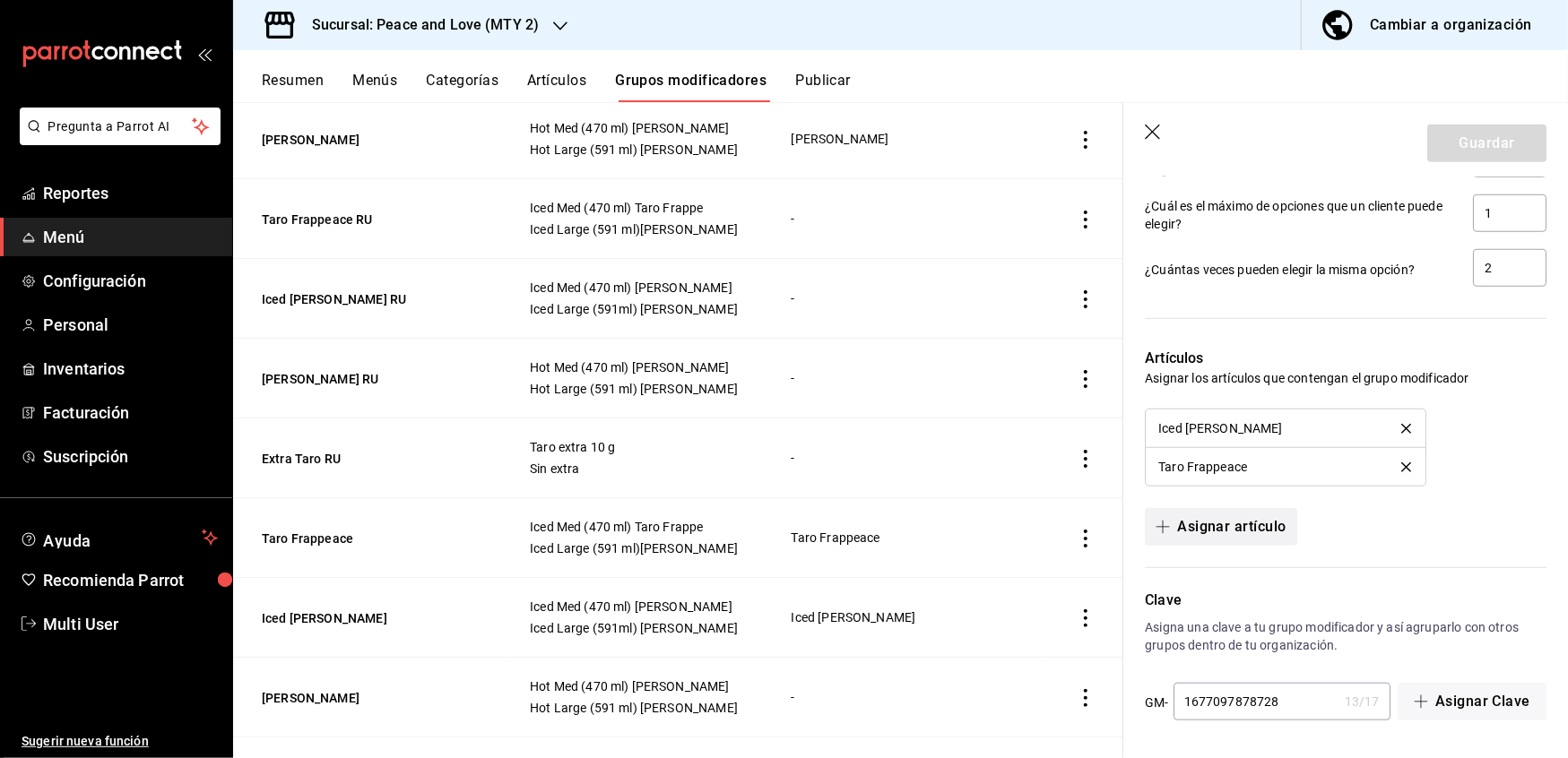
click at [1239, 525] on button "Asignar artículo" at bounding box center [1221, 527] width 152 height 37
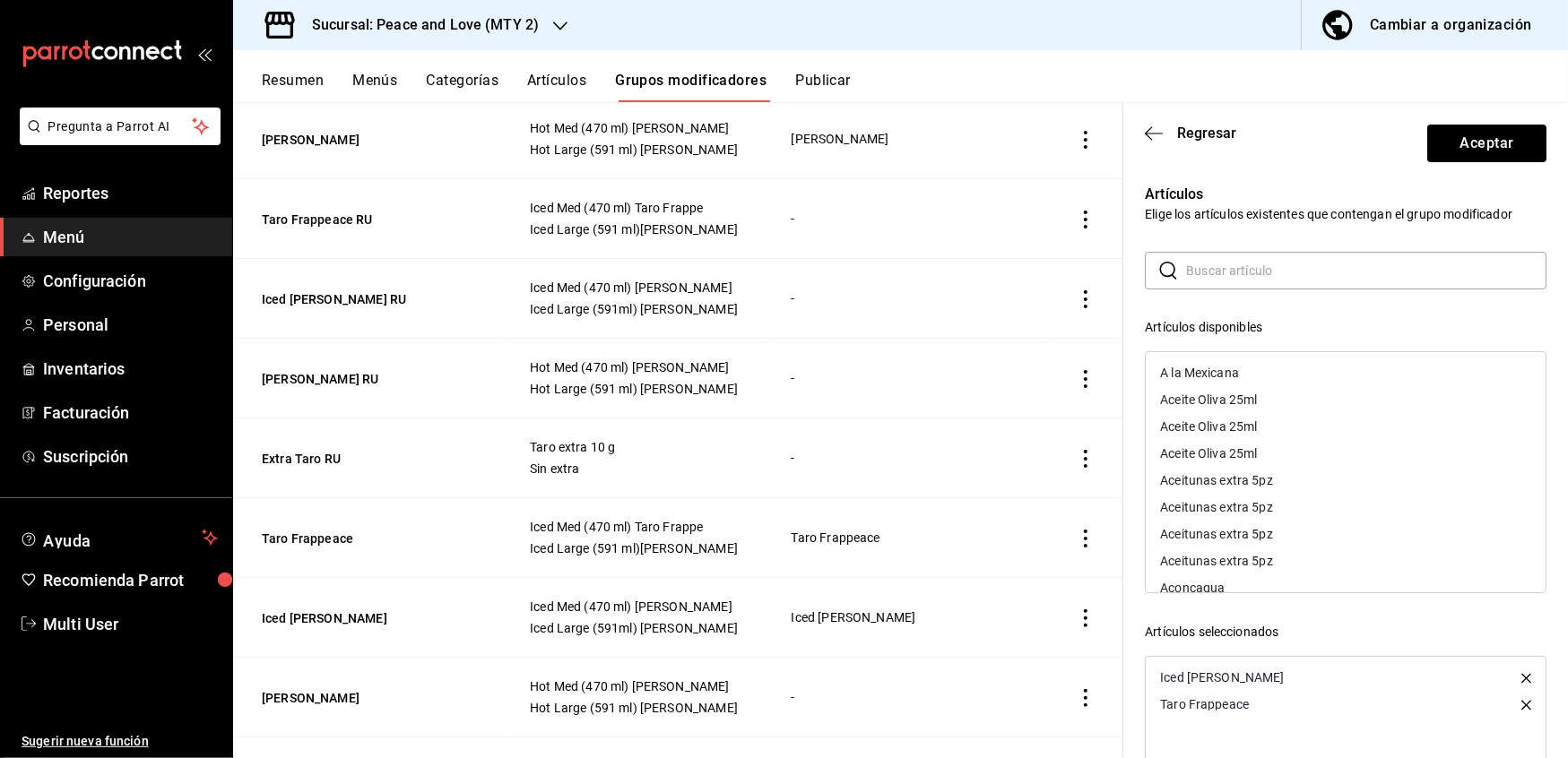
click at [1277, 273] on input "text" at bounding box center [1366, 270] width 361 height 36
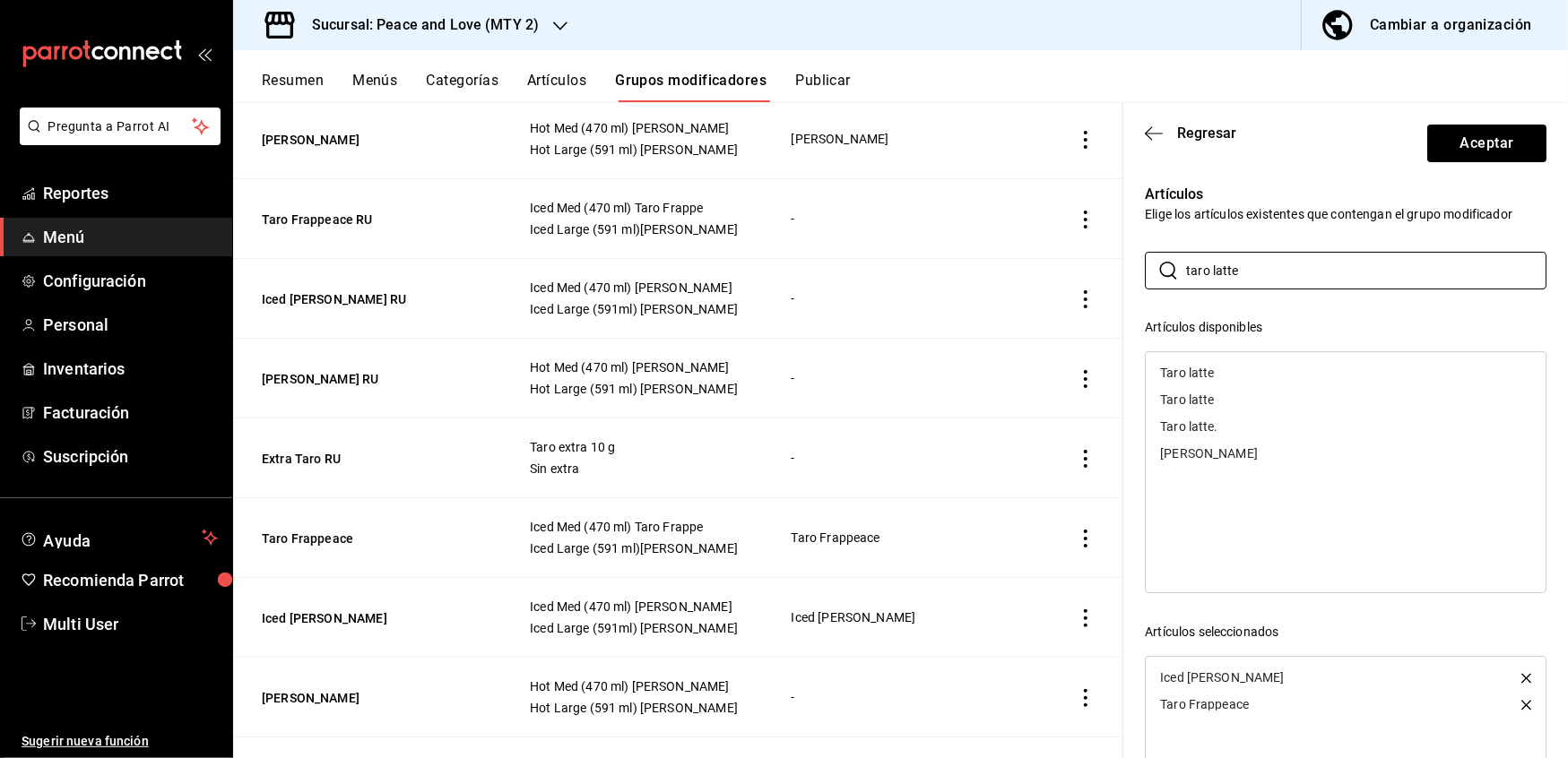
type input "taro latte"
click at [1208, 453] on div "[PERSON_NAME]" at bounding box center [1209, 453] width 98 height 12
click at [1445, 136] on button "Aceptar" at bounding box center [1486, 143] width 119 height 37
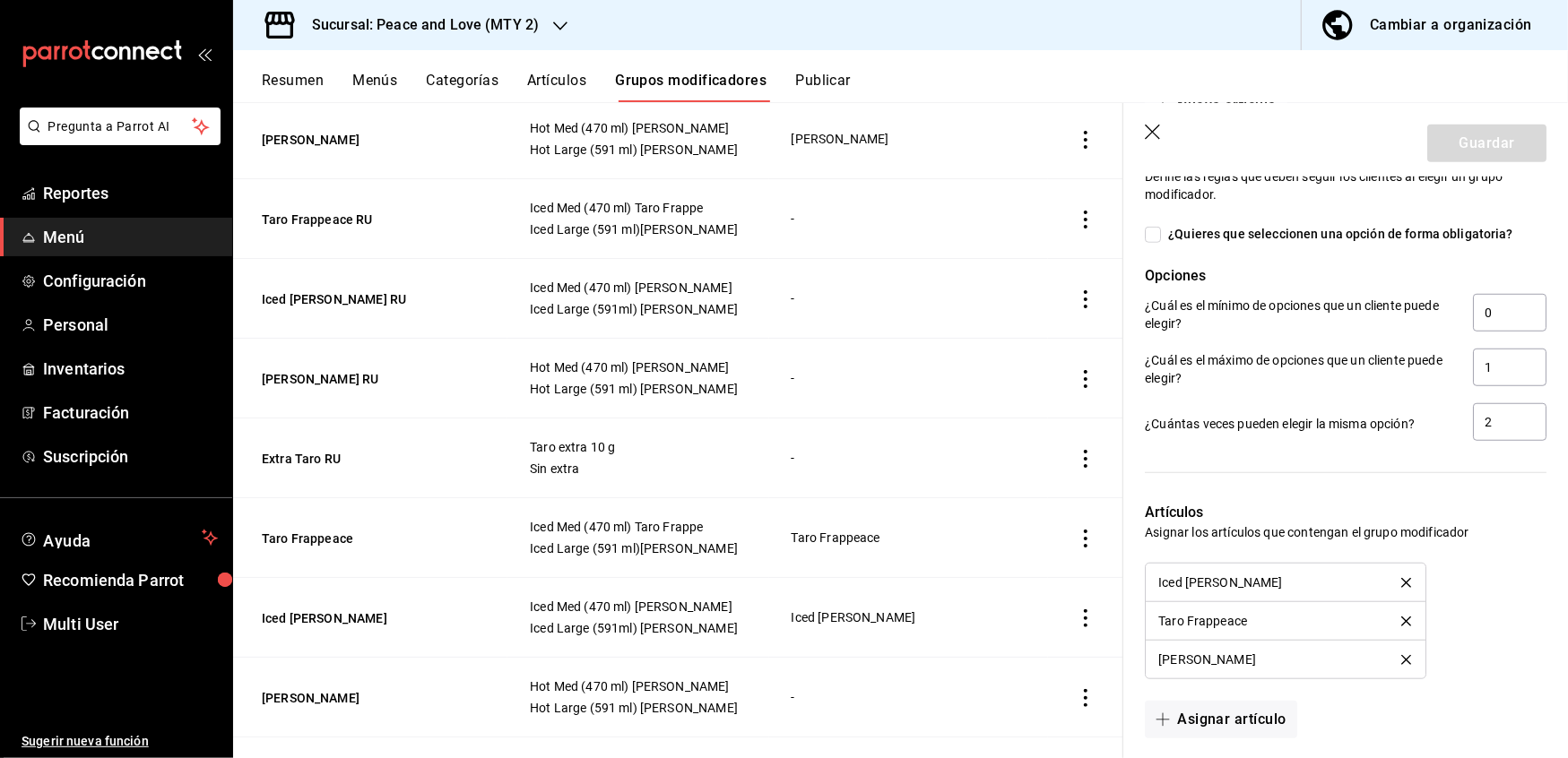
scroll to position [879, 0]
click at [1150, 138] on icon "button" at bounding box center [1153, 133] width 18 height 18
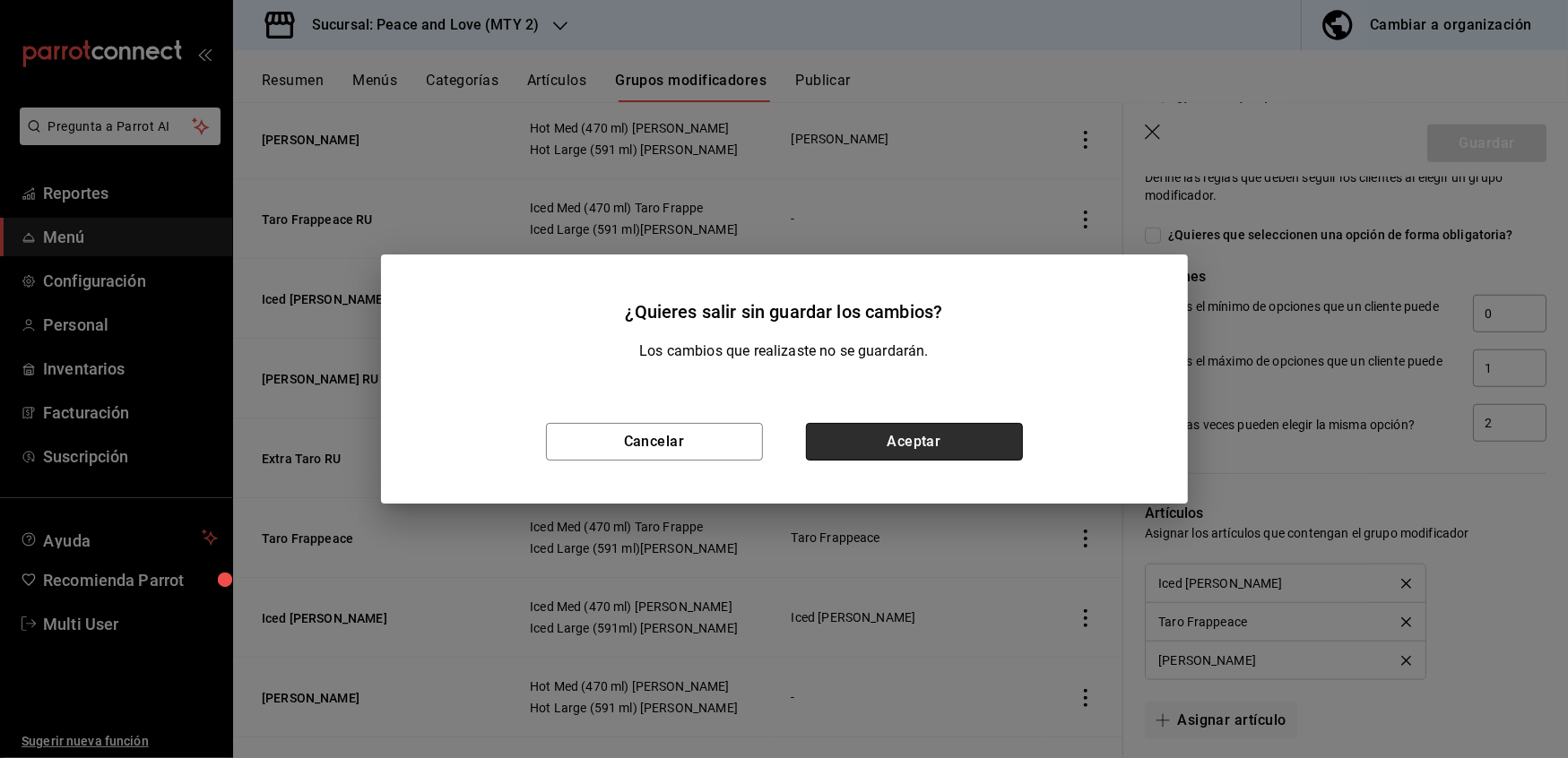
click at [883, 442] on button "Aceptar" at bounding box center [915, 441] width 217 height 37
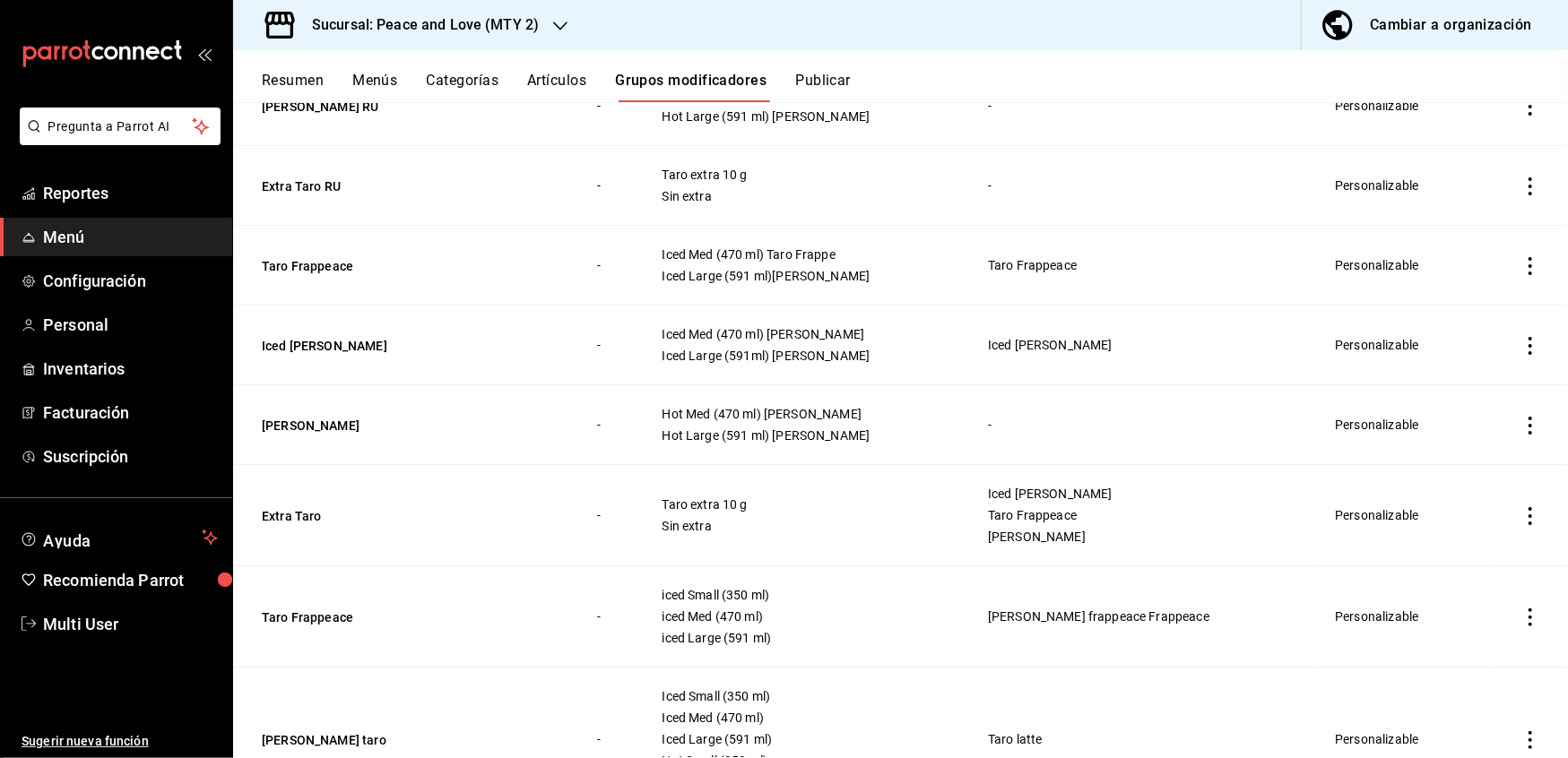
scroll to position [478, 0]
click at [313, 517] on button "Extra Taro" at bounding box center [369, 513] width 215 height 18
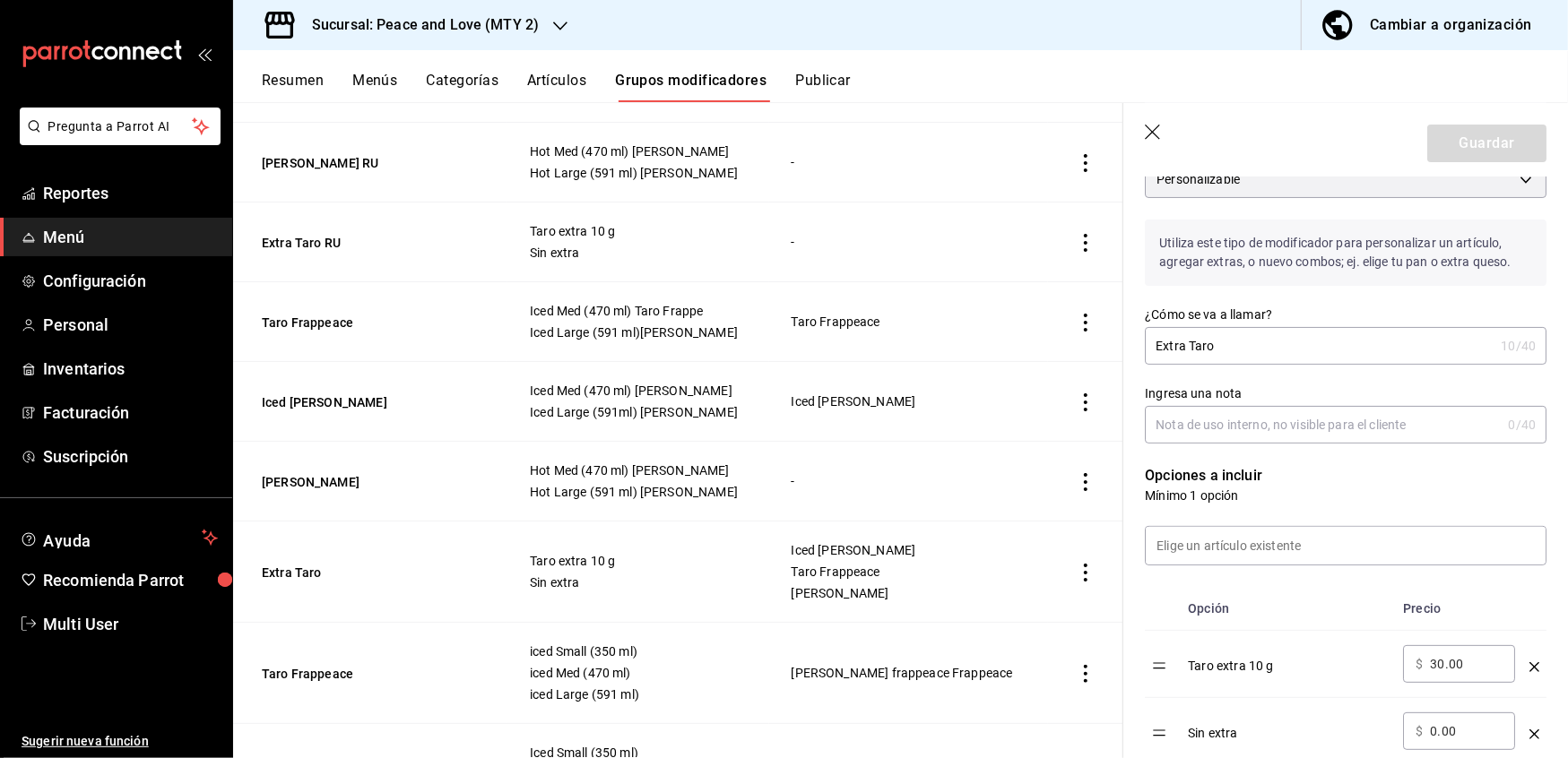
scroll to position [184, 0]
click at [1488, 669] on div "​ $ 30.00 ​" at bounding box center [1459, 659] width 112 height 37
drag, startPoint x: 1460, startPoint y: 660, endPoint x: 1340, endPoint y: 663, distance: 120.0
click at [1340, 663] on tr "Taro extra 10 g ​ $ 30.00 ​" at bounding box center [1345, 660] width 402 height 67
type input "1.00"
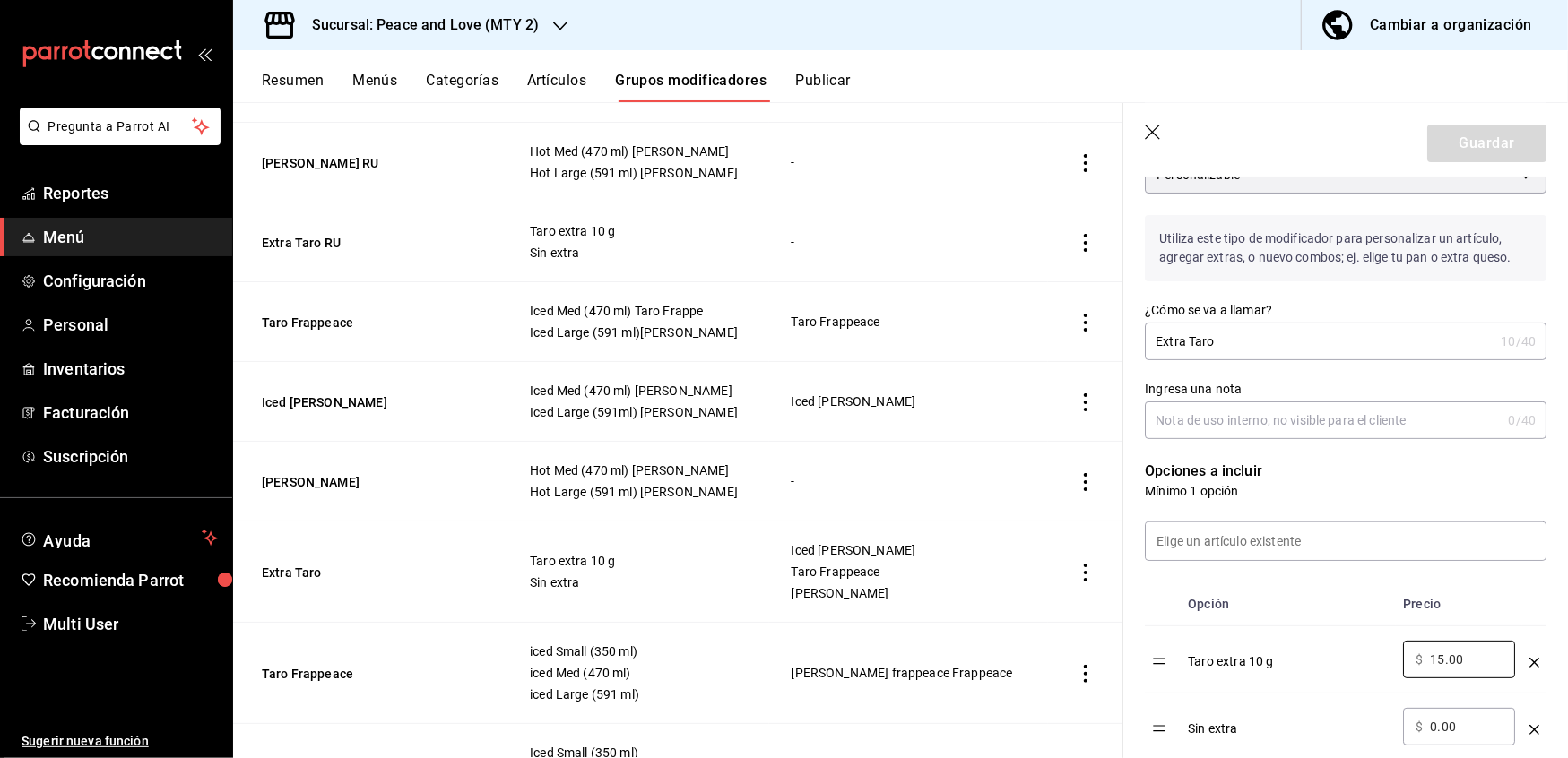
type input "15.00"
click at [1483, 726] on input "0.00" at bounding box center [1466, 726] width 73 height 18
drag, startPoint x: 1483, startPoint y: 726, endPoint x: 1398, endPoint y: 728, distance: 85.0
click at [1398, 728] on td "​ $ 0.00 ​" at bounding box center [1460, 727] width 127 height 67
type input "1.00"
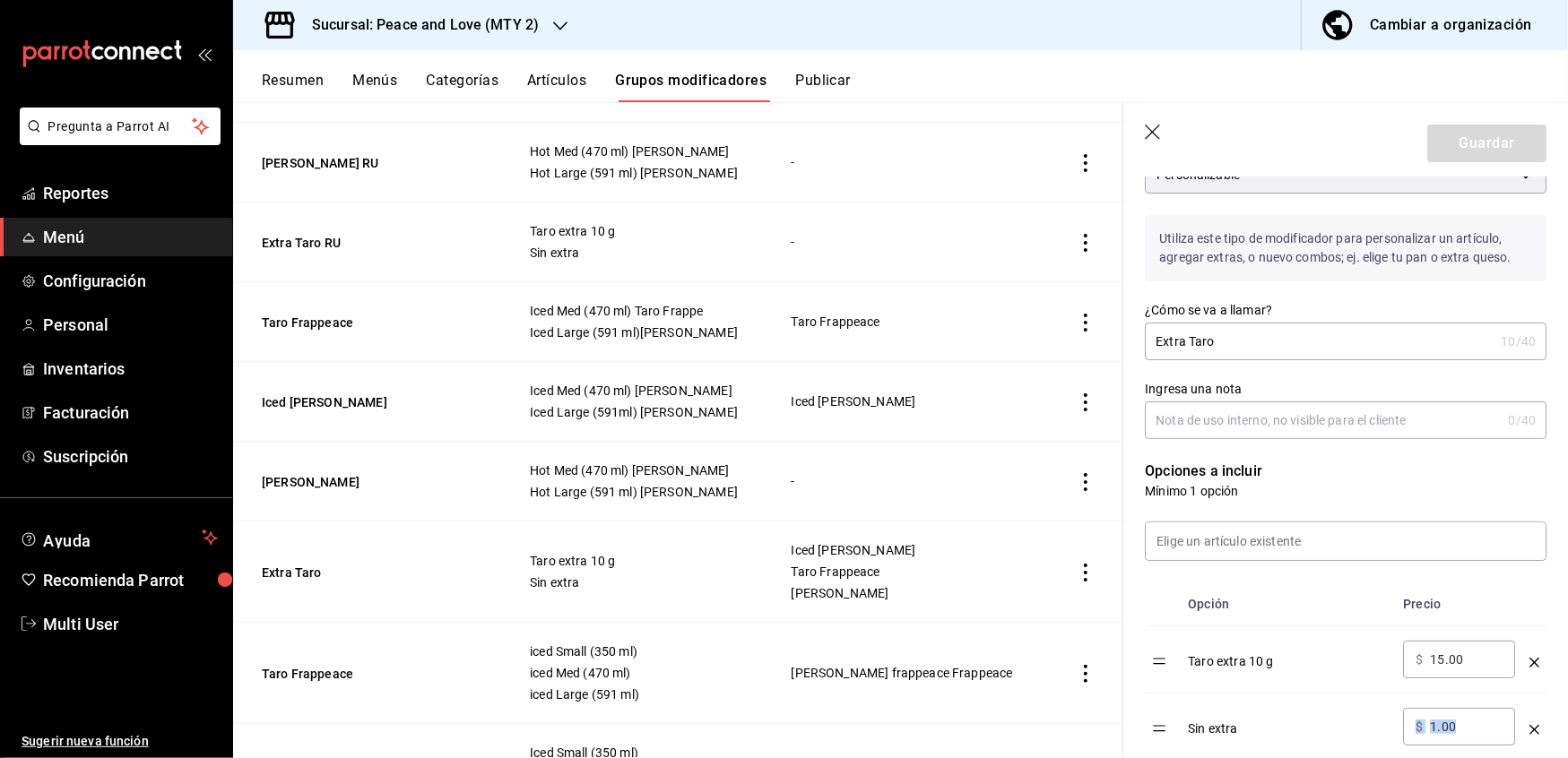
drag, startPoint x: 1471, startPoint y: 718, endPoint x: 1310, endPoint y: 700, distance: 162.0
click at [1310, 700] on tr "Sin extra ​ $ 1.00 ​" at bounding box center [1345, 727] width 402 height 67
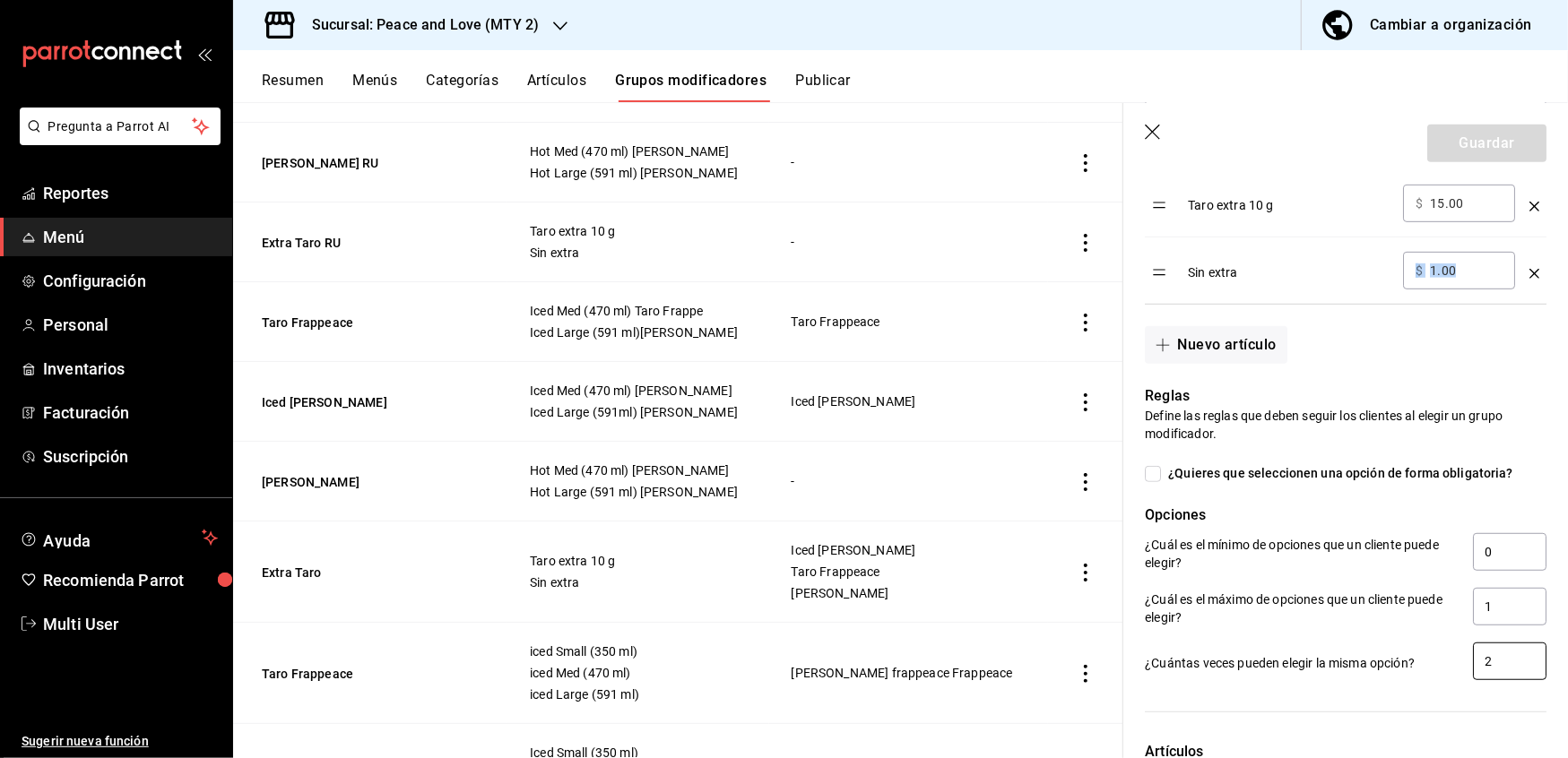
scroll to position [625, 0]
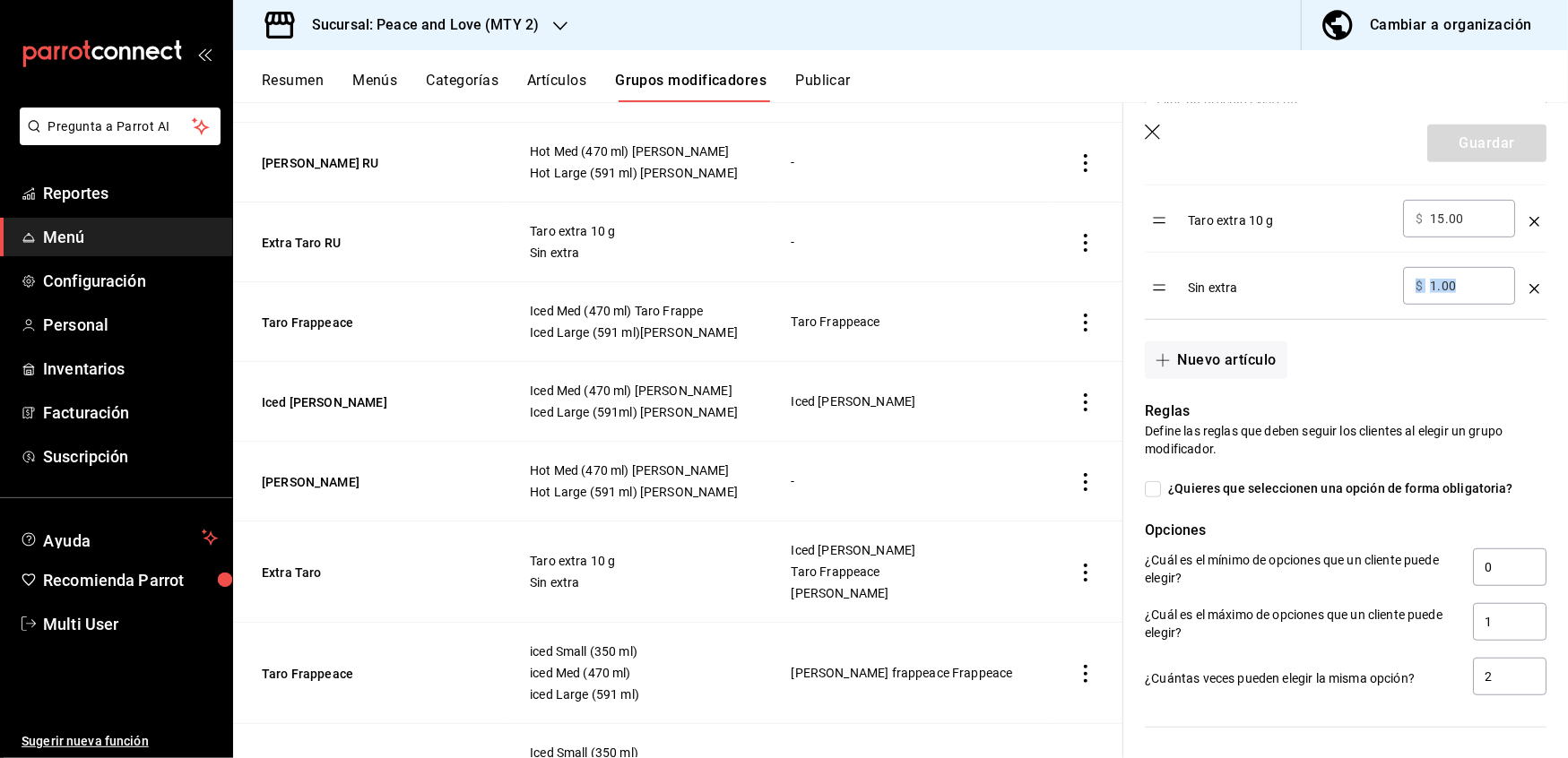
click at [1470, 303] on div "​ $ 1.00 ​" at bounding box center [1459, 285] width 112 height 37
click at [1470, 298] on div "​ $ 1.00 ​" at bounding box center [1459, 285] width 112 height 37
click at [1432, 291] on input "1.00" at bounding box center [1466, 286] width 73 height 18
type input "0.00"
click at [1437, 128] on div "Guardar" at bounding box center [1486, 143] width 119 height 37
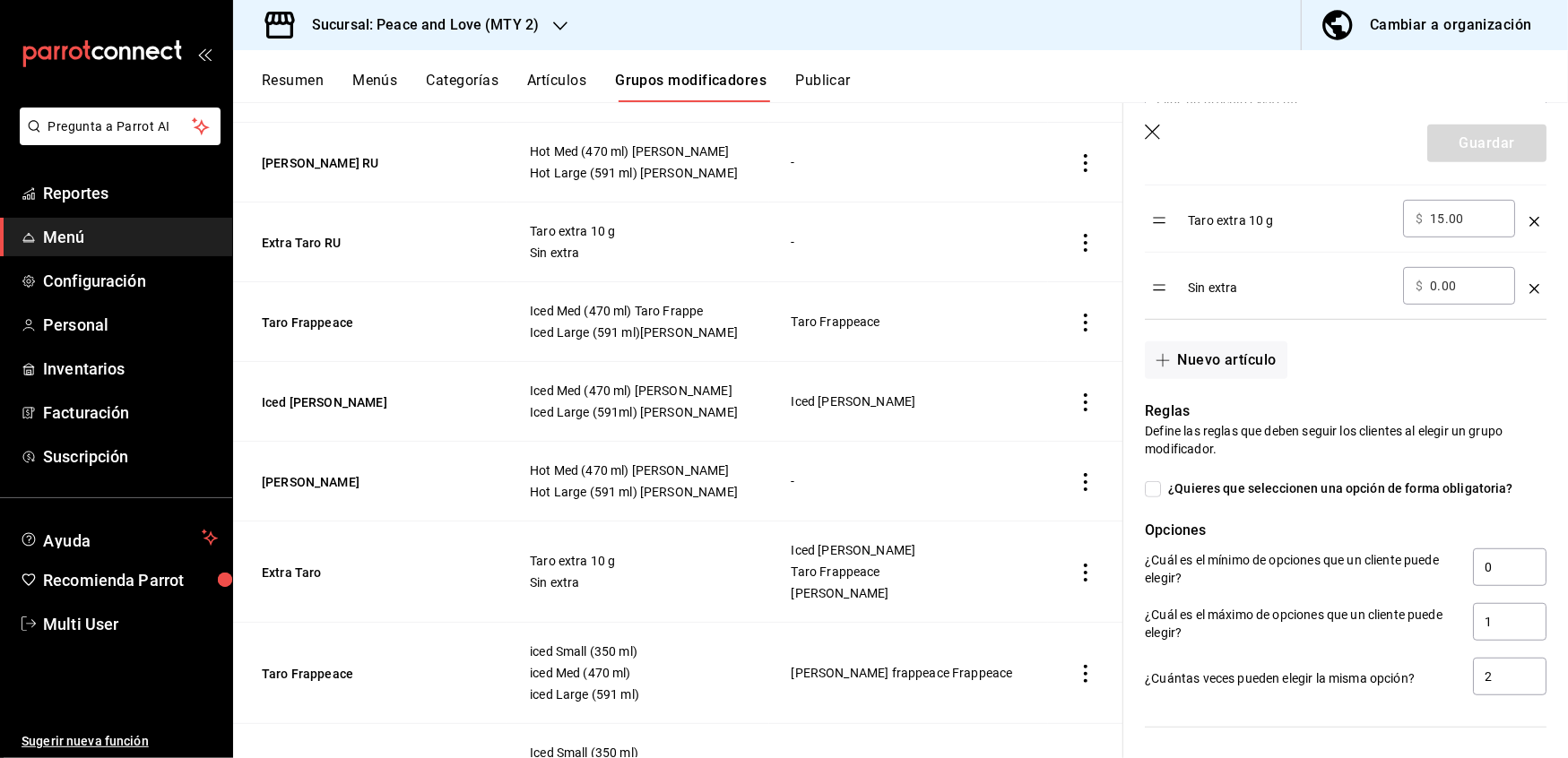
click at [1437, 128] on div "Guardar" at bounding box center [1486, 143] width 119 height 37
click at [1129, 115] on header "Guardar" at bounding box center [1345, 139] width 444 height 74
click at [1141, 128] on header "Guardar" at bounding box center [1345, 139] width 444 height 74
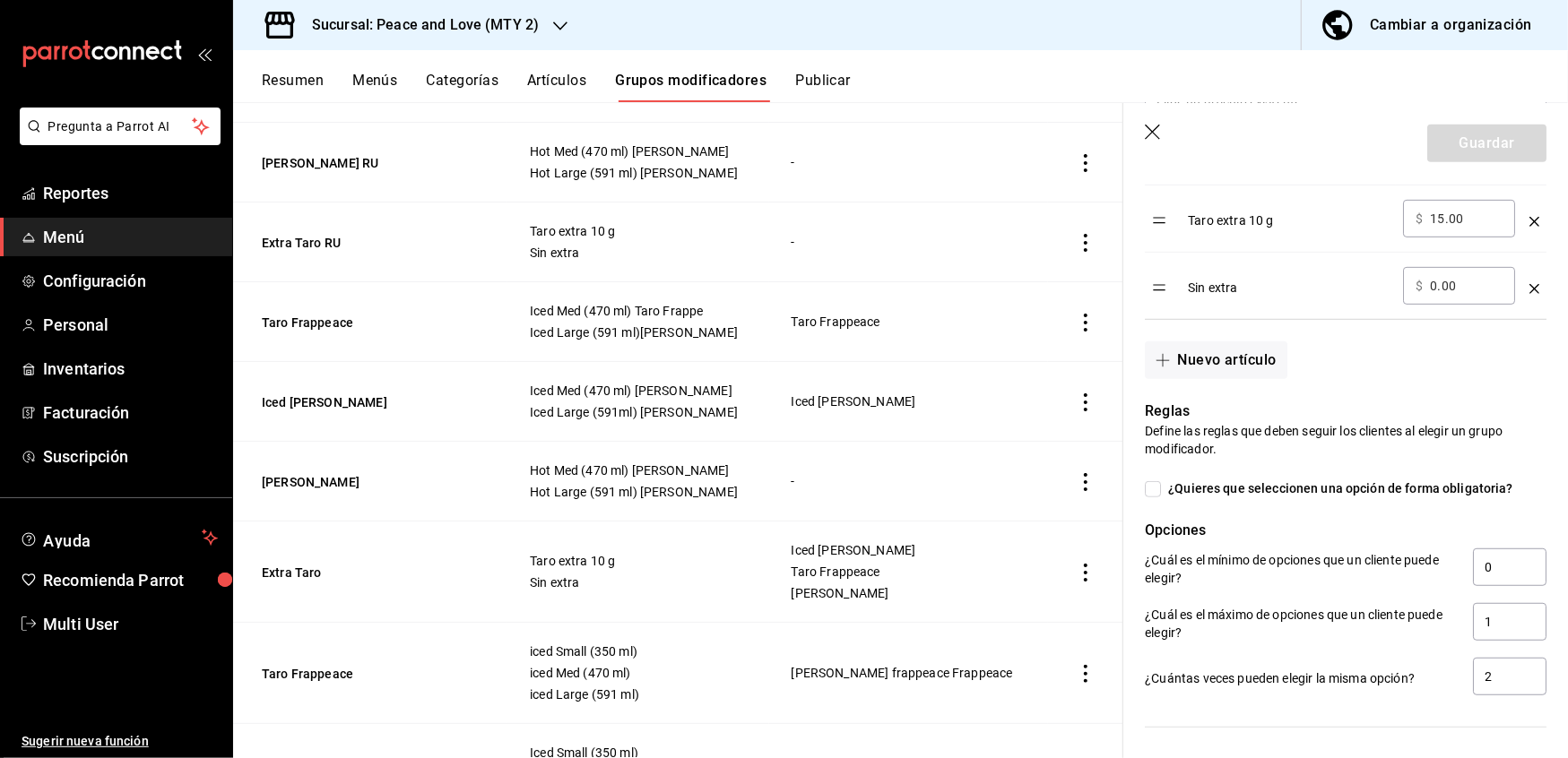
click at [1162, 140] on icon "button" at bounding box center [1153, 133] width 18 height 18
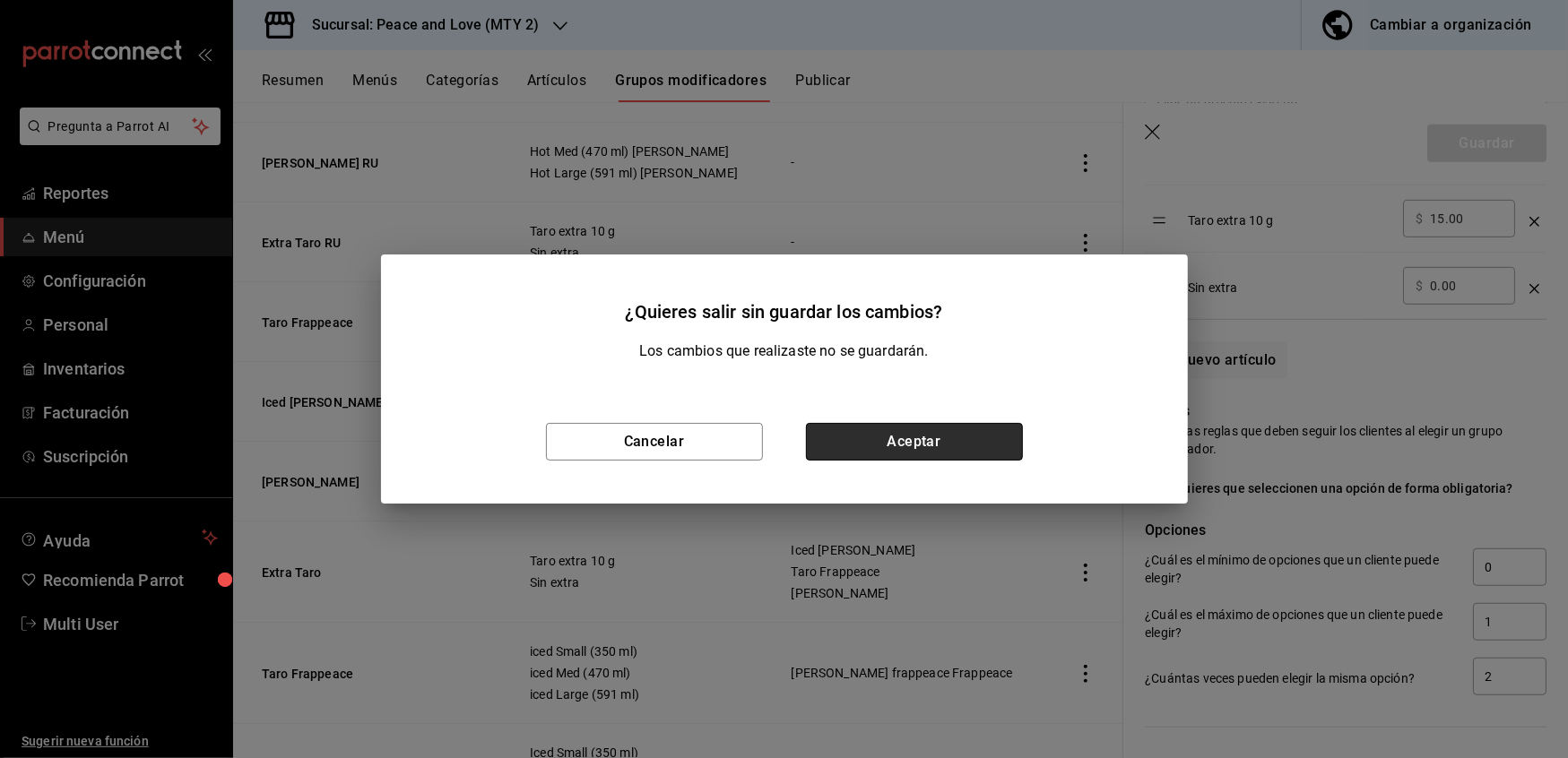
click at [848, 438] on button "Aceptar" at bounding box center [915, 441] width 217 height 37
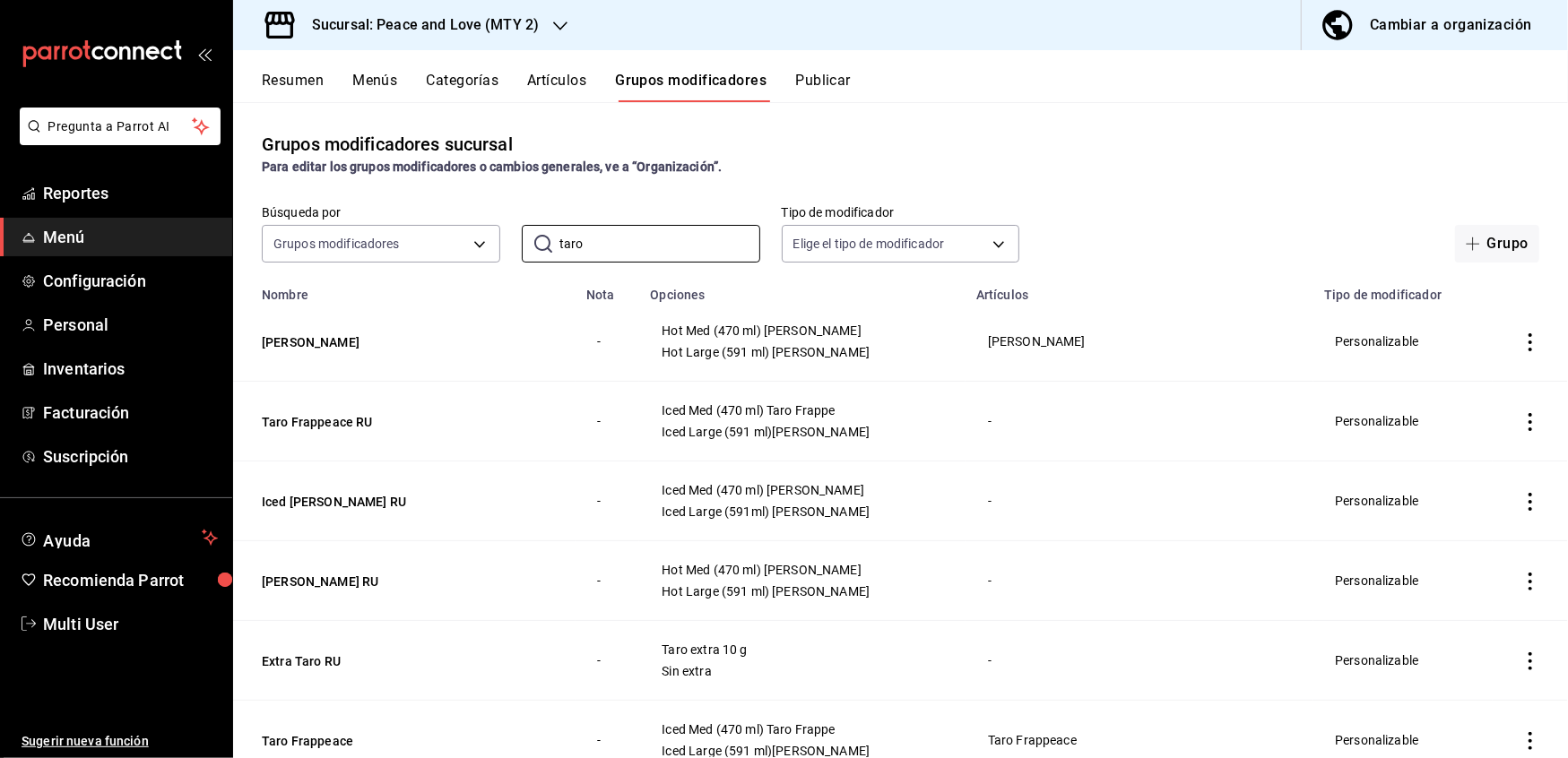
drag, startPoint x: 593, startPoint y: 252, endPoint x: 405, endPoint y: 206, distance: 193.5
click at [405, 206] on div "Búsqueda por Grupos modificadores GROUP ​ taro ​ Tipo de modificador Elige el t…" at bounding box center [900, 234] width 1335 height 58
type input "green"
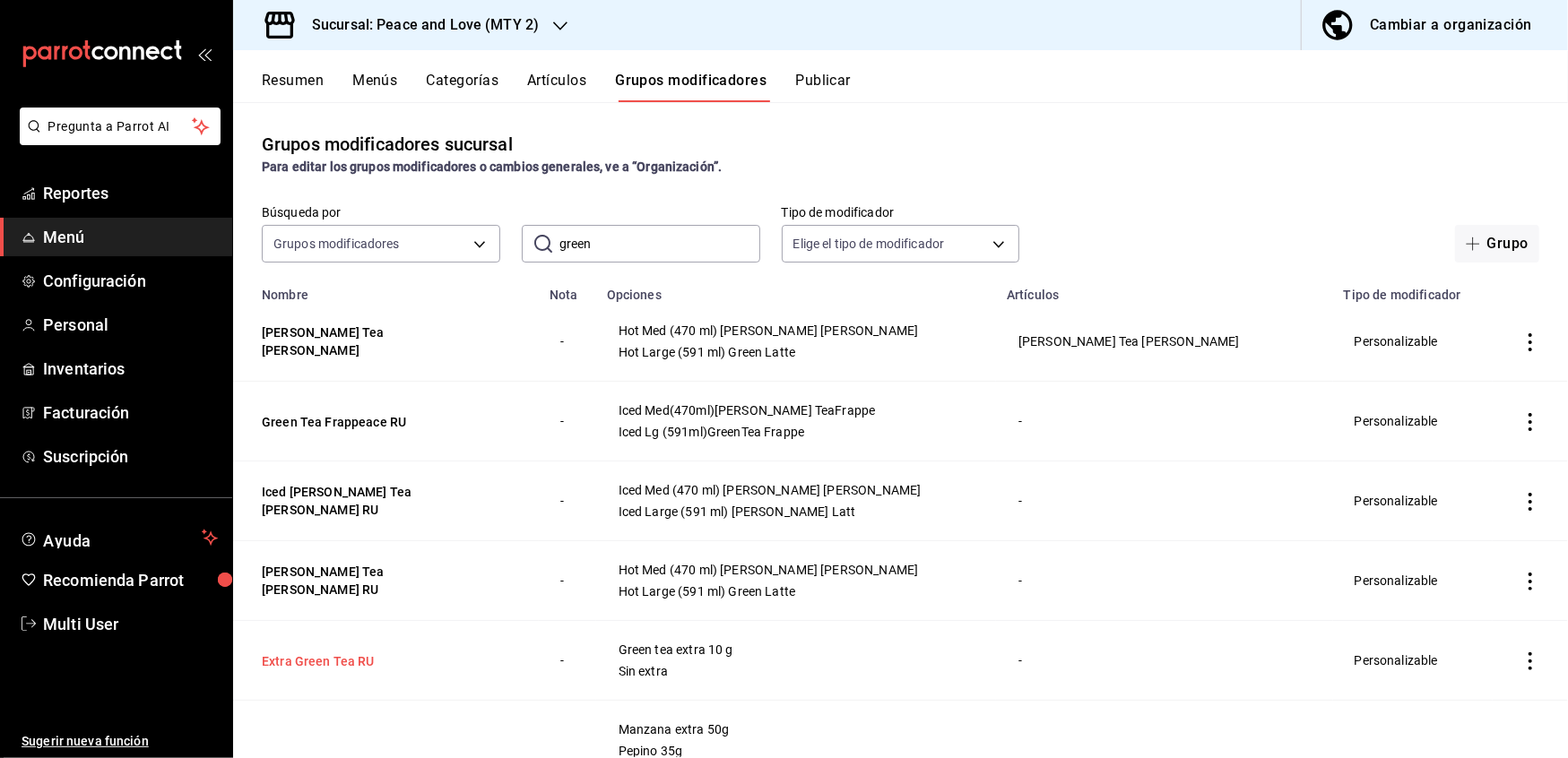
click at [331, 667] on button "Extra Green Tea RU" at bounding box center [369, 661] width 215 height 18
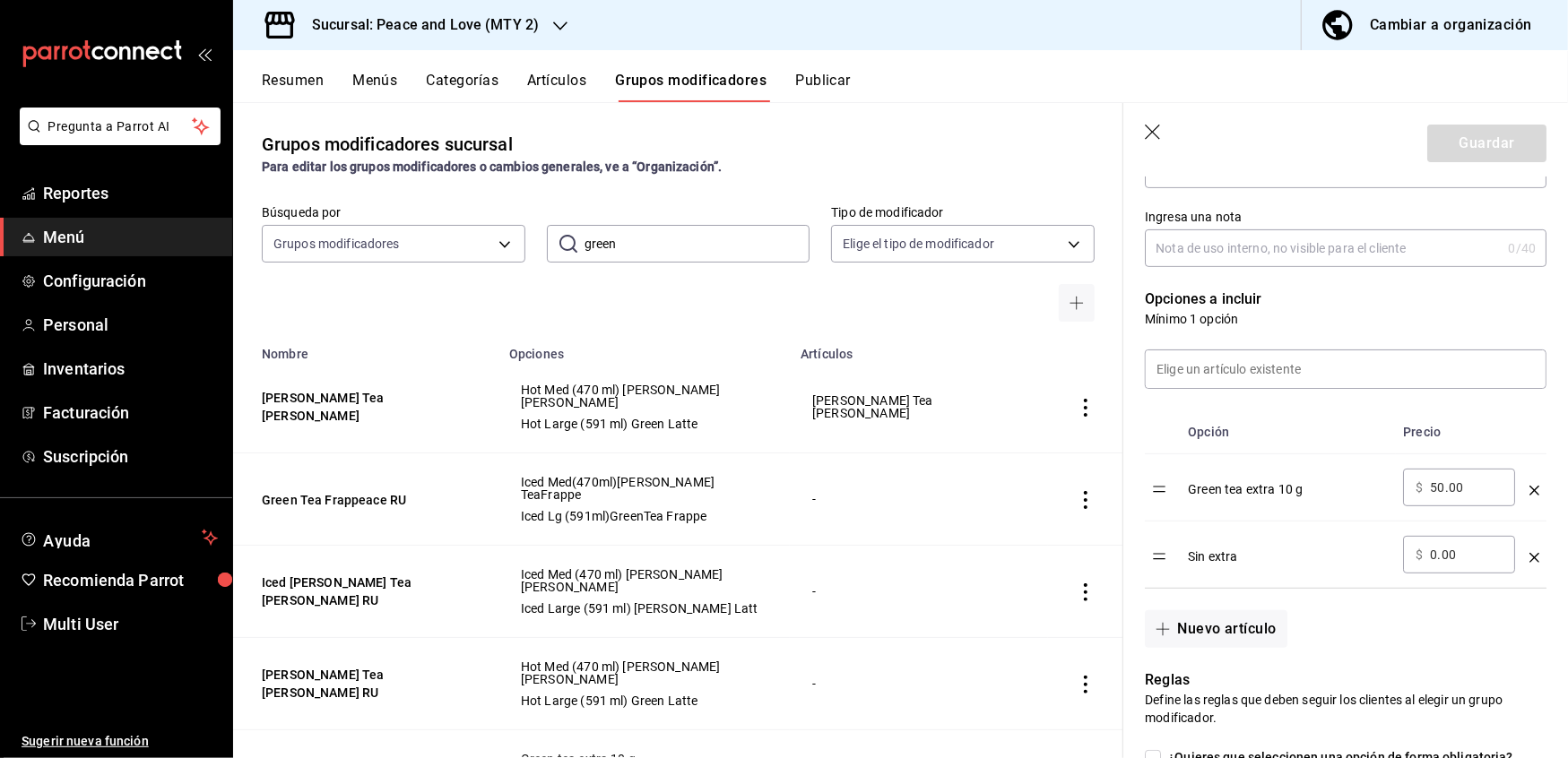
scroll to position [360, 0]
drag, startPoint x: 1474, startPoint y: 475, endPoint x: 1338, endPoint y: 463, distance: 136.5
click at [1338, 463] on tr "Green tea extra 10 g ​ $ 50.00 ​" at bounding box center [1345, 485] width 402 height 67
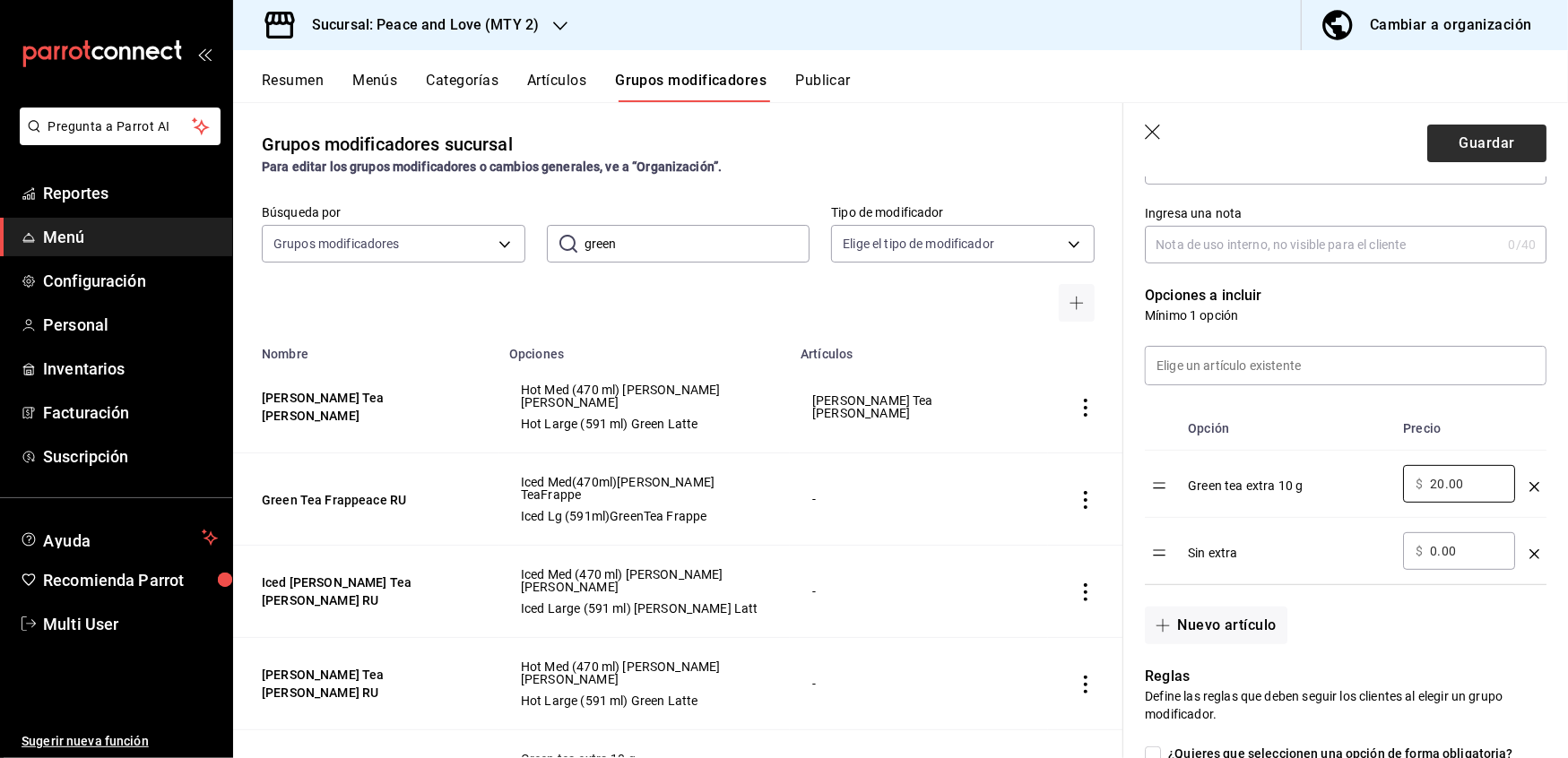
type input "20.00"
click at [1445, 132] on button "Guardar" at bounding box center [1486, 143] width 119 height 37
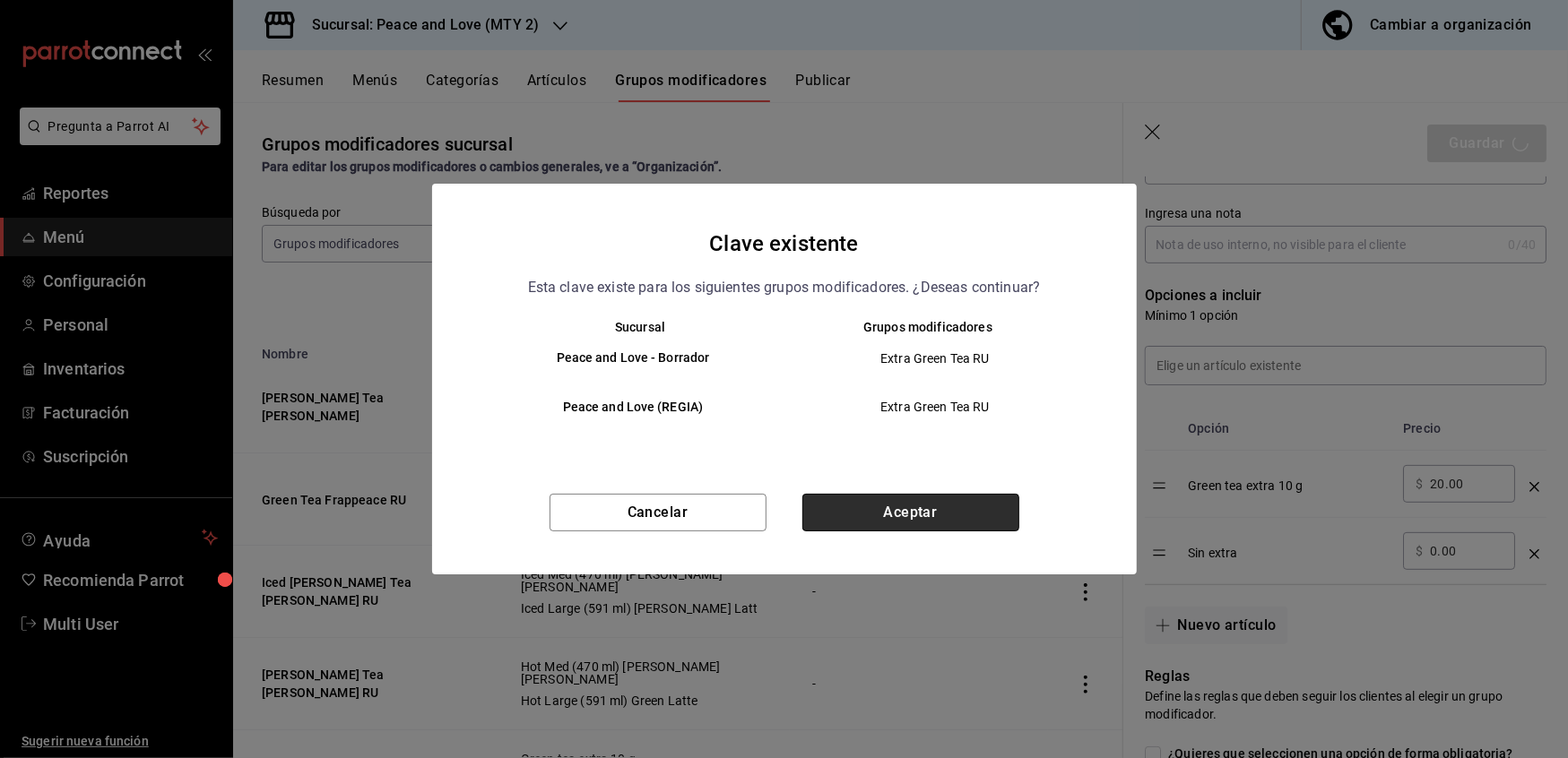
click at [911, 510] on button "Aceptar" at bounding box center [911, 512] width 217 height 37
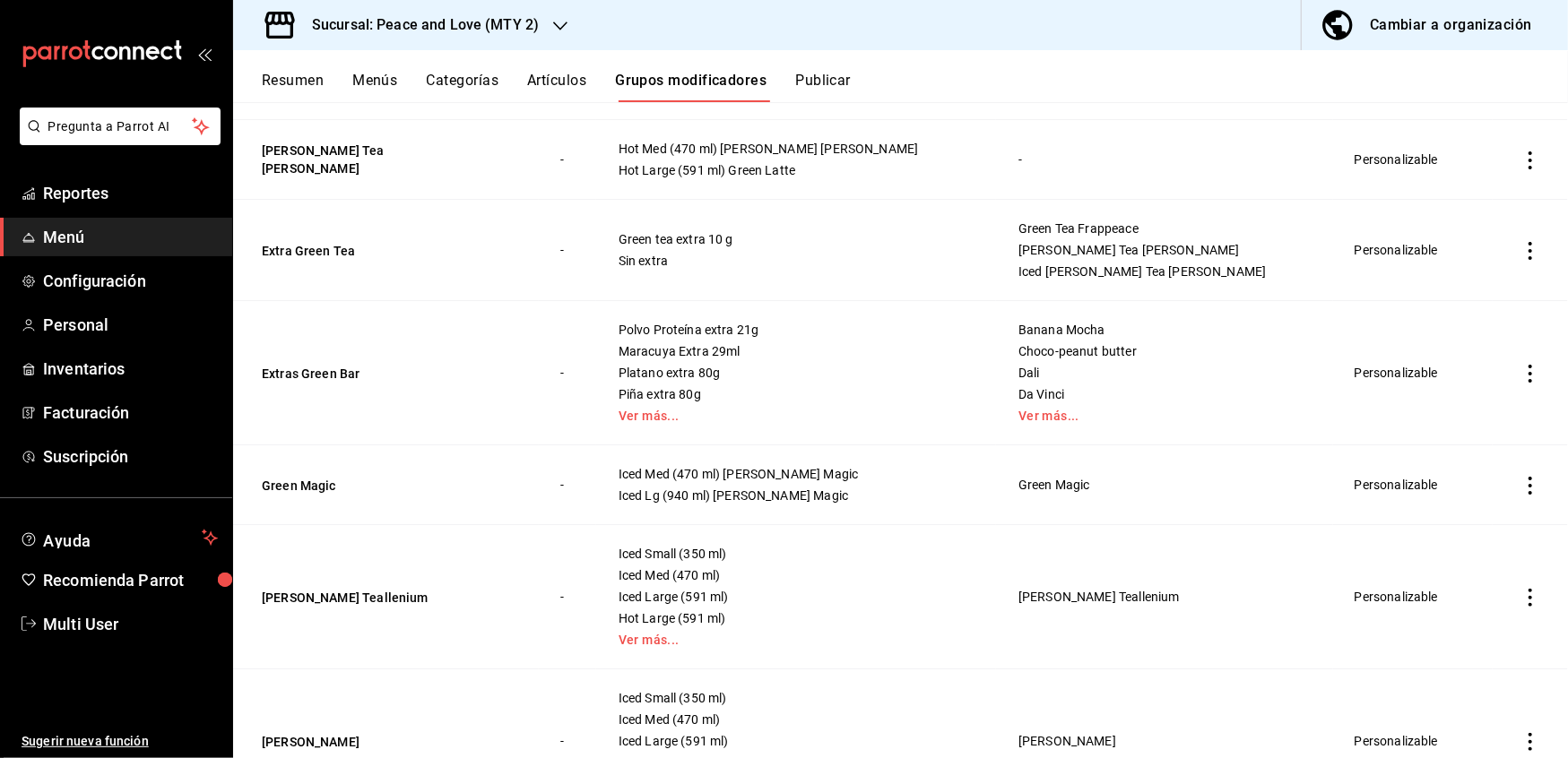
scroll to position [960, 0]
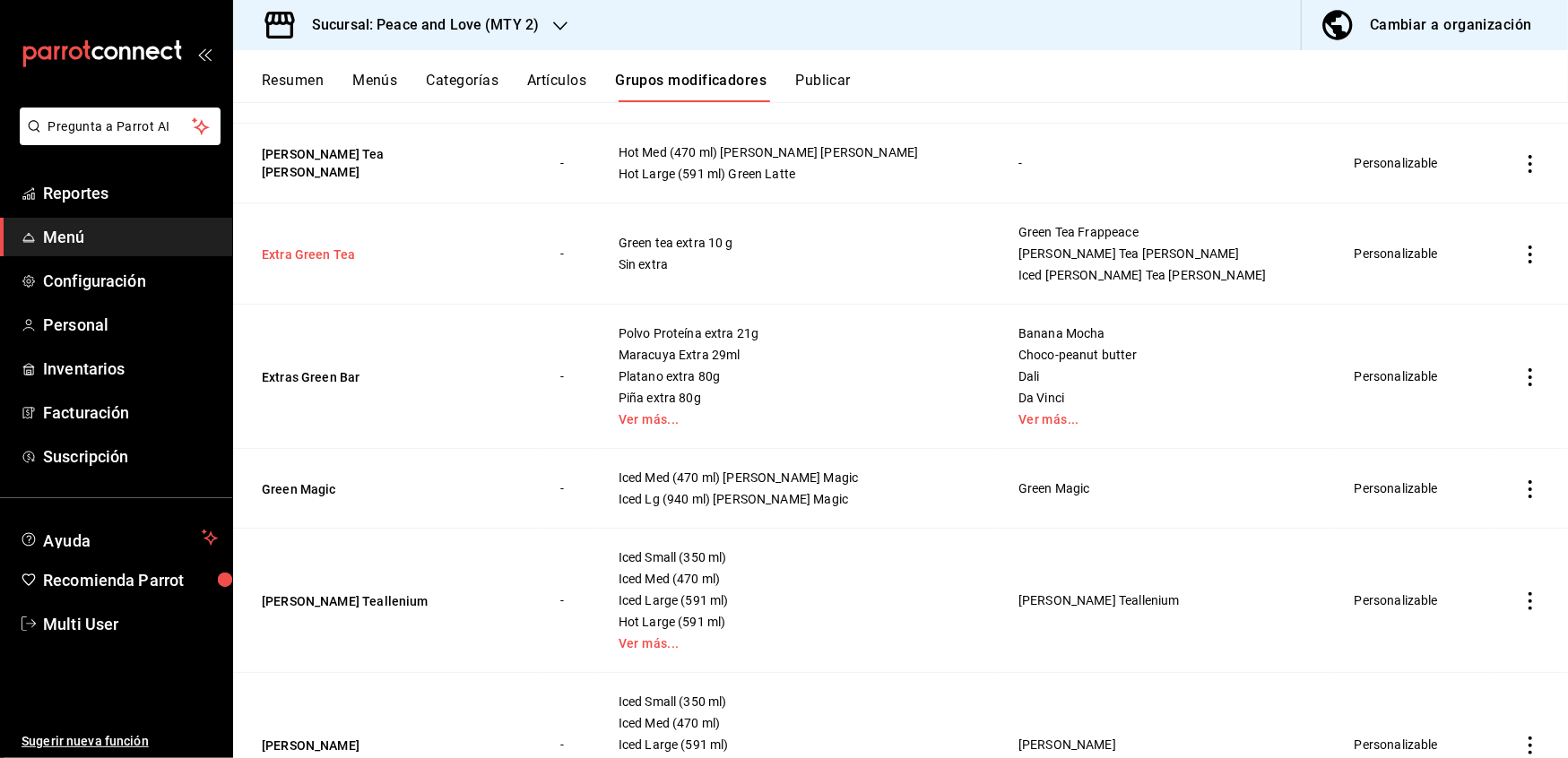
click at [310, 255] on button "Extra Green Tea" at bounding box center [369, 254] width 215 height 18
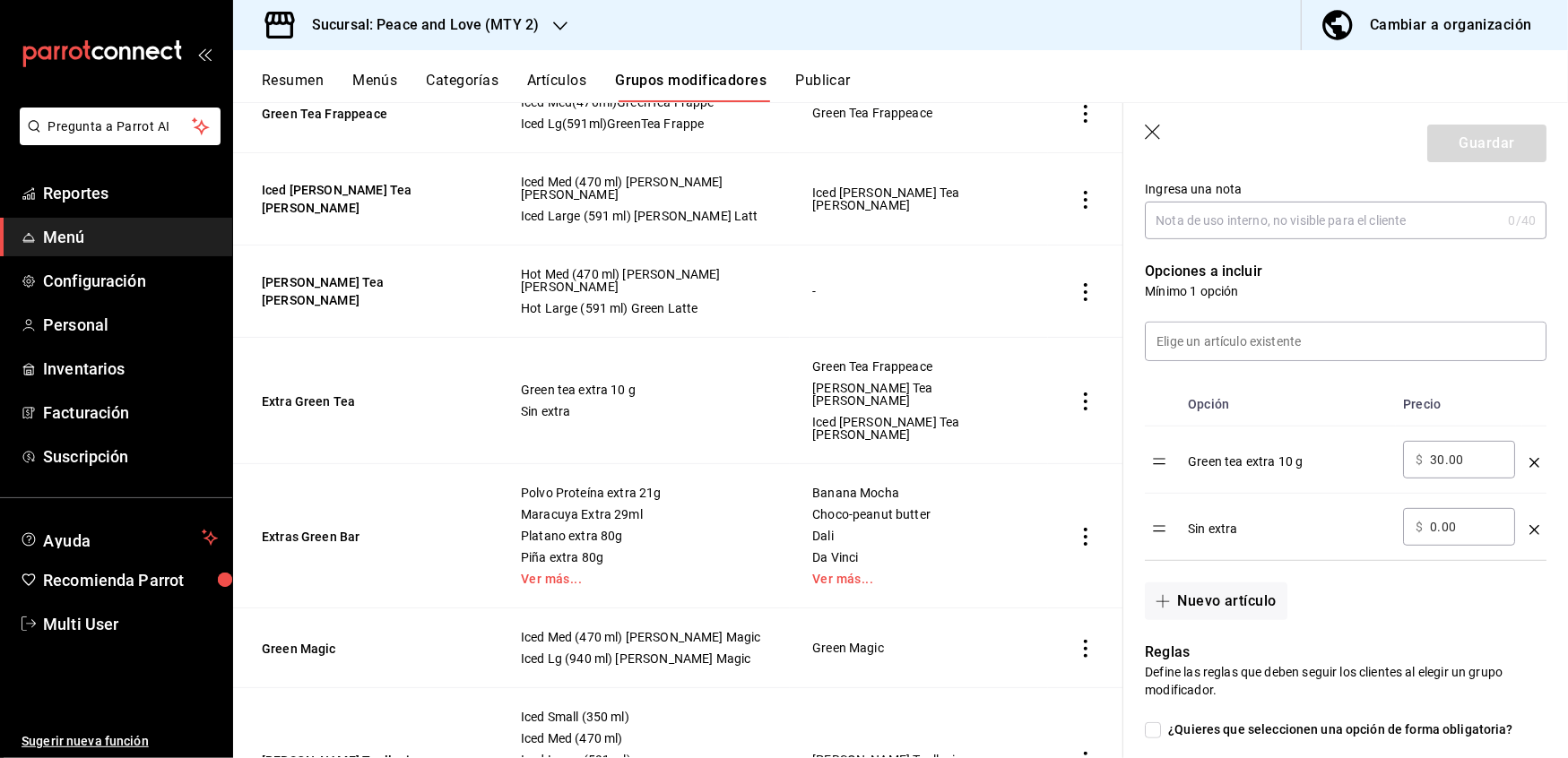
scroll to position [385, 0]
drag, startPoint x: 1466, startPoint y: 461, endPoint x: 1285, endPoint y: 461, distance: 181.0
click at [1285, 461] on tr "Green tea extra 10 g ​ $ 30.00 ​" at bounding box center [1345, 460] width 402 height 67
type input "15.00"
click at [1464, 524] on input "0.00" at bounding box center [1466, 526] width 73 height 18
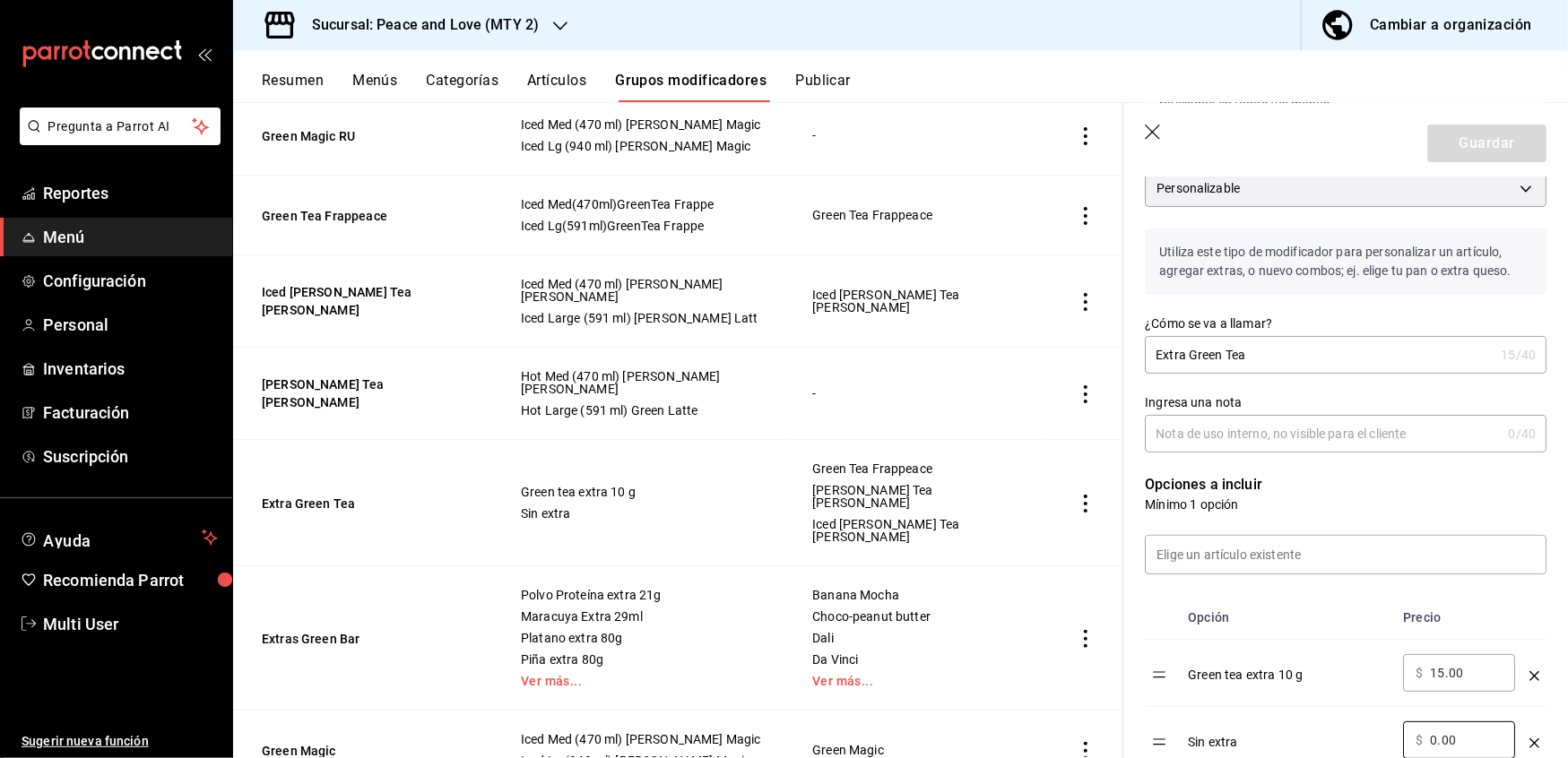
scroll to position [0, 0]
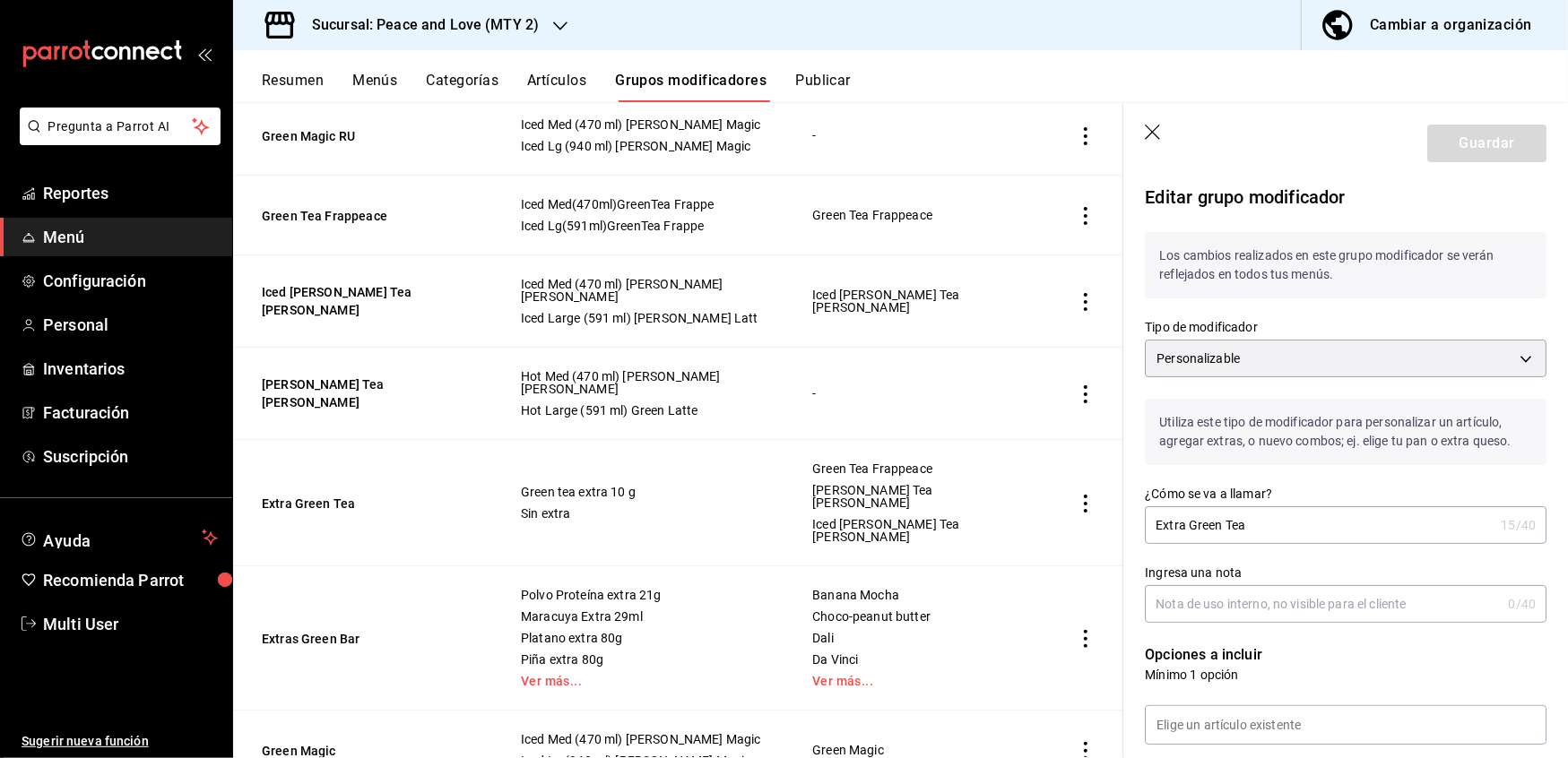
click at [1148, 130] on icon "button" at bounding box center [1153, 133] width 18 height 18
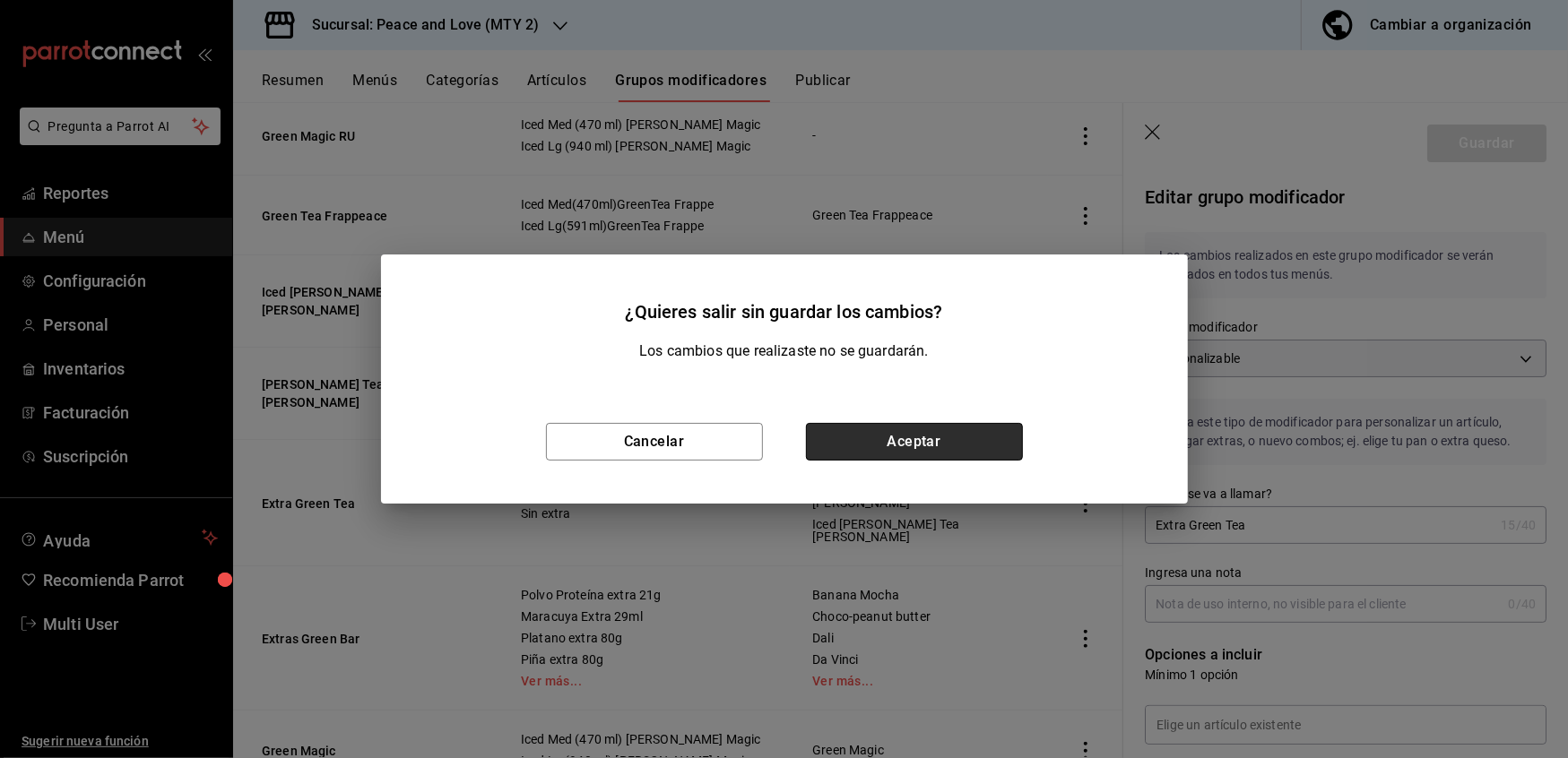
click at [930, 427] on button "Aceptar" at bounding box center [915, 441] width 217 height 37
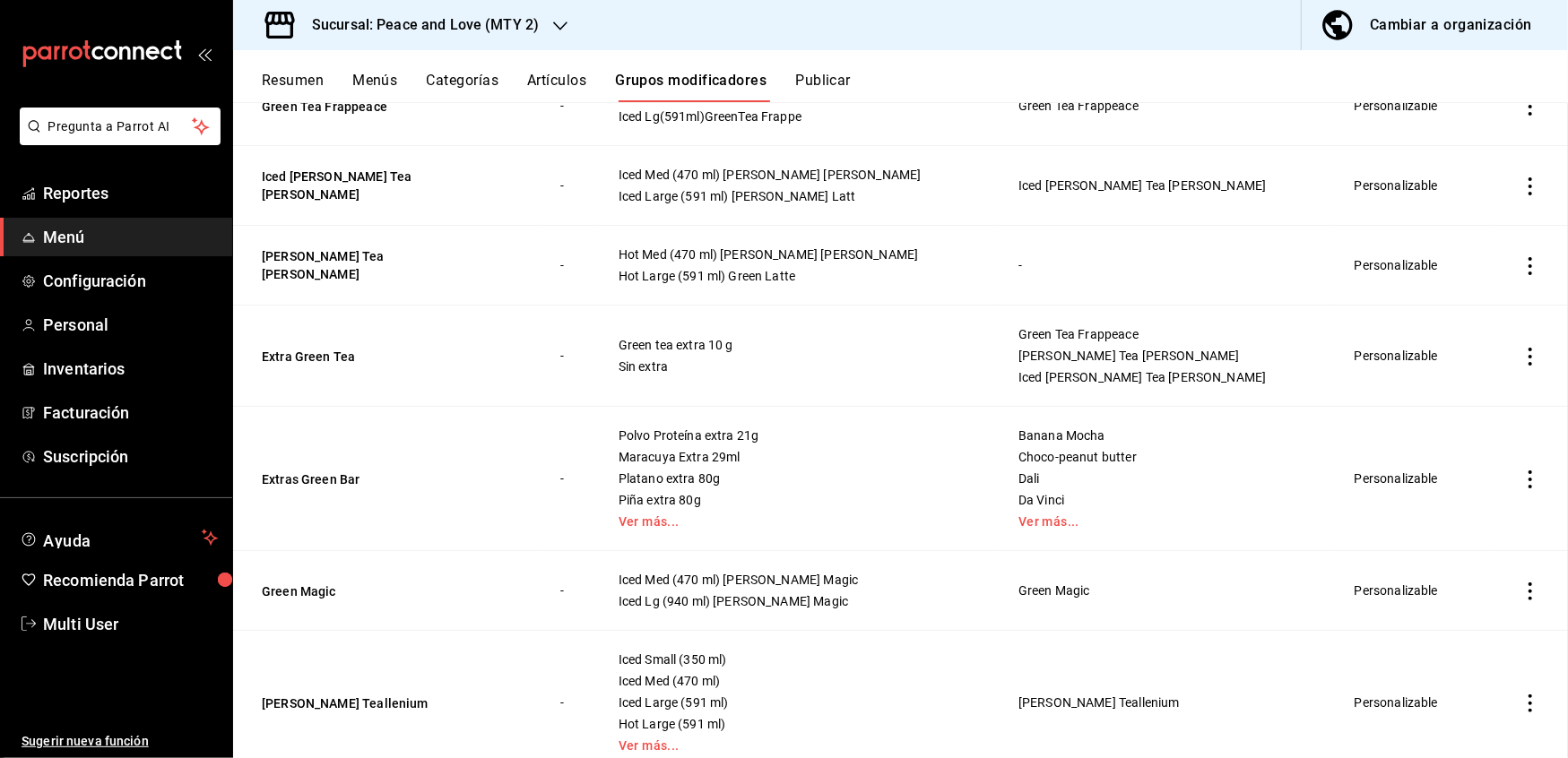
scroll to position [916, 0]
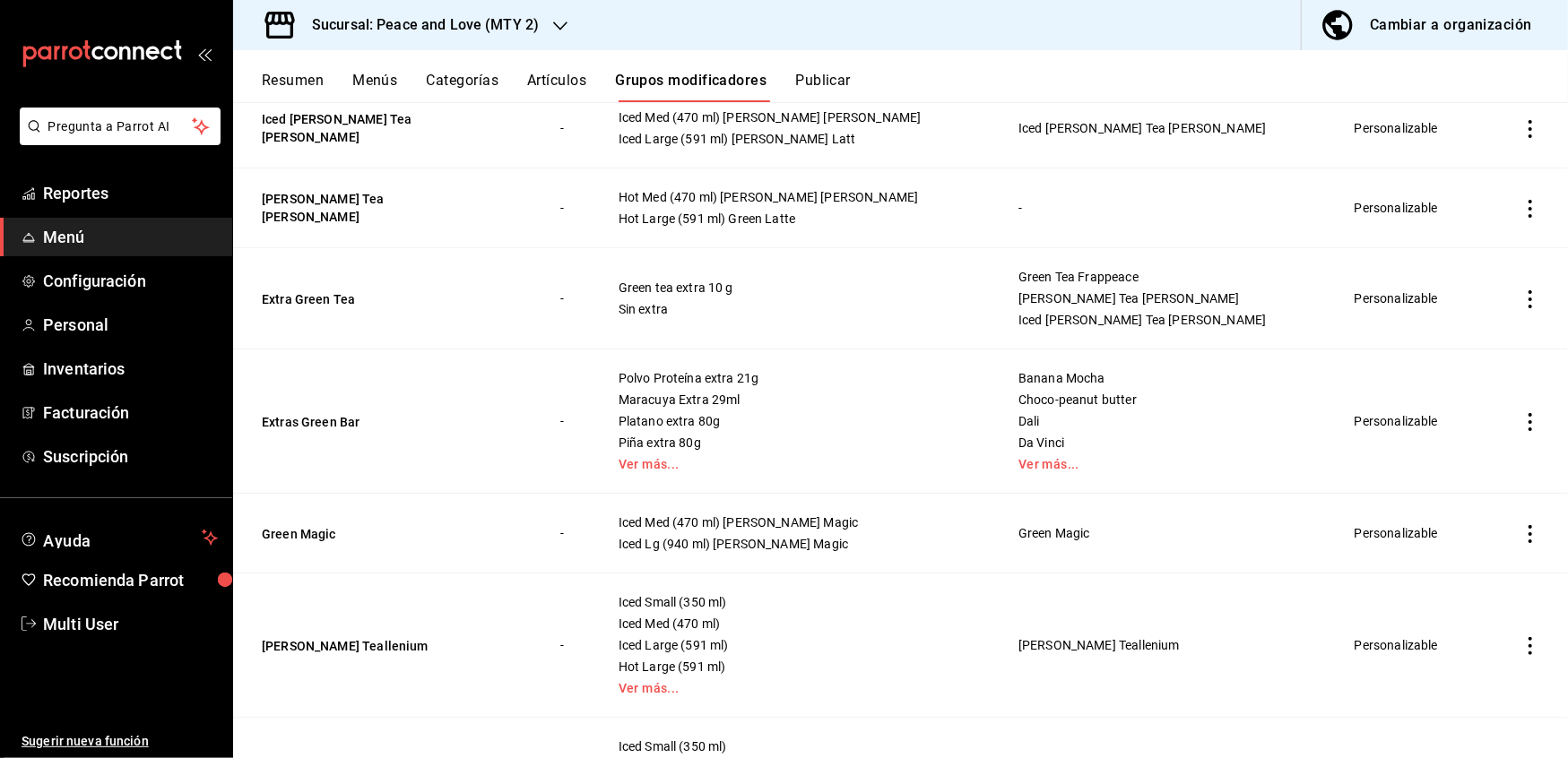
click at [556, 19] on icon "button" at bounding box center [559, 26] width 14 height 14
click at [366, 126] on span "Peace and Love (REGIA)" at bounding box center [317, 118] width 138 height 19
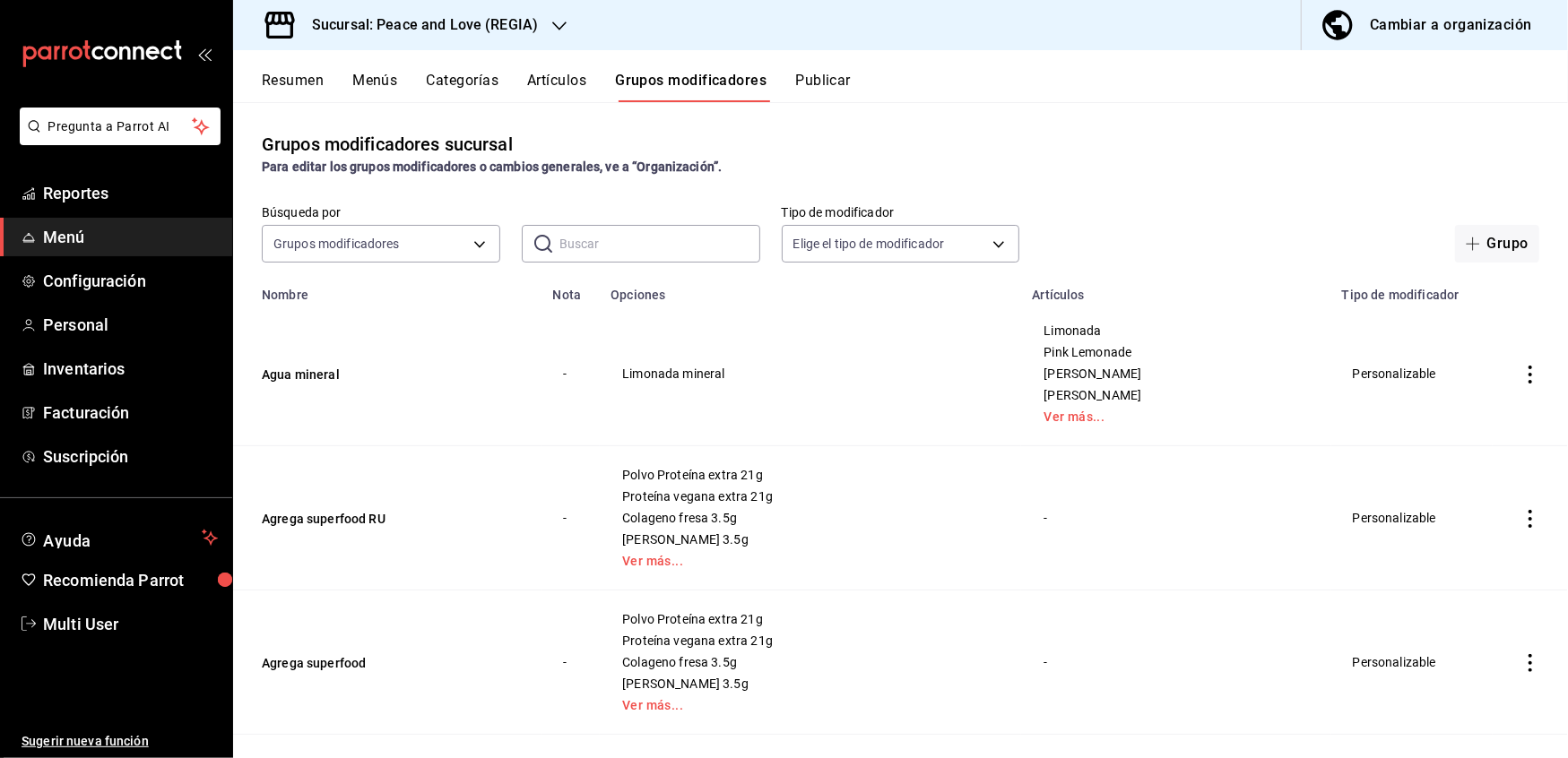
click at [651, 259] on input "text" at bounding box center [659, 243] width 201 height 36
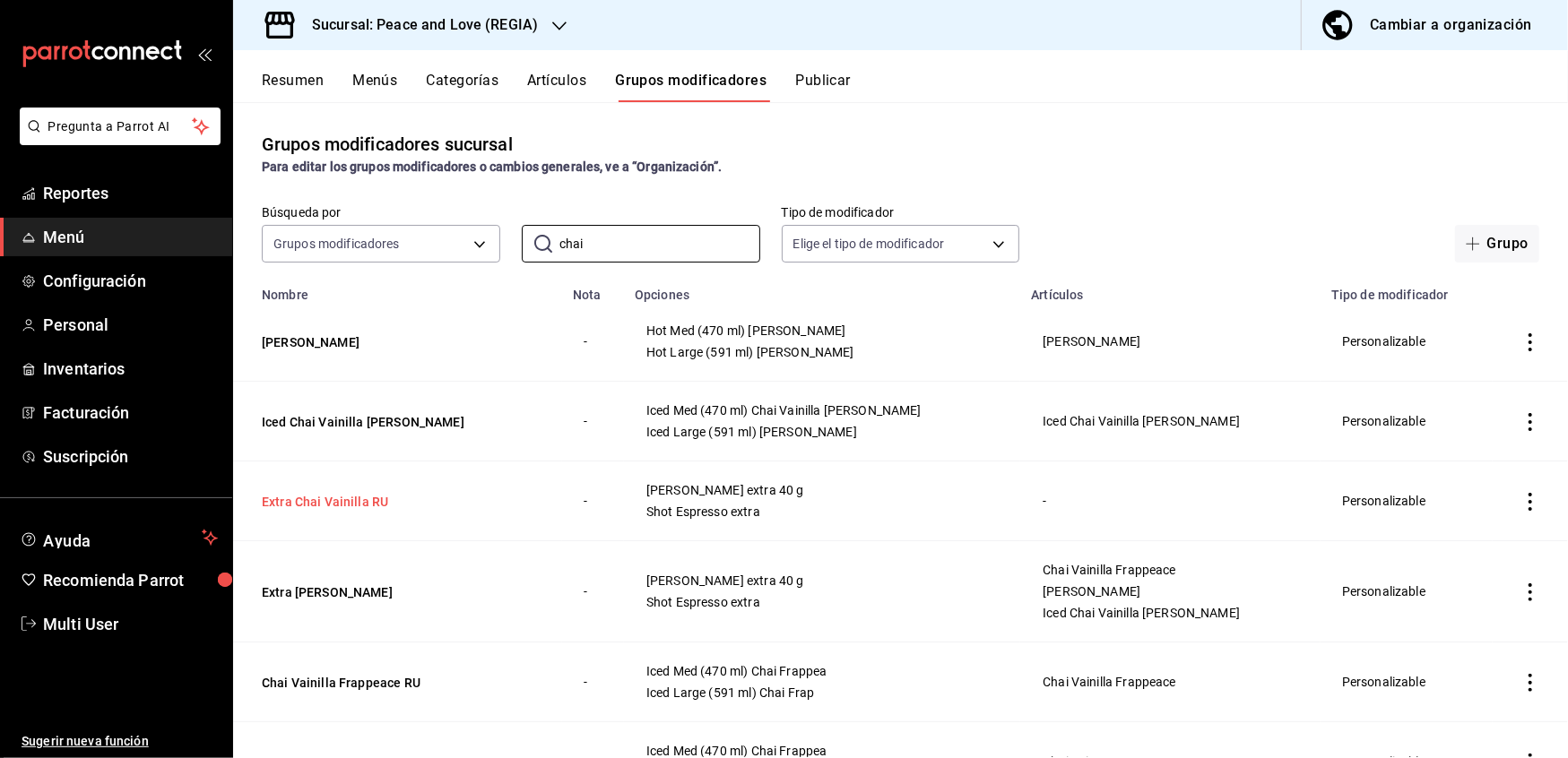
type input "chai"
click at [337, 499] on button "Extra Chai Vainilla RU" at bounding box center [369, 502] width 215 height 18
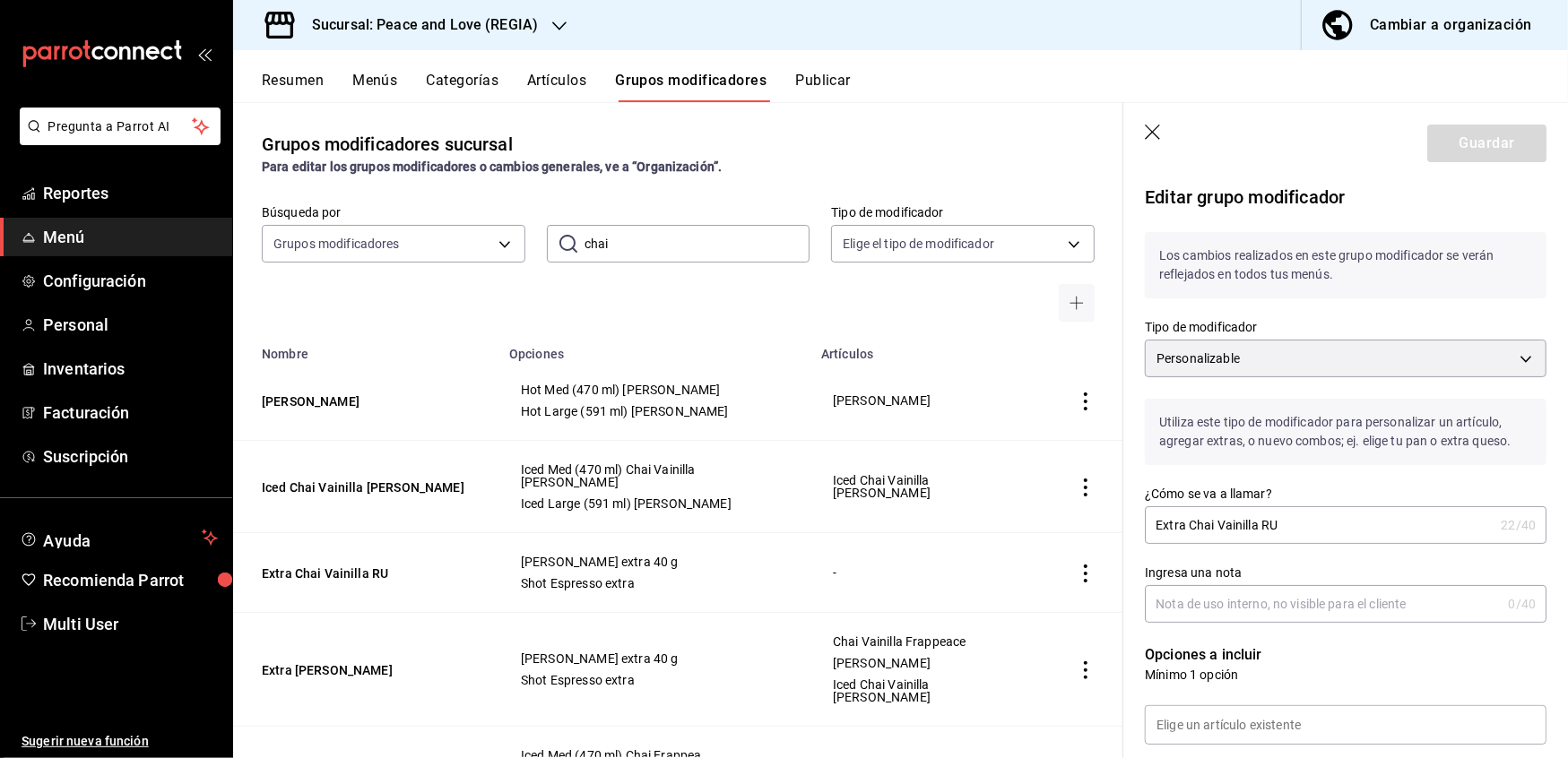
scroll to position [449, 0]
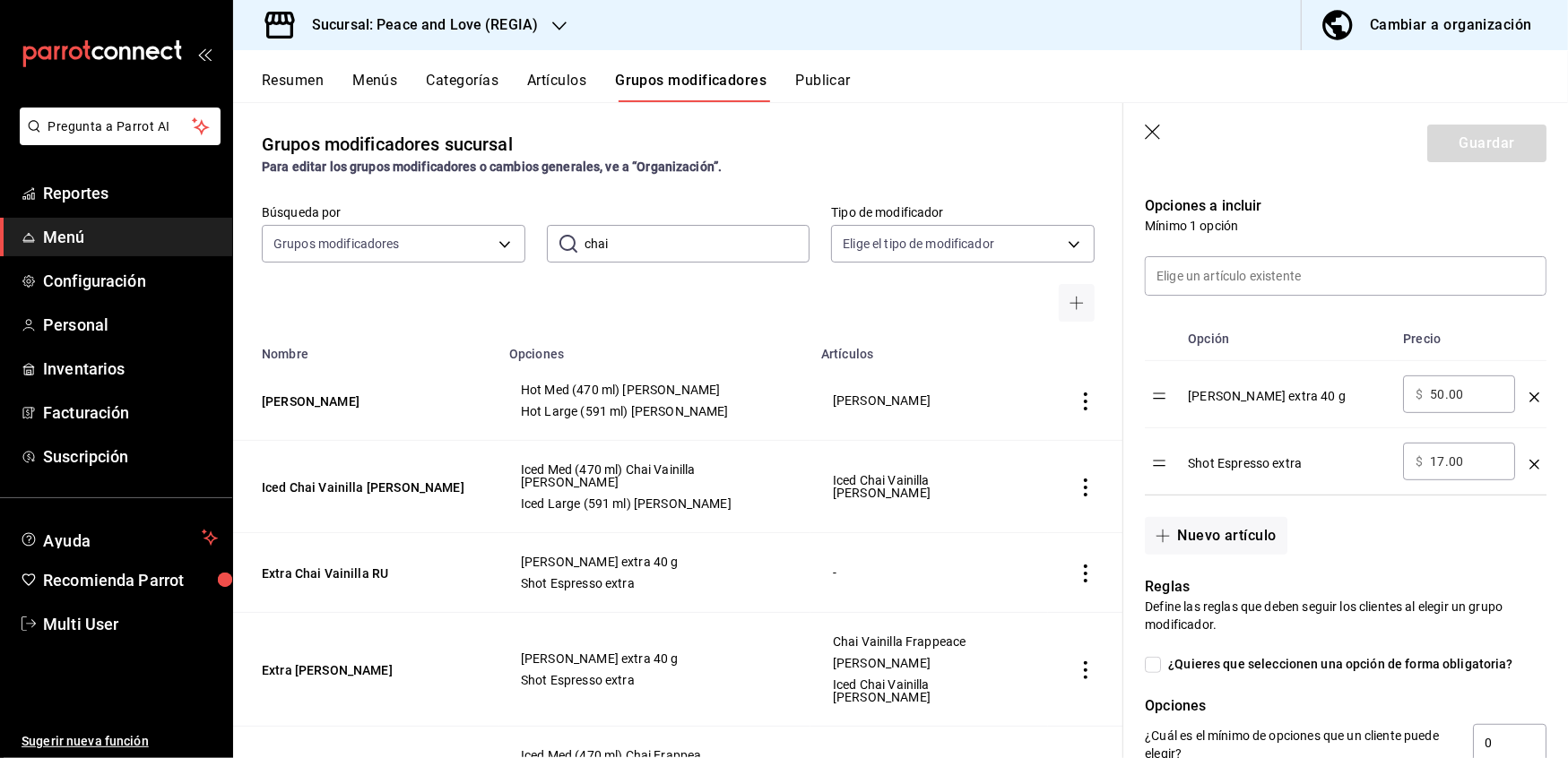
click at [1475, 391] on input "50.00" at bounding box center [1466, 394] width 73 height 18
click at [565, 79] on button "Artículos" at bounding box center [557, 87] width 59 height 31
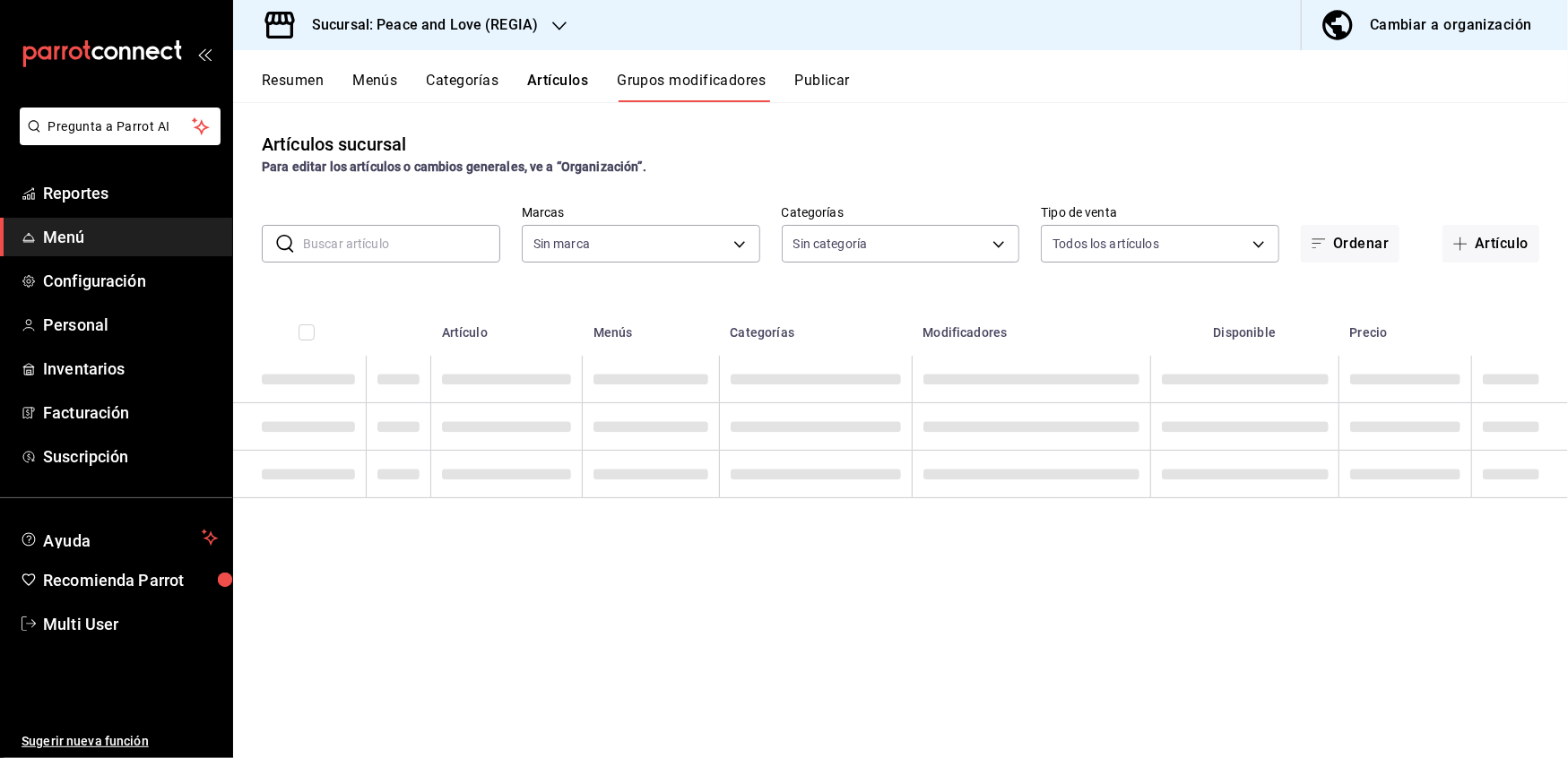
type input "780de6c3-f470-4b44-be31-c32851f7ca43,b85f7ad2-7a39-4315-ad88-8037392a3341"
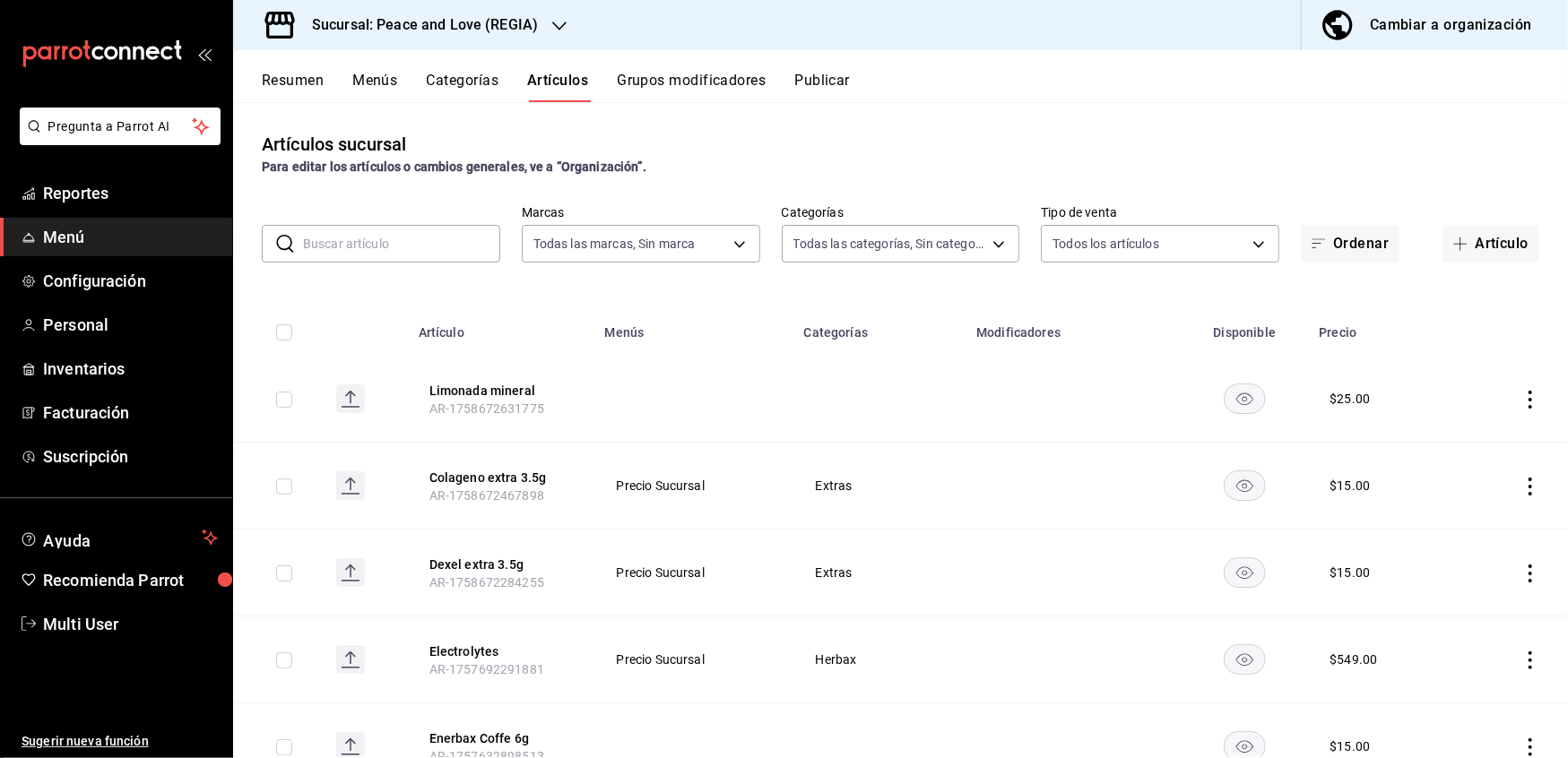
type input "0e5484a3-2c5e-4b4b-bf64-902b5296a951,07c269e0-96b8-456e-ad80-cead1970f3df,86033…"
click at [445, 237] on input "text" at bounding box center [402, 243] width 198 height 36
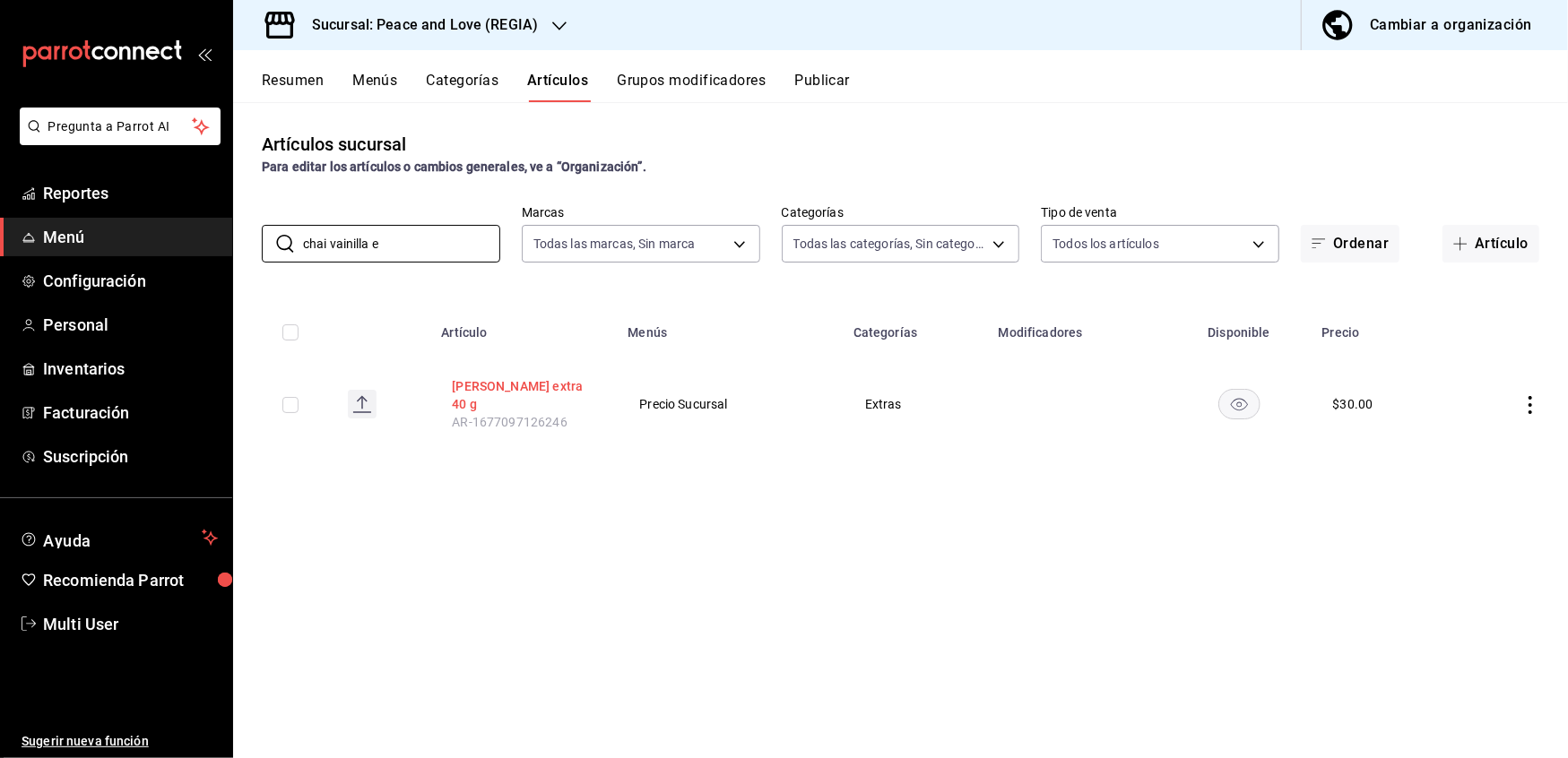
type input "chai vainilla e"
click at [487, 394] on button "[PERSON_NAME] extra 40 g" at bounding box center [523, 394] width 143 height 36
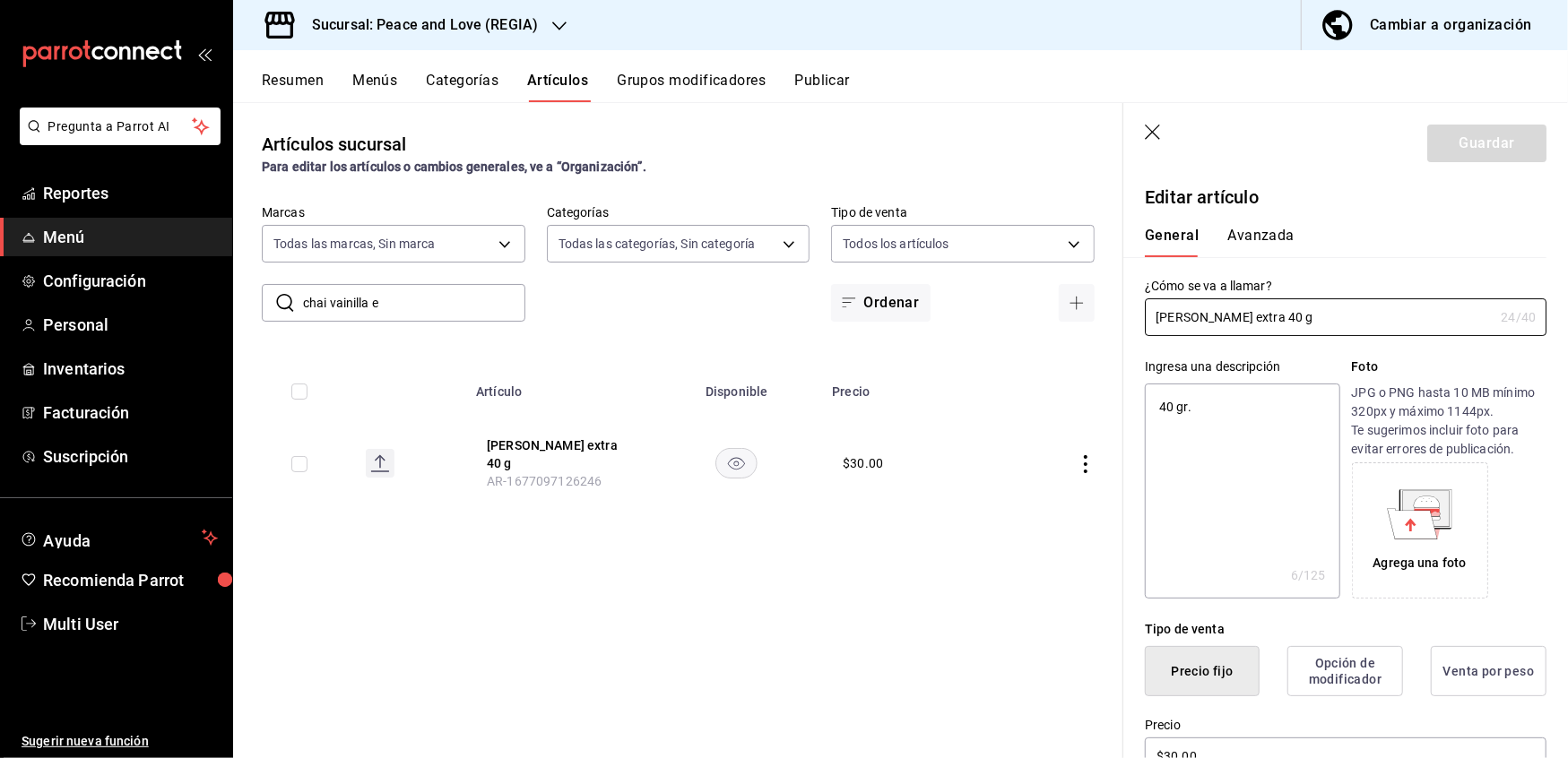
type textarea "x"
click at [1171, 409] on textarea "40 gr." at bounding box center [1242, 491] width 195 height 215
type textarea "0 gr."
type textarea "x"
type textarea "10 gr."
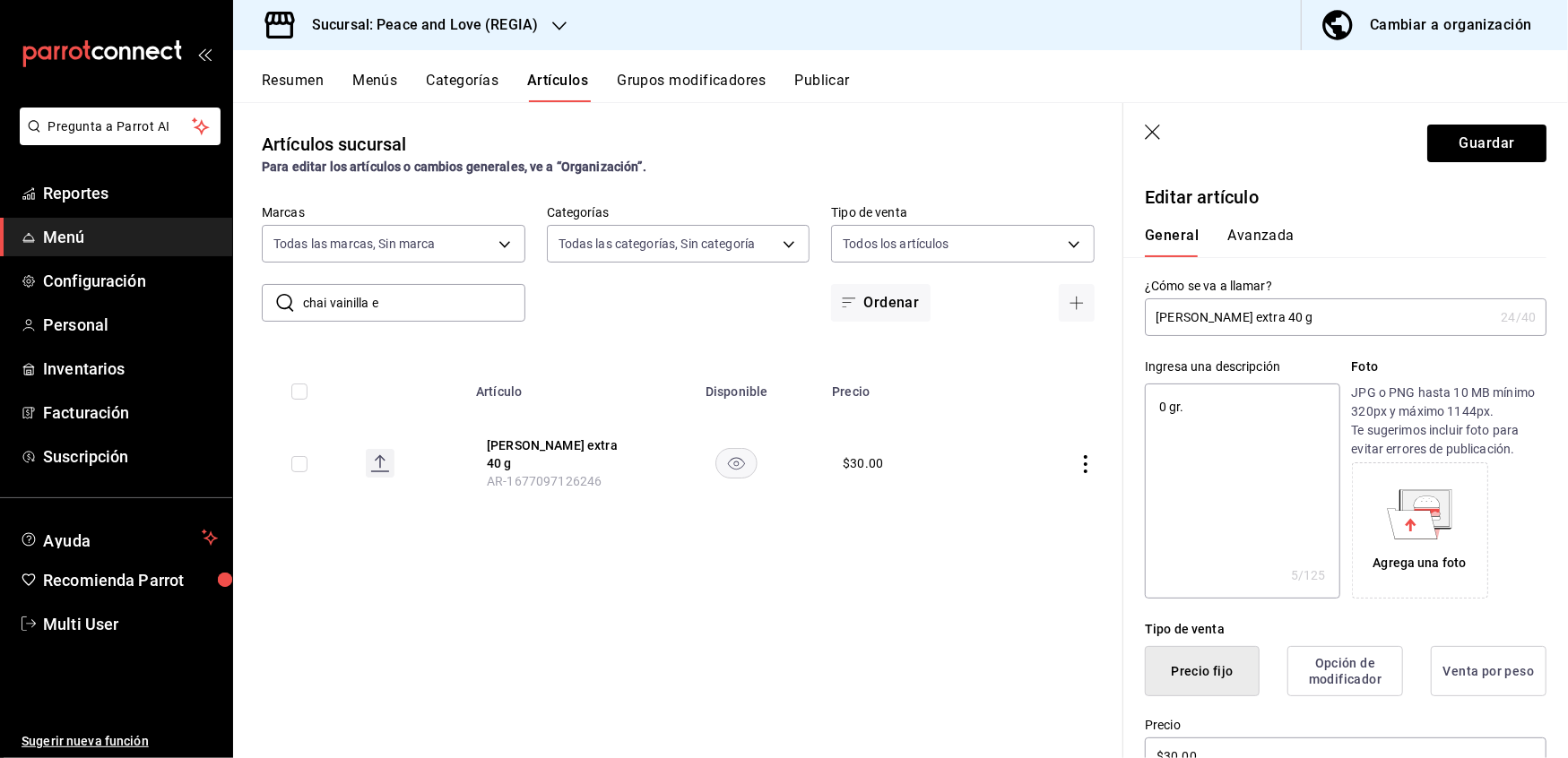
type textarea "x"
type textarea "10 gr."
type textarea "x"
click at [1264, 318] on input "[PERSON_NAME] extra 40 g" at bounding box center [1319, 317] width 348 height 36
type input "[PERSON_NAME] extra 0 g"
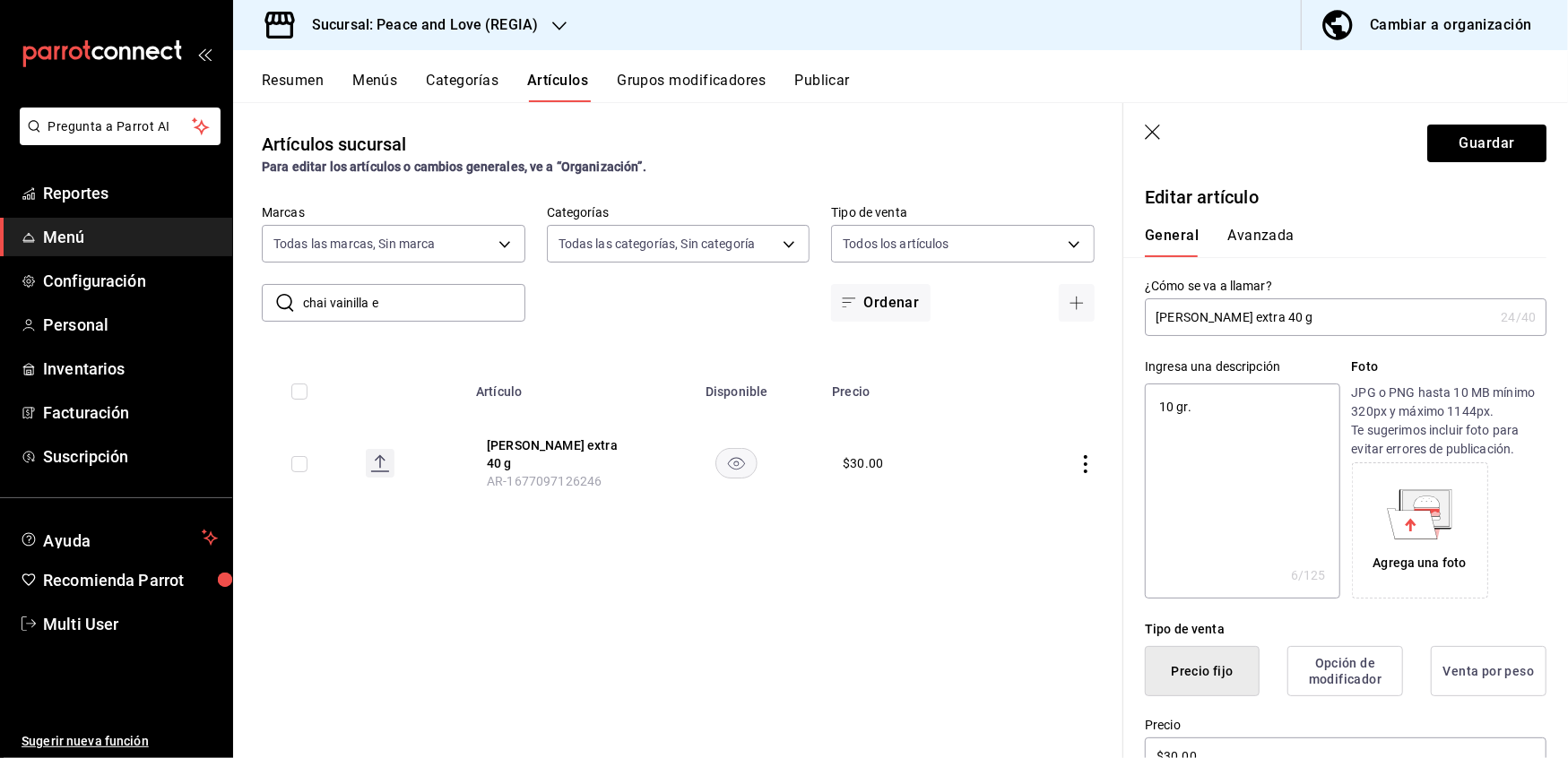
type textarea "x"
type input "Chai Vainilla extra g"
type textarea "x"
type input "Chai Vainilla extra g"
type textarea "x"
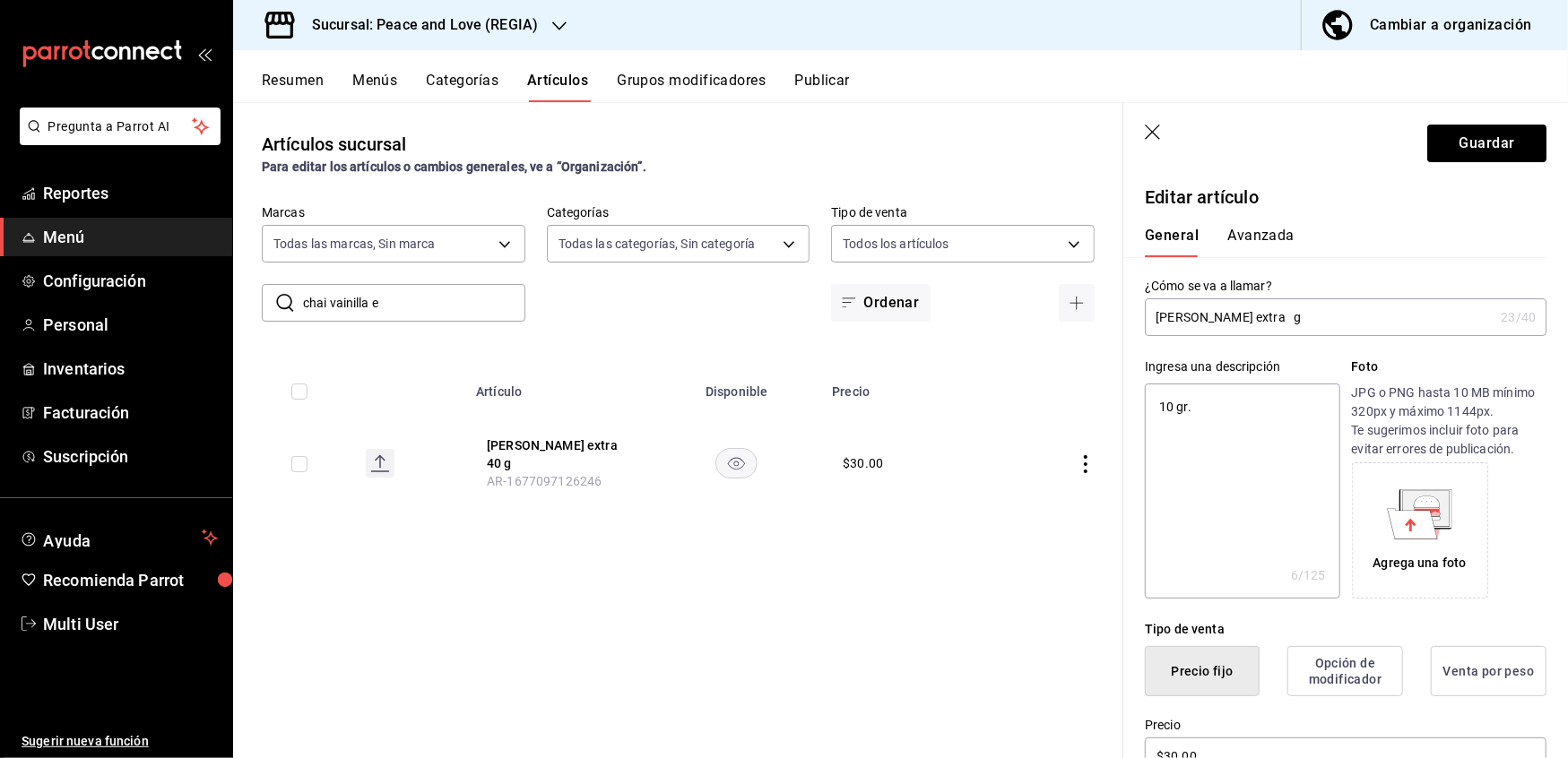
type input "Chai Vainilla extra 1 g"
type textarea "x"
type input "Chai Vainilla extra g"
type textarea "x"
type input "Chai Vainilla extra g"
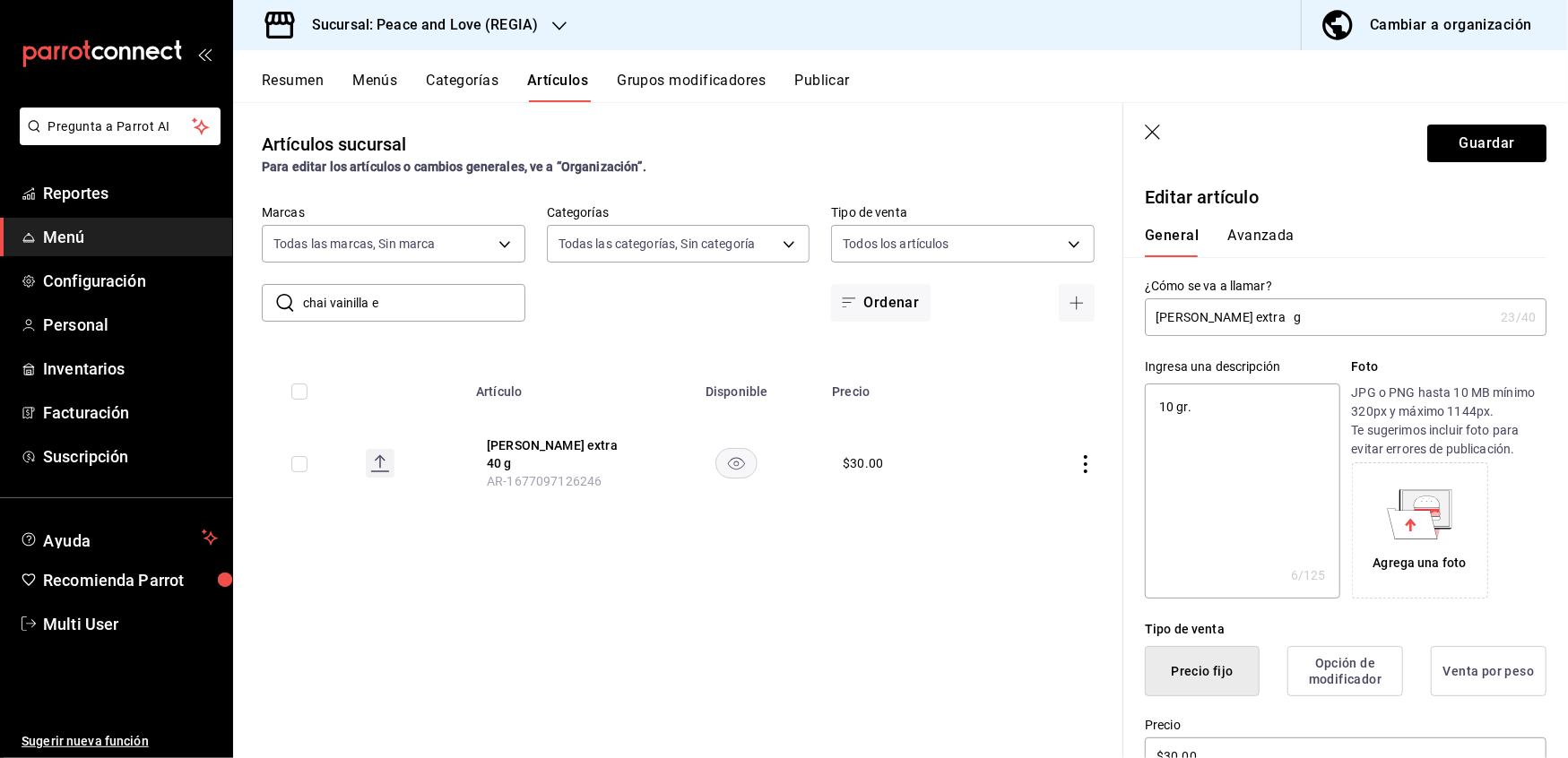
type textarea "x"
type input "Chai Vainilla extra g"
type textarea "x"
type input "Chai Vainilla extra g"
type textarea "x"
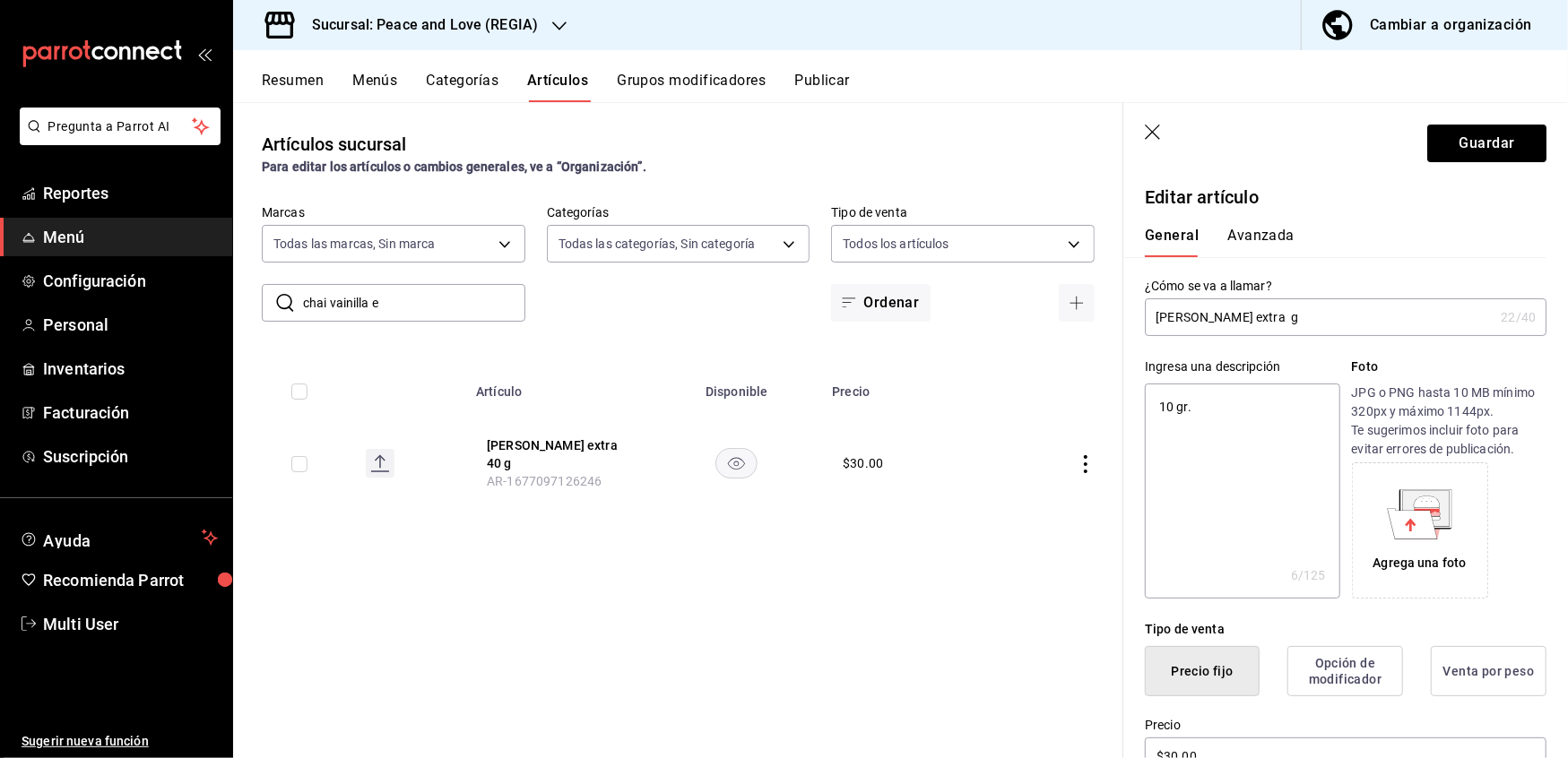
type input "Chai Vainilla extra 1 g"
type textarea "x"
type input "[PERSON_NAME] extra 10 g"
type textarea "x"
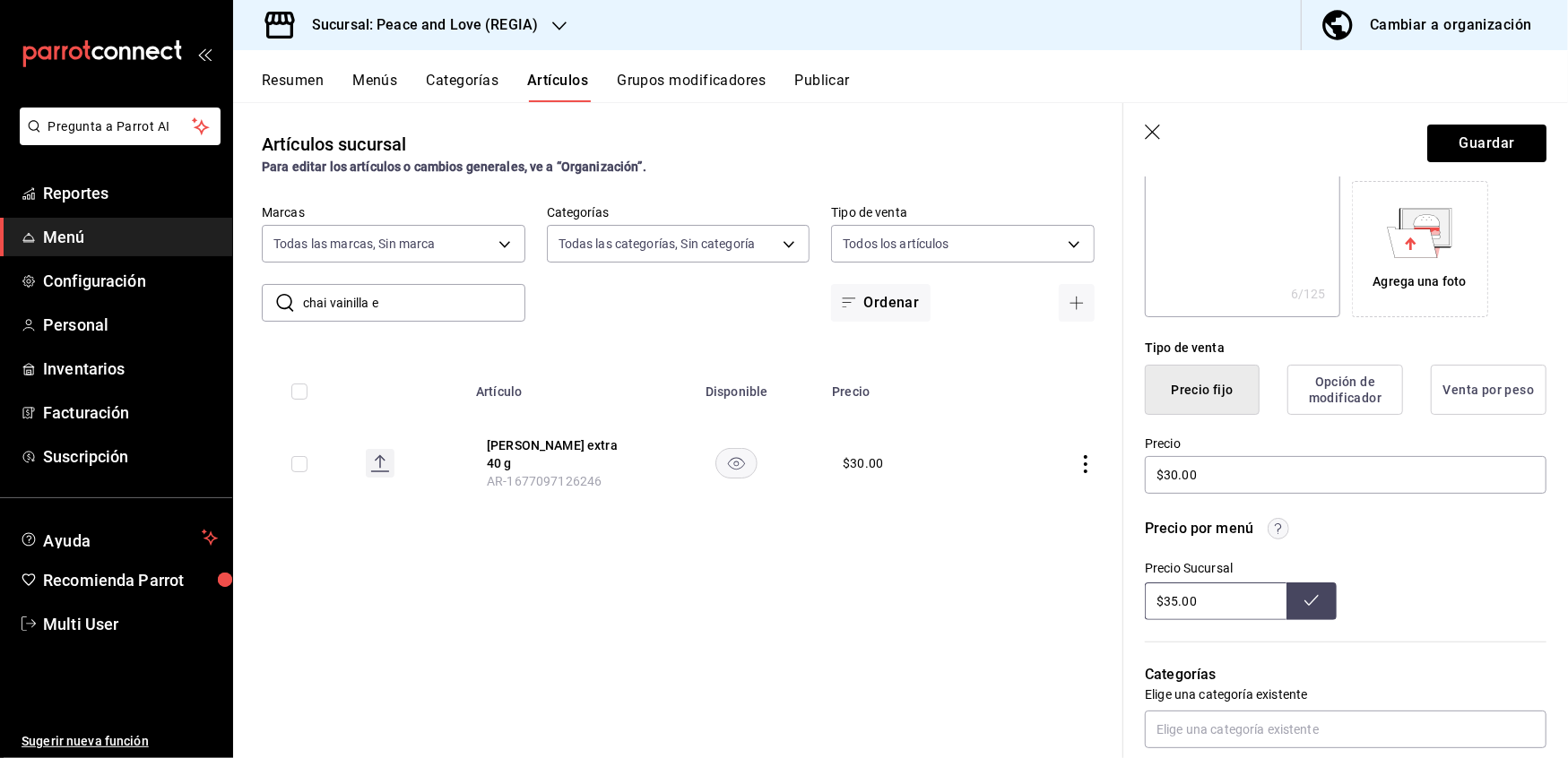
scroll to position [279, 0]
type input "[PERSON_NAME] extra 10 g"
drag, startPoint x: 1277, startPoint y: 478, endPoint x: 927, endPoint y: 402, distance: 358.2
click at [927, 402] on main "Artículos sucursal Para editar los artículos o cambios generales, ve a “Organiz…" at bounding box center [900, 430] width 1335 height 656
type textarea "x"
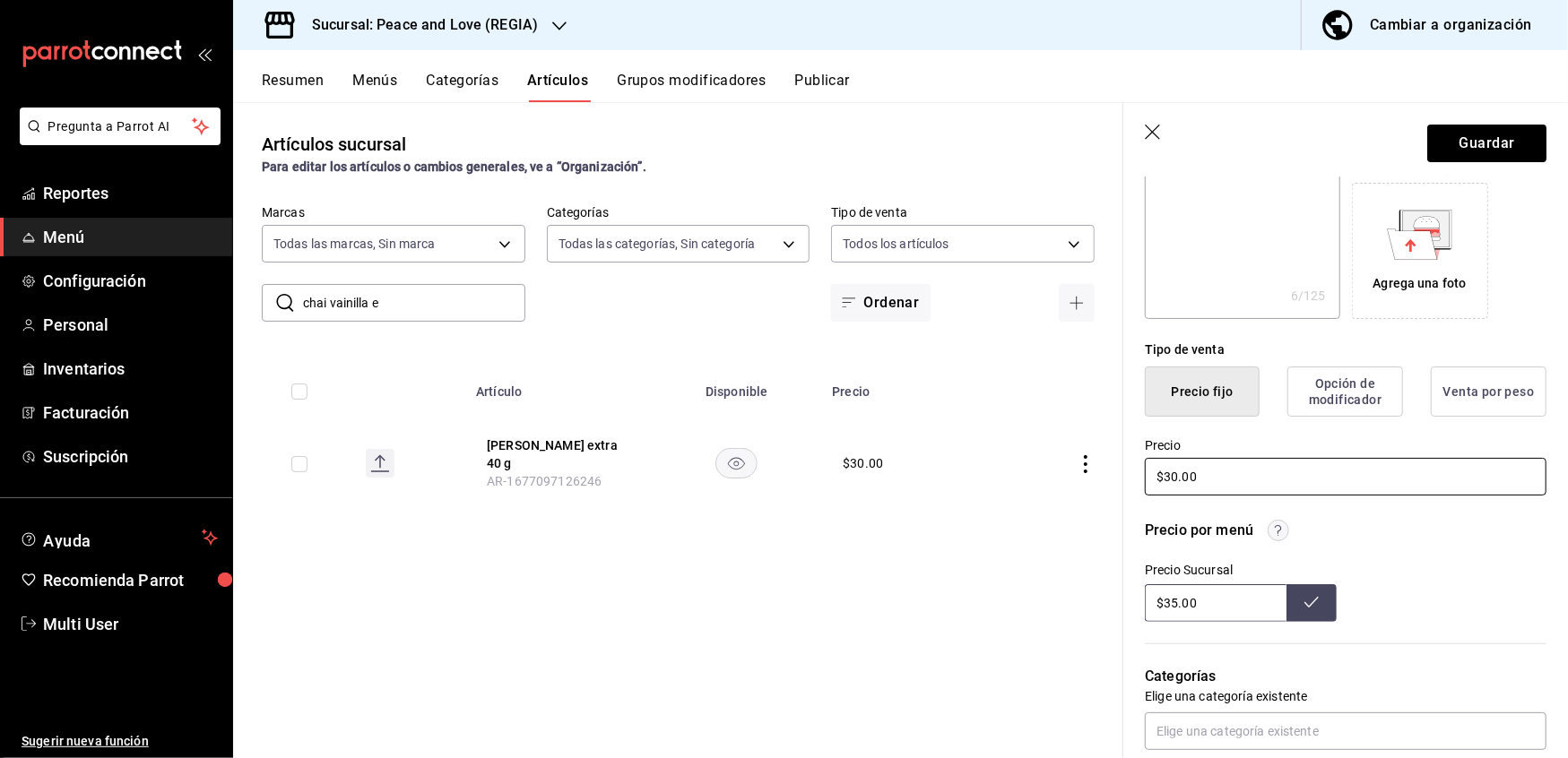
type input "$1.00"
type textarea "x"
type input "$15.00"
click at [1432, 154] on button "Guardar" at bounding box center [1486, 143] width 119 height 37
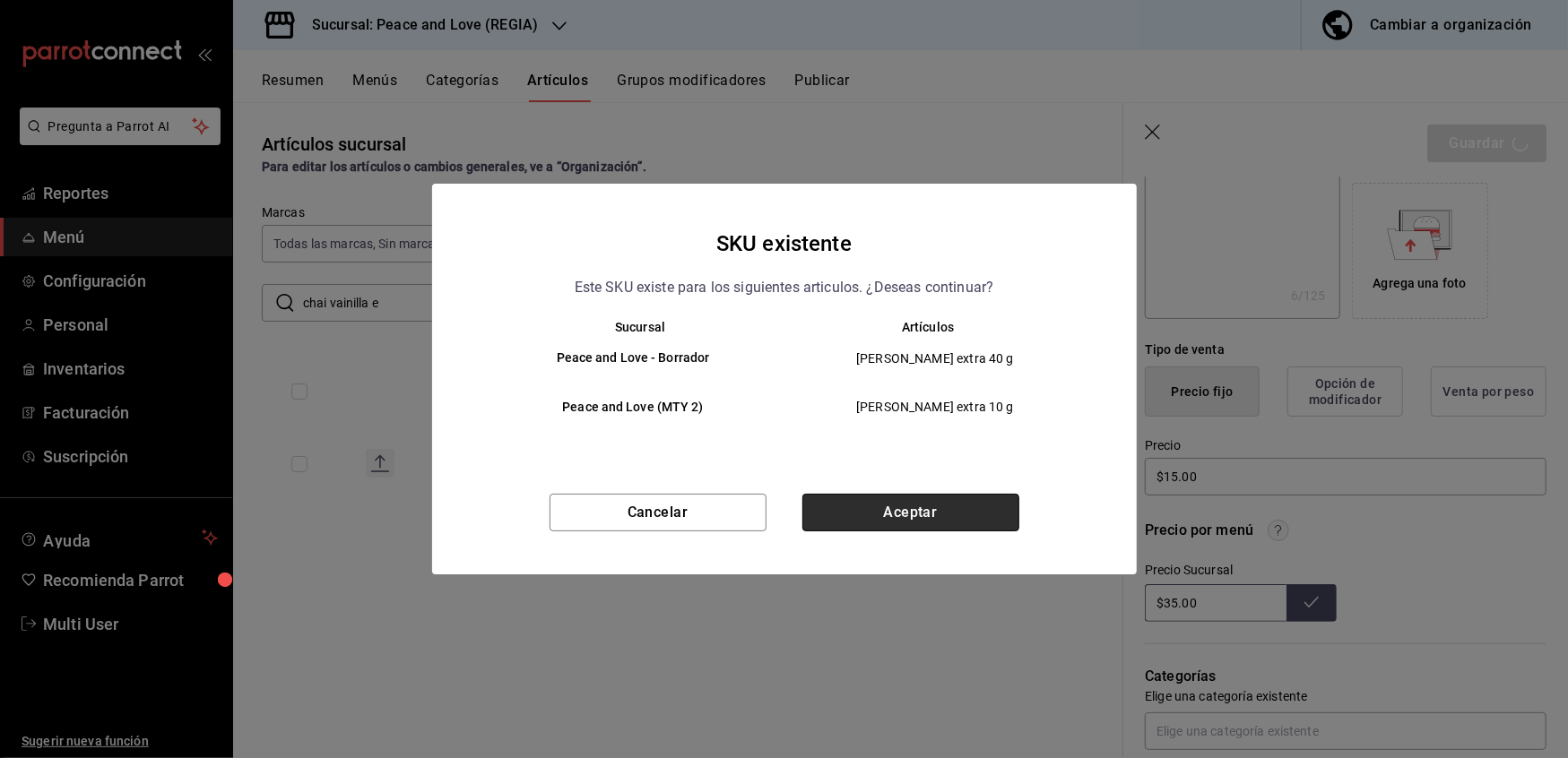
click at [937, 509] on button "Aceptar" at bounding box center [911, 512] width 217 height 37
type textarea "x"
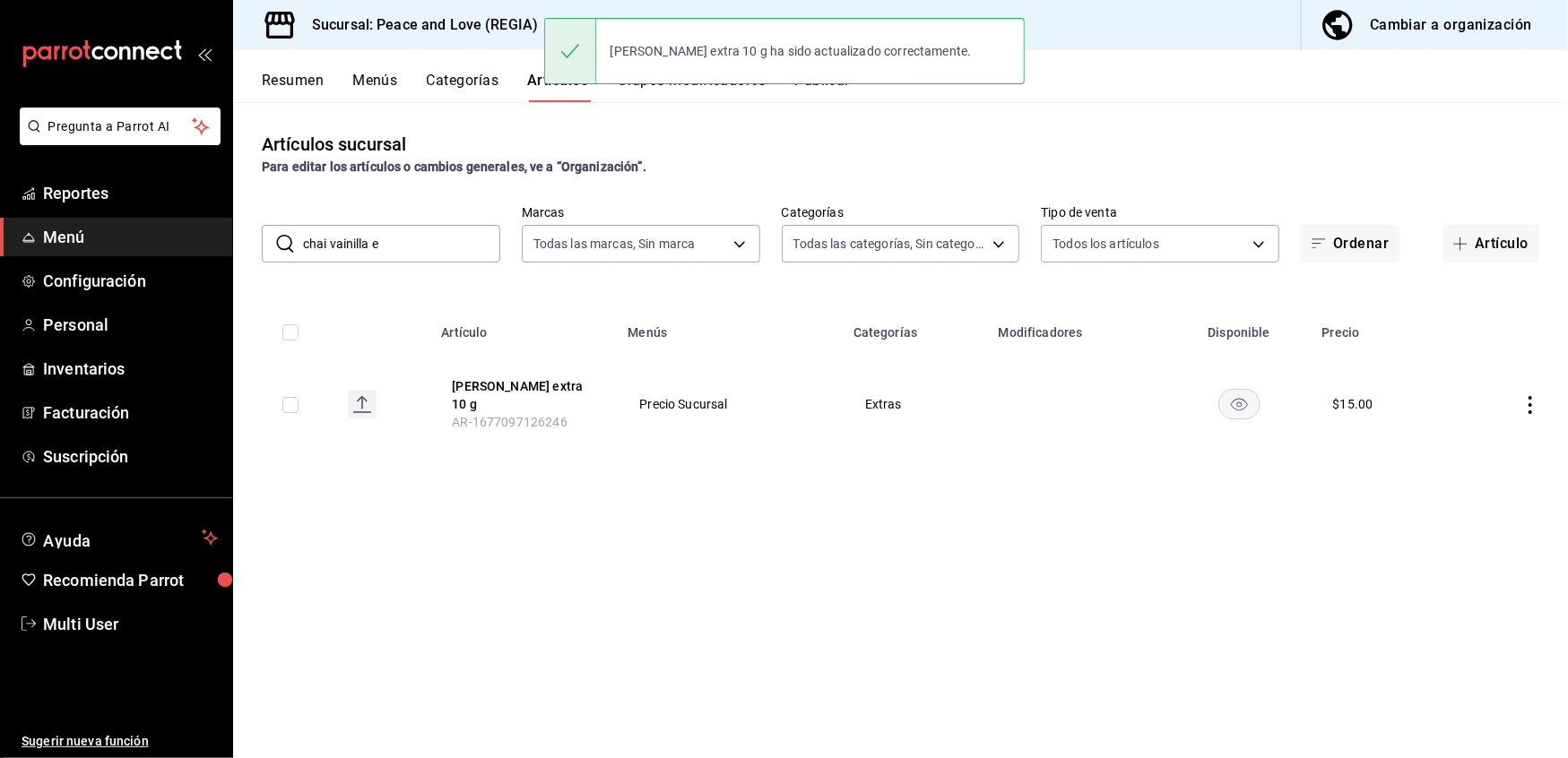
click at [347, 242] on input "chai vainilla e" at bounding box center [402, 243] width 198 height 36
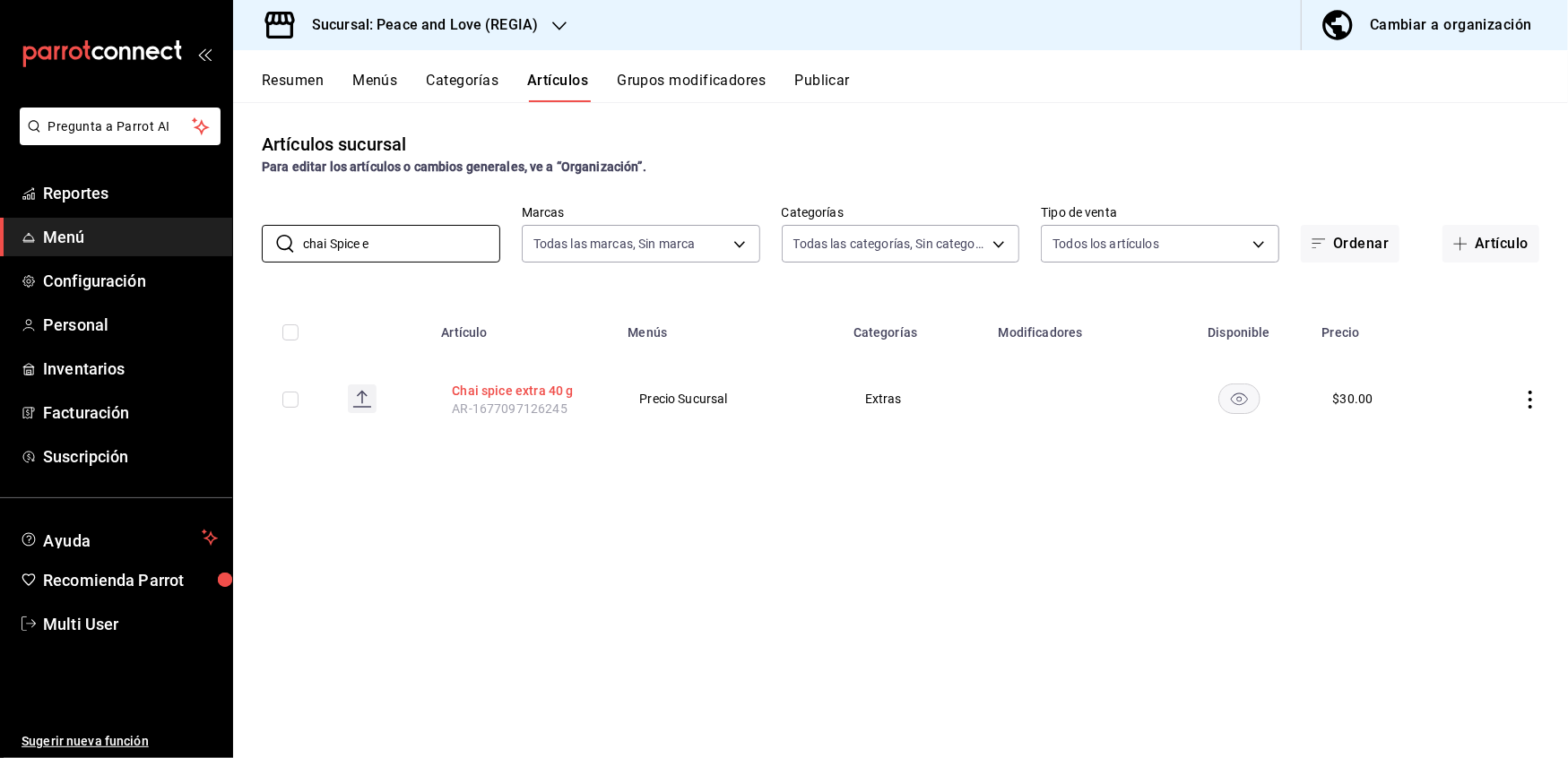
type input "chai Spice e"
click at [484, 399] on button "Chai spice extra 40 g" at bounding box center [523, 391] width 143 height 18
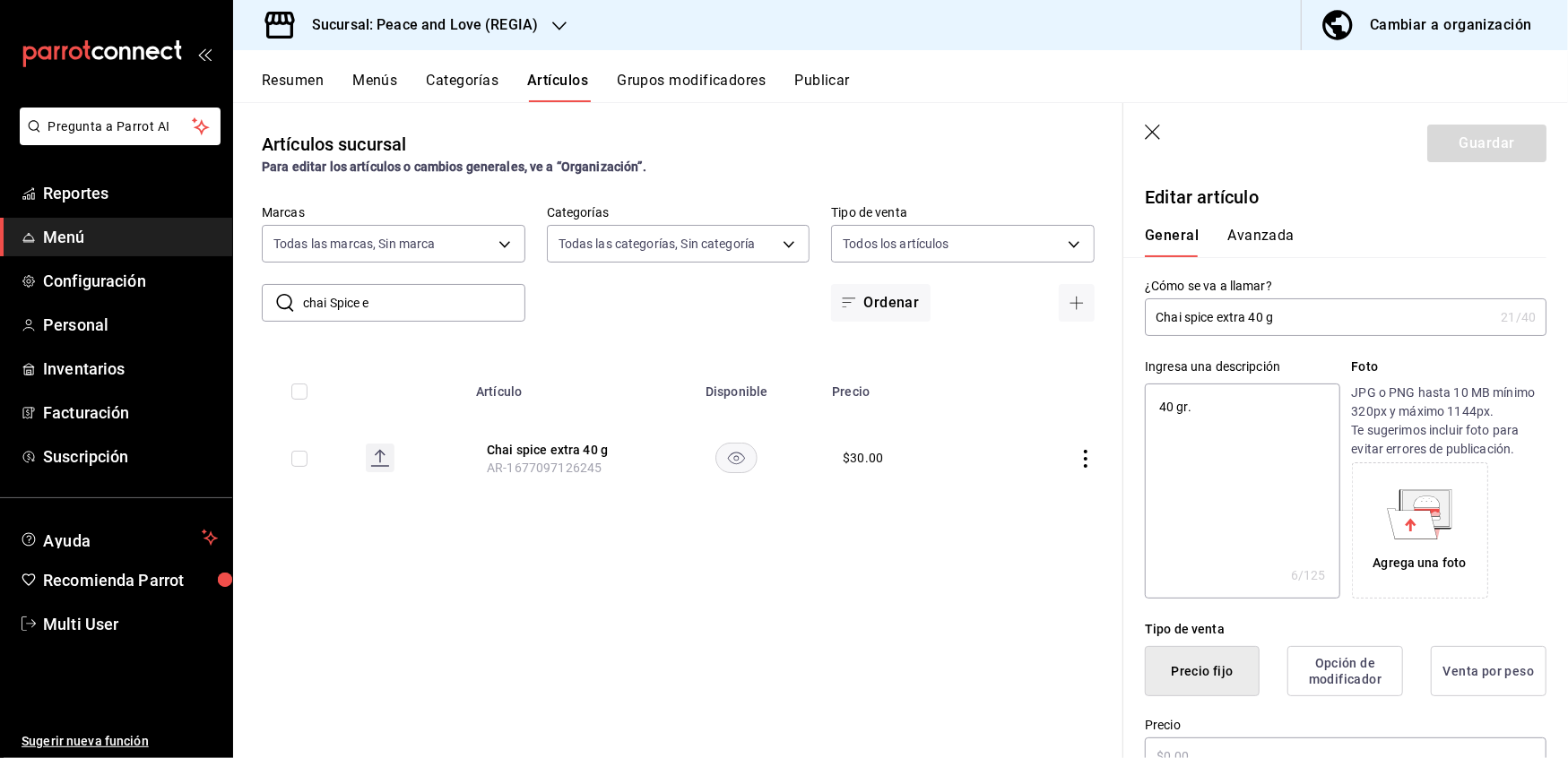
type textarea "x"
type input "$30.00"
click at [1260, 316] on input "Chai spice extra 40 g" at bounding box center [1319, 317] width 348 height 36
type input "Chai spice extra 0 g"
type textarea "x"
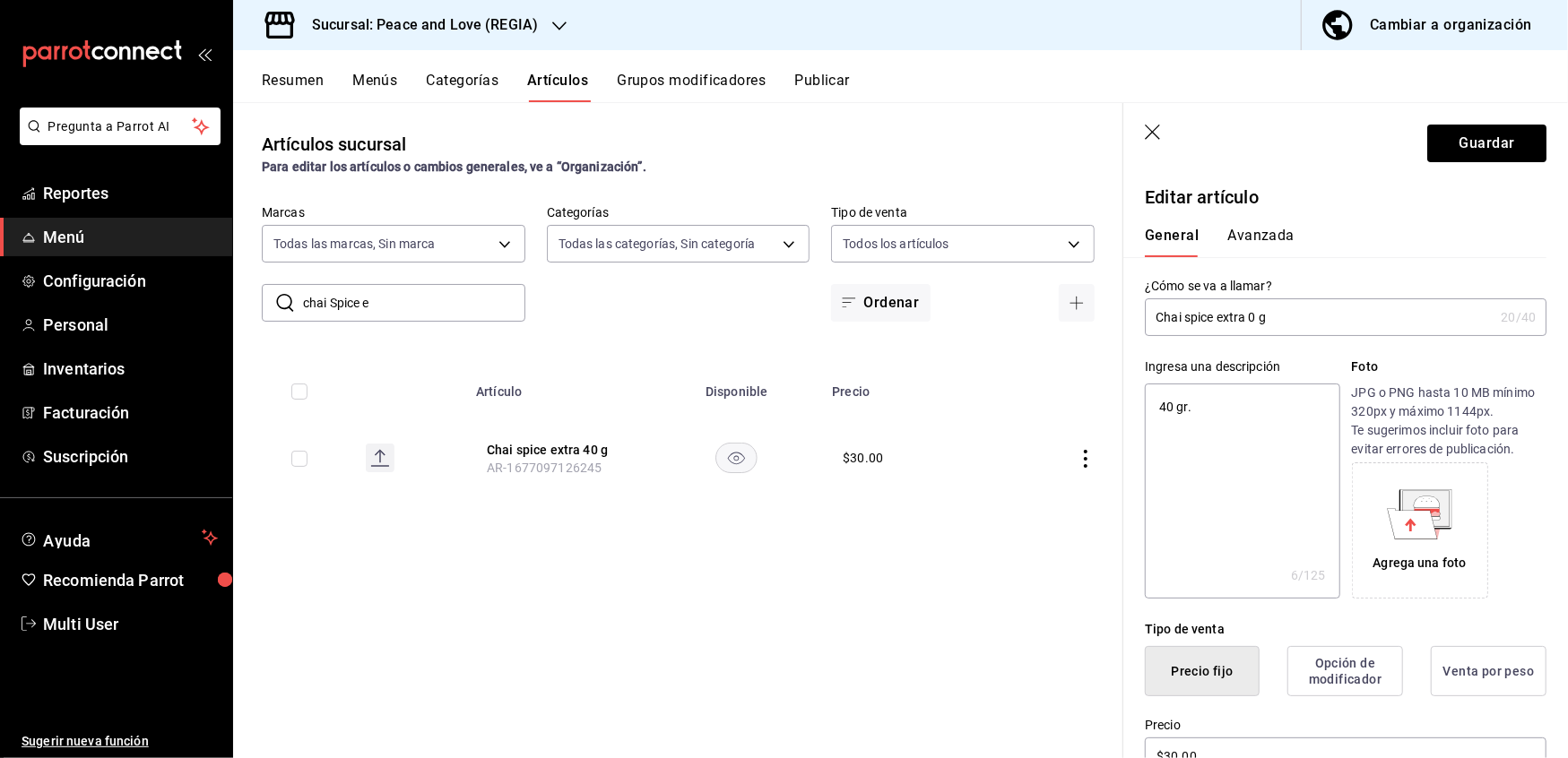
type input "Chai spice extra 10 g"
type textarea "x"
type input "Chai spice extra 10 g"
type textarea "x"
click at [1171, 405] on textarea "40 gr." at bounding box center [1242, 491] width 195 height 215
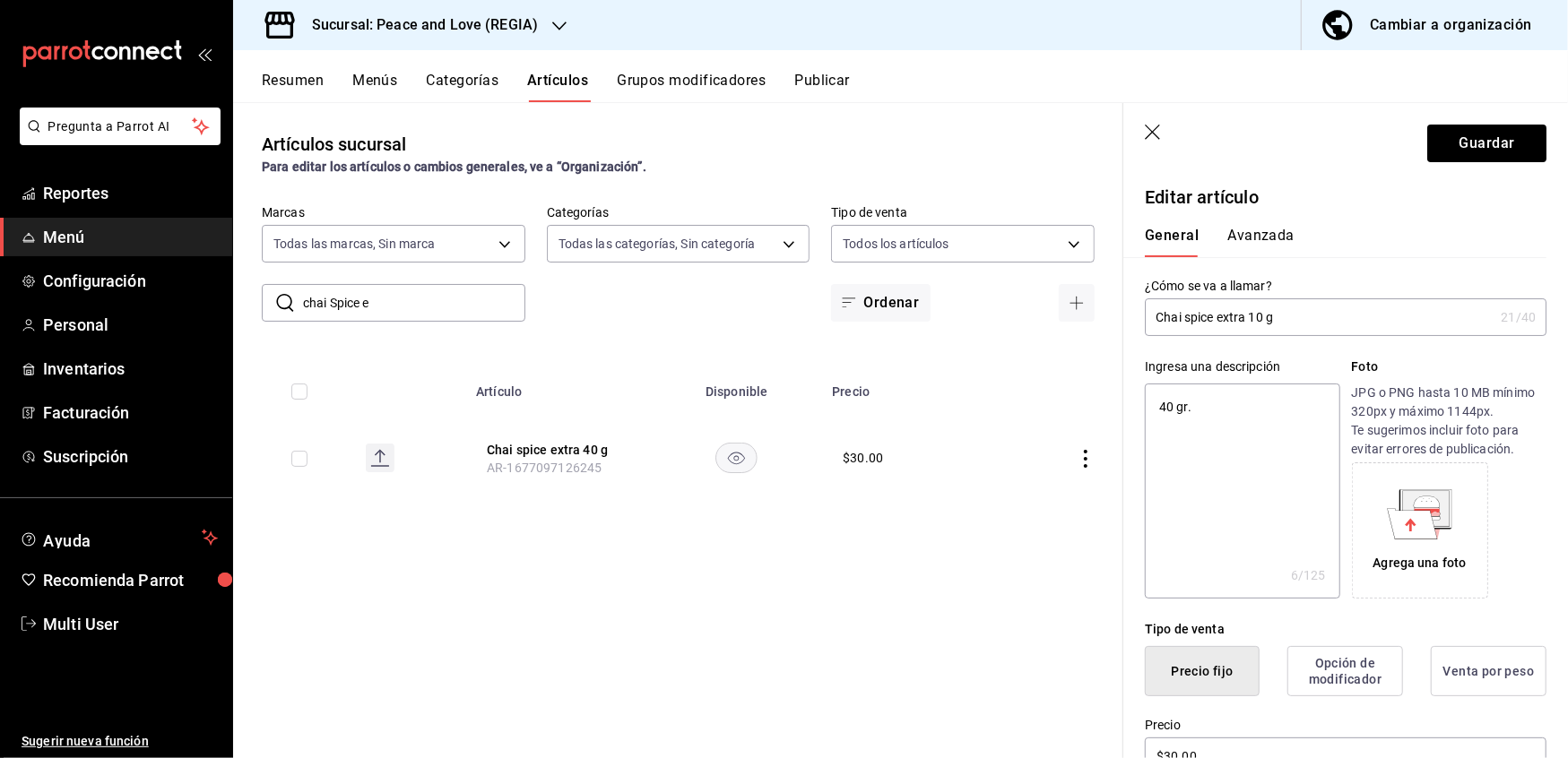
type textarea "0 gr."
type textarea "x"
type textarea "10 gr."
type textarea "x"
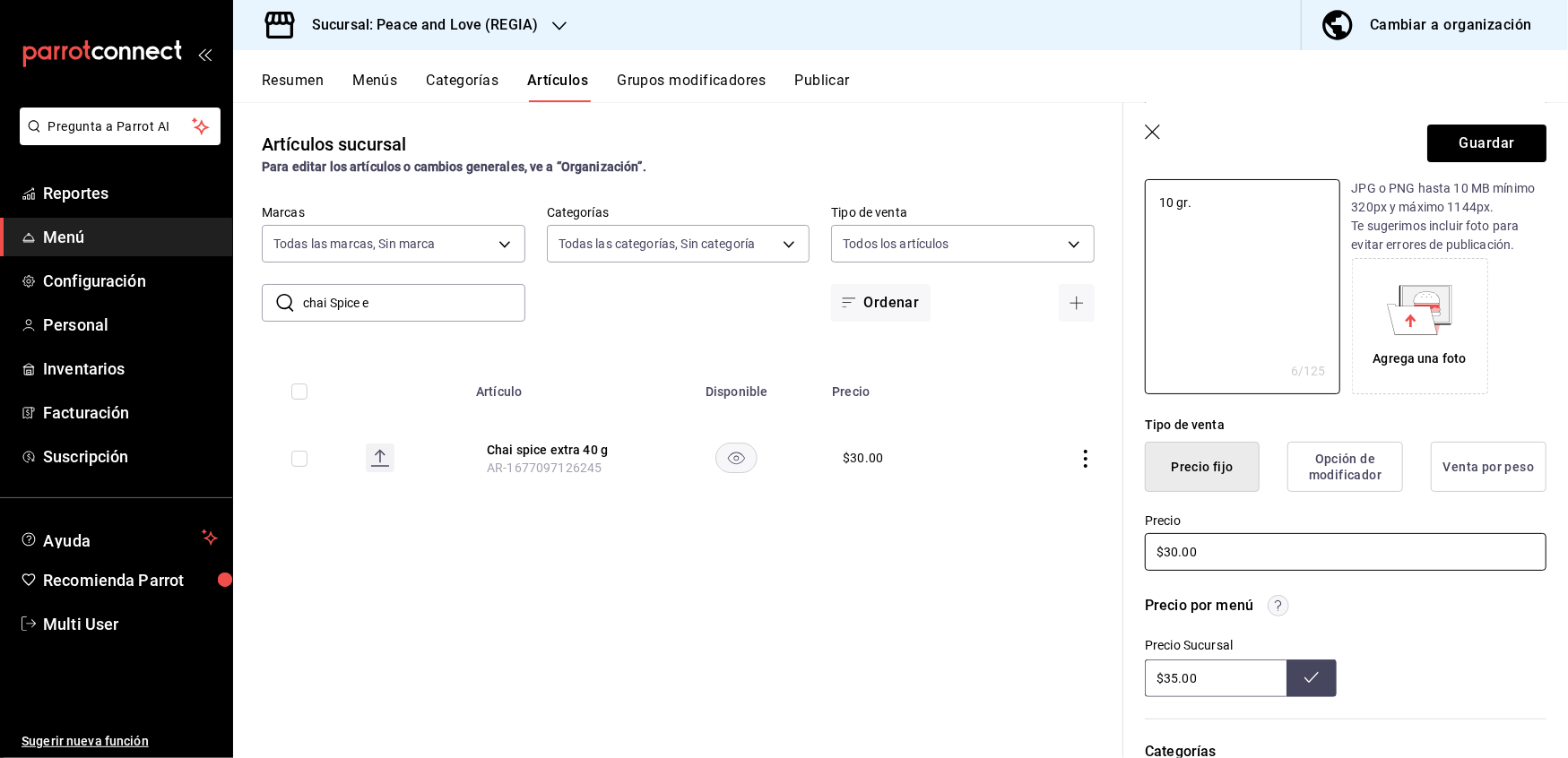
type textarea "10 gr."
drag, startPoint x: 1246, startPoint y: 541, endPoint x: 816, endPoint y: 510, distance: 431.1
click at [816, 510] on main "Artículos sucursal Para editar los artículos o cambios generales, ve a “Organiz…" at bounding box center [900, 430] width 1335 height 656
type textarea "x"
type input "$1.00"
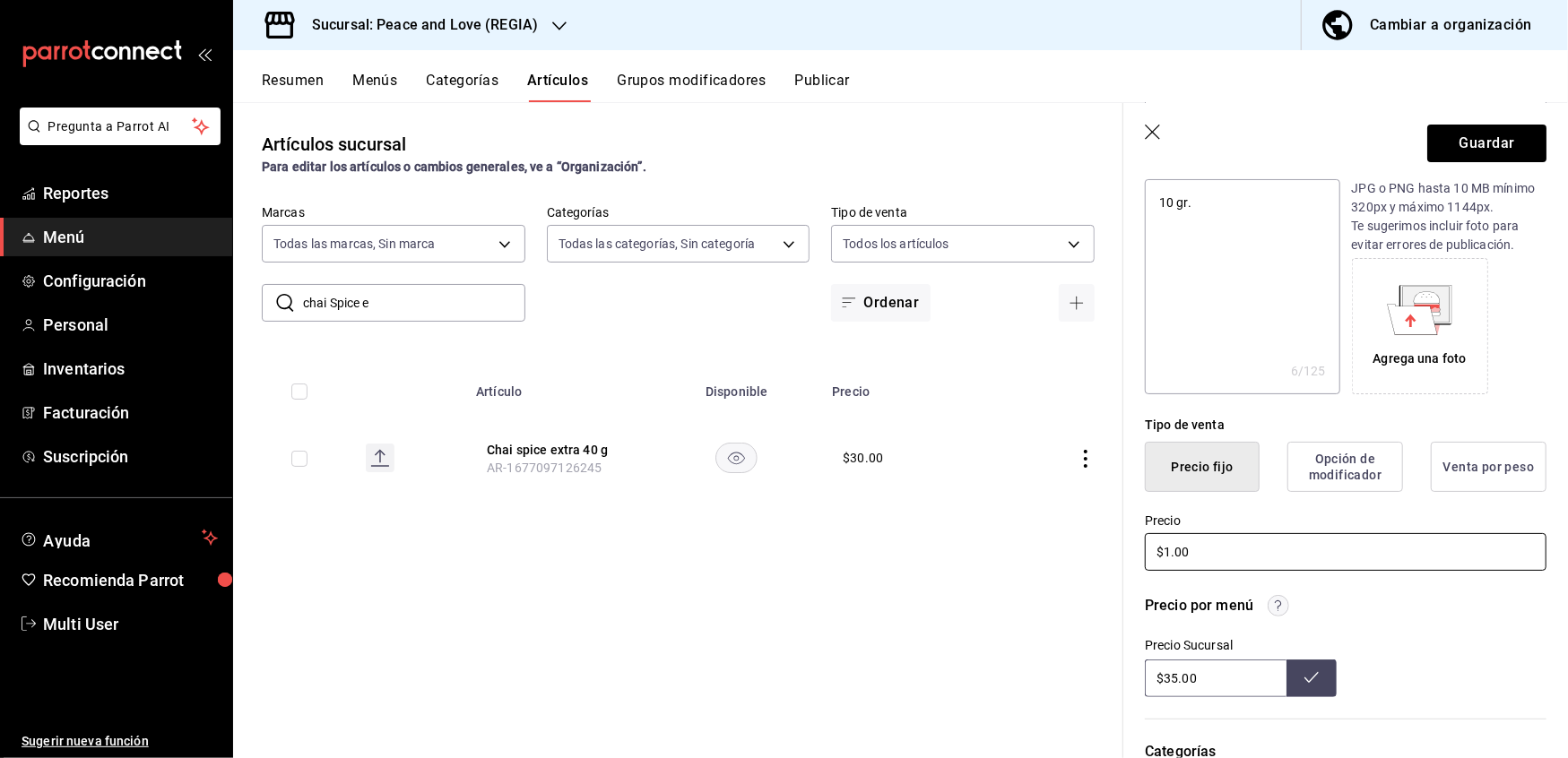
type textarea "x"
type input "$15.00"
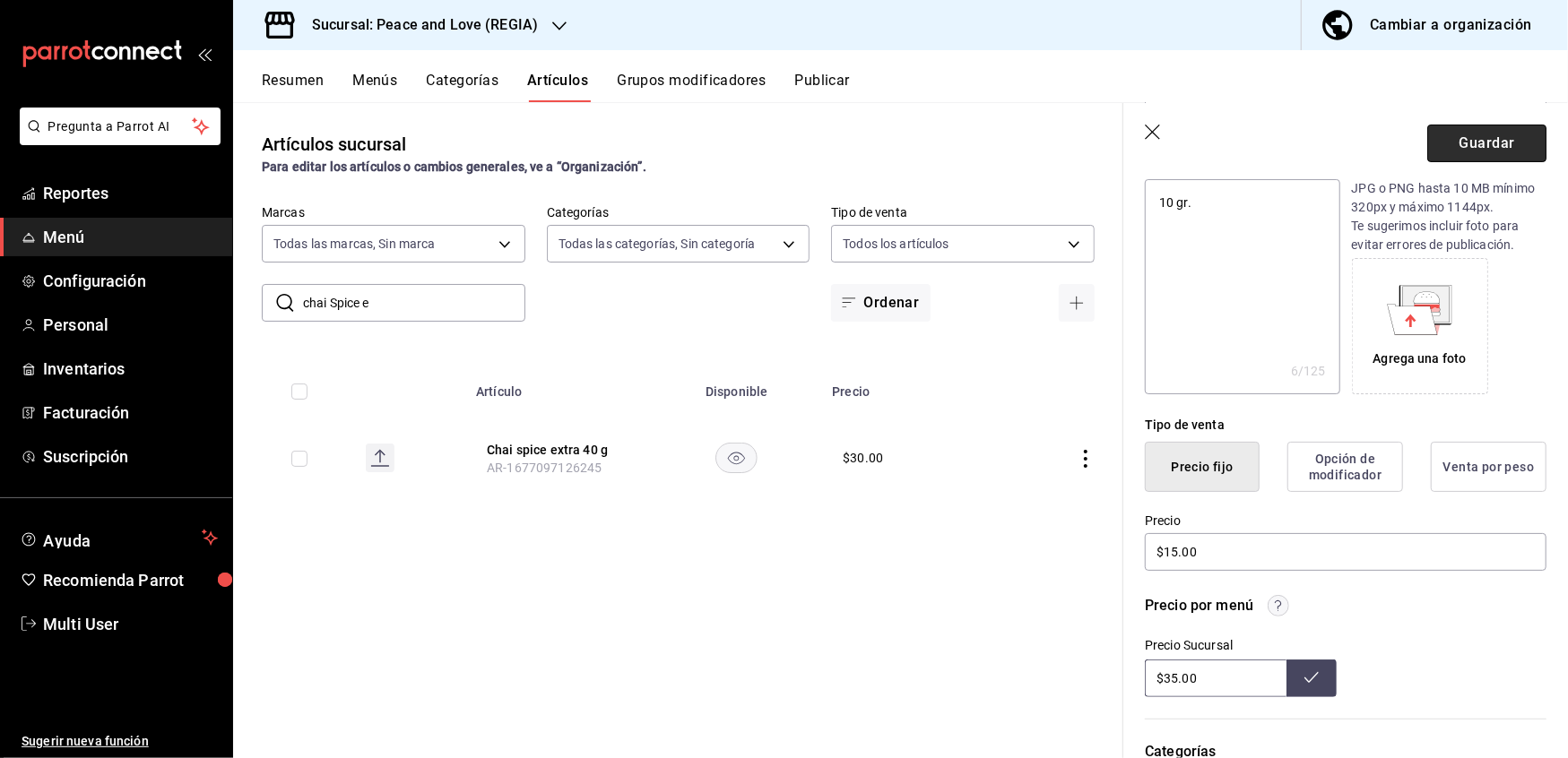
click at [1438, 138] on button "Guardar" at bounding box center [1486, 143] width 119 height 37
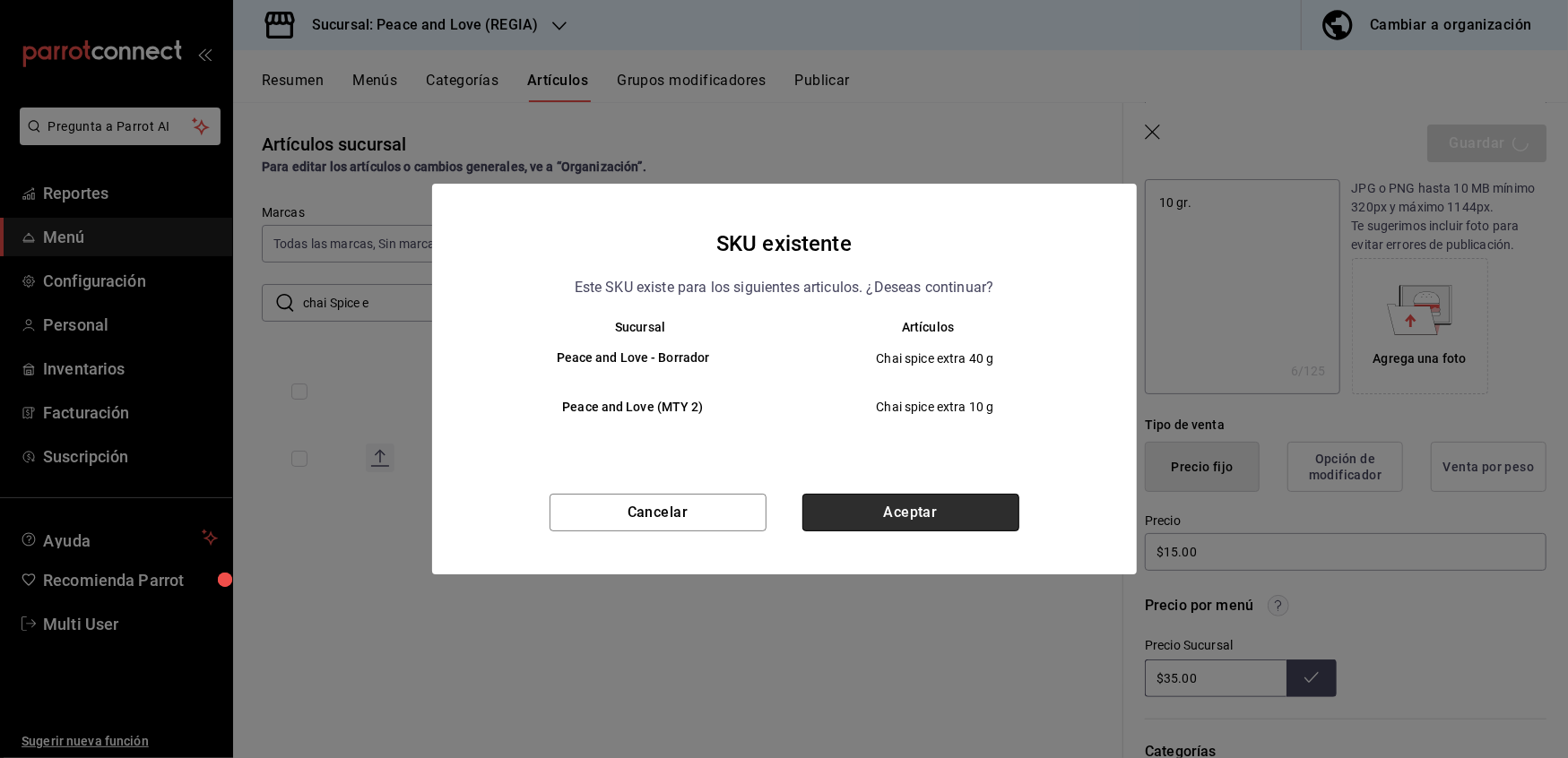
click at [896, 512] on button "Aceptar" at bounding box center [911, 512] width 217 height 37
type textarea "x"
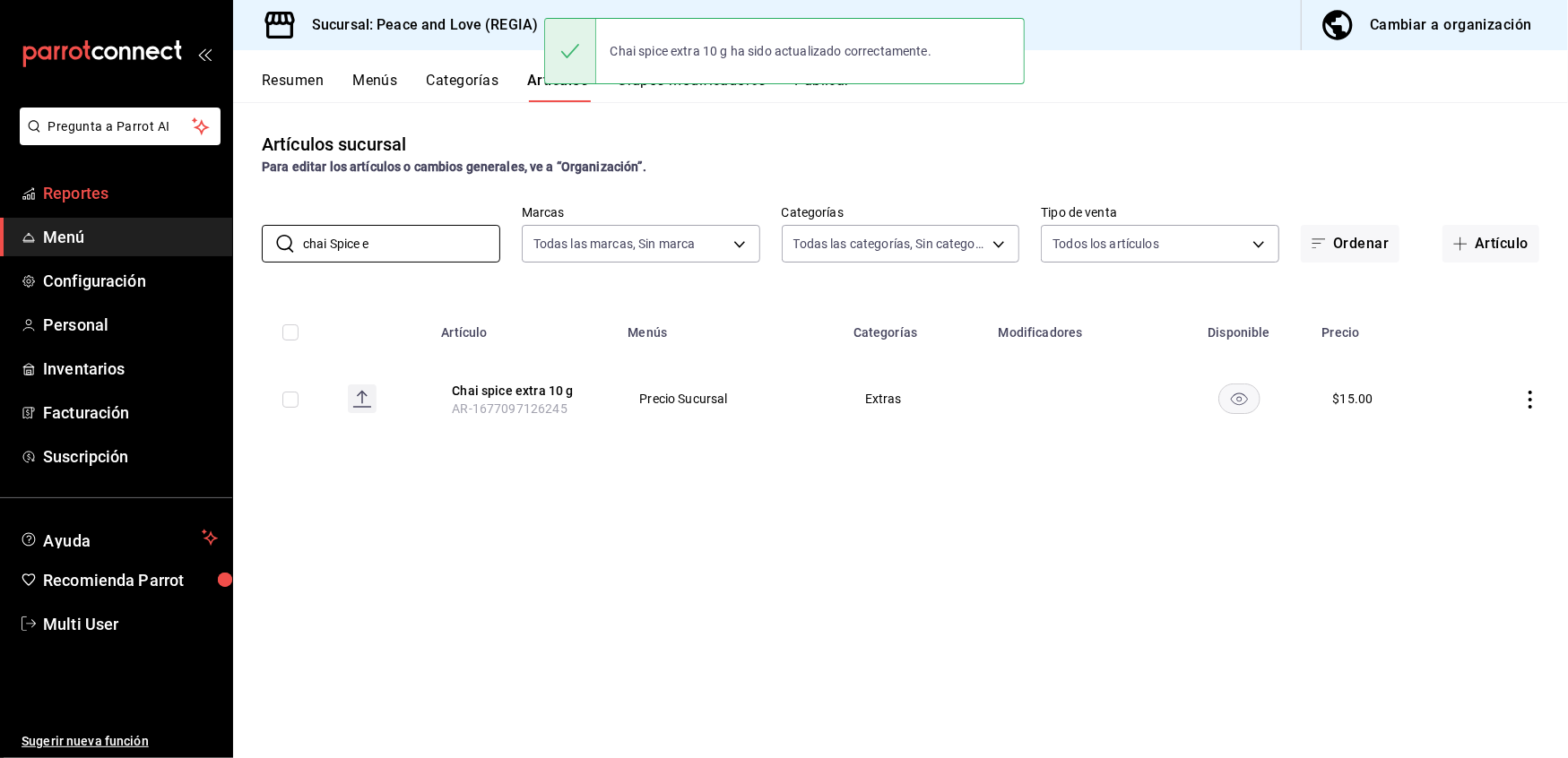
drag, startPoint x: 386, startPoint y: 245, endPoint x: 196, endPoint y: 211, distance: 193.0
click at [196, 211] on div "Pregunta a Parrot AI Reportes Menú Configuración Personal Inventarios Facturaci…" at bounding box center [784, 379] width 1568 height 758
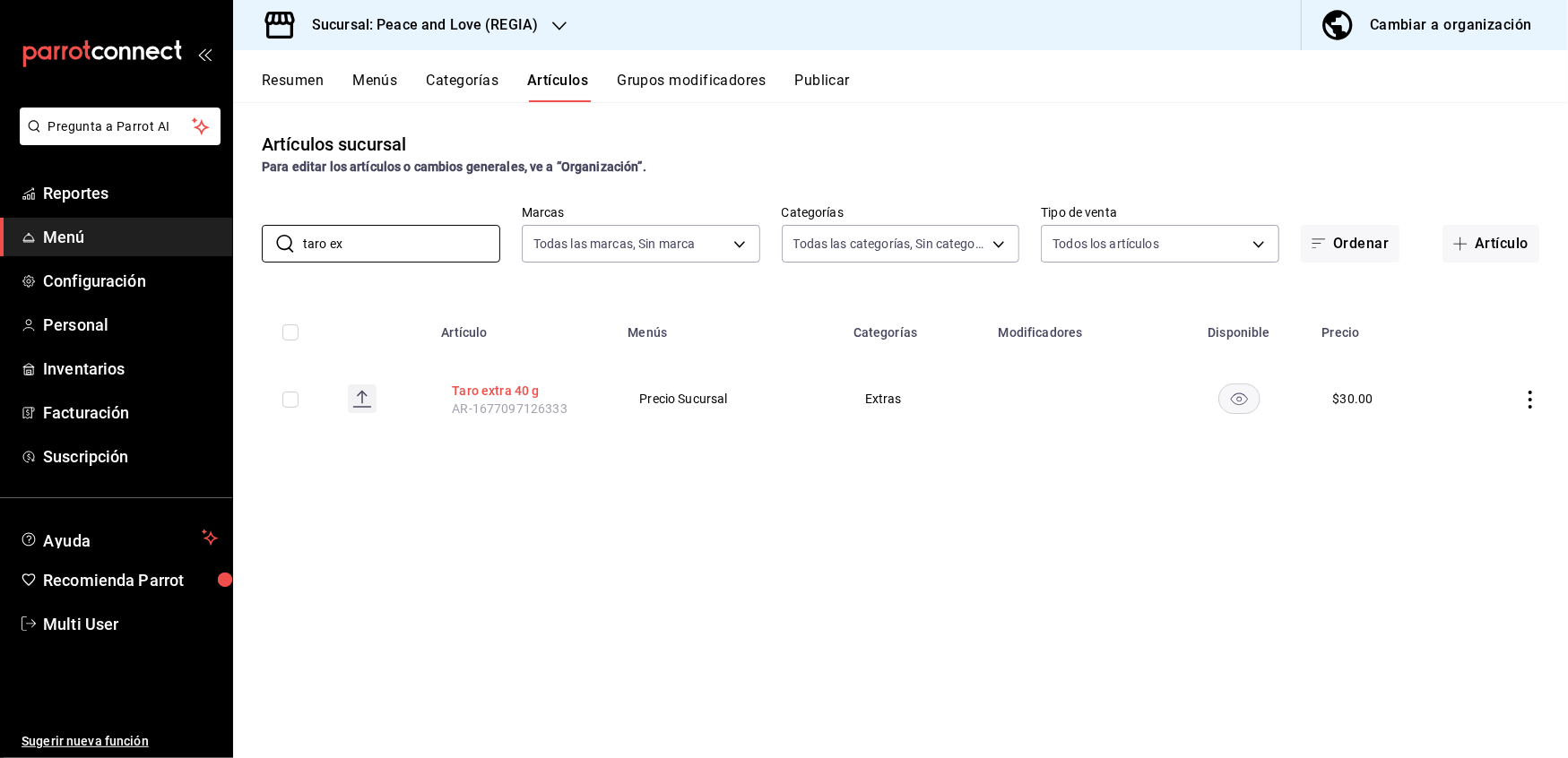
type input "taro ex"
click at [475, 386] on button "Taro extra 40 g" at bounding box center [523, 391] width 143 height 18
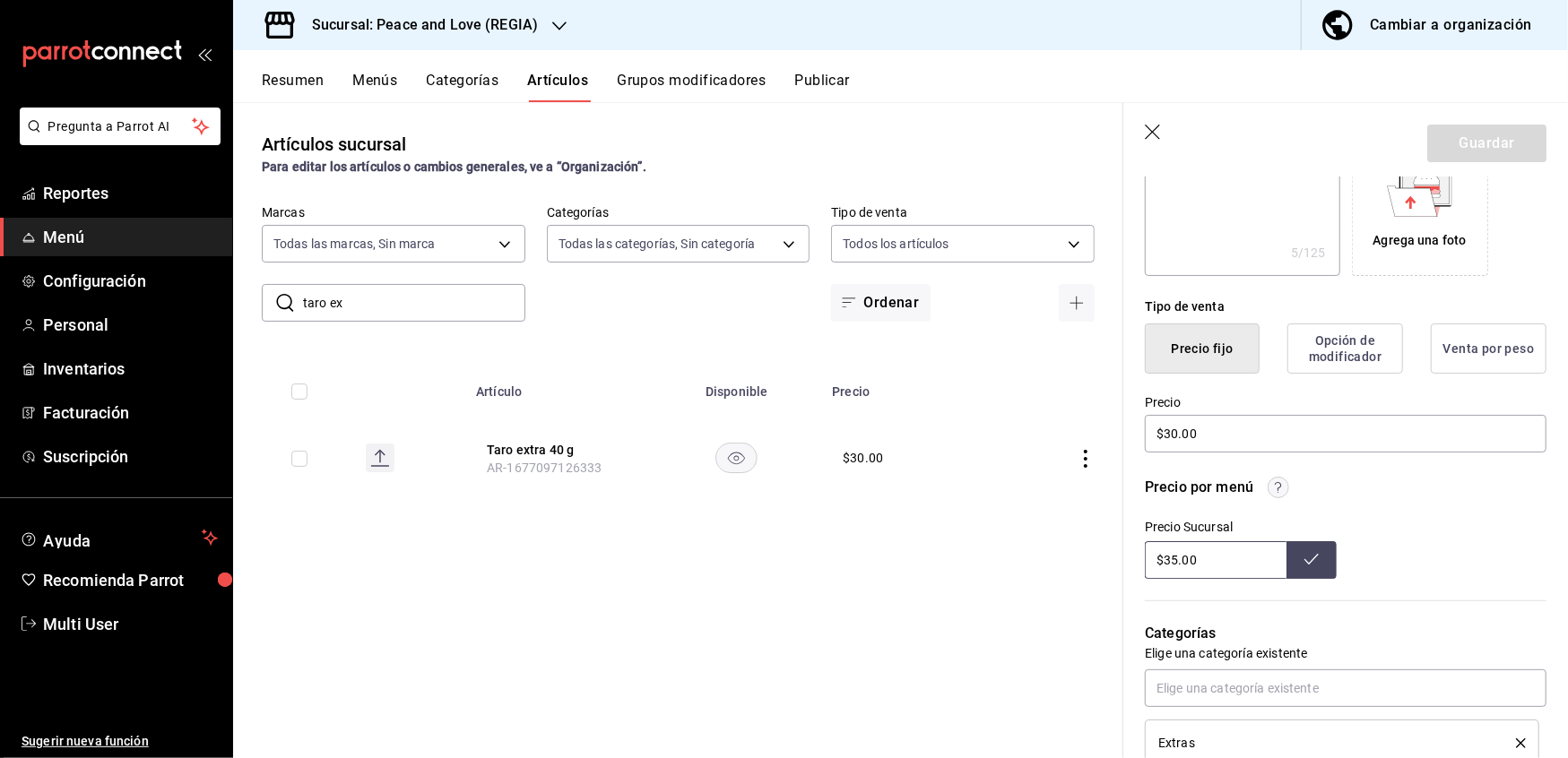
scroll to position [323, 0]
drag, startPoint x: 1209, startPoint y: 559, endPoint x: 1029, endPoint y: 529, distance: 182.5
click at [1029, 529] on main "Artículos sucursal Para editar los artículos o cambios generales, ve a “Organiz…" at bounding box center [900, 430] width 1335 height 656
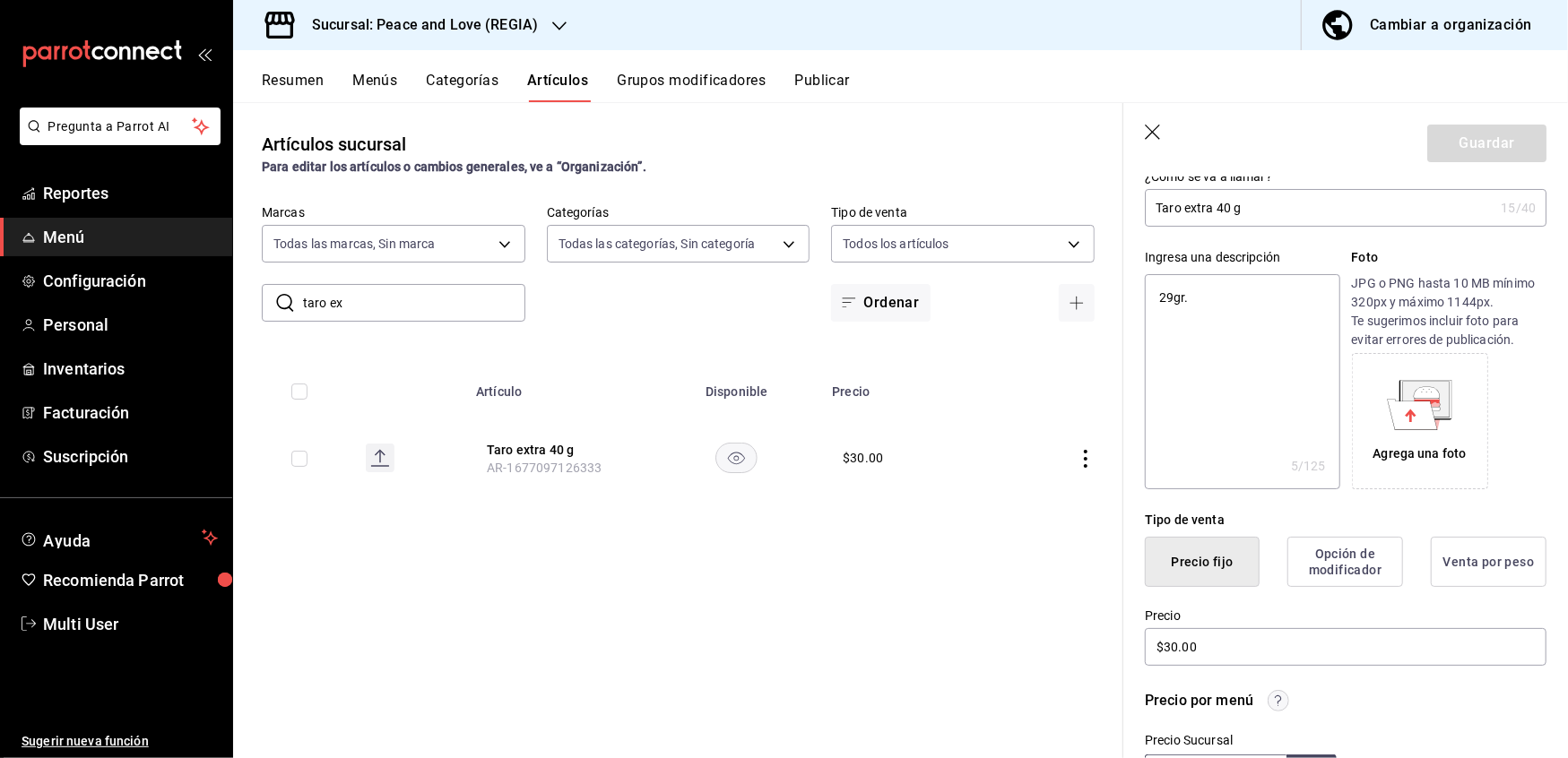
scroll to position [0, 0]
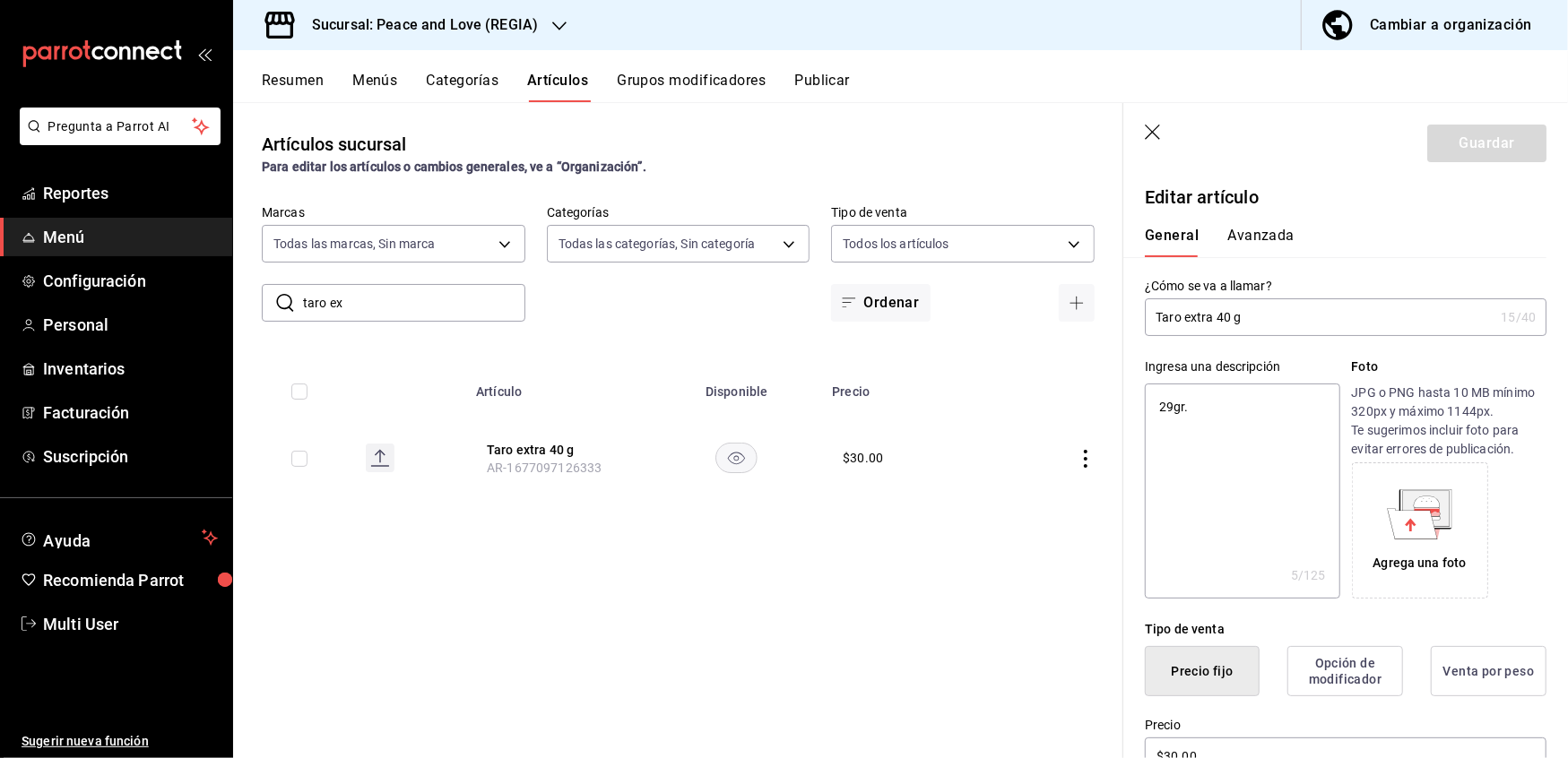
type input "$15.00"
type textarea "x"
click at [1177, 411] on textarea "29gr." at bounding box center [1242, 491] width 195 height 215
type input "$35.00"
type textarea "2gr."
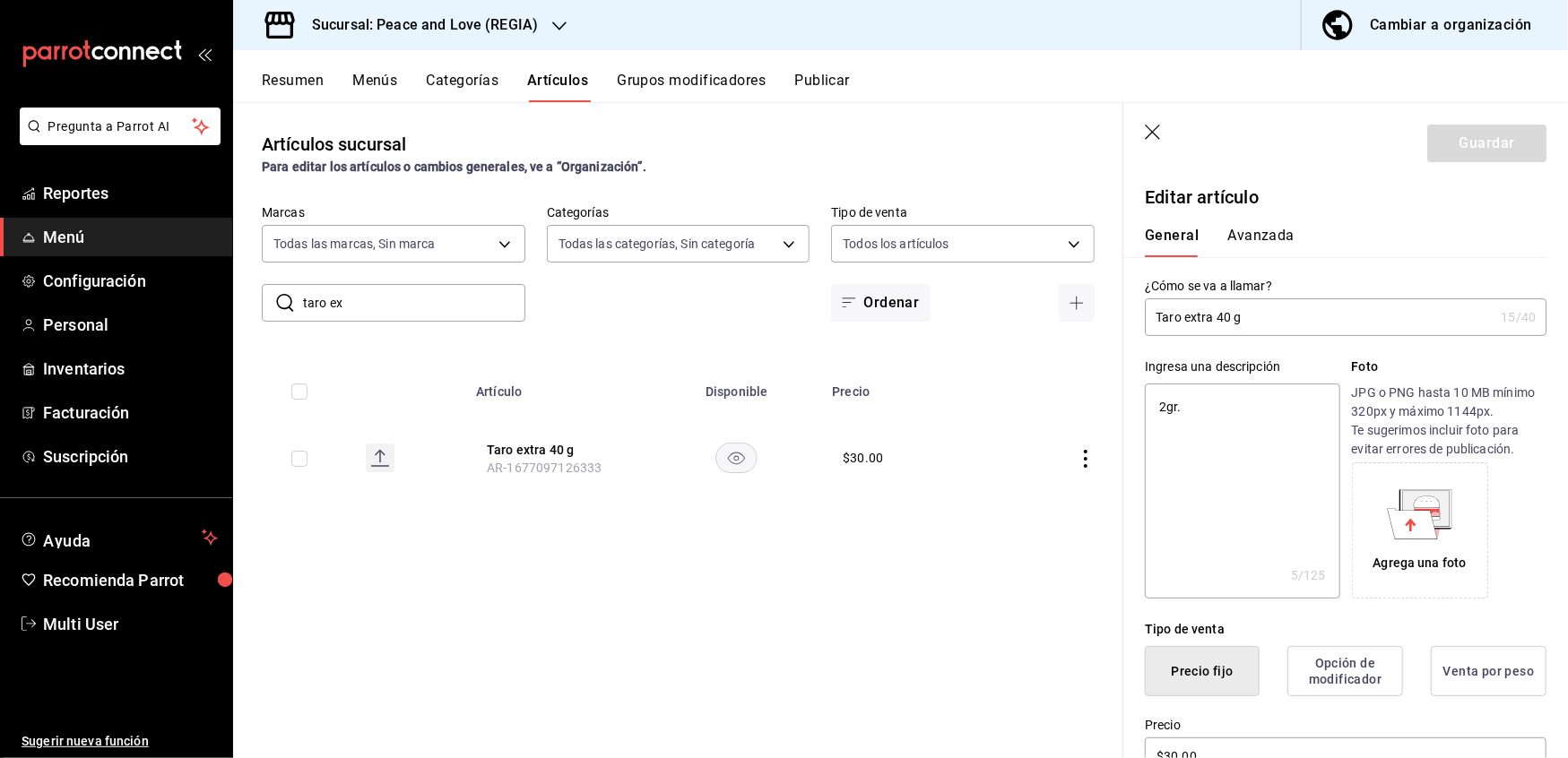
type textarea "x"
type textarea "gr."
type textarea "x"
type textarea "1gr."
type textarea "x"
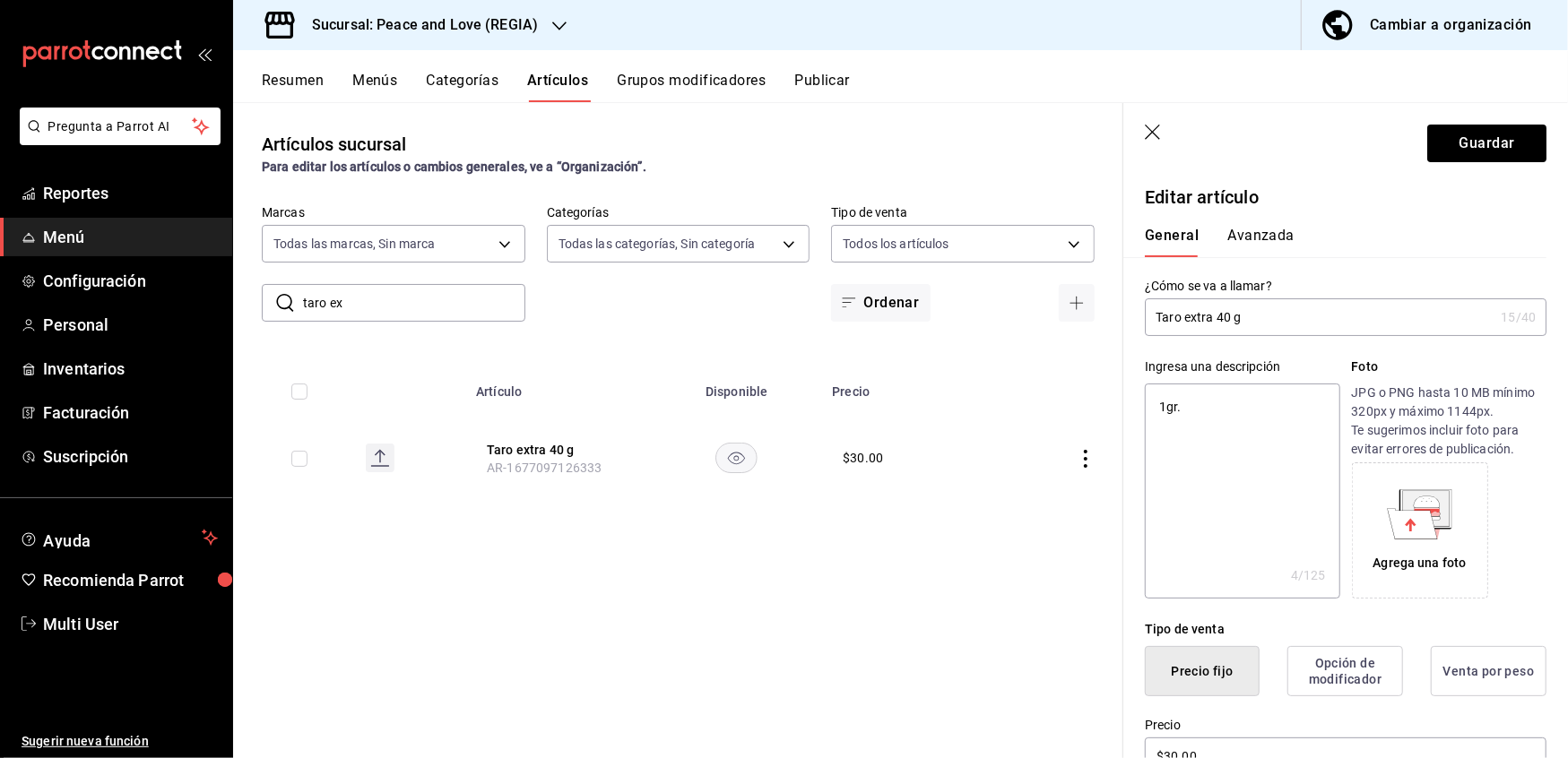
type textarea "10gr."
type textarea "x"
type textarea "10gr."
type textarea "x"
click at [1217, 318] on input "Taro extra 40 g" at bounding box center [1319, 317] width 348 height 36
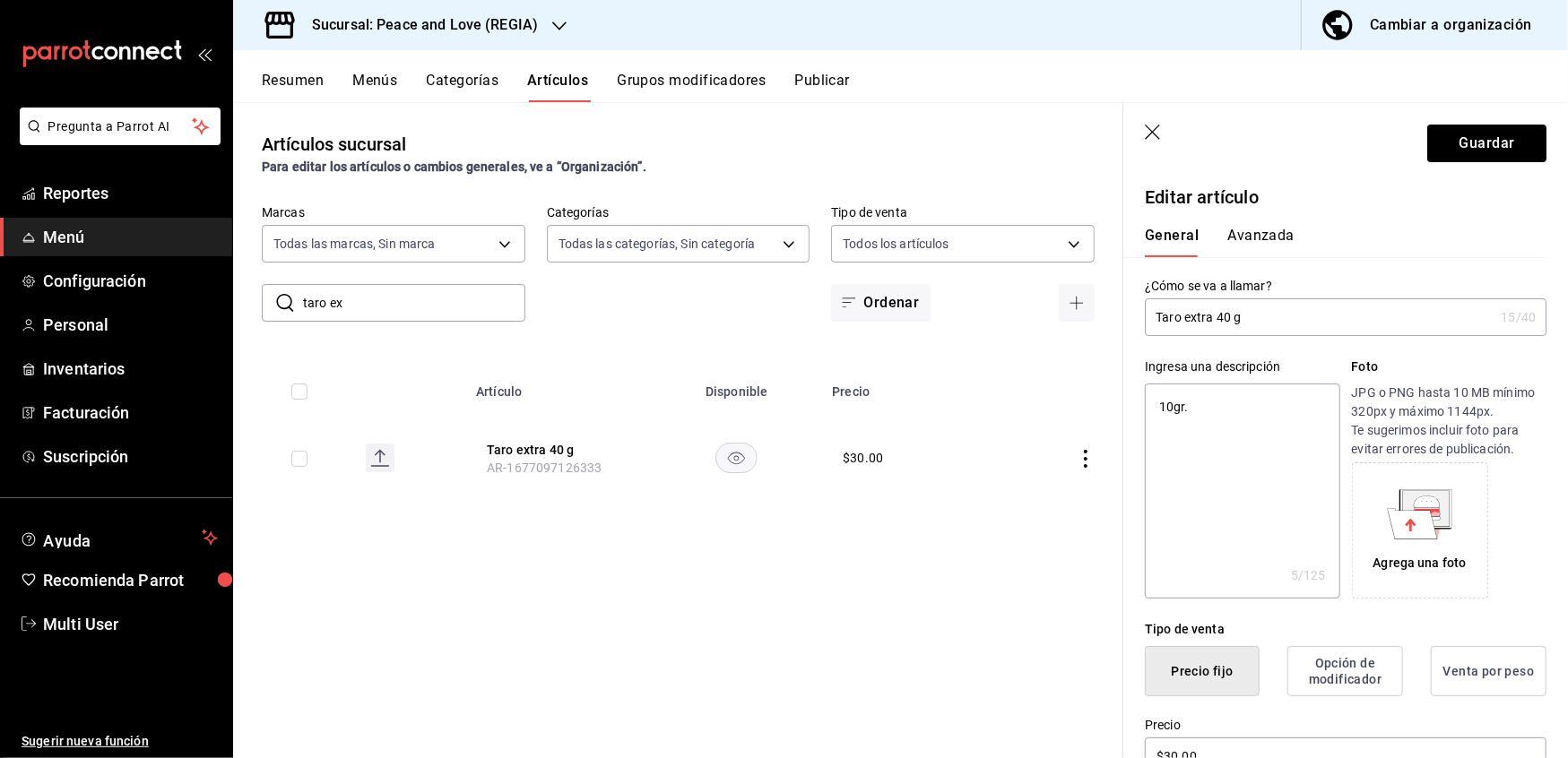
type input "Taro extra 0 g"
type textarea "x"
type input "Taro extra 10 g"
type textarea "x"
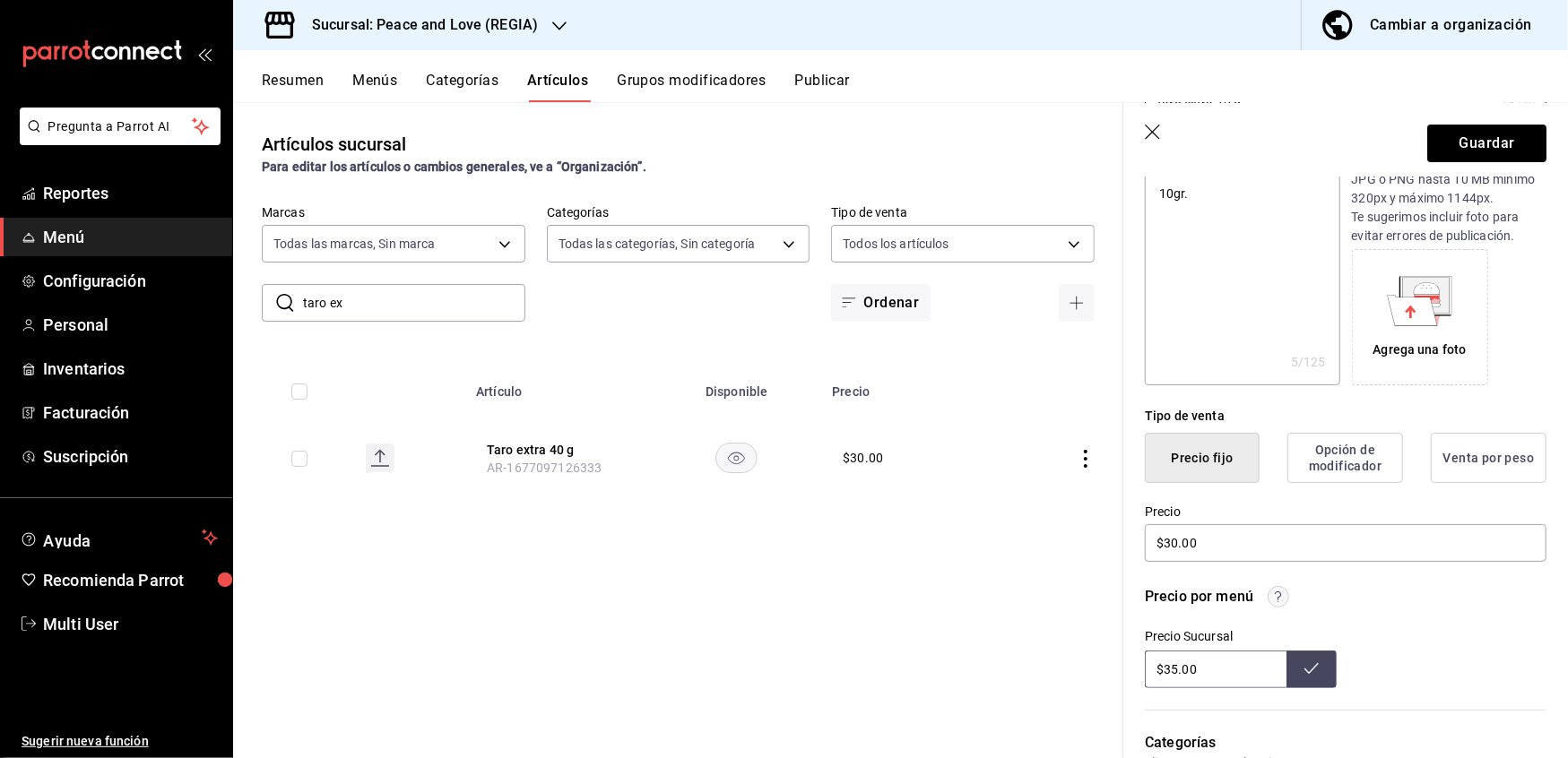
scroll to position [215, 0]
type input "Taro extra 10 g"
drag, startPoint x: 1223, startPoint y: 673, endPoint x: 1016, endPoint y: 643, distance: 209.2
click at [1016, 643] on main "Artículos sucursal Para editar los artículos o cambios generales, ve a “Organiz…" at bounding box center [900, 430] width 1335 height 656
type input "$15.00"
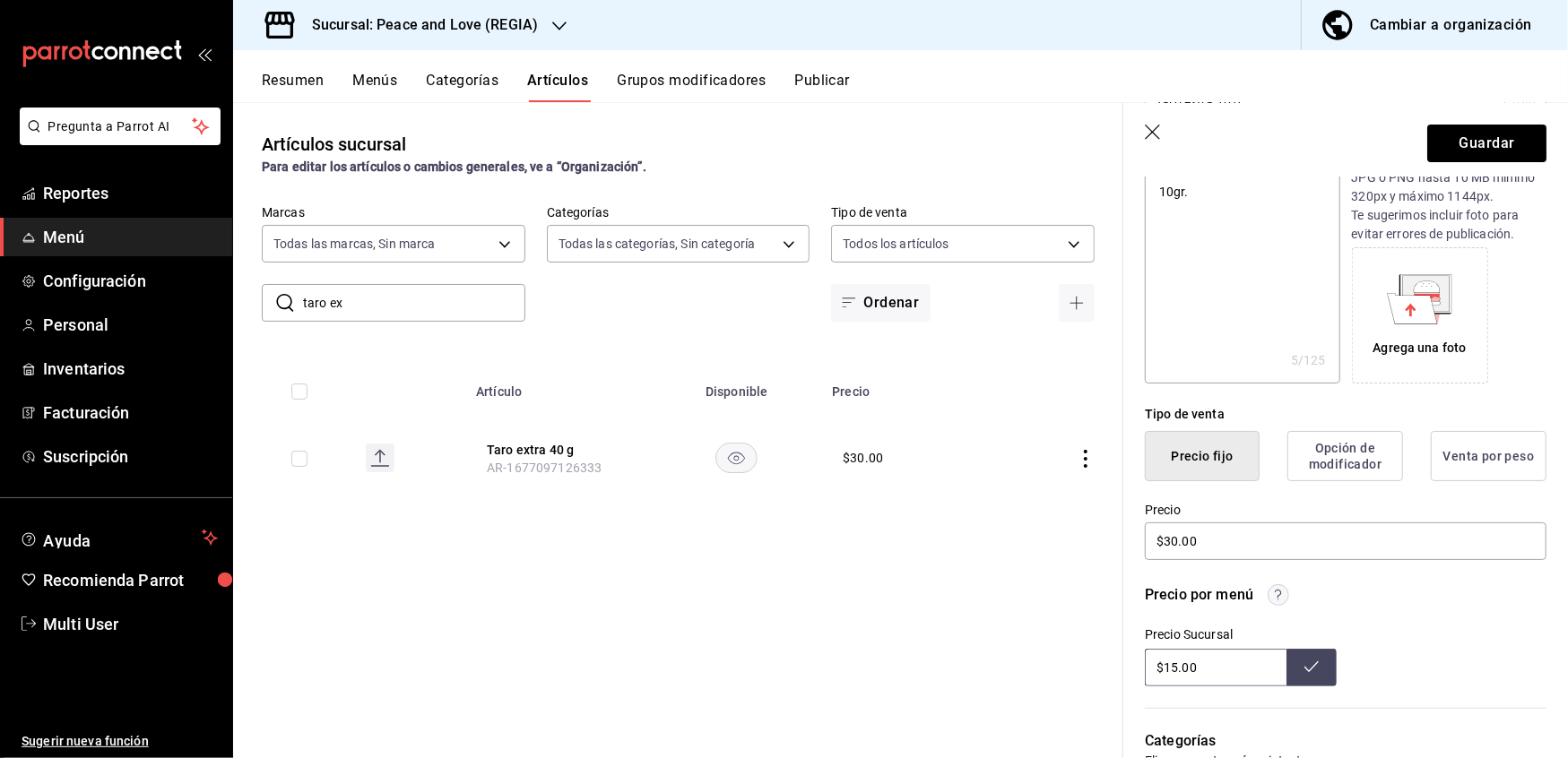
click at [1315, 672] on button at bounding box center [1312, 667] width 50 height 37
drag, startPoint x: 1230, startPoint y: 549, endPoint x: 1012, endPoint y: 517, distance: 220.3
click at [1012, 517] on main "Artículos sucursal Para editar los artículos o cambios generales, ve a “Organiz…" at bounding box center [900, 430] width 1335 height 656
type textarea "x"
type input "$1.00"
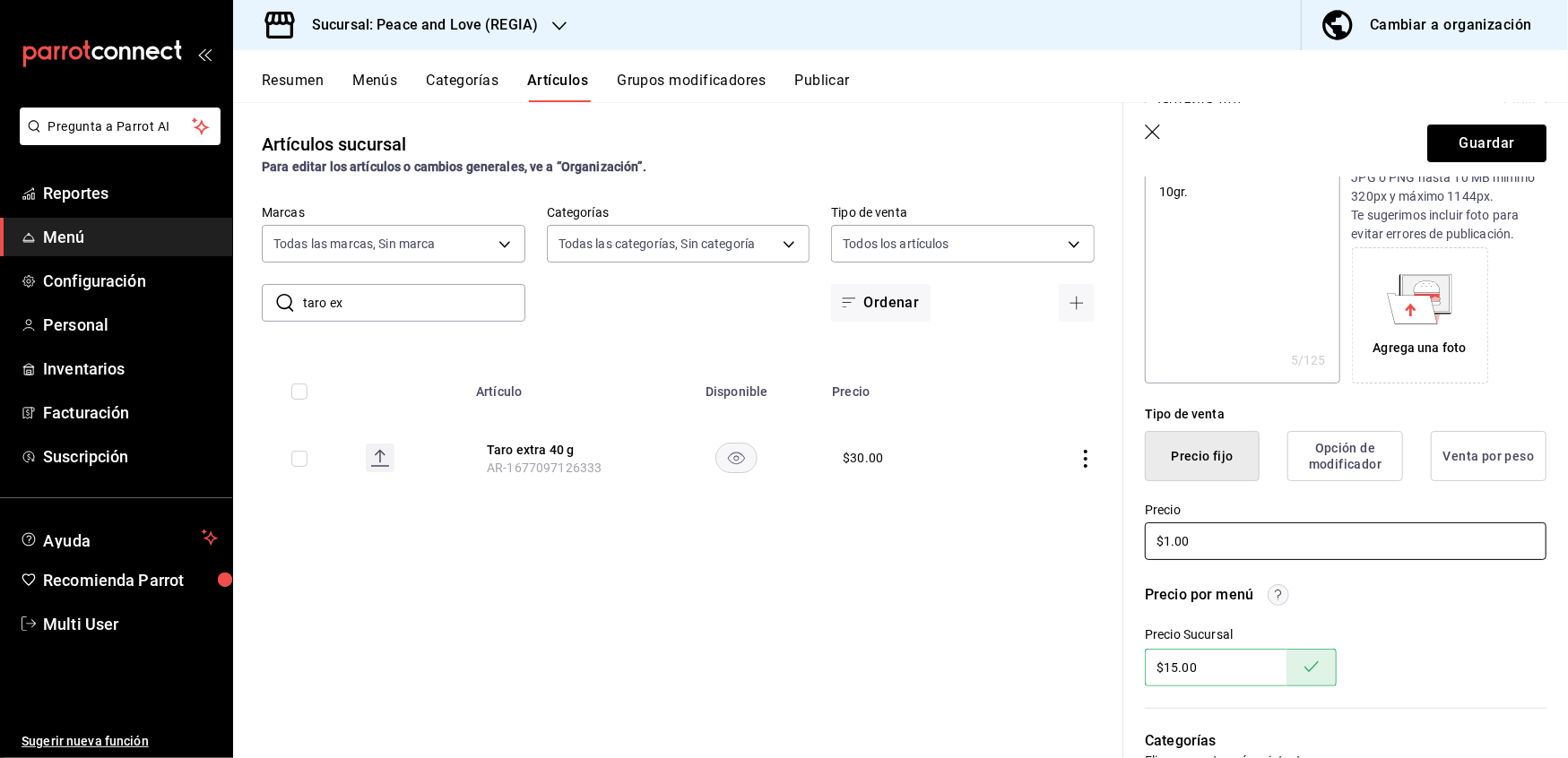
type textarea "x"
type input "$15.00"
click at [1472, 148] on button "Guardar" at bounding box center [1486, 143] width 119 height 37
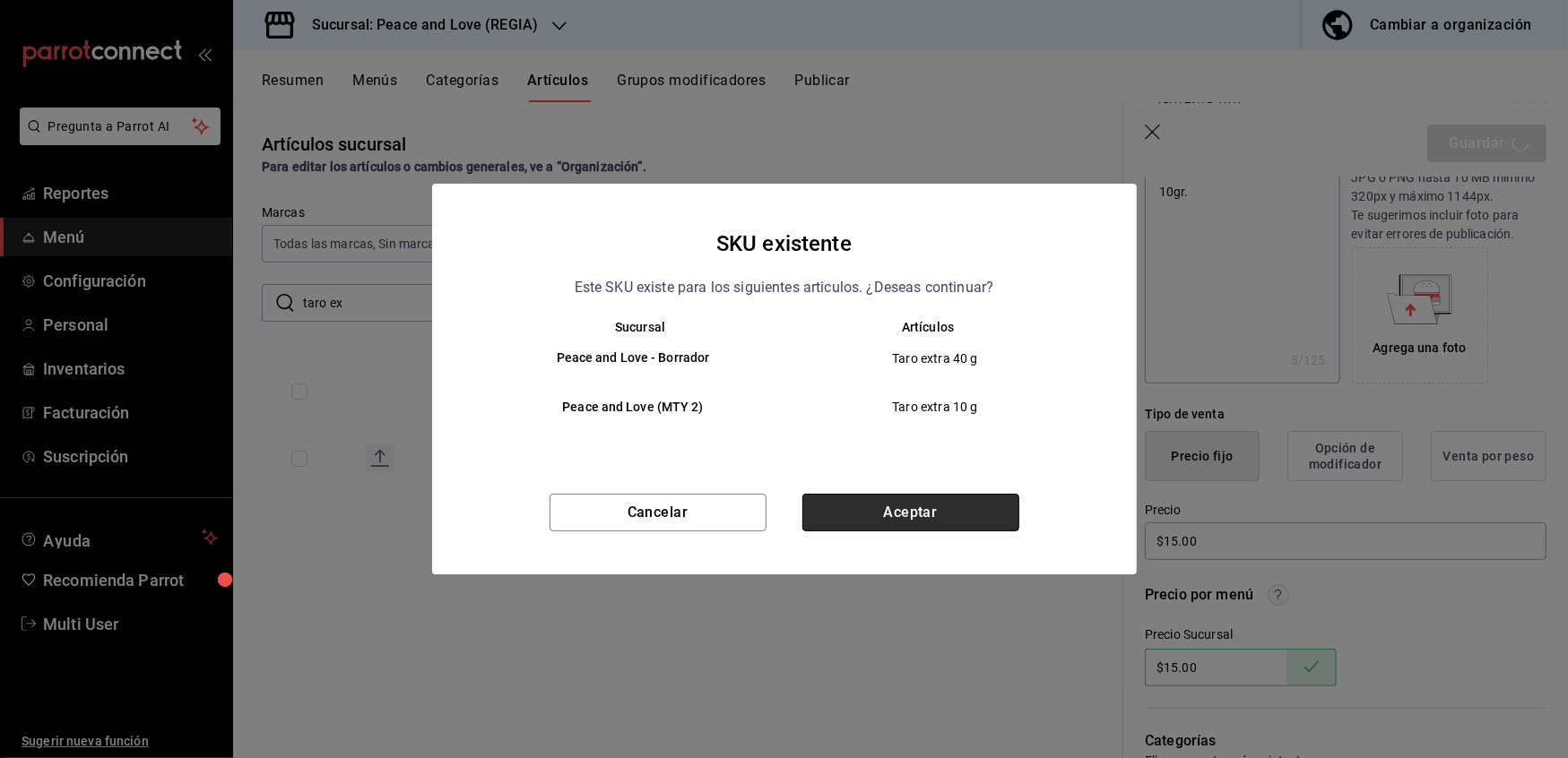
click at [867, 509] on button "Aceptar" at bounding box center [911, 512] width 217 height 37
type textarea "x"
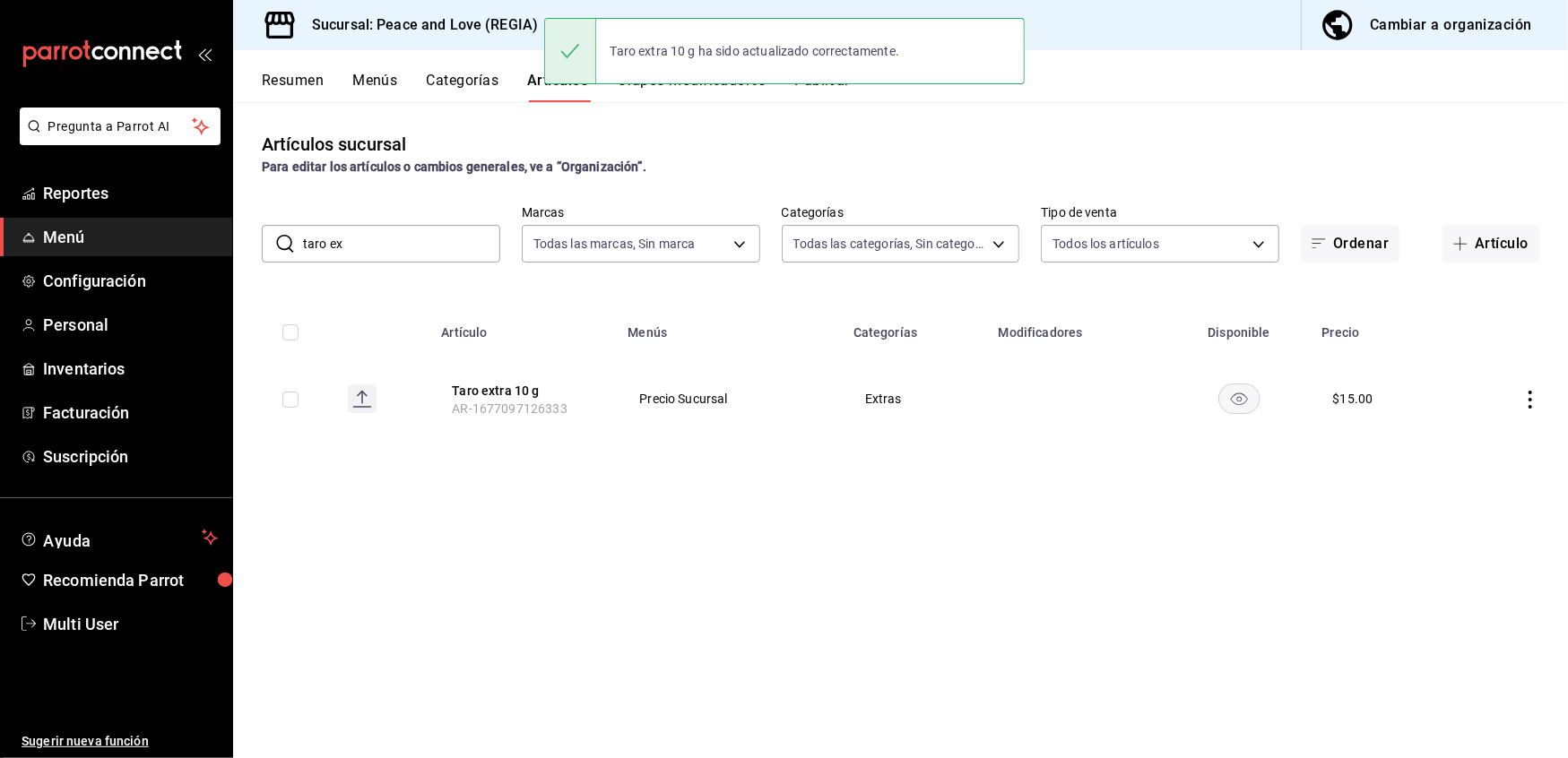
click at [309, 254] on input "taro ex" at bounding box center [402, 243] width 198 height 36
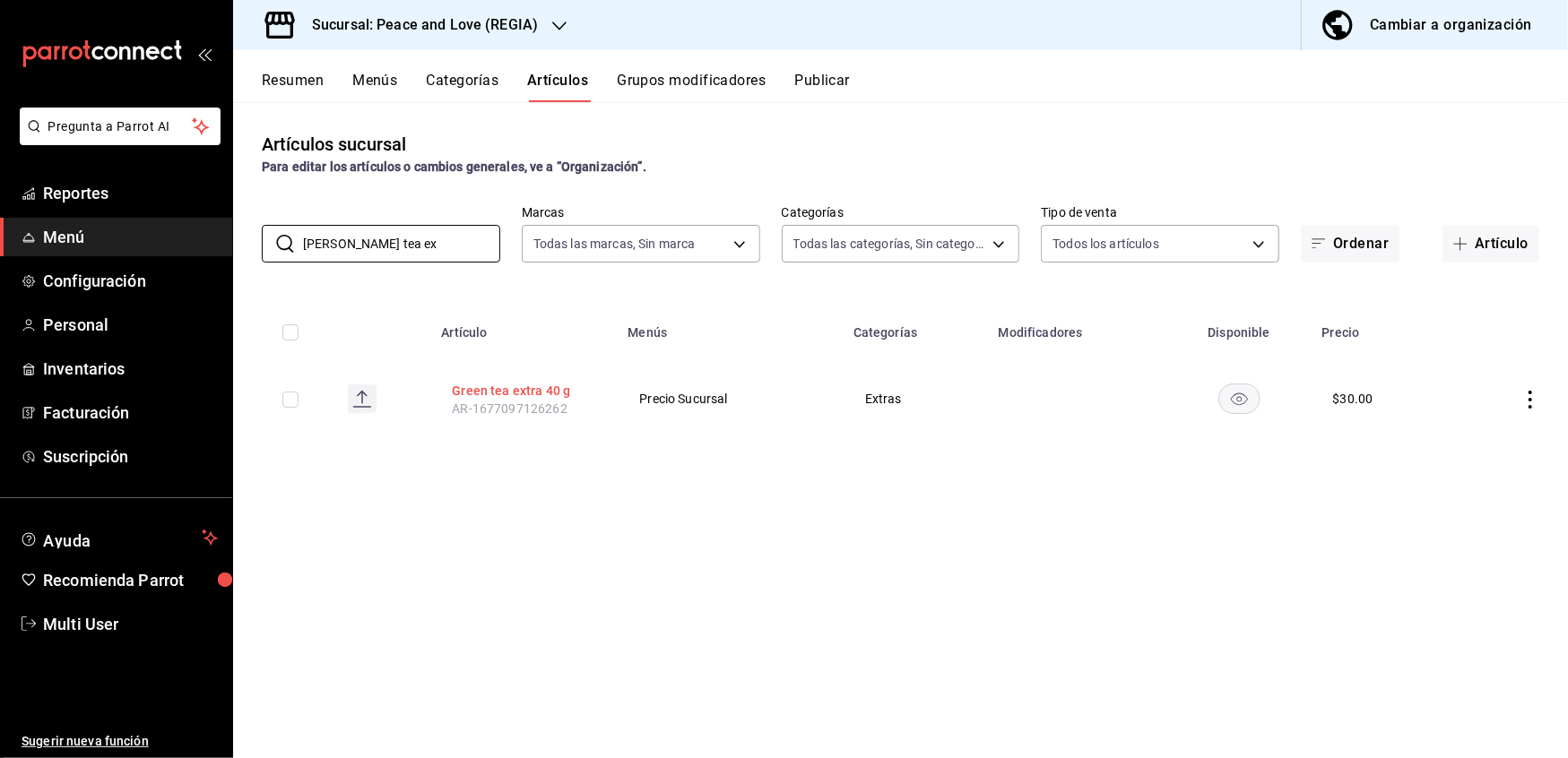
type input "green tea ex"
click at [545, 391] on button "Green tea extra 40 g" at bounding box center [523, 391] width 143 height 18
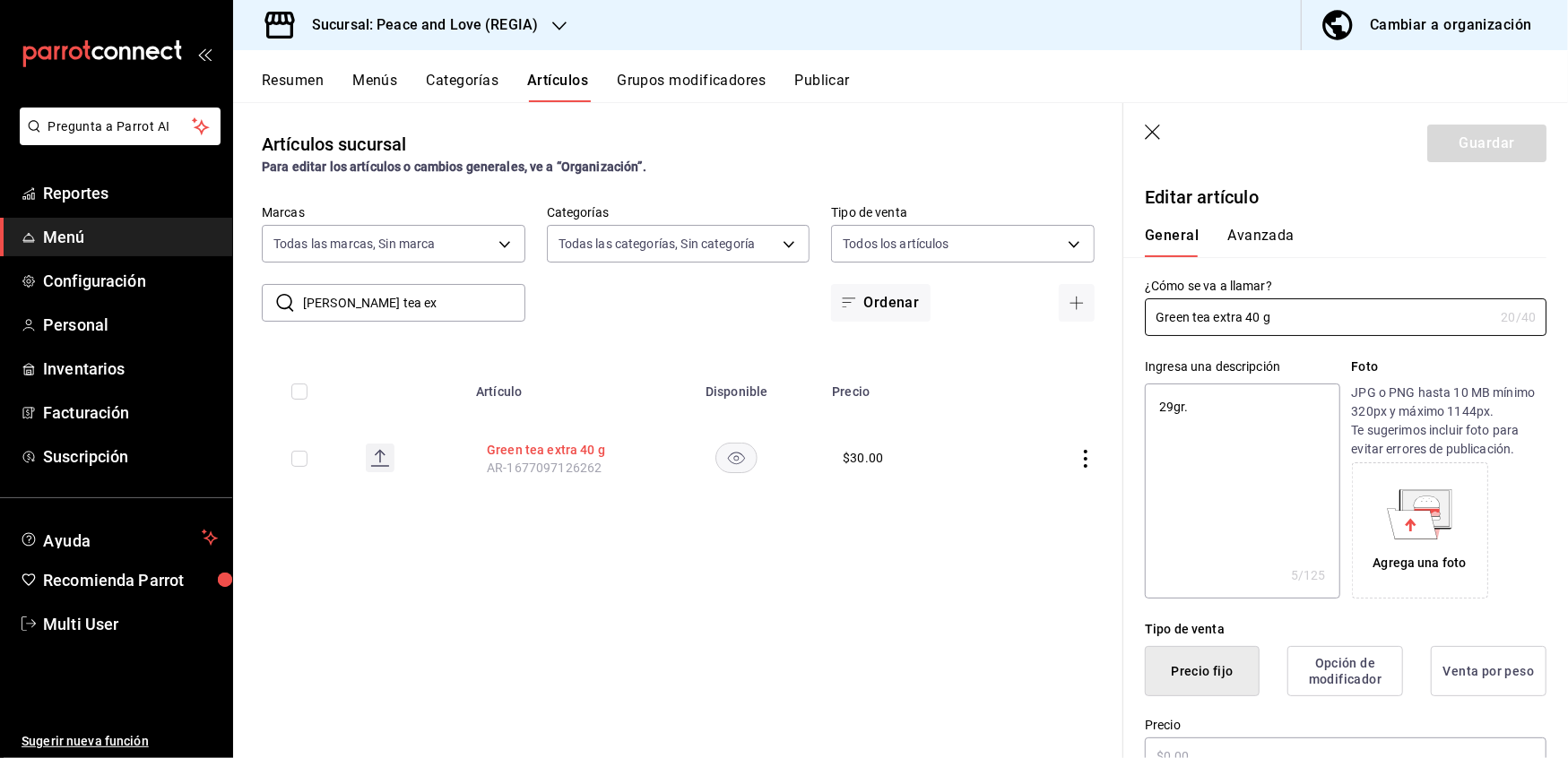
type textarea "x"
type input "$30.00"
click at [1256, 318] on input "Green tea extra 40 g" at bounding box center [1319, 317] width 348 height 36
type input "[PERSON_NAME] tea extra 0 g"
type textarea "x"
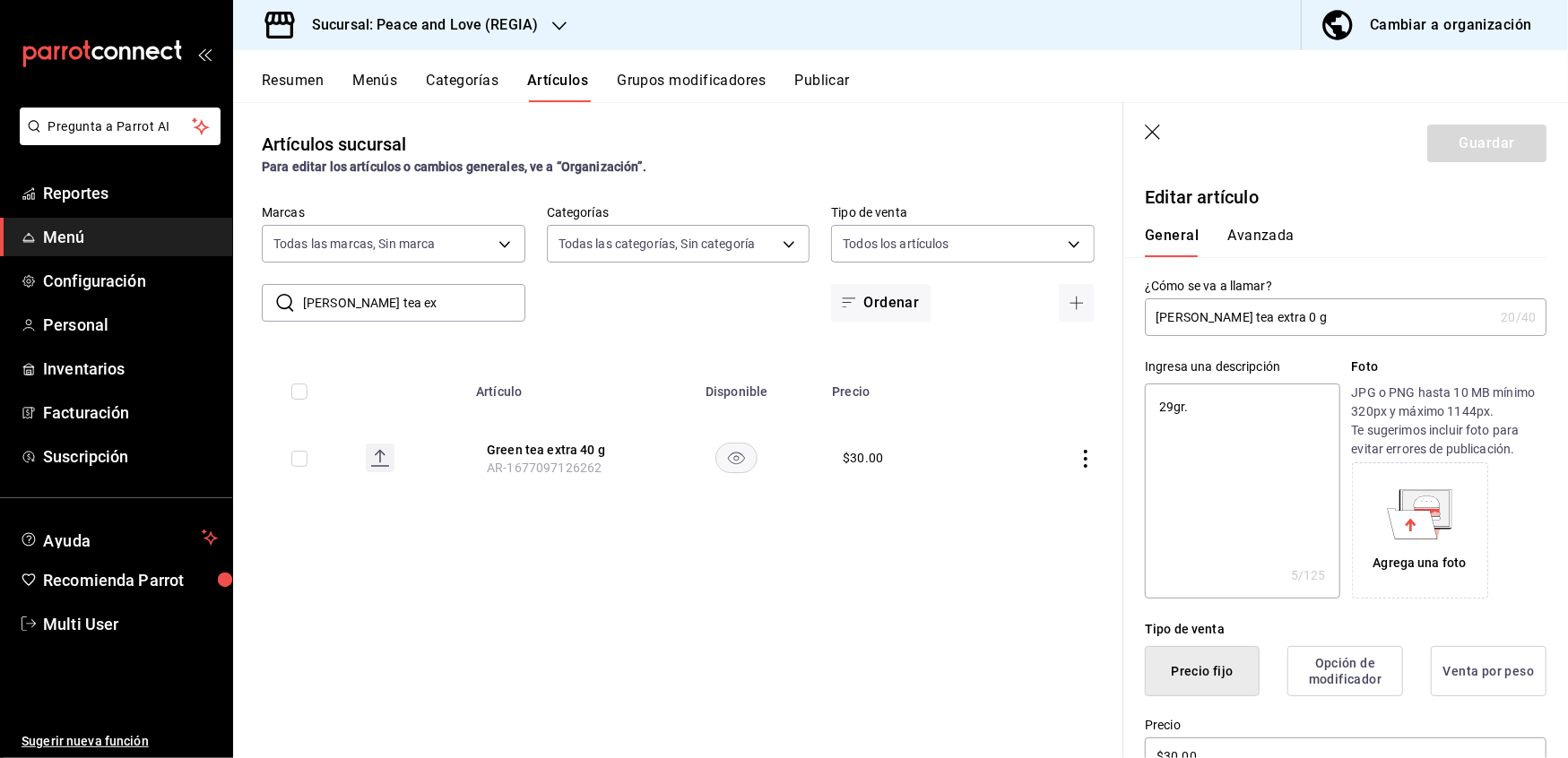
type input "Green tea extra 10 g"
type textarea "x"
type input "Green tea extra 10 g"
type textarea "x"
click at [1174, 407] on textarea "29gr." at bounding box center [1242, 491] width 195 height 215
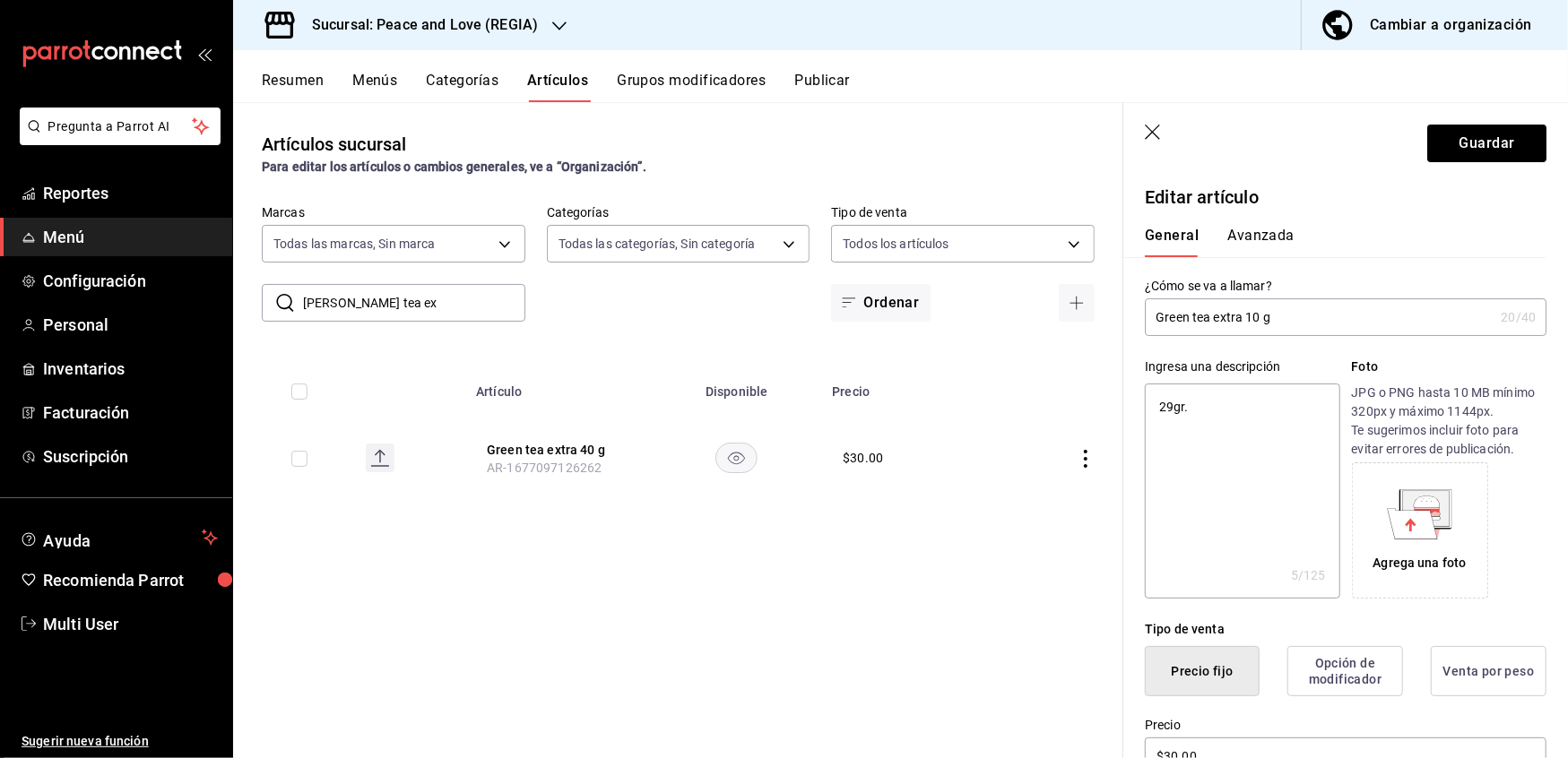
type textarea "2gr."
type textarea "x"
type textarea "gr."
type textarea "x"
type textarea "1gr."
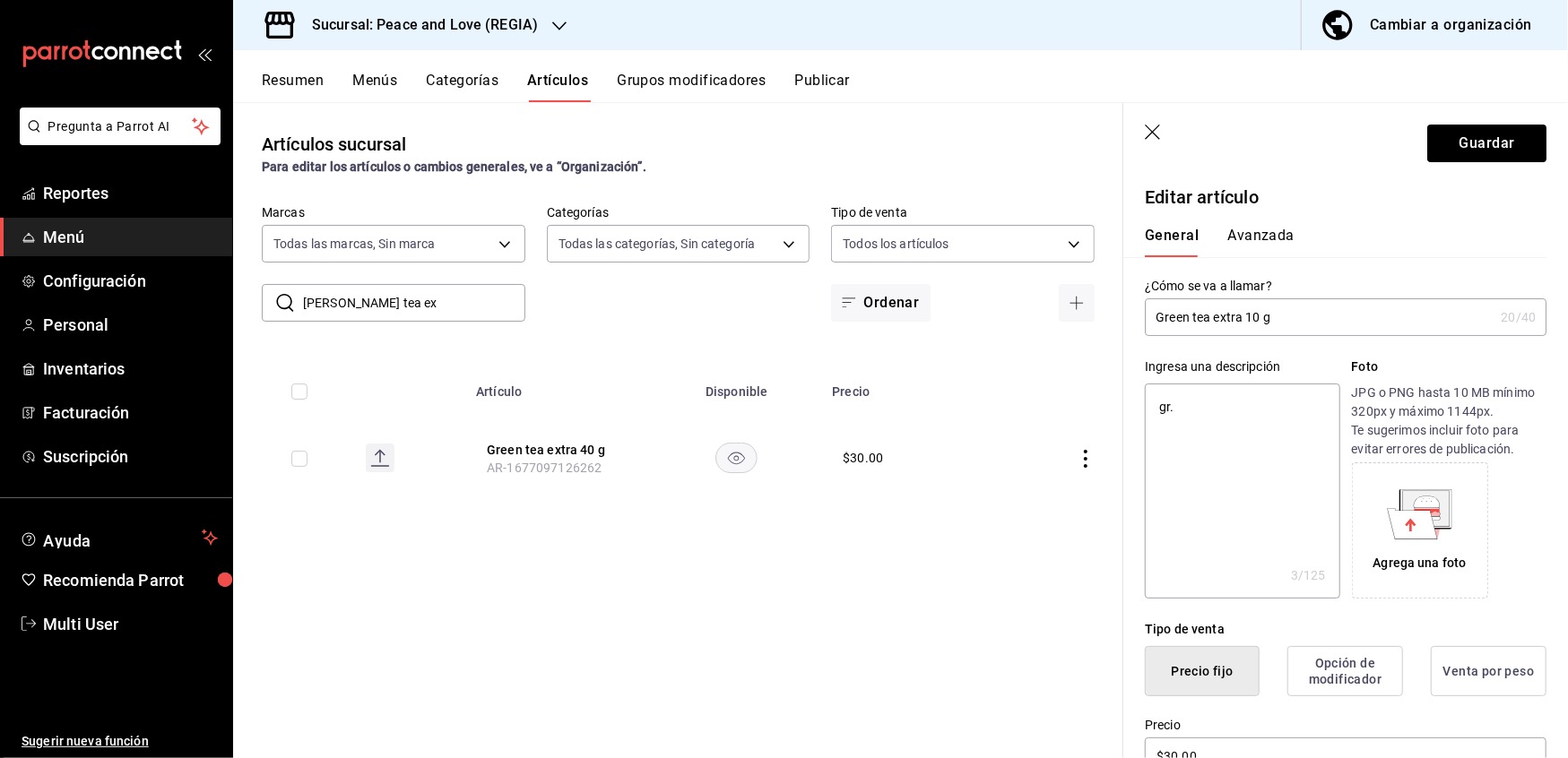
type textarea "x"
type textarea "10gr."
type textarea "x"
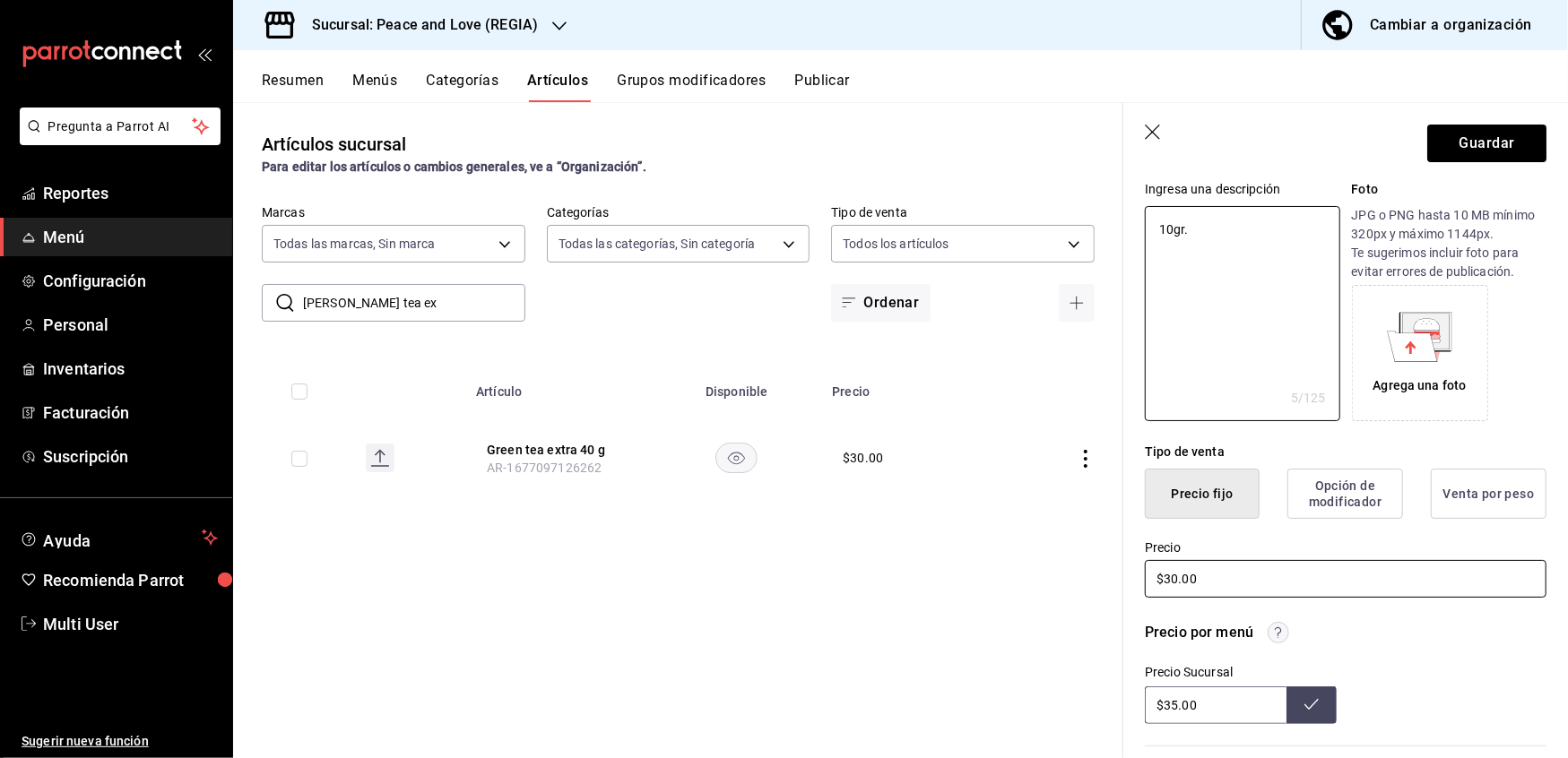
type textarea "10gr."
click at [1173, 571] on input "$30.00" at bounding box center [1345, 579] width 402 height 37
type textarea "x"
type input "$0.00"
type textarea "x"
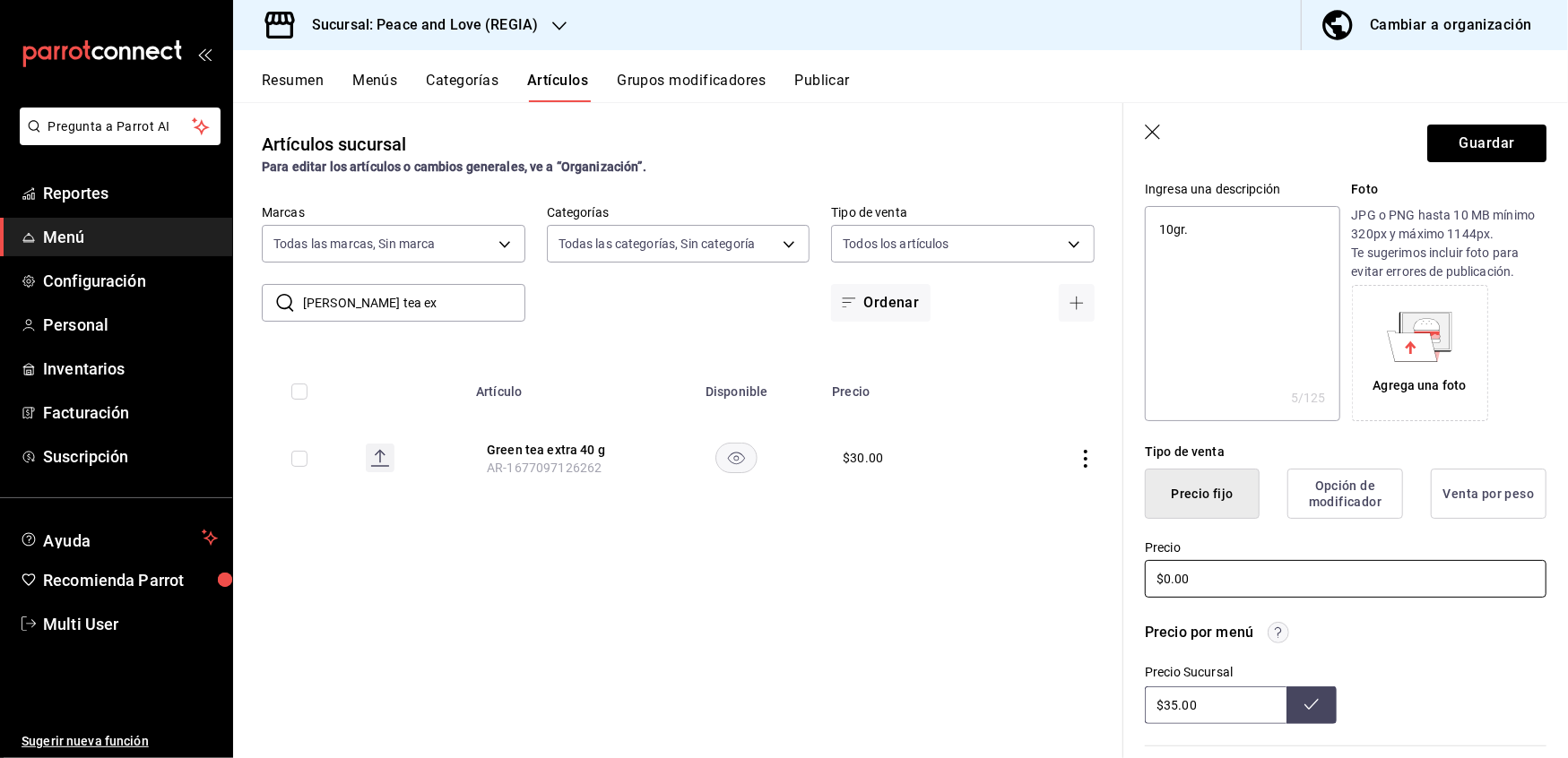
type input "$10.00"
type textarea "x"
type input "$1.00"
type textarea "x"
type input "$15.00"
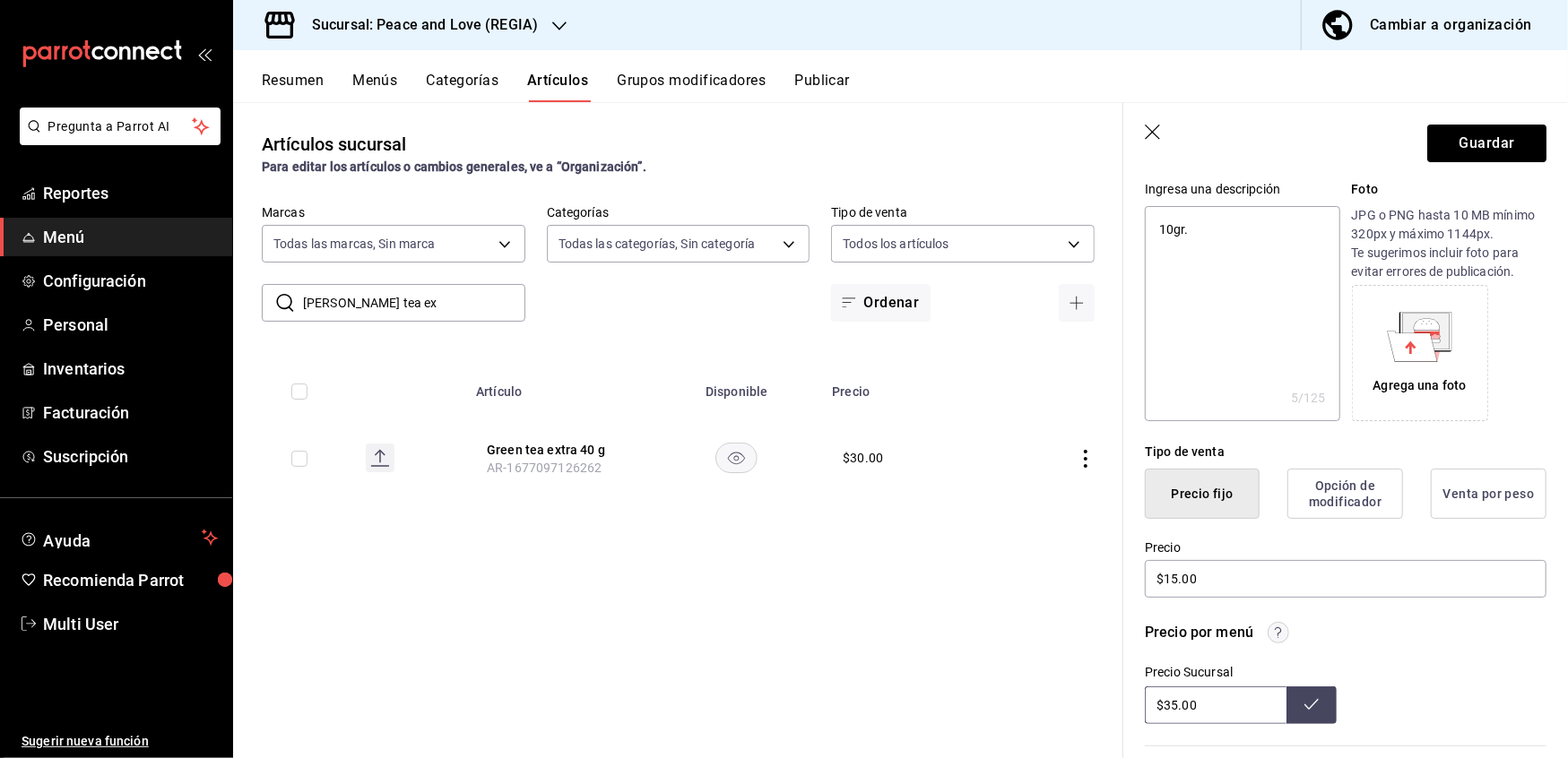
click at [1171, 696] on input "$35.00" at bounding box center [1216, 705] width 142 height 37
type input "$15.00"
click at [1314, 704] on button at bounding box center [1312, 705] width 50 height 37
click at [1461, 143] on button "Guardar" at bounding box center [1486, 143] width 119 height 37
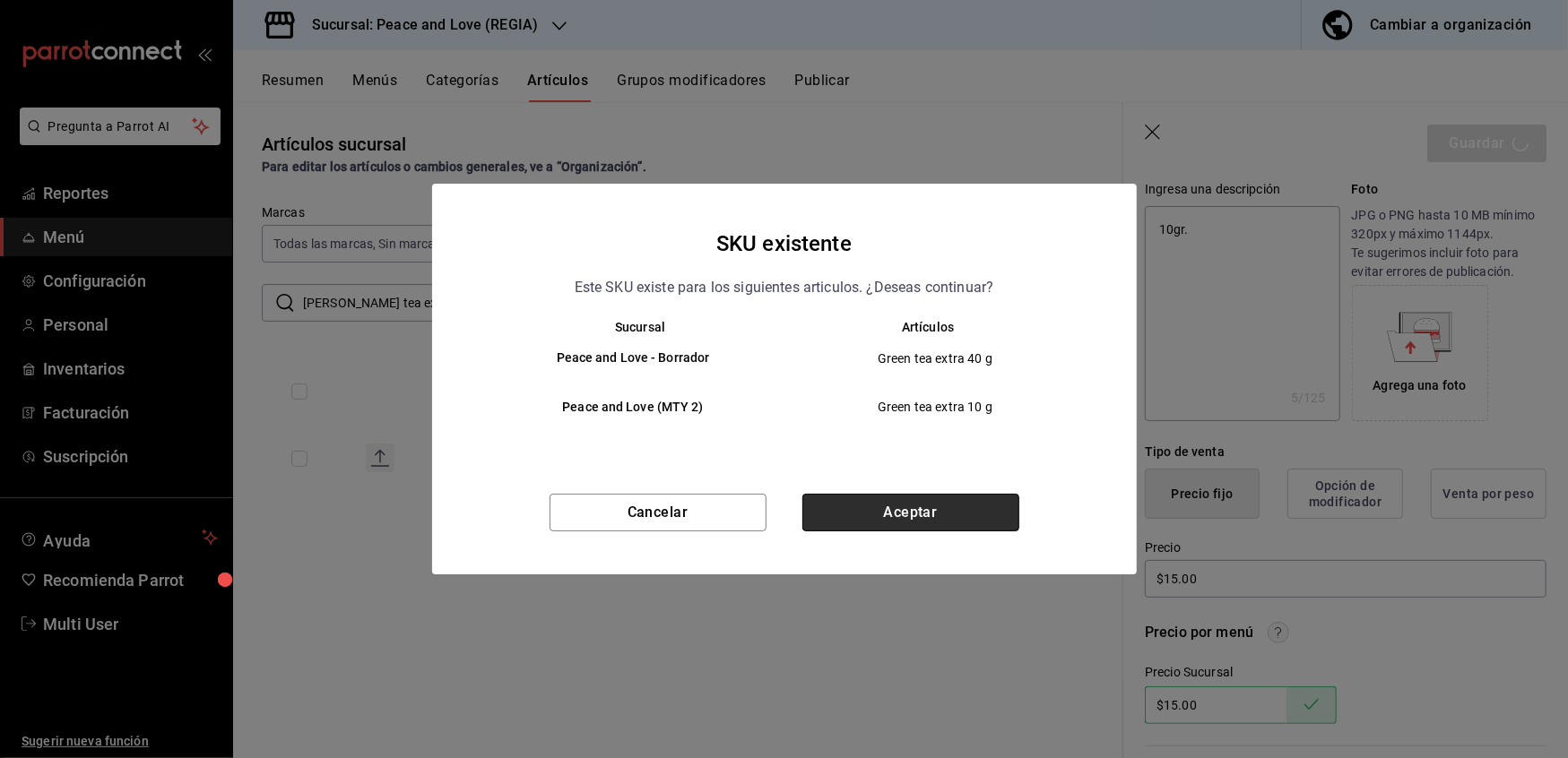
click at [875, 495] on button "Aceptar" at bounding box center [911, 512] width 217 height 37
type textarea "x"
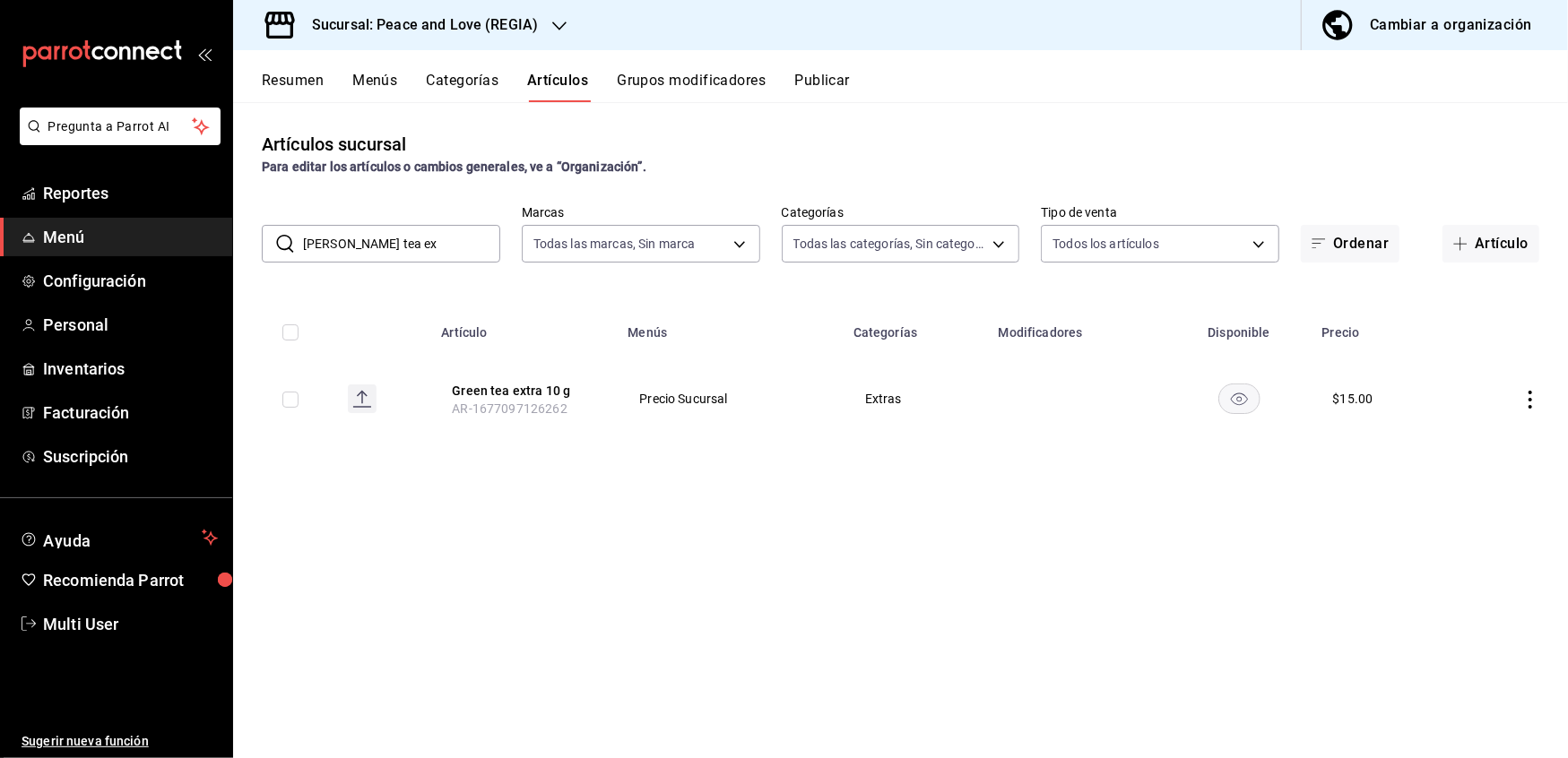
click at [694, 81] on button "Grupos modificadores" at bounding box center [691, 87] width 149 height 31
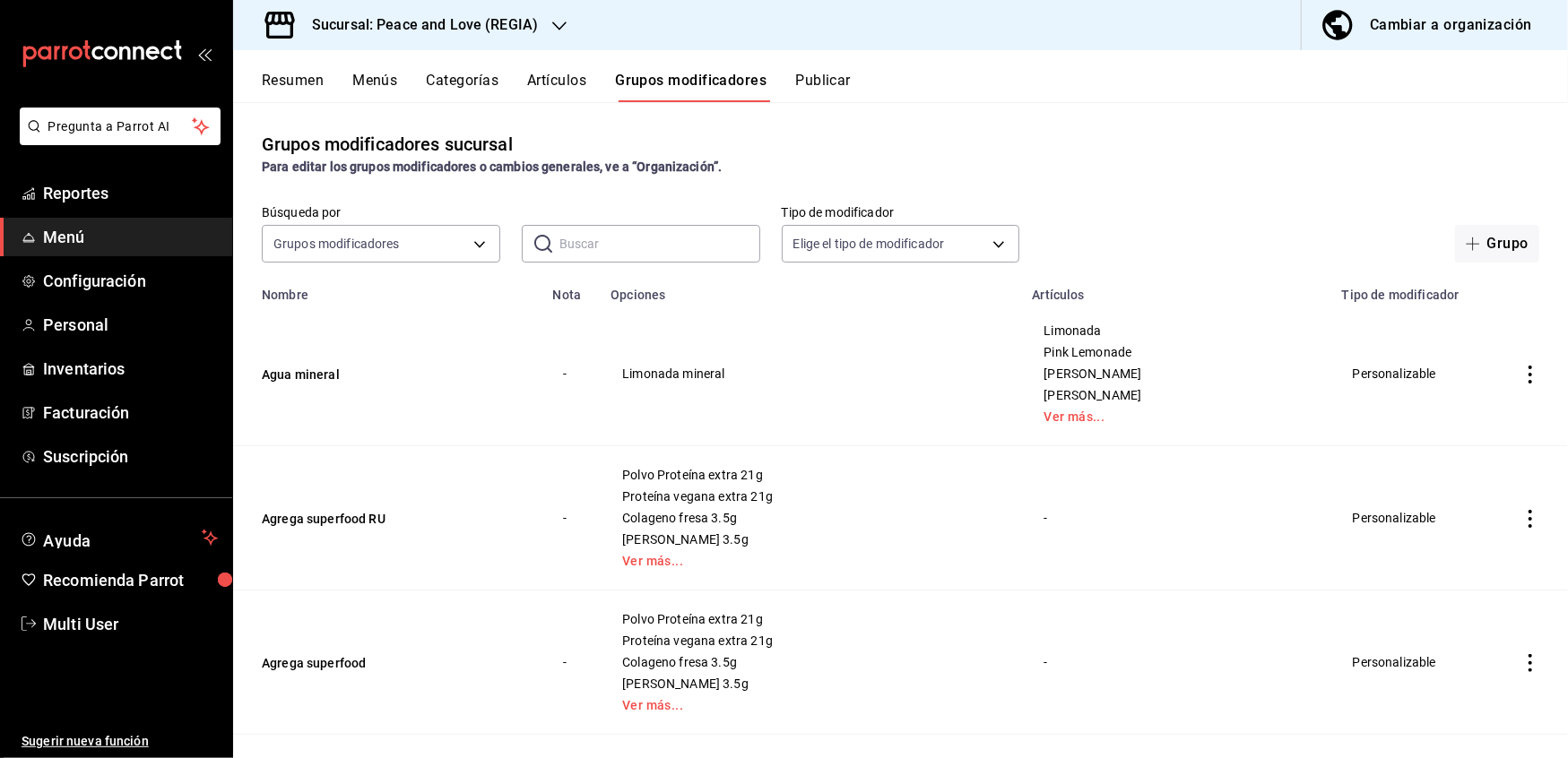
click at [610, 251] on input "text" at bounding box center [659, 243] width 201 height 36
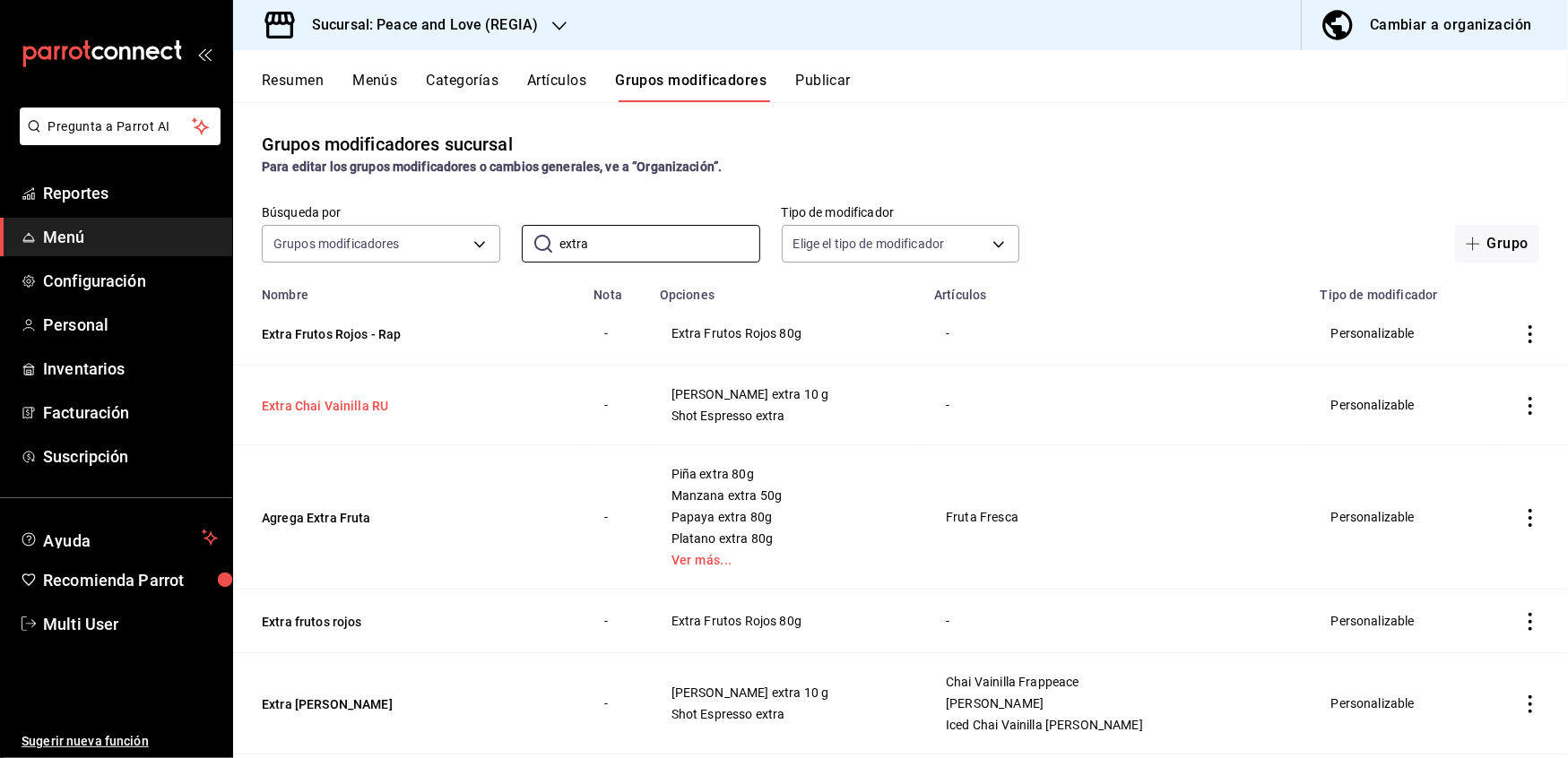
type input "extra"
click at [321, 409] on button "Extra Chai Vainilla RU" at bounding box center [369, 406] width 215 height 18
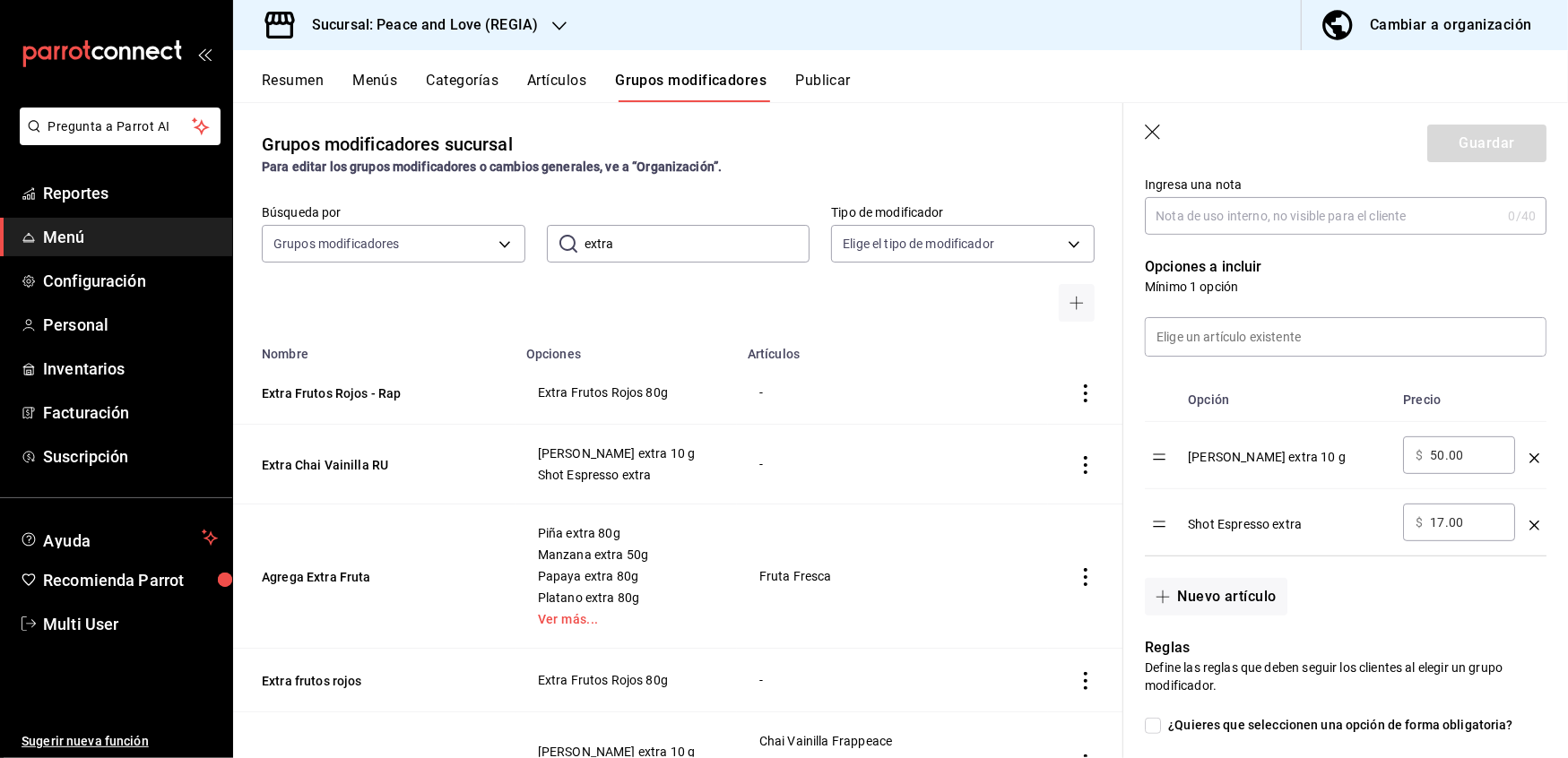
scroll to position [389, 0]
drag, startPoint x: 1471, startPoint y: 453, endPoint x: 1234, endPoint y: 424, distance: 238.8
click at [1234, 424] on tr "Chai Vainilla extra 10 g ​ $ 50.00 ​" at bounding box center [1345, 455] width 402 height 67
type input "20.00"
click at [1478, 126] on button "Guardar" at bounding box center [1486, 143] width 119 height 37
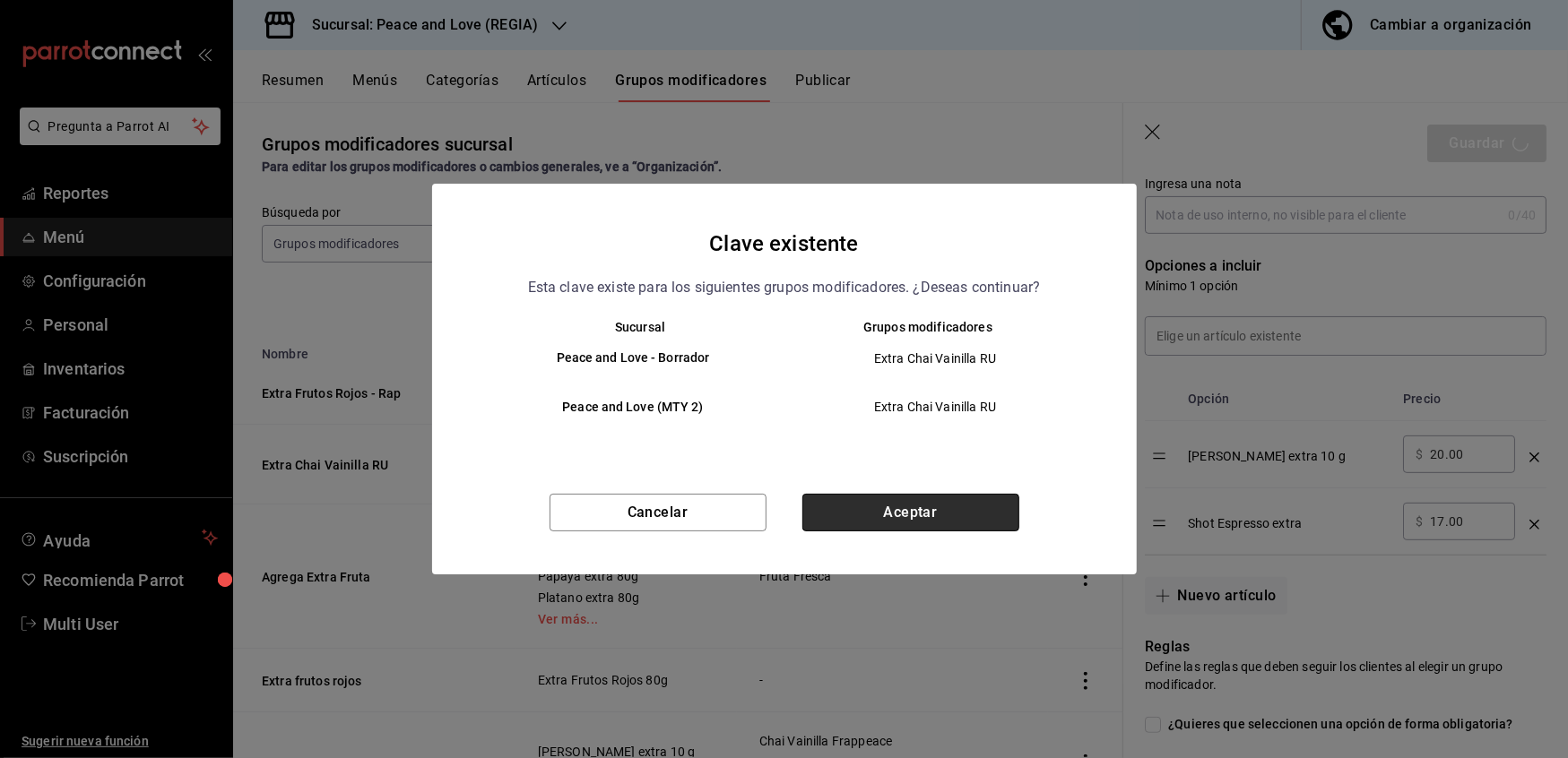
click at [866, 512] on button "Aceptar" at bounding box center [911, 512] width 217 height 37
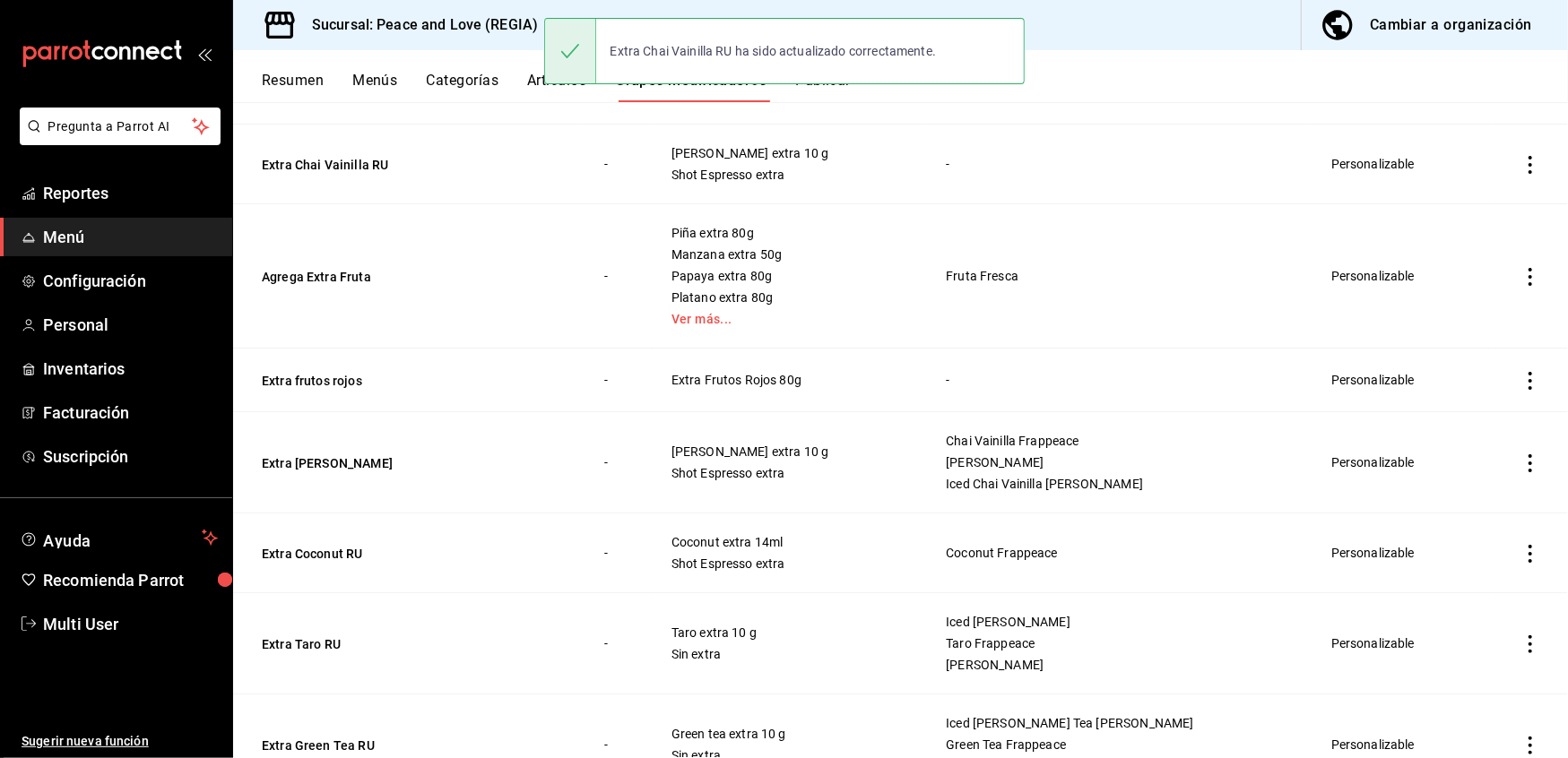
scroll to position [270, 0]
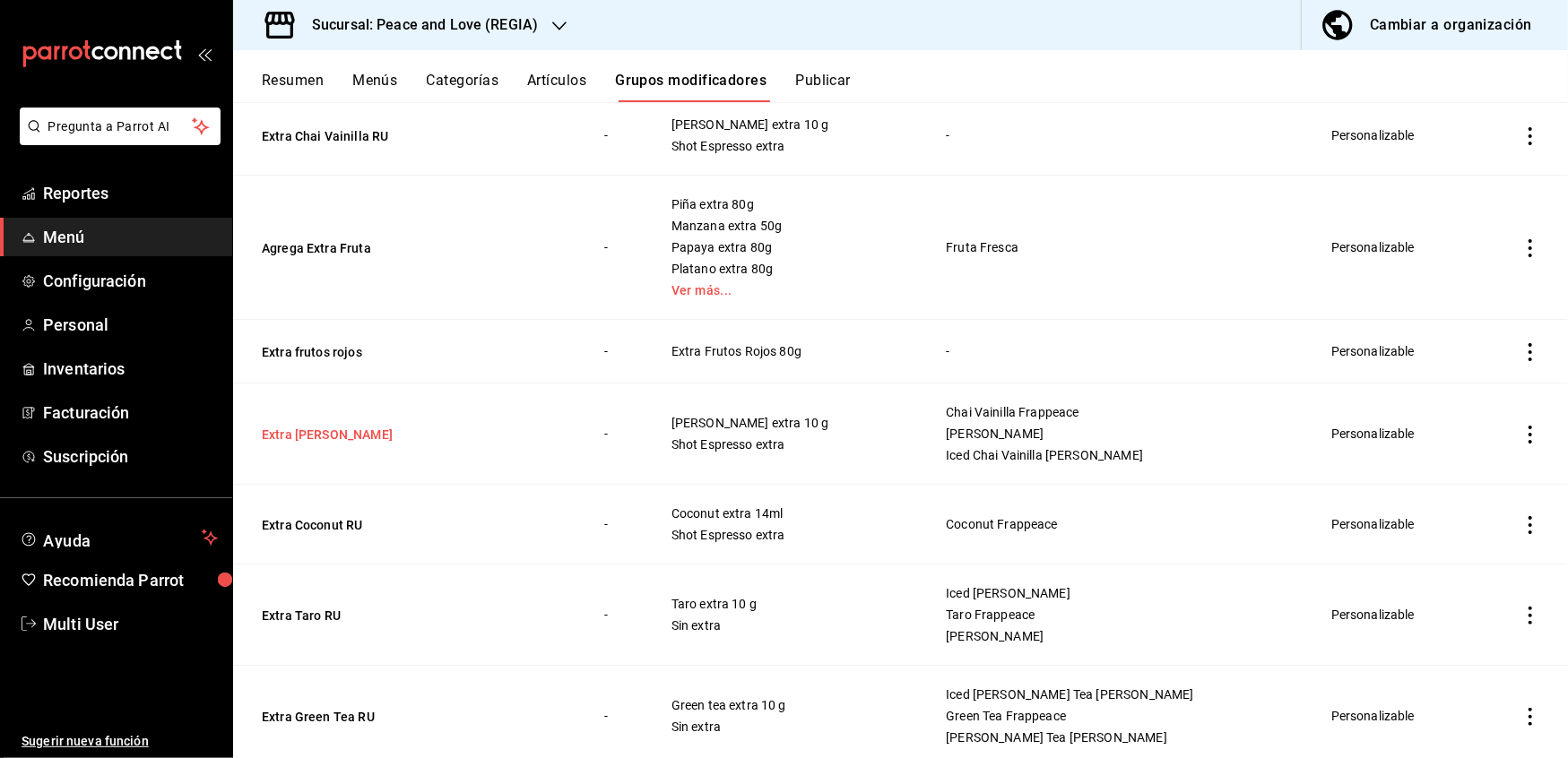
click at [337, 429] on button "Extra [PERSON_NAME]" at bounding box center [369, 435] width 215 height 18
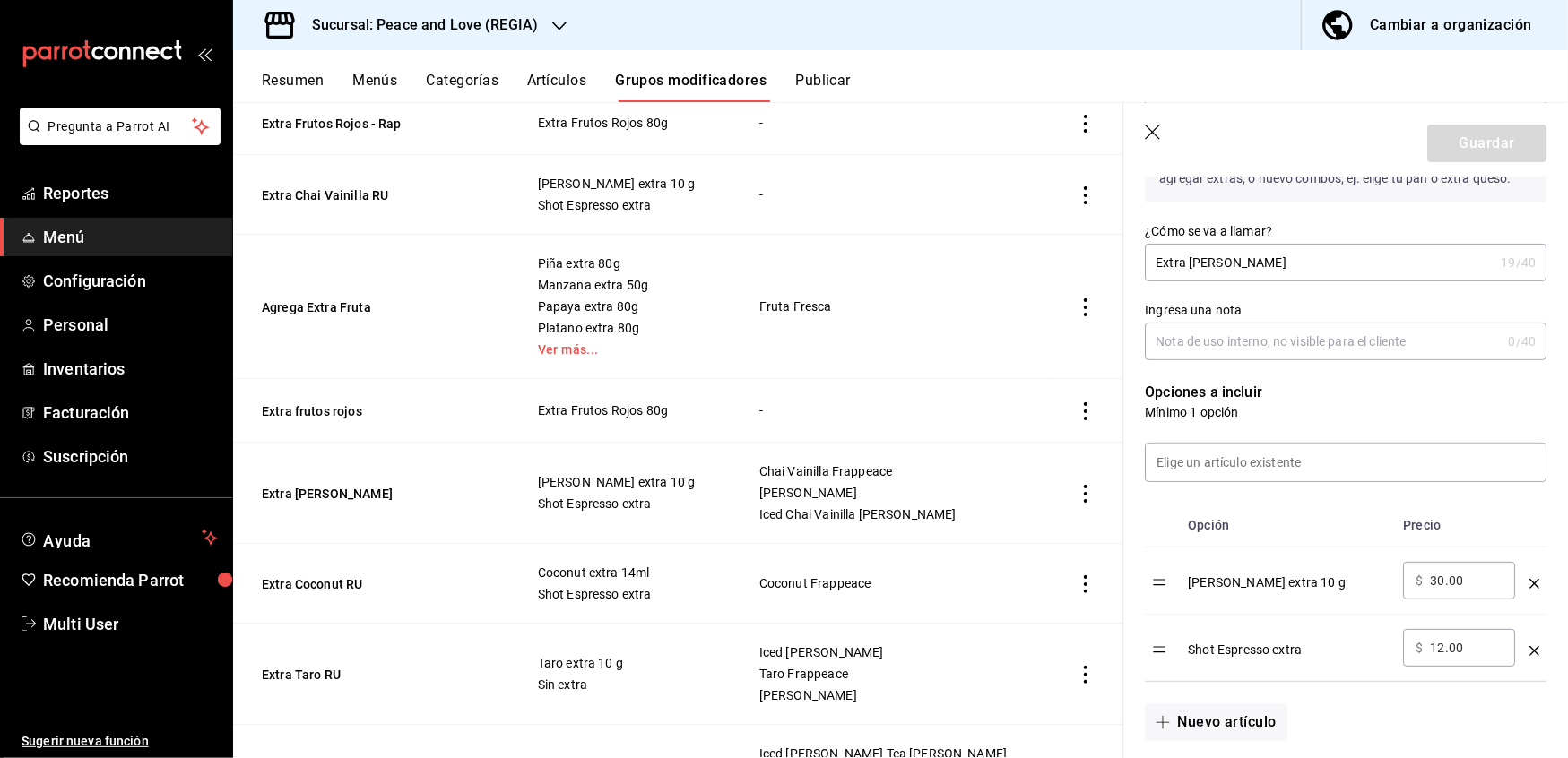
scroll to position [266, 0]
click at [1467, 592] on div "​ $ 30.00 ​" at bounding box center [1459, 578] width 112 height 37
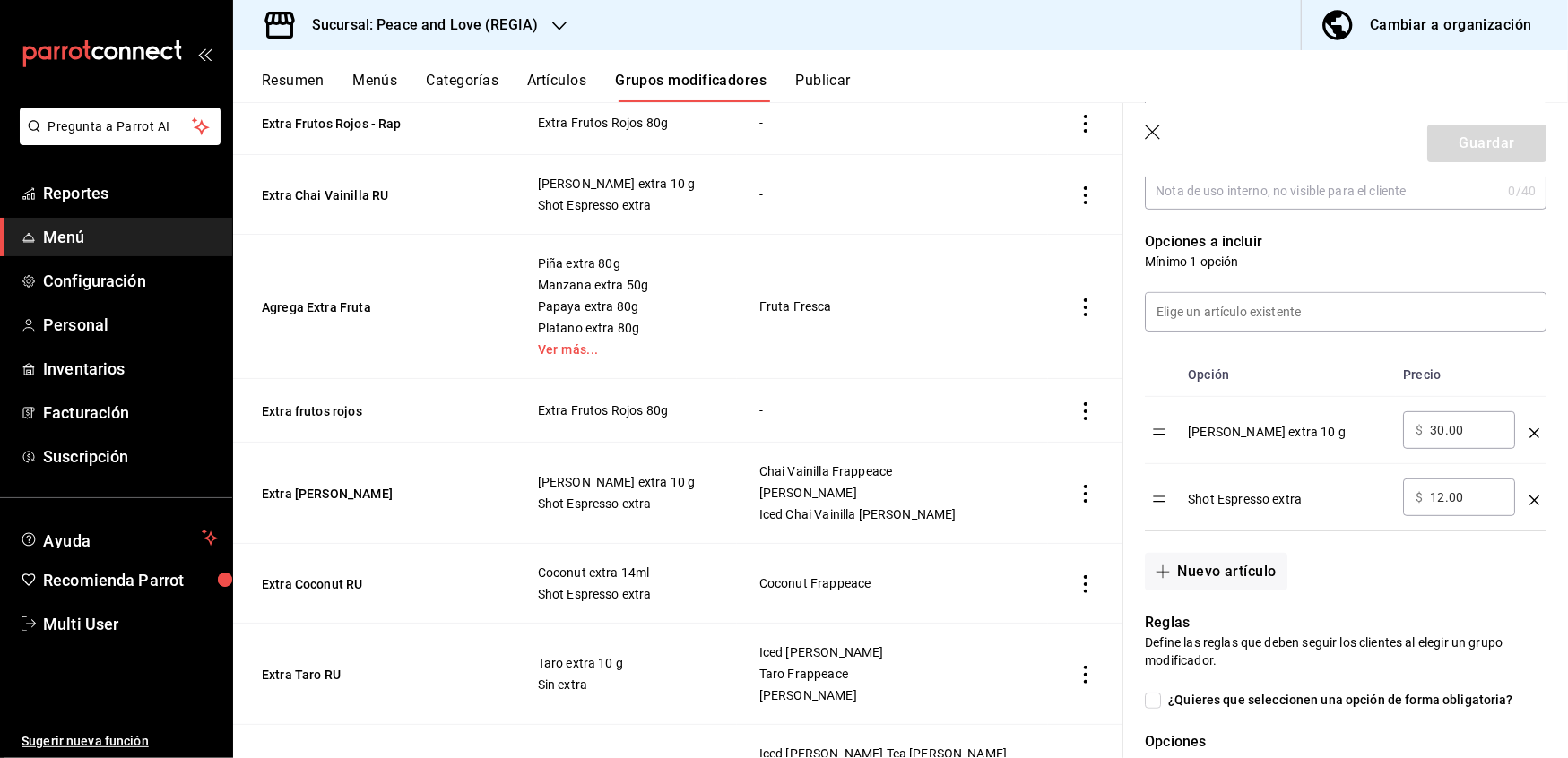
scroll to position [546, 0]
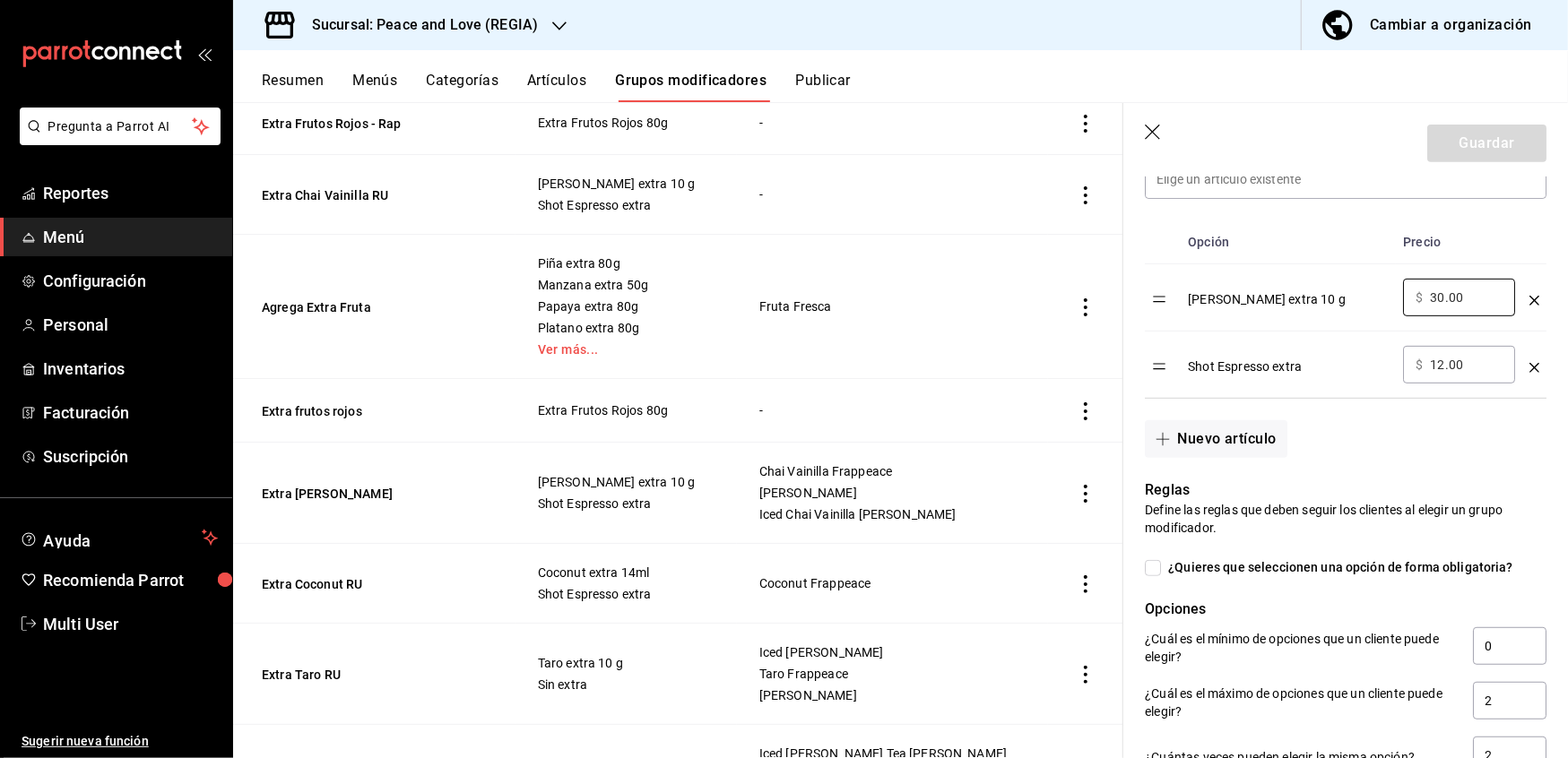
drag, startPoint x: 1467, startPoint y: 292, endPoint x: 1306, endPoint y: 281, distance: 161.4
click at [1306, 281] on tr "[PERSON_NAME] extra 10 g ​ $ 30.00 ​" at bounding box center [1345, 298] width 402 height 67
type input "15.00"
click at [1471, 130] on button "Guardar" at bounding box center [1486, 143] width 119 height 37
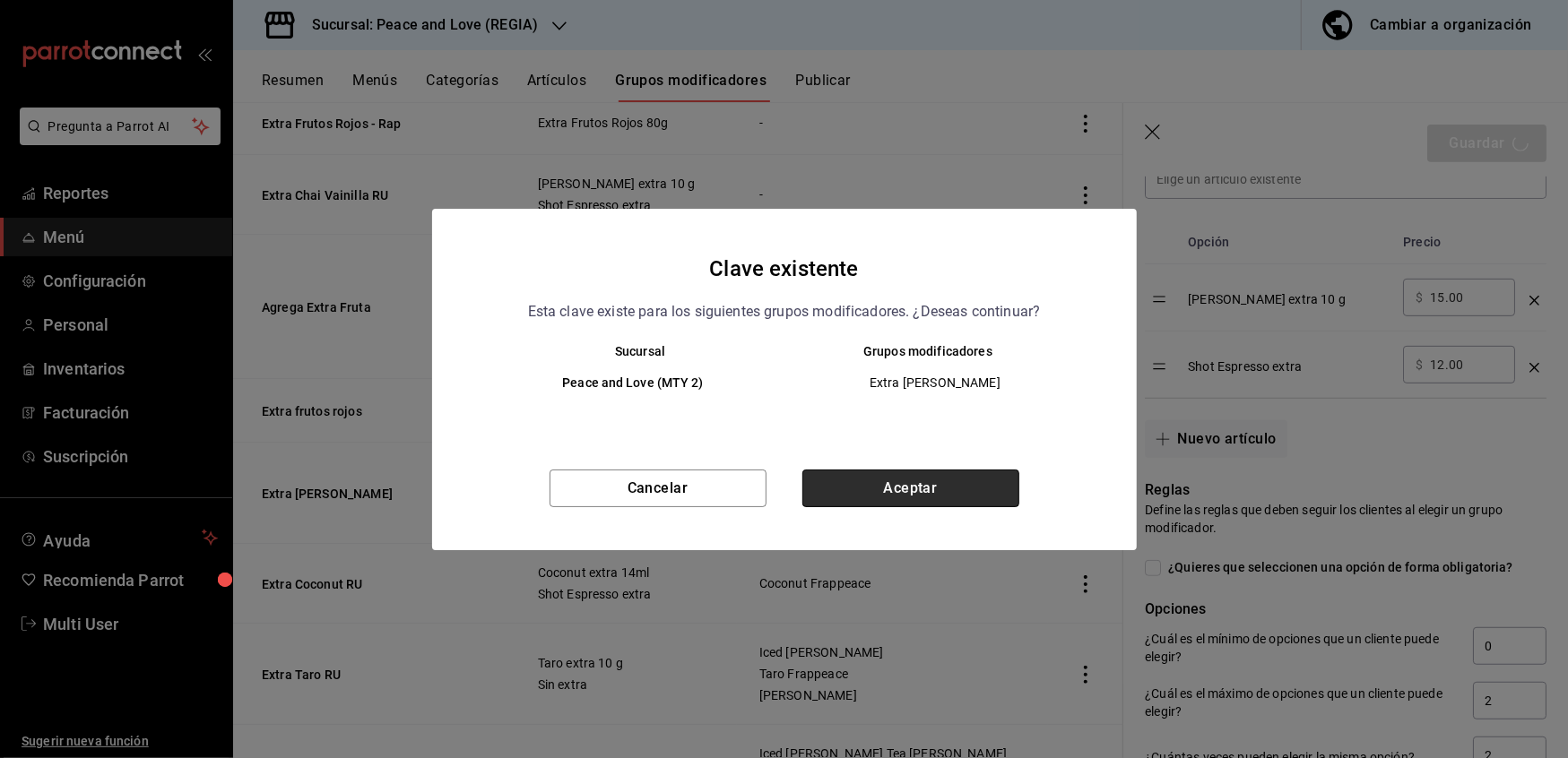
click at [908, 491] on button "Aceptar" at bounding box center [911, 488] width 217 height 37
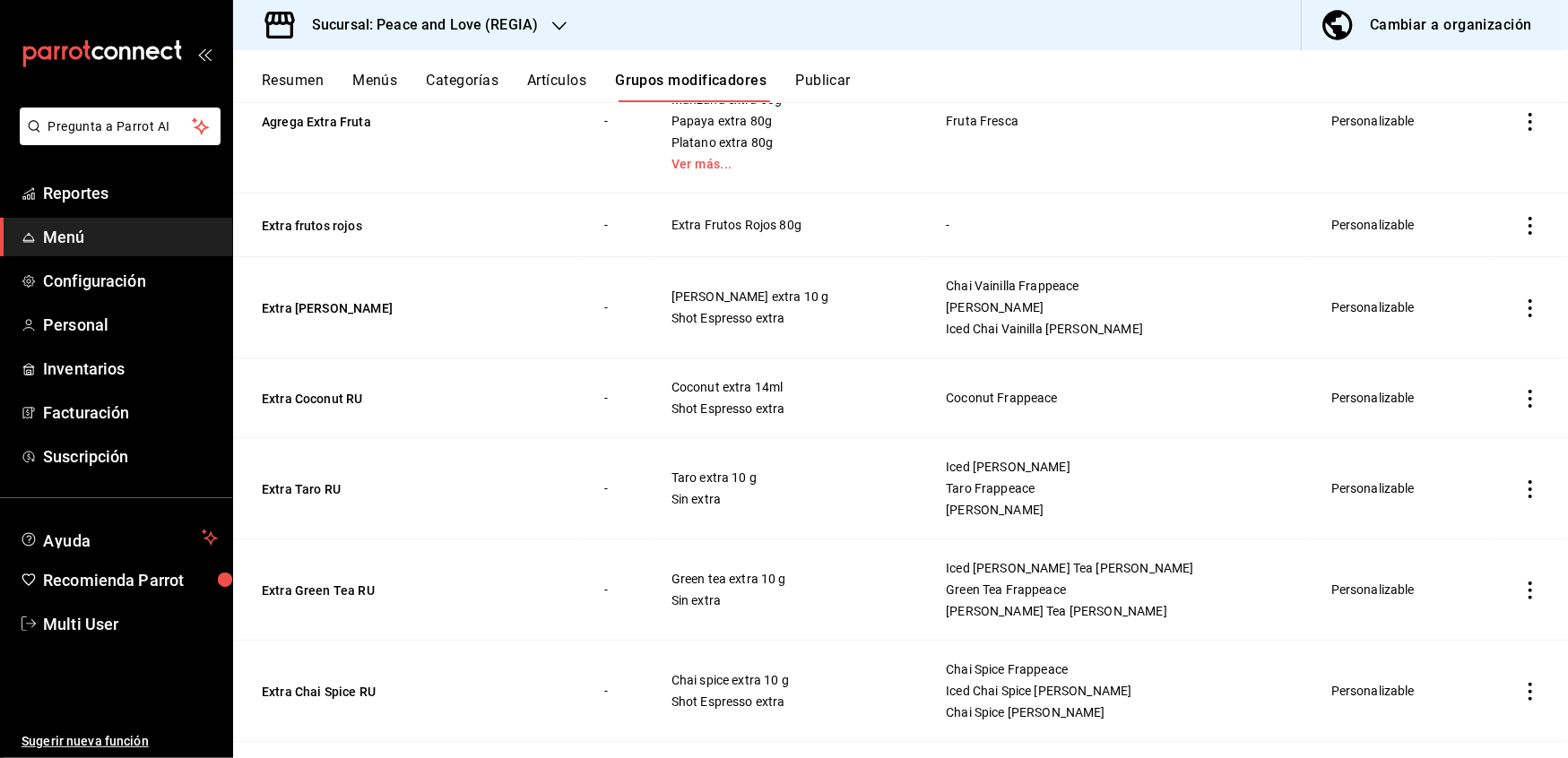
scroll to position [398, 0]
click at [277, 488] on button "Extra Taro RU" at bounding box center [369, 487] width 215 height 18
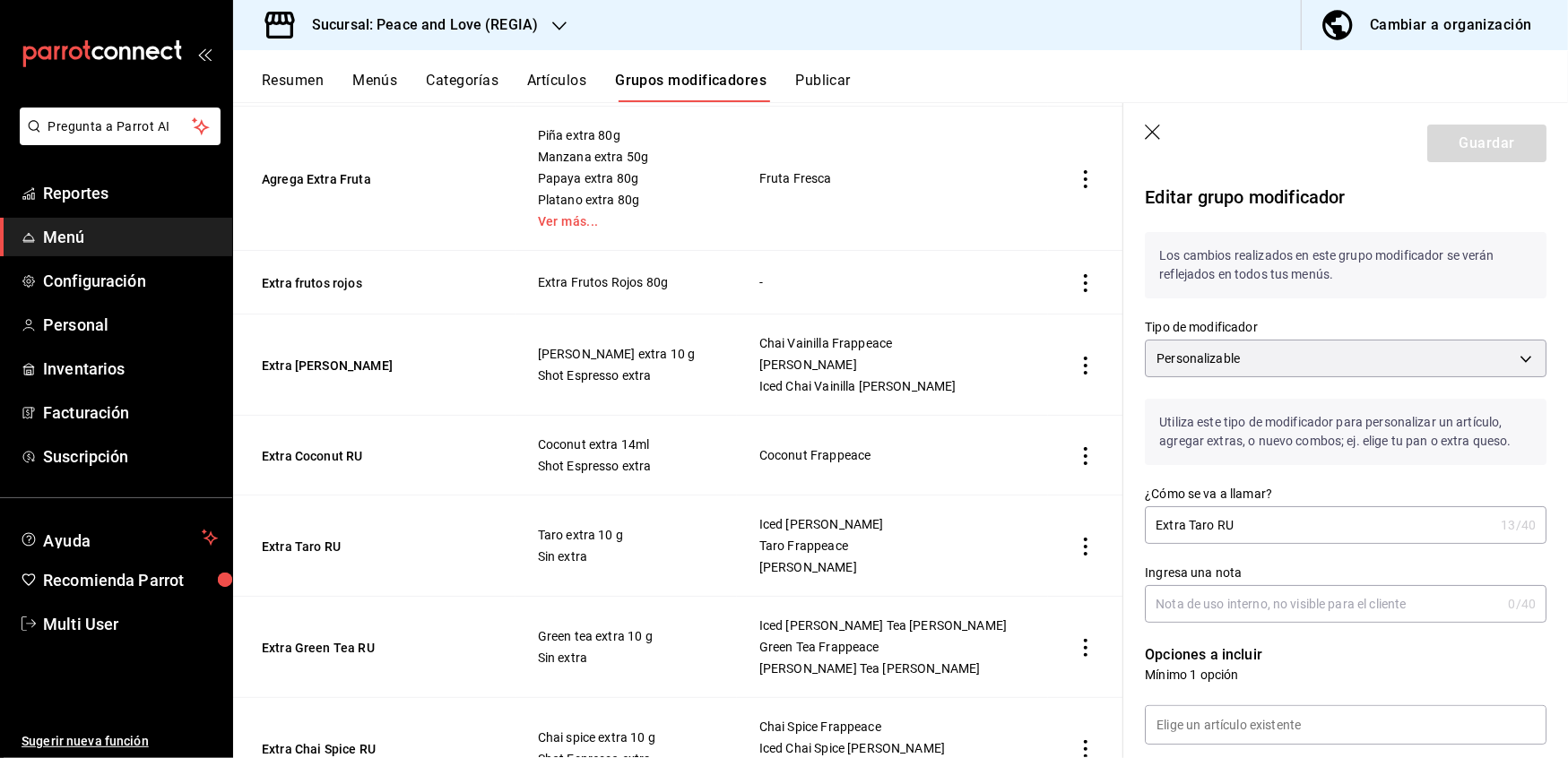
scroll to position [256, 0]
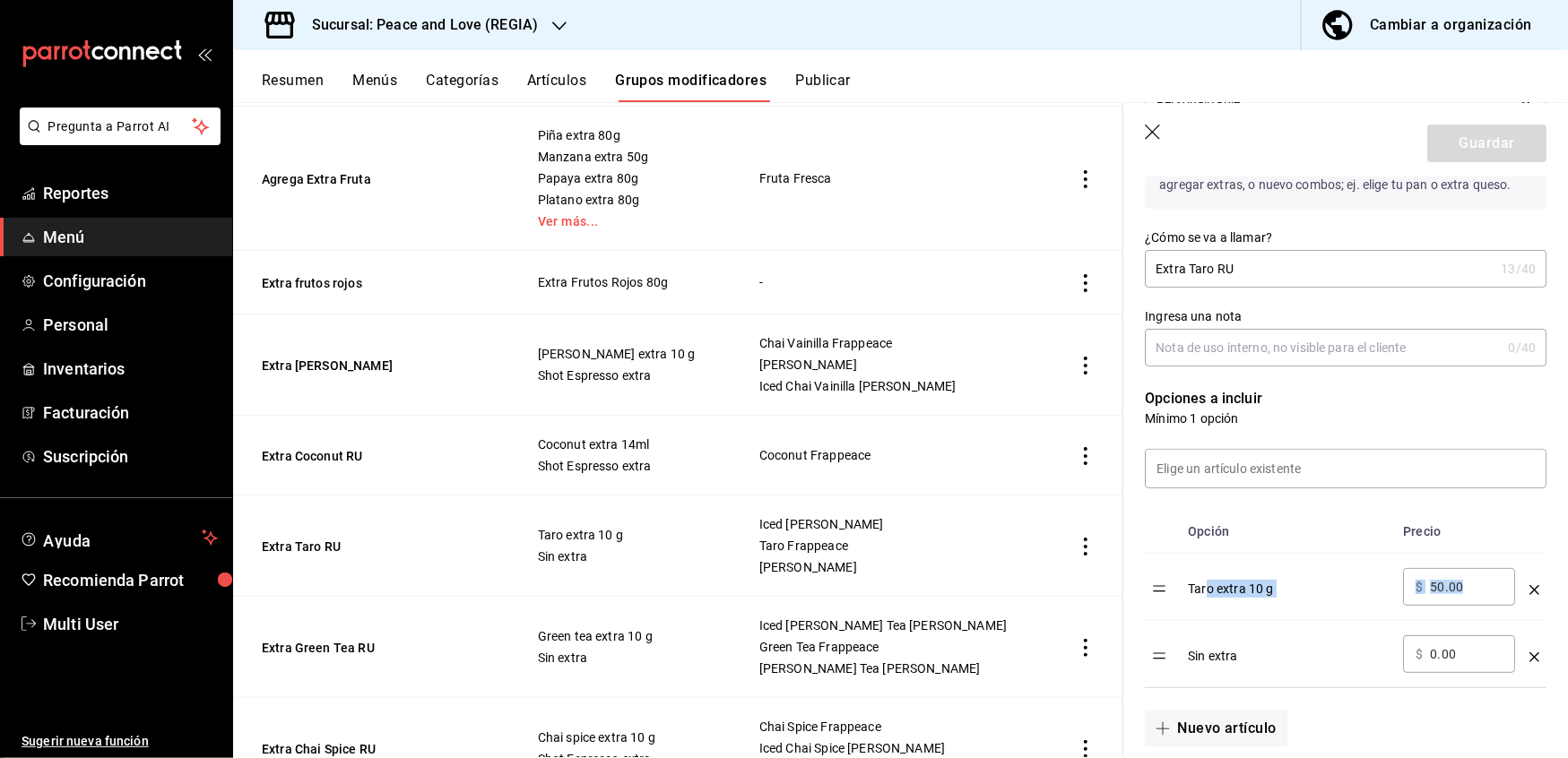
drag, startPoint x: 1490, startPoint y: 580, endPoint x: 1205, endPoint y: 557, distance: 285.9
click at [1205, 557] on tr "Taro extra 10 g ​ $ 50.00 ​" at bounding box center [1345, 587] width 402 height 67
click at [1485, 596] on input "50.00" at bounding box center [1466, 587] width 73 height 18
type input "5.00"
type input "20.00"
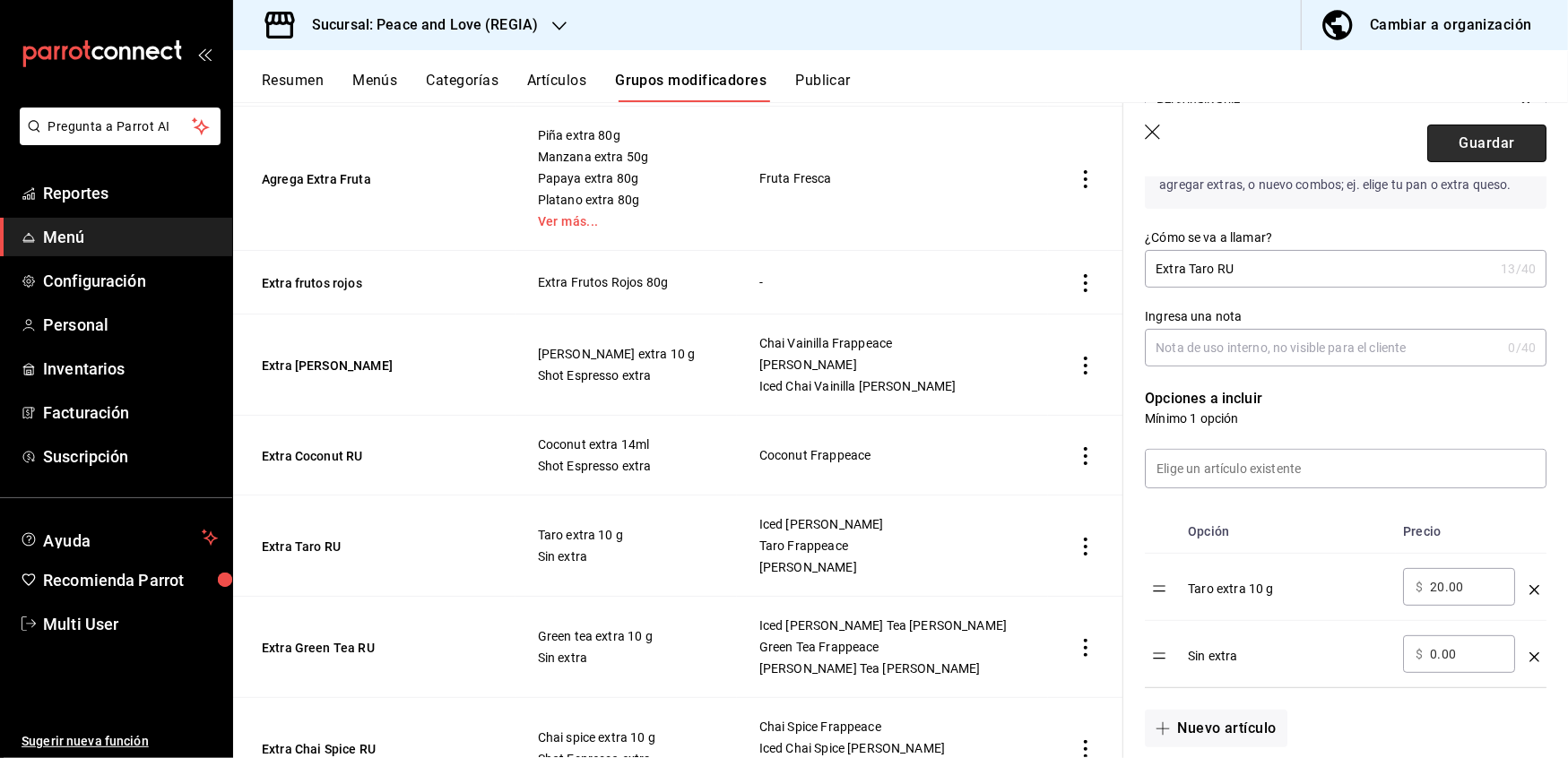
click at [1454, 159] on button "Guardar" at bounding box center [1486, 143] width 119 height 37
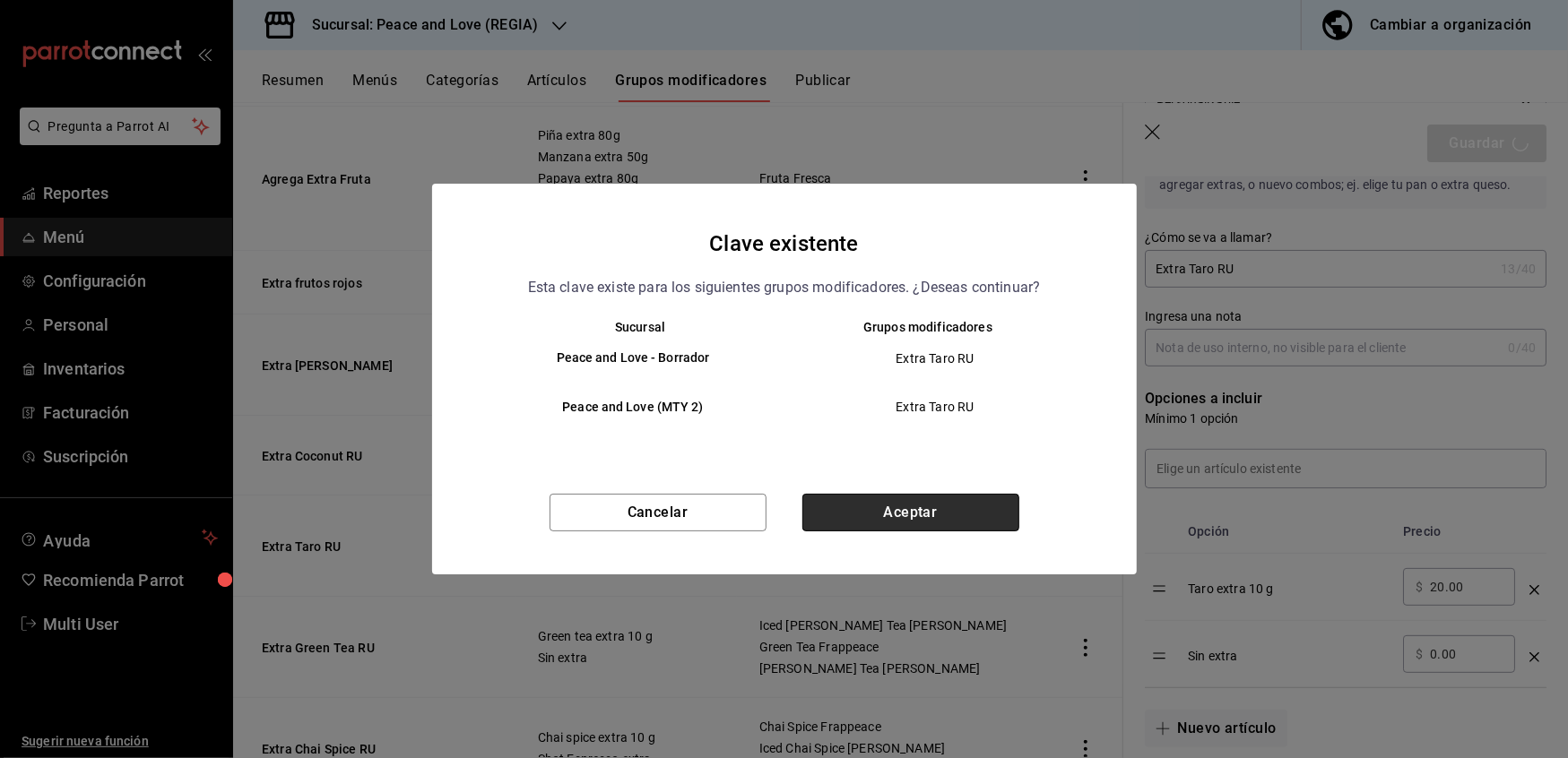
click at [958, 516] on button "Aceptar" at bounding box center [911, 512] width 217 height 37
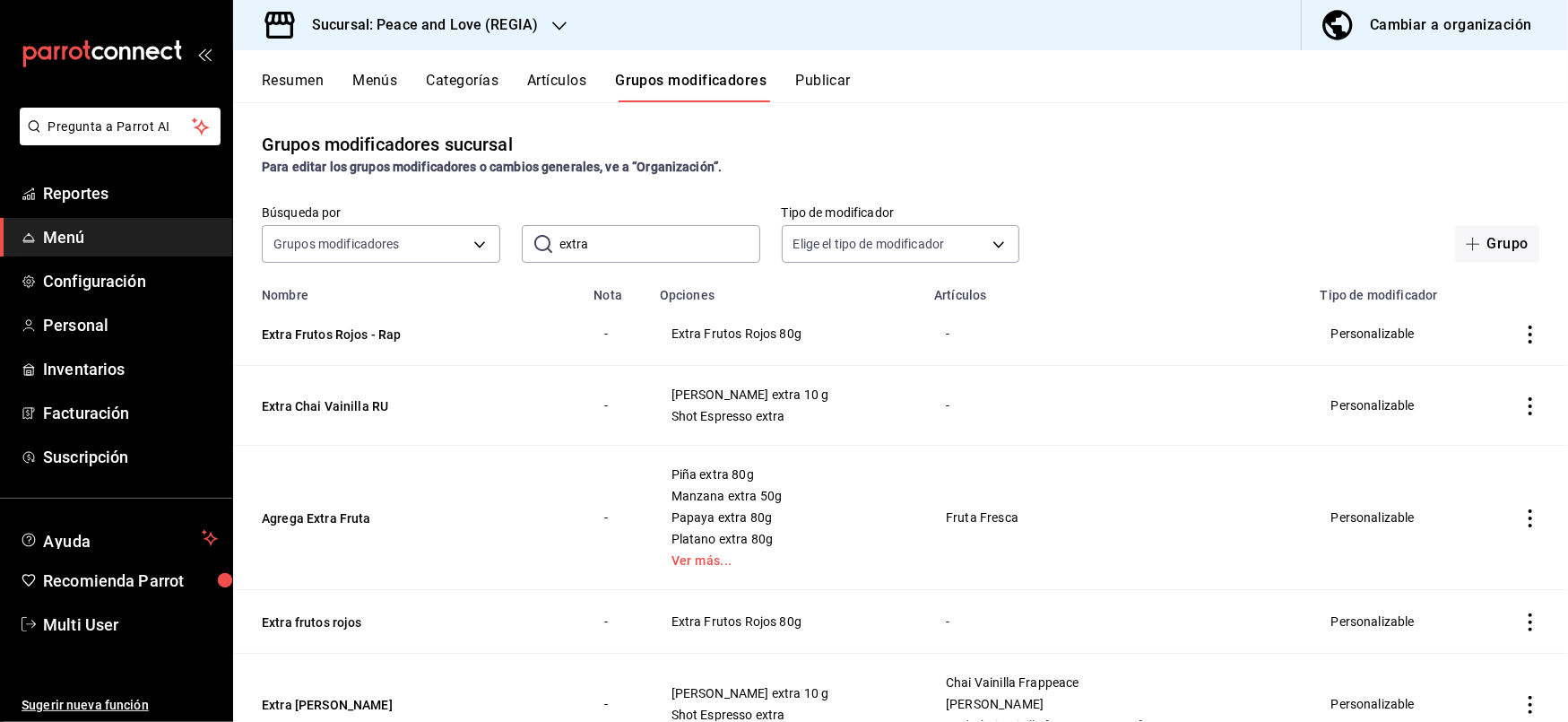
scroll to position [680, 0]
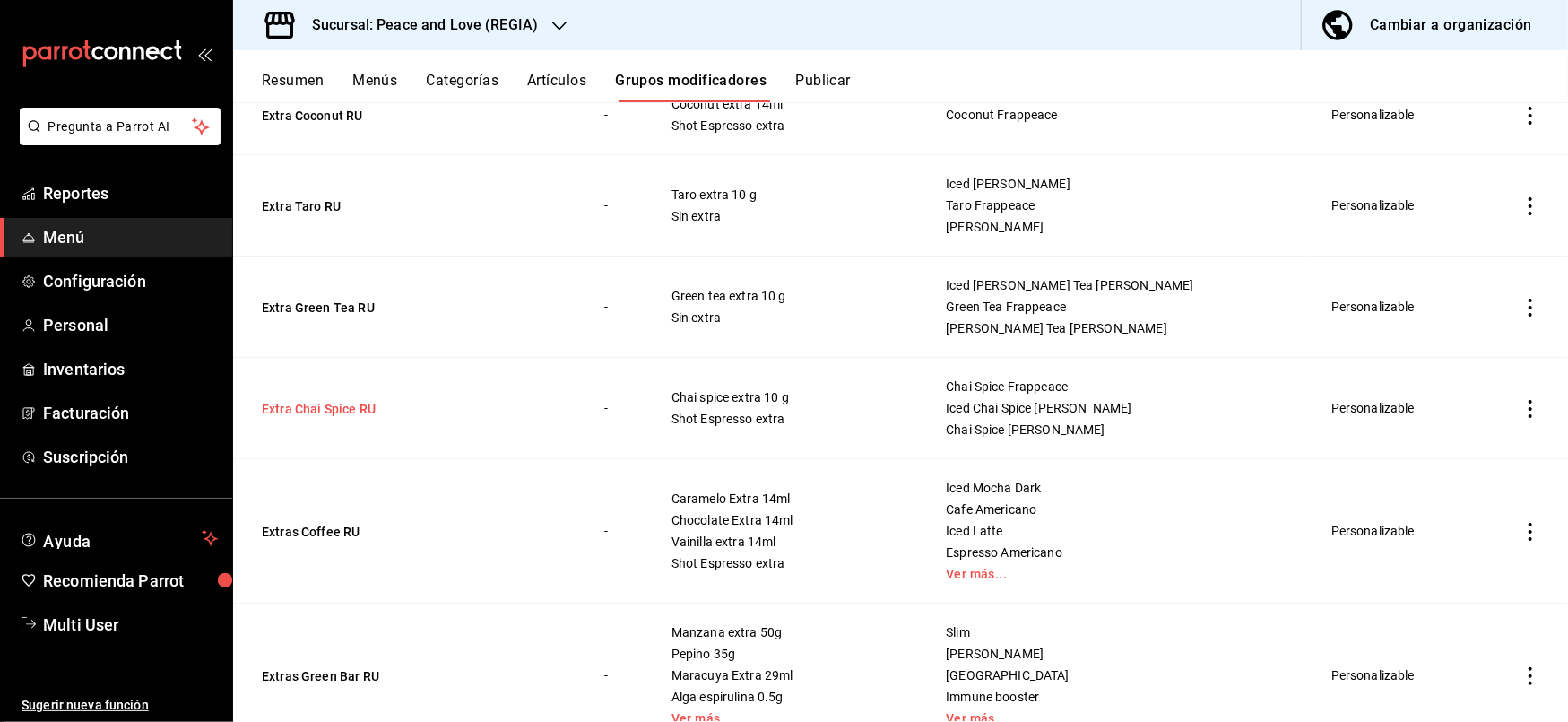
click at [343, 411] on button "Extra Chai Spice RU" at bounding box center [369, 409] width 215 height 18
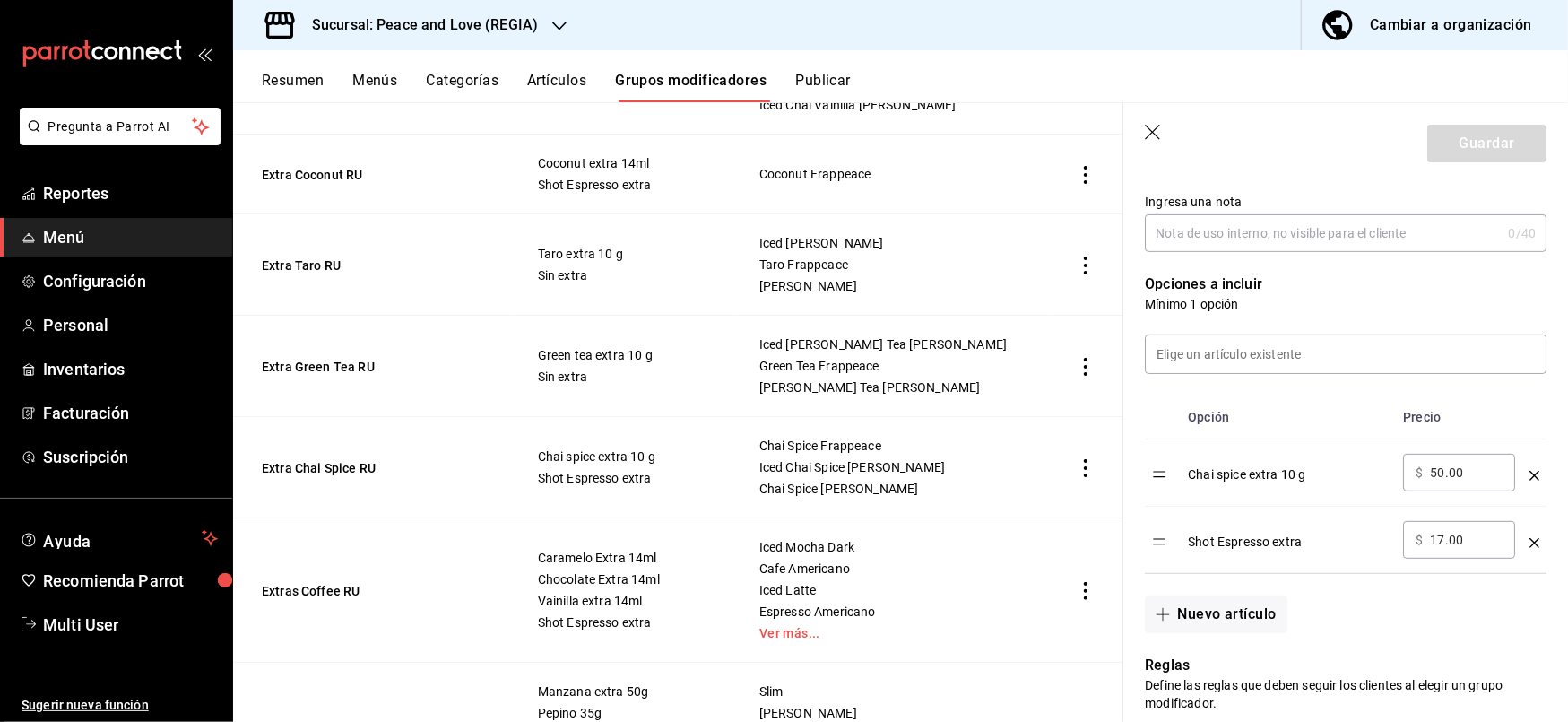
scroll to position [403, 0]
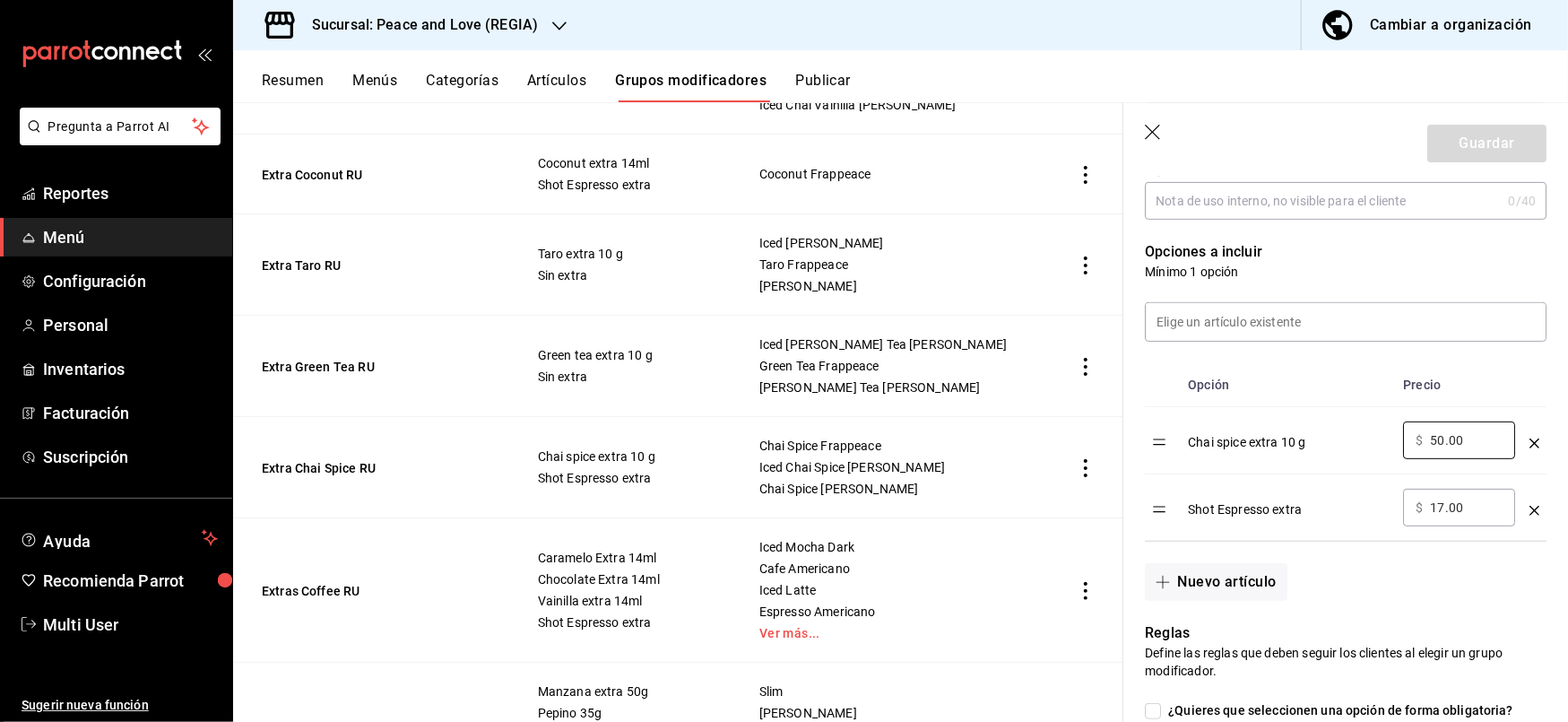
drag, startPoint x: 1474, startPoint y: 443, endPoint x: 1295, endPoint y: 406, distance: 182.8
click at [1295, 406] on table "Opción Precio Chai spice extra 10 g ​ $ 50.00 ​ Shot Espresso extra ​ $ 17.00 ​" at bounding box center [1345, 451] width 402 height 178
type input "20.00"
click at [1451, 130] on button "Guardar" at bounding box center [1486, 143] width 119 height 37
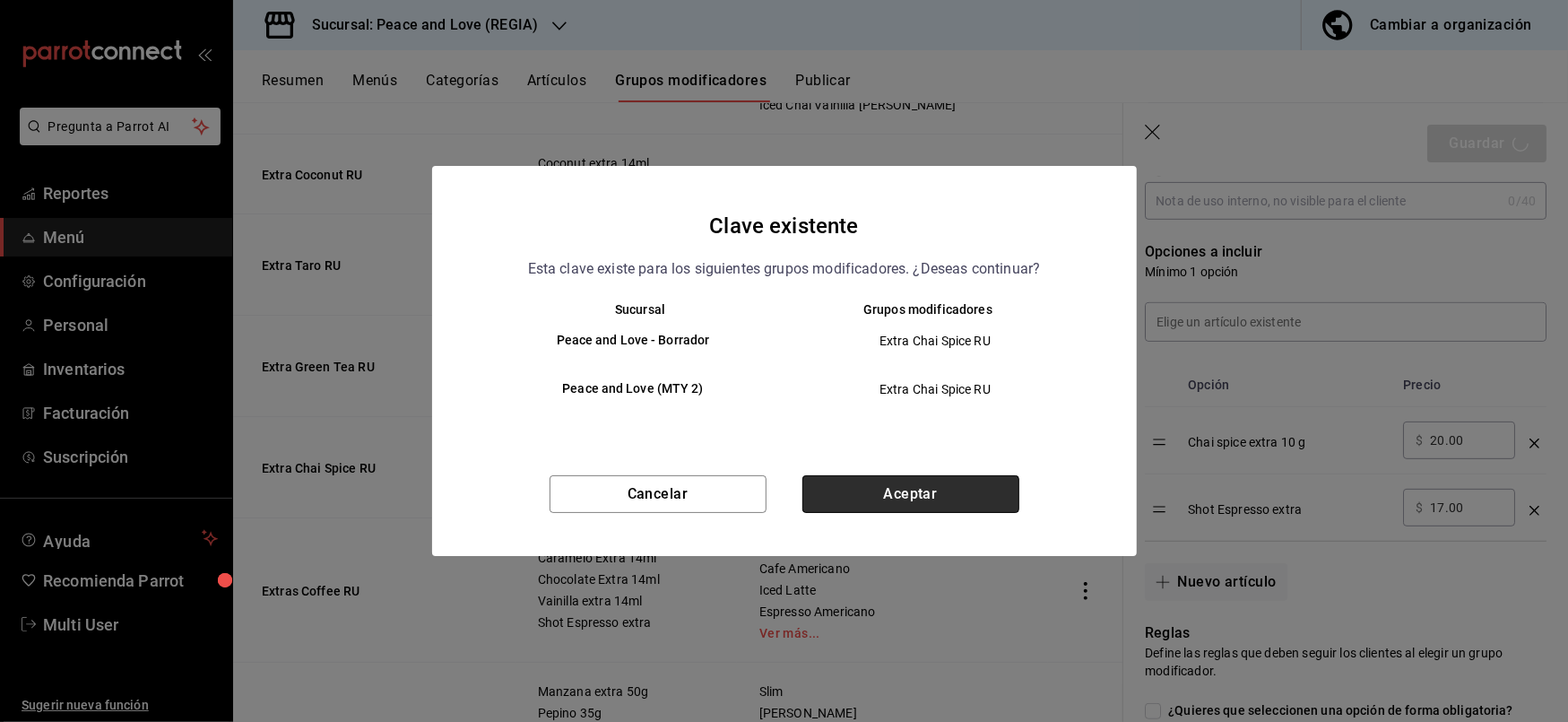
click at [937, 499] on button "Aceptar" at bounding box center [911, 493] width 217 height 37
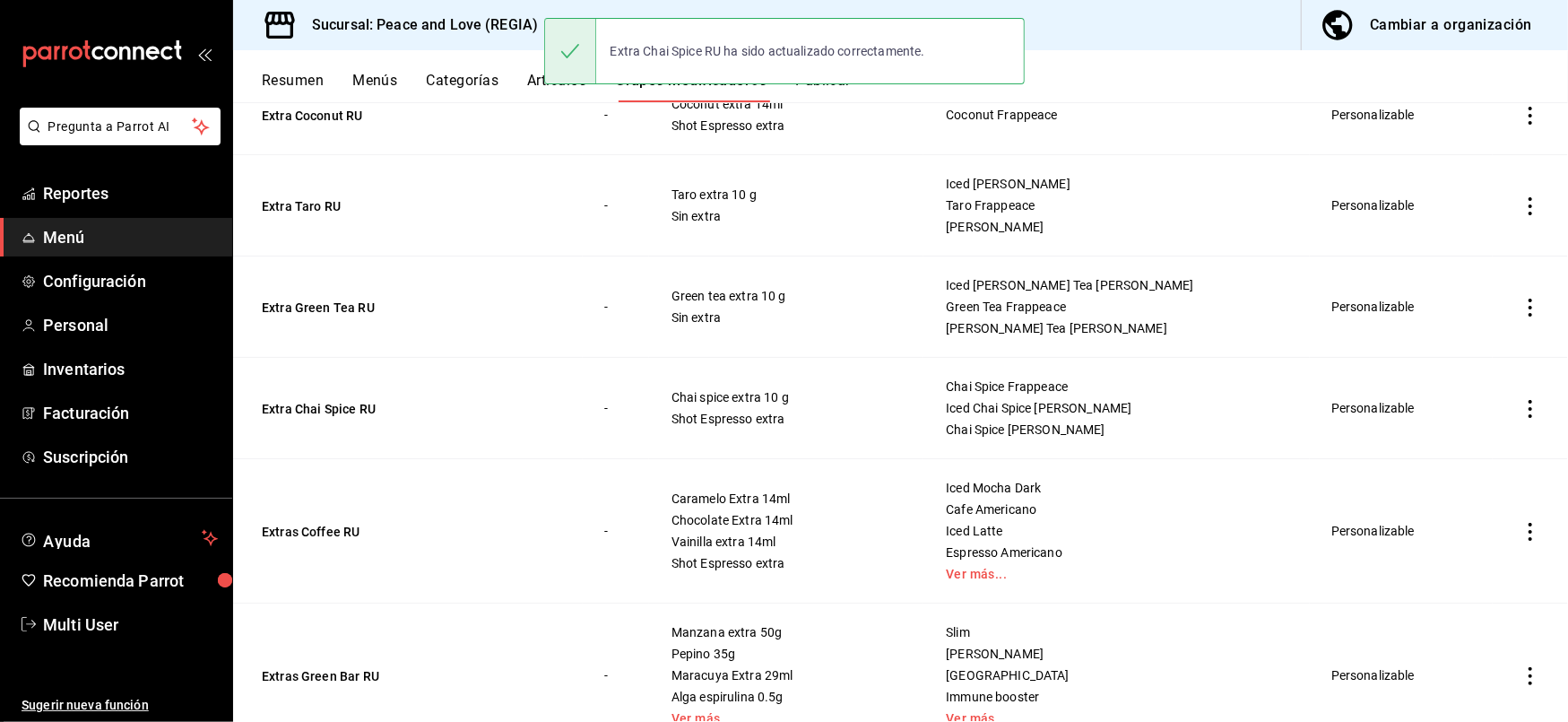
scroll to position [2759, 0]
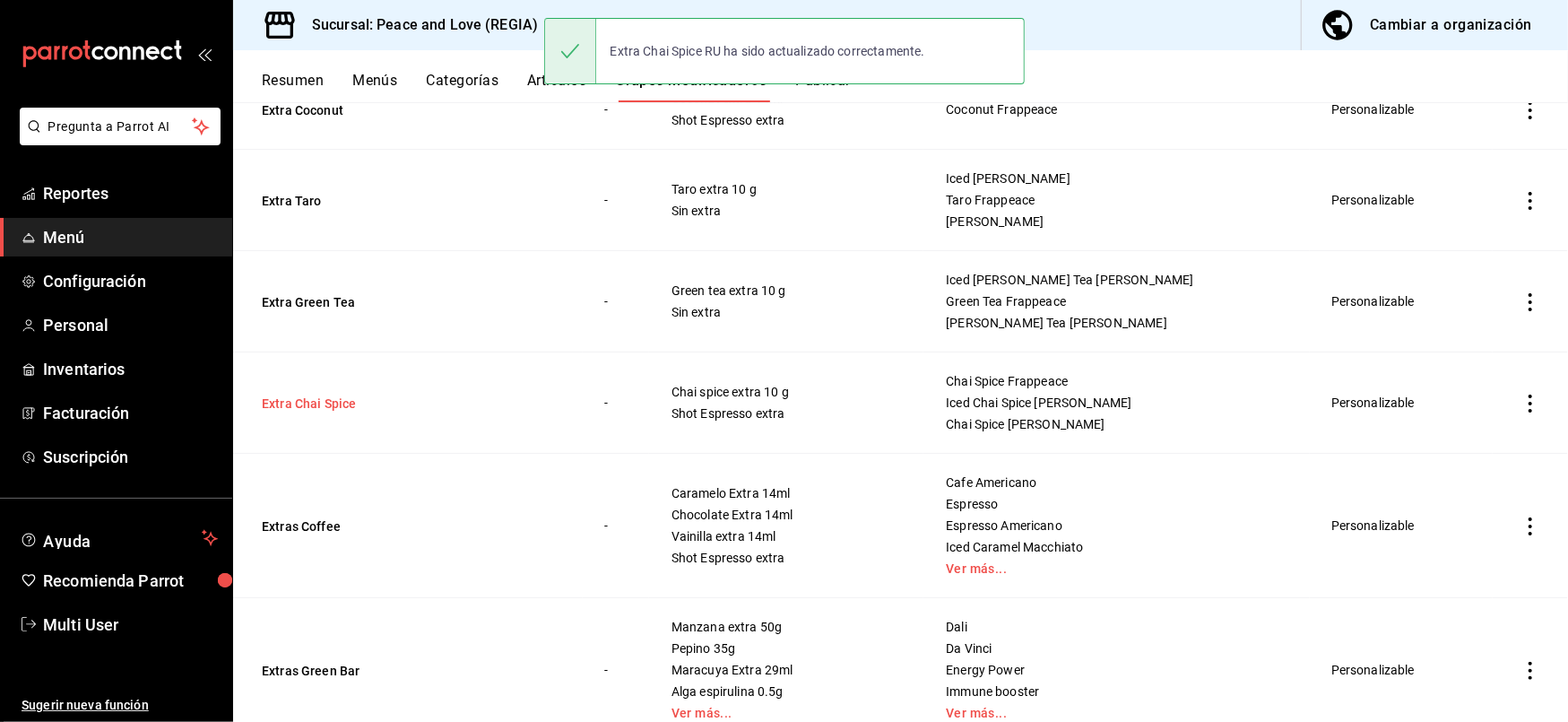
click at [306, 413] on button "Extra Chai Spice" at bounding box center [369, 403] width 215 height 18
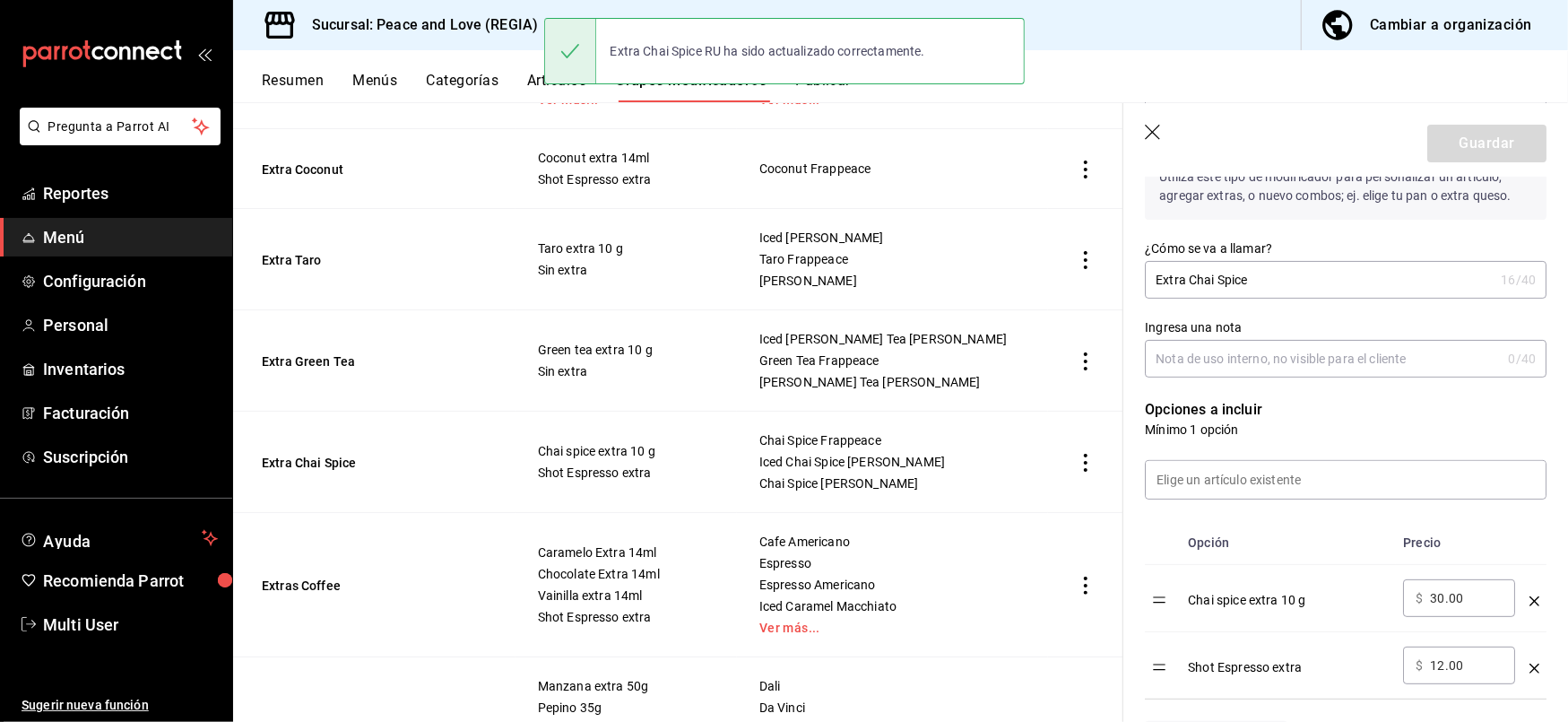
scroll to position [248, 0]
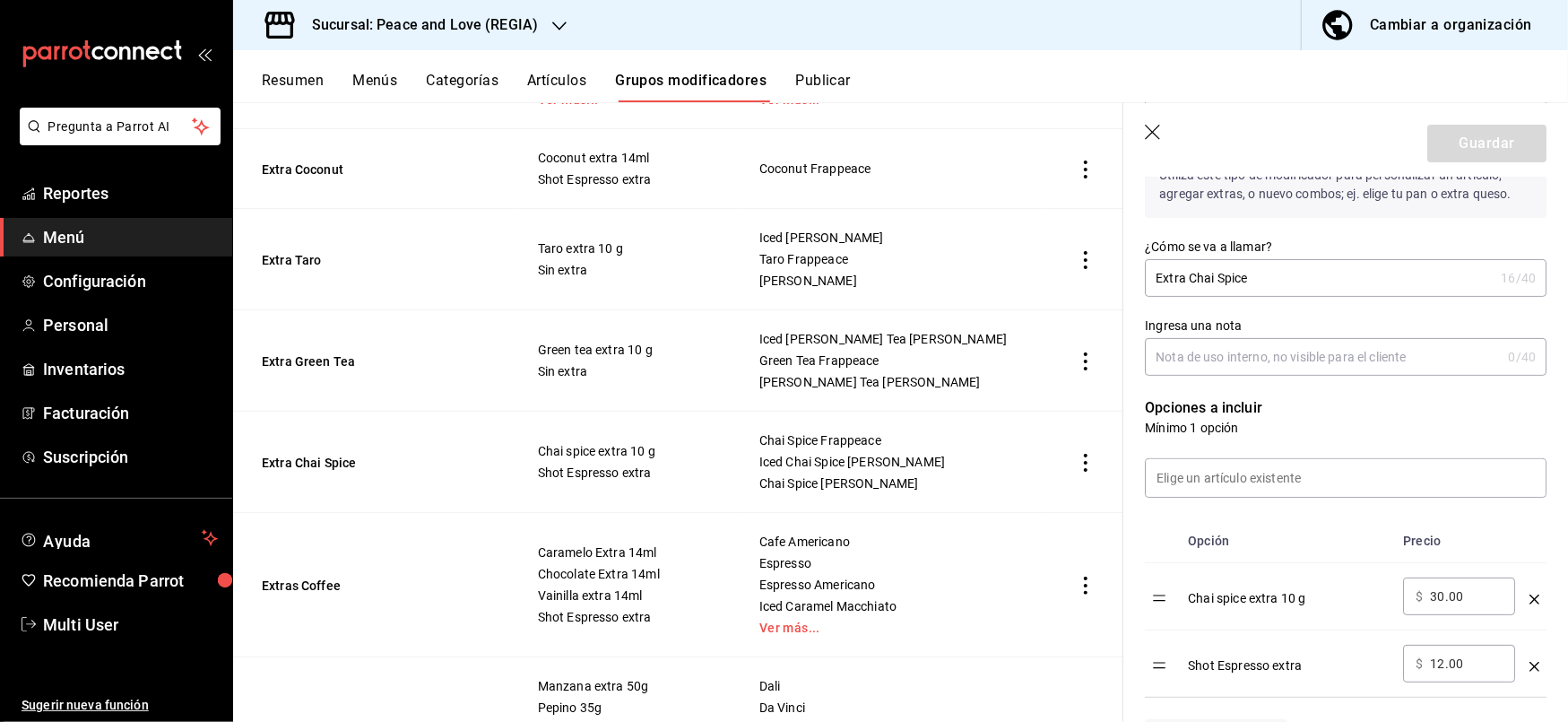
click at [1470, 601] on input "30.00" at bounding box center [1466, 596] width 73 height 18
type input "3.00"
type input "15.00"
click at [1439, 138] on button "Guardar" at bounding box center [1486, 143] width 119 height 37
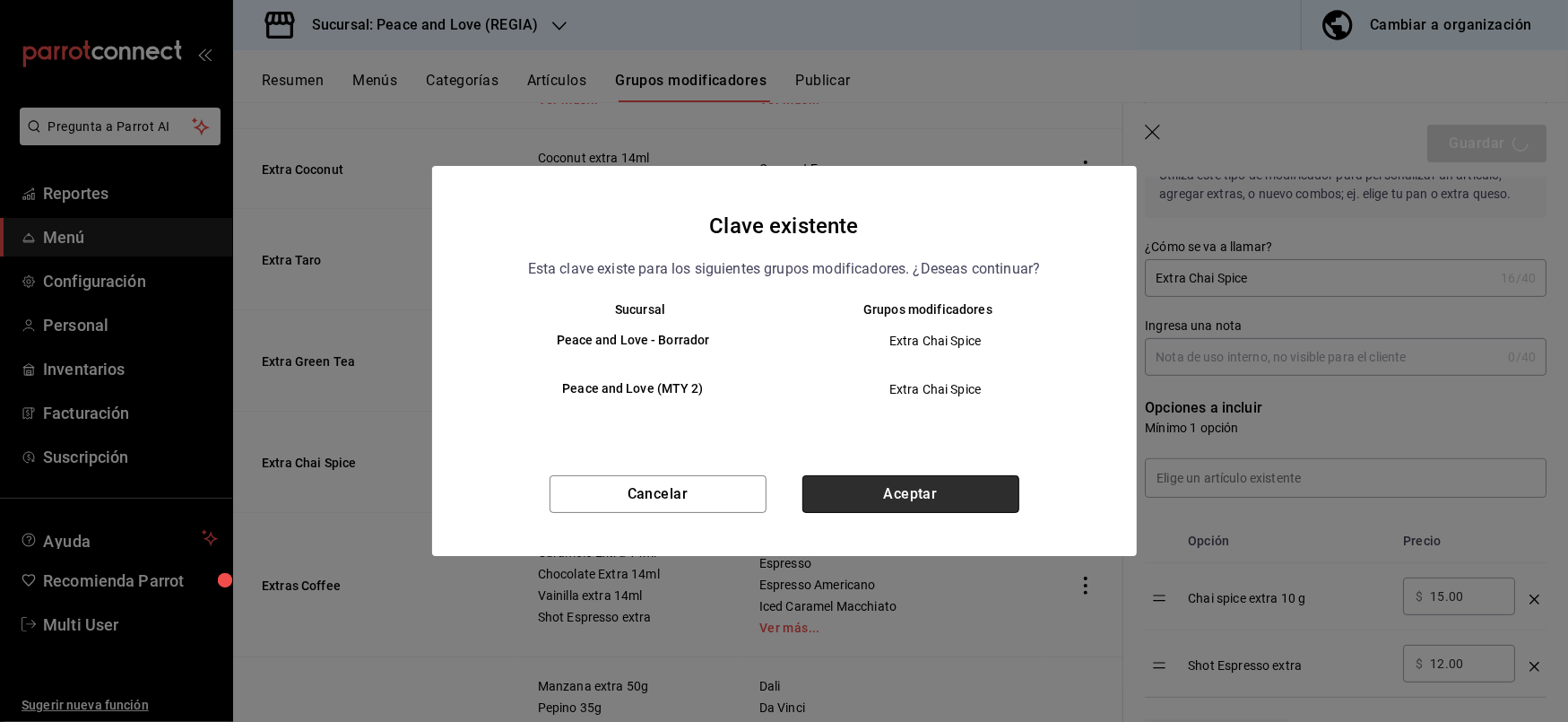
click at [923, 504] on button "Aceptar" at bounding box center [911, 493] width 217 height 37
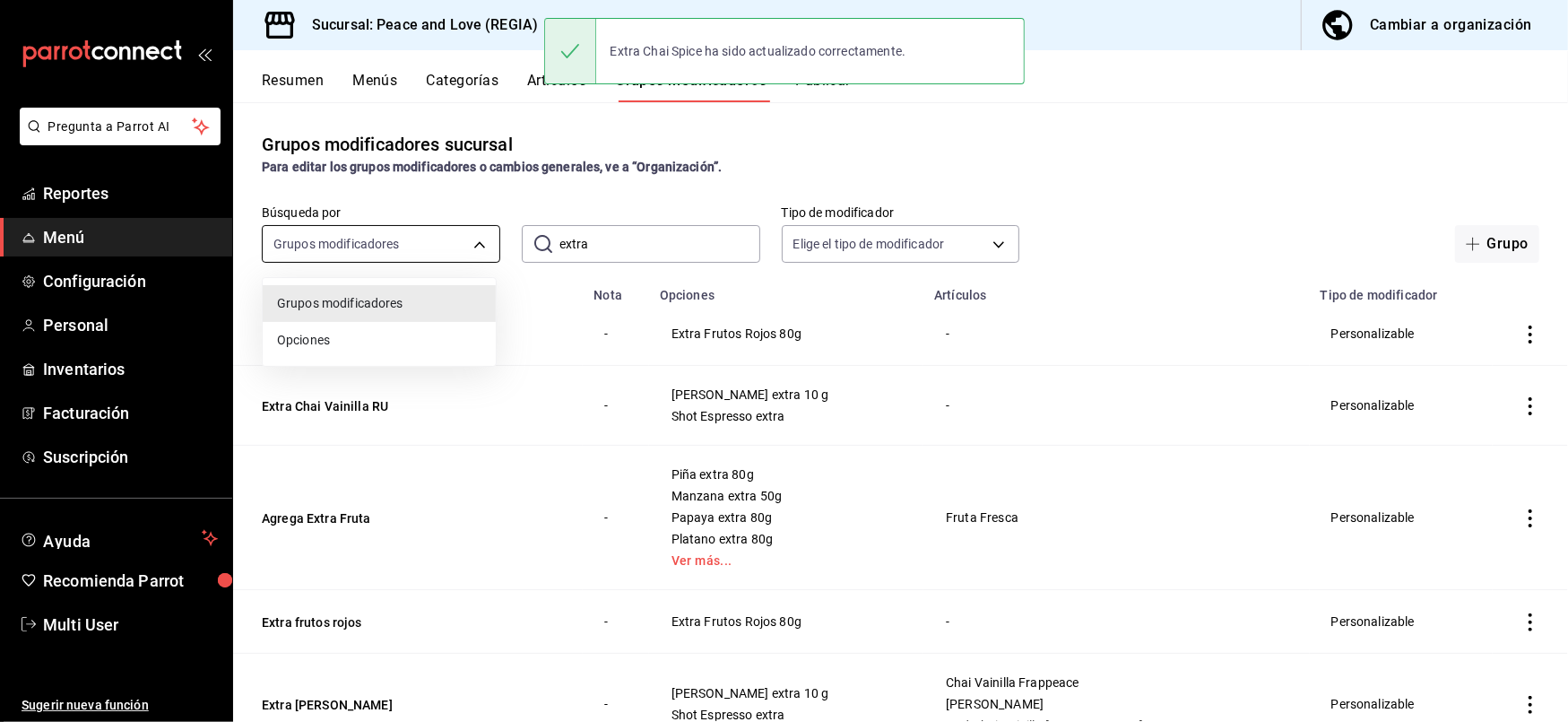
click at [425, 238] on body "Pregunta a Parrot AI Reportes Menú Configuración Personal Inventarios Facturaci…" at bounding box center [784, 361] width 1568 height 722
click at [629, 238] on div at bounding box center [784, 361] width 1568 height 722
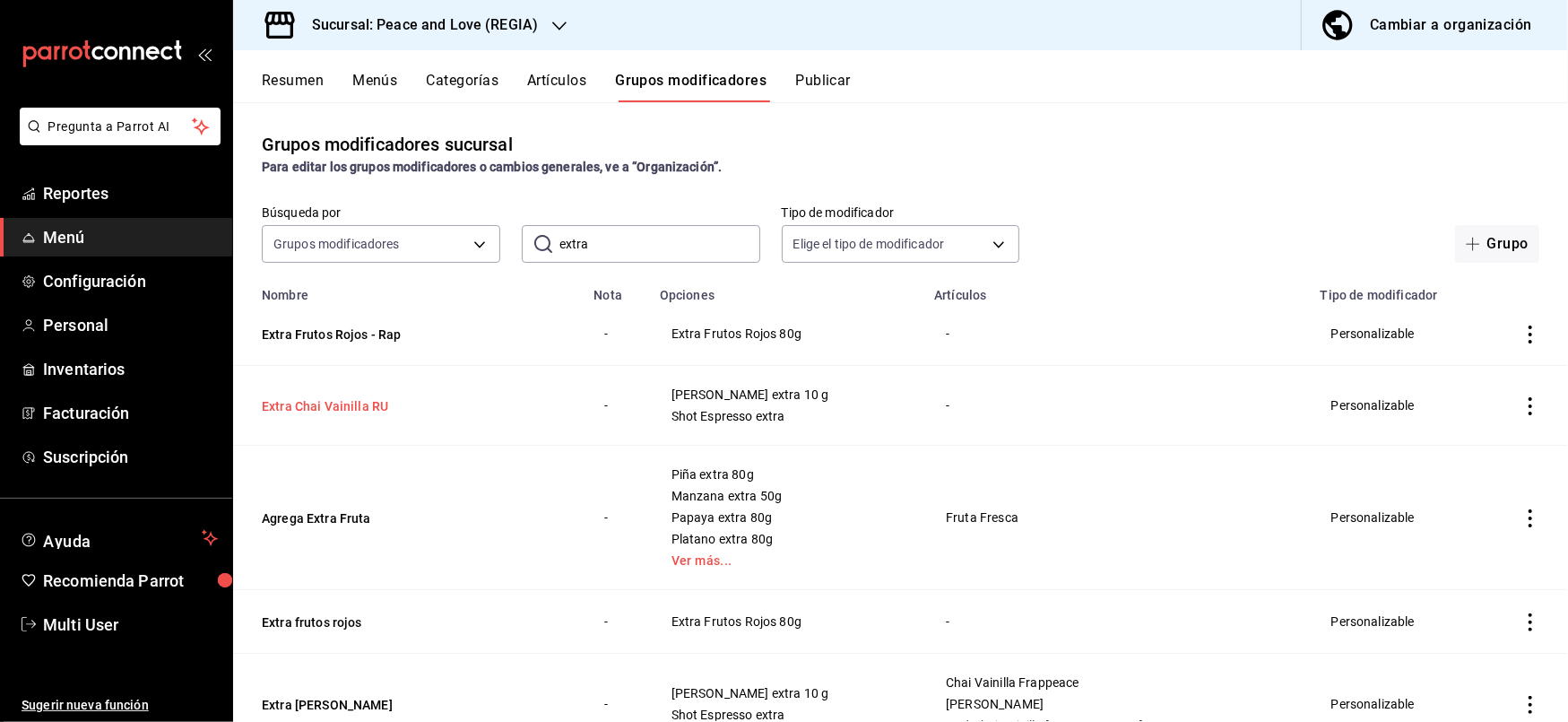
scroll to position [477, 0]
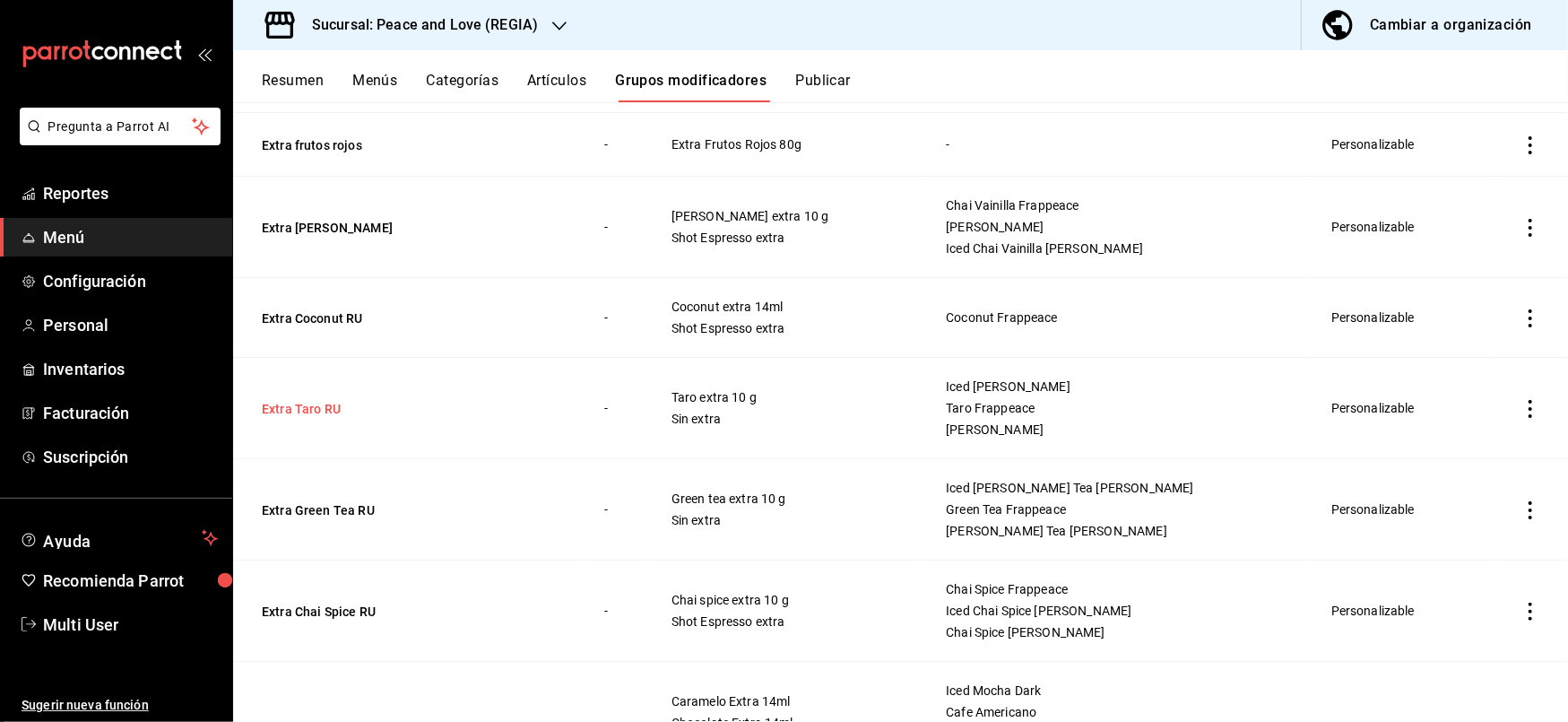
click at [317, 418] on button "Extra Taro RU" at bounding box center [369, 409] width 215 height 18
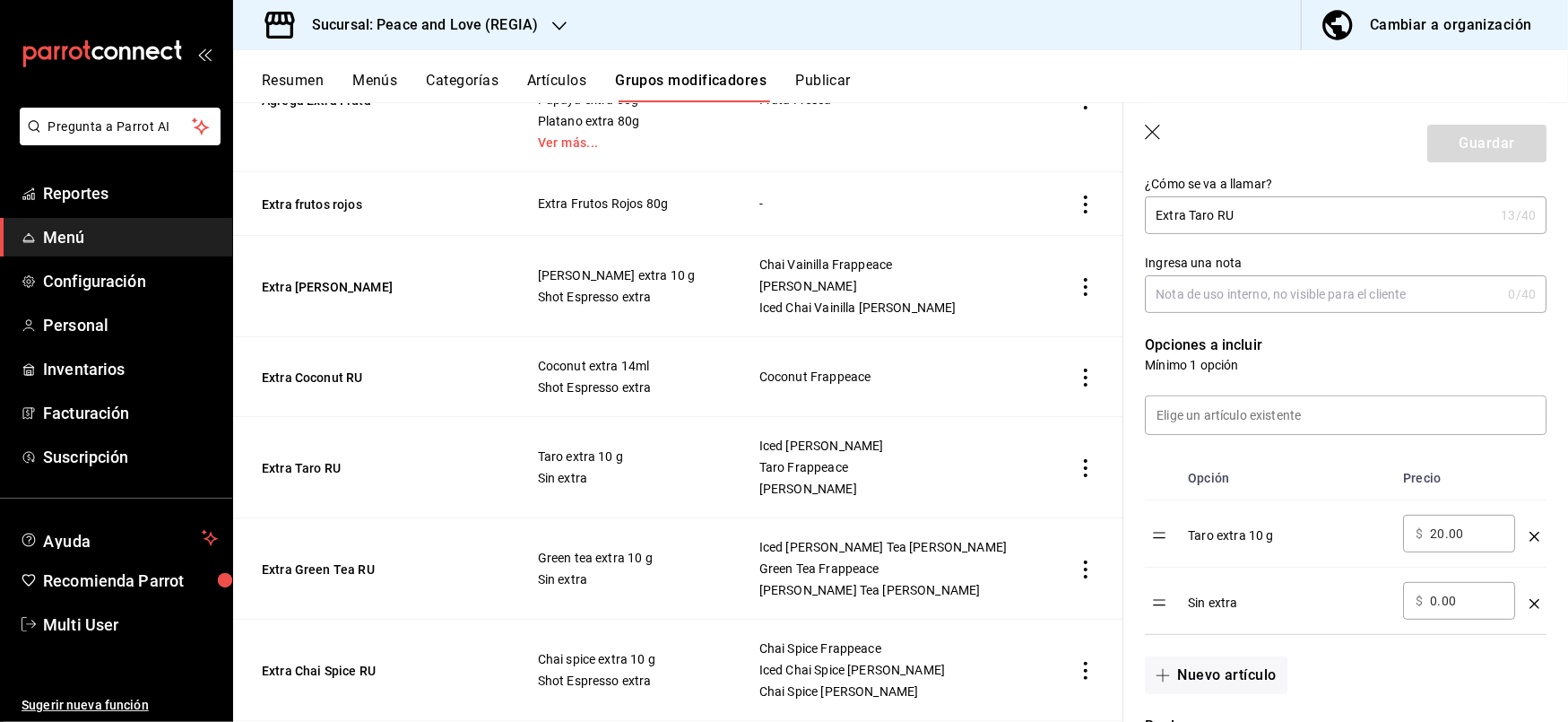
scroll to position [309, 0]
click at [1466, 532] on input "20.00" at bounding box center [1466, 534] width 73 height 18
click at [337, 676] on button "Extra Chai Spice RU" at bounding box center [369, 670] width 215 height 18
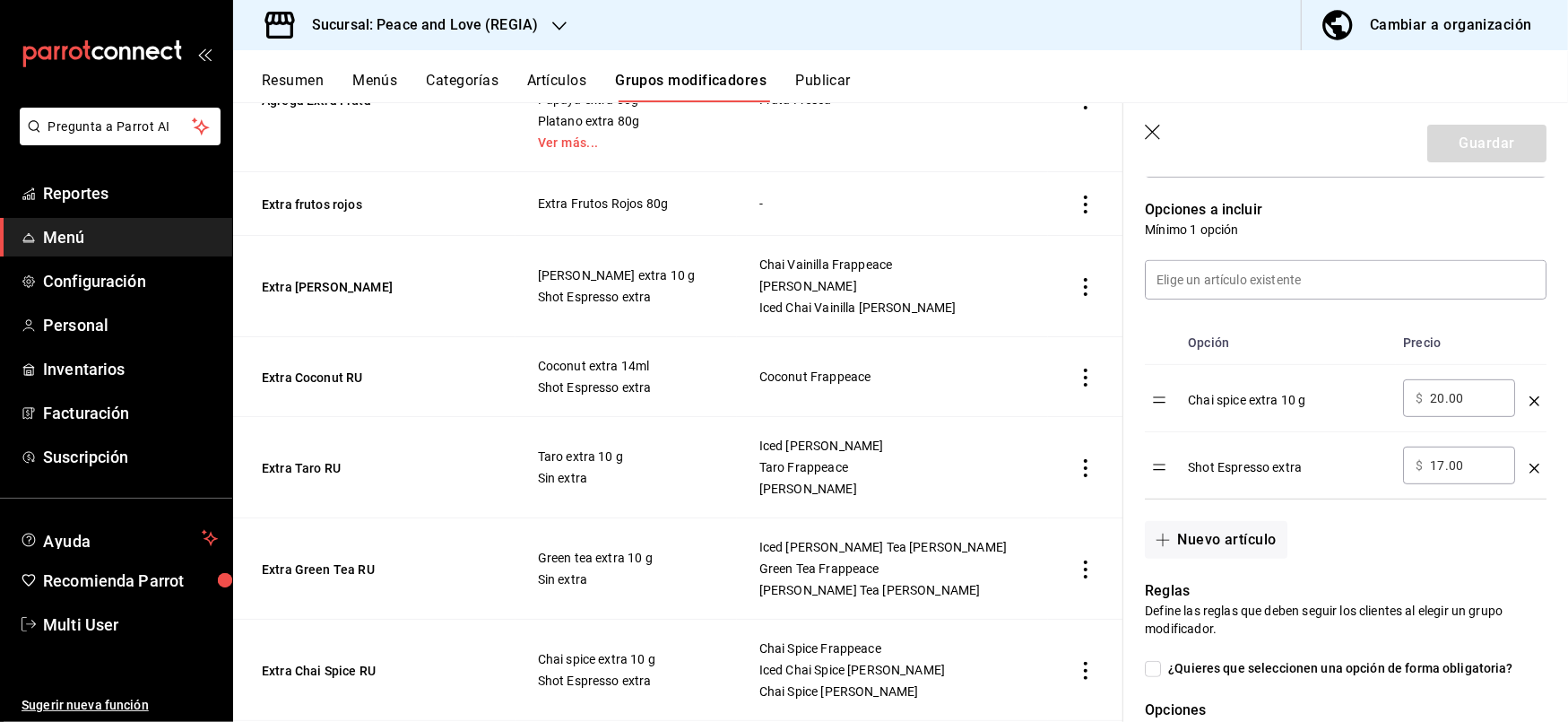
scroll to position [446, 0]
click at [355, 572] on button "Extra Green Tea RU" at bounding box center [369, 569] width 215 height 18
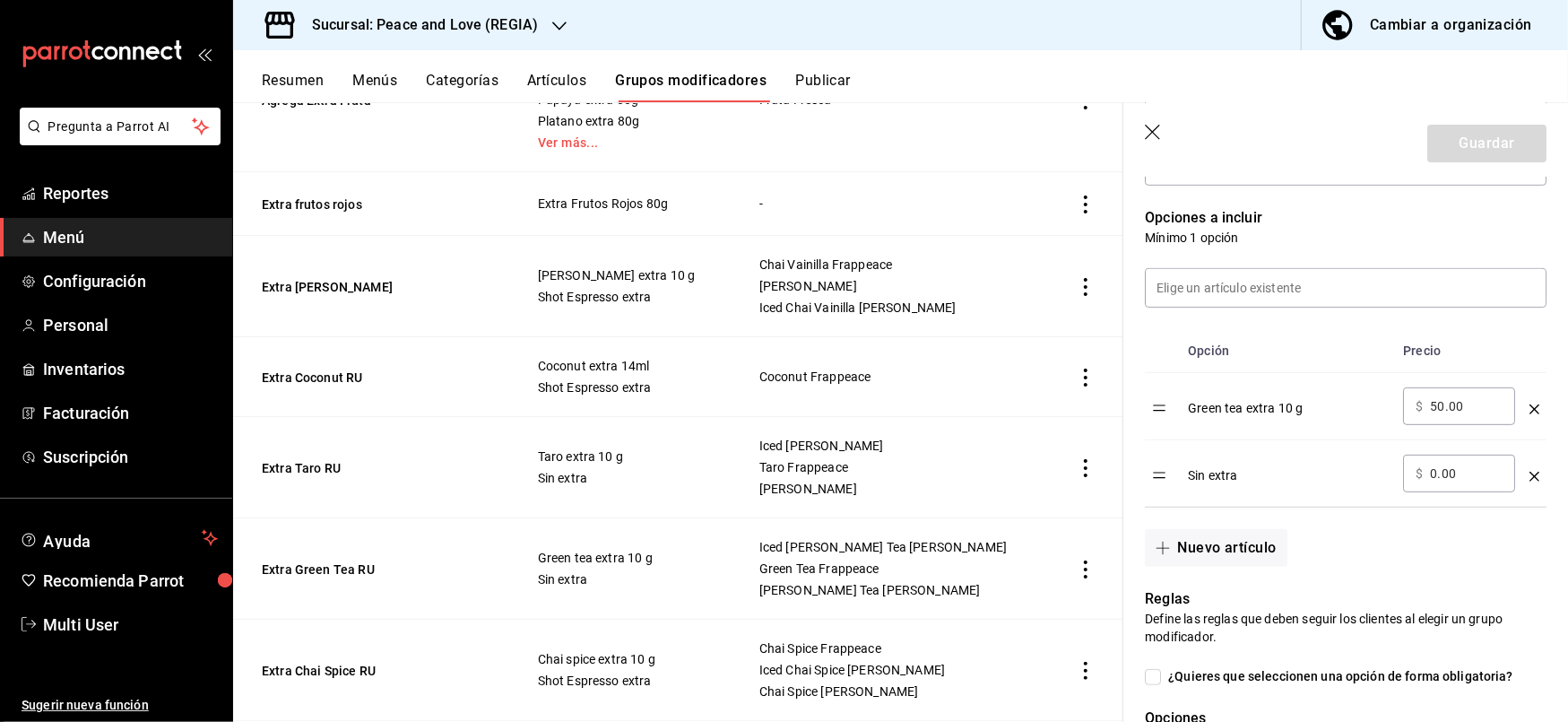
scroll to position [439, 0]
click at [1486, 417] on div "​ $ 50.00 ​" at bounding box center [1459, 405] width 112 height 37
click at [1483, 413] on input "50.00" at bounding box center [1466, 405] width 73 height 18
type input "5.00"
type input "20.00"
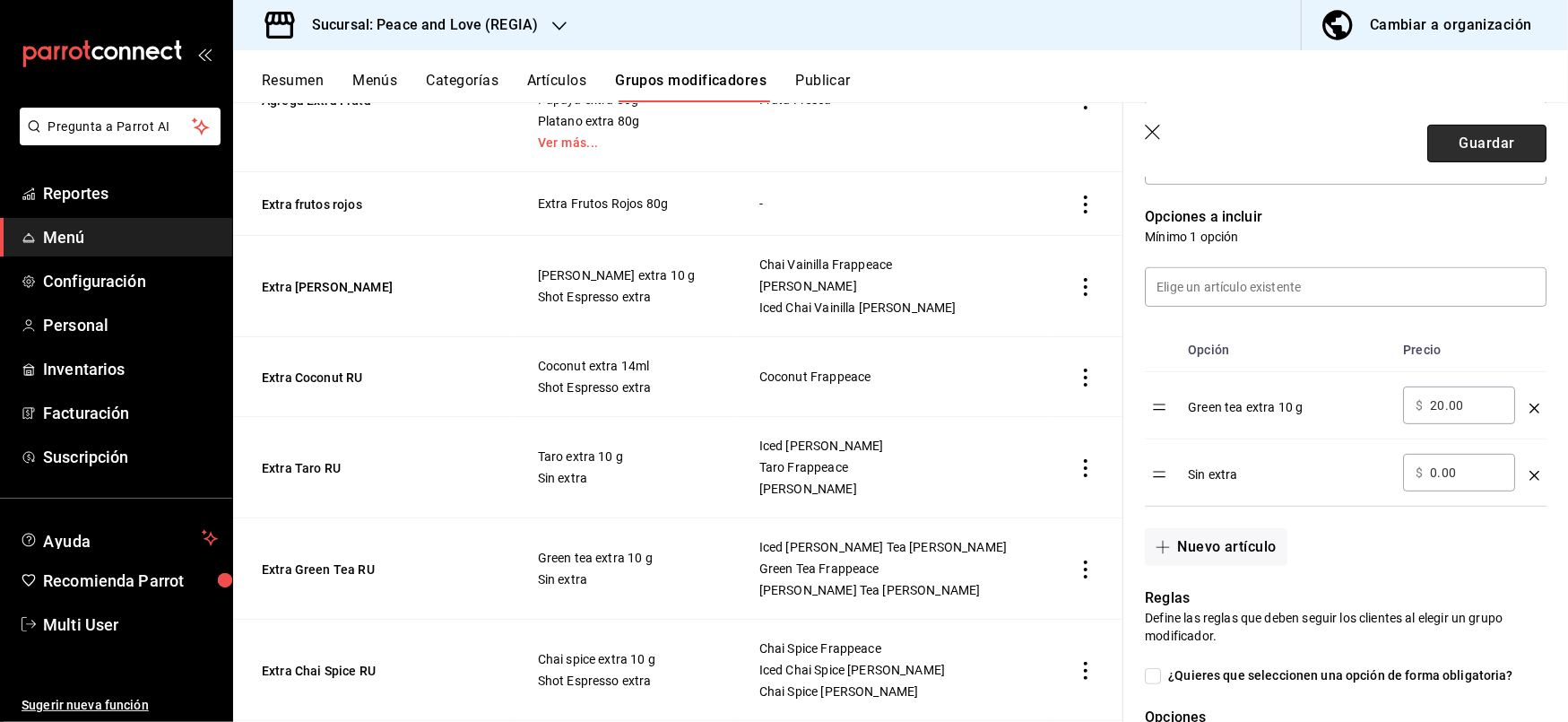
click at [1454, 137] on button "Guardar" at bounding box center [1486, 143] width 119 height 37
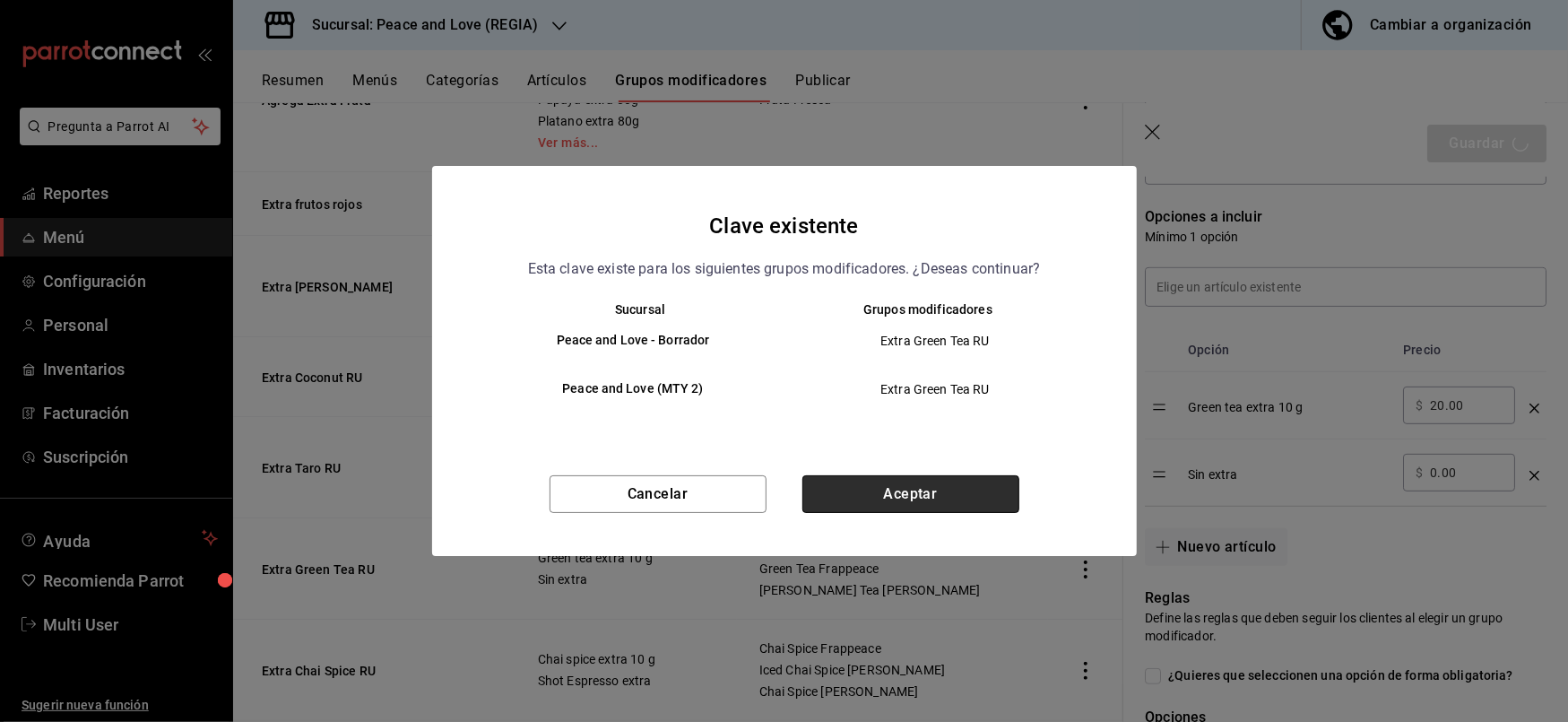
click at [892, 496] on button "Aceptar" at bounding box center [911, 493] width 217 height 37
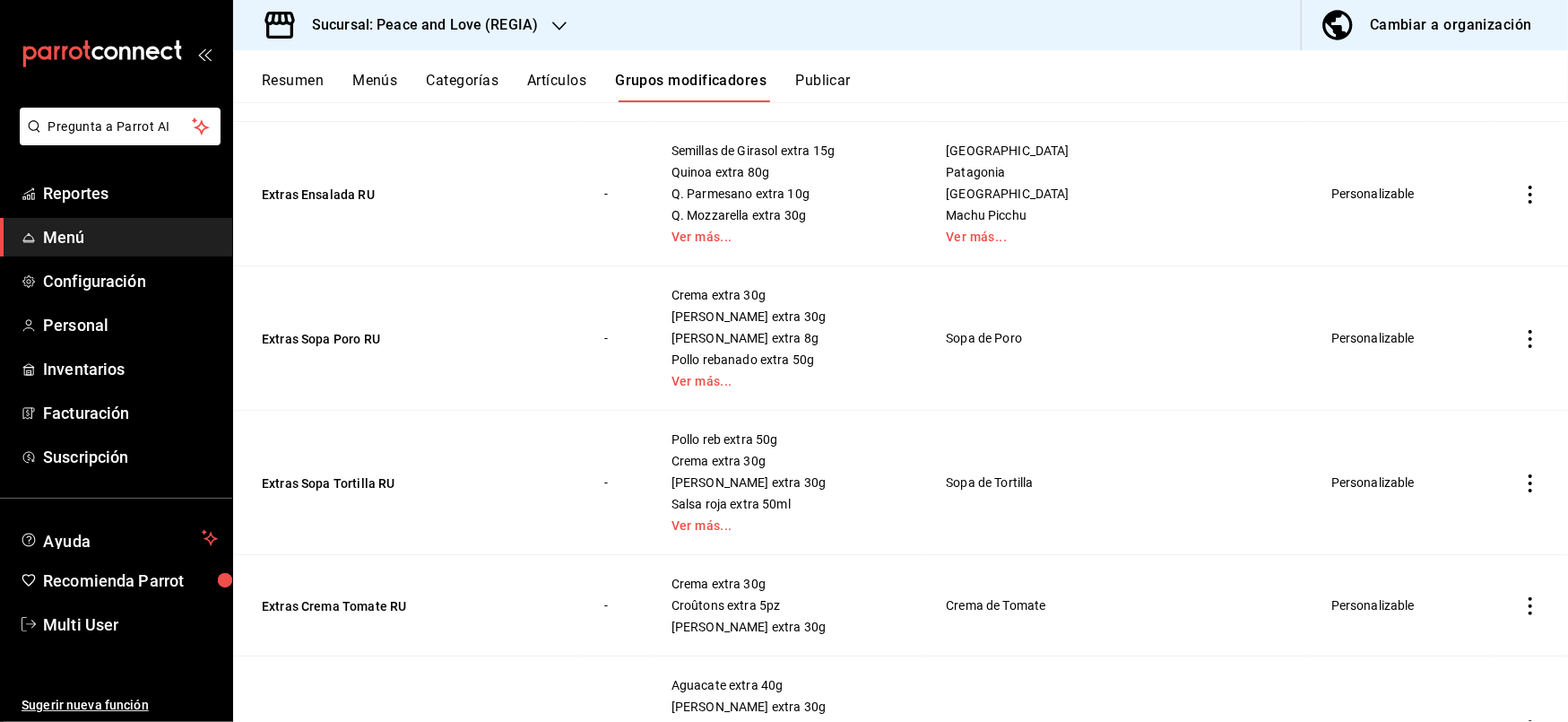
scroll to position [579, 0]
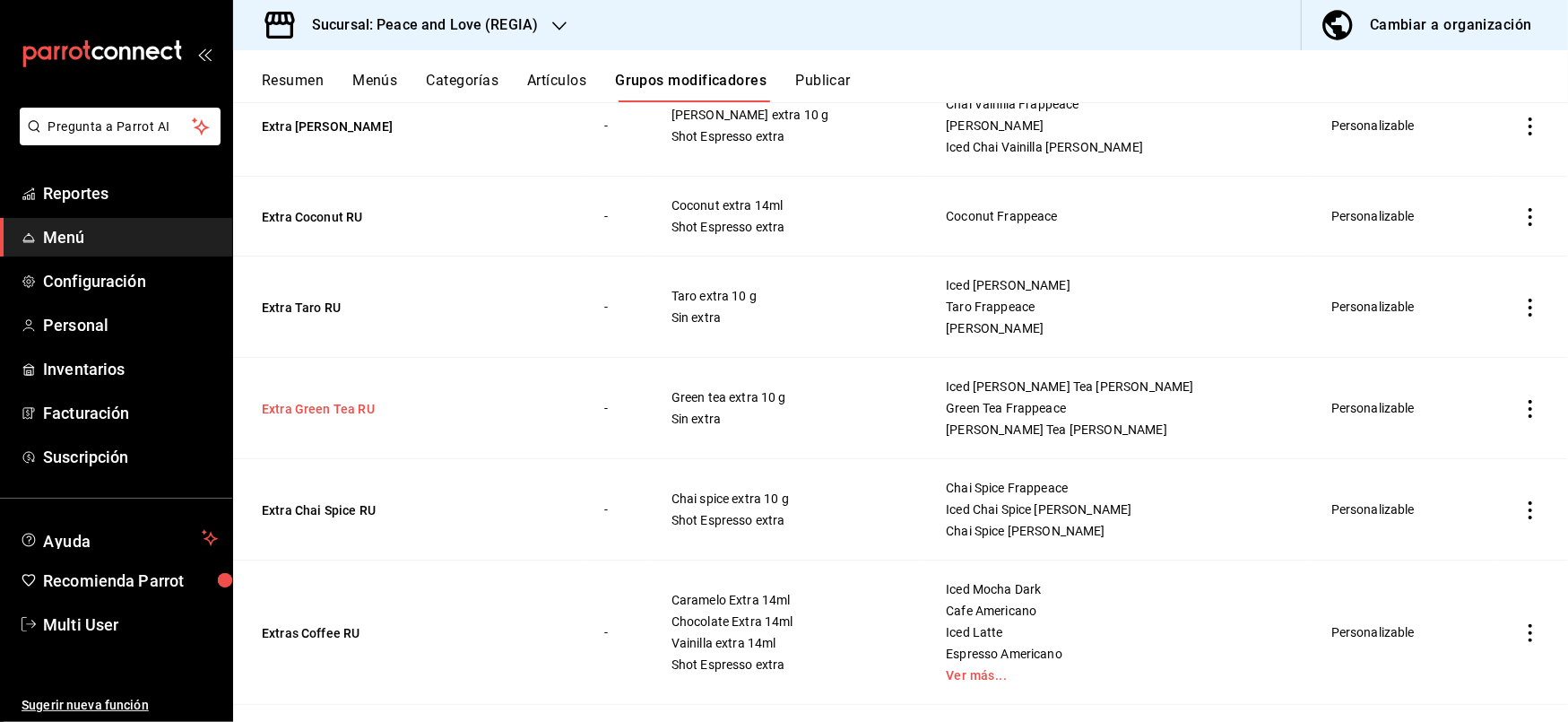
click at [299, 402] on button "Extra Green Tea RU" at bounding box center [369, 409] width 215 height 18
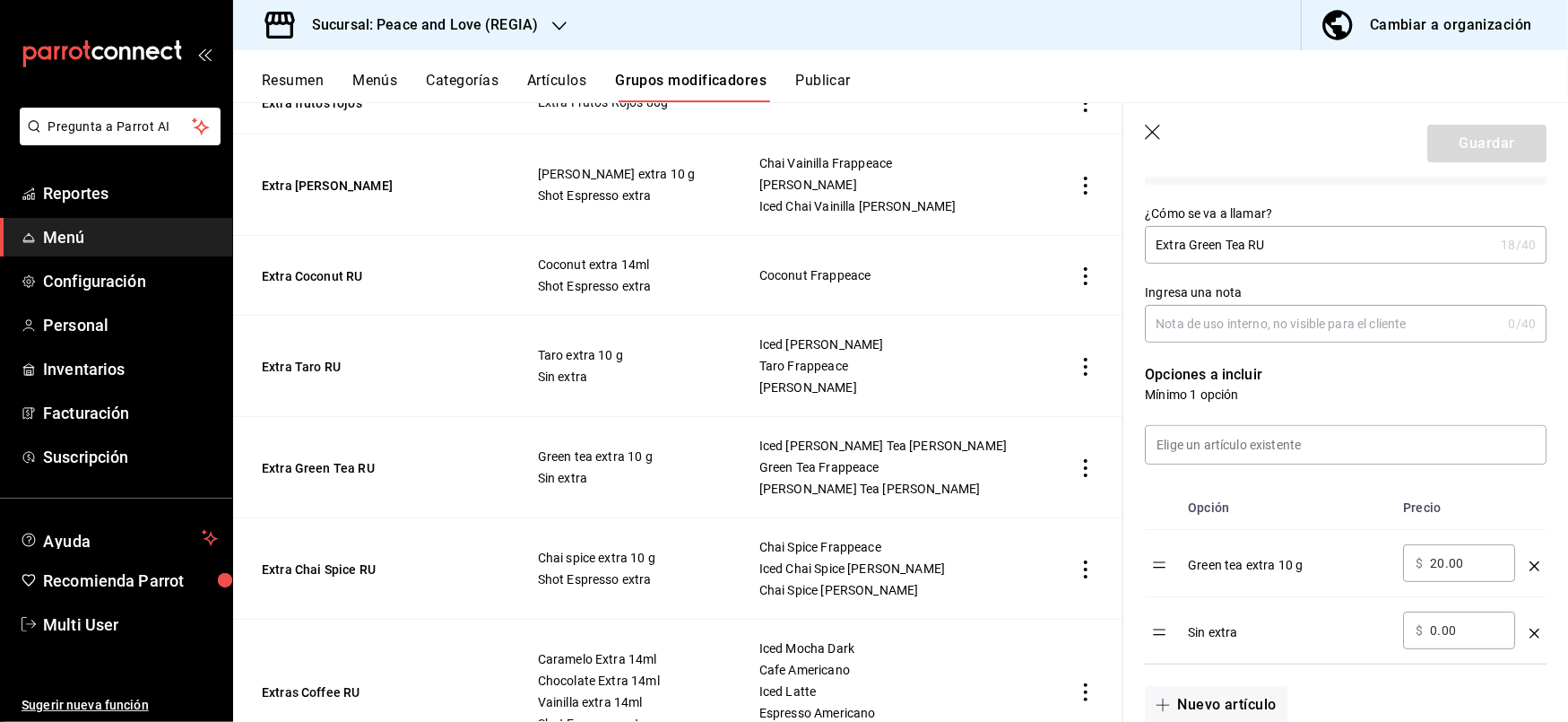
scroll to position [2704, 0]
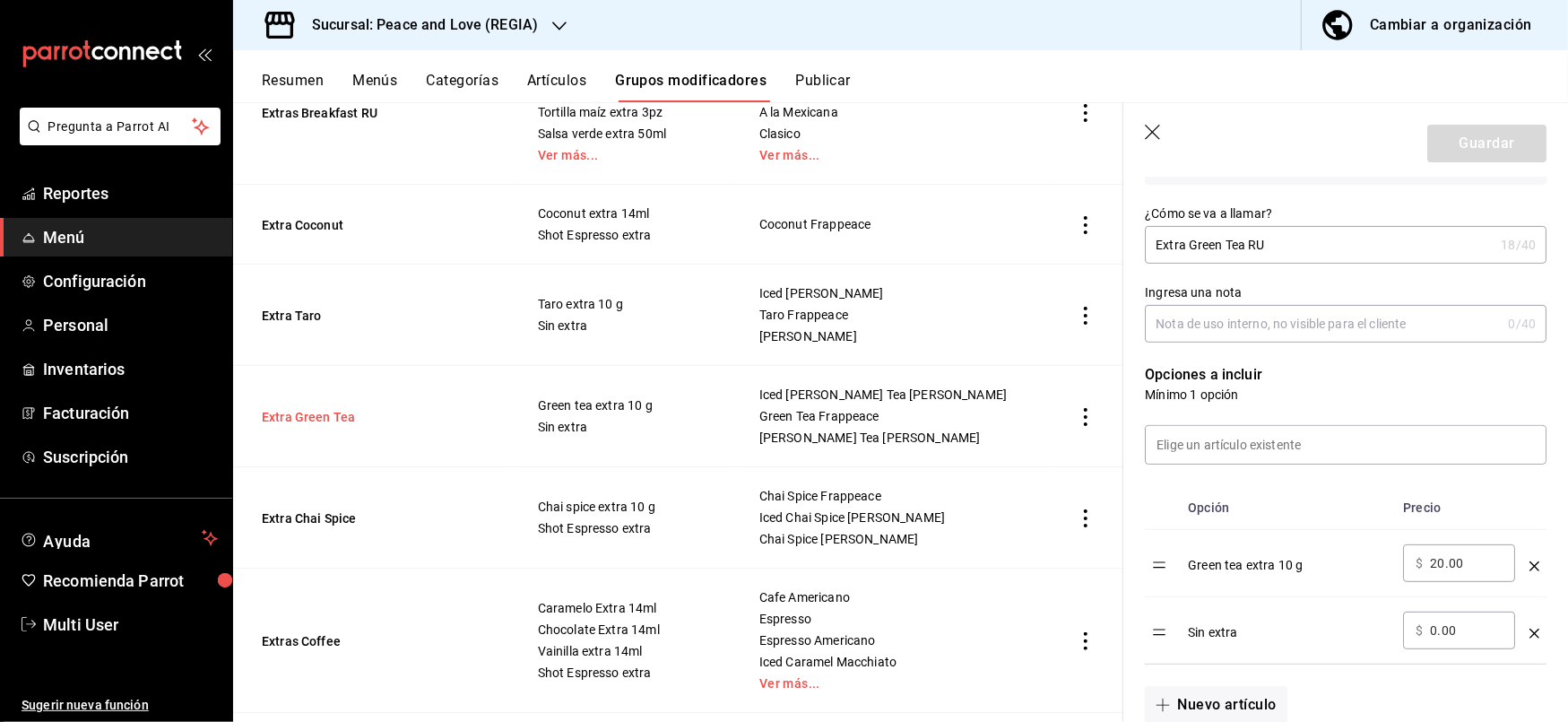
click at [312, 418] on button "Extra Green Tea" at bounding box center [369, 417] width 215 height 18
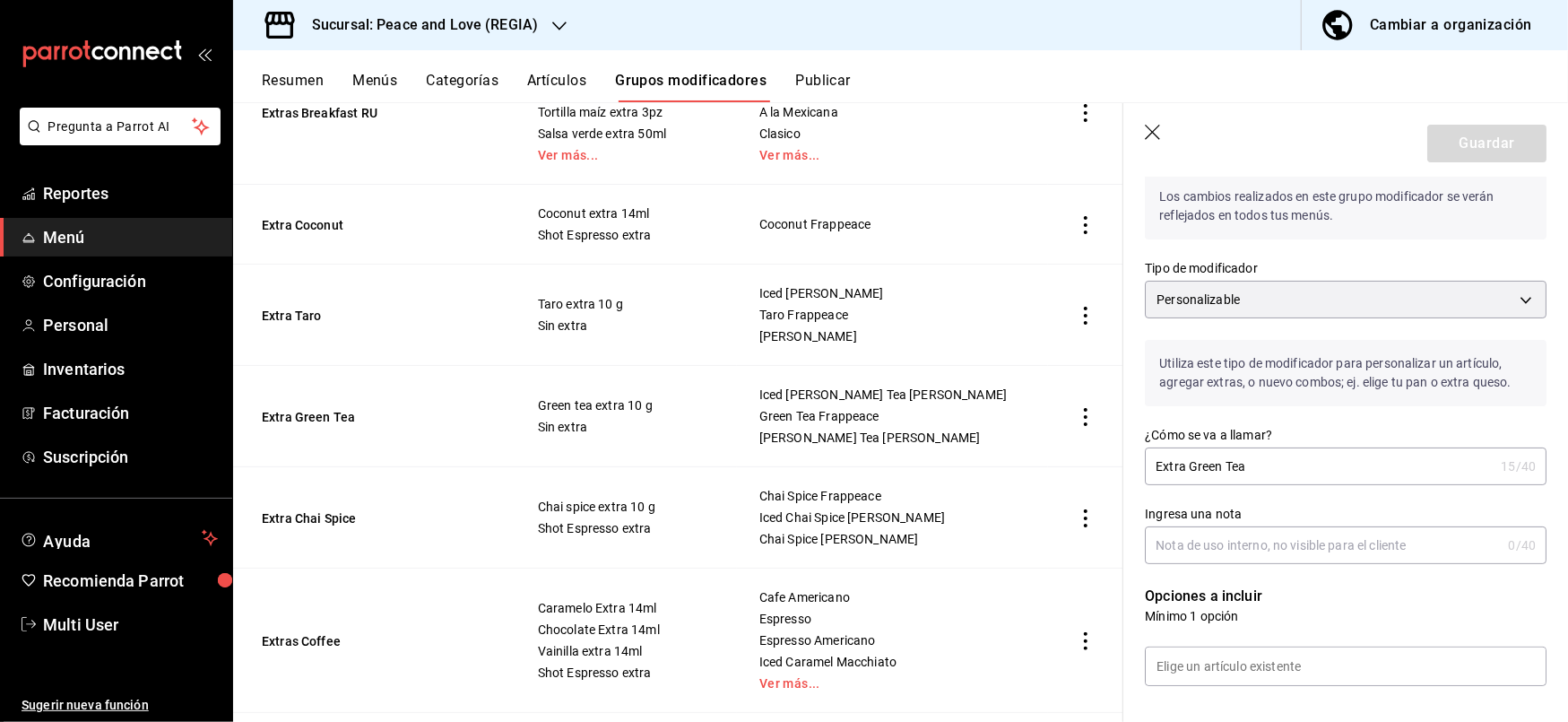
scroll to position [347, 0]
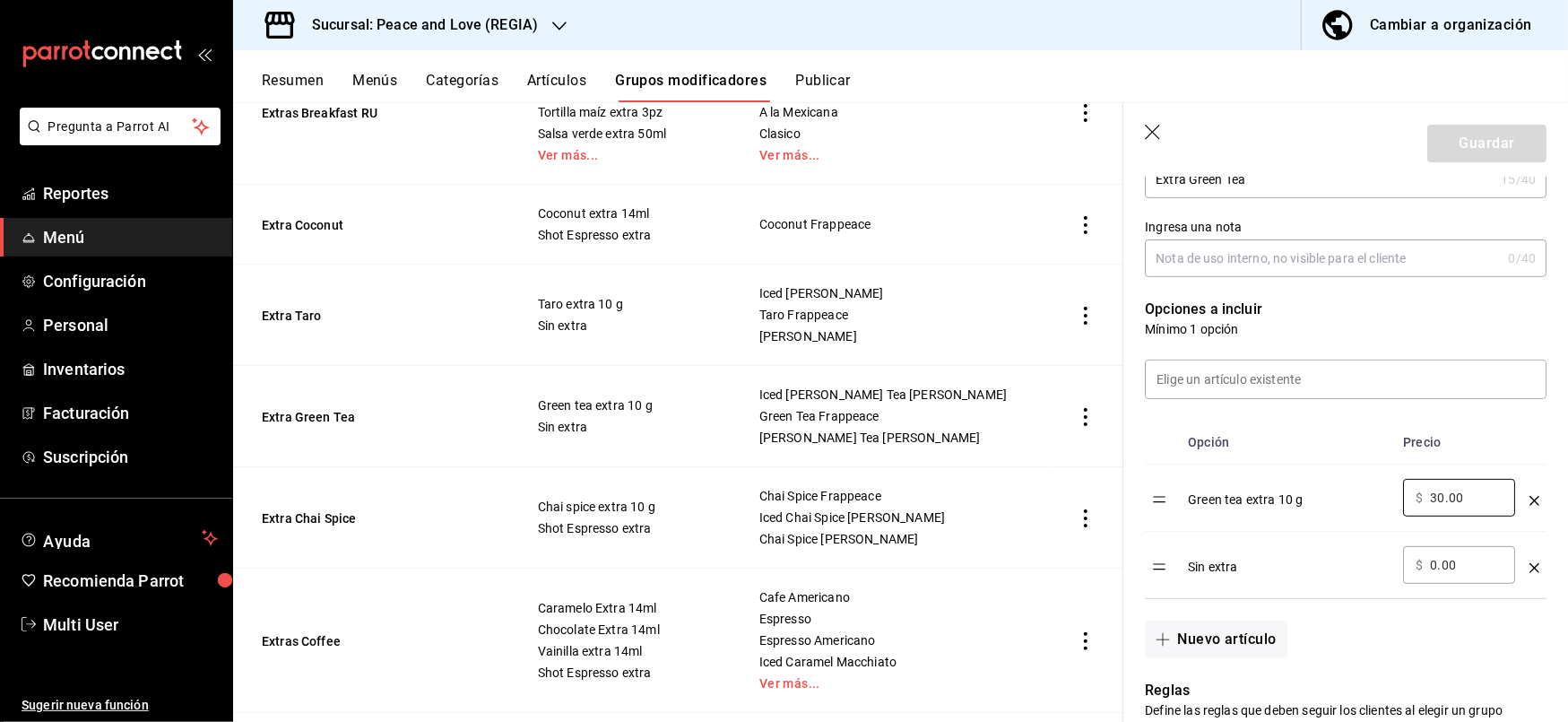
drag, startPoint x: 1471, startPoint y: 499, endPoint x: 1321, endPoint y: 482, distance: 151.0
click at [1321, 482] on tr "Green tea extra 10 g ​ $ 30.00 ​" at bounding box center [1345, 498] width 402 height 67
type input "15.00"
click at [1446, 560] on input "0.00" at bounding box center [1466, 565] width 73 height 18
click at [1460, 170] on header "Guardar" at bounding box center [1345, 139] width 444 height 74
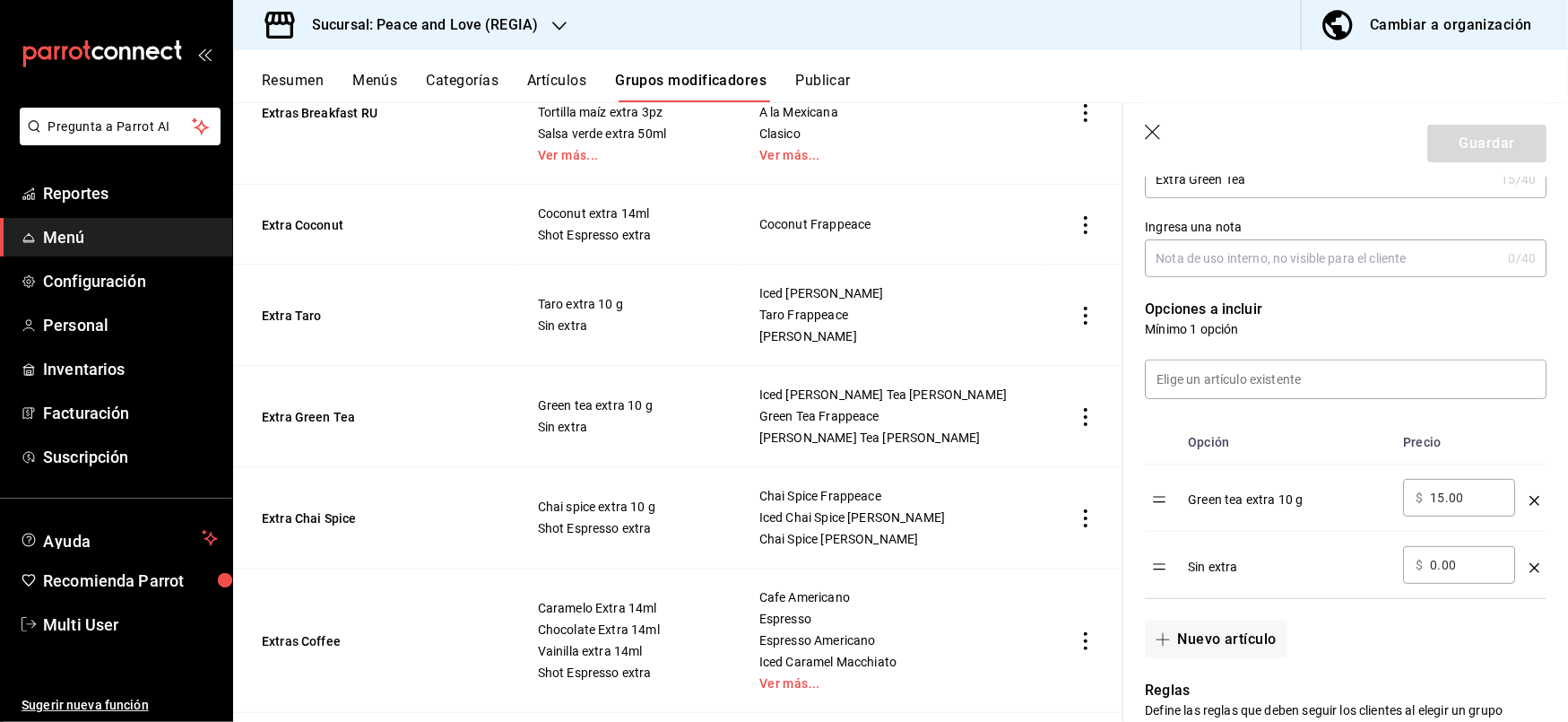
click at [1159, 133] on icon "button" at bounding box center [1153, 133] width 18 height 18
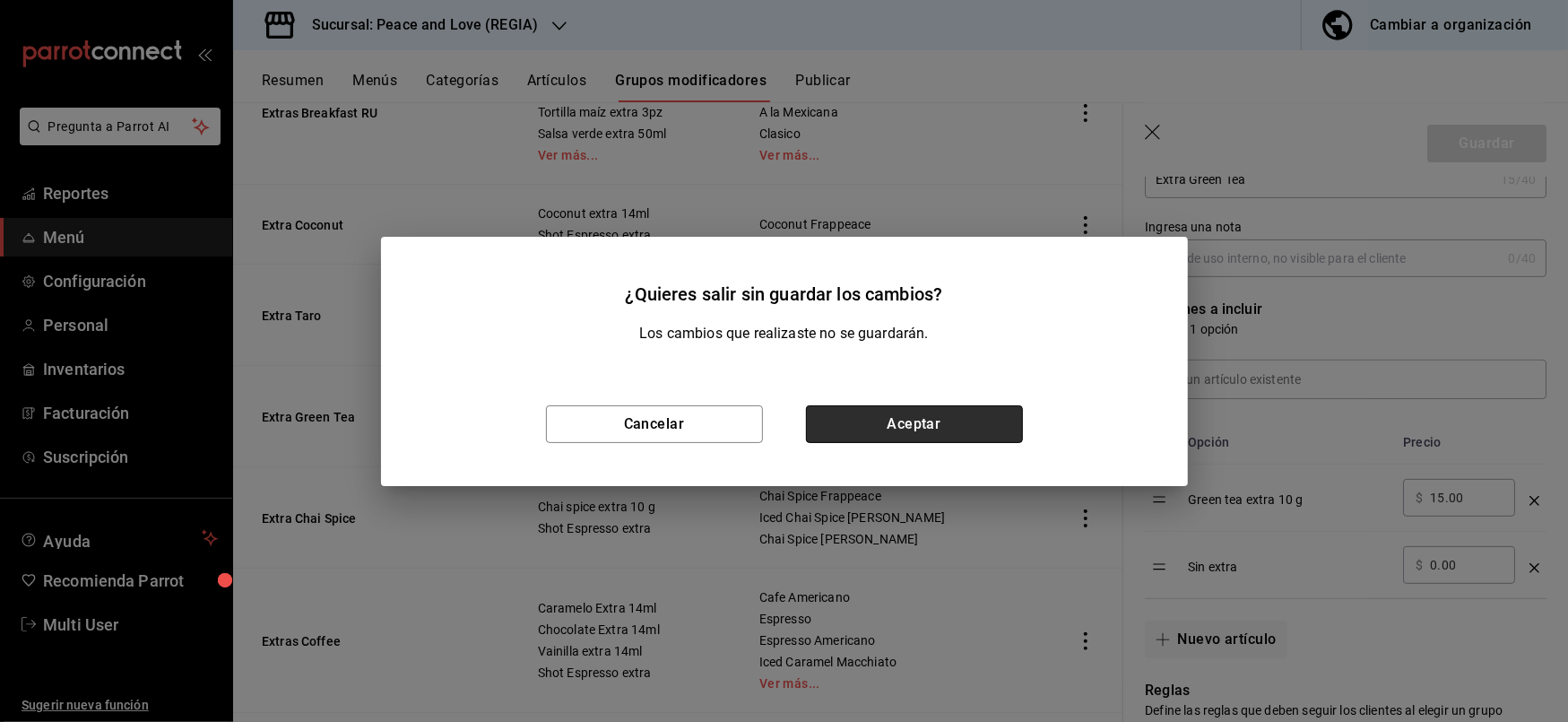
click at [855, 410] on button "Aceptar" at bounding box center [915, 423] width 217 height 37
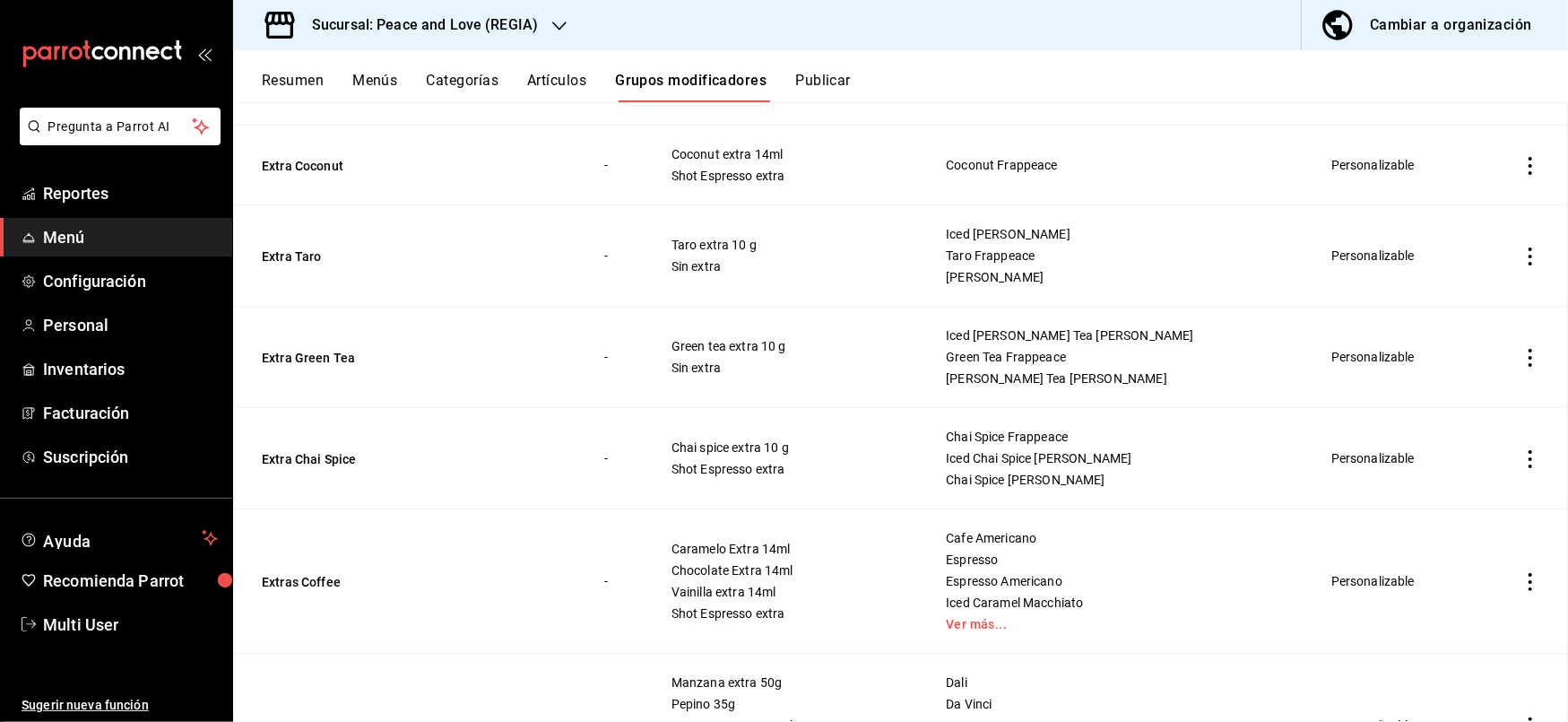
scroll to position [2828, 0]
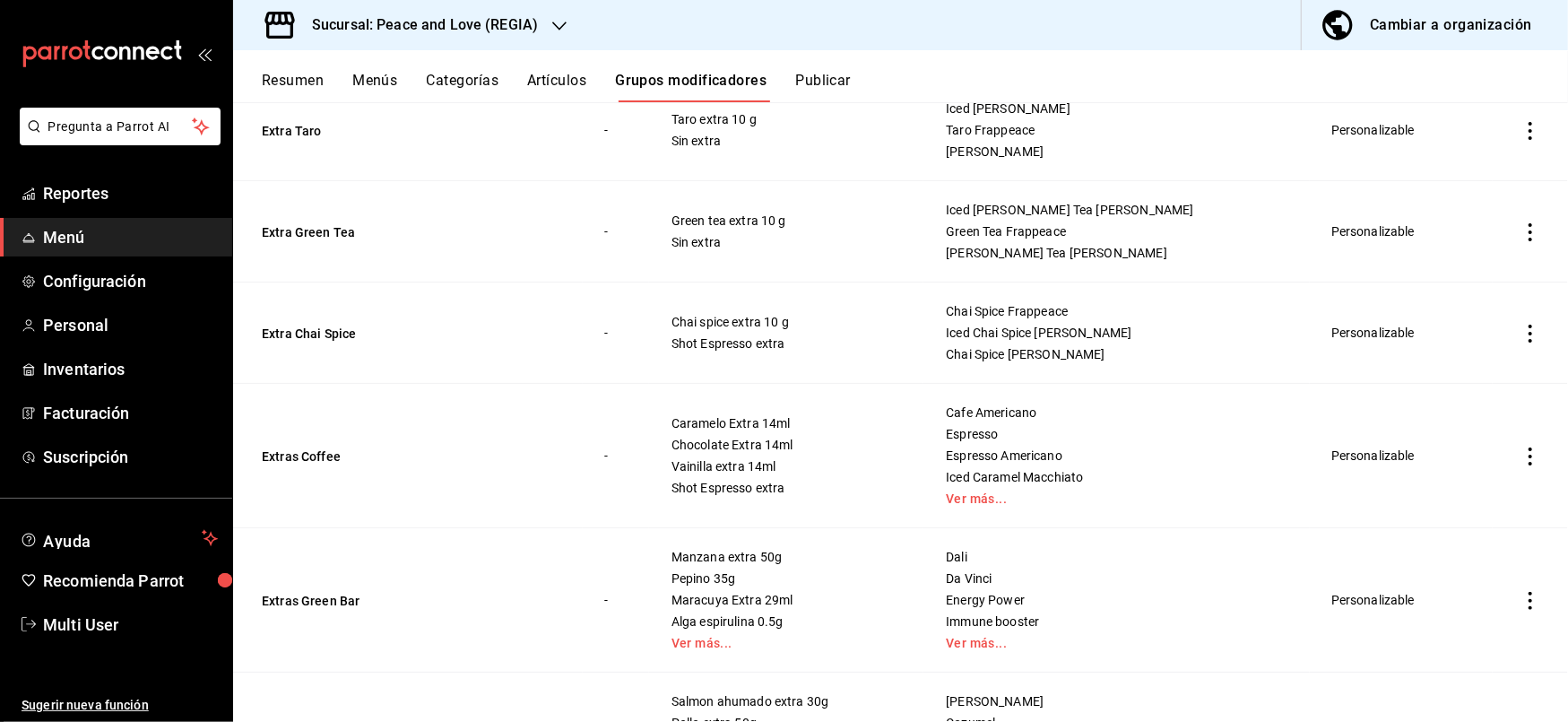
click at [303, 83] on button "Resumen" at bounding box center [293, 87] width 61 height 31
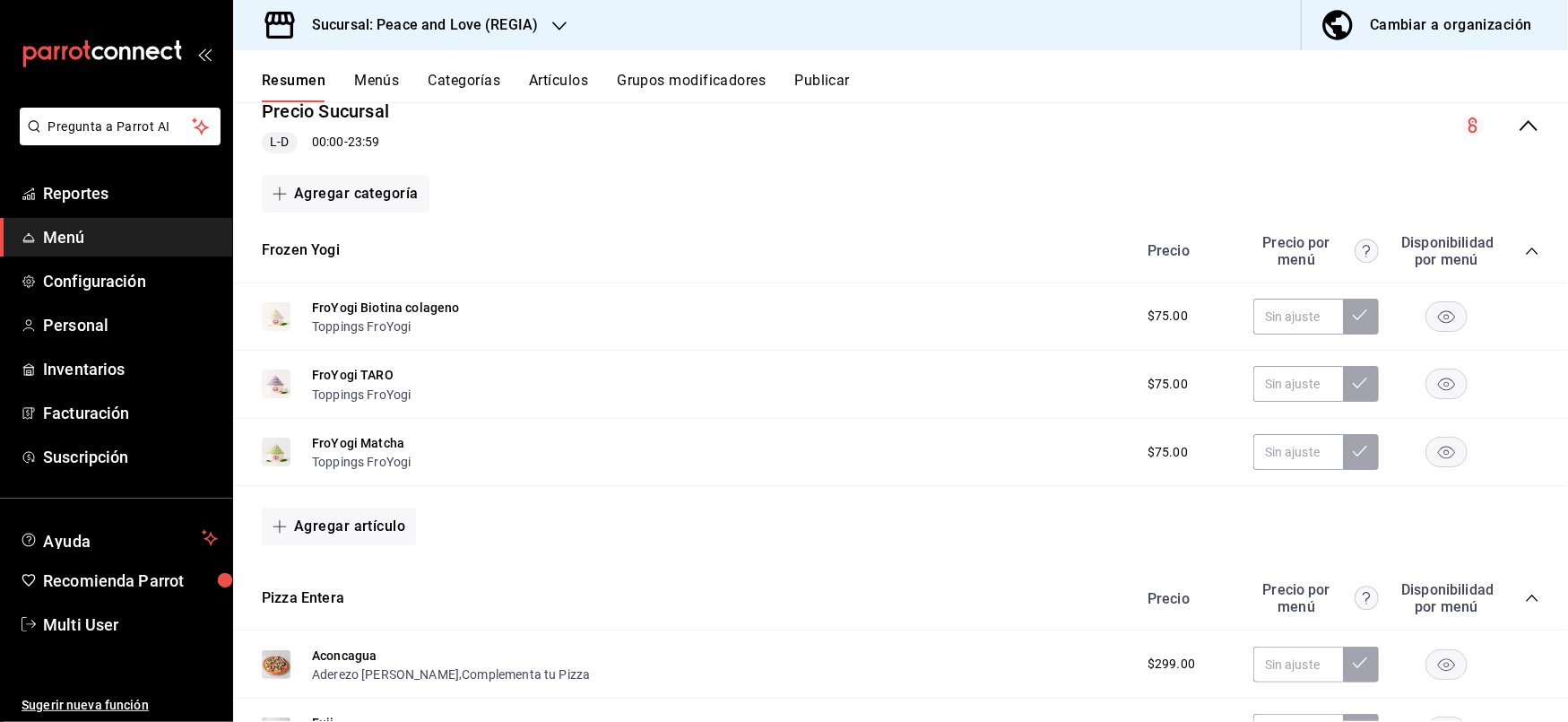
scroll to position [191, 0]
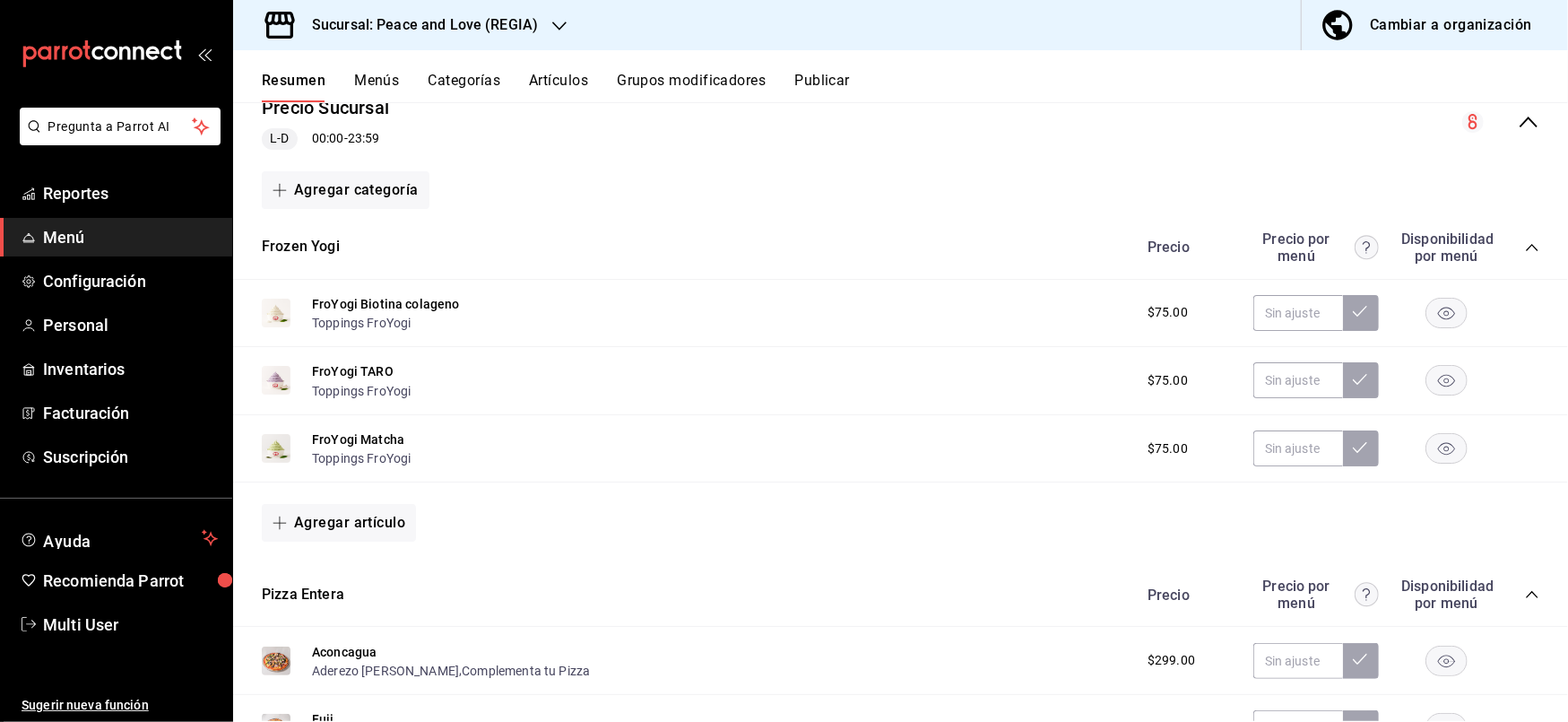
click at [1525, 245] on icon "collapse-category-row" at bounding box center [1532, 247] width 14 height 14
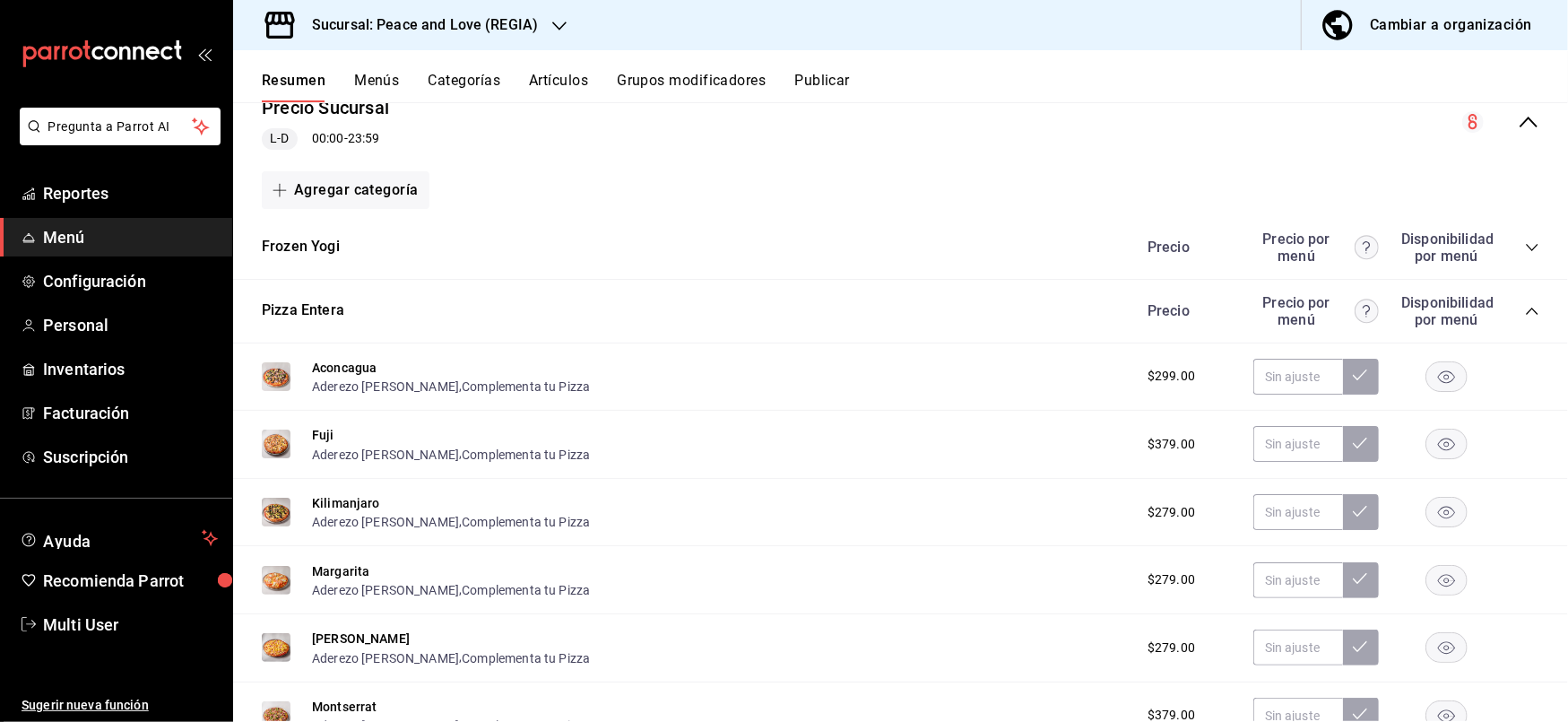
click at [1524, 313] on div "Pizza Entera Precio Precio por menú Disponibilidad por menú" at bounding box center [900, 311] width 1335 height 63
click at [1526, 310] on icon "collapse-category-row" at bounding box center [1532, 310] width 12 height 7
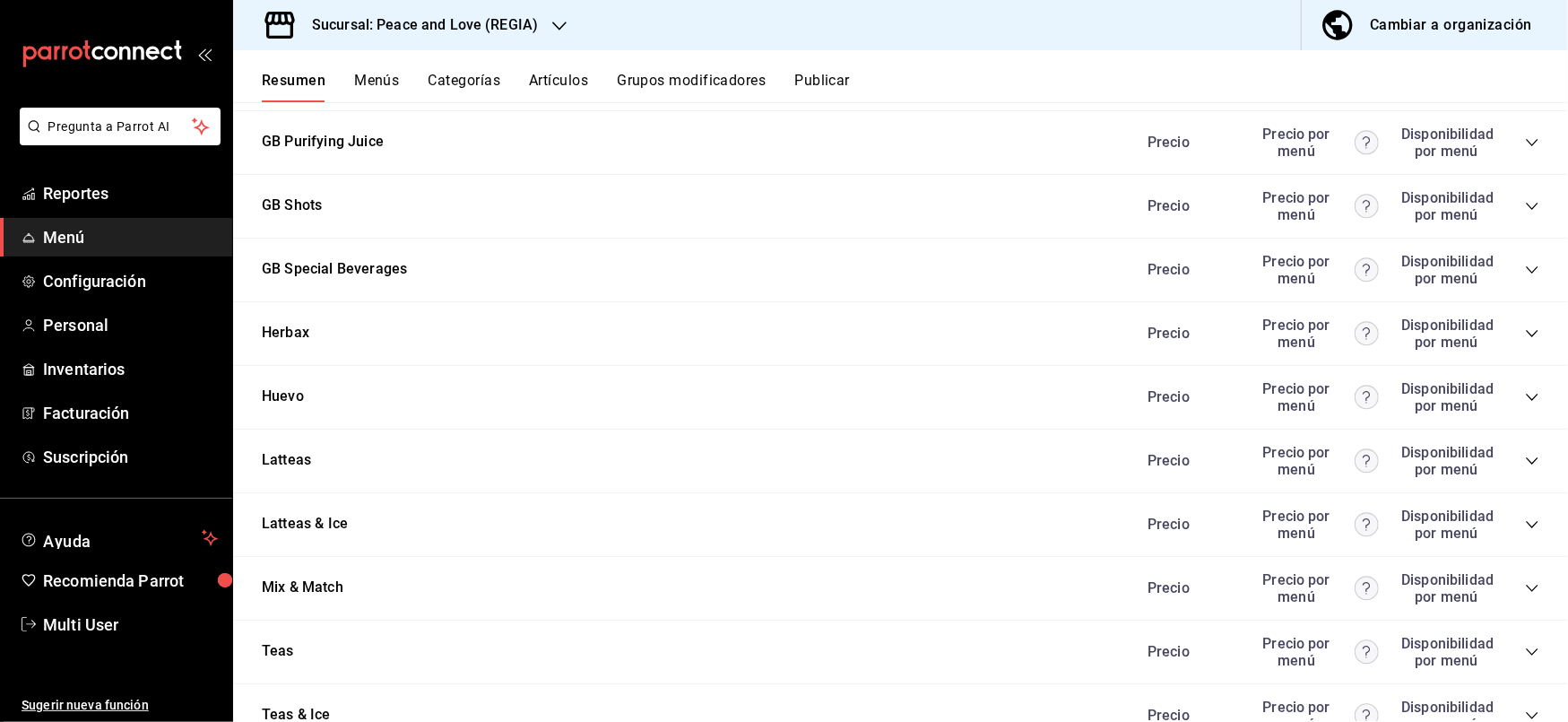
scroll to position [2033, 0]
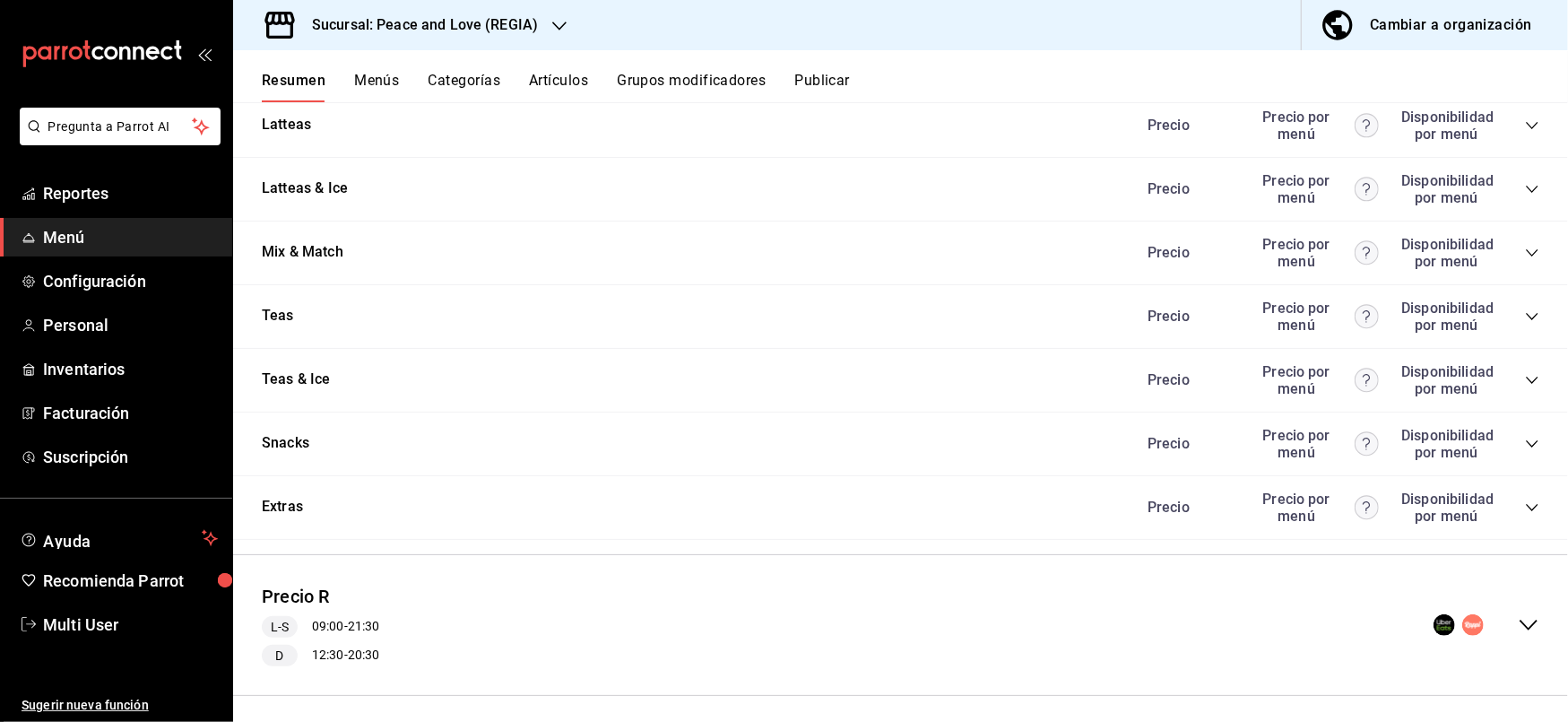
click at [1506, 493] on div "Precio Precio por menú Disponibilidad por menú" at bounding box center [1334, 507] width 410 height 34
click at [1525, 500] on icon "collapse-category-row" at bounding box center [1532, 507] width 14 height 14
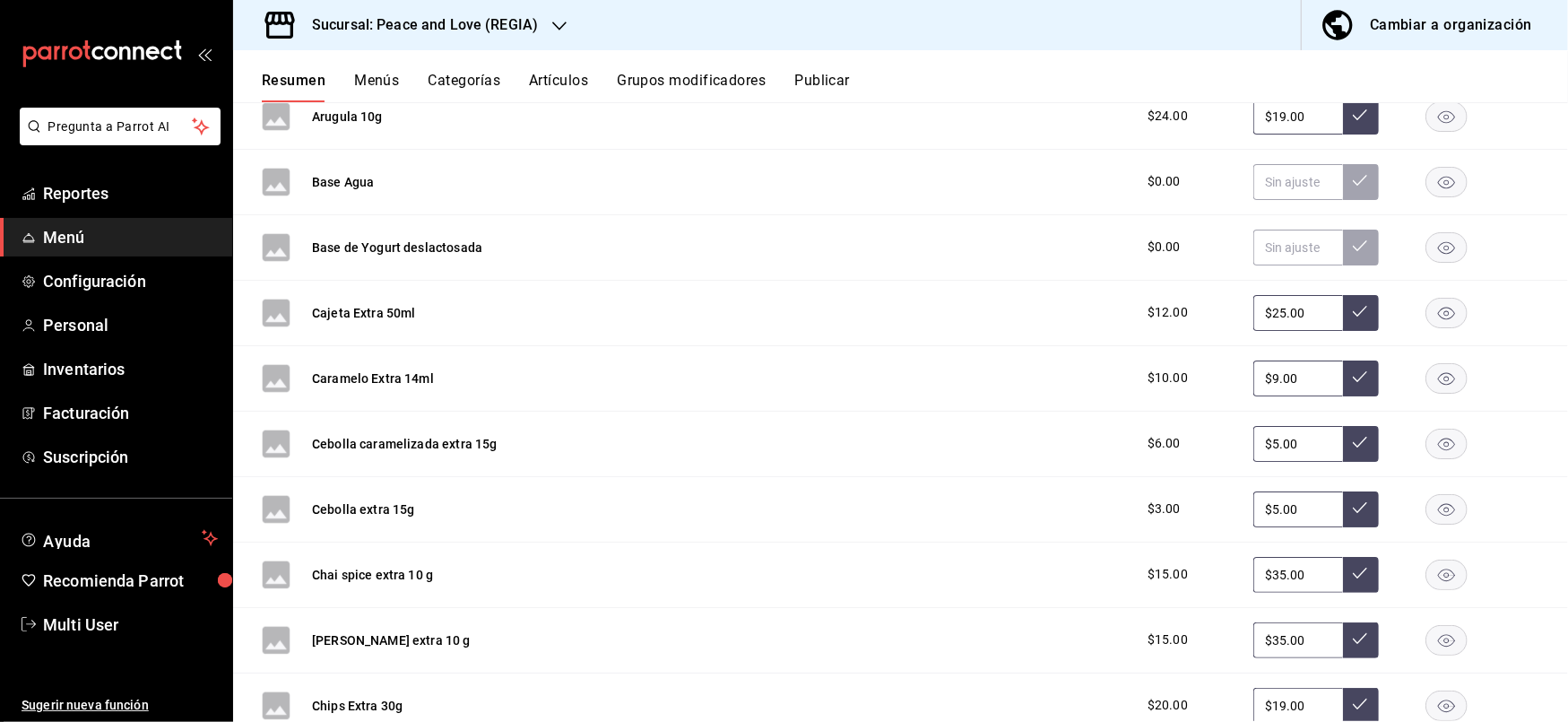
scroll to position [3281, 0]
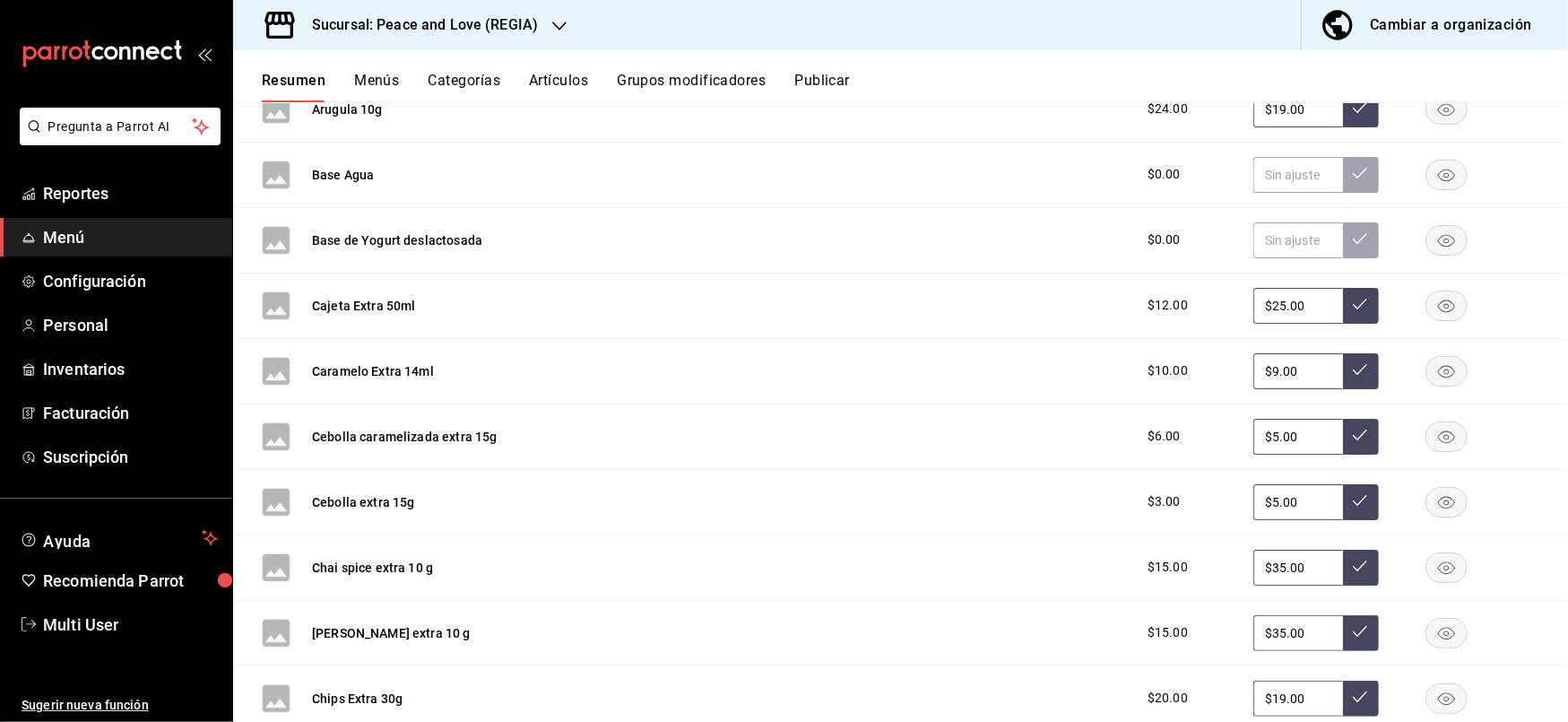
drag, startPoint x: 1292, startPoint y: 560, endPoint x: 1178, endPoint y: 546, distance: 114.9
click at [1178, 550] on div "$15.00 $35.00" at bounding box center [1334, 567] width 410 height 36
type input "$15.00"
click at [1353, 559] on icon at bounding box center [1360, 566] width 14 height 14
drag, startPoint x: 1306, startPoint y: 625, endPoint x: 1185, endPoint y: 618, distance: 121.2
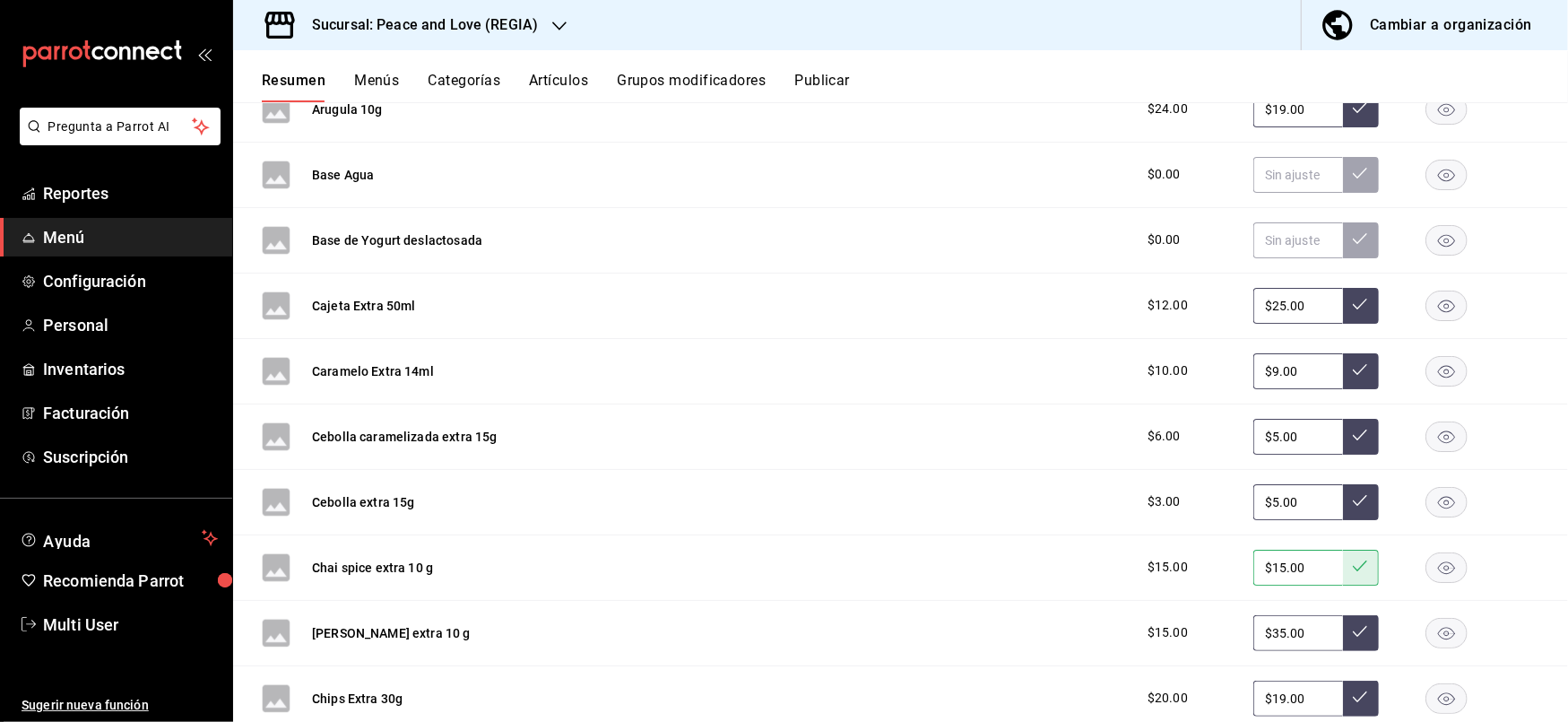
click at [1185, 618] on div "$15.00 $35.00" at bounding box center [1334, 633] width 410 height 36
type input "$15.00"
click at [1353, 624] on icon at bounding box center [1360, 631] width 14 height 14
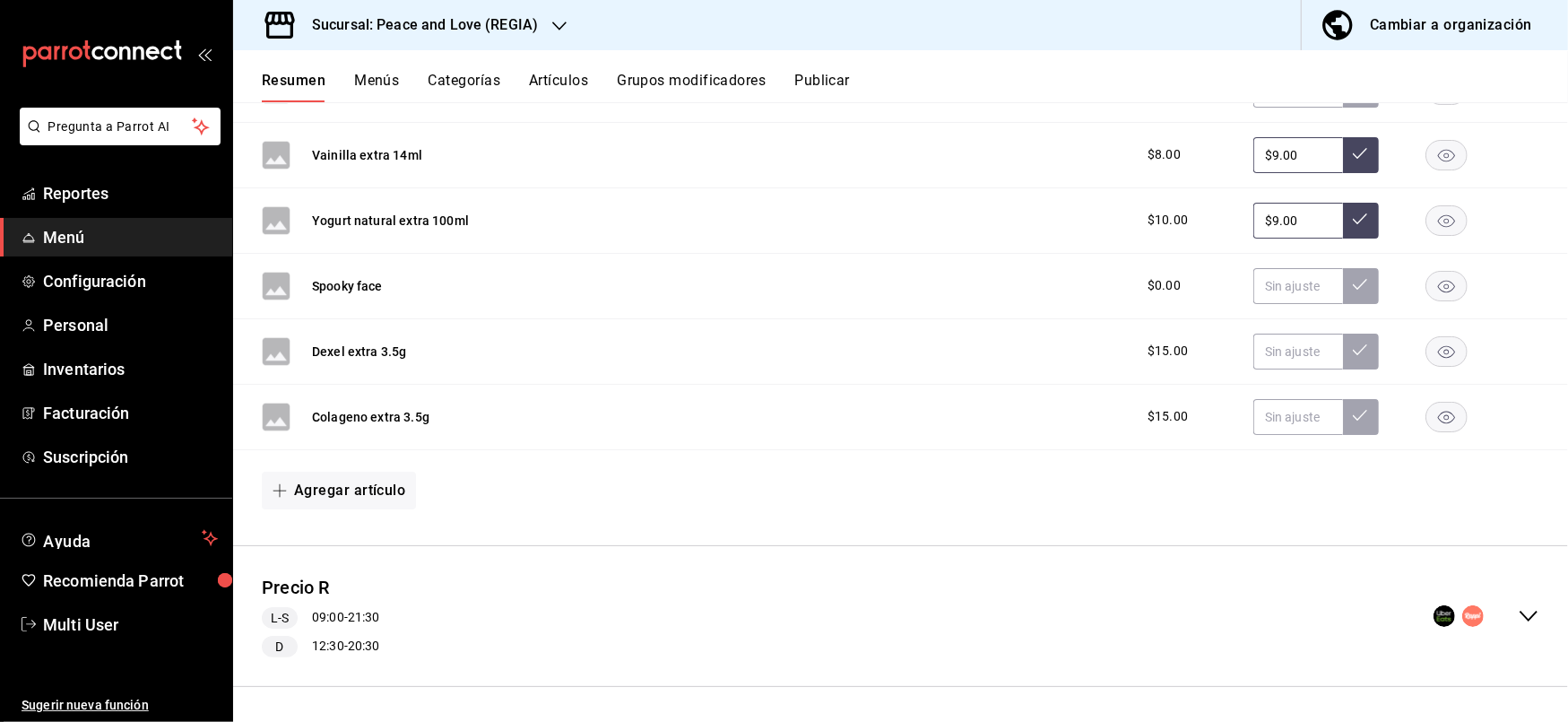
scroll to position [9455, 0]
click at [549, 40] on div "Sucursal: Peace and Love (REGIA)" at bounding box center [411, 25] width 326 height 50
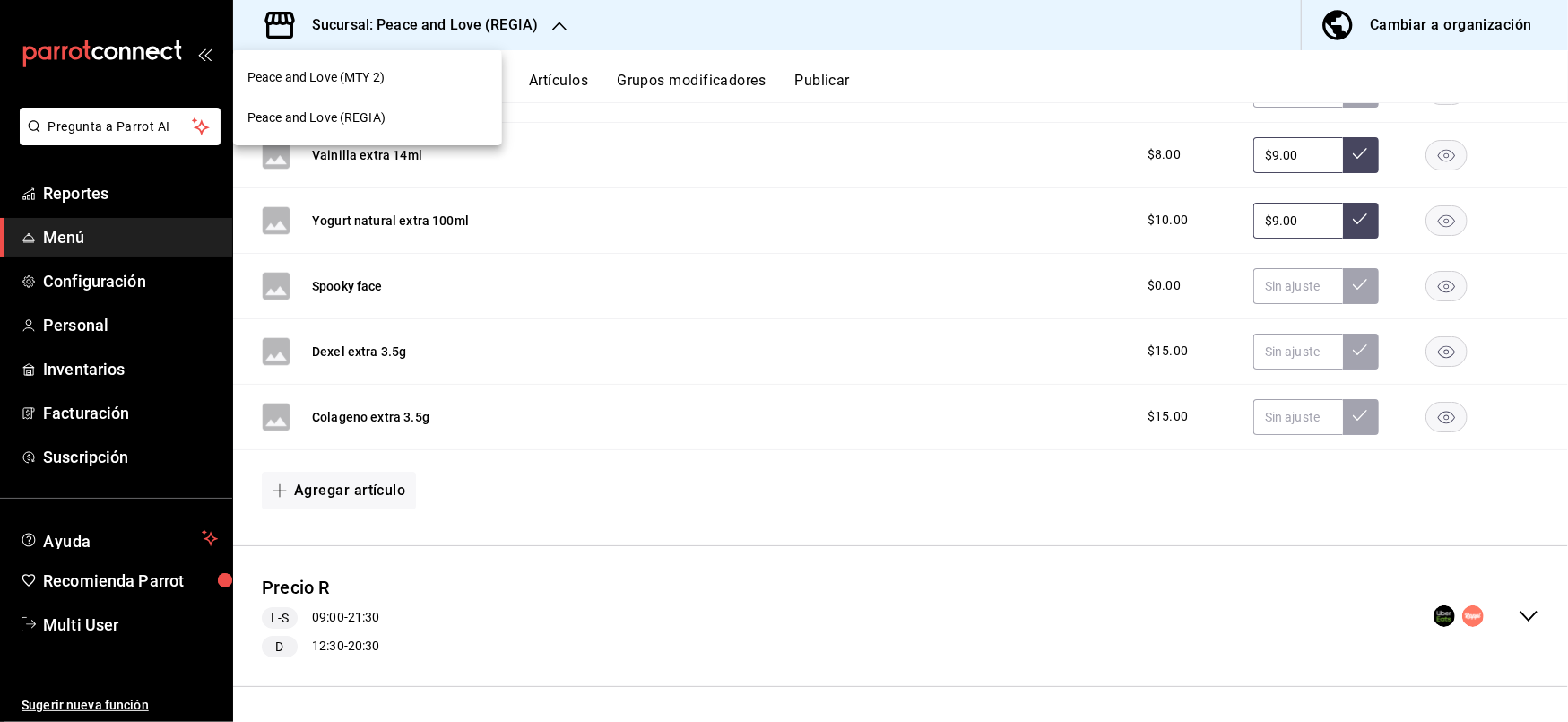
click at [389, 84] on div "Peace and Love (MTY 2)" at bounding box center [368, 78] width 240 height 19
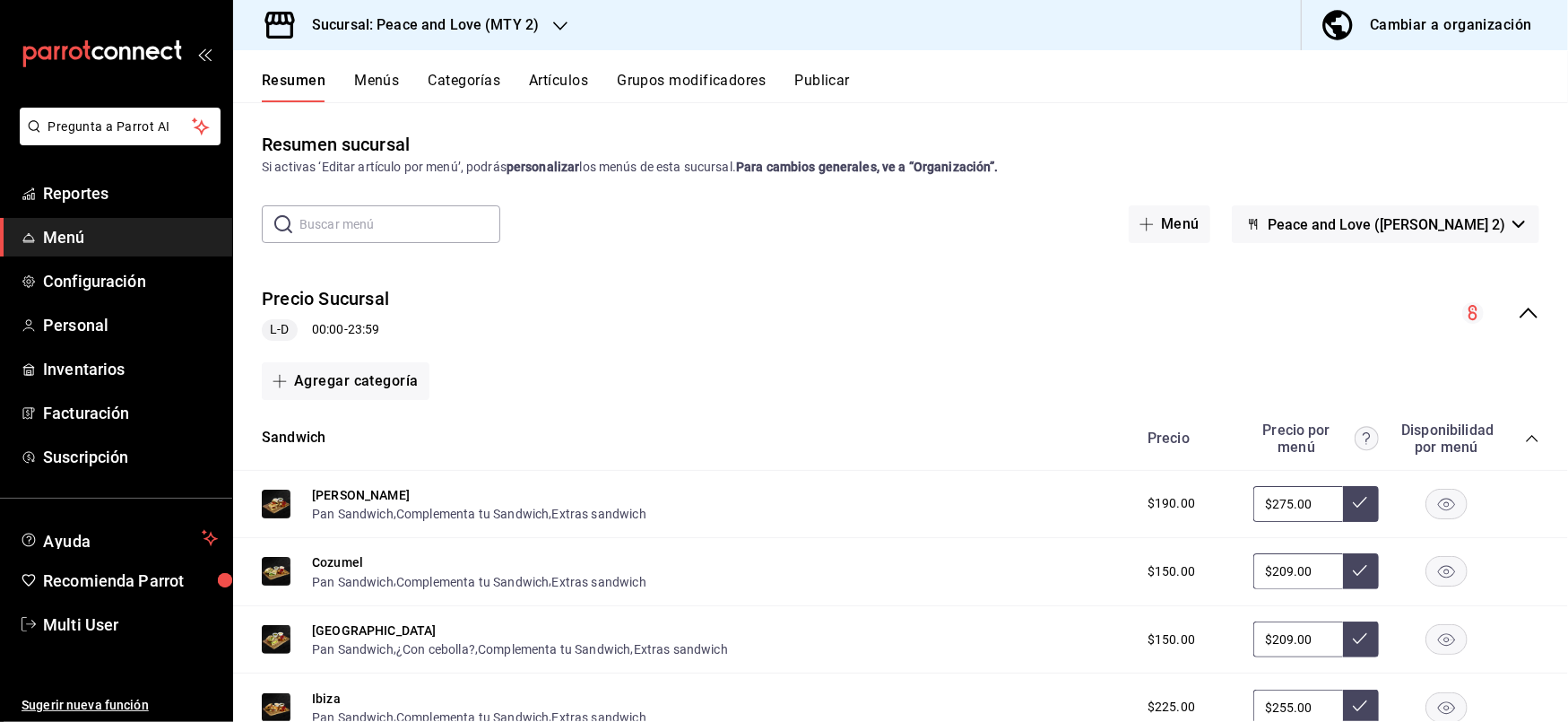
click at [1525, 440] on icon "collapse-category-row" at bounding box center [1532, 438] width 14 height 14
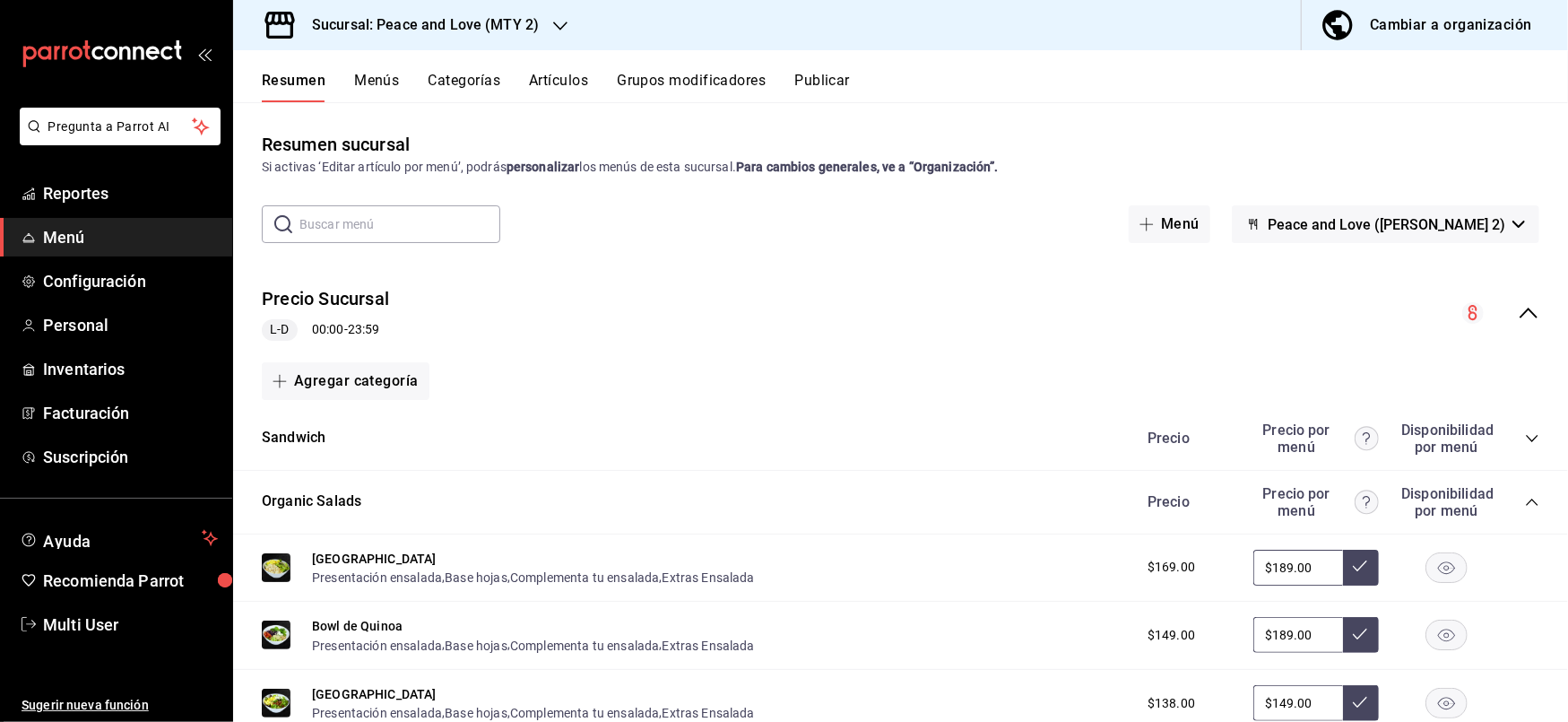
scroll to position [79, 0]
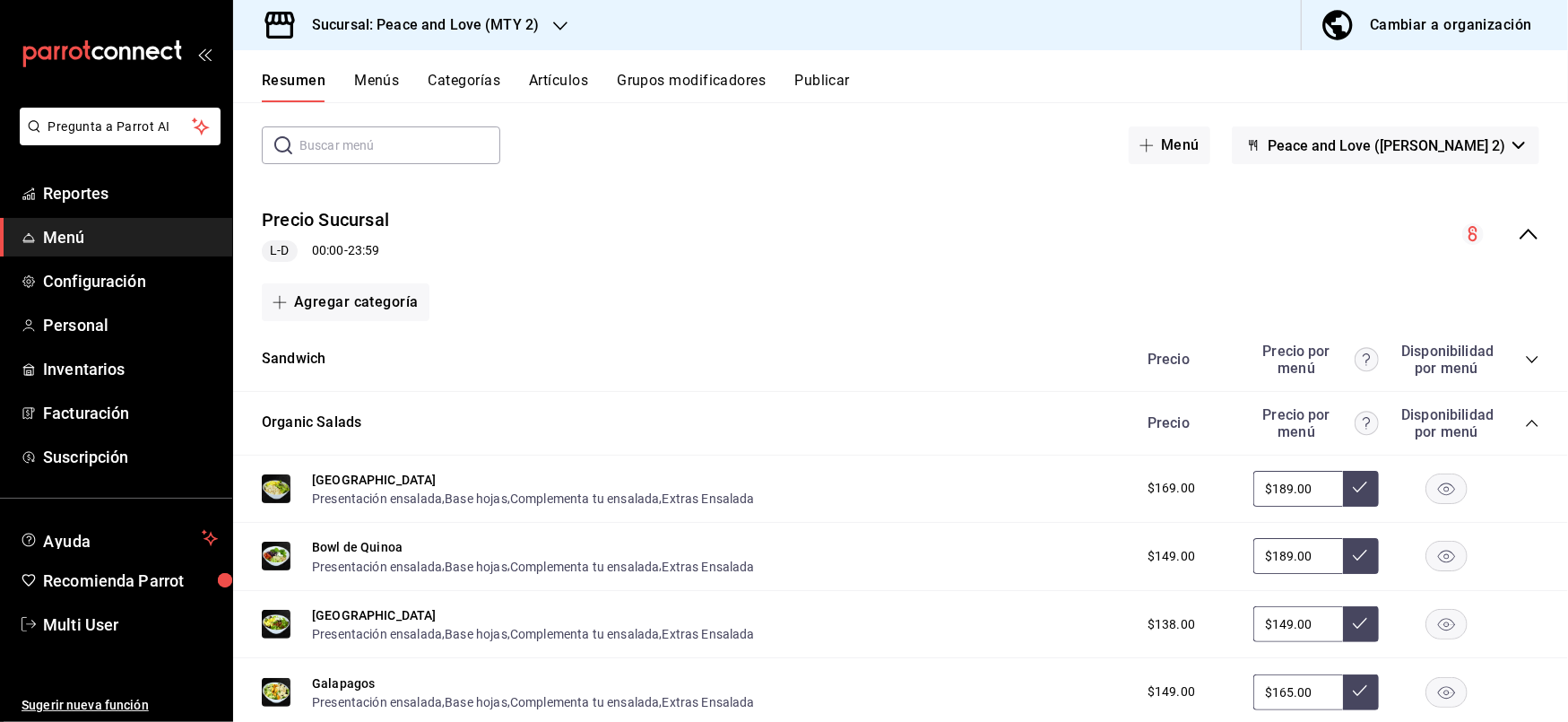
click at [1525, 421] on icon "collapse-category-row" at bounding box center [1532, 422] width 14 height 14
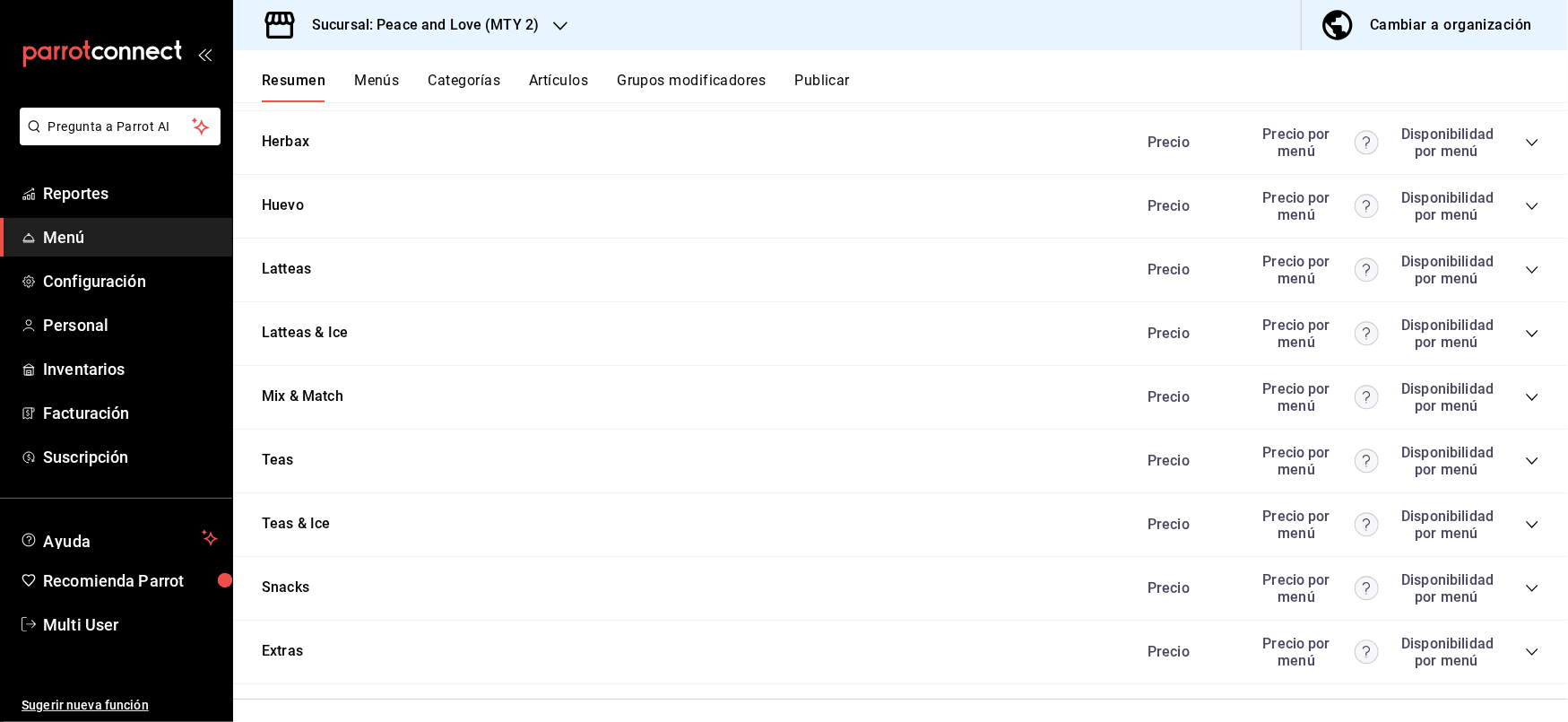
scroll to position [1826, 0]
click at [1525, 644] on icon "collapse-category-row" at bounding box center [1532, 650] width 14 height 14
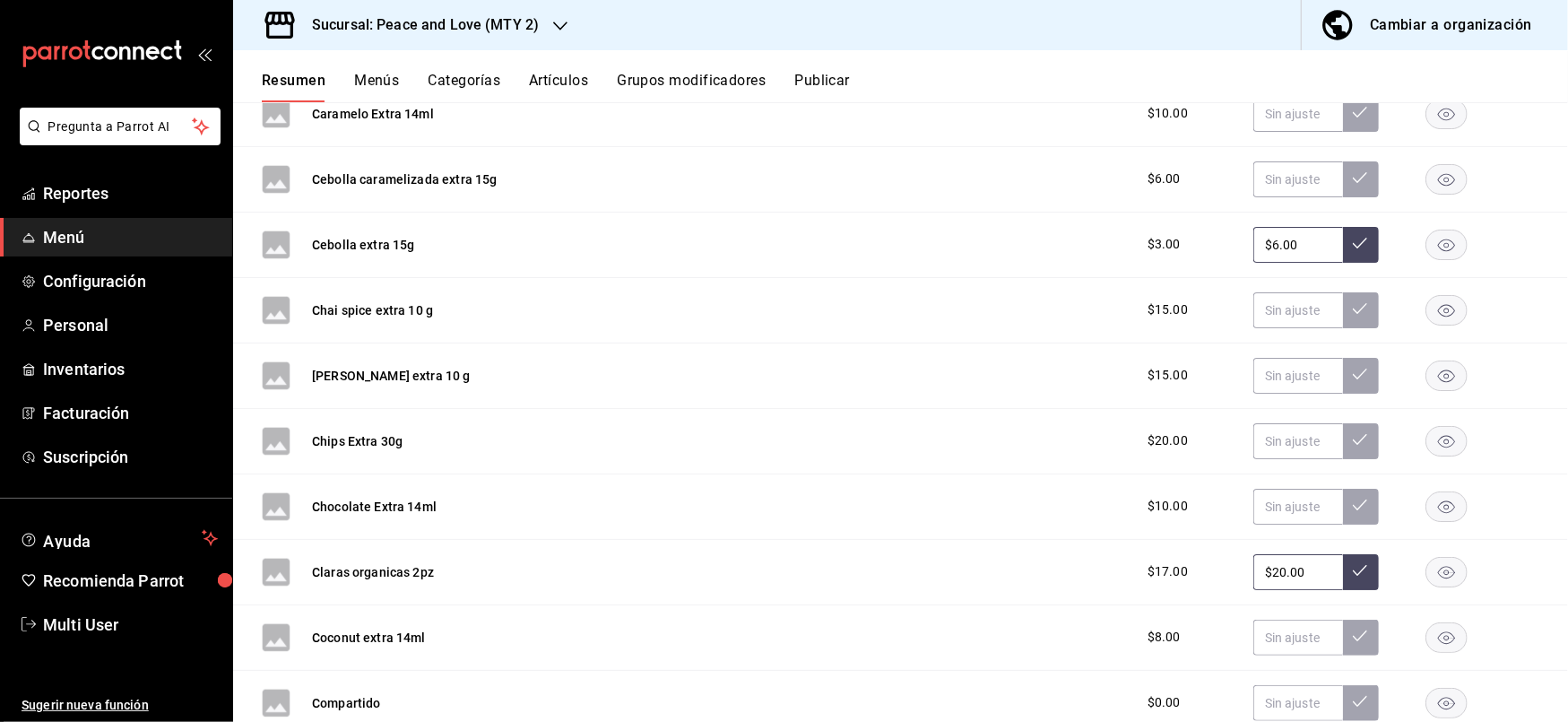
scroll to position [3505, 0]
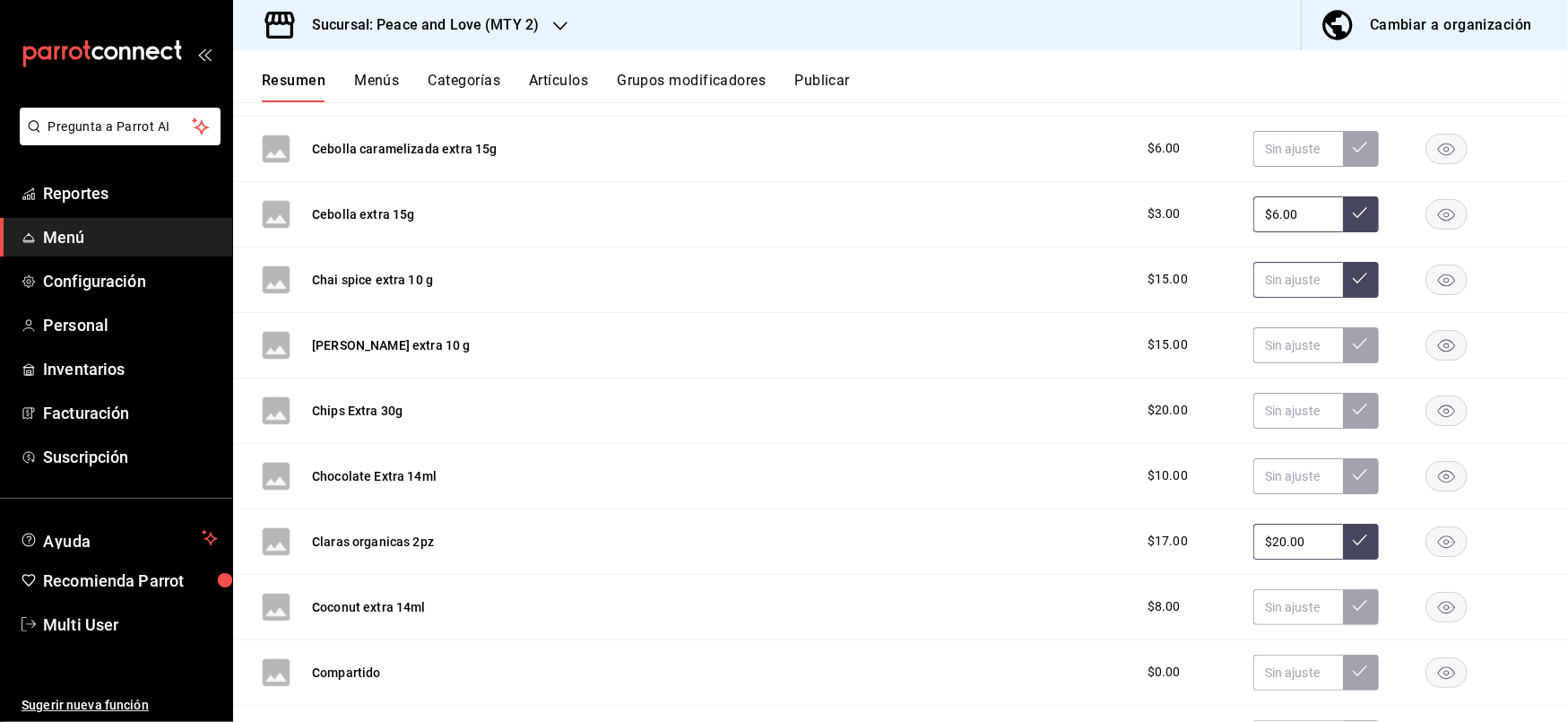
click at [1305, 277] on input "text" at bounding box center [1297, 279] width 89 height 36
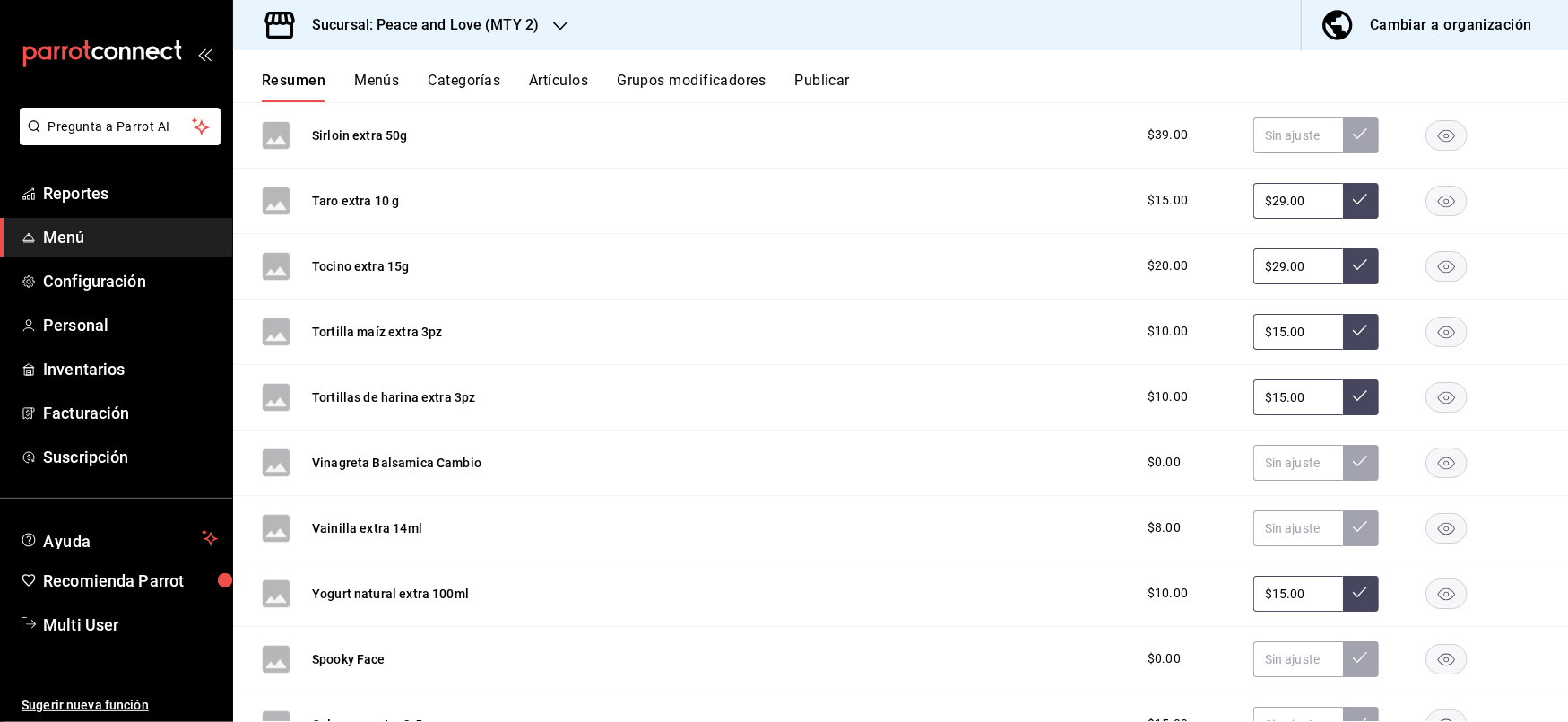
scroll to position [9213, 0]
drag, startPoint x: 1292, startPoint y: 211, endPoint x: 1121, endPoint y: 174, distance: 175.0
type input "$15.00"
click at [1353, 208] on icon at bounding box center [1360, 201] width 14 height 14
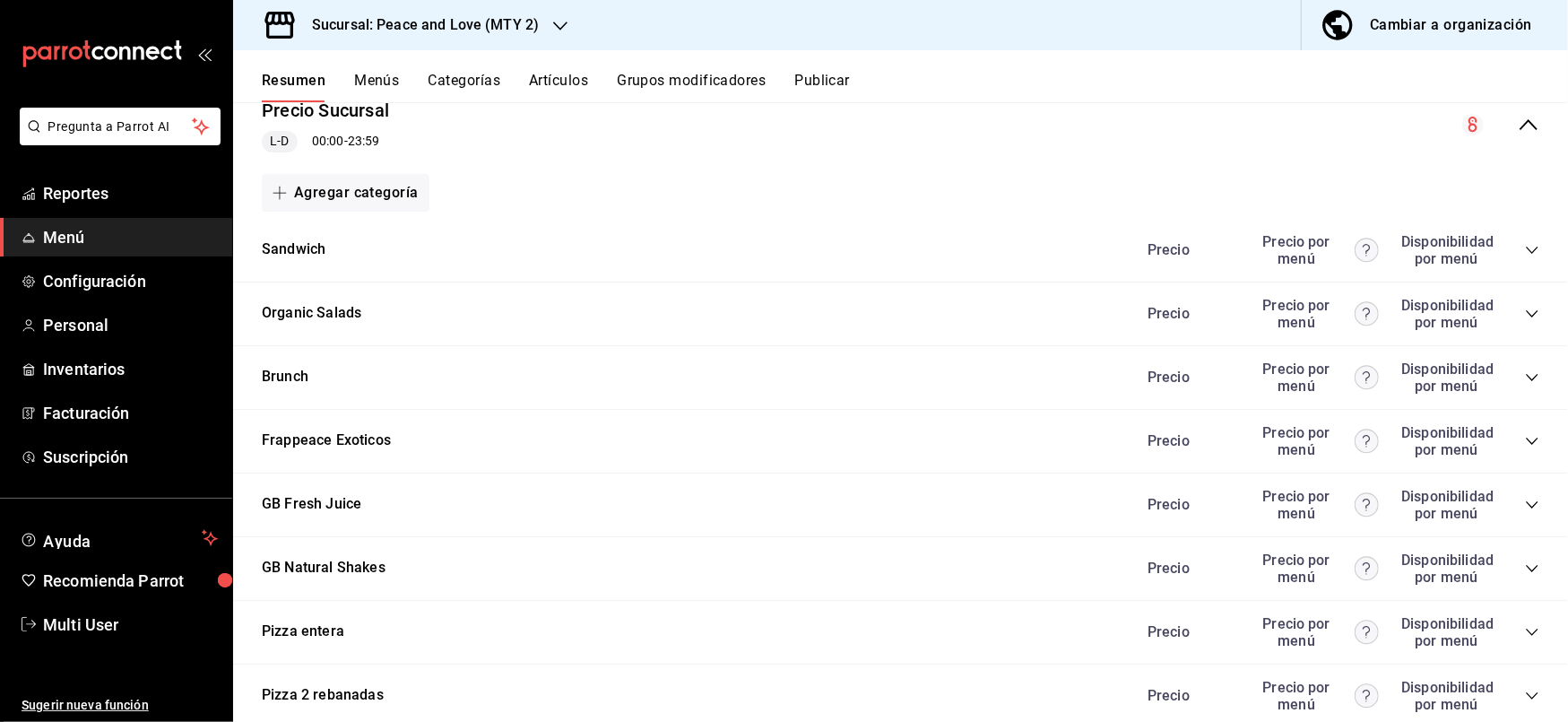
scroll to position [0, 0]
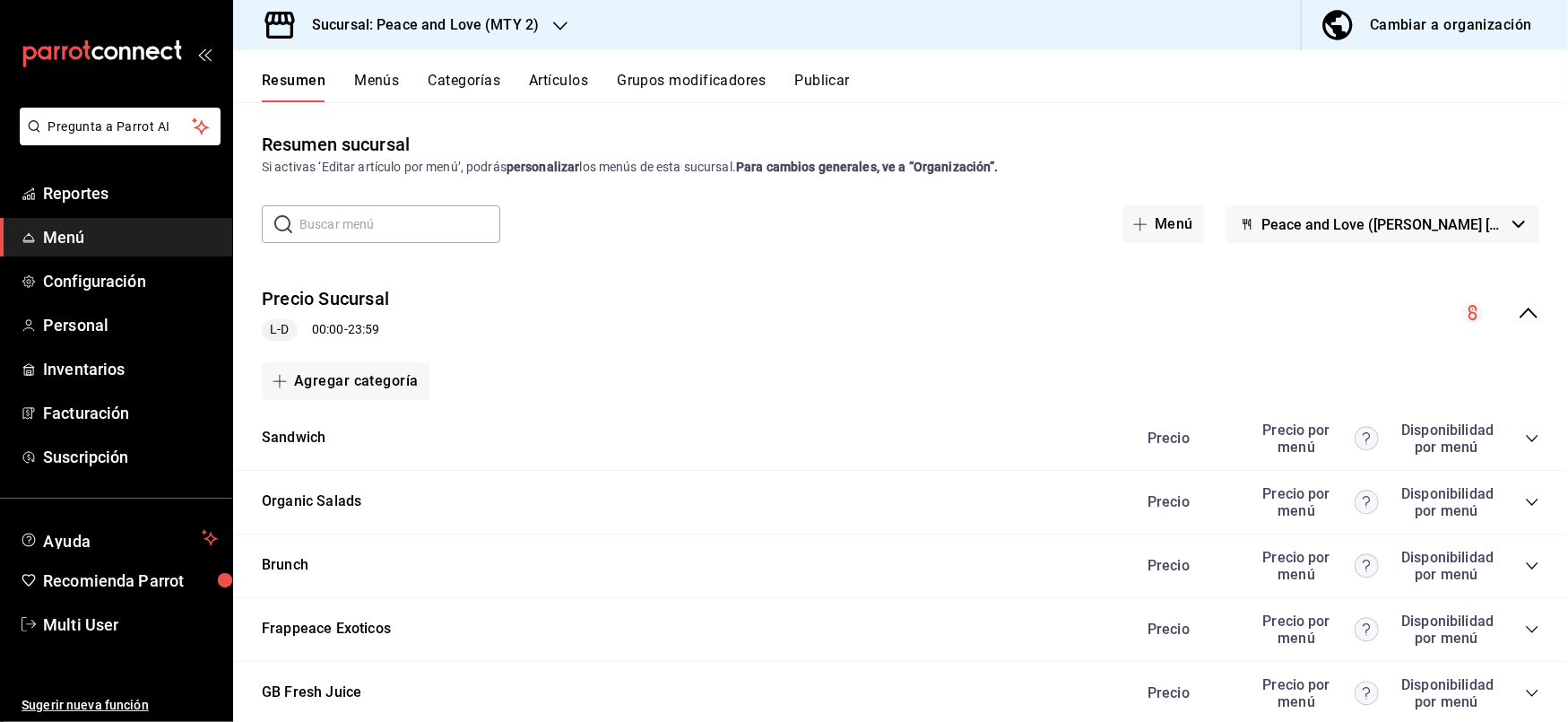
click at [743, 89] on button "Grupos modificadores" at bounding box center [691, 87] width 149 height 31
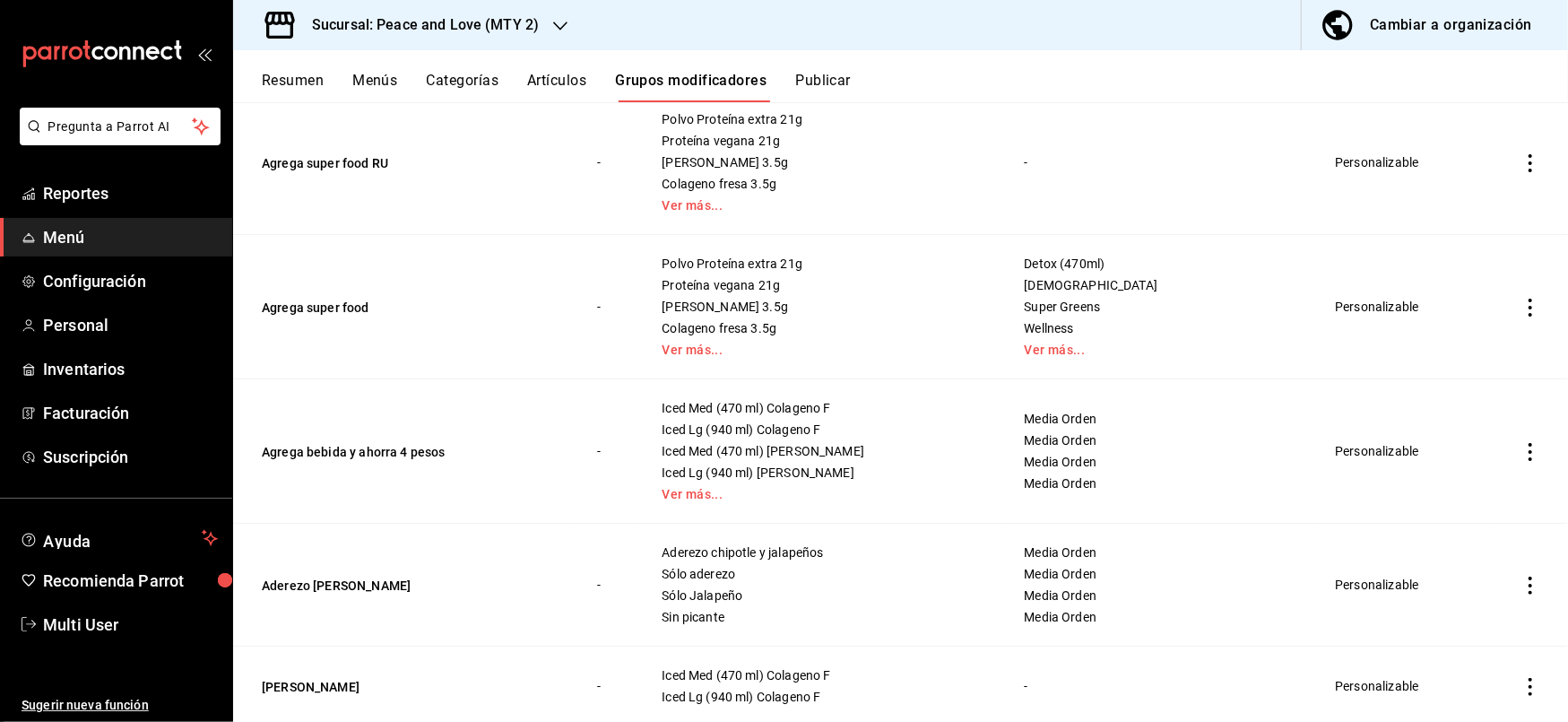
scroll to position [355, 0]
click at [538, 18] on div "Sucursal: Peace and Love (MTY 2)" at bounding box center [411, 25] width 327 height 50
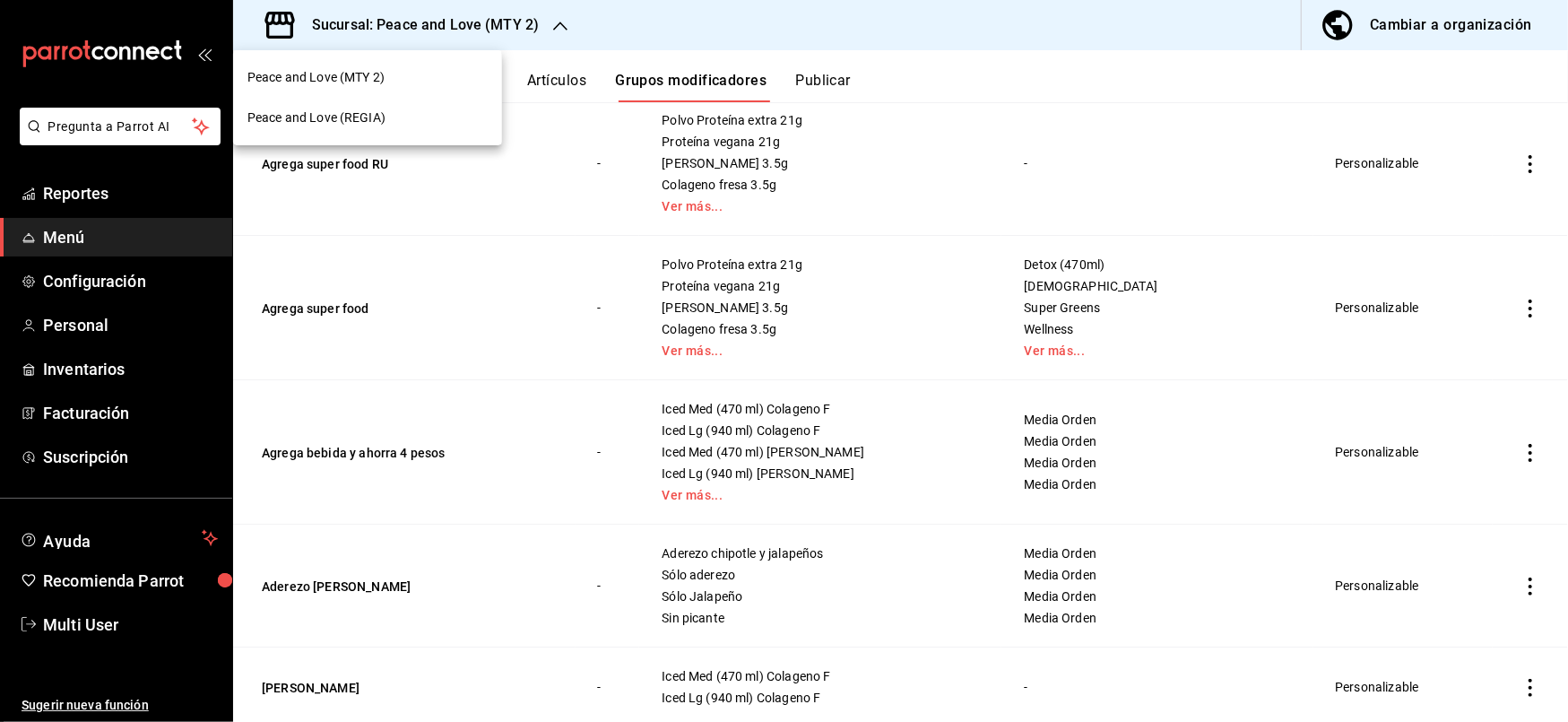
click at [368, 112] on span "Peace and Love (REGIA)" at bounding box center [317, 118] width 138 height 19
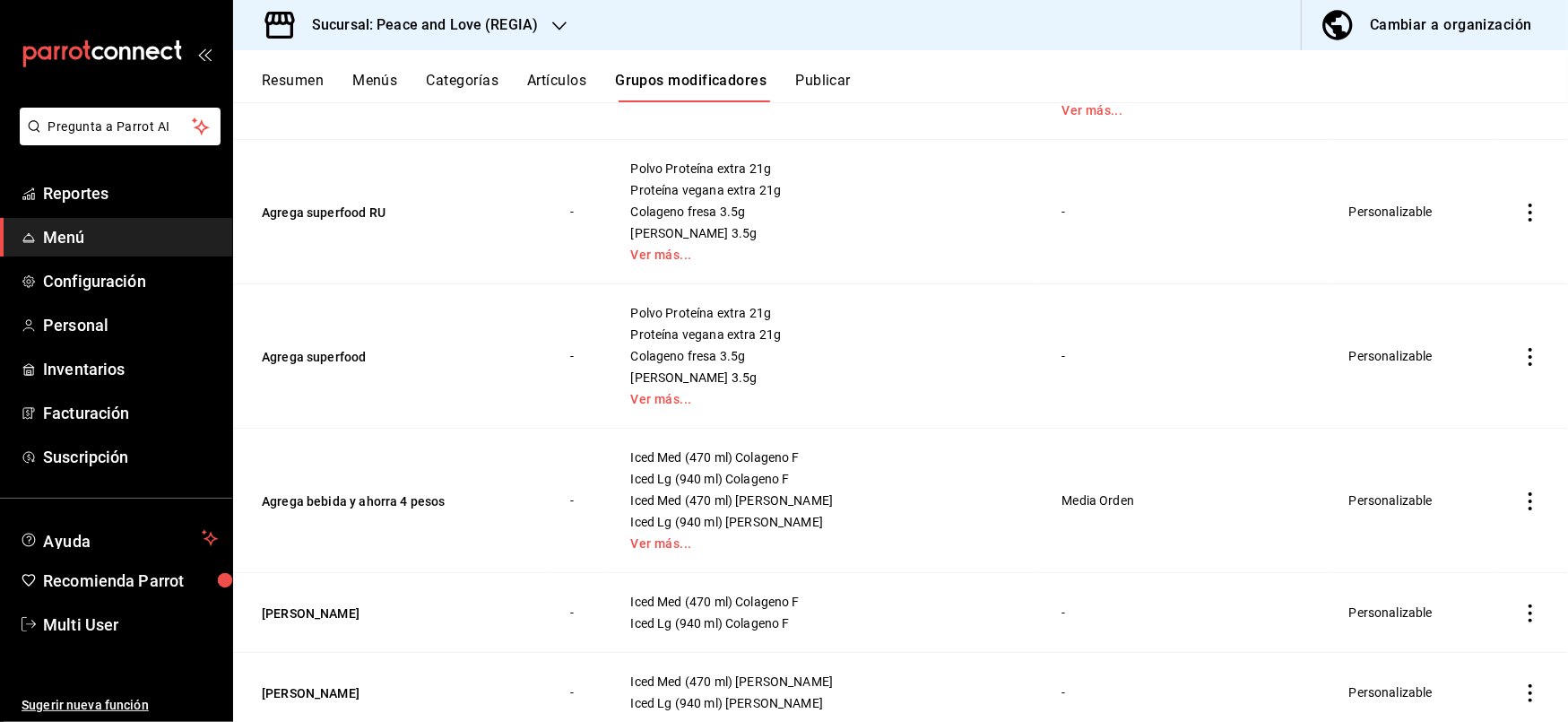
scroll to position [0, 0]
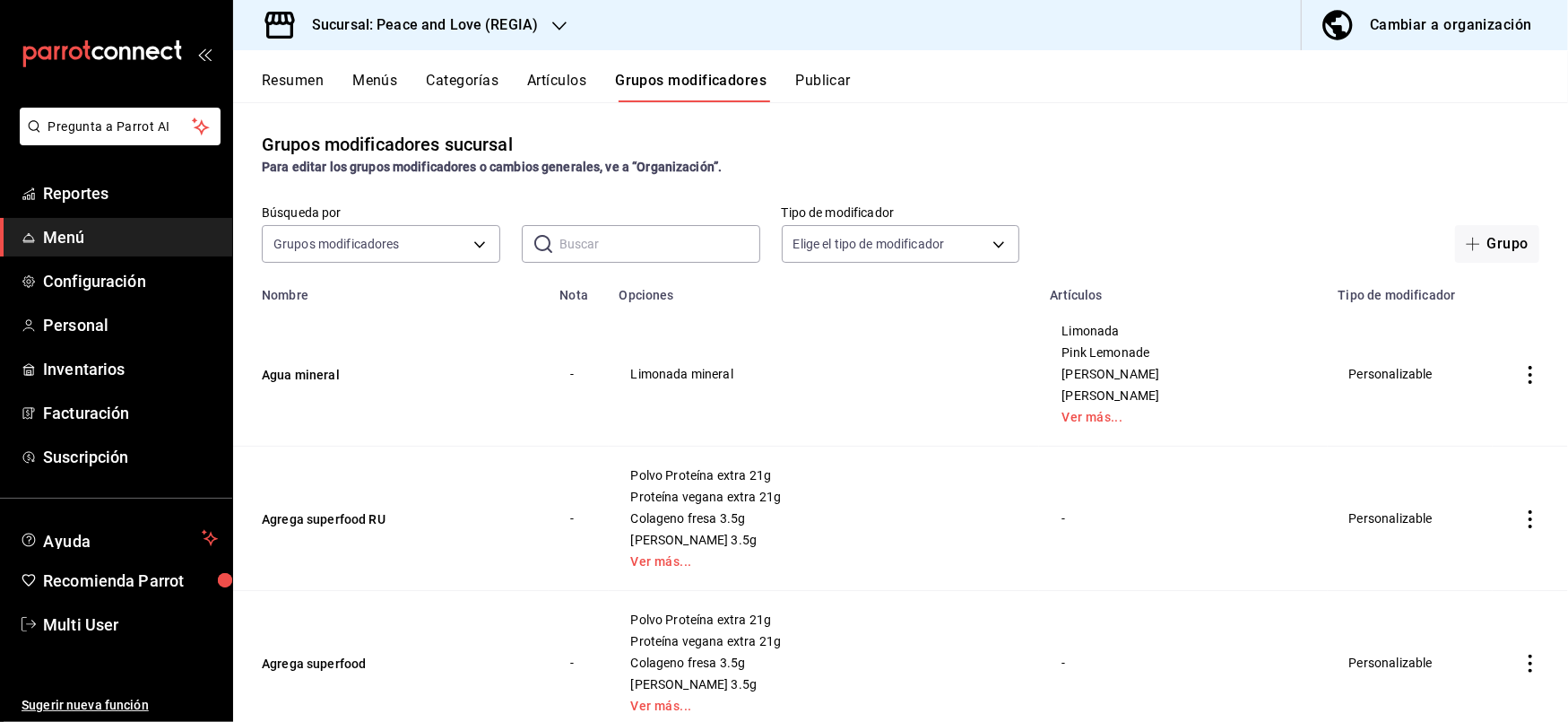
click at [830, 90] on button "Publicar" at bounding box center [823, 87] width 56 height 31
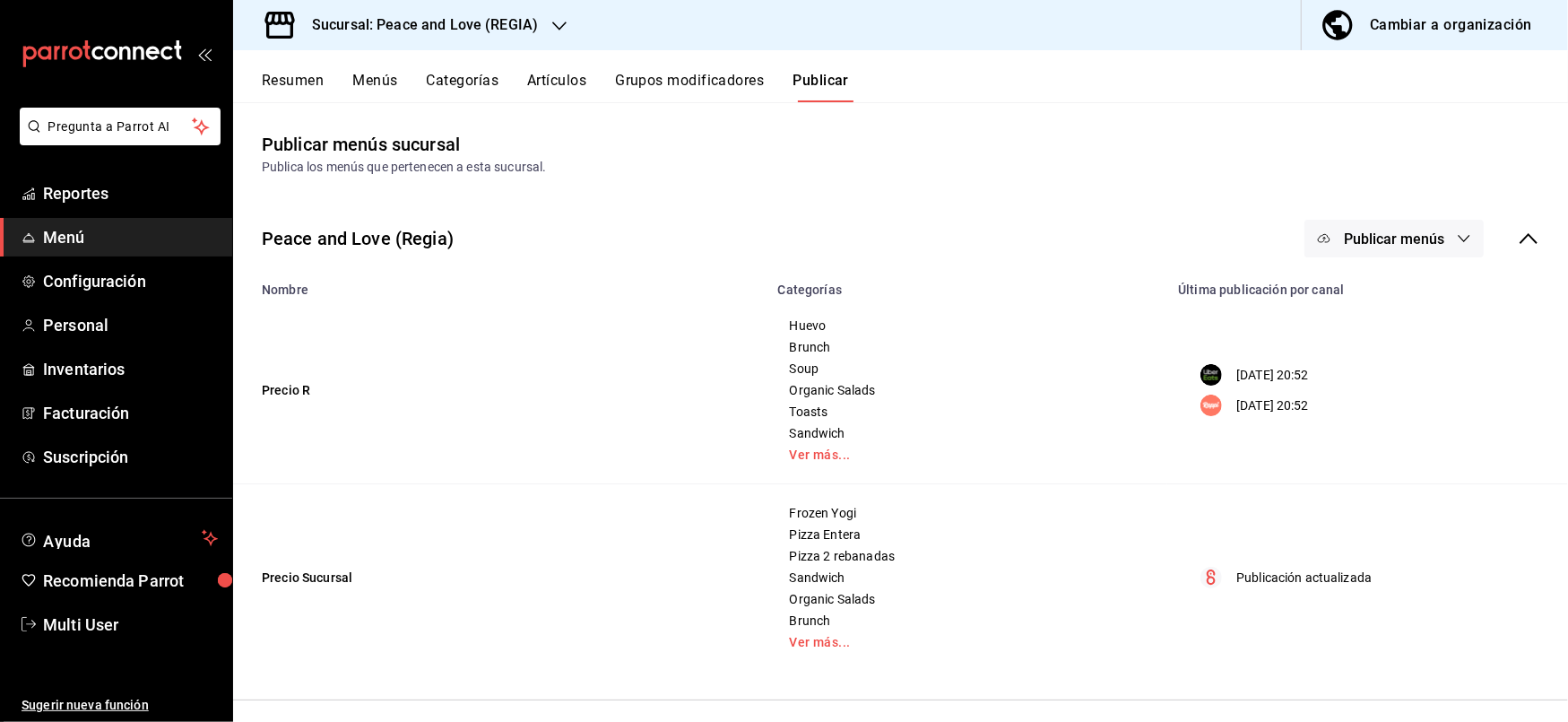
click at [1422, 254] on button "Publicar menús" at bounding box center [1393, 238] width 179 height 37
click at [1368, 397] on span "Punto de venta" at bounding box center [1402, 398] width 86 height 19
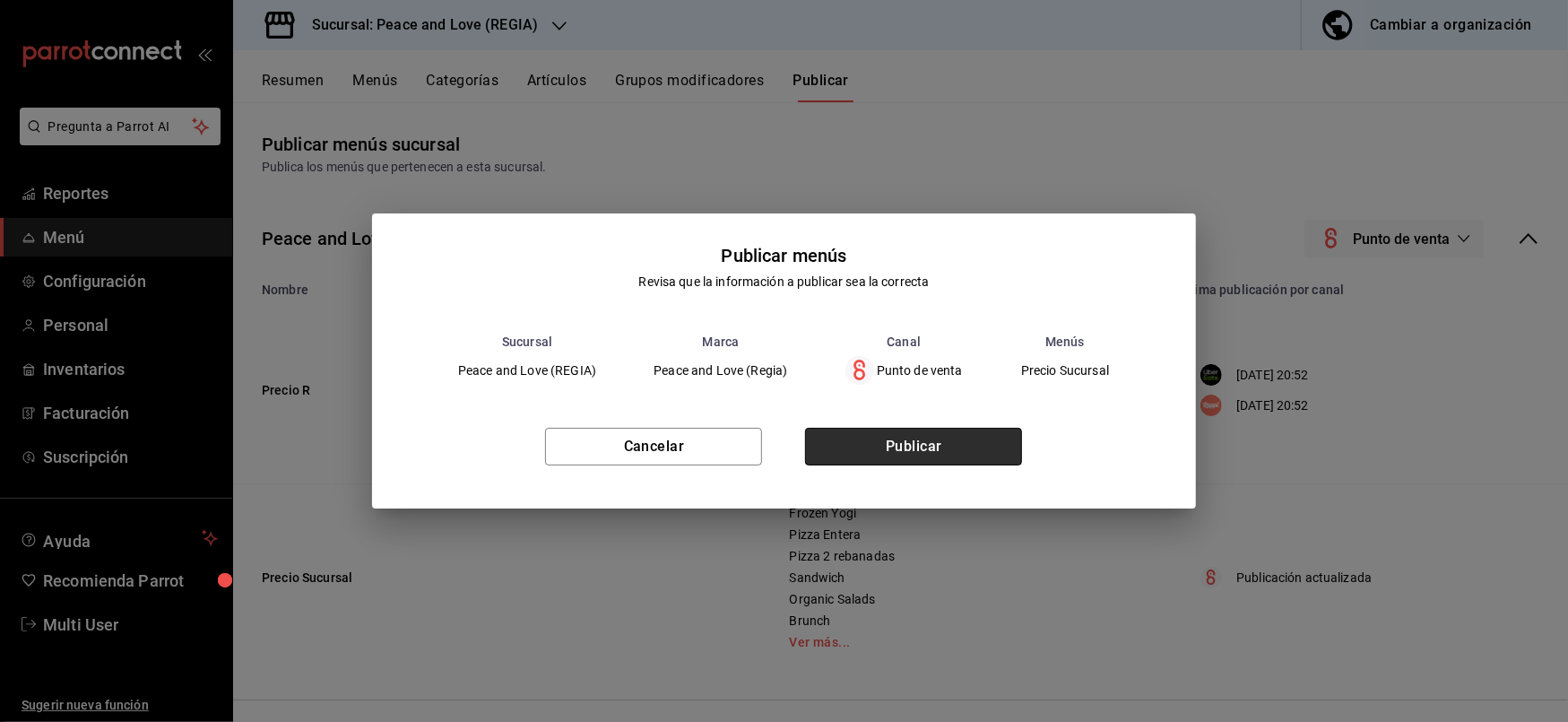
click at [962, 465] on button "Publicar" at bounding box center [914, 446] width 217 height 37
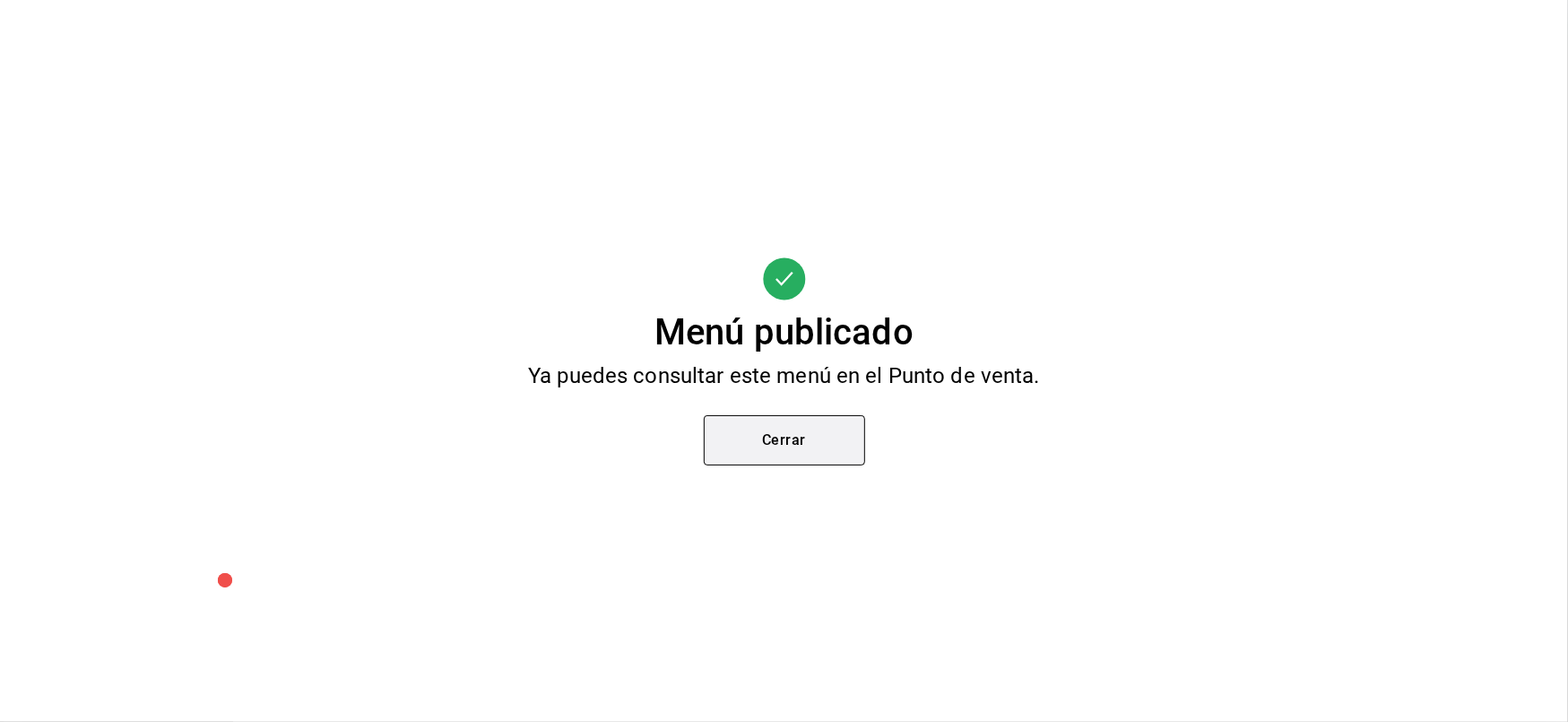
click at [824, 445] on button "Cerrar" at bounding box center [784, 441] width 161 height 50
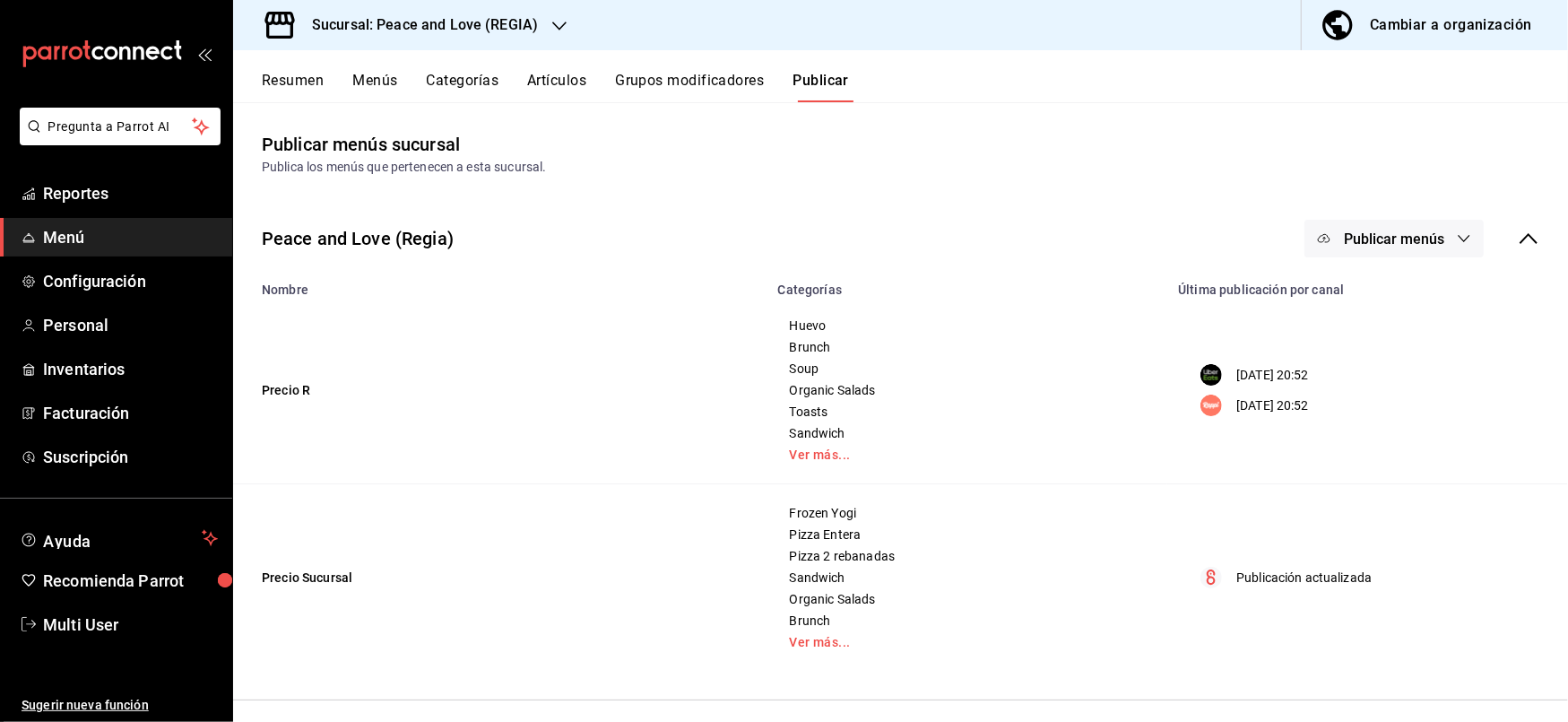
click at [522, 23] on h3 "Sucursal: Peace and Love (REGIA)" at bounding box center [417, 25] width 240 height 21
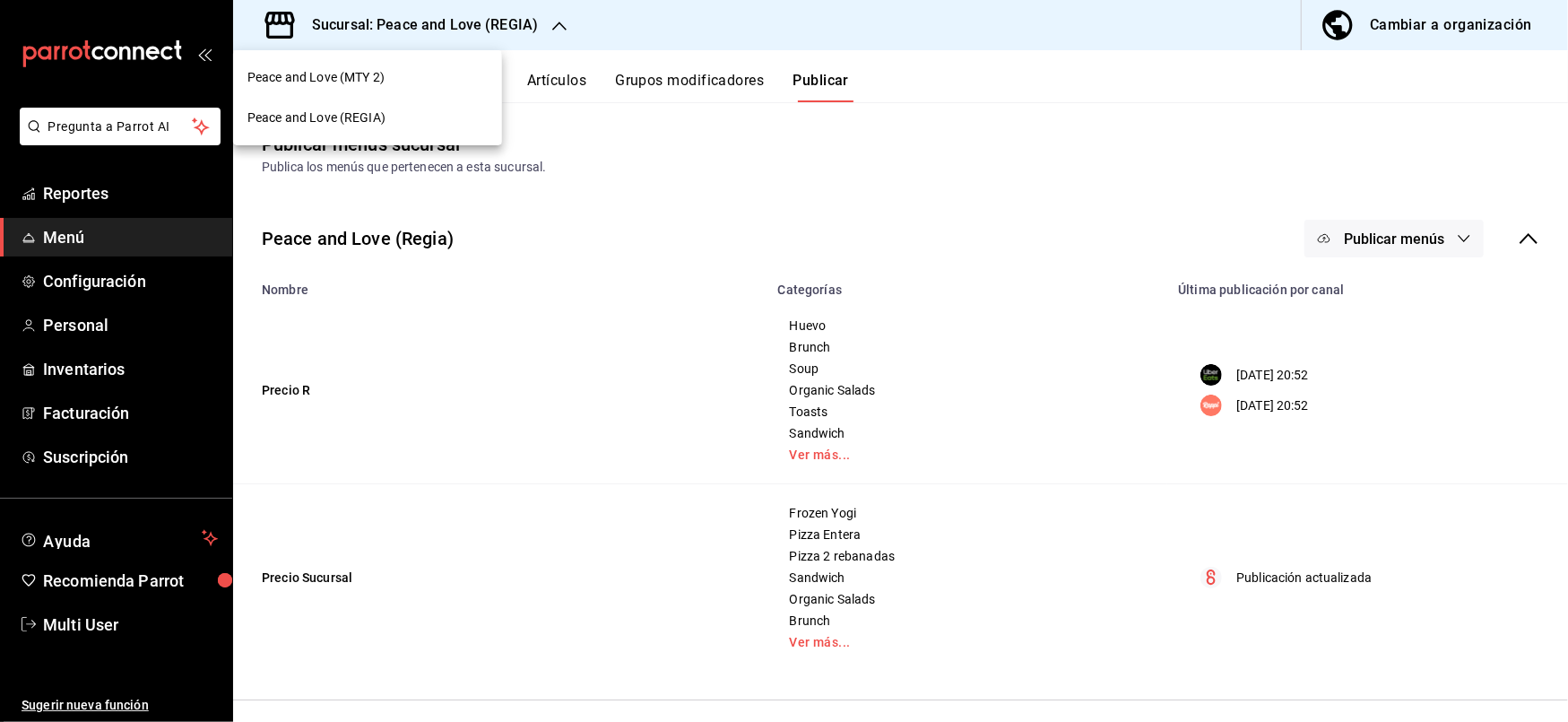
click at [384, 68] on span "Peace and Love (MTY 2)" at bounding box center [316, 78] width 137 height 19
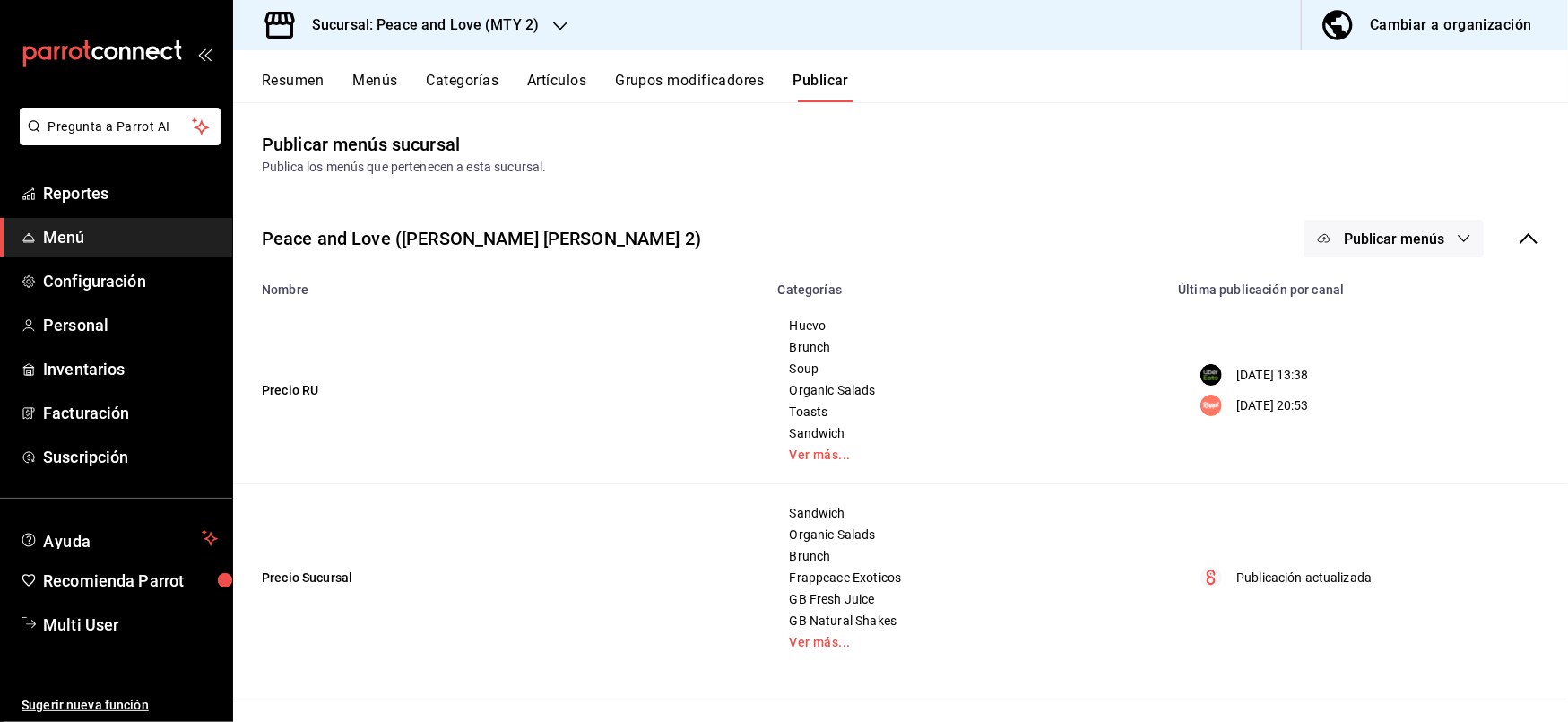
click at [1384, 244] on span "Publicar menús" at bounding box center [1393, 239] width 101 height 17
click at [1342, 392] on div at bounding box center [1334, 397] width 50 height 29
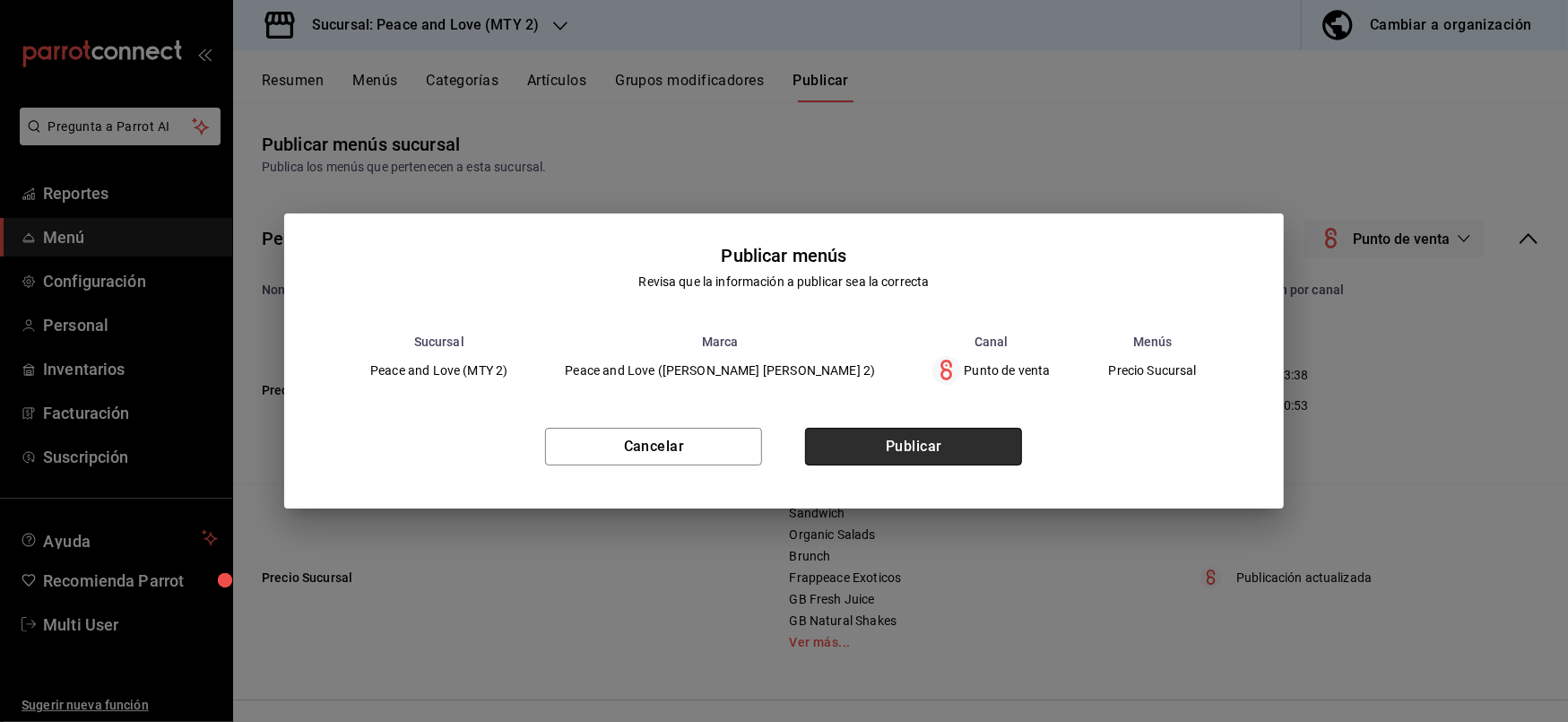
click at [919, 452] on button "Publicar" at bounding box center [914, 446] width 217 height 37
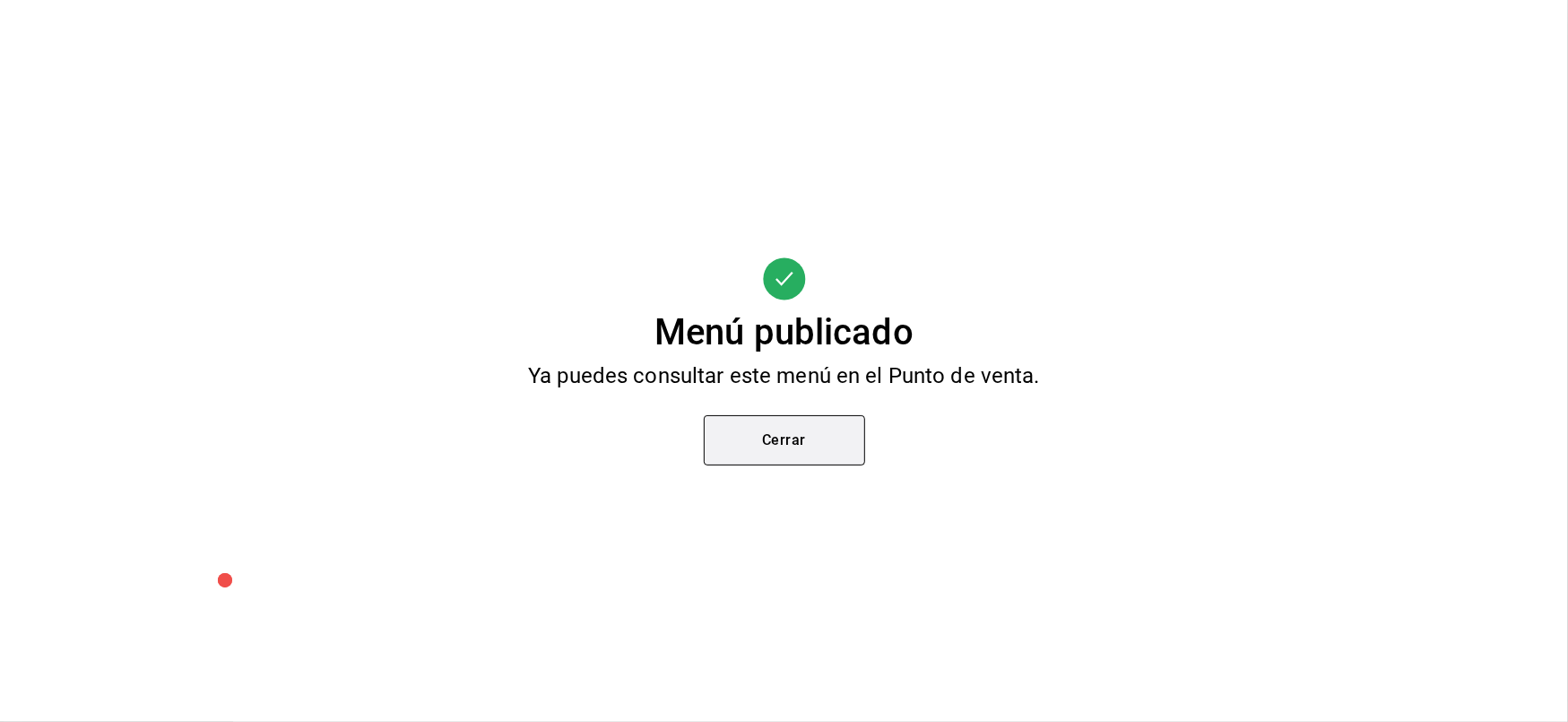
click at [794, 449] on button "Cerrar" at bounding box center [784, 441] width 161 height 50
